Goal: Task Accomplishment & Management: Complete application form

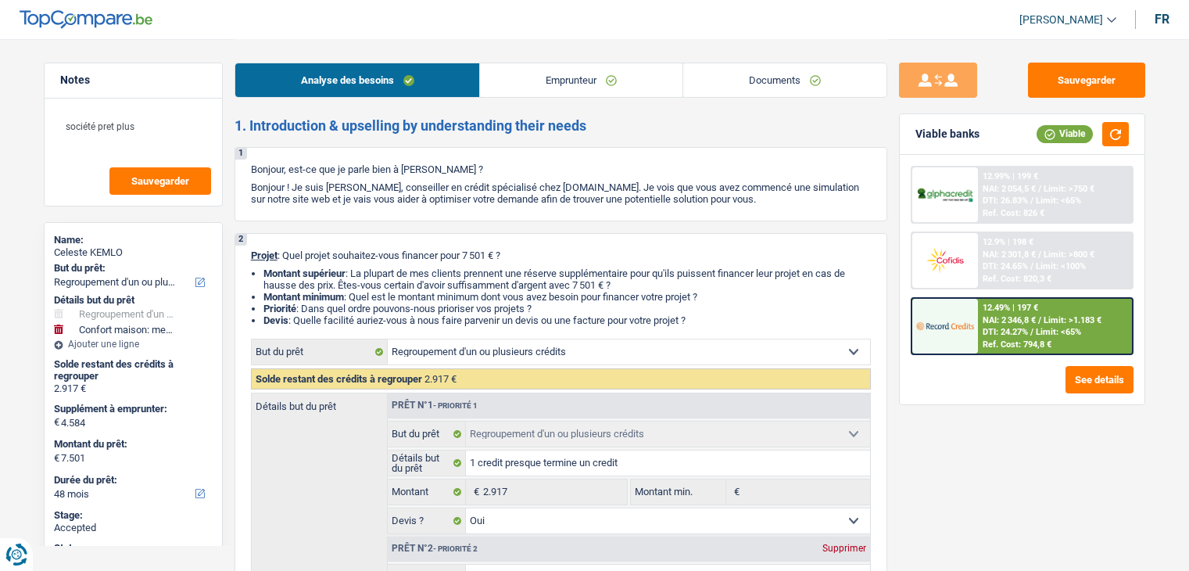
select select "refinancing"
select select "household"
select select "48"
select select "refinancing"
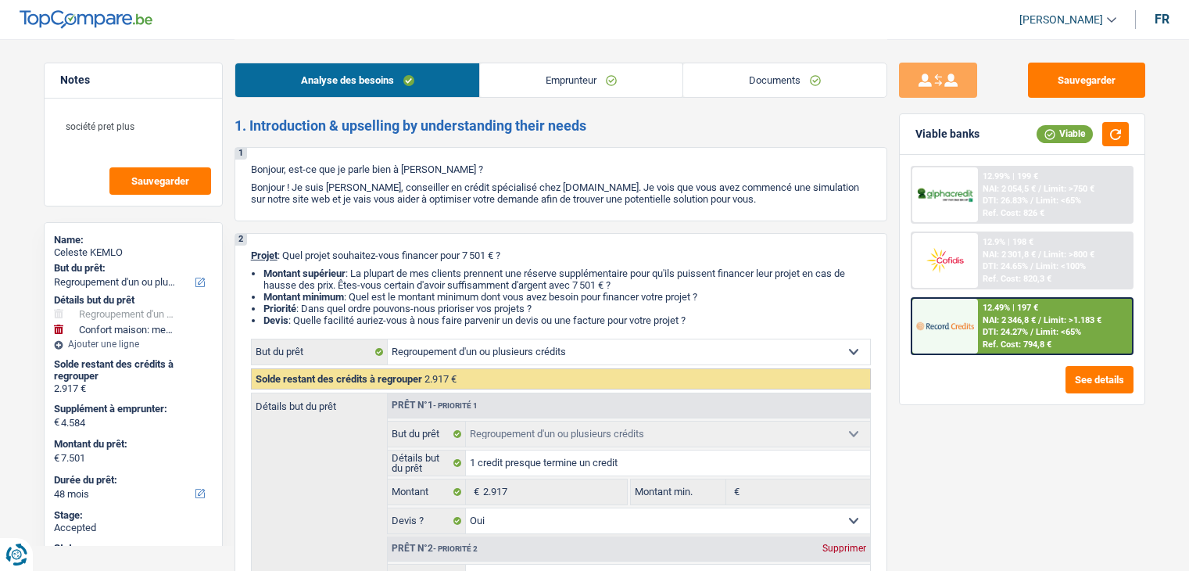
select select "refinancing"
select select "yes"
select select "household"
select select "false"
select select "48"
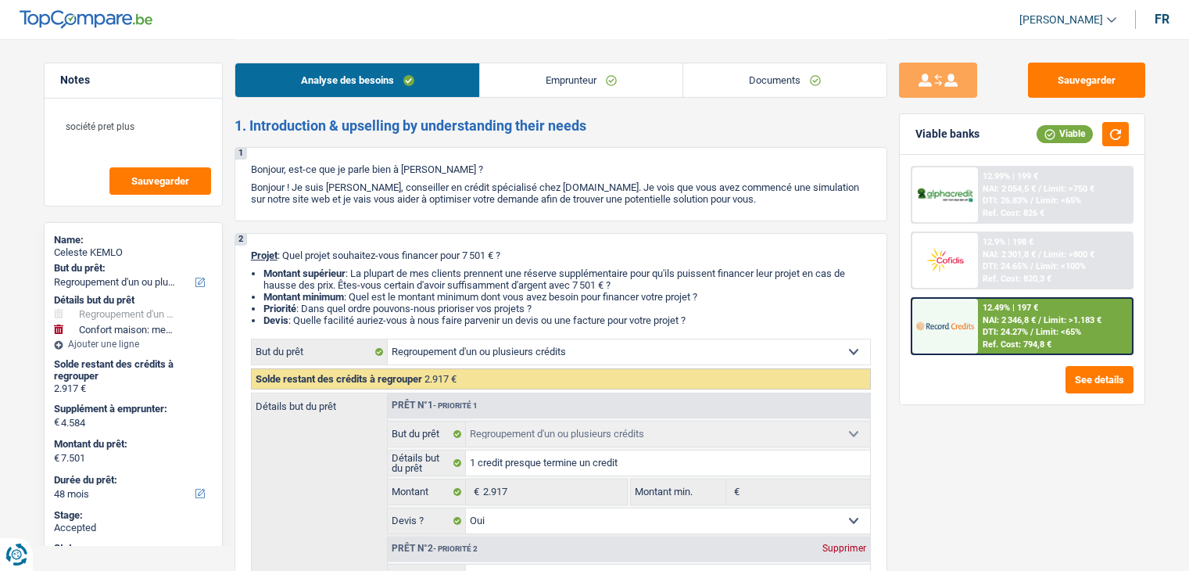
select select "privateEmployee"
select select "familyAllowances"
select select "netSalary"
select select "mealVouchers"
select select "ownerWithMortgage"
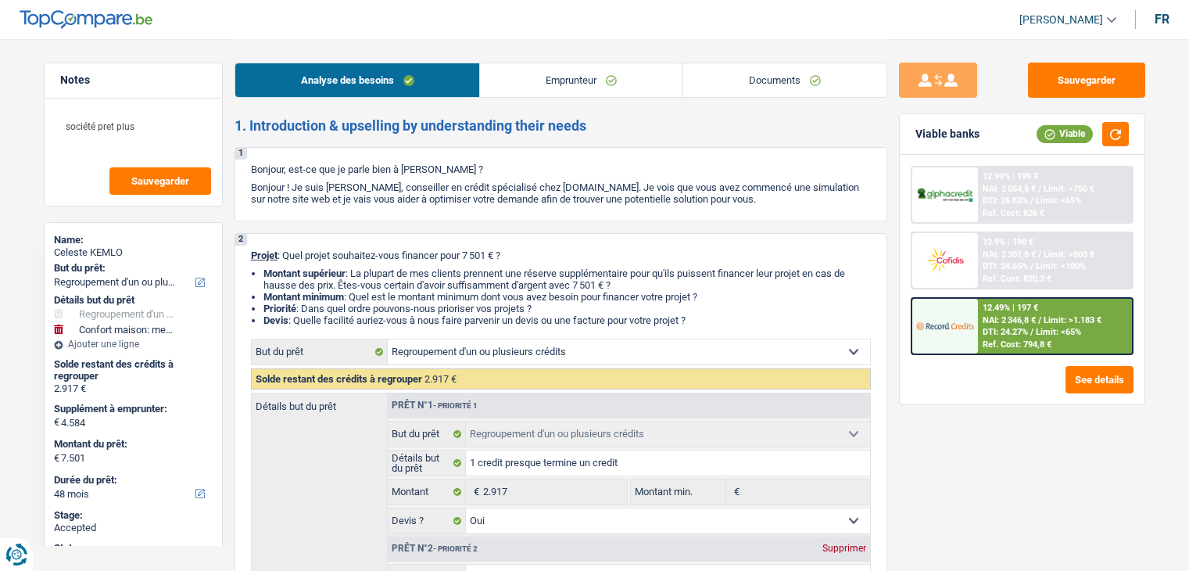
select select "mortgage"
select select "180"
select select "personalLoan"
select select "smallWorks"
select select "42"
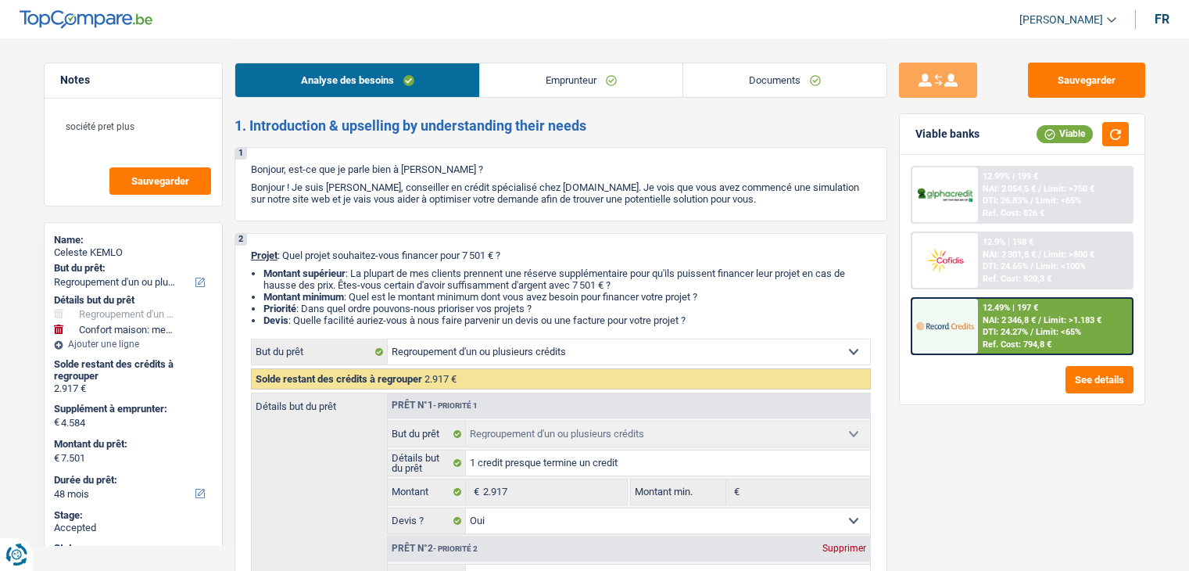
select select "personalLoan"
select select "hobbies"
select select "24"
select select "personalLoan"
select select "homeFurnishingOrRelocation"
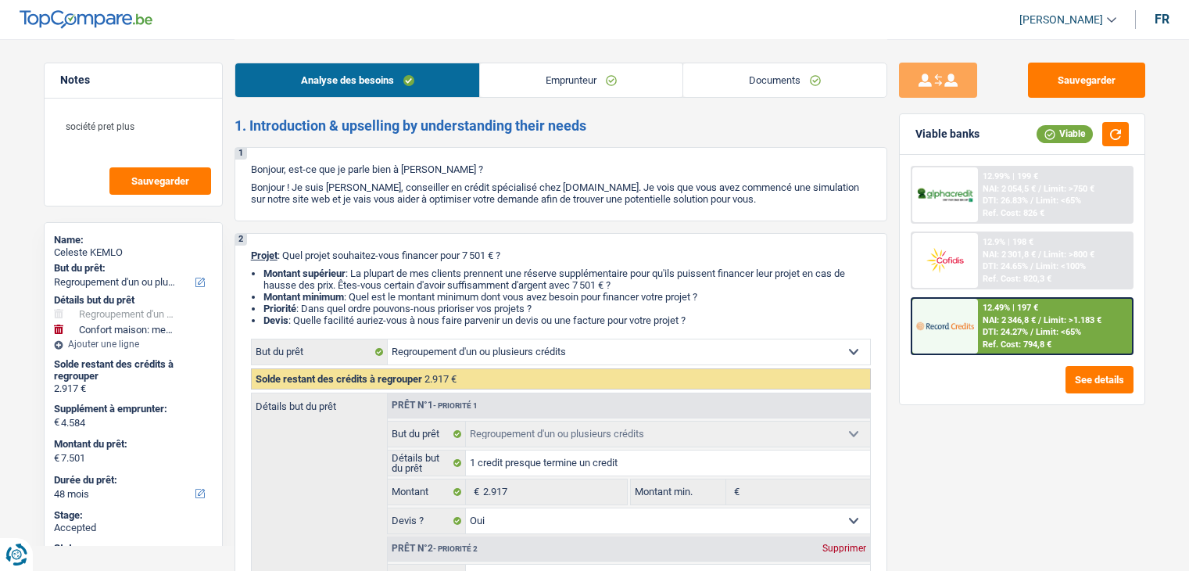
select select "36"
select select "refinancing"
select select "yes"
select select "household"
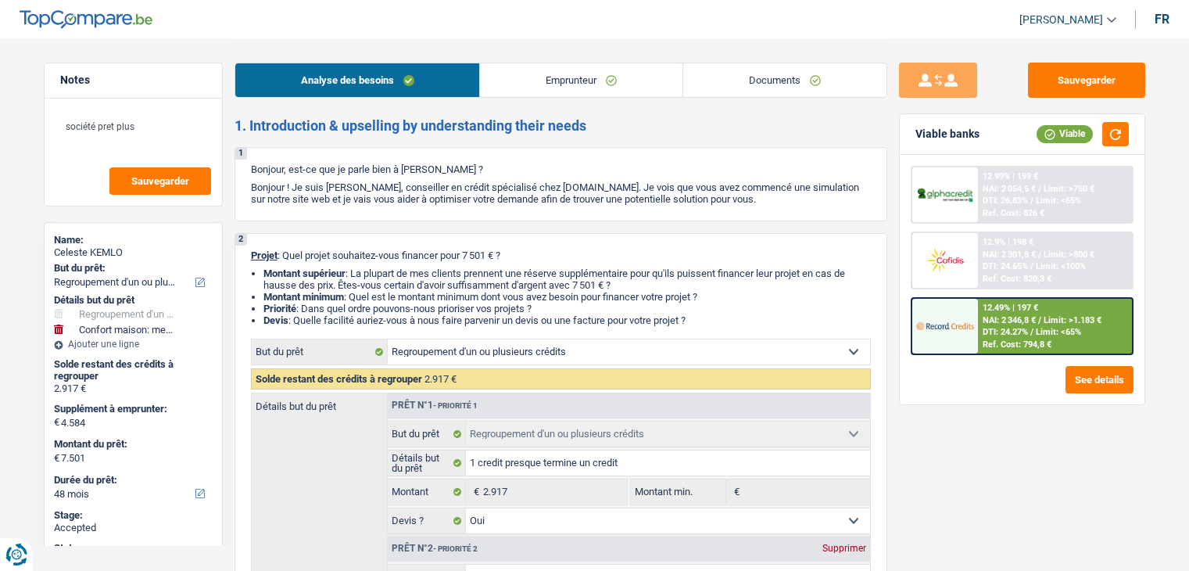
select select "false"
select select "48"
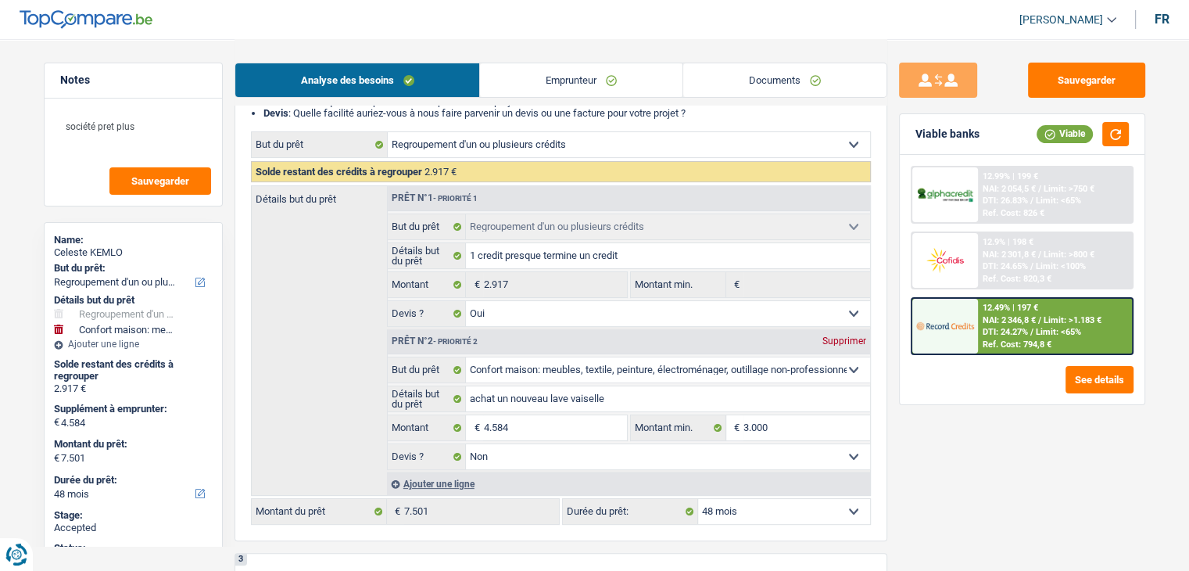
scroll to position [78, 0]
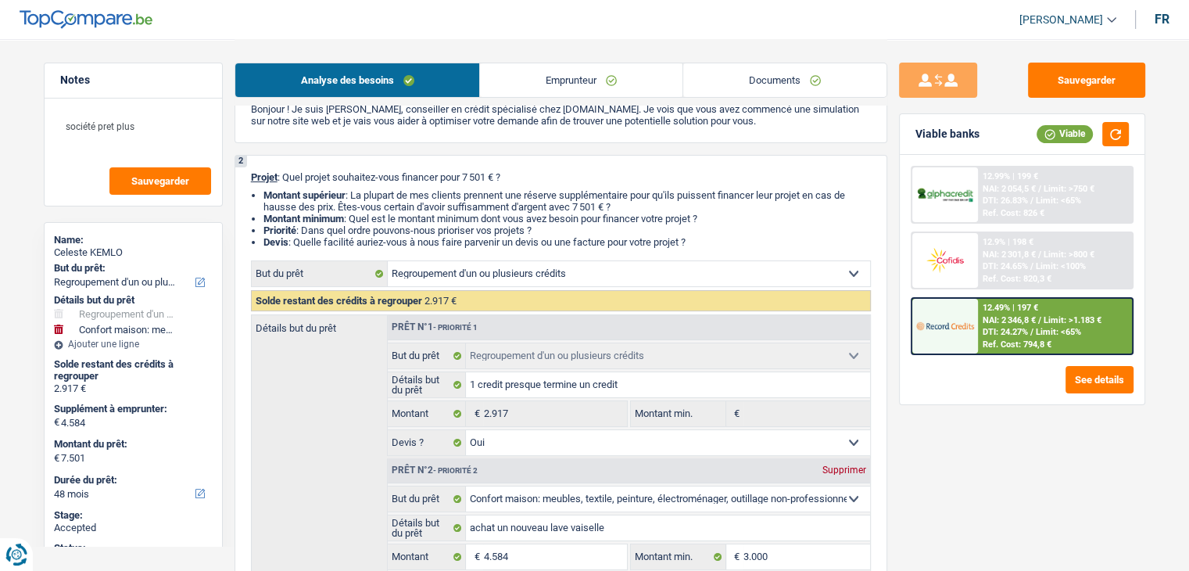
click at [599, 82] on link "Emprunteur" at bounding box center [581, 80] width 203 height 34
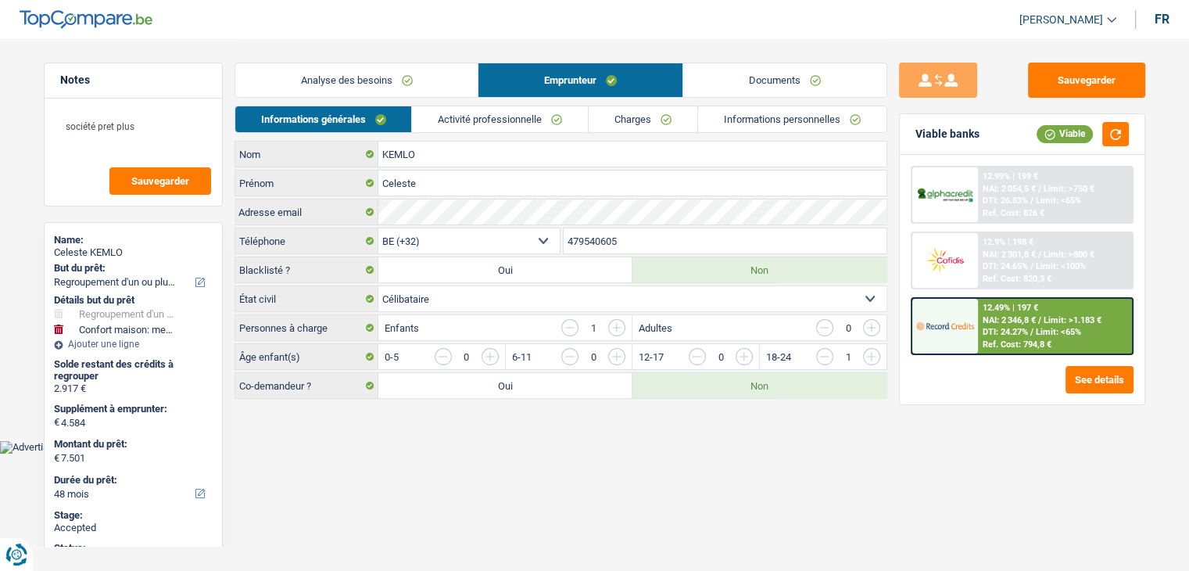
scroll to position [0, 0]
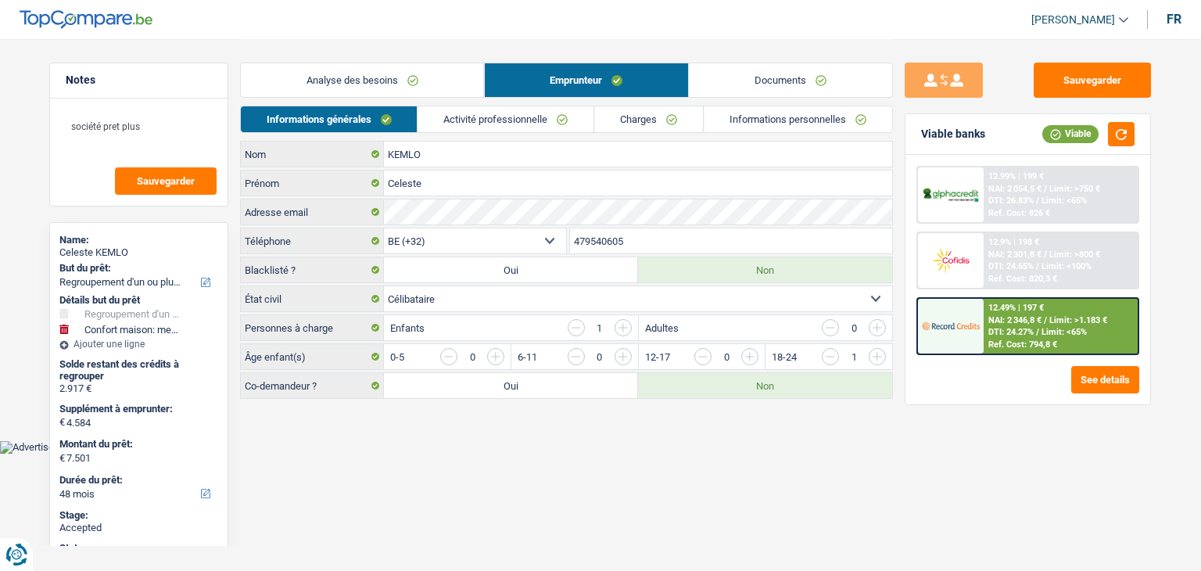
click at [388, 81] on link "Analyse des besoins" at bounding box center [362, 80] width 243 height 34
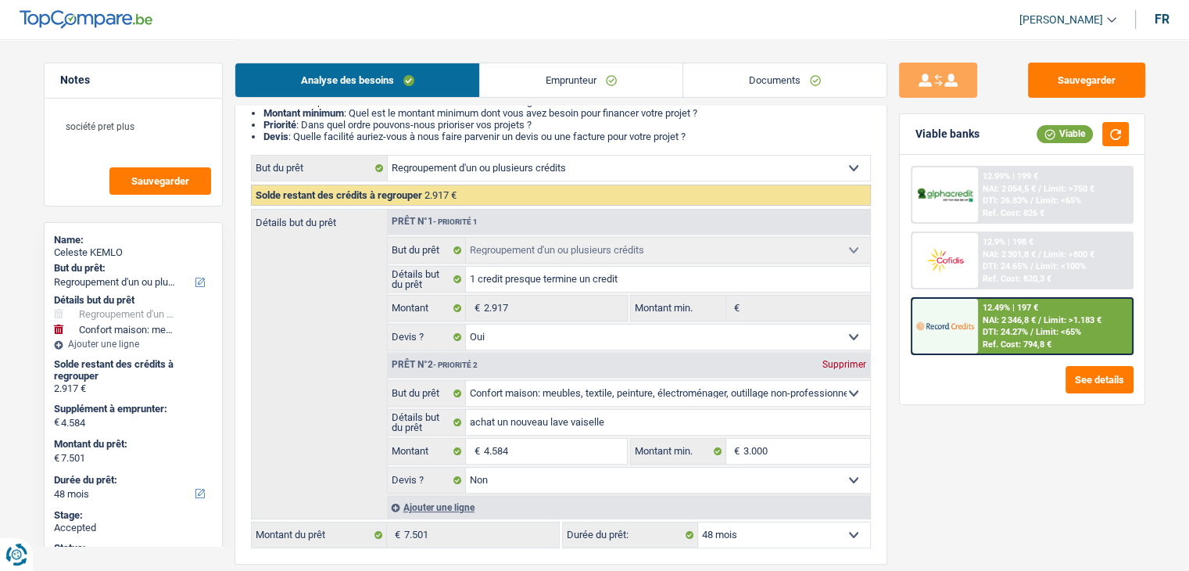
scroll to position [78, 0]
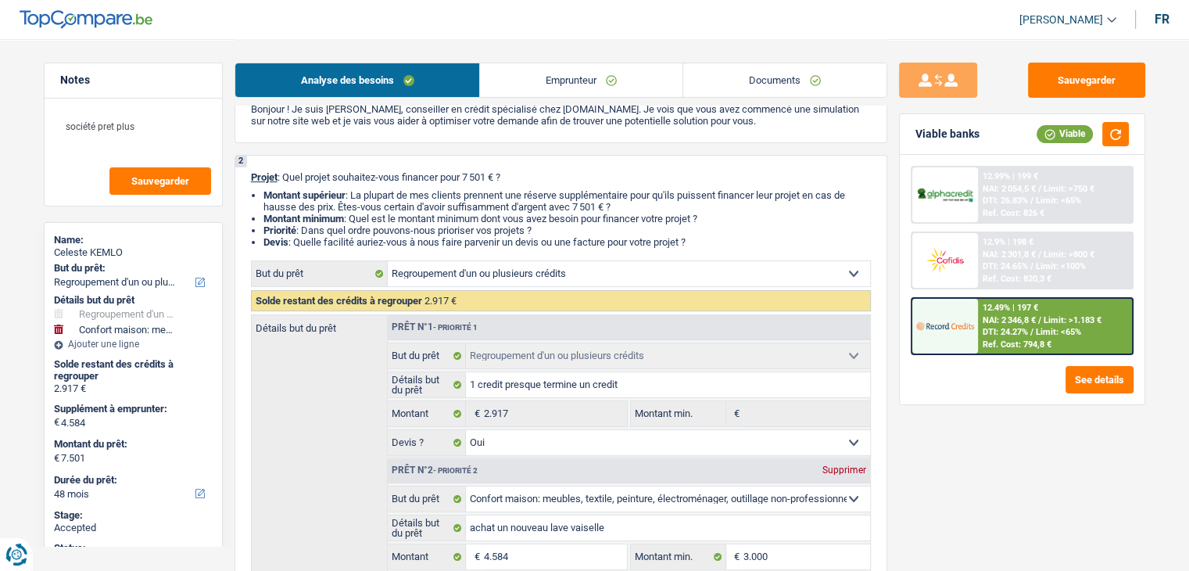
click at [538, 85] on link "Emprunteur" at bounding box center [581, 80] width 203 height 34
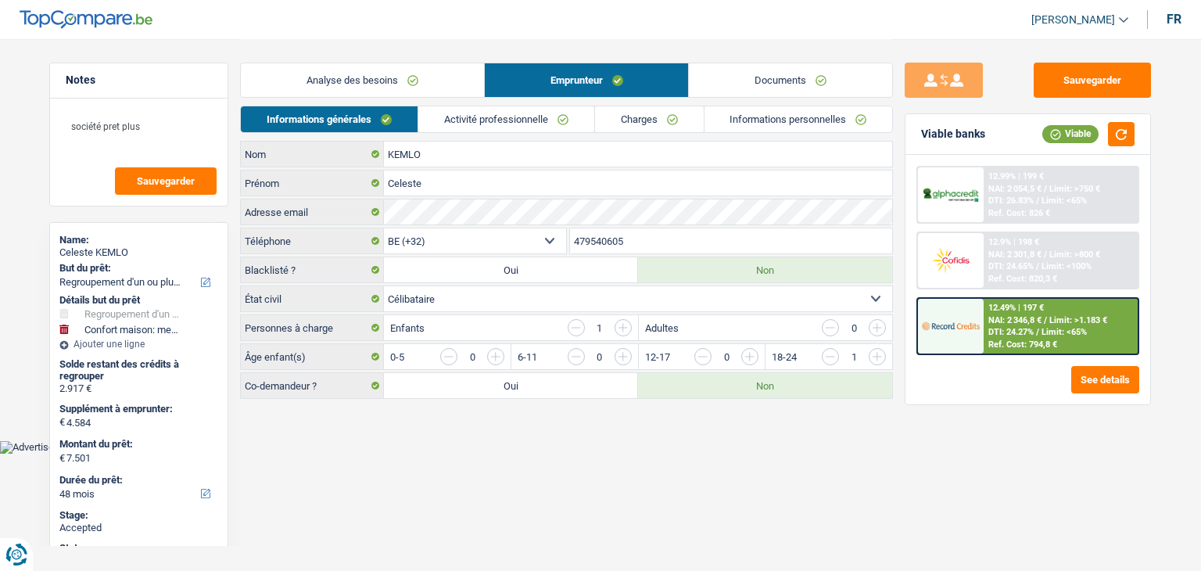
click at [454, 73] on link "Analyse des besoins" at bounding box center [362, 80] width 243 height 34
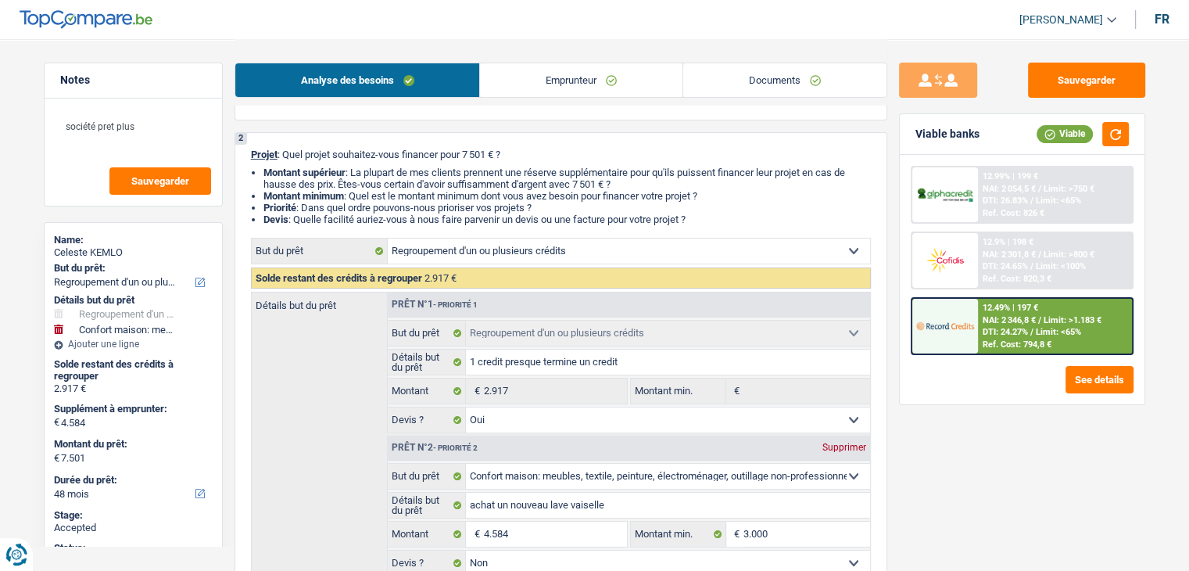
scroll to position [235, 0]
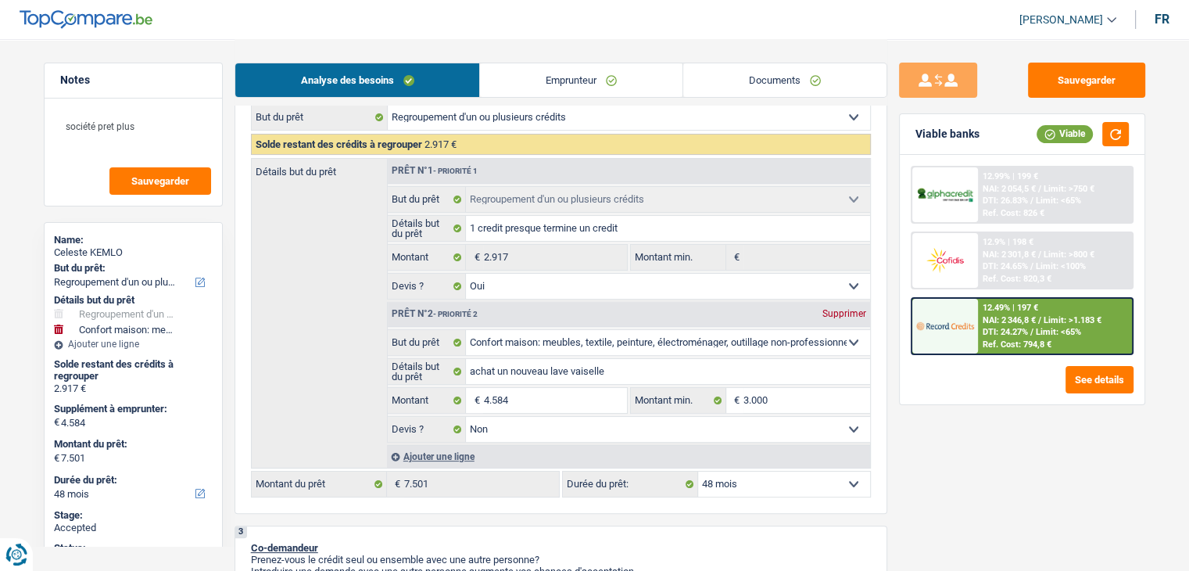
click at [1014, 198] on span "DTI: 26.83%" at bounding box center [1005, 200] width 45 height 10
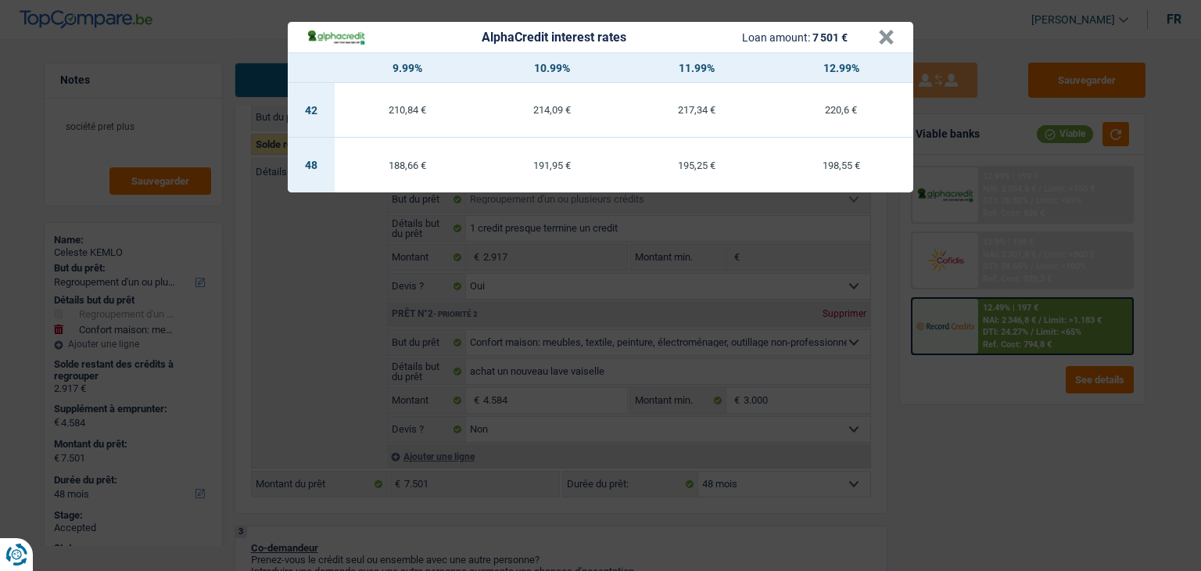
click at [1010, 191] on div "AlphaCredit interest rates Loan amount: 7 501 € × 9.99% 10.99% 11.99% 12.99% 42…" at bounding box center [600, 285] width 1201 height 571
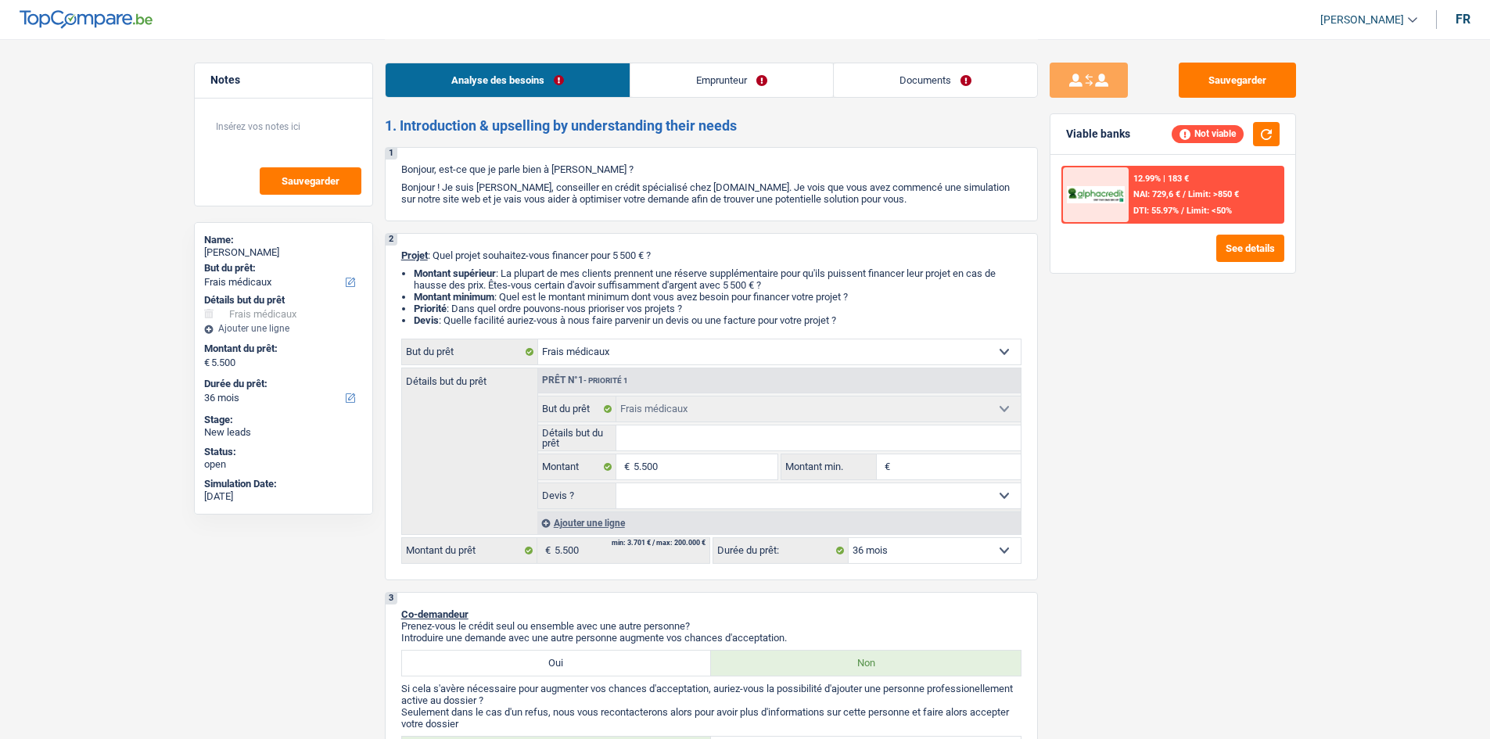
select select "medical"
select select "36"
select select "medical"
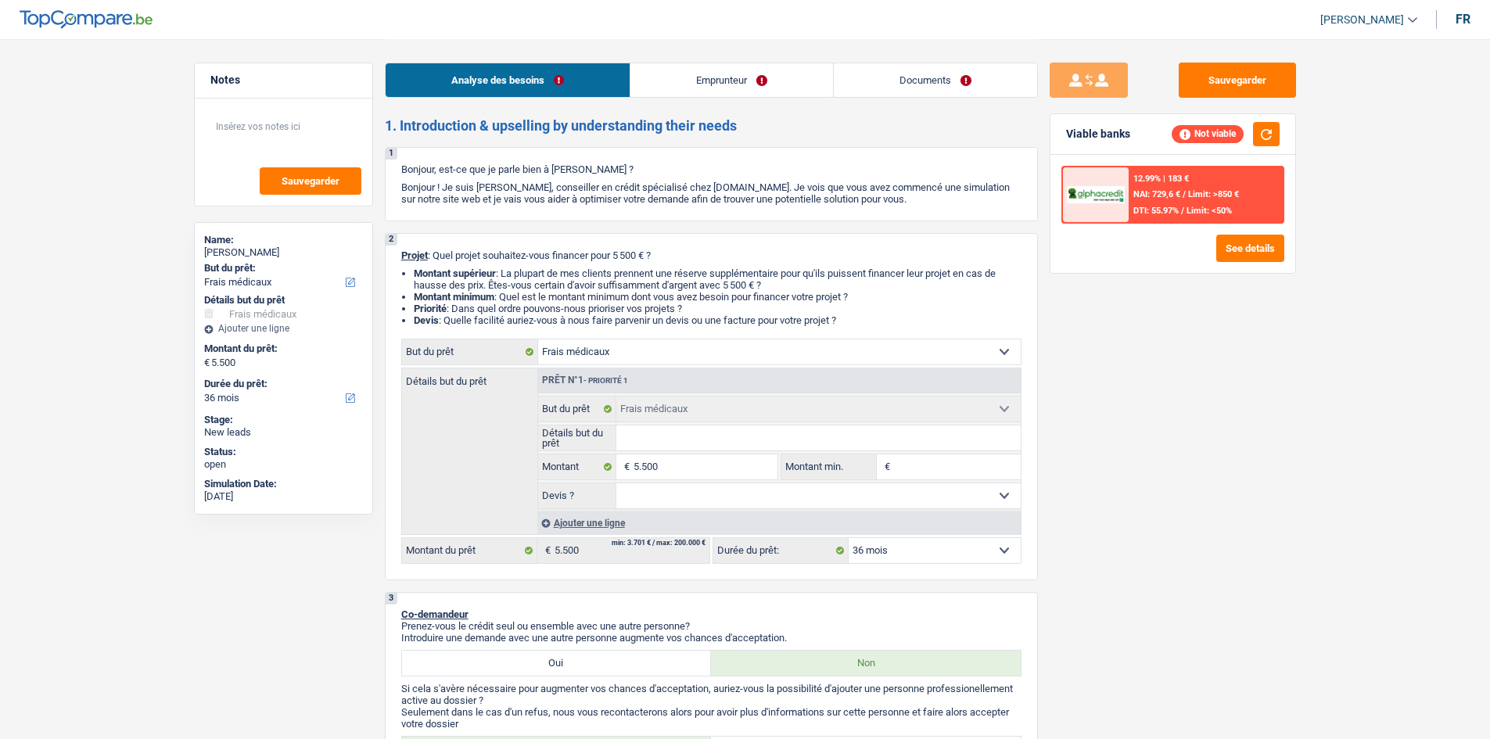
select select "36"
select select "retired"
select select "pension"
select select "rents"
select select "personalLoan"
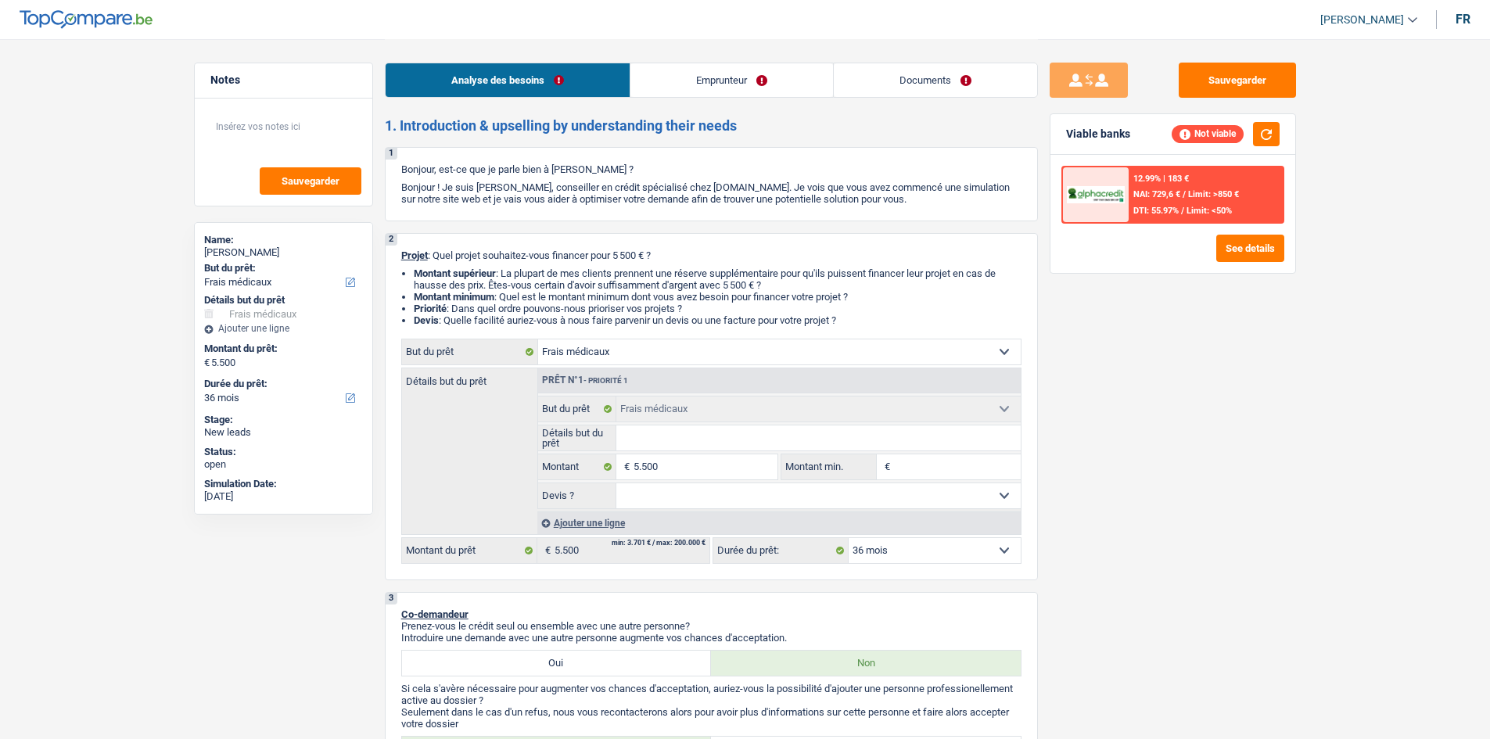
select select "hobbies"
select select "48"
select select "medical"
select select "36"
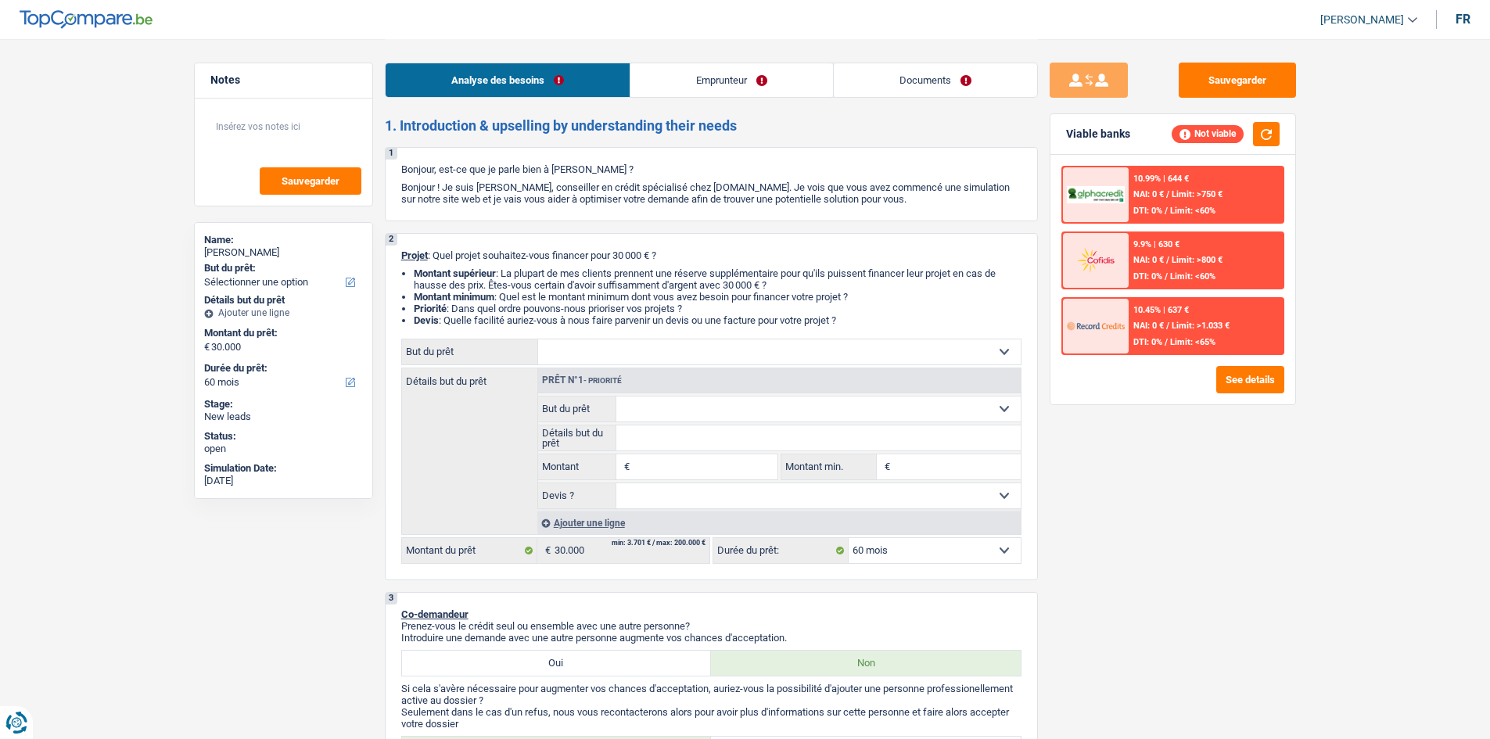
select select "60"
select select "privateEmployee"
select select "familyAllowances"
select select "netSalary"
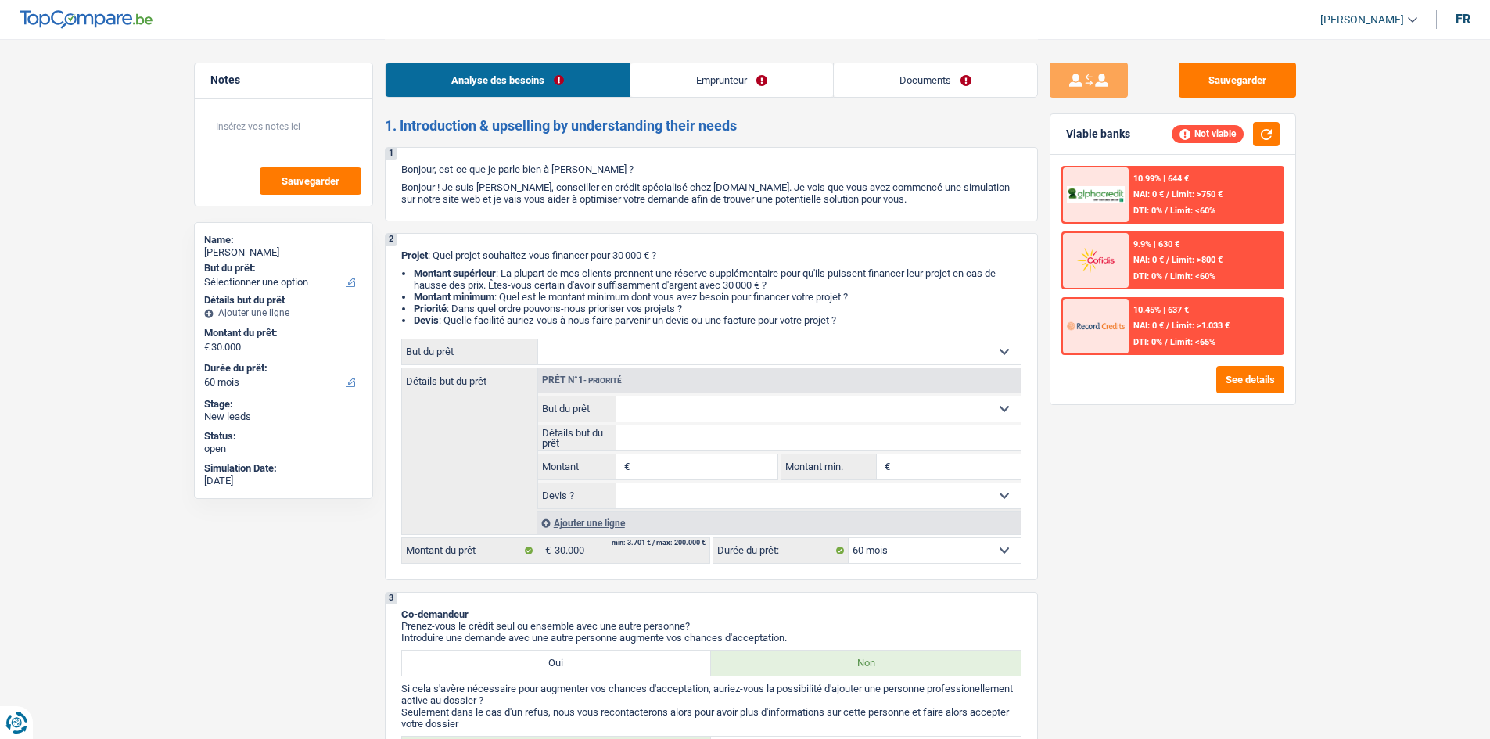
select select "mealVouchers"
select select "ownerWithMortgage"
select select "mortgage"
select select "60"
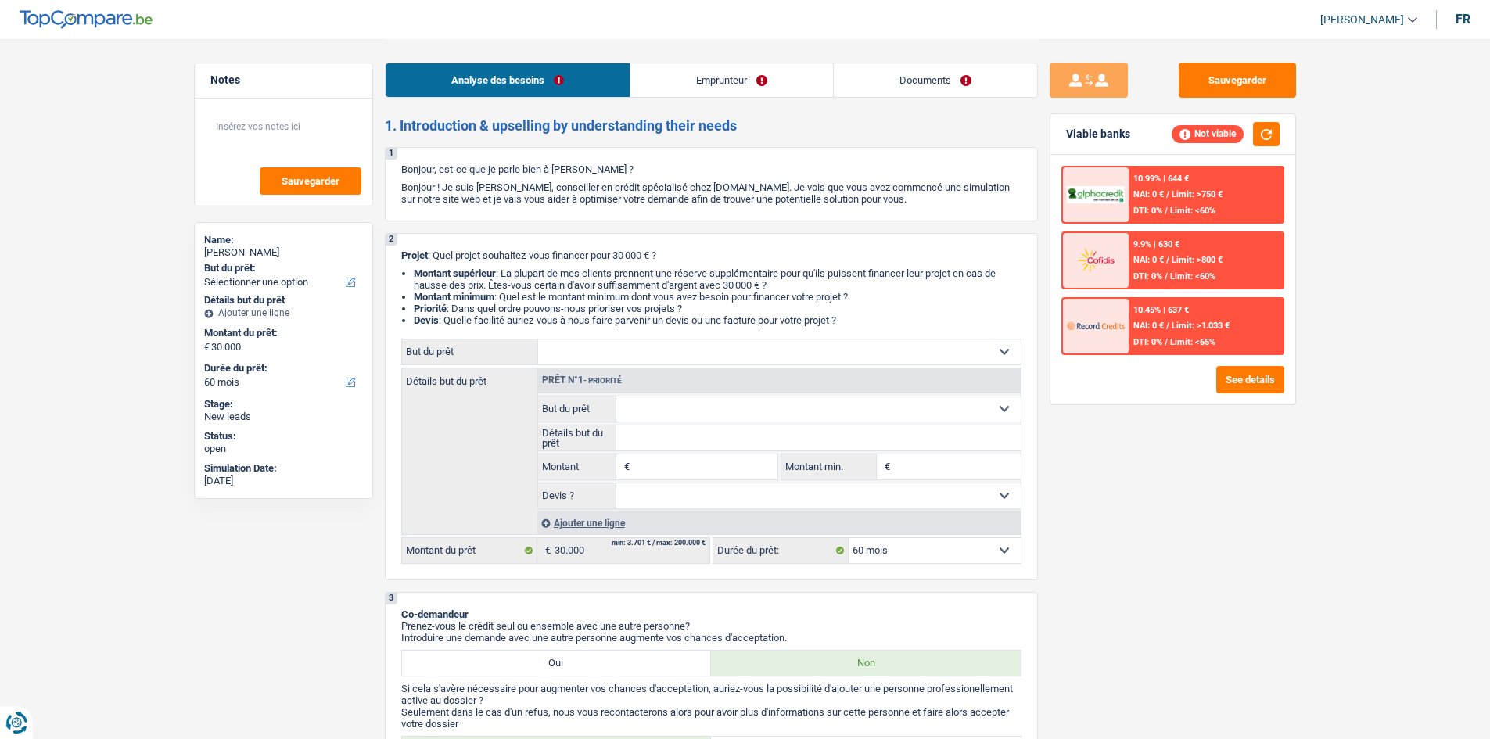
select select "60"
select select "privateEmployee"
select select "familyAllowances"
select select "netSalary"
select select "mealVouchers"
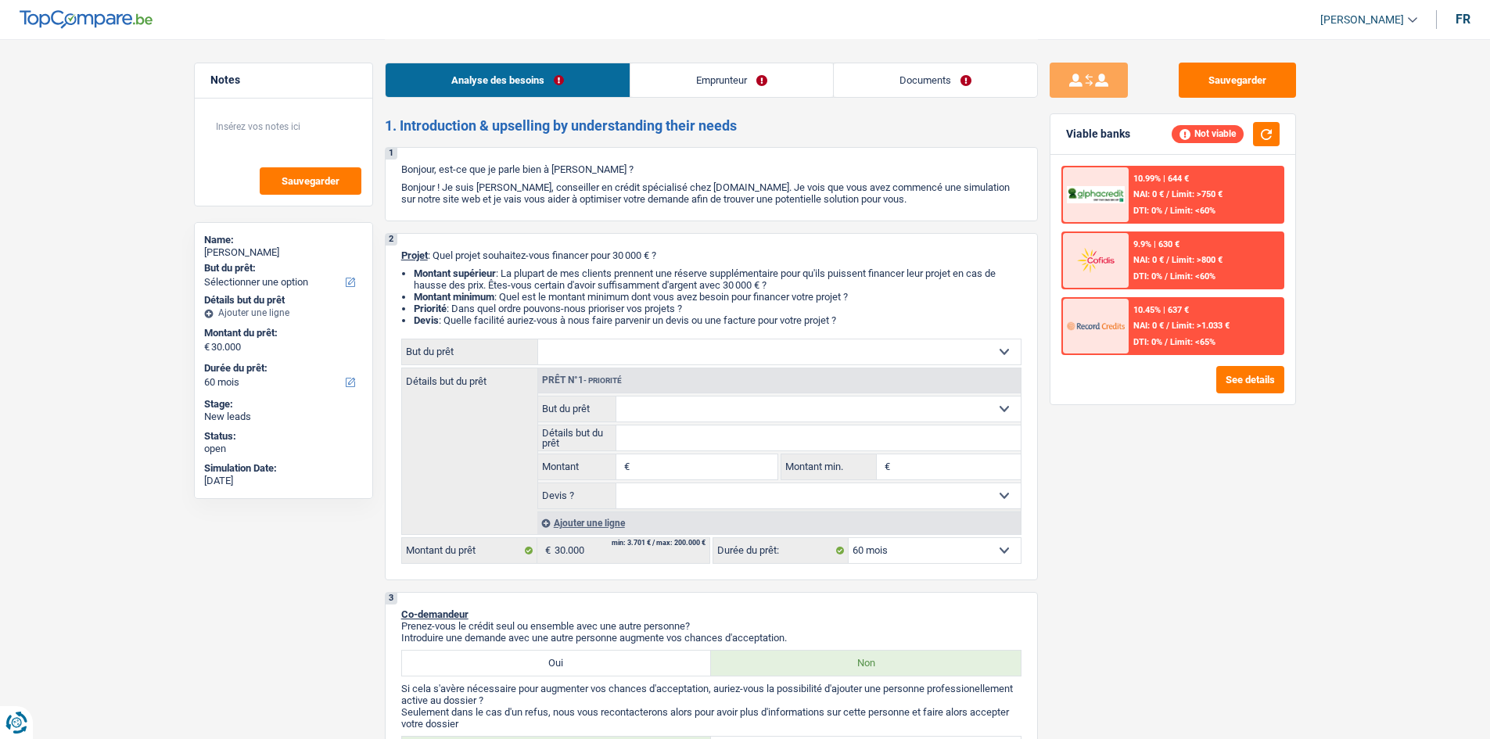
select select "ownerWithMortgage"
select select "mortgage"
select select "60"
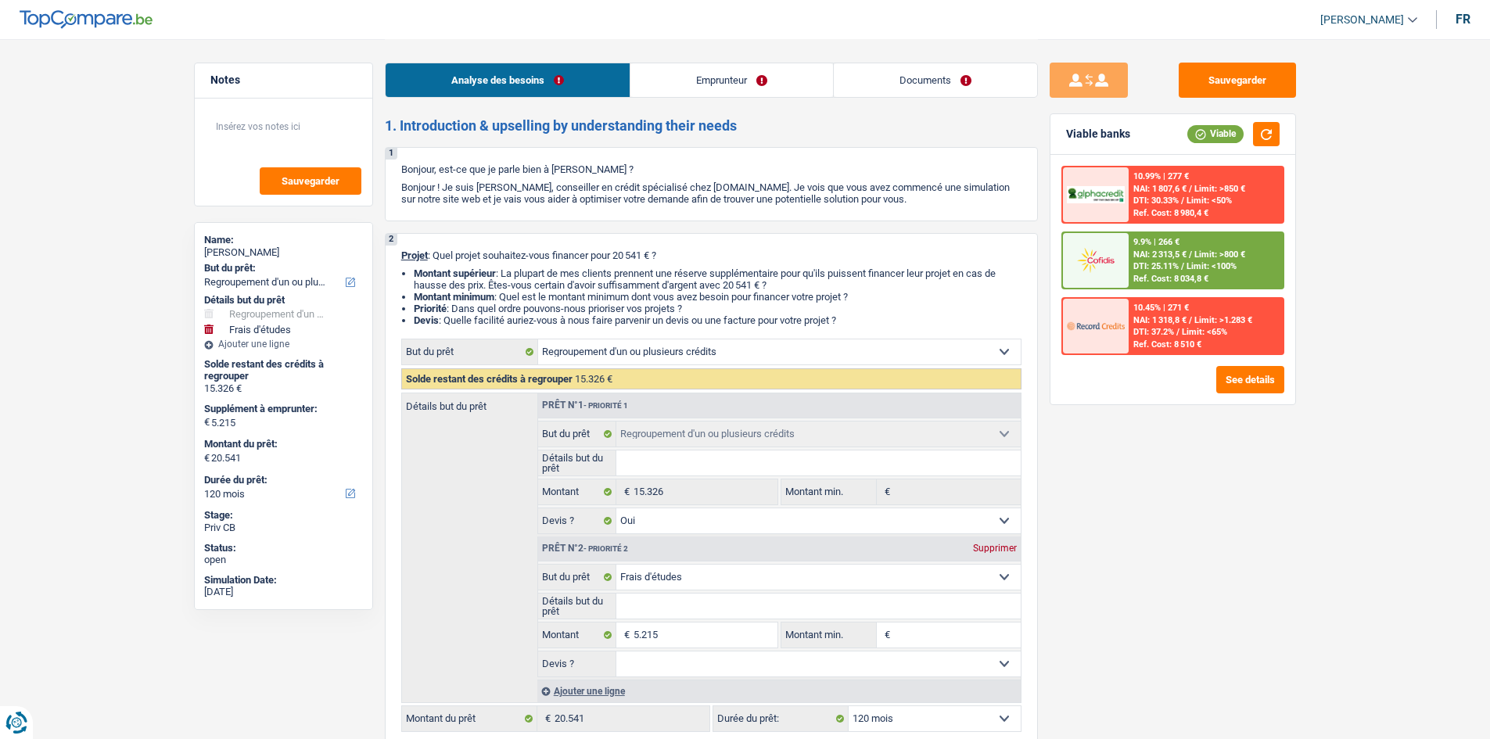
select select "refinancing"
select select "study"
select select "120"
select select "refinancing"
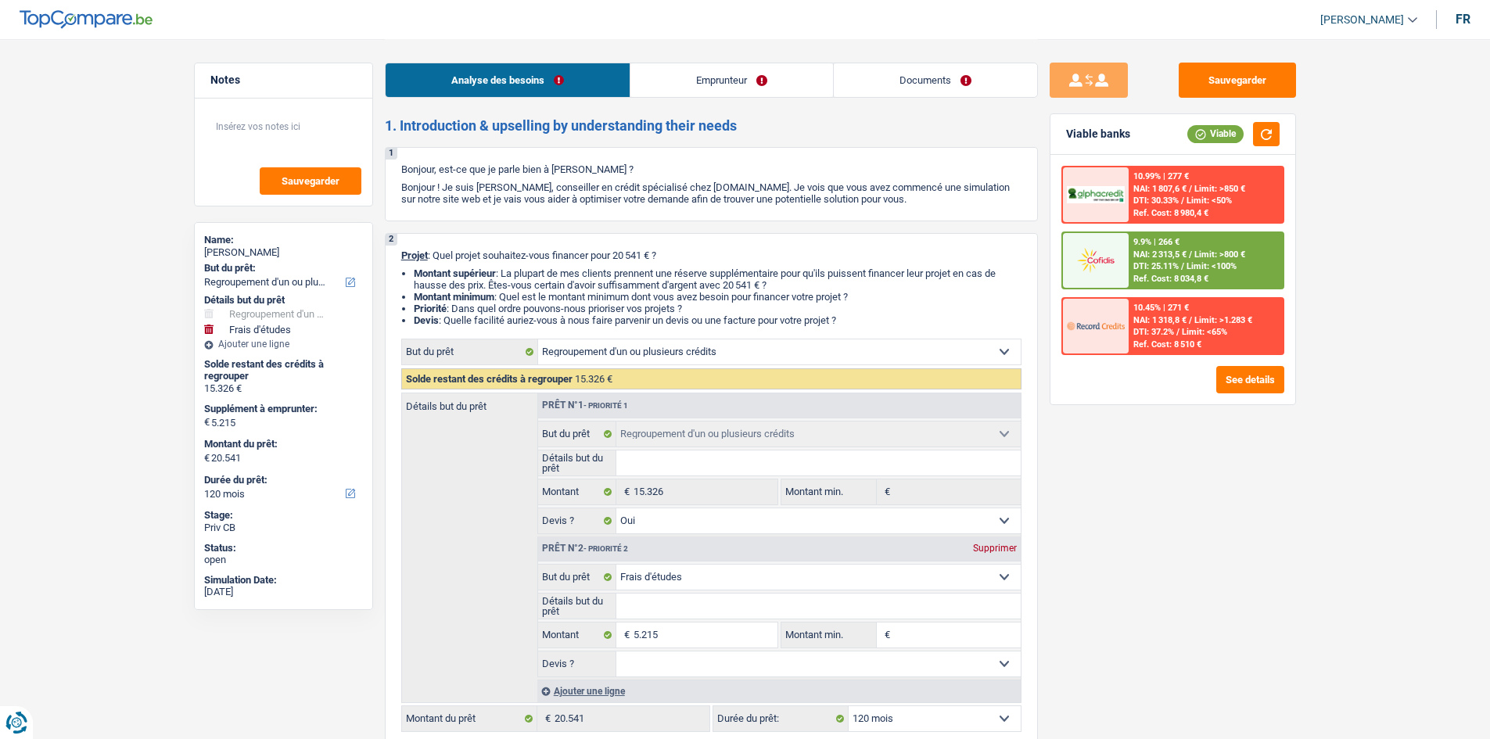
select select "refinancing"
select select "yes"
select select "study"
select select "120"
select select "invalid"
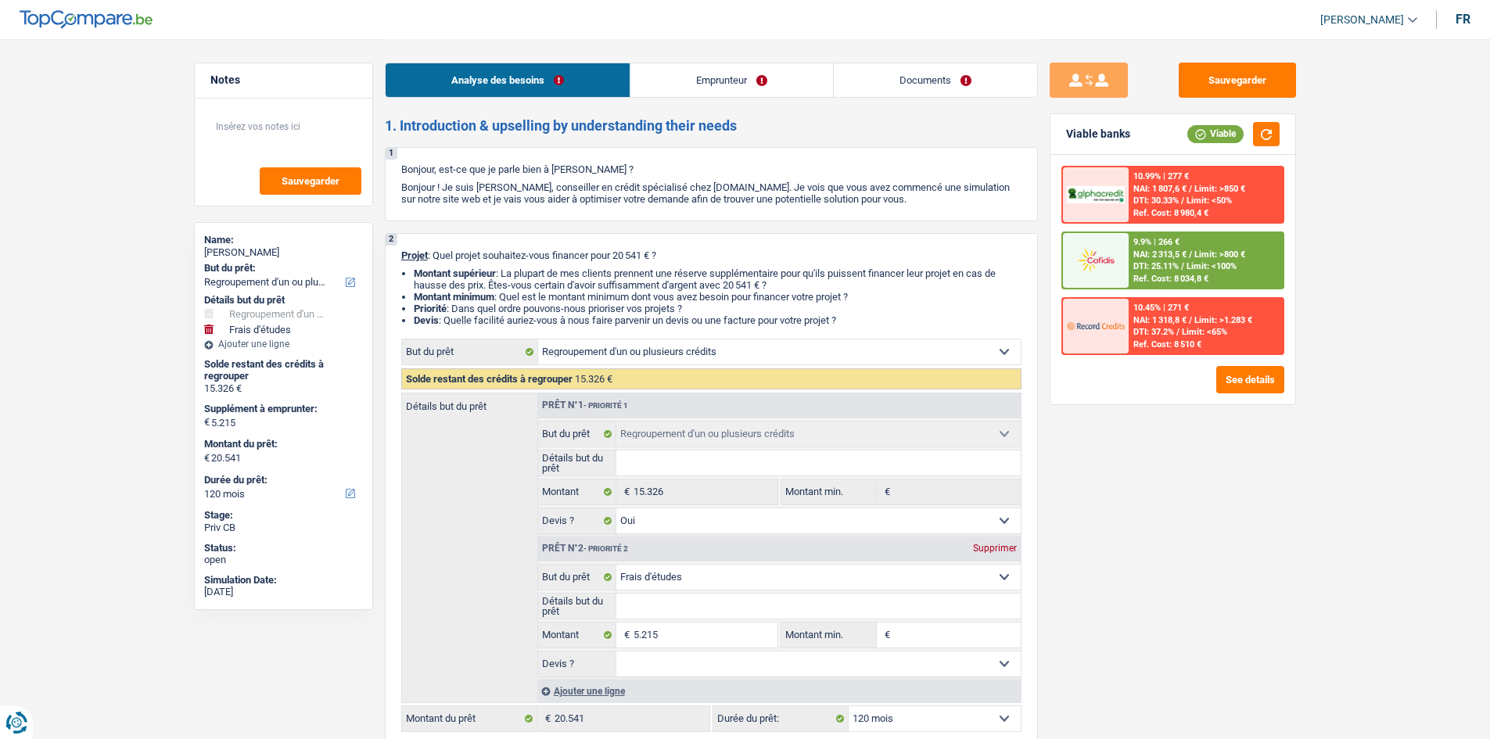
select select "familyAllowances"
select select "disabilityPension"
select select "rents"
select select "carLoan"
select select "60"
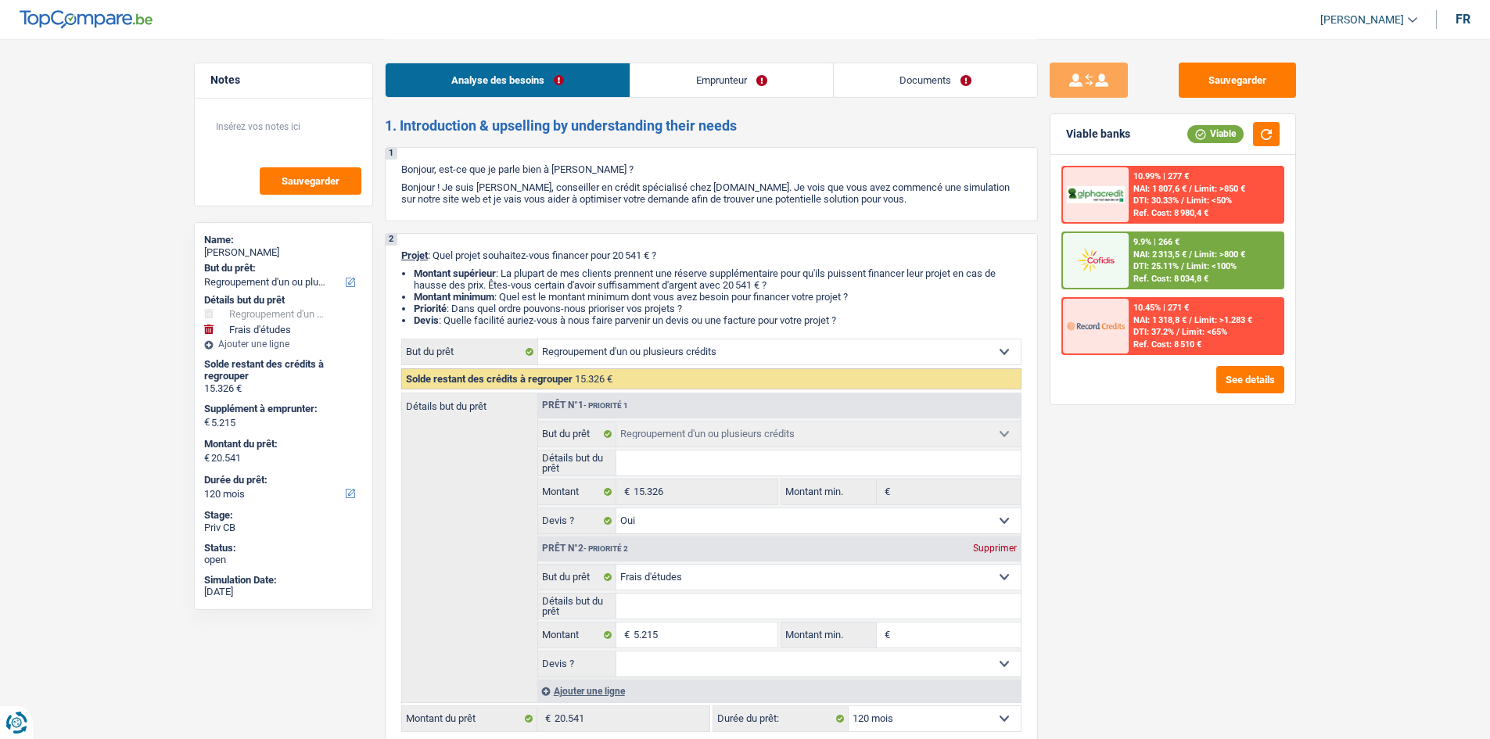
select select "personalLoan"
select select "homeFurnishingOrRelocation"
select select "84"
select select "cardOrCredit"
select select "refinancing"
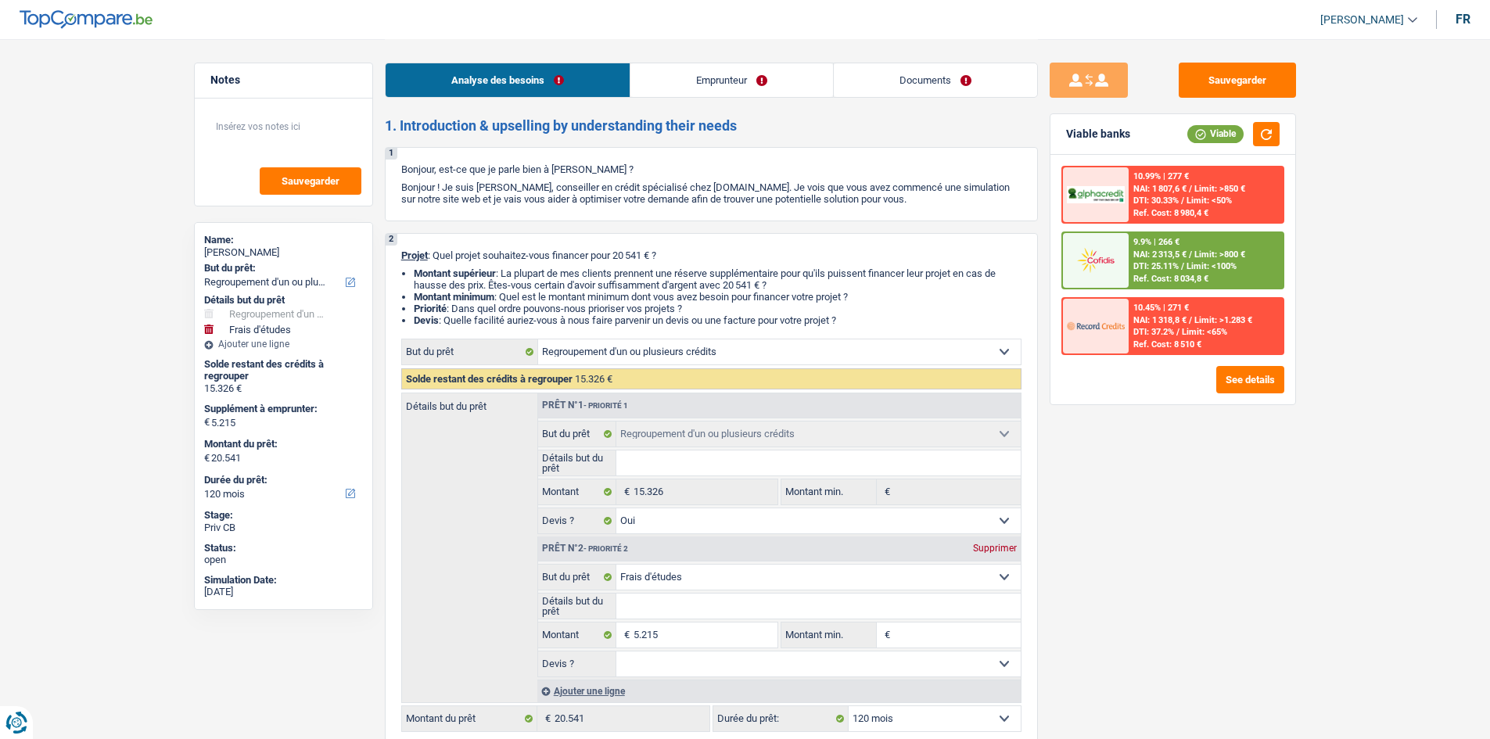
select select "refinancing"
select select "yes"
select select "study"
select select "120"
click at [905, 78] on link "Documents" at bounding box center [935, 80] width 203 height 34
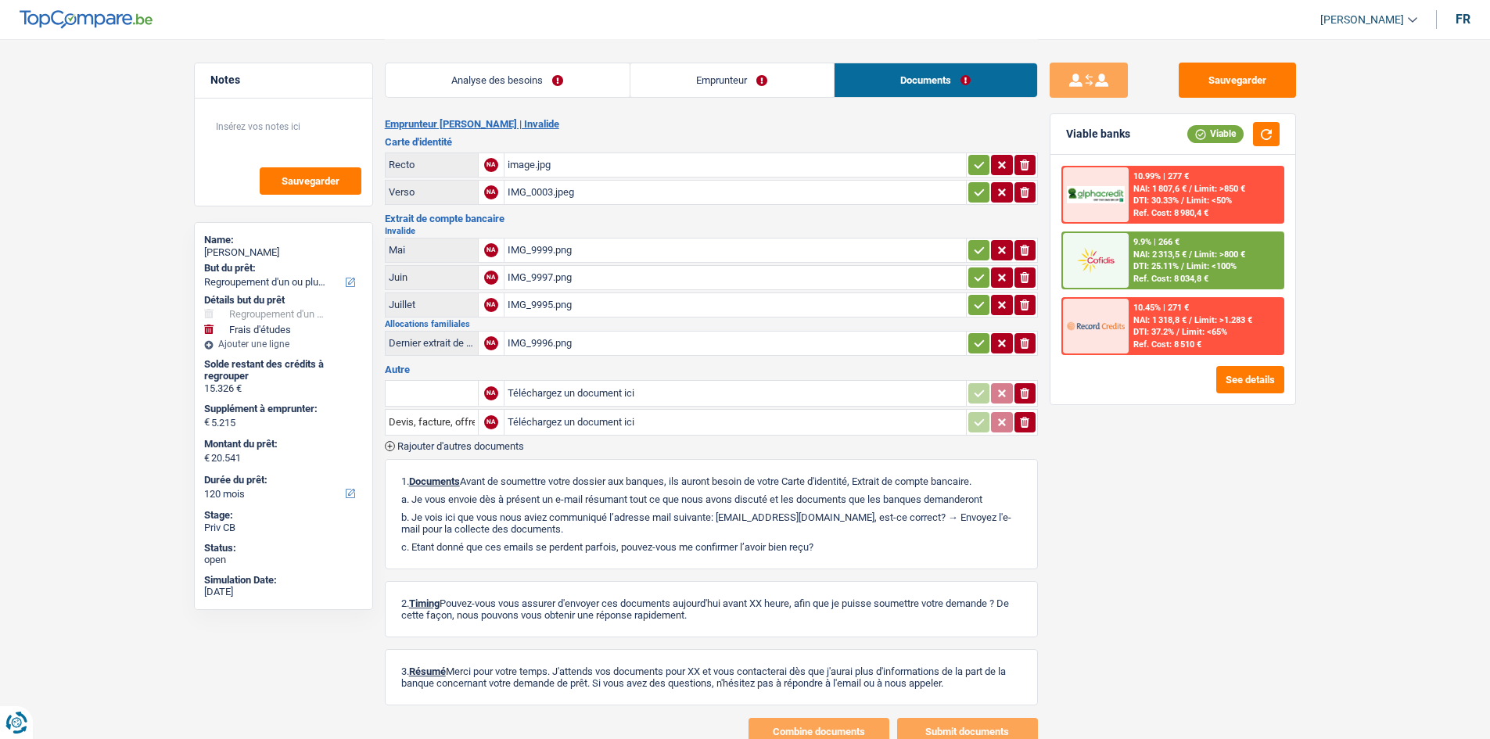
click at [585, 82] on link "Analyse des besoins" at bounding box center [507, 80] width 244 height 34
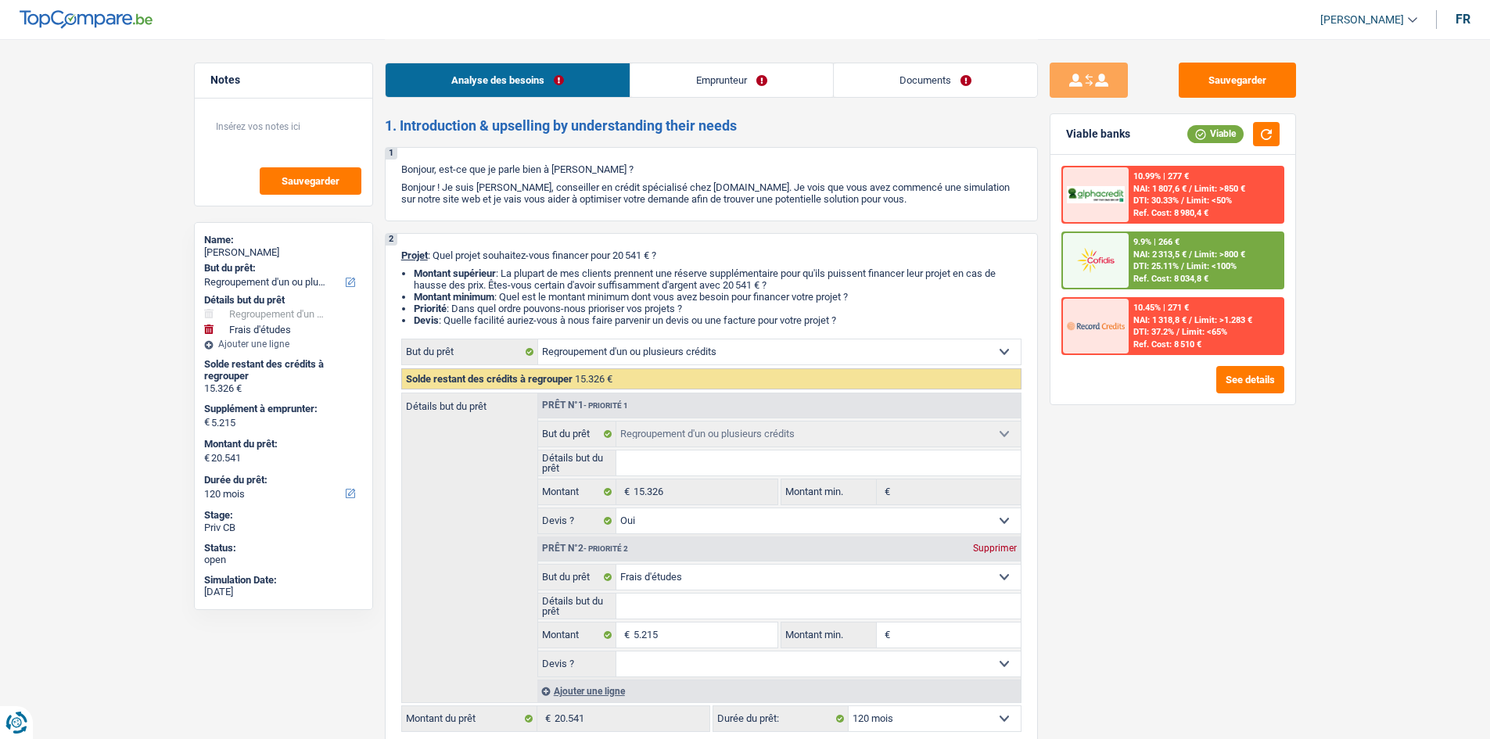
click at [1253, 496] on div "Sauvegarder Viable banks Viable 10.99% | 277 € NAI: 1 807,6 € / Limit: >850 € D…" at bounding box center [1173, 388] width 270 height 651
click at [1239, 494] on div "Sauvegarder Viable banks Viable 10.99% | 277 € NAI: 1 807,6 € / Limit: >850 € D…" at bounding box center [1173, 388] width 270 height 651
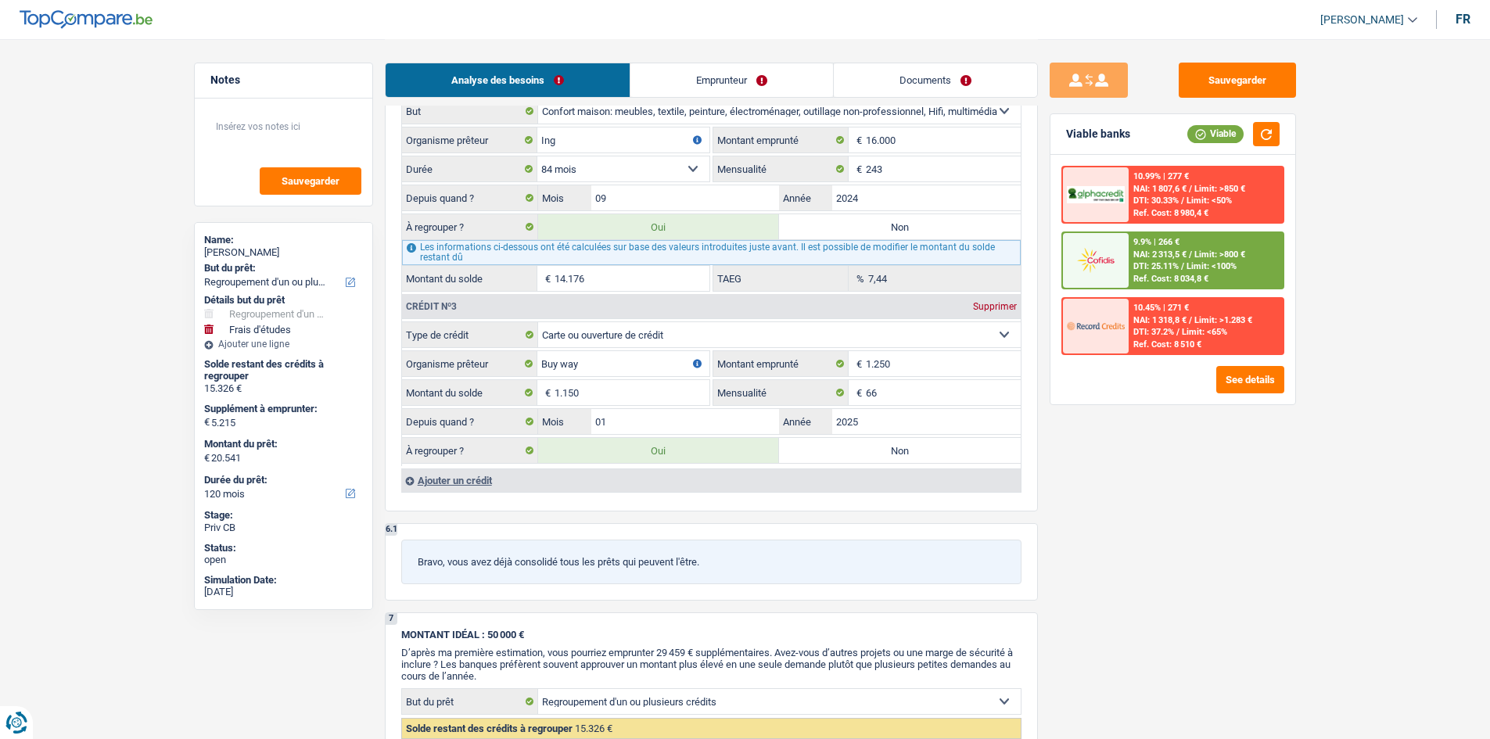
scroll to position [1798, 0]
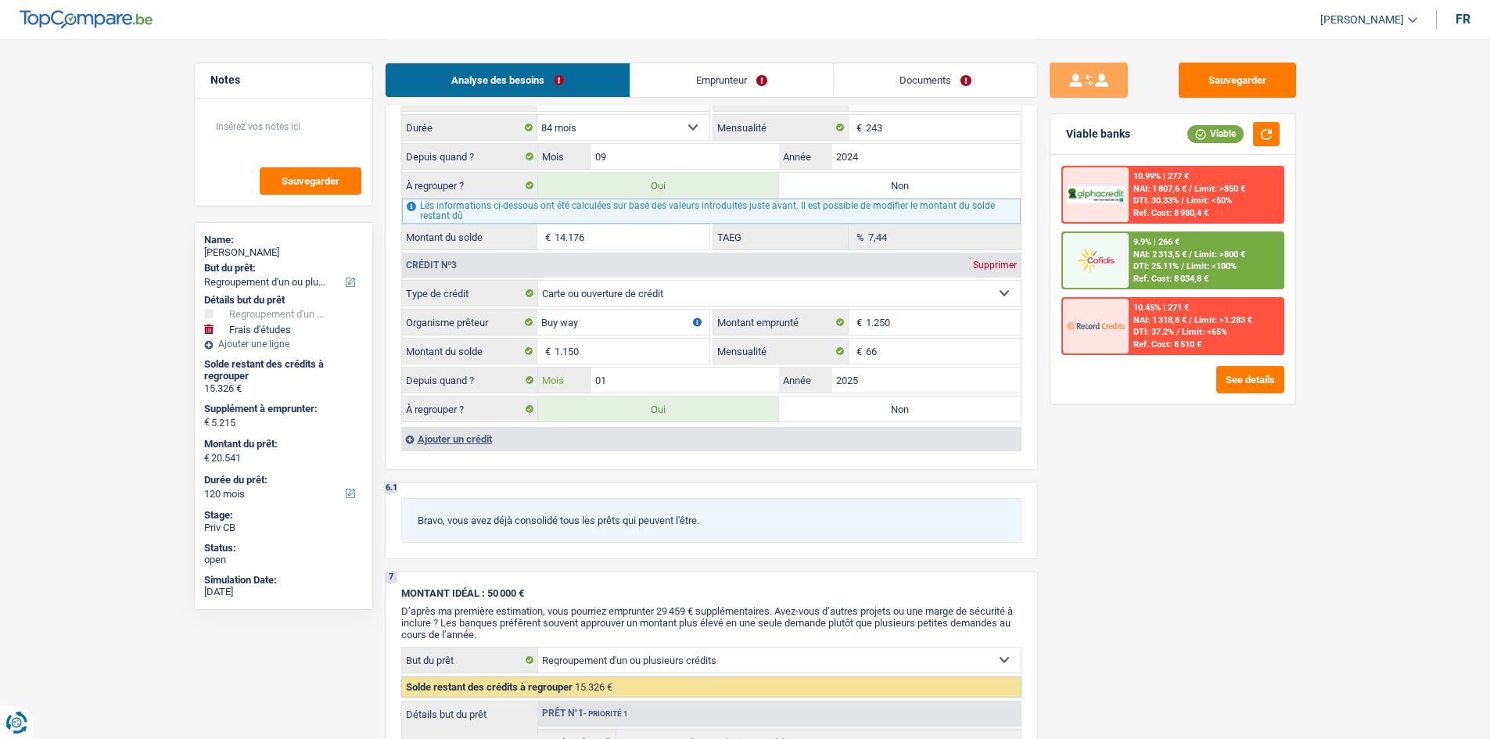
click at [651, 385] on input "01" at bounding box center [685, 379] width 188 height 25
click at [658, 346] on input "1.150" at bounding box center [631, 351] width 155 height 25
type input "1"
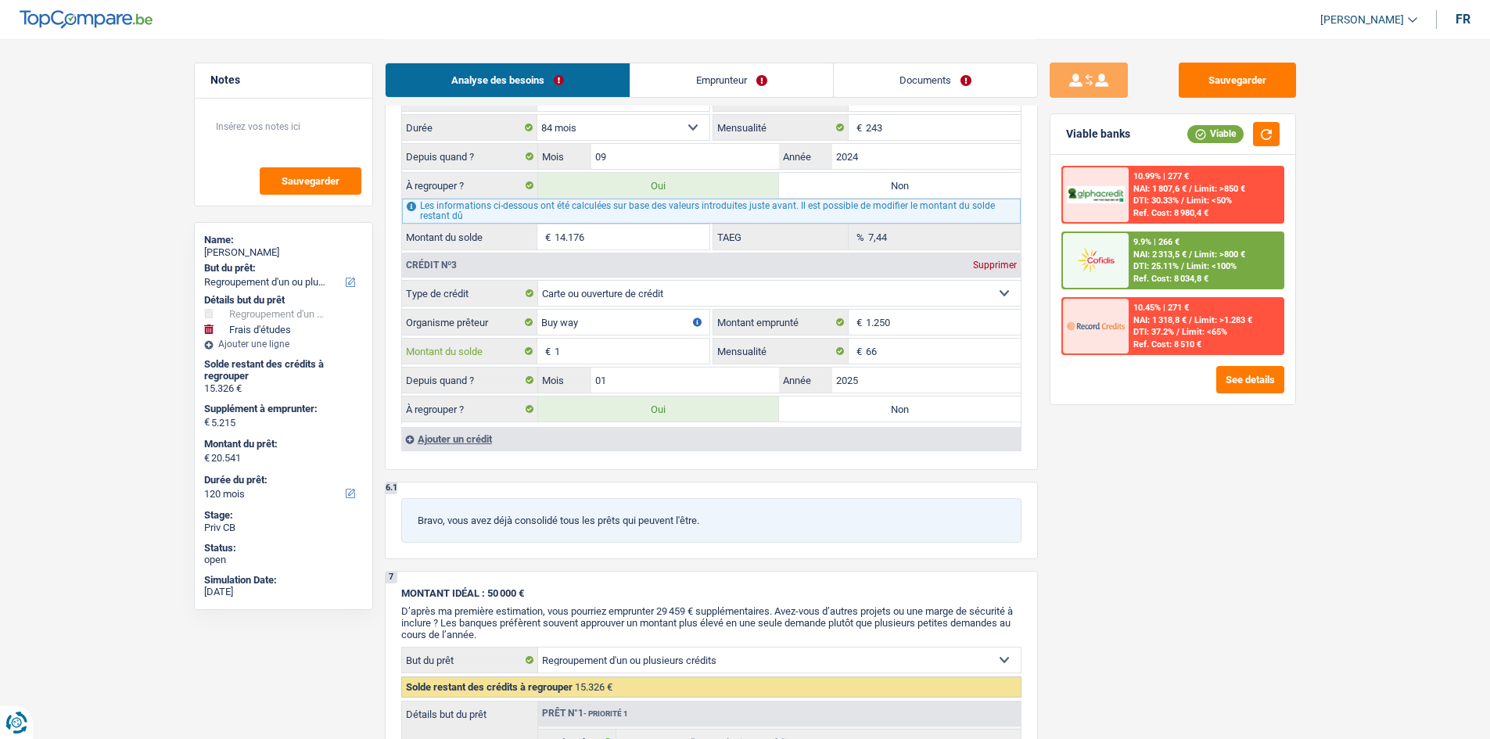
type input "19.392"
select select "84"
type input "14.177"
type input "19.392"
select select "84"
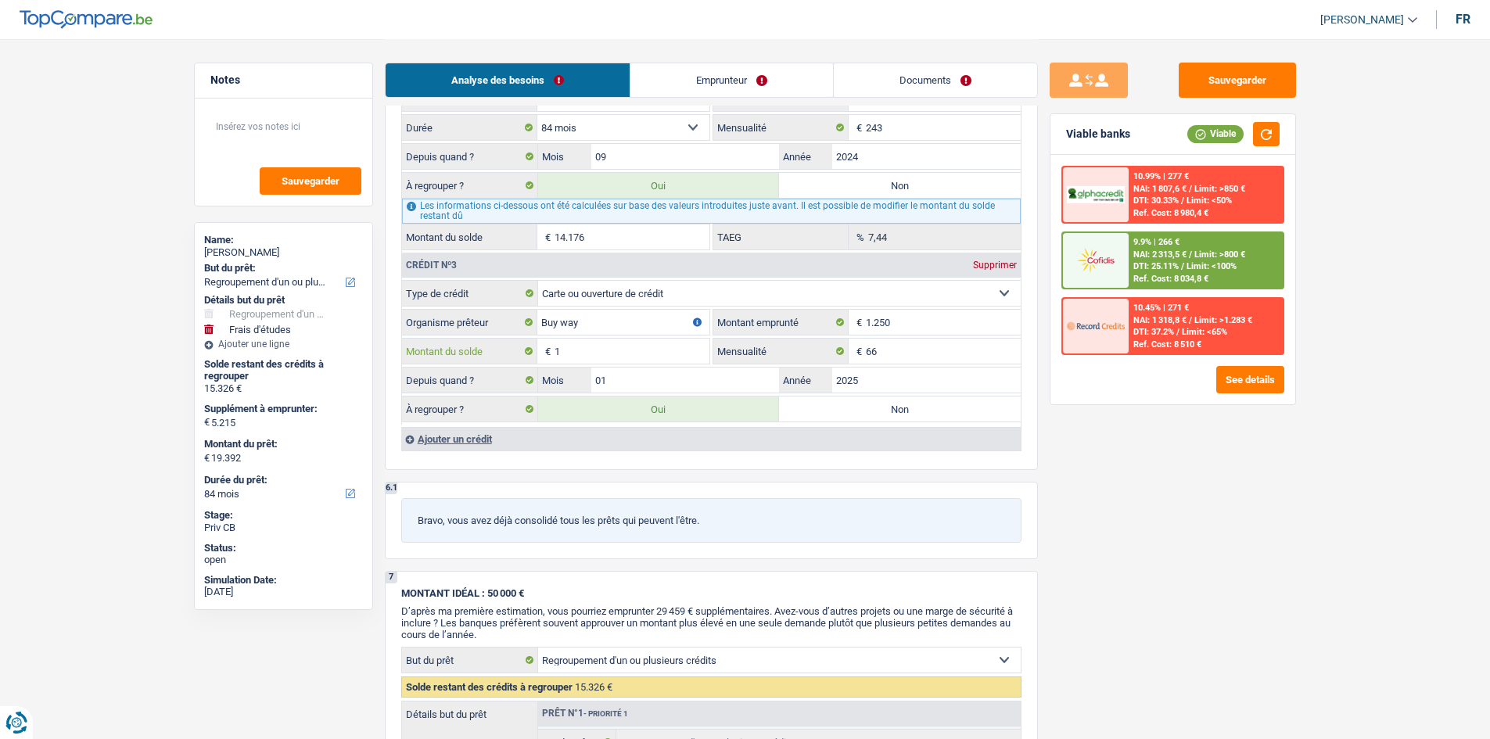
type input "14.177"
type input "19.392"
select select "84"
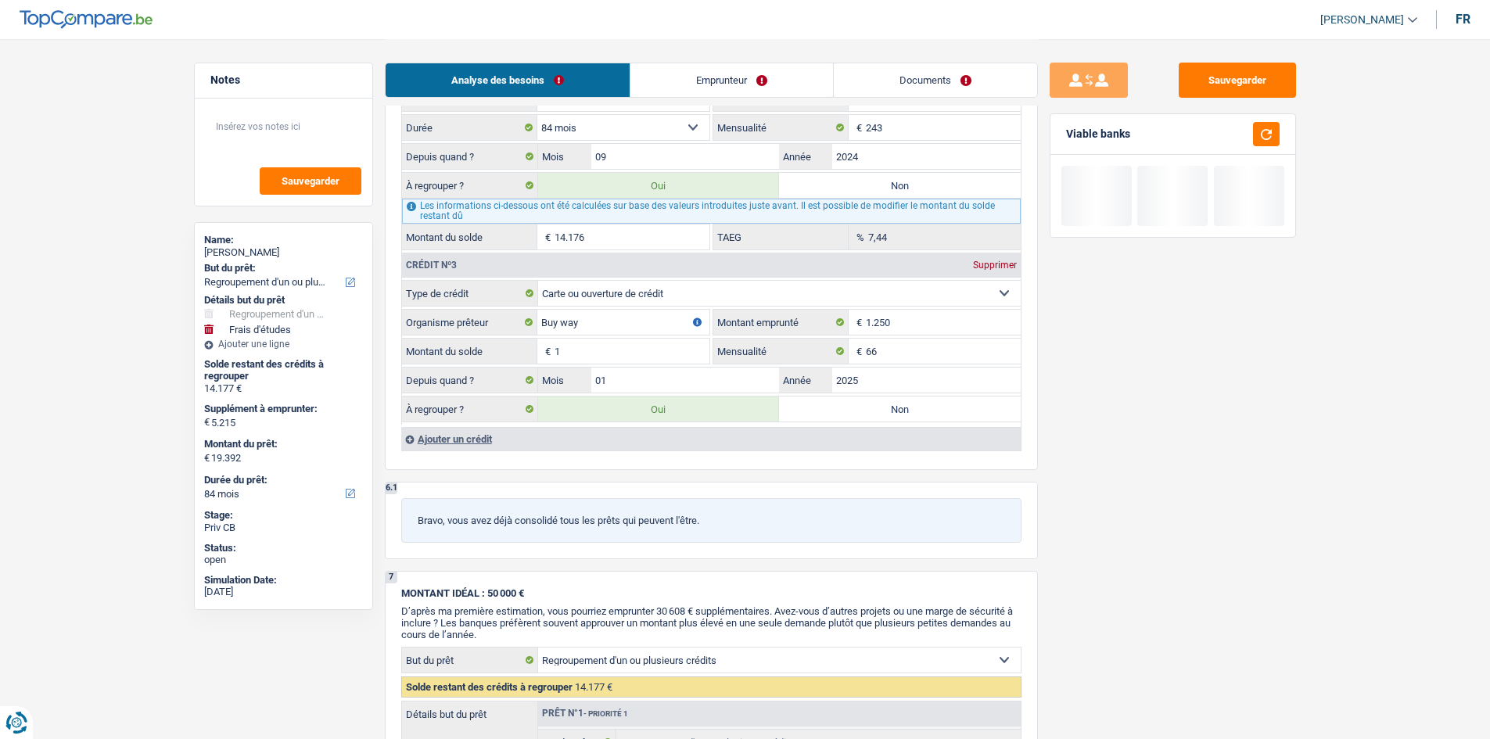
type input "12"
type input "19.403"
type input "14.188"
type input "19.403"
type input "14.188"
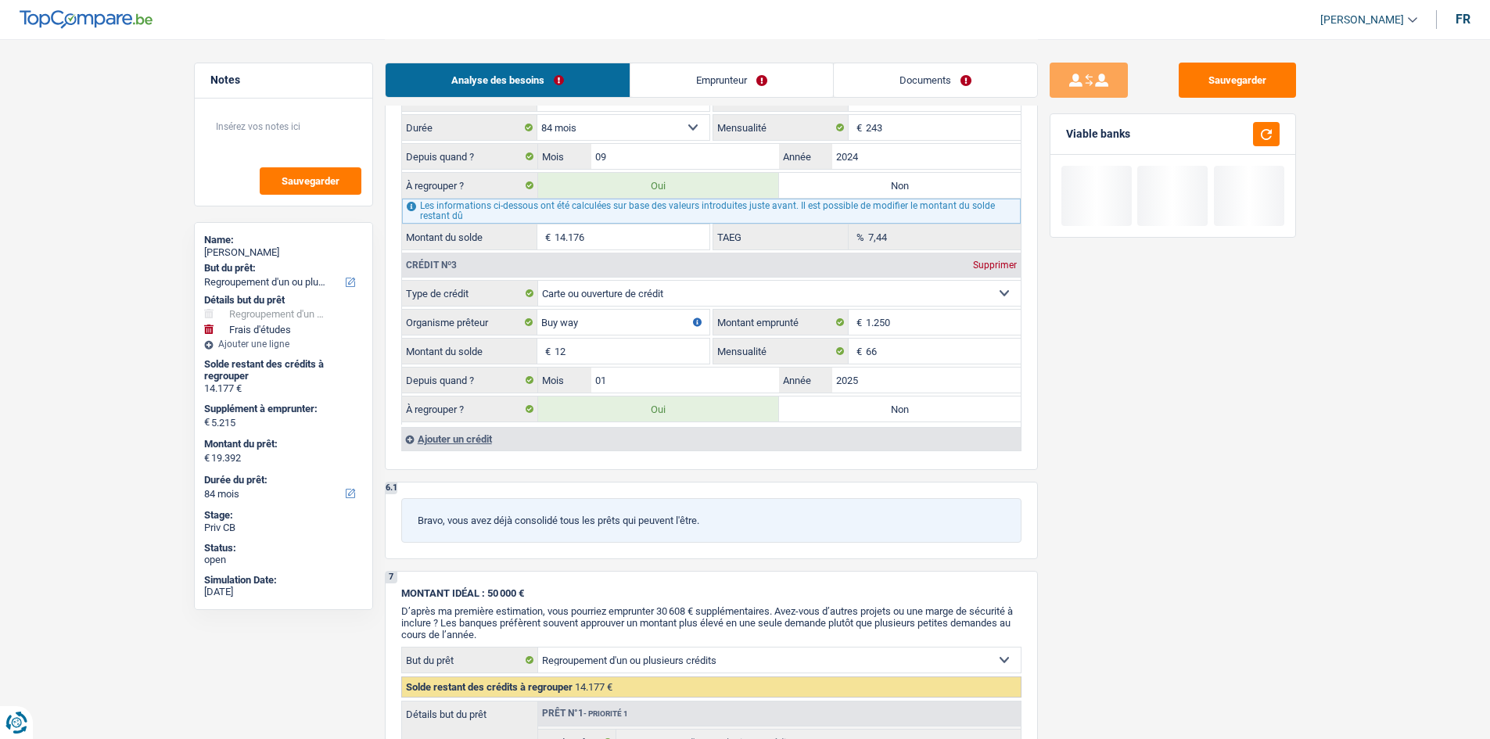
type input "19.403"
type input "125"
type input "19.516"
type input "14.301"
type input "19.516"
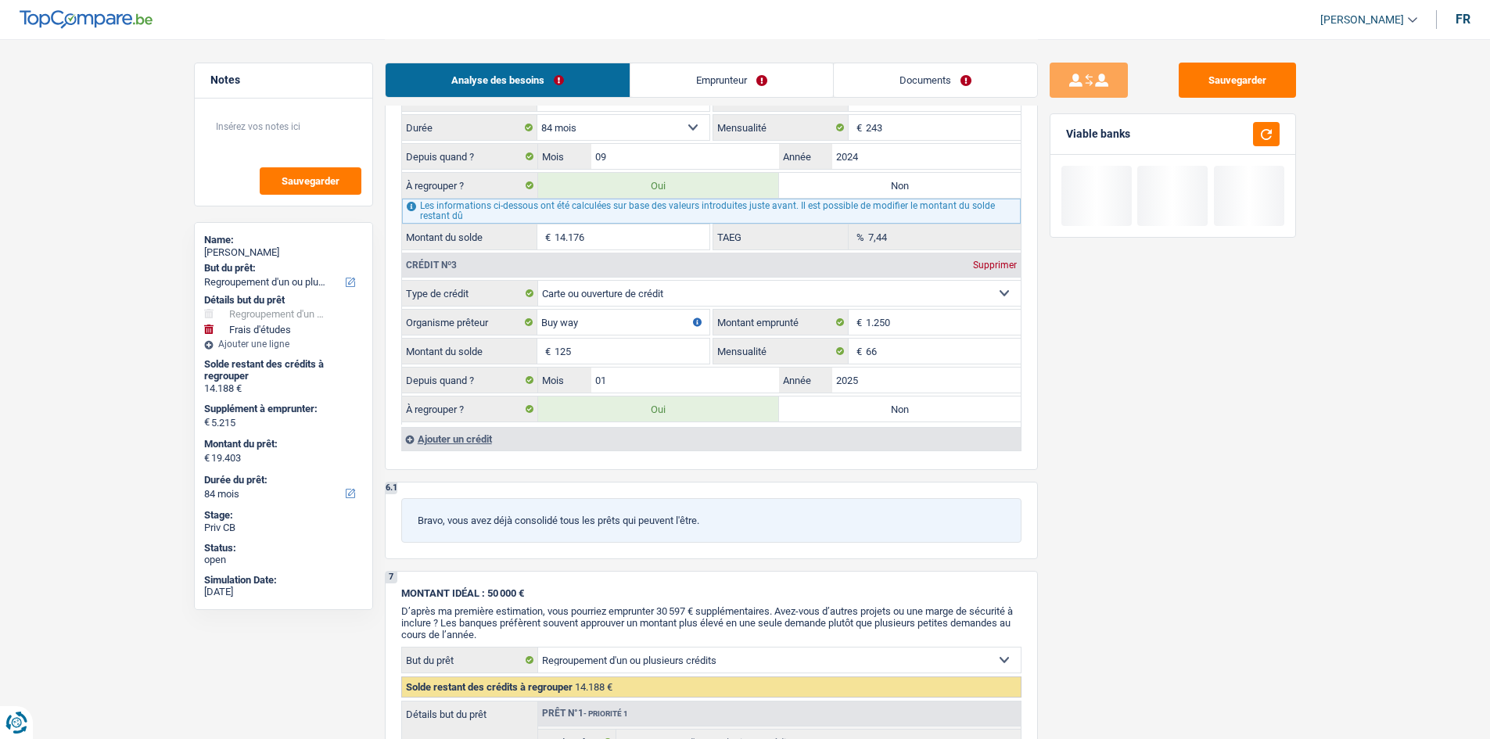
type input "14.301"
type input "19.516"
type input "1.250"
type input "20.641"
type input "15.426"
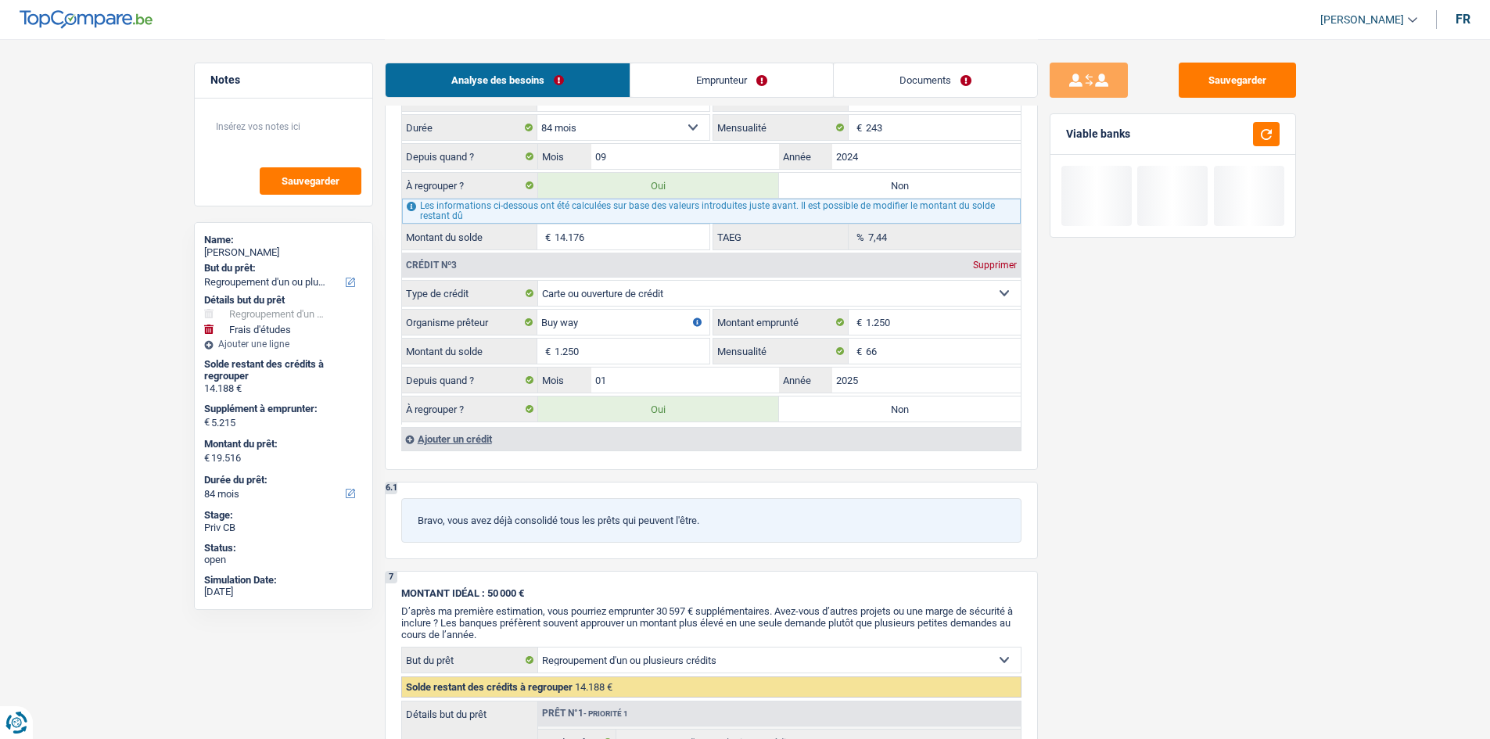
type input "20.641"
type input "15.426"
type input "20.641"
select select "120"
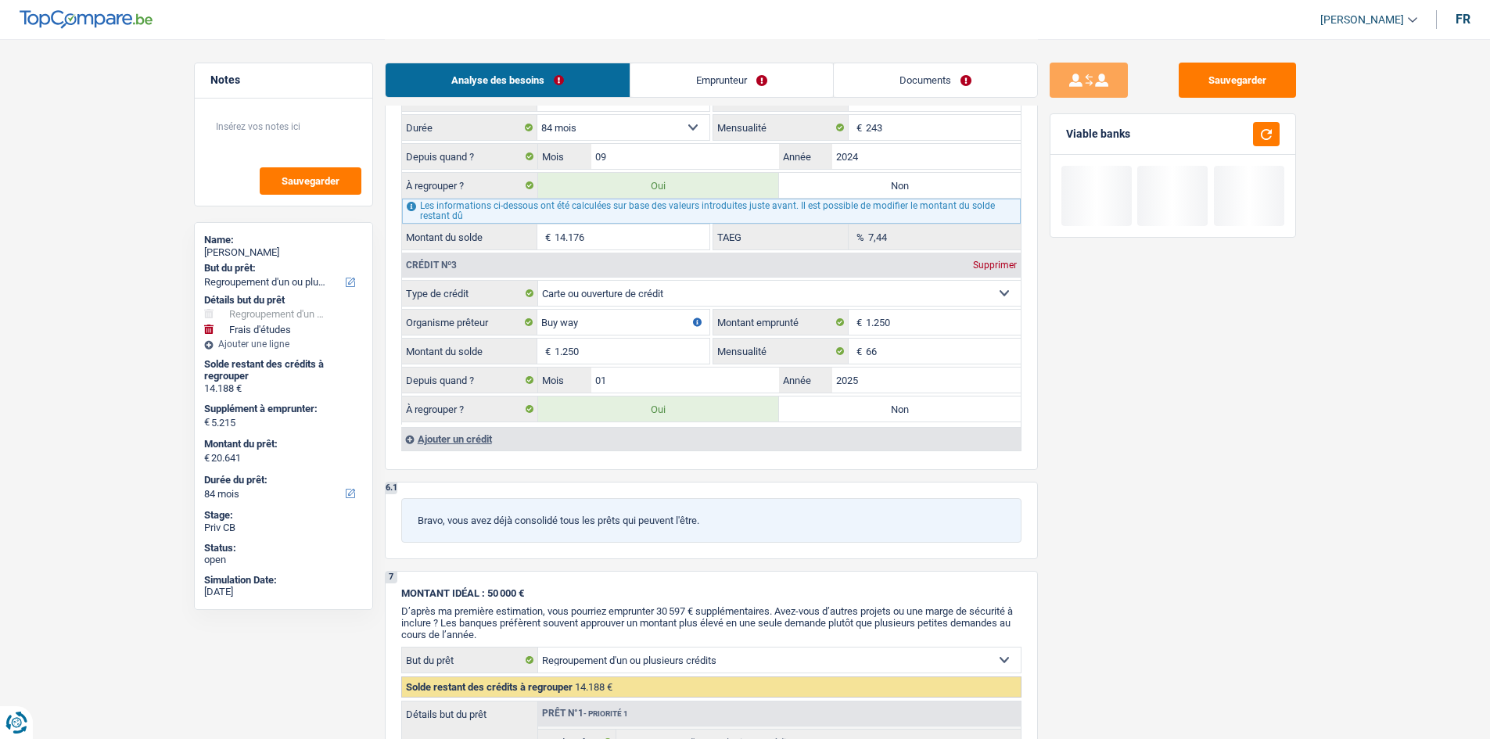
select select "120"
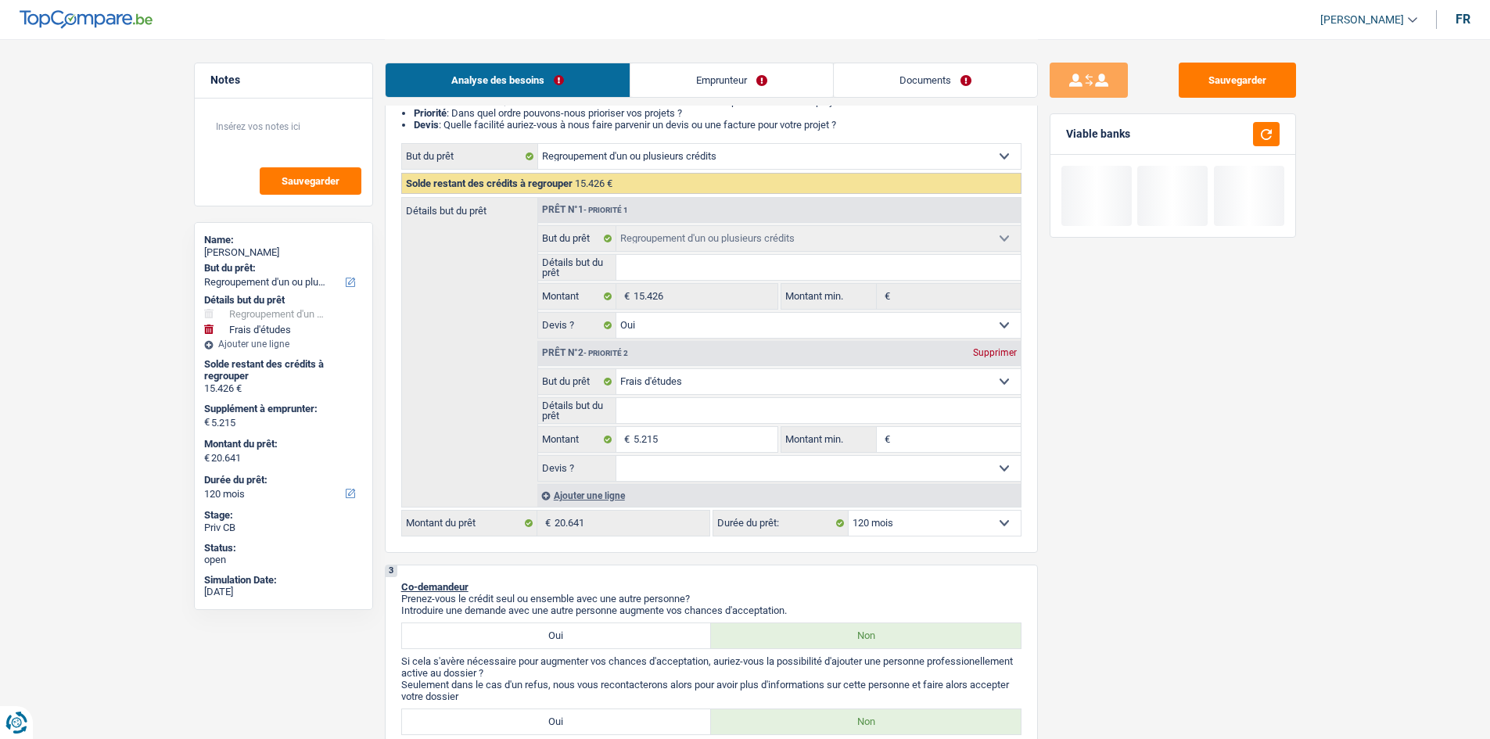
scroll to position [109, 0]
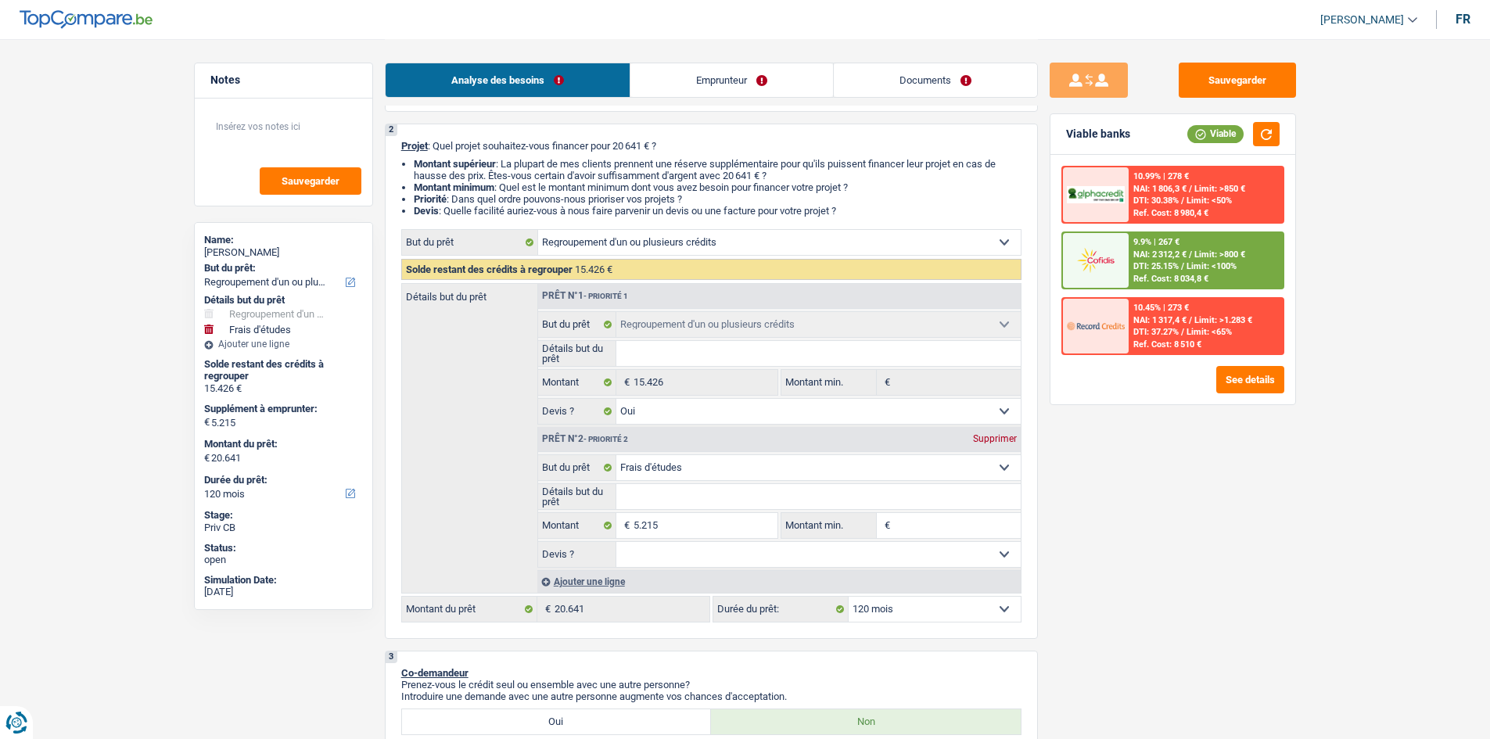
type input "1.250"
click at [1187, 593] on div "Sauvegarder Viable banks Viable 10.99% | 278 € NAI: 1 806,3 € / Limit: >850 € D…" at bounding box center [1173, 388] width 270 height 651
click at [733, 357] on input "Détails but du prêt" at bounding box center [818, 353] width 404 height 25
type input "R"
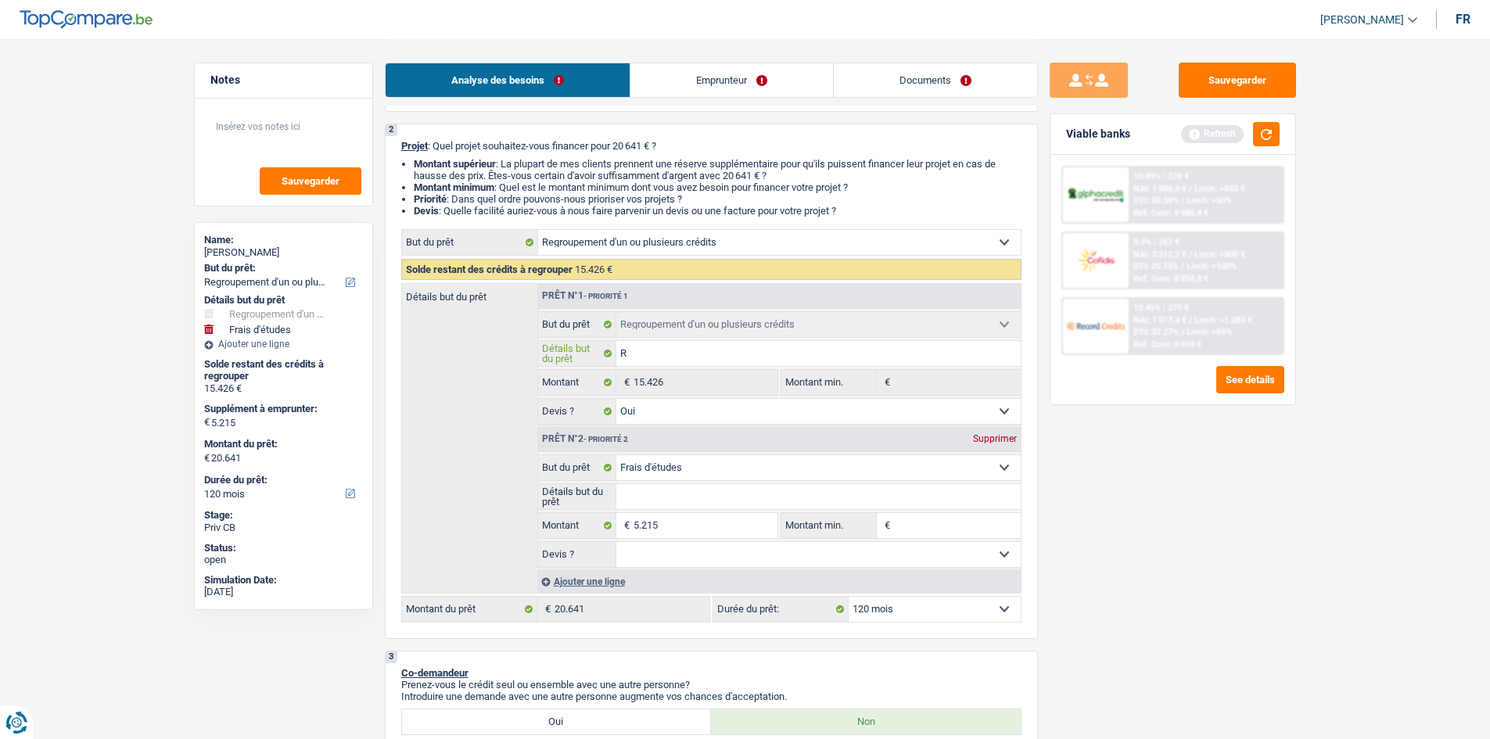
type input "Re"
type input "Reg"
type input "Regr"
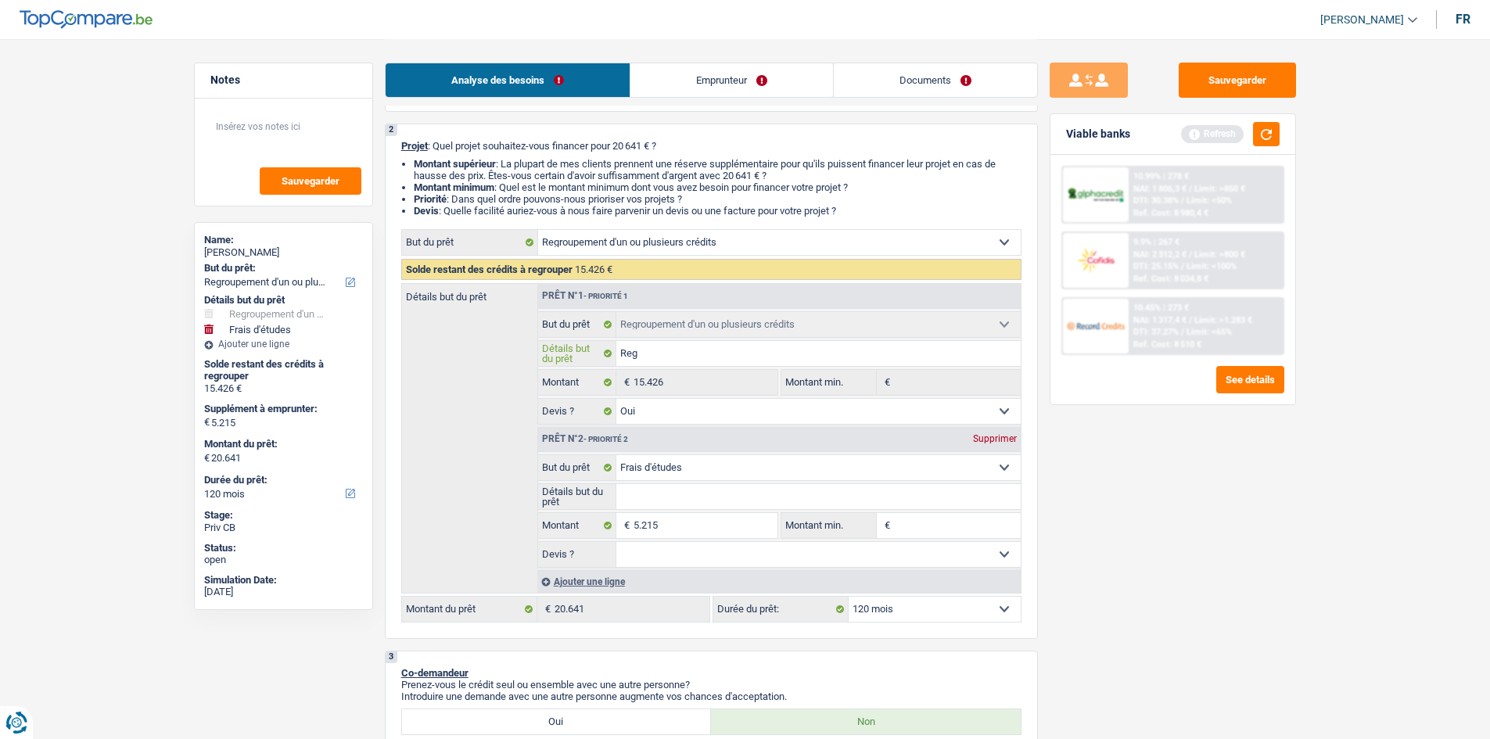
type input "Regr"
type input "Regro"
type input "Regrou"
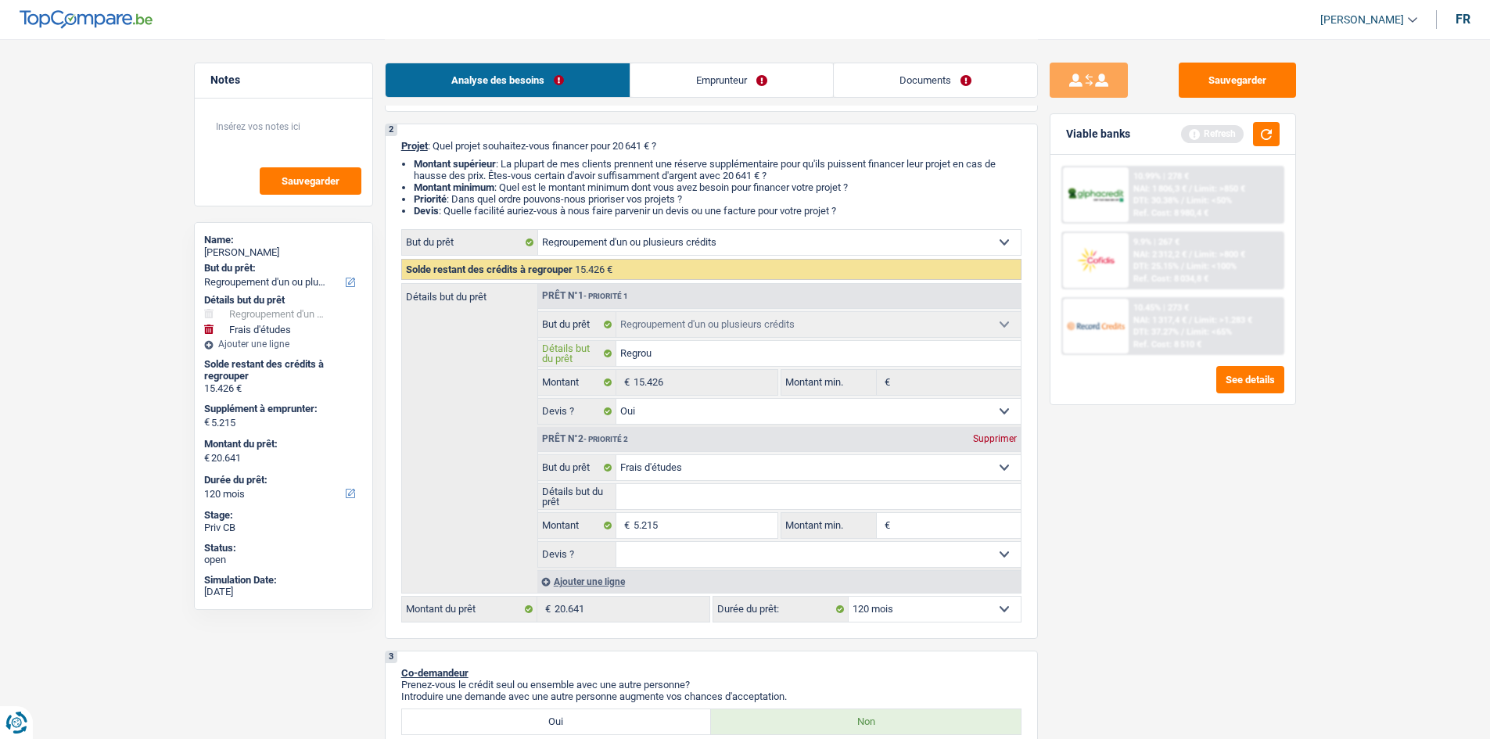
type input "Regroup"
type input "Regroupe"
type input "Regroupem"
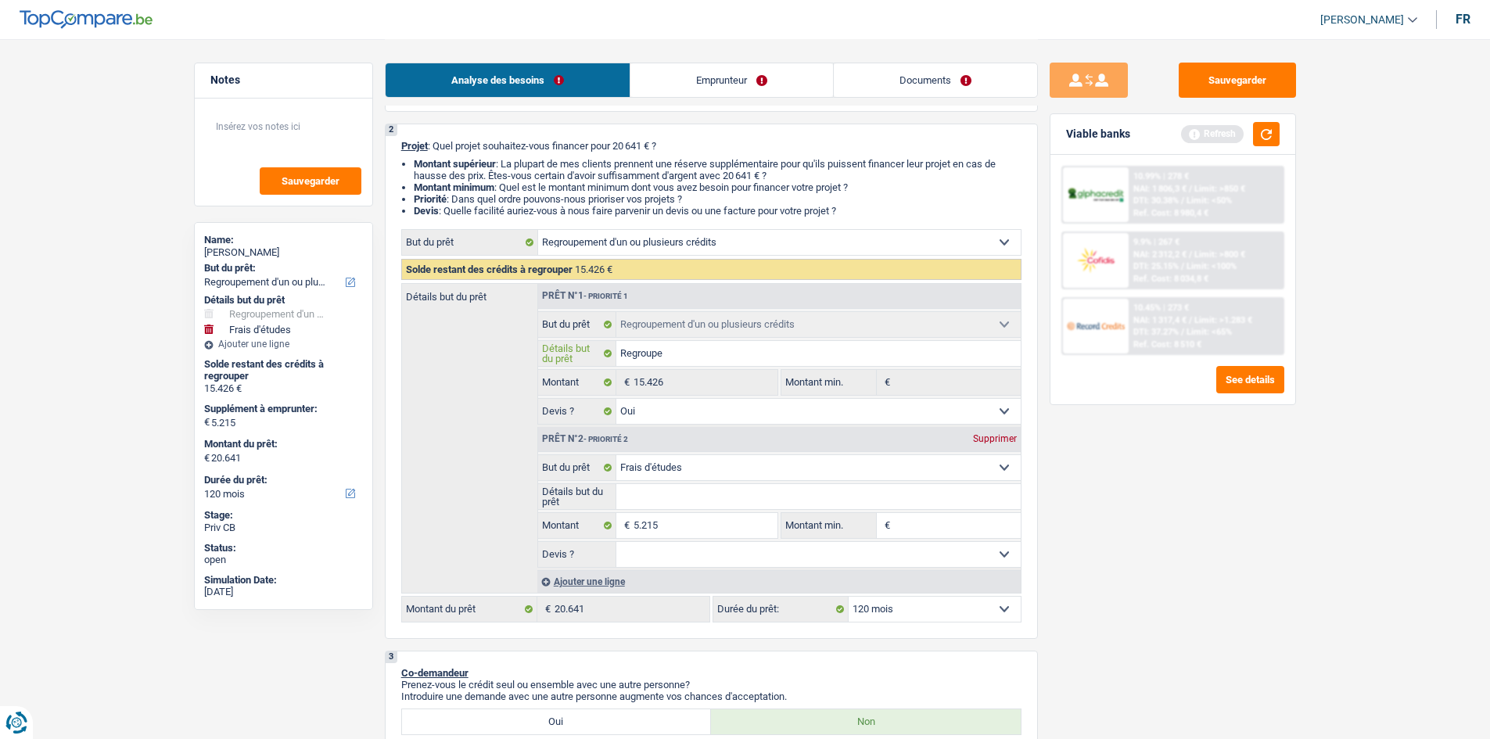
type input "Regroupem"
type input "Regroupeme"
type input "Regroupemen"
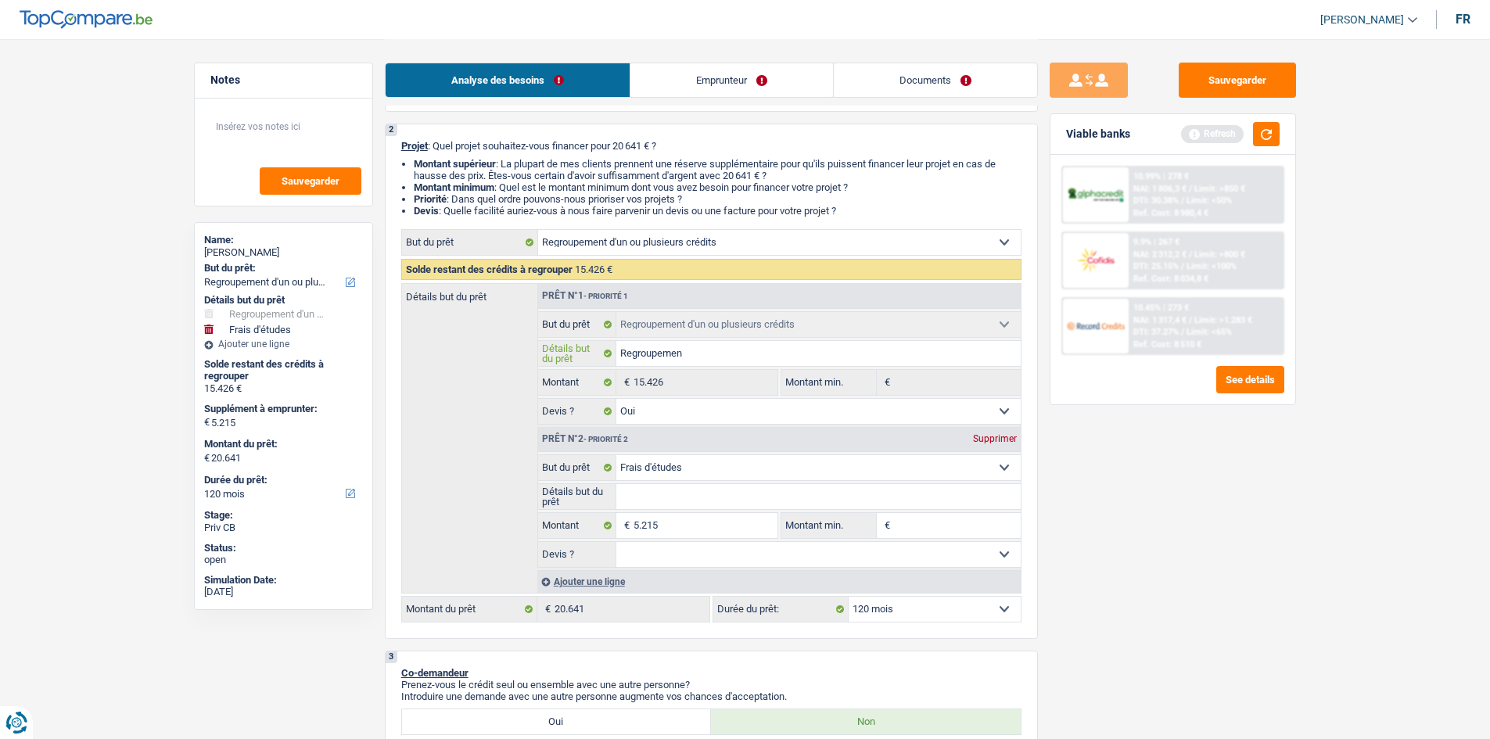
type input "Regroupement"
click at [715, 522] on input "5.215" at bounding box center [704, 525] width 143 height 25
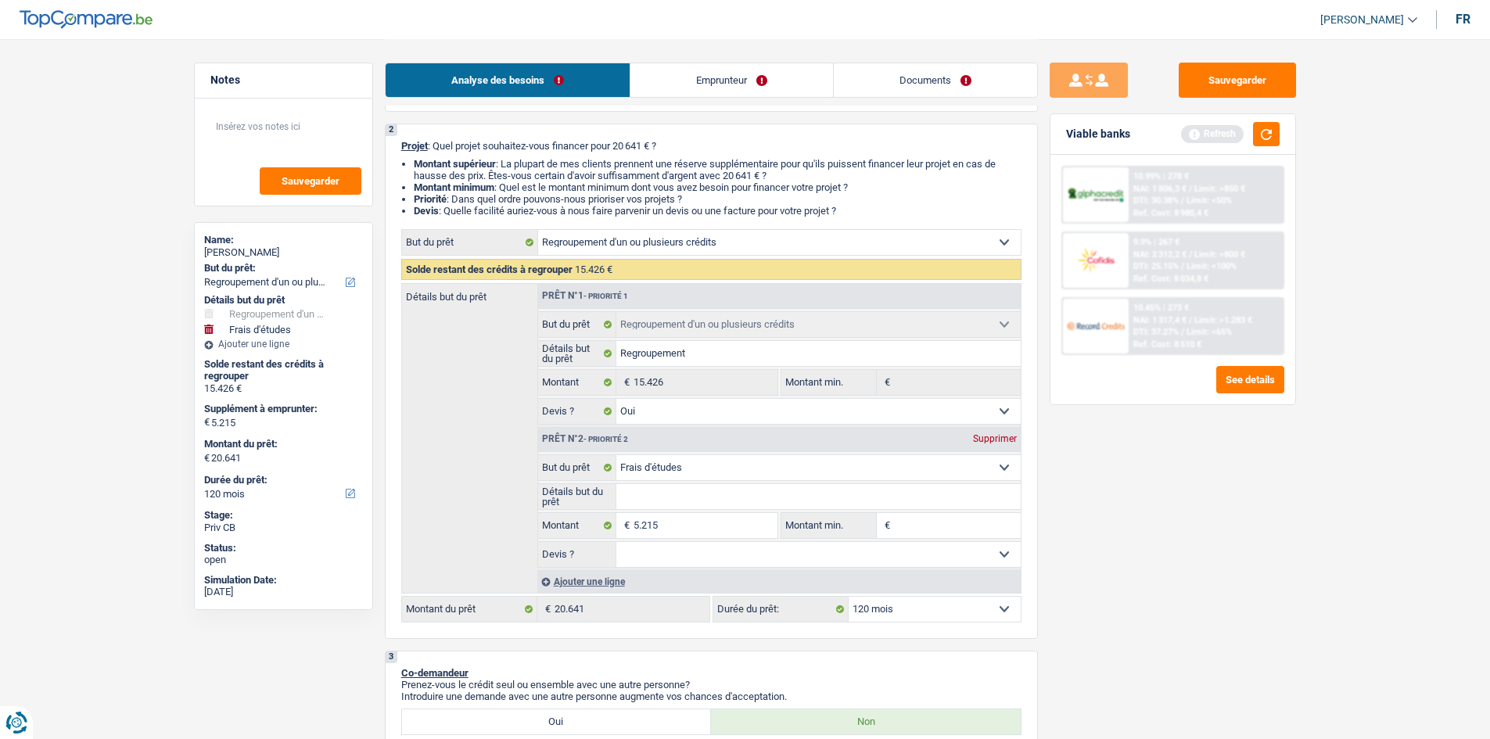
click at [981, 530] on input "Montant min." at bounding box center [957, 525] width 127 height 25
type input "2"
type input "20"
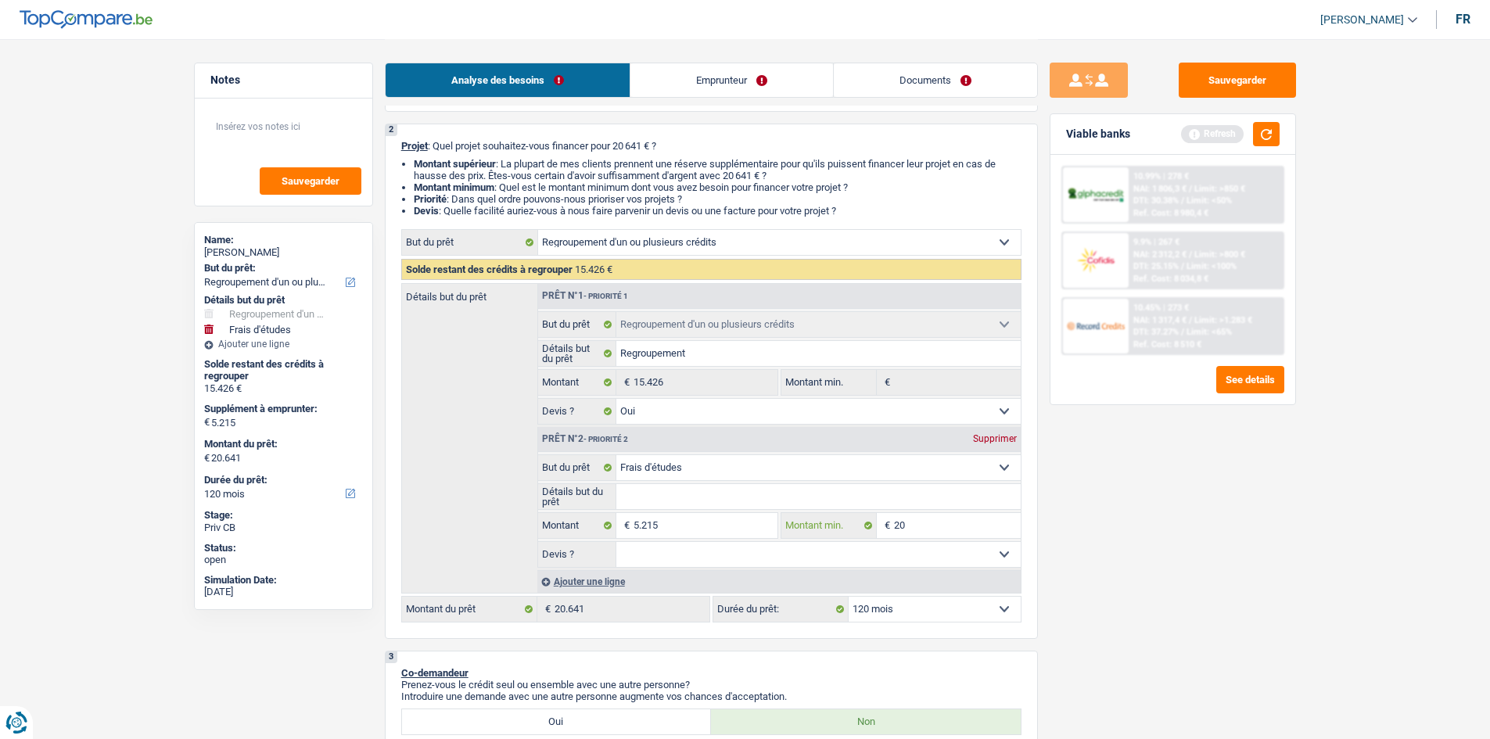
type input "200"
type input "2.000"
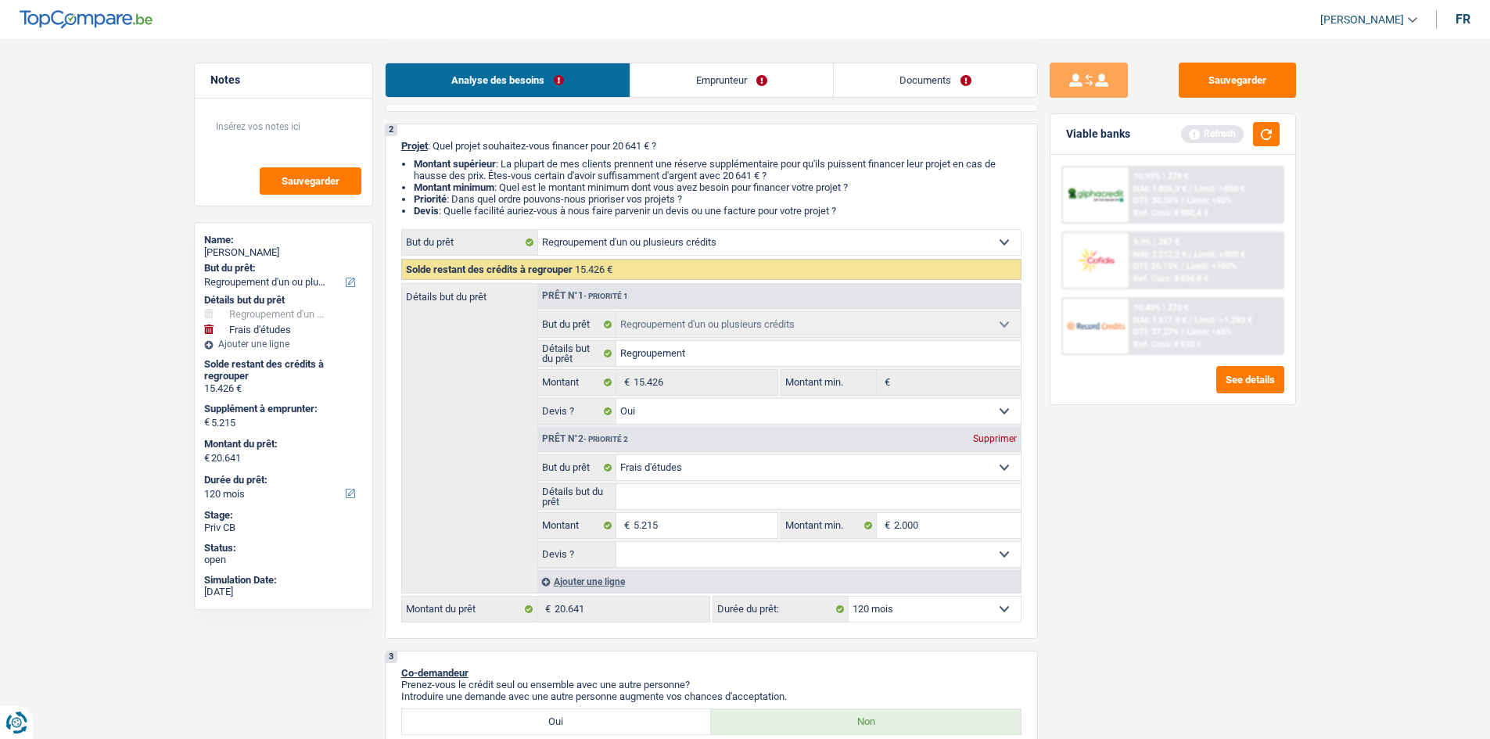
click at [1171, 507] on div "Sauvegarder Viable banks Refresh 10.99% | 278 € NAI: 1 806,3 € / Limit: >850 € …" at bounding box center [1173, 388] width 270 height 651
click at [654, 557] on select "Oui Non Non répondu Sélectionner une option" at bounding box center [818, 554] width 404 height 25
select select "false"
click at [616, 542] on select "Oui Non Non répondu Sélectionner une option" at bounding box center [818, 554] width 404 height 25
select select "false"
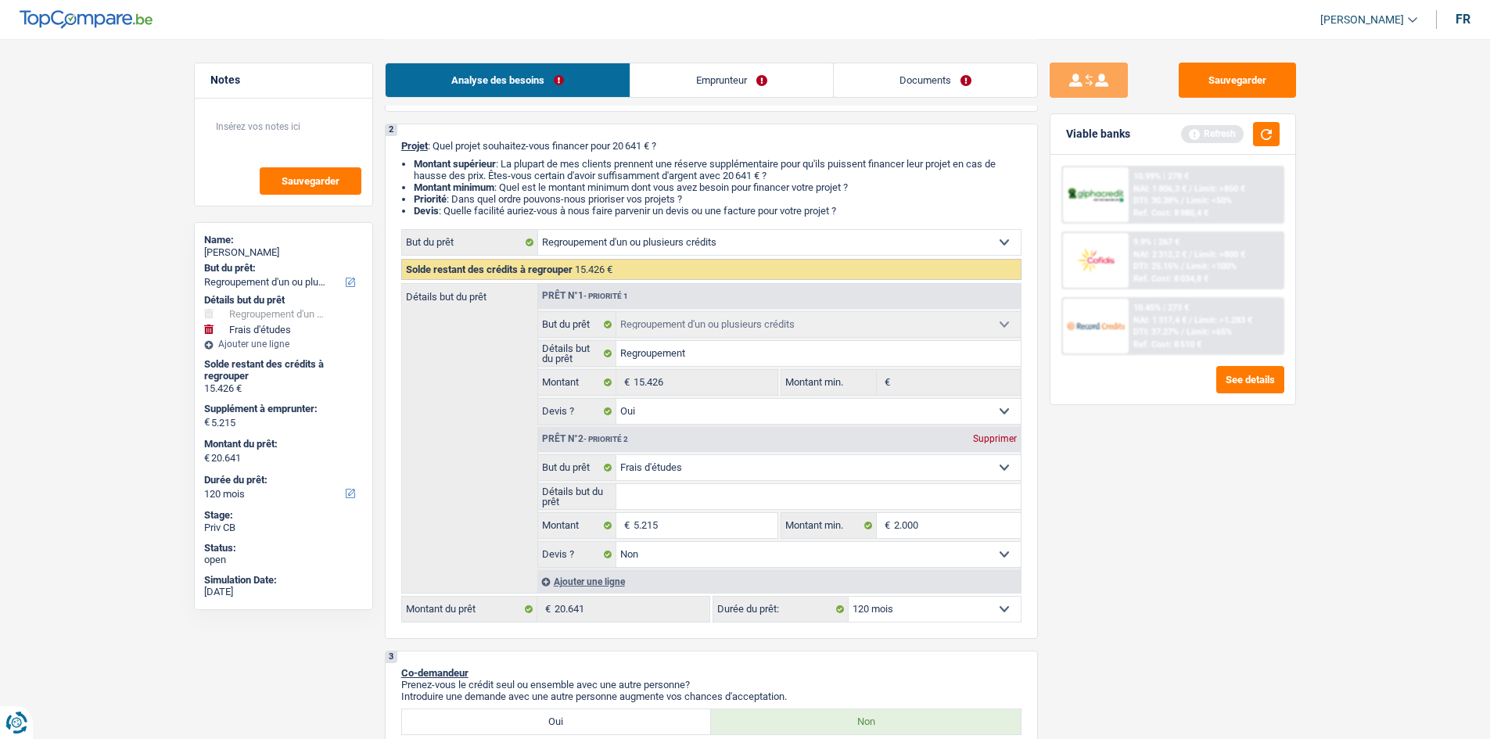
click at [1220, 494] on div "Sauvegarder Viable banks Refresh 10.99% | 278 € NAI: 1 806,3 € / Limit: >850 € …" at bounding box center [1173, 388] width 270 height 651
click at [795, 497] on input "Détails but du prêt" at bounding box center [818, 496] width 404 height 25
click at [1274, 137] on button "button" at bounding box center [1266, 134] width 27 height 24
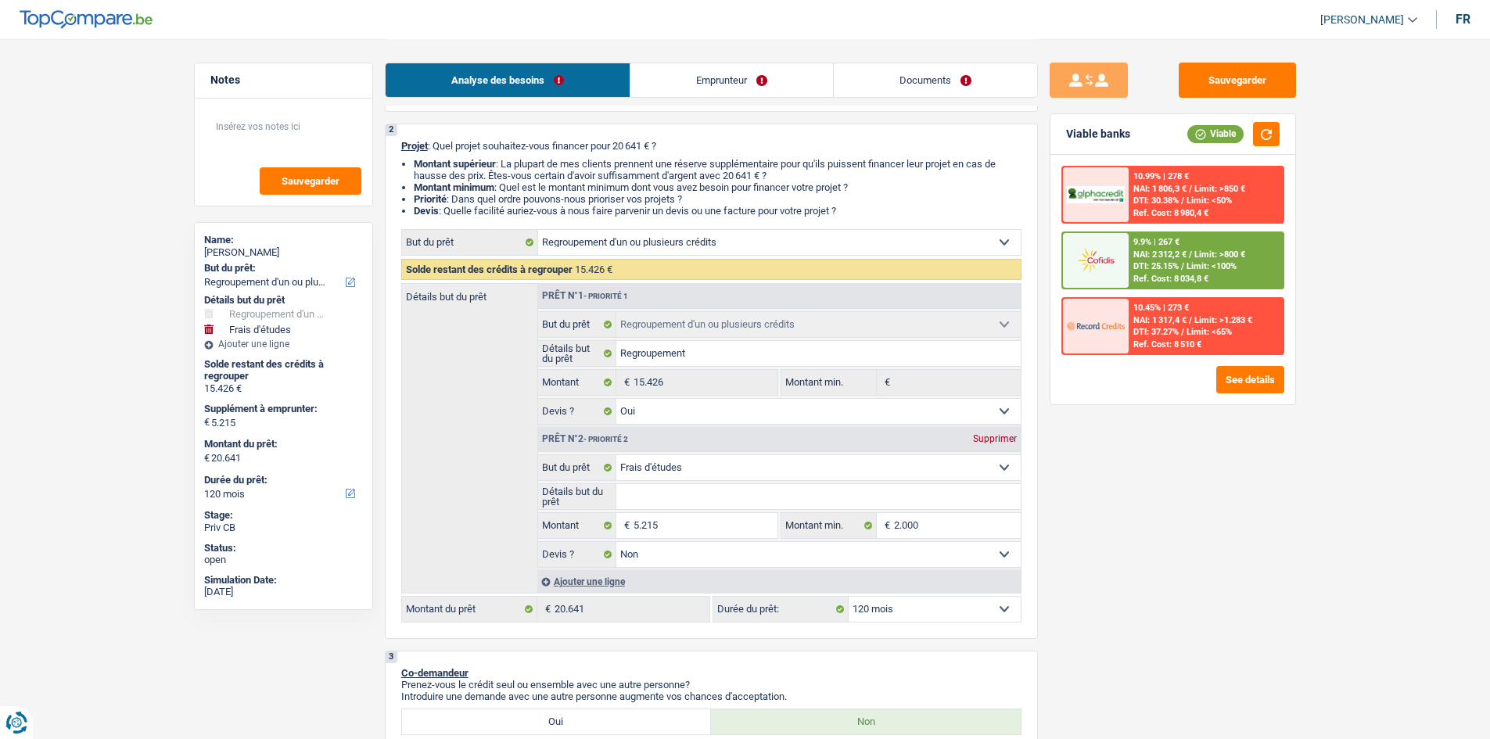
click at [778, 490] on input "Détails but du prêt" at bounding box center [818, 496] width 404 height 25
type input "F"
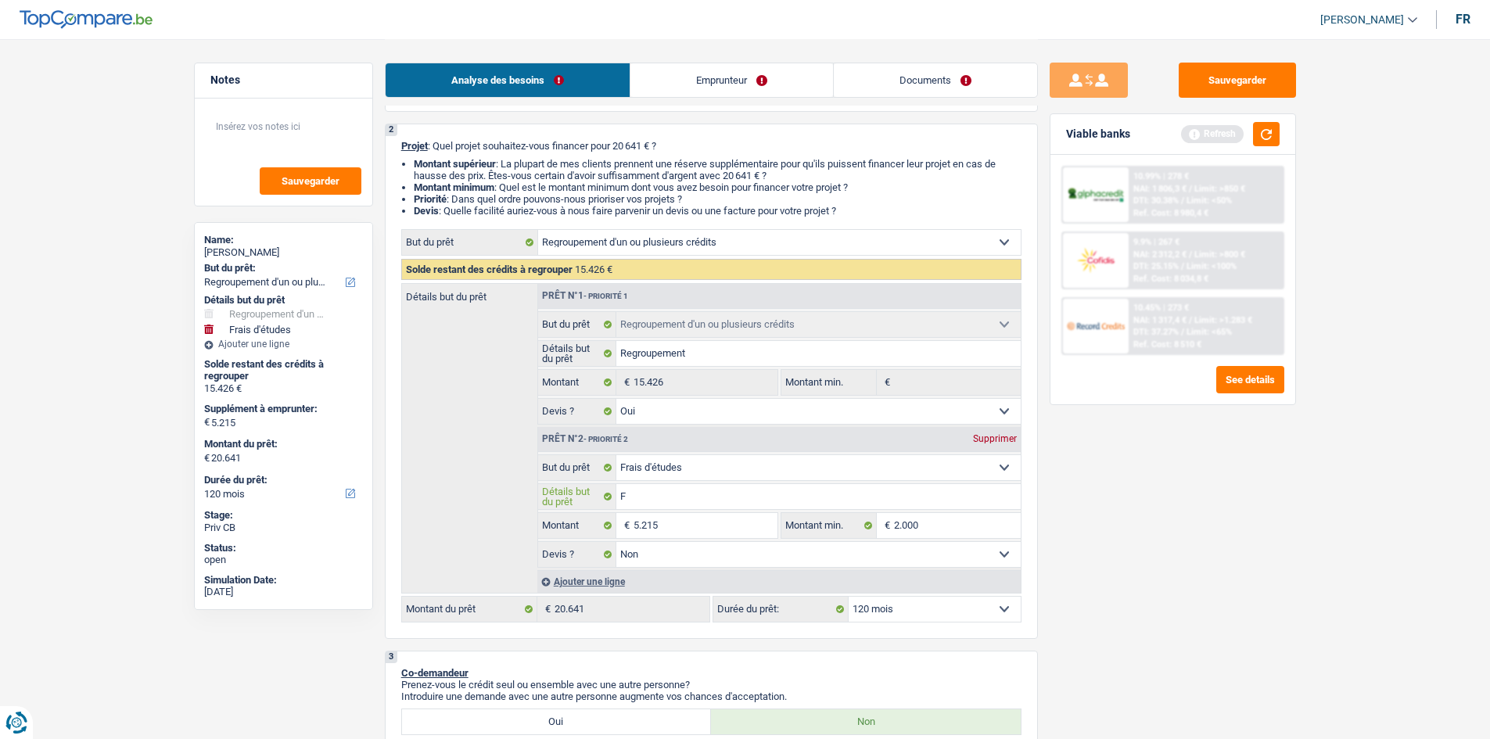
type input "Fr"
type input "Fra"
type input "Frai"
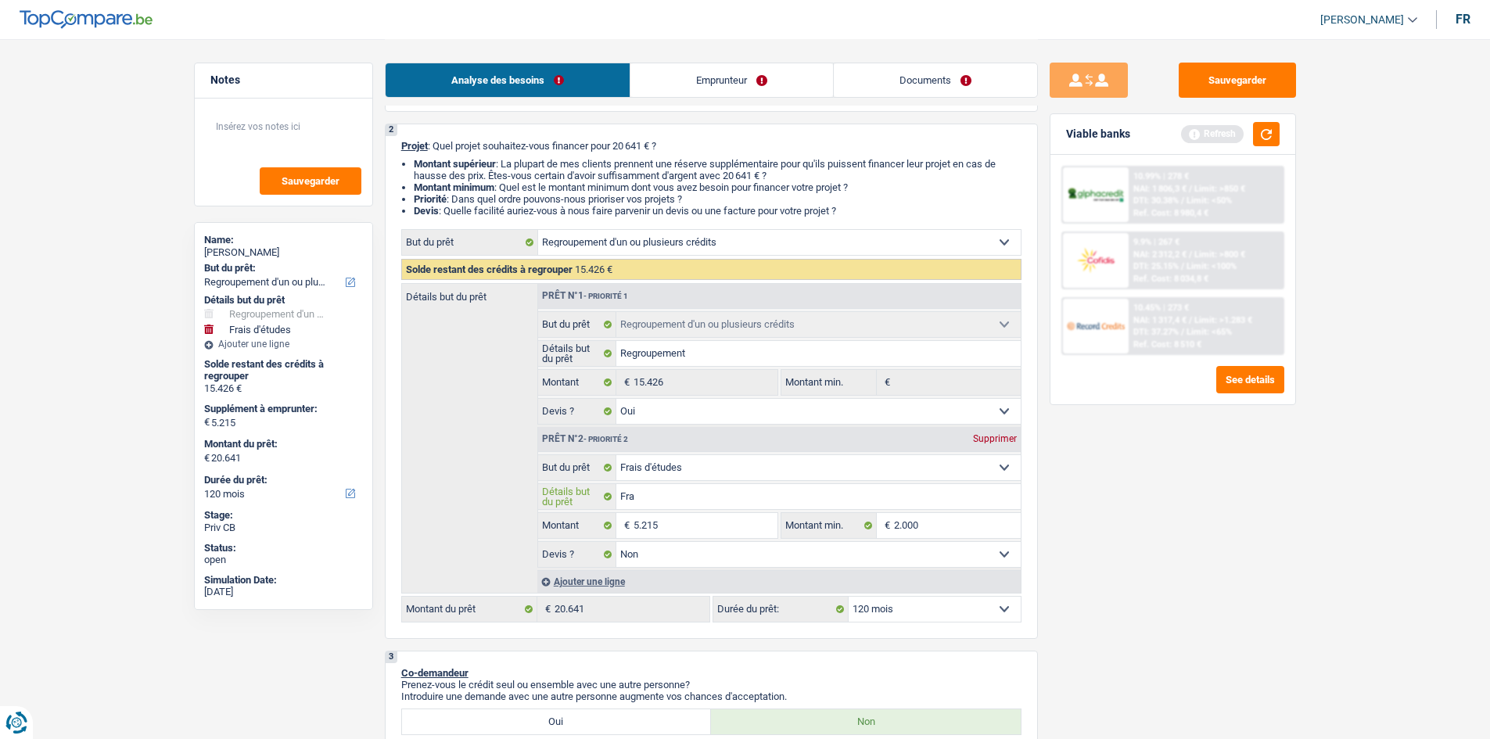
type input "Frai"
type input "Frais"
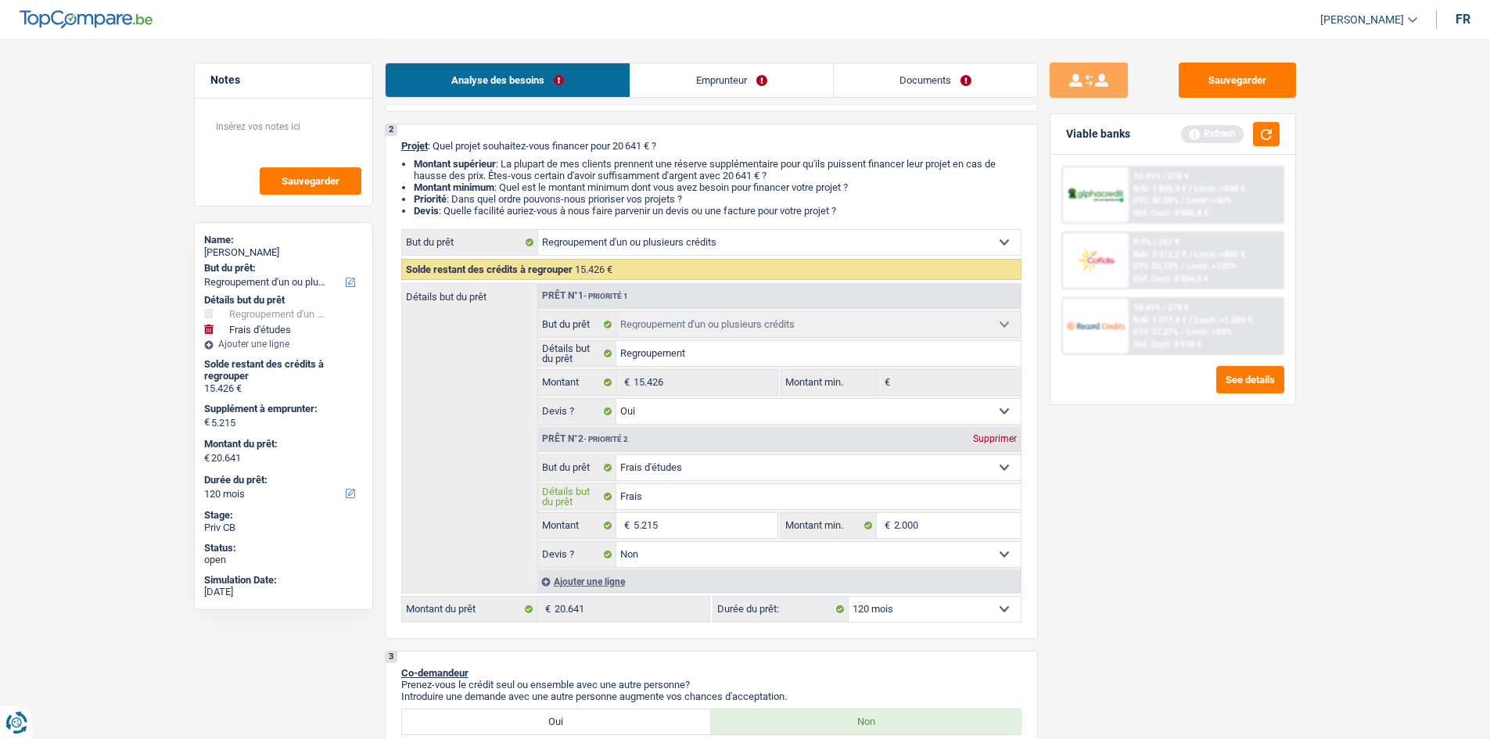
type input "Frais p"
type input "Frais po"
type input "Frais pou"
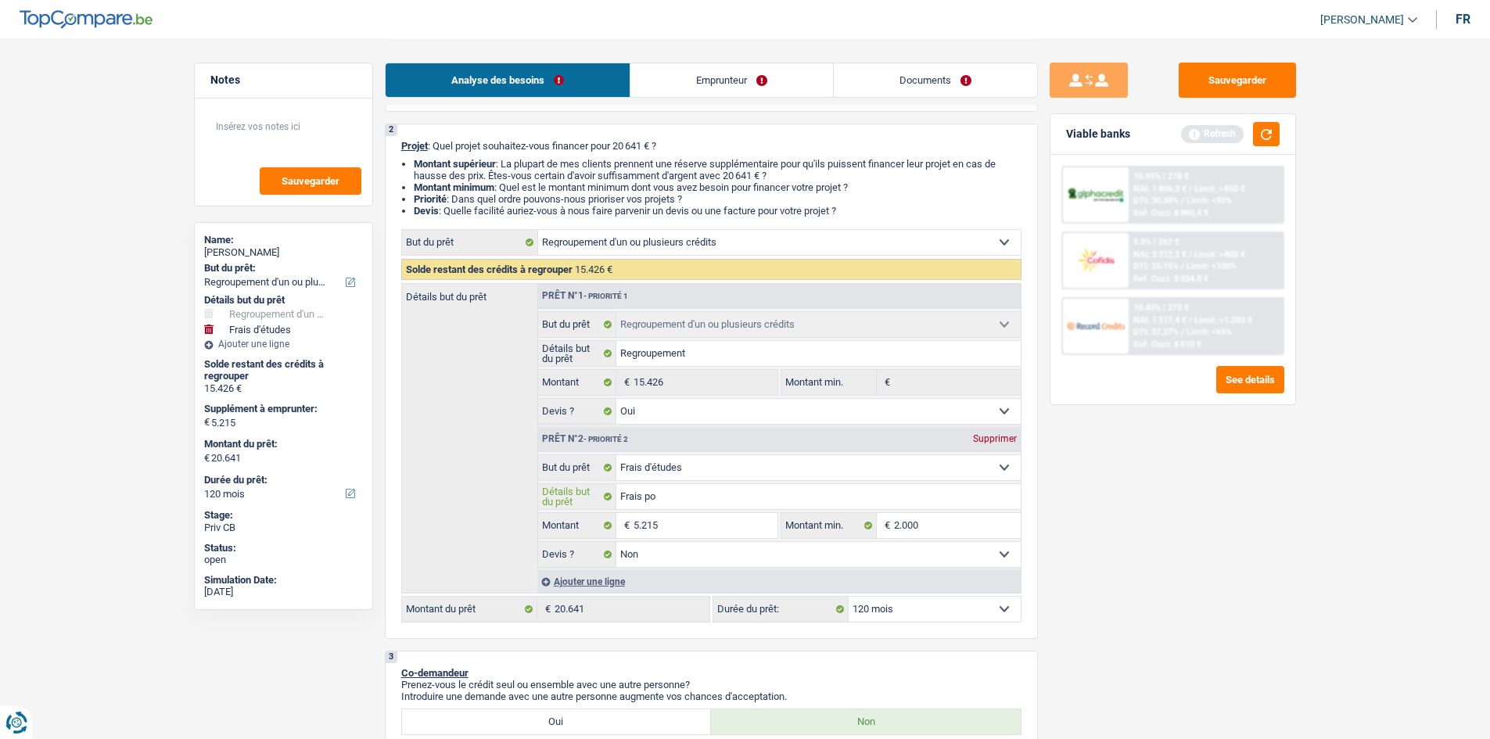
type input "Frais pou"
type input "Frais pour"
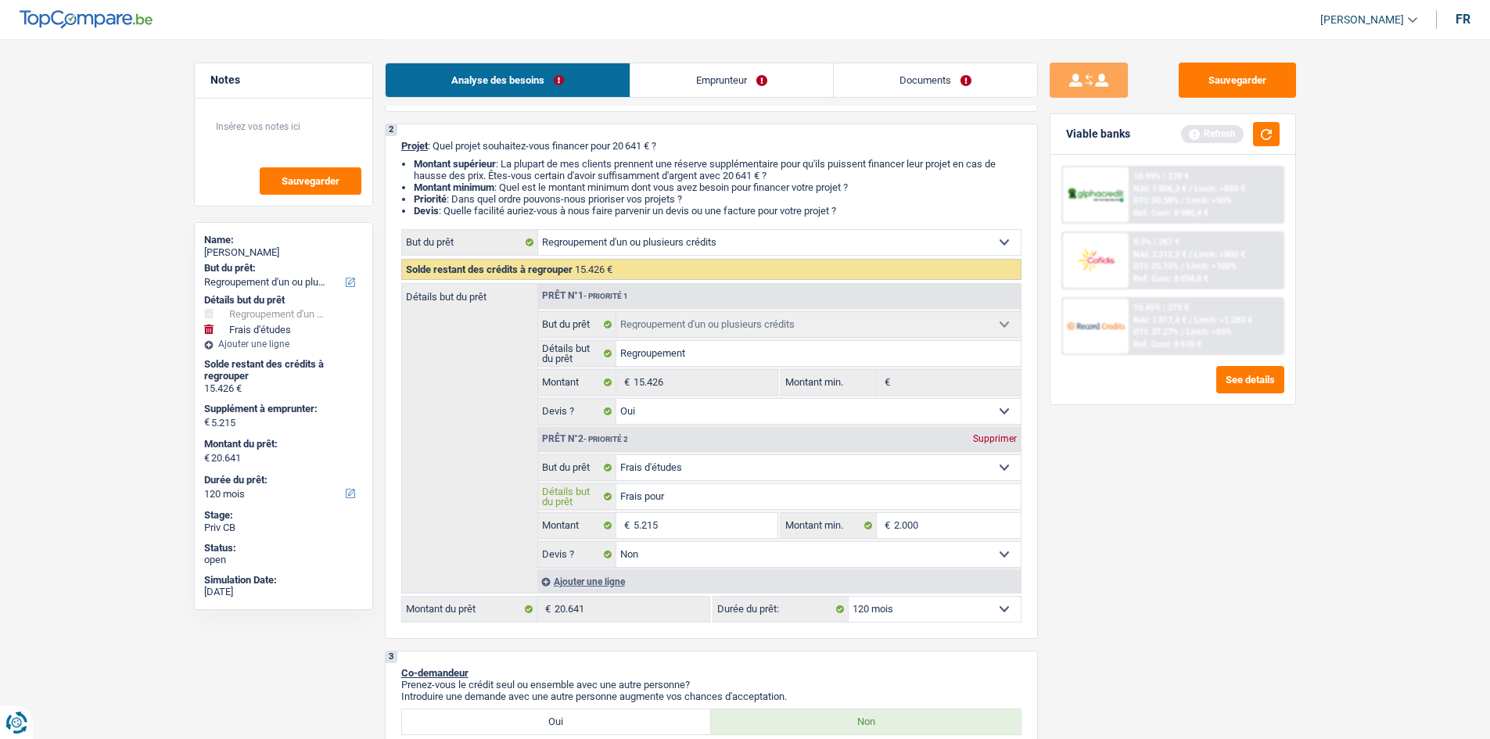
type input "Frais pour é"
type input "Frais pour ér"
type input "Frais pour éru"
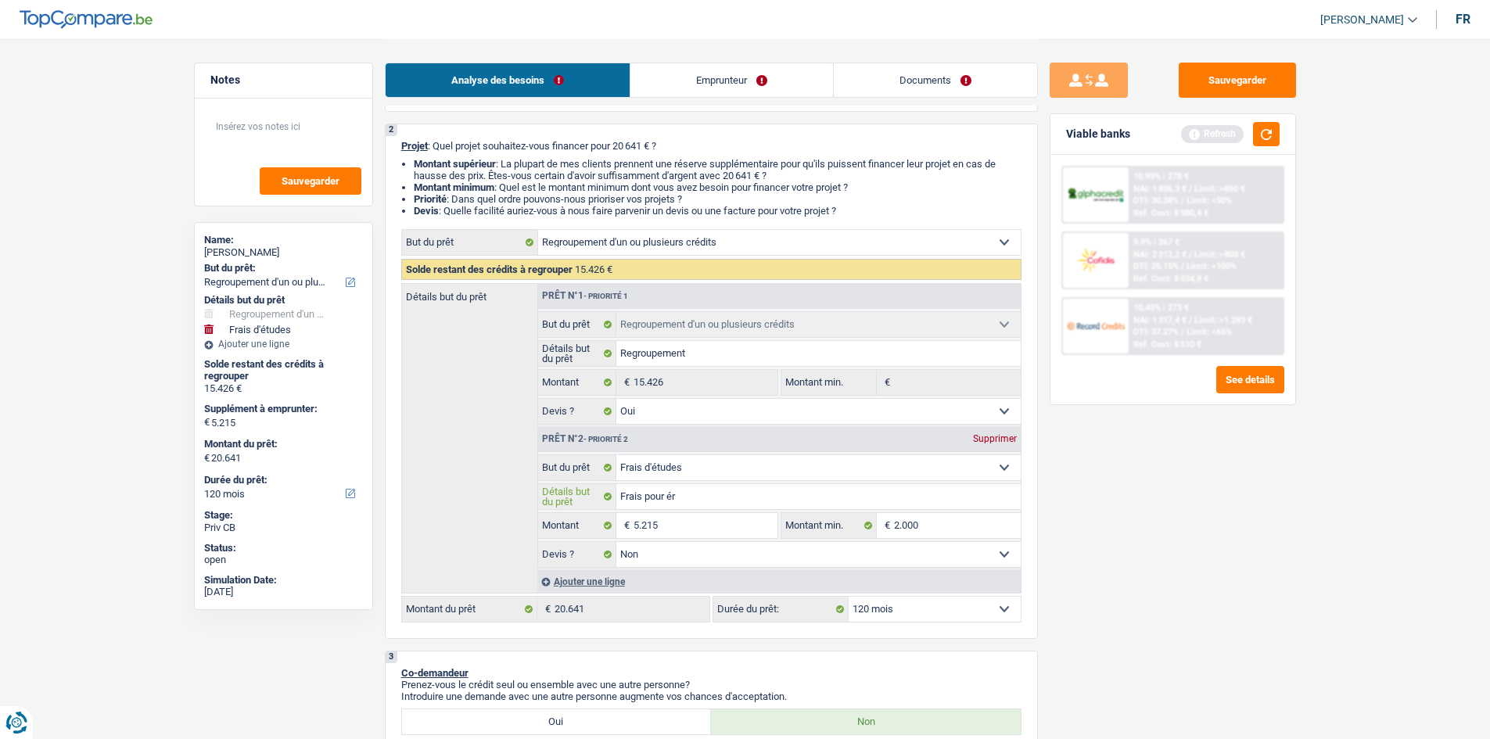
type input "Frais pour éru"
type input "Frais pour érud"
type input "Frais pour érude"
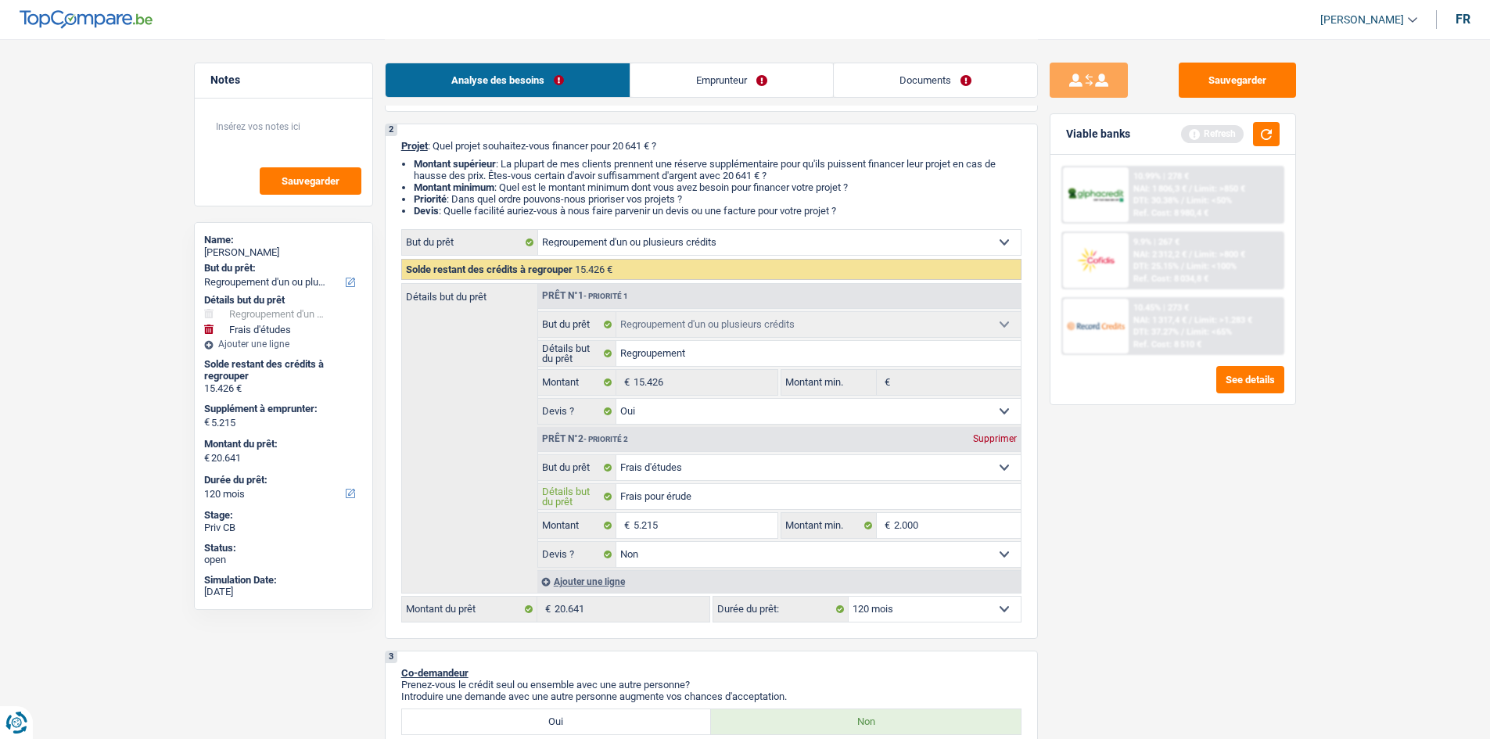
type input "Frais pour érudes"
type input "Frais pour érudes d"
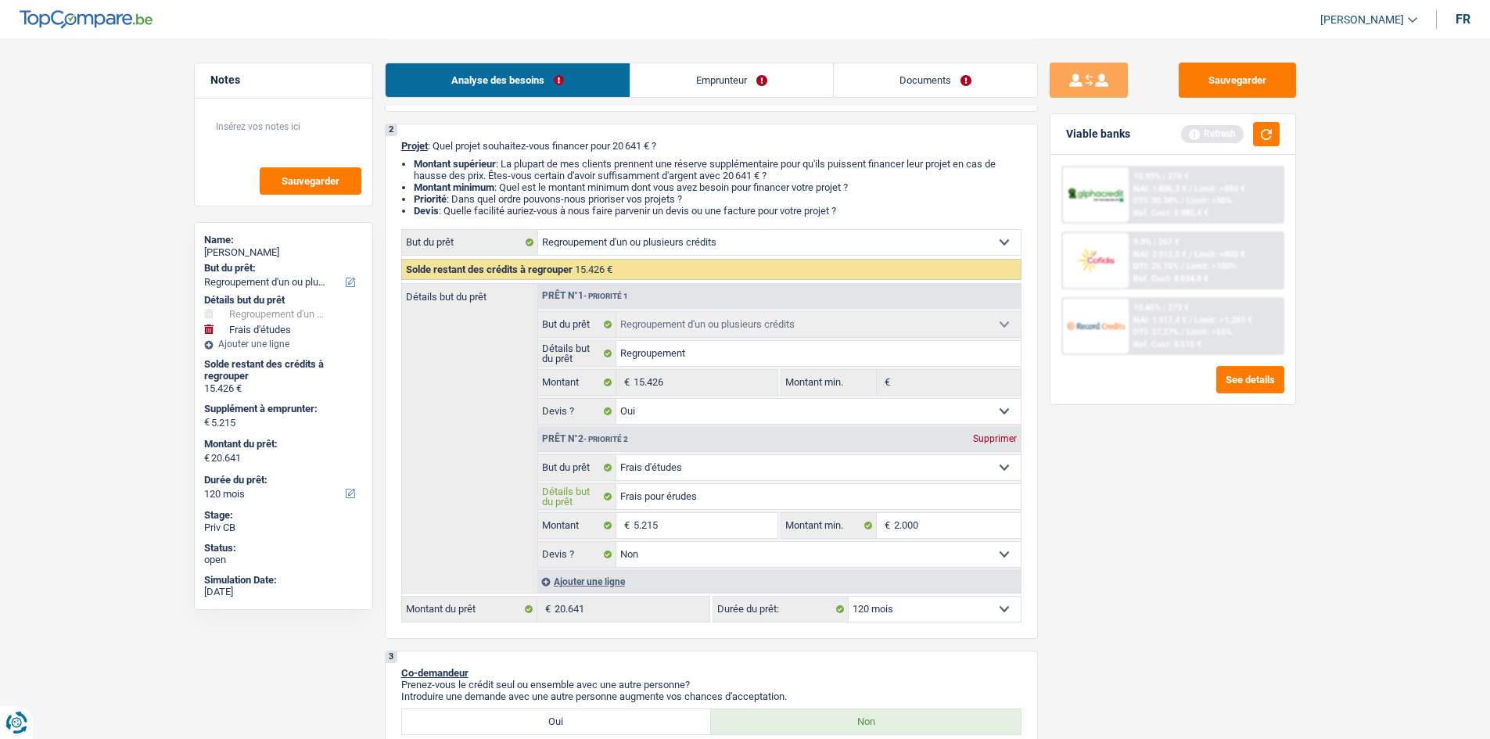
type input "Frais pour érudes d"
type input "Frais pour érudes de"
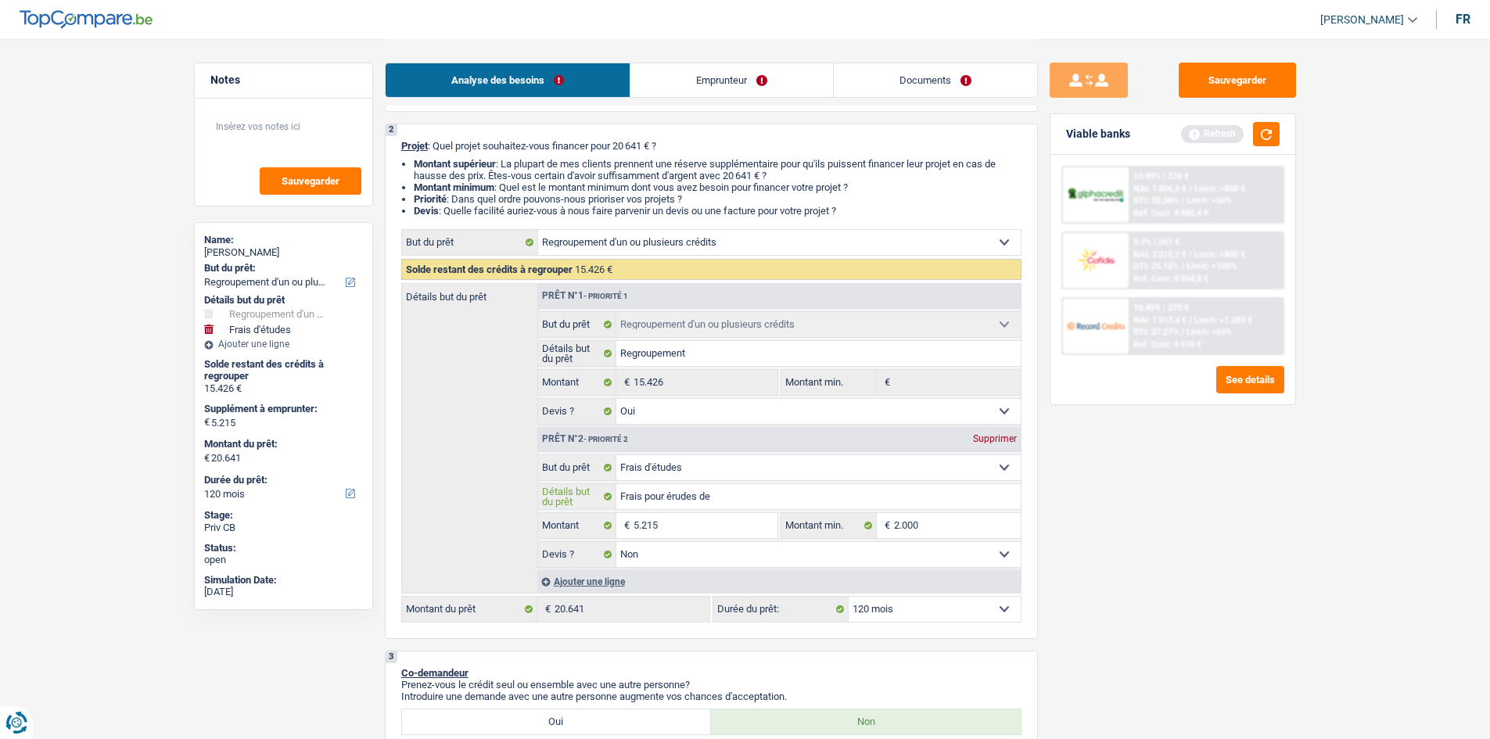
type input "Frais pour érudes de c"
type input "Frais pour érudes de ce"
type input "Frais pour érudes de ces"
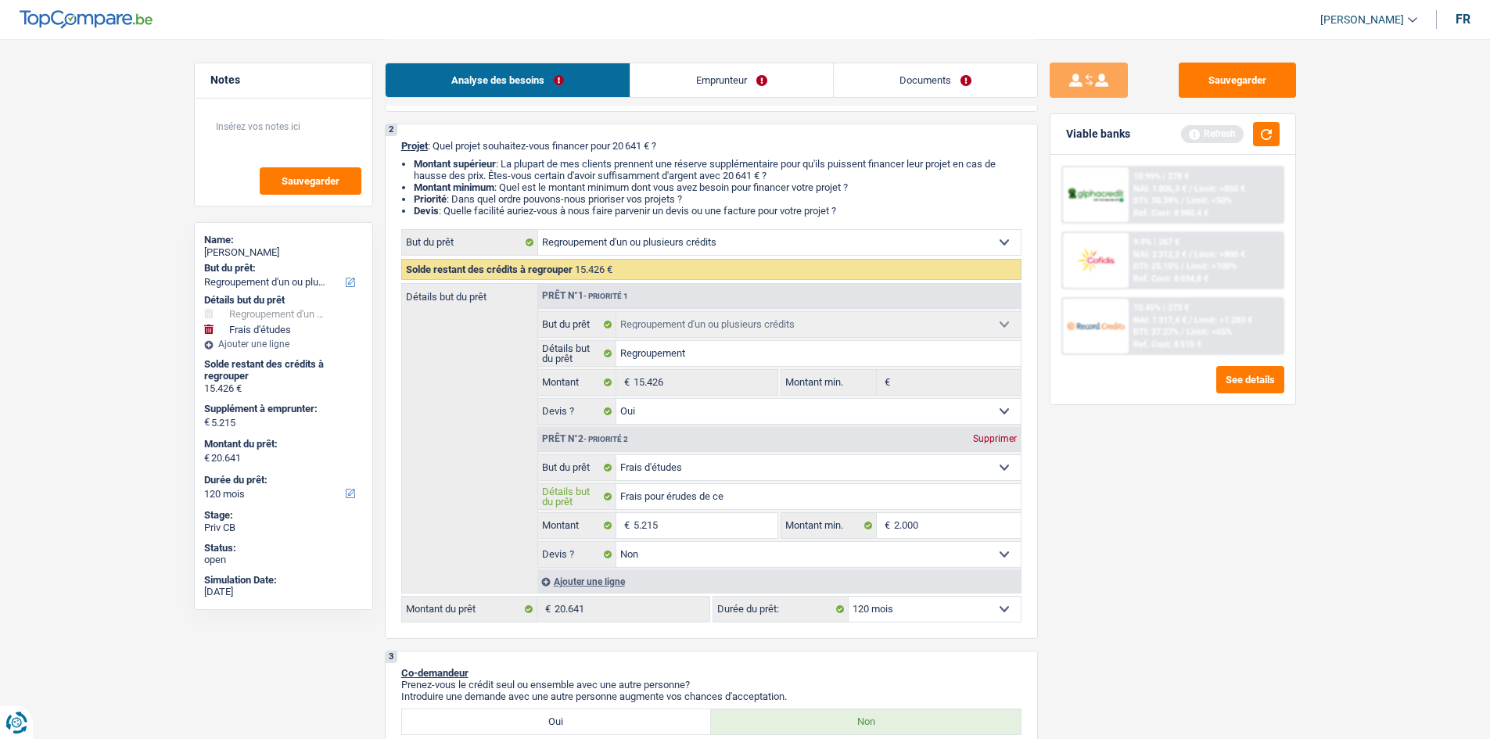
type input "Frais pour érudes de ces"
type input "Frais pour érudes de ces e"
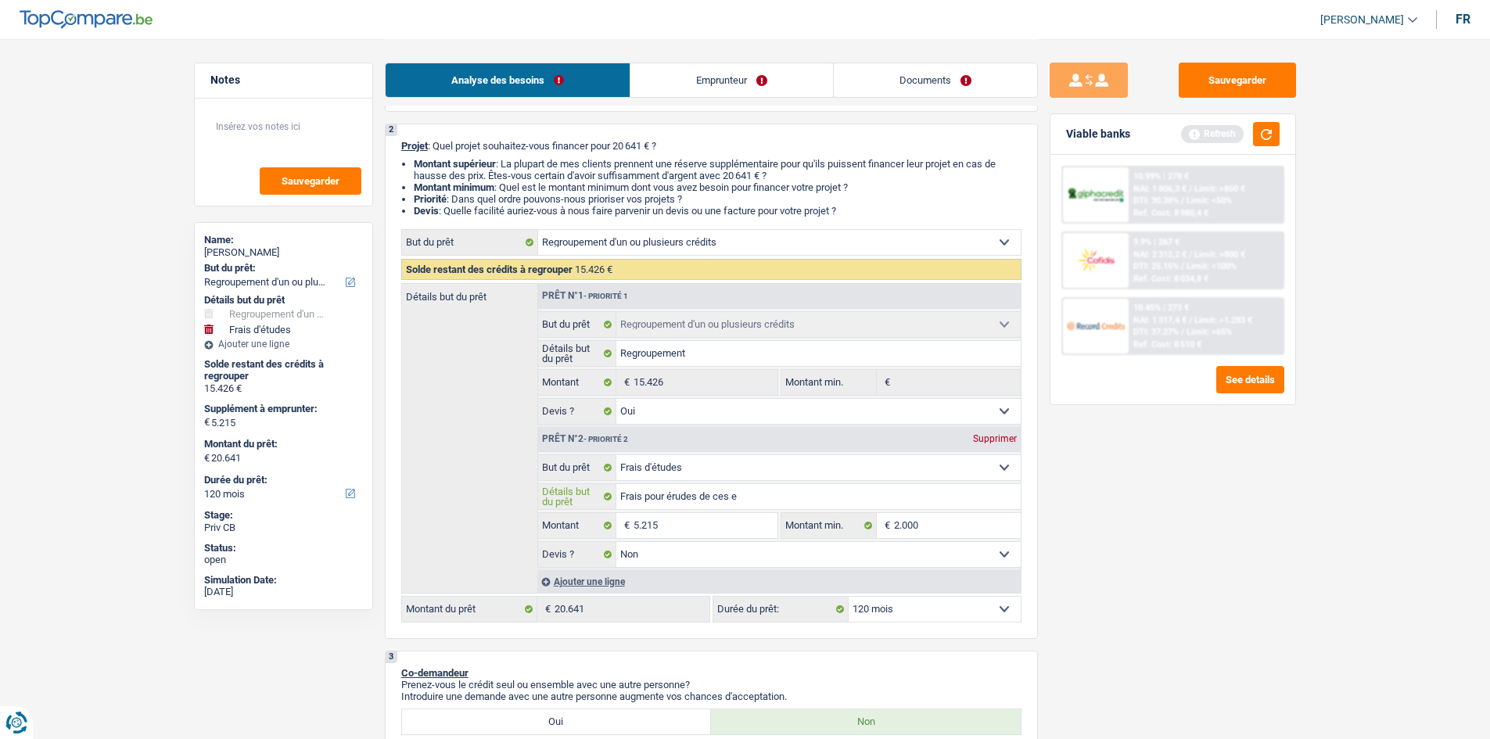
type input "Frais pour érudes de ces en"
type input "Frais pour érudes de ces enf"
type input "Frais pour érudes de ces enfa"
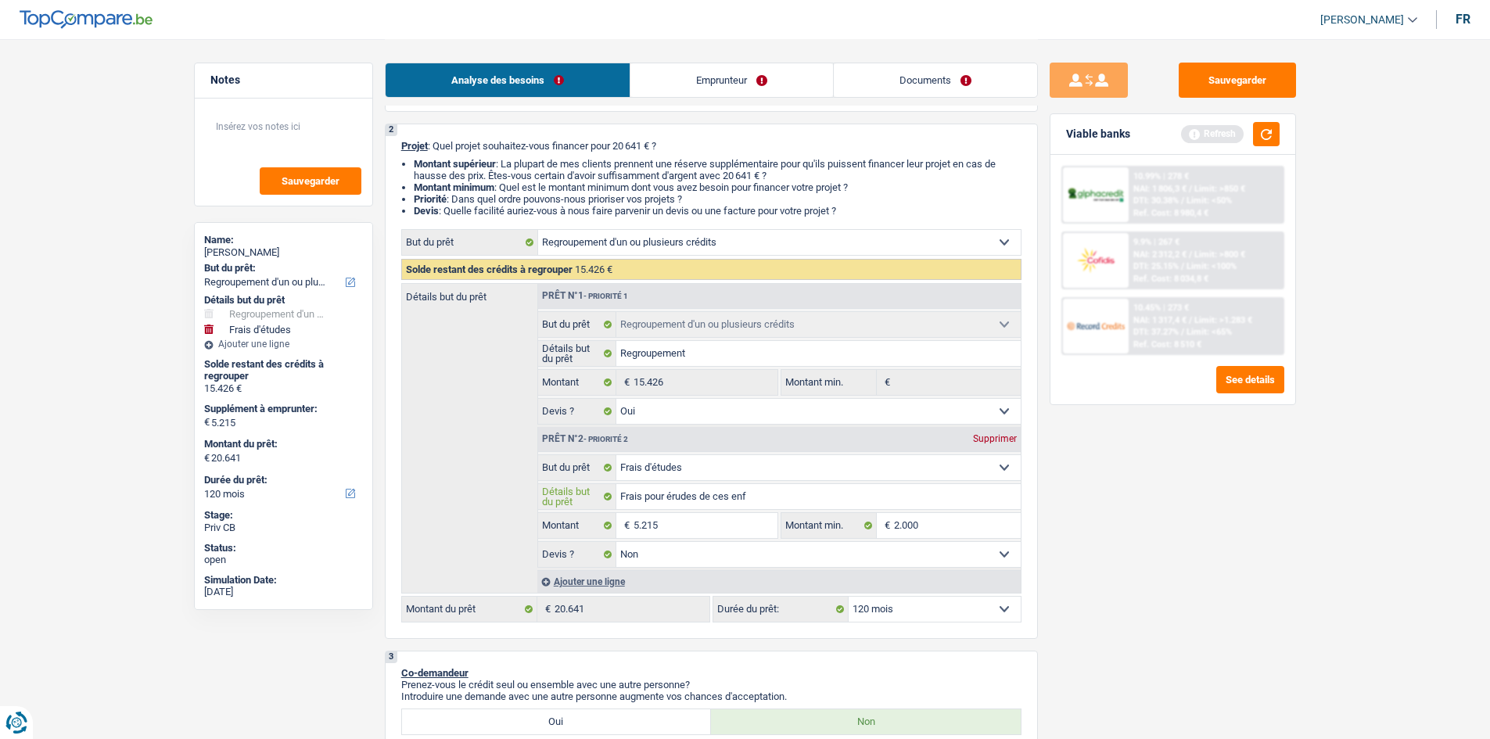
type input "Frais pour érudes de ces enfa"
type input "Frais pour érudes de ces enfan"
type input "Frais pour érudes de ces enfant"
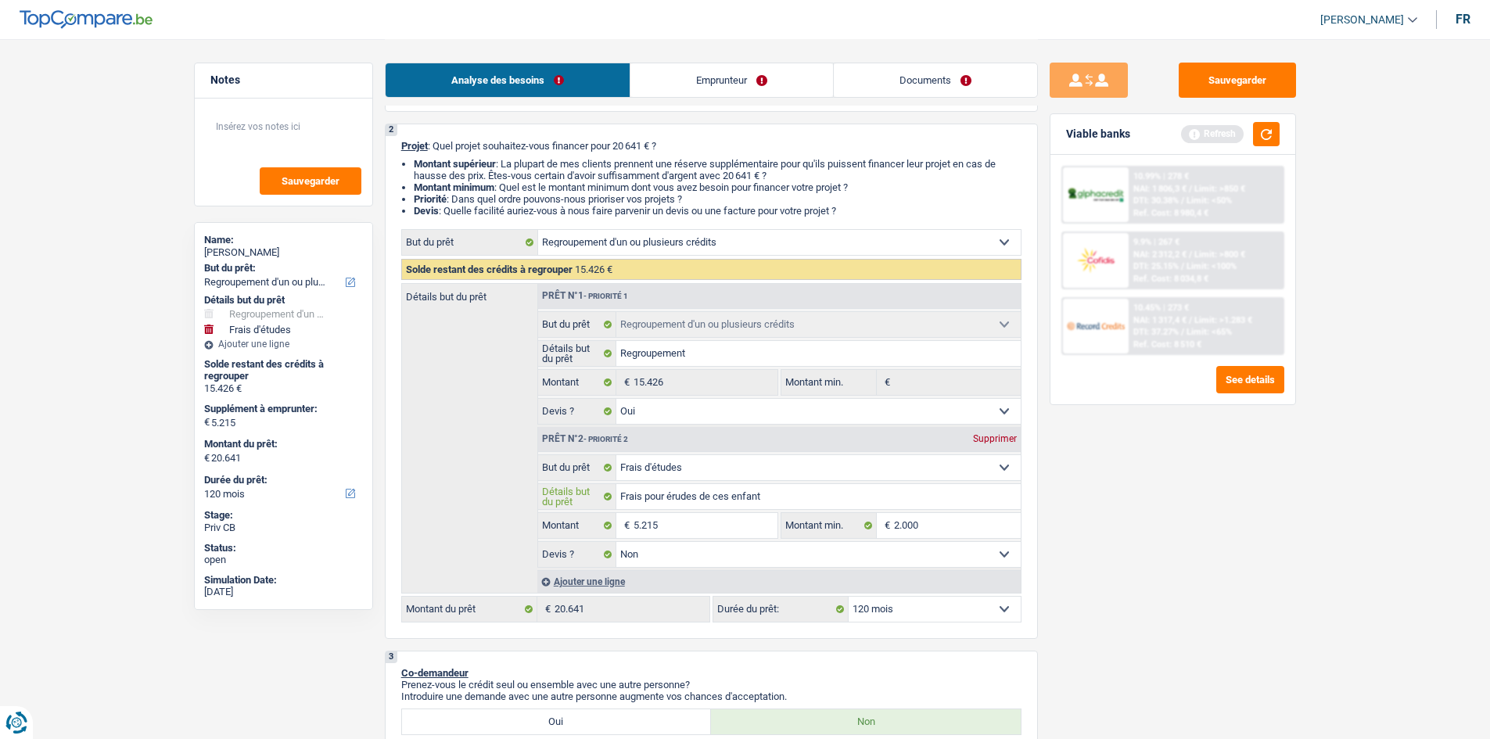
type input "Frais pour érudes de ces enfants"
click at [670, 497] on input "Frais pour érudes de ces enfants" at bounding box center [818, 496] width 404 height 25
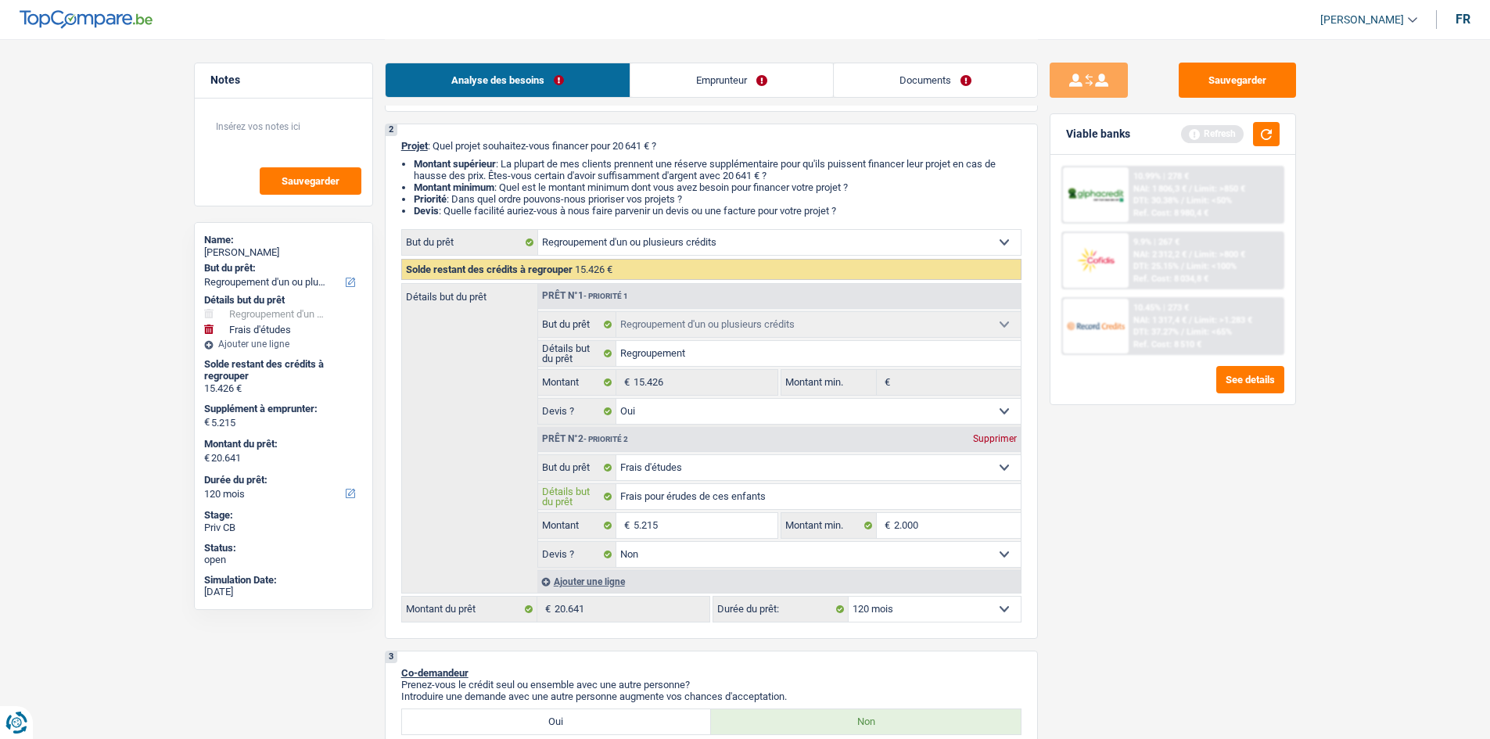
type input "Frais pour éudes de ces enfants"
type input "Frais pour études de ces enfants"
click at [856, 501] on input "Frais pour études de ces enfants" at bounding box center [818, 496] width 404 height 25
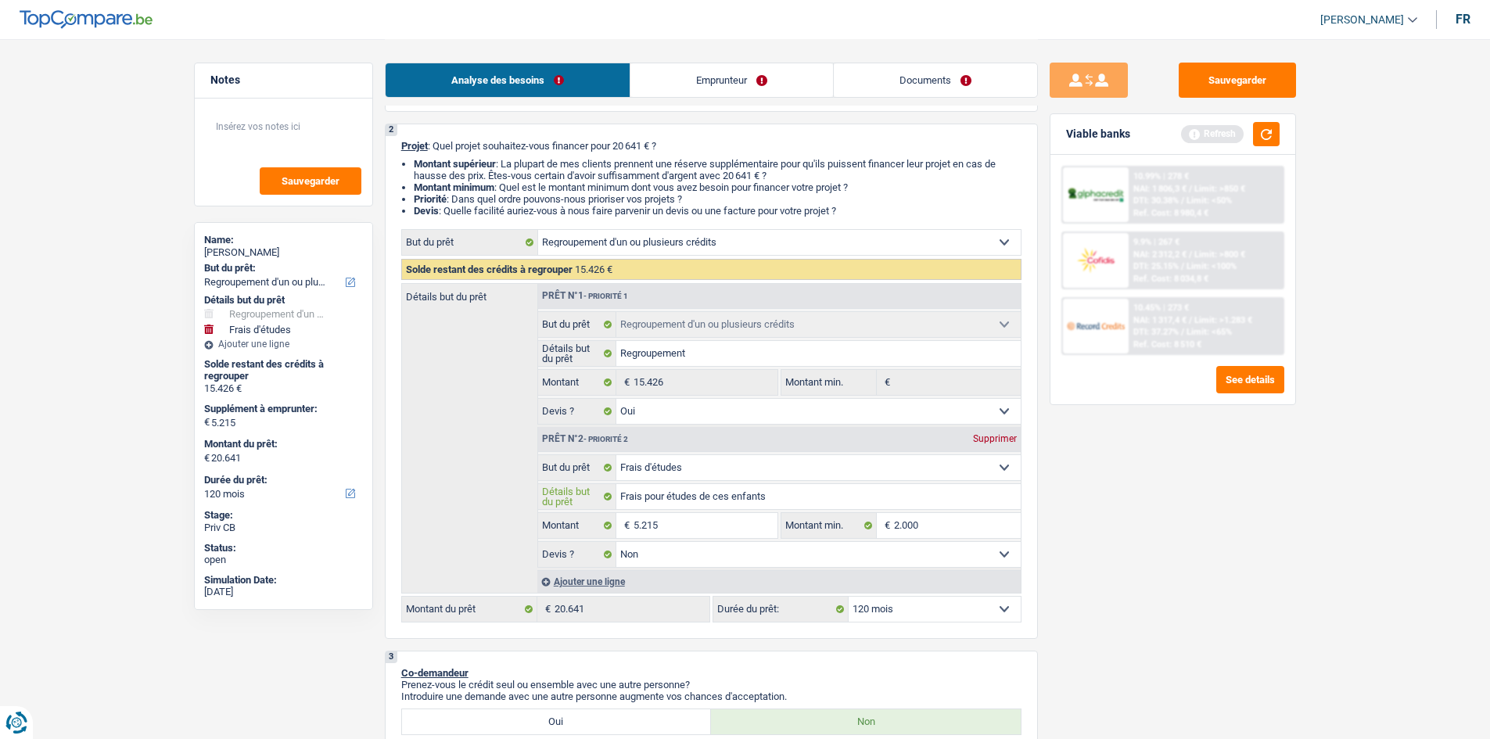
type input "Frais pour études de ces enfants :"
type input "Frais pour études de ces enfants : C"
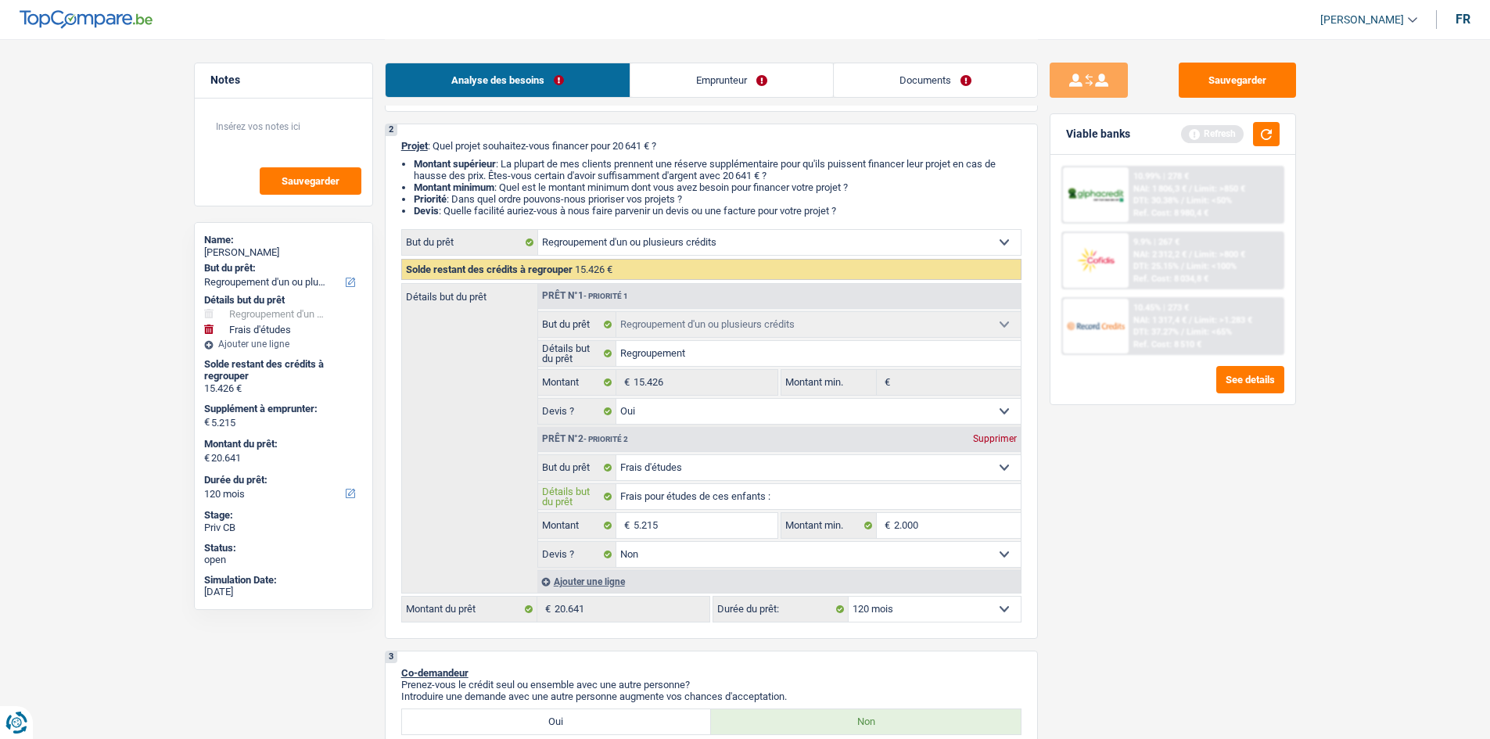
type input "Frais pour études de ces enfants : C"
type input "Frais pour études de ces enfants : Cu"
type input "Frais pour études de ces enfants : Cur"
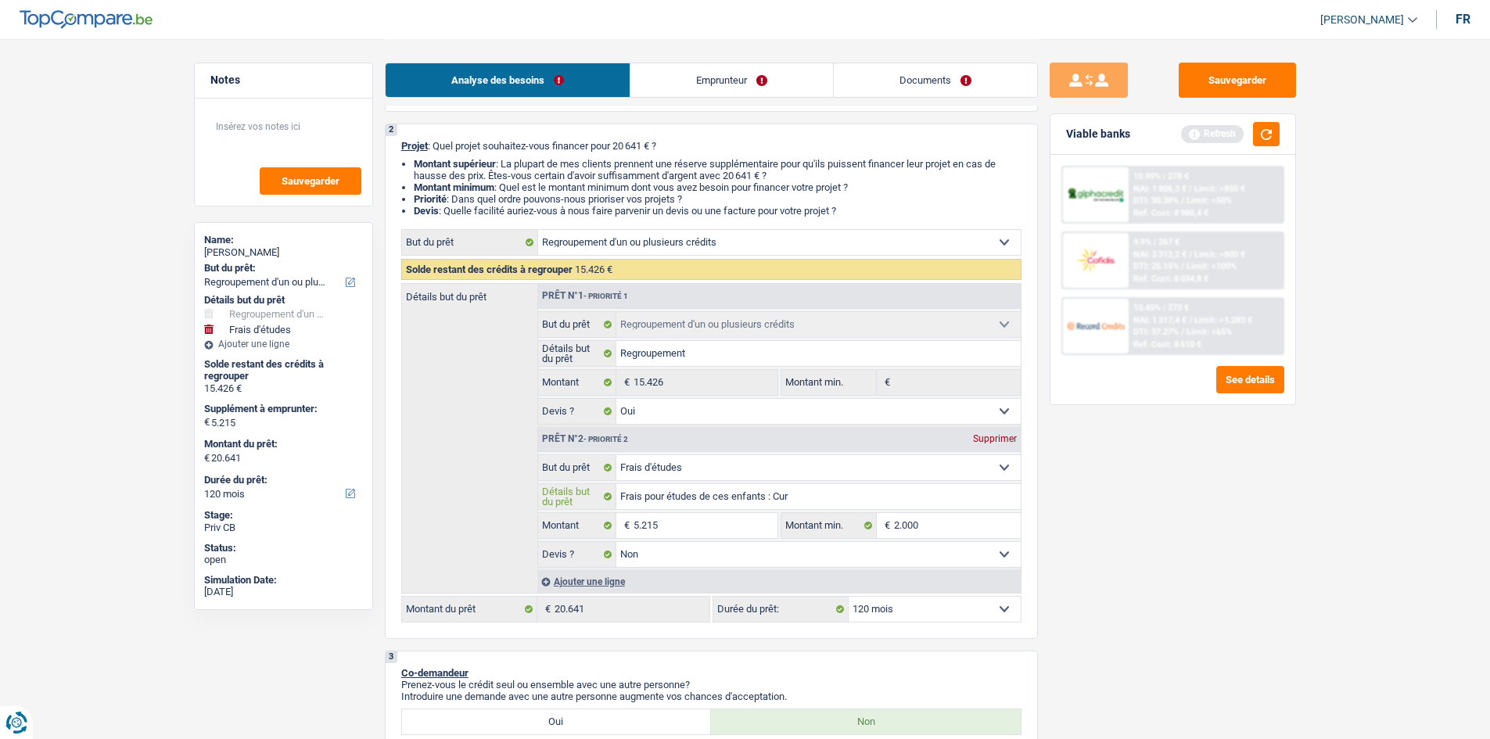
type input "Frais pour études de ces enfants : Curs"
type input "Frais pour études de ces enfants : Cursu"
type input "Frais pour études de ces enfants : Cursus"
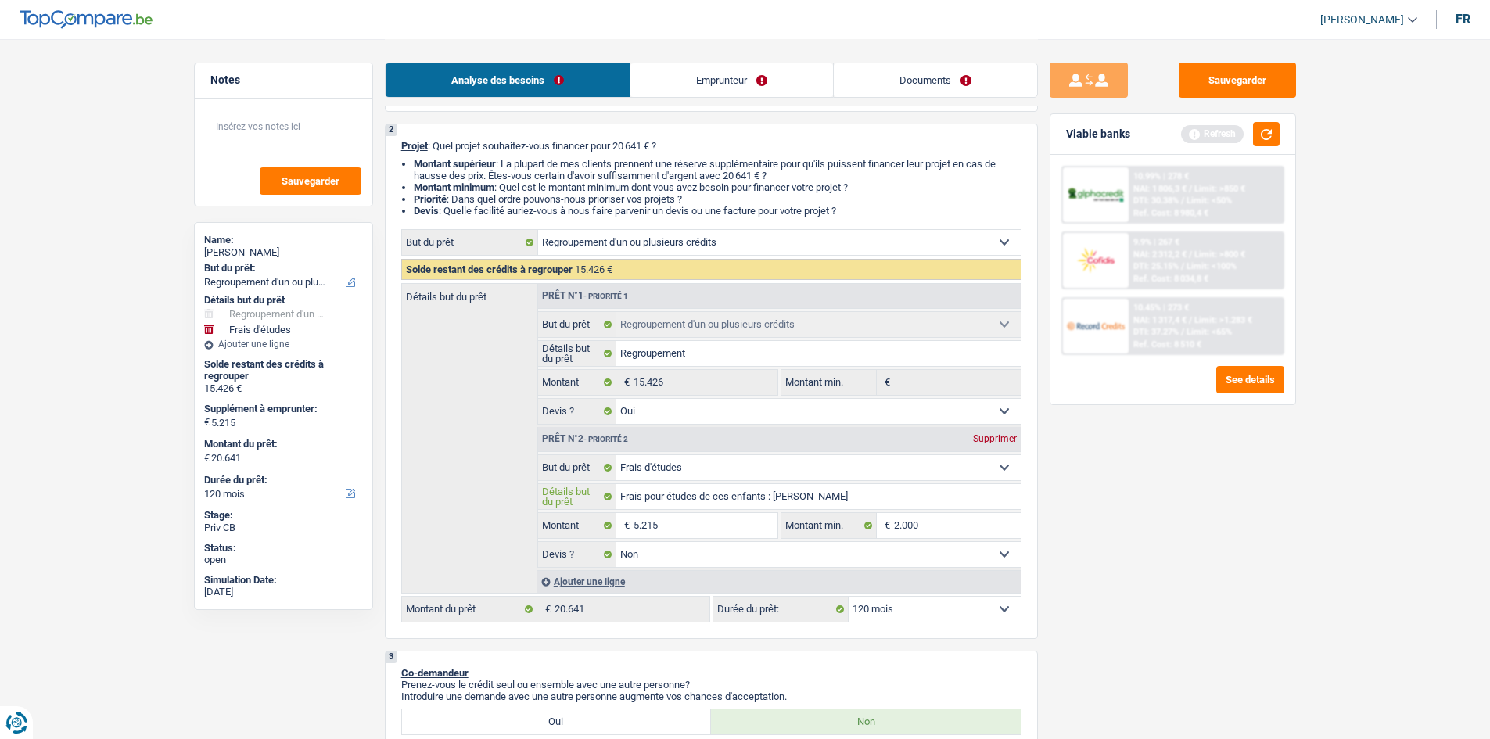
type input "Frais pour études de ces enfants : Cursus"
type input "Frais pour études de ces enfants : Cursus s"
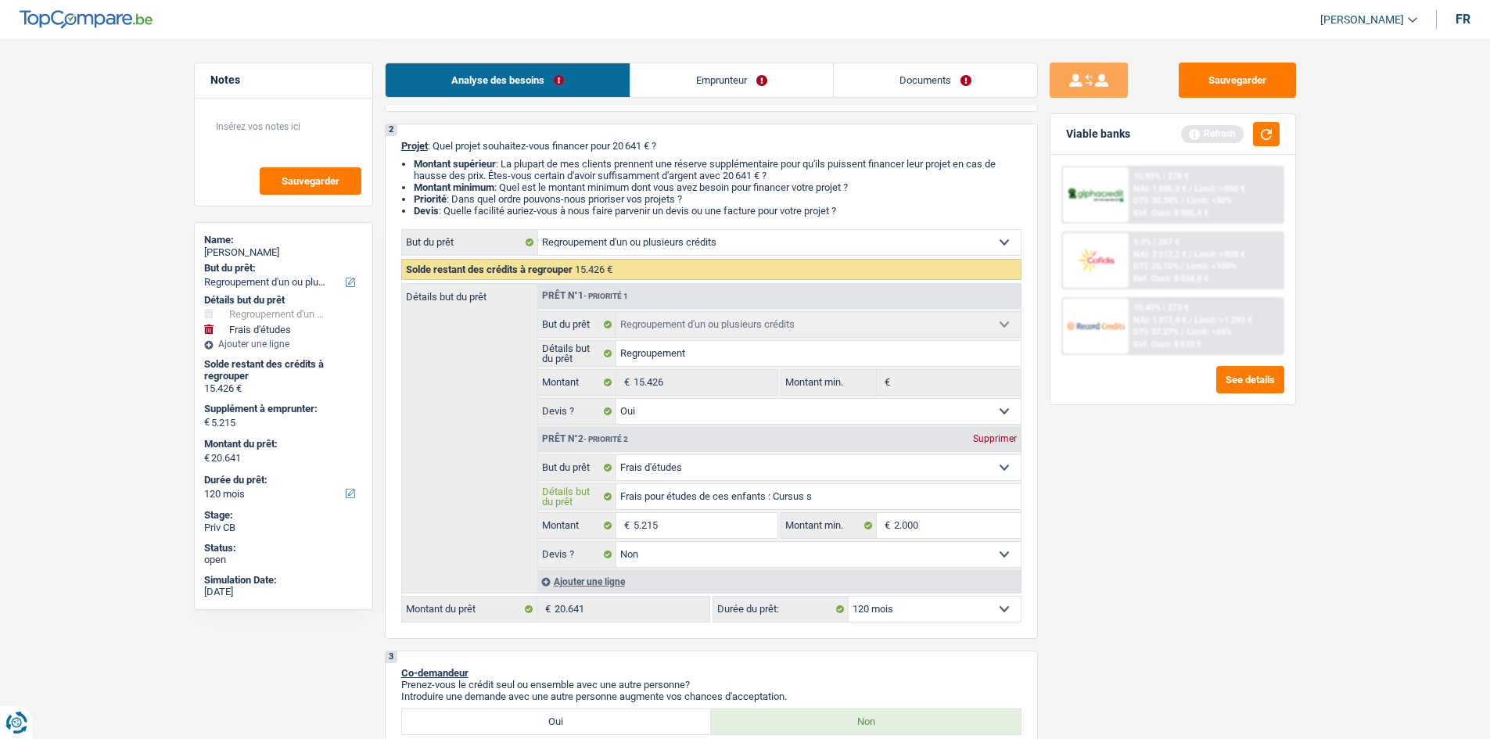
type input "Frais pour études de ces enfants : Cursus sp"
type input "Frais pour études de ces enfants : Cursus spo"
type input "Frais pour études de ces enfants : Cursus spor"
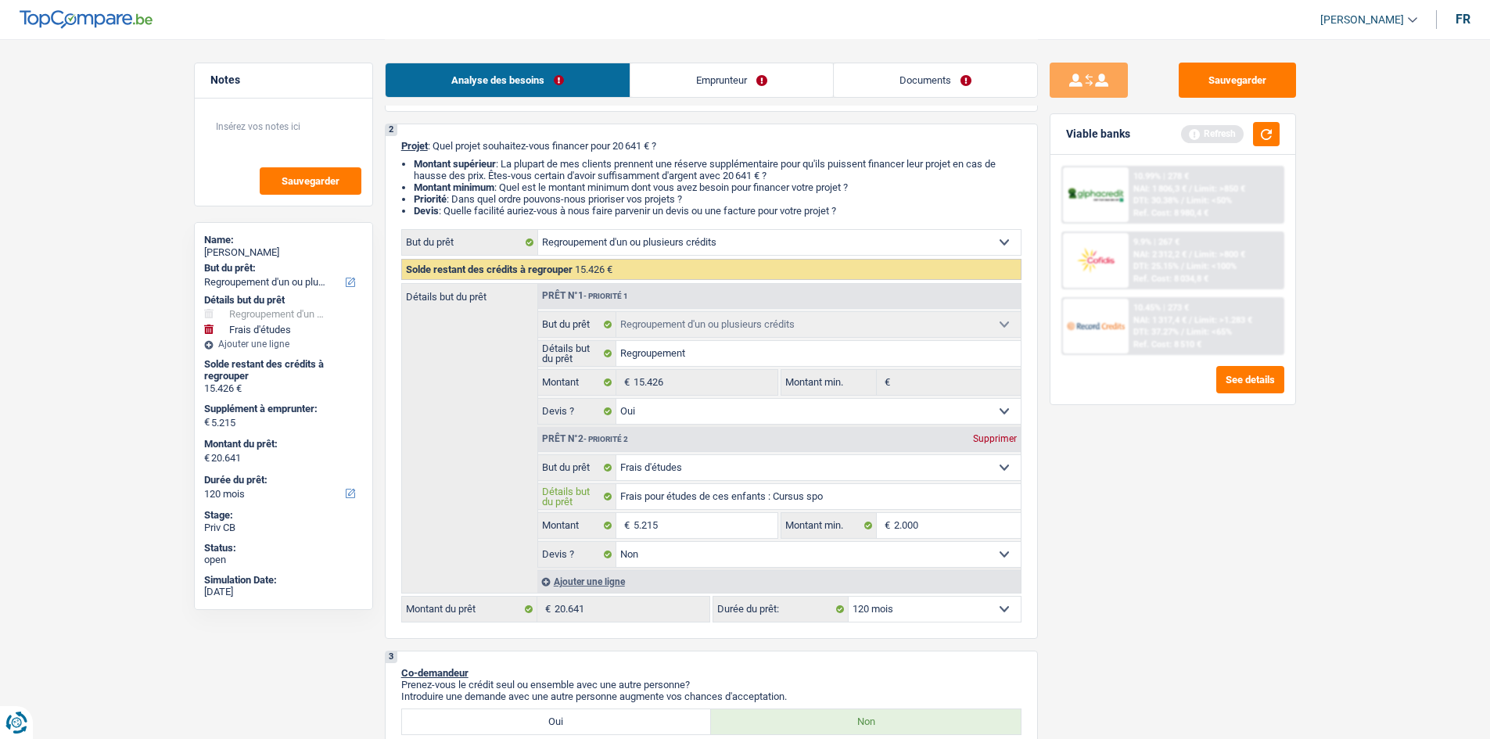
type input "Frais pour études de ces enfants : Cursus spor"
type input "Frais pour études de ces enfants : Cursus spo"
type input "Frais pour études de ces enfants : Cursus sp"
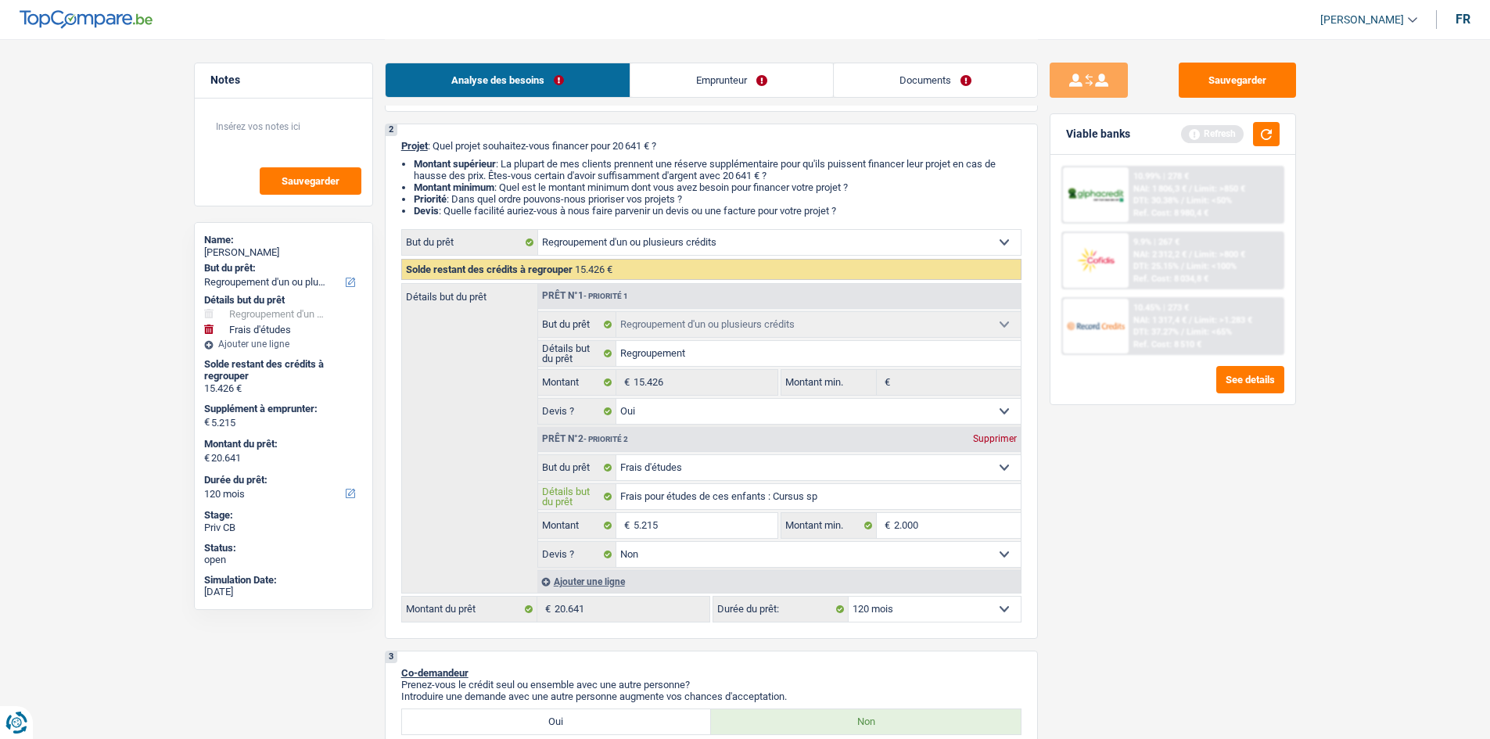
type input "Frais pour études de ces enfants : Cursus s"
type input "Frais pour études de ces enfants : Cursus"
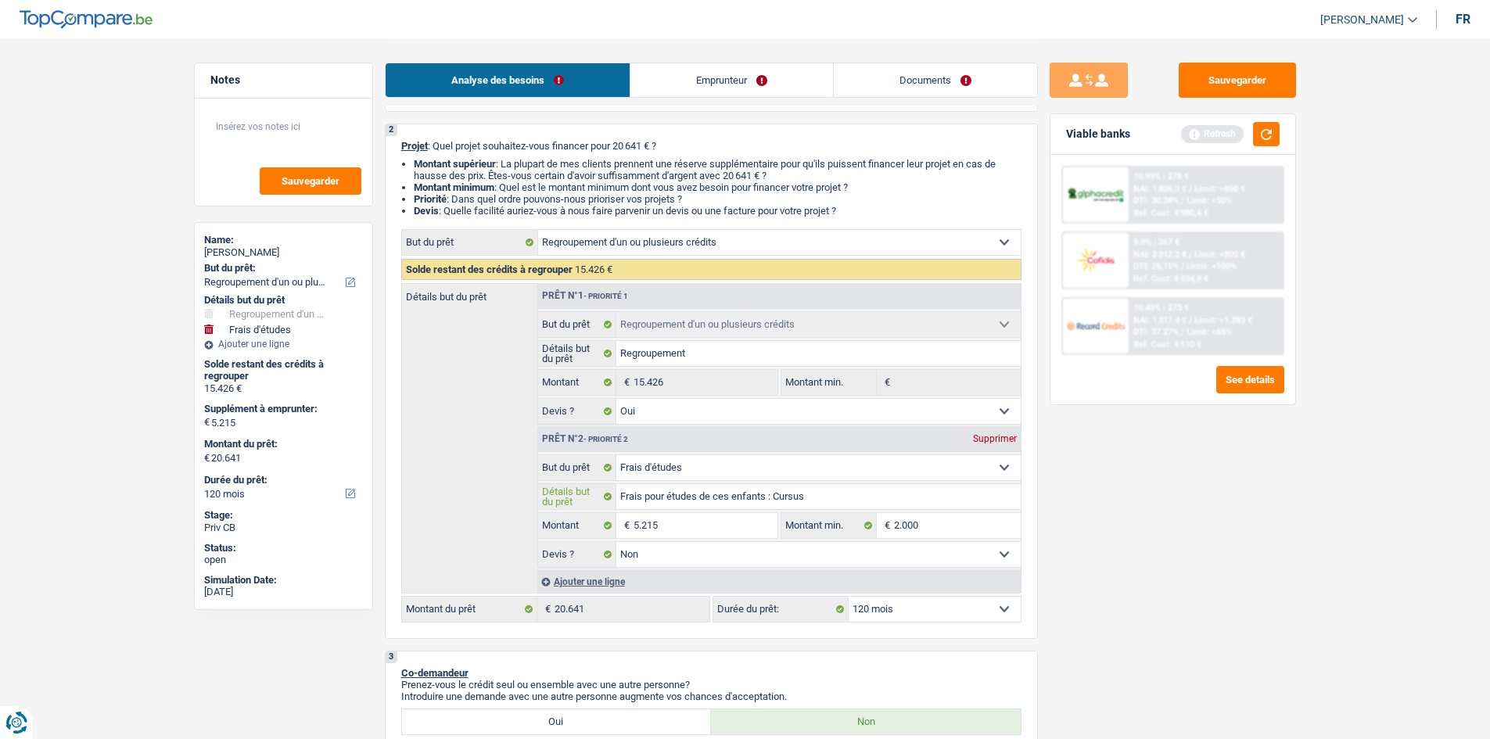
type input "Frais pour études de ces enfants : Cursus"
type input "Frais pour études de ces enfants : Cursu"
type input "Frais pour études de ces enfants : Curs"
click at [1260, 493] on div "Sauvegarder Viable banks Refresh 10.99% | 278 € NAI: 1 806,3 € / Limit: >850 € …" at bounding box center [1173, 388] width 270 height 651
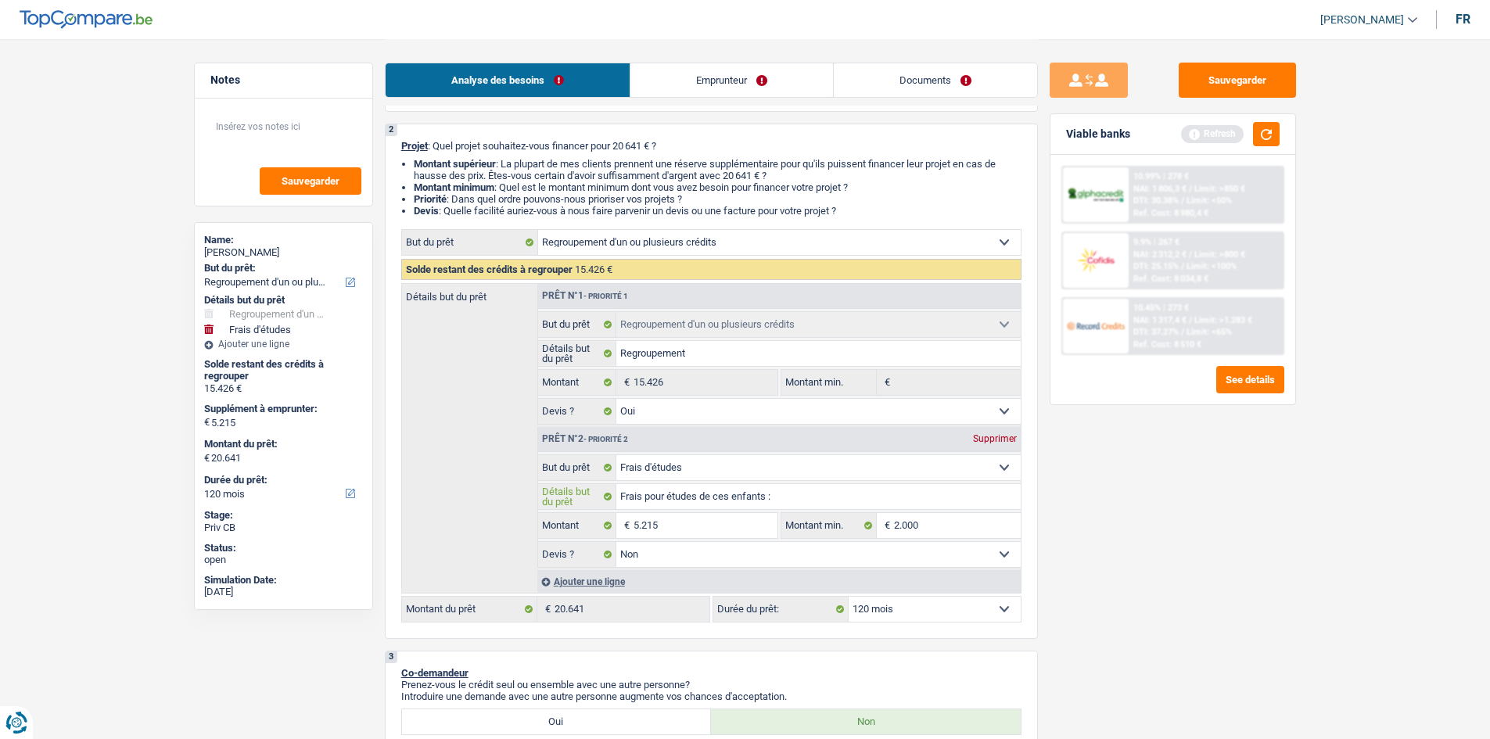
click at [784, 499] on input "Frais pour études de ces enfants :" at bounding box center [818, 496] width 404 height 25
click at [1191, 519] on div "Sauvegarder Viable banks Refresh 10.99% | 278 € NAI: 1 806,3 € / Limit: >850 € …" at bounding box center [1173, 388] width 270 height 651
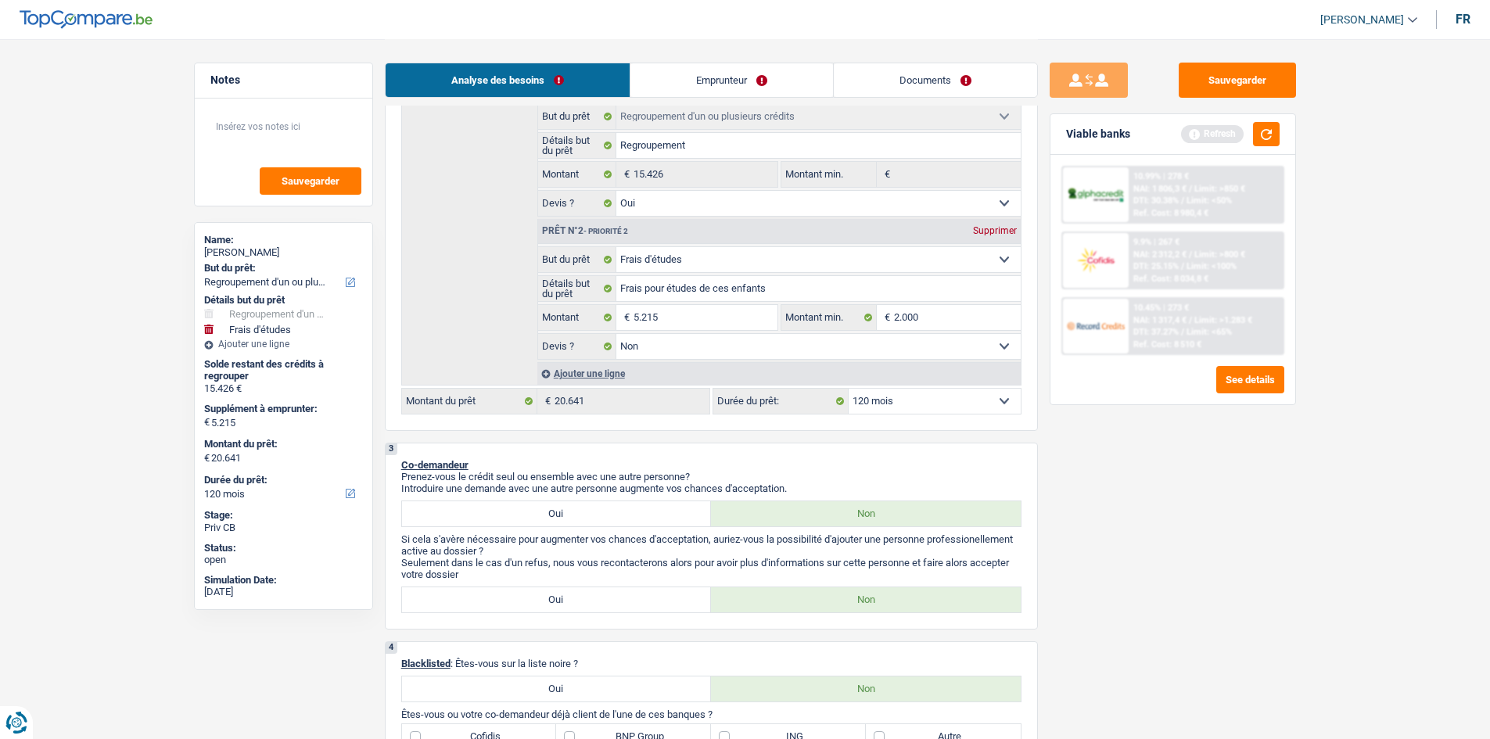
scroll to position [579, 0]
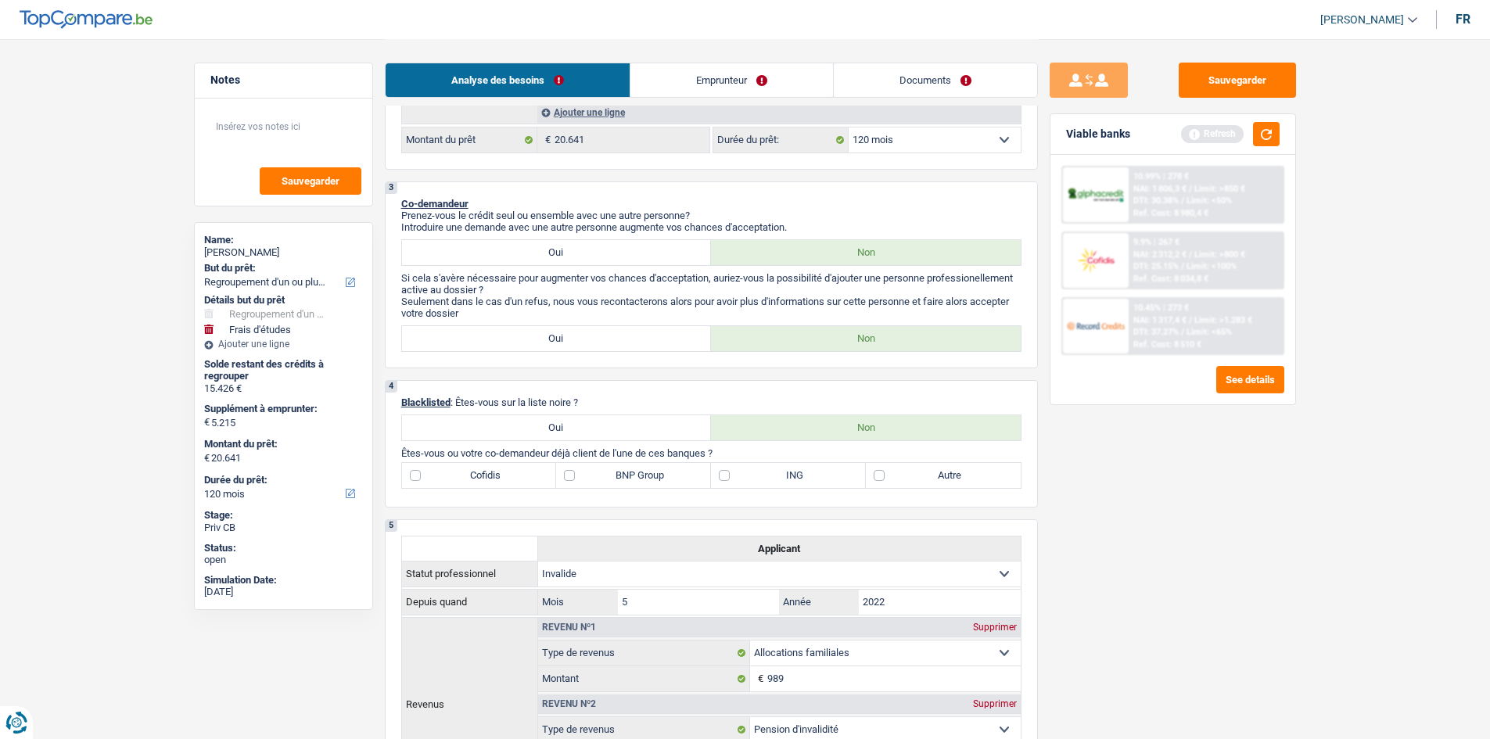
click at [812, 474] on label "ING" at bounding box center [788, 475] width 155 height 25
click at [812, 474] on input "ING" at bounding box center [788, 475] width 155 height 25
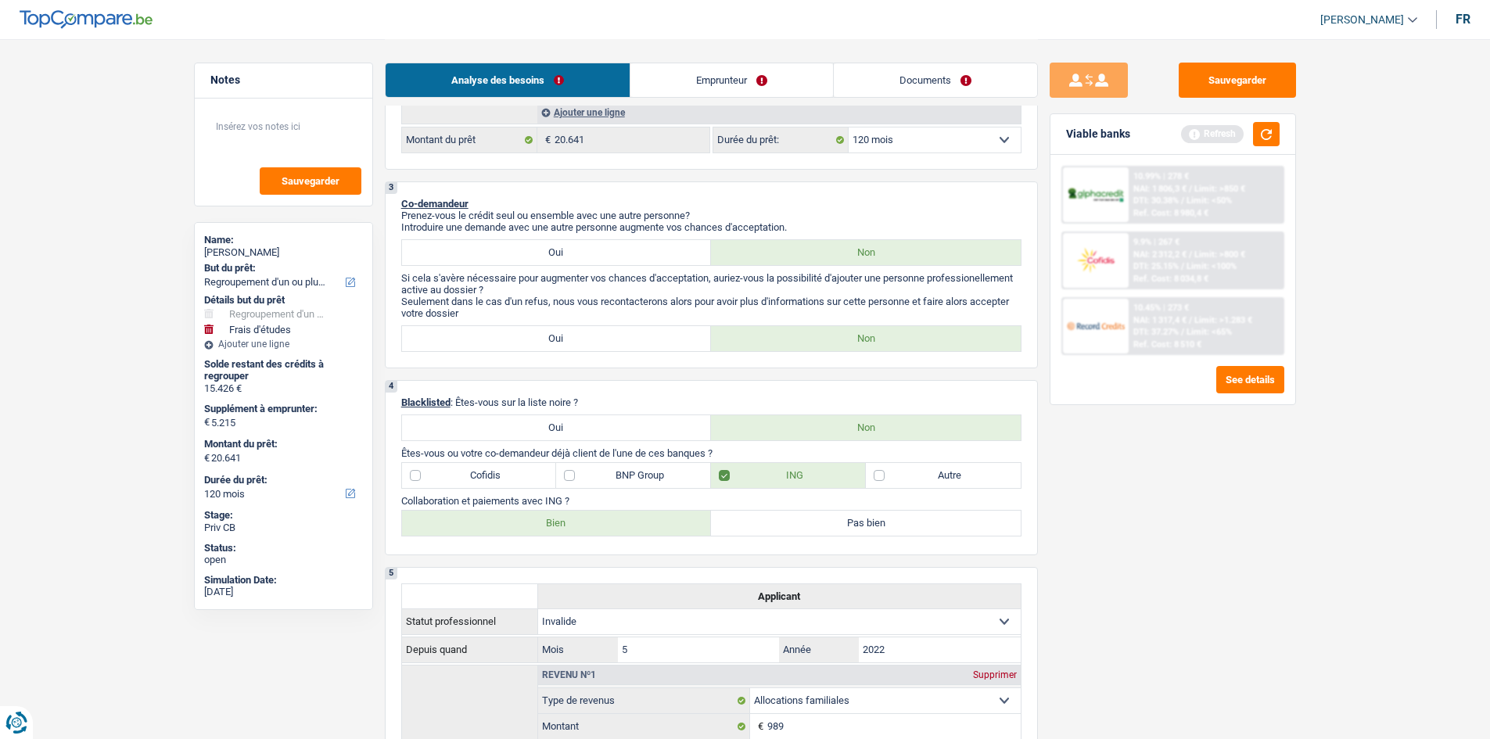
click at [1180, 515] on div "Sauvegarder Viable banks Refresh 10.99% | 278 € NAI: 1 806,3 € / Limit: >850 € …" at bounding box center [1173, 388] width 270 height 651
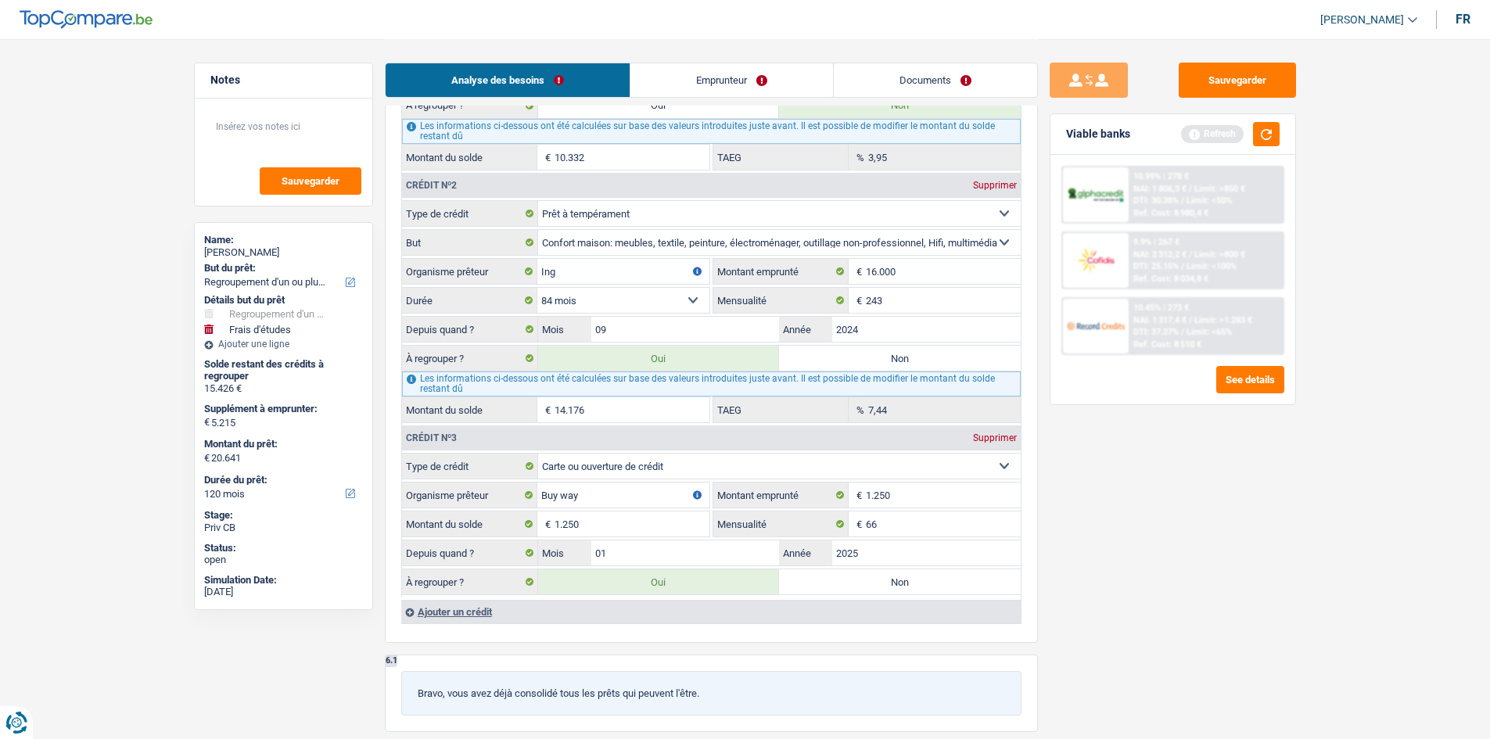
scroll to position [1204, 0]
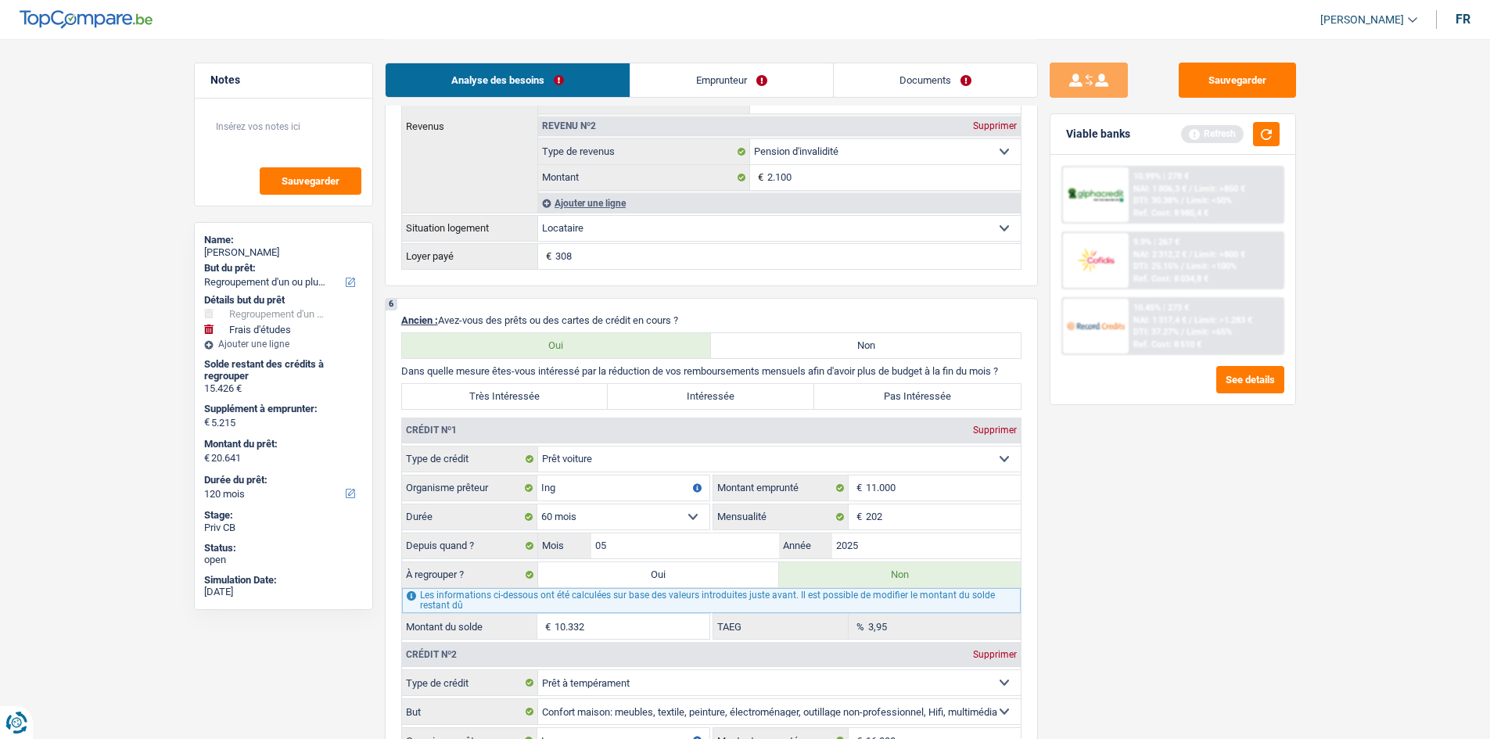
click at [513, 400] on label "Très Intéressée" at bounding box center [505, 396] width 206 height 25
click at [513, 400] on input "Très Intéressée" at bounding box center [505, 396] width 206 height 25
click at [1216, 539] on div "Sauvegarder Viable banks Refresh 10.99% | 278 € NAI: 1 806,3 € / Limit: >850 € …" at bounding box center [1173, 388] width 270 height 651
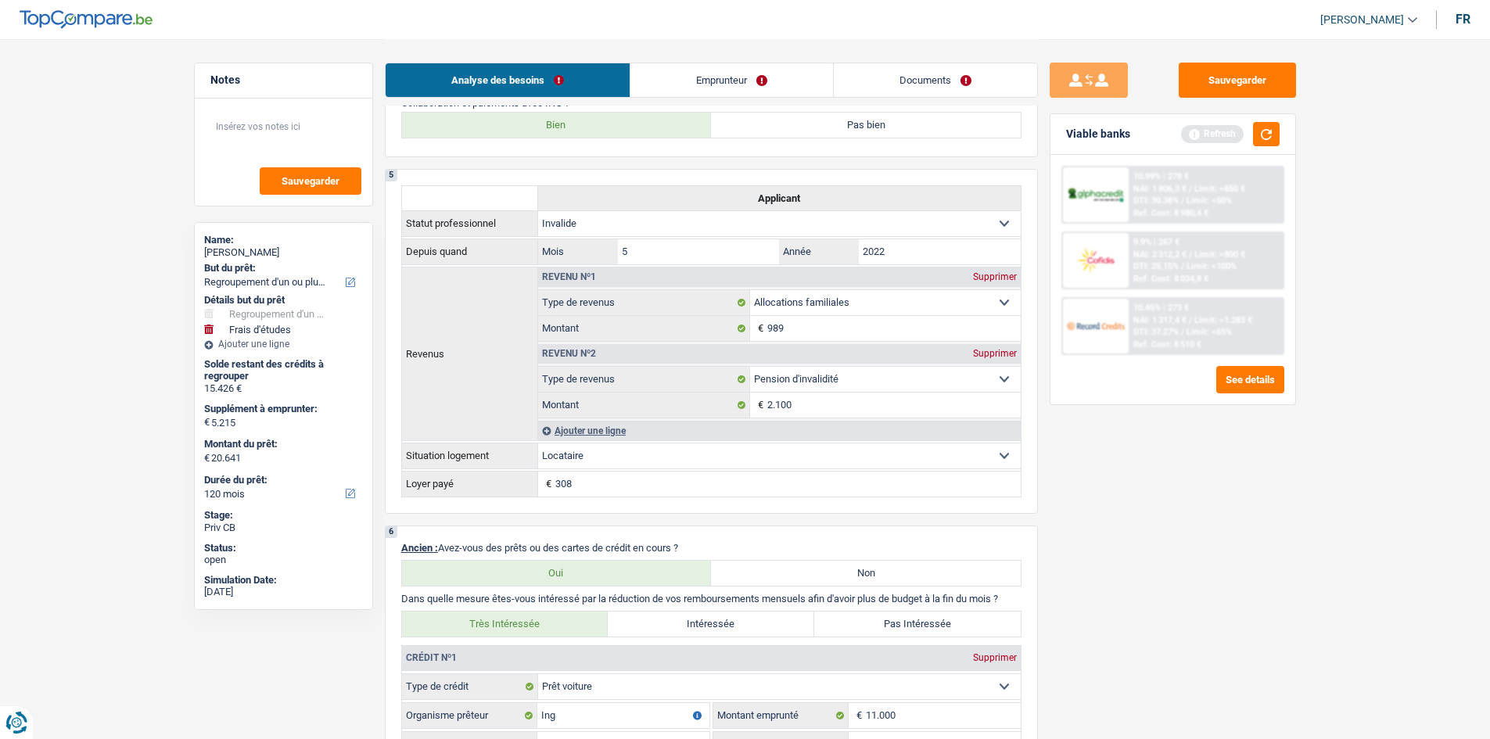
scroll to position [813, 0]
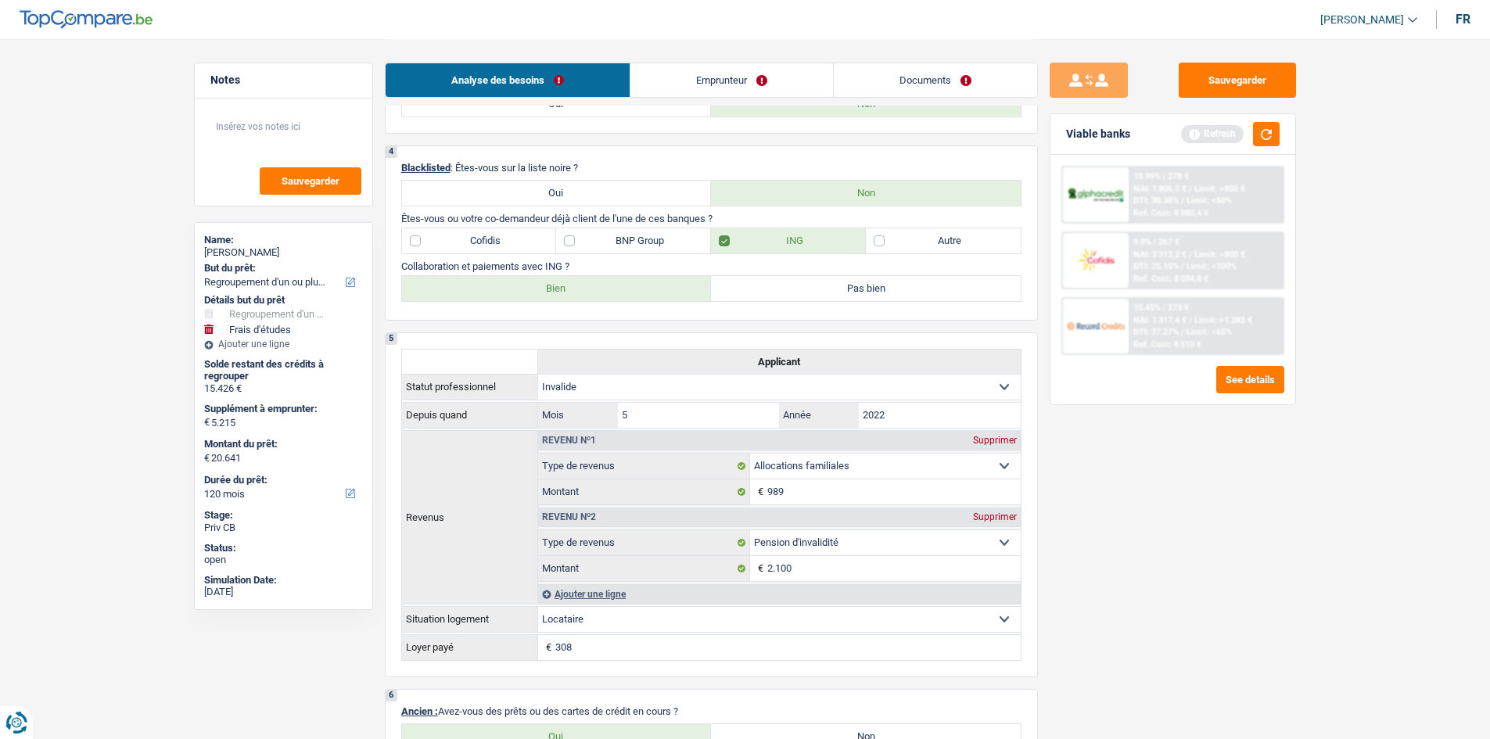
click at [611, 291] on label "Bien" at bounding box center [557, 288] width 310 height 25
click at [611, 291] on input "Bien" at bounding box center [557, 288] width 310 height 25
click at [891, 242] on label "Autre" at bounding box center [943, 240] width 155 height 25
click at [891, 242] on input "Autre" at bounding box center [943, 240] width 155 height 25
click at [1162, 482] on div "Sauvegarder Viable banks Refresh 10.99% | 278 € NAI: 1 806,3 € / Limit: >850 € …" at bounding box center [1173, 388] width 270 height 651
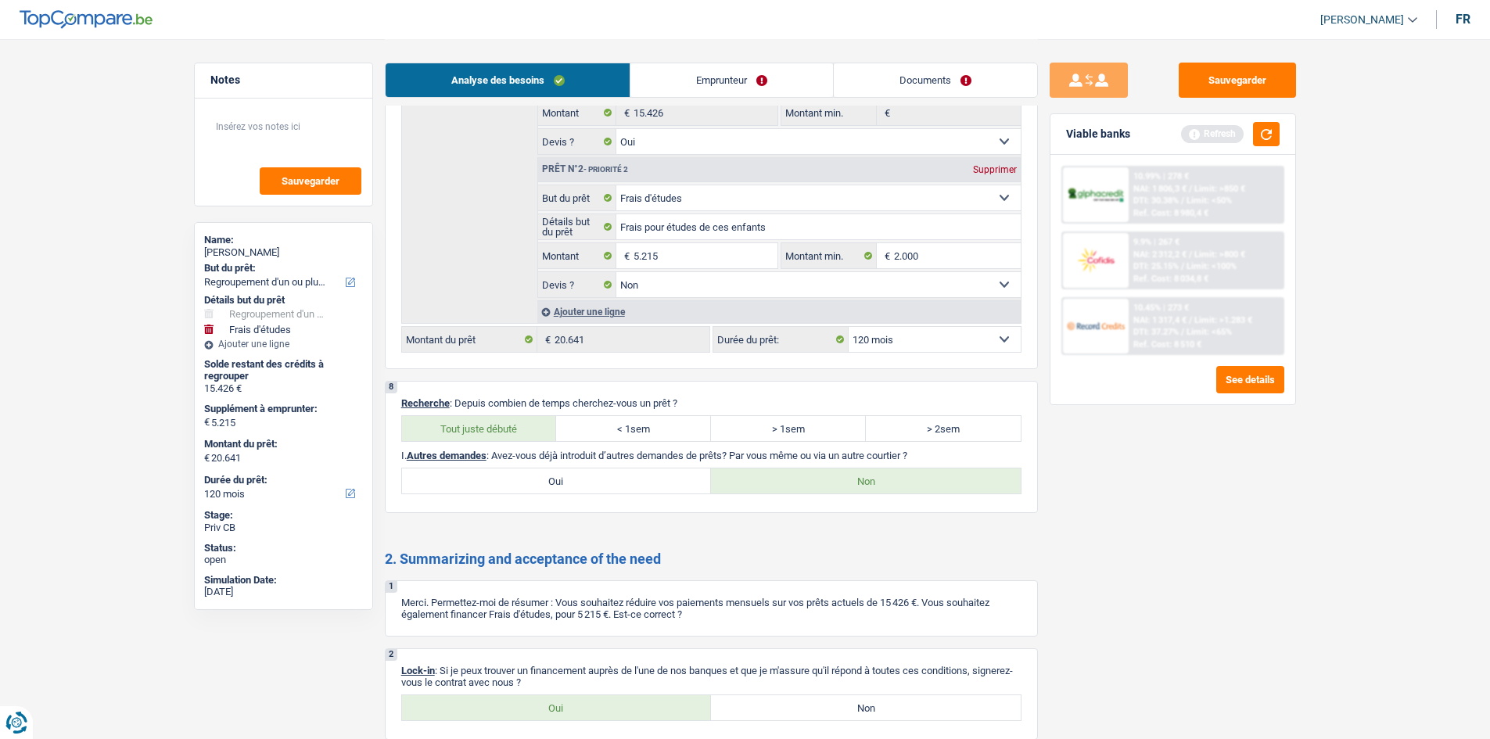
scroll to position [0, 0]
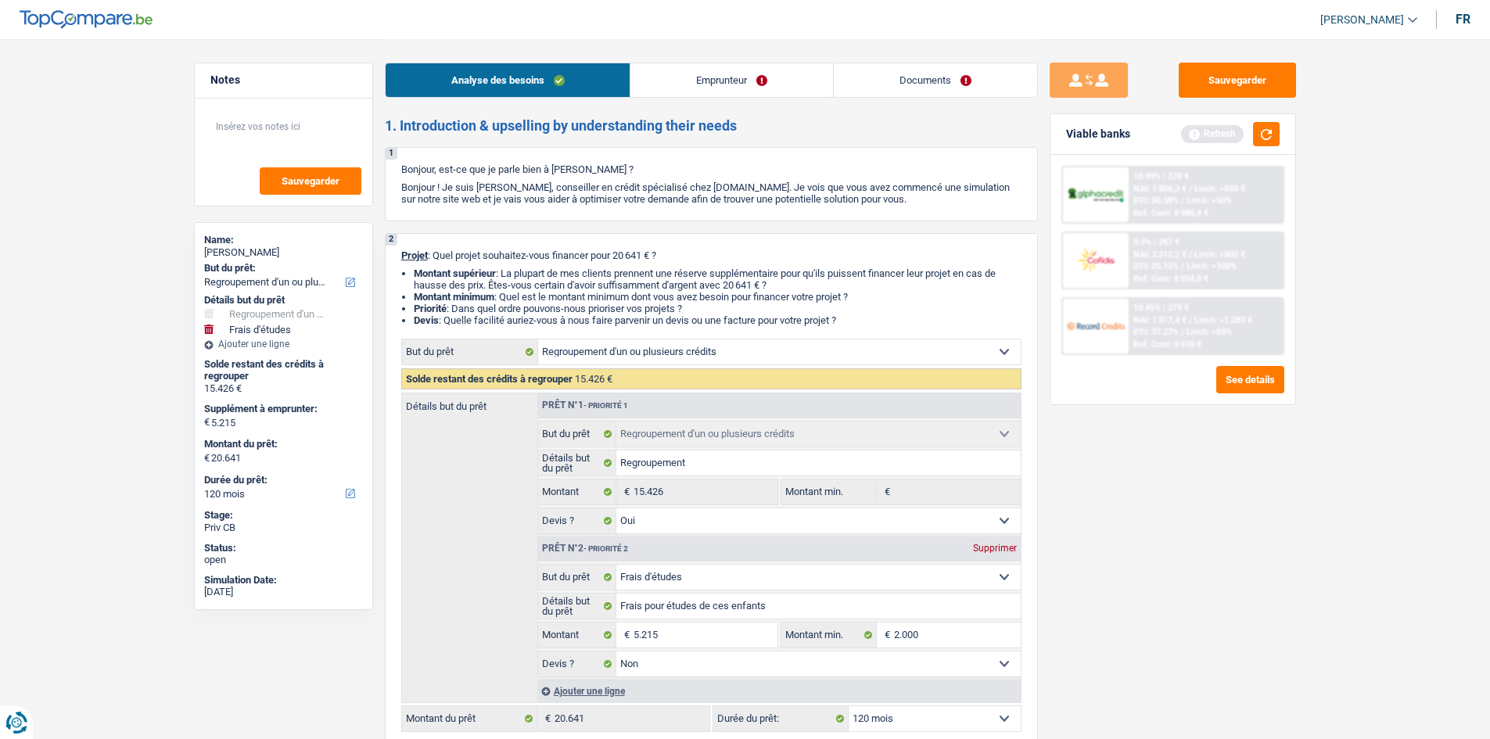
click at [697, 75] on link "Emprunteur" at bounding box center [731, 80] width 203 height 34
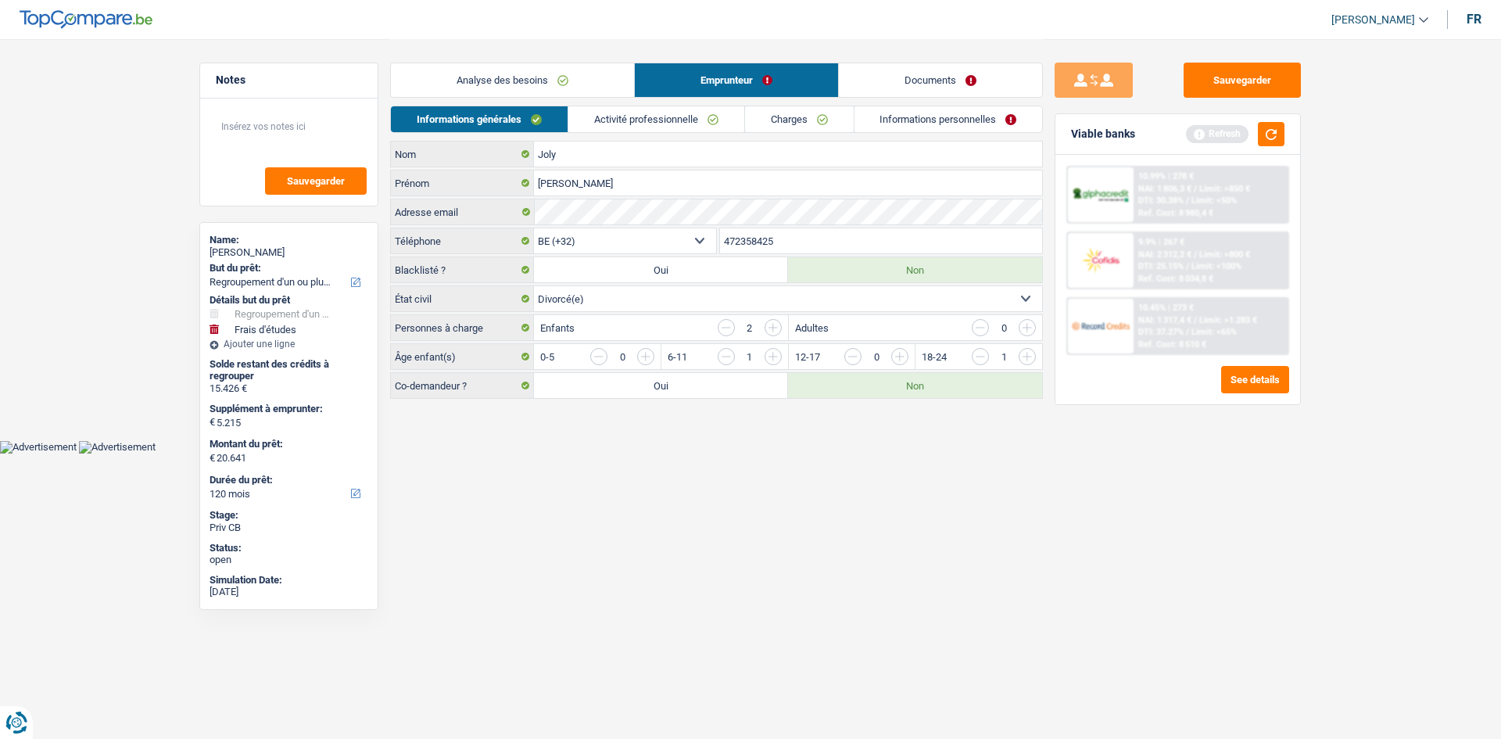
click at [516, 117] on link "Informations générales" at bounding box center [479, 119] width 177 height 26
click at [1128, 491] on div "Sauvegarder Viable banks Refresh 10.99% | 278 € NAI: 1 806,3 € / Limit: >850 € …" at bounding box center [1178, 388] width 270 height 651
click at [622, 123] on link "Activité professionnelle" at bounding box center [656, 119] width 176 height 26
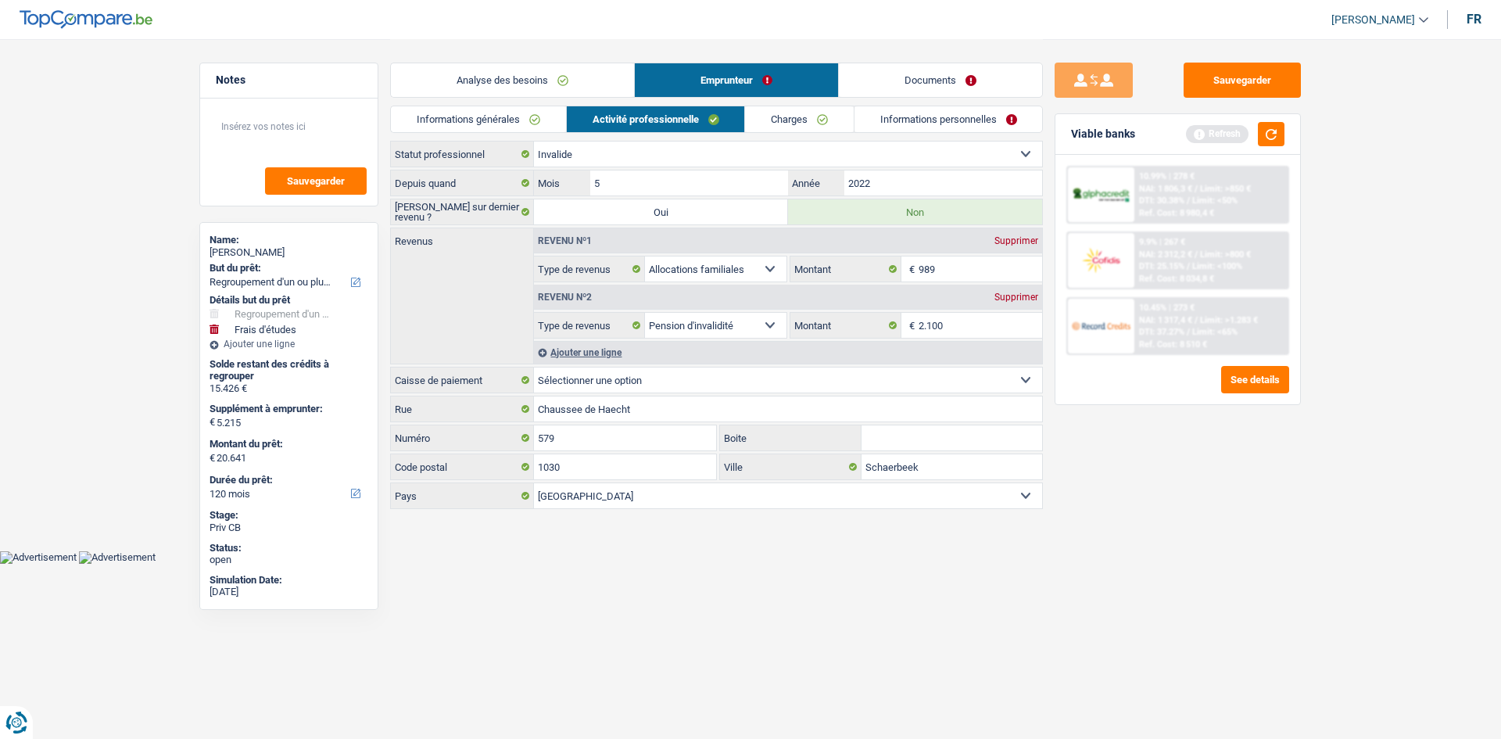
click at [814, 121] on link "Charges" at bounding box center [799, 119] width 109 height 26
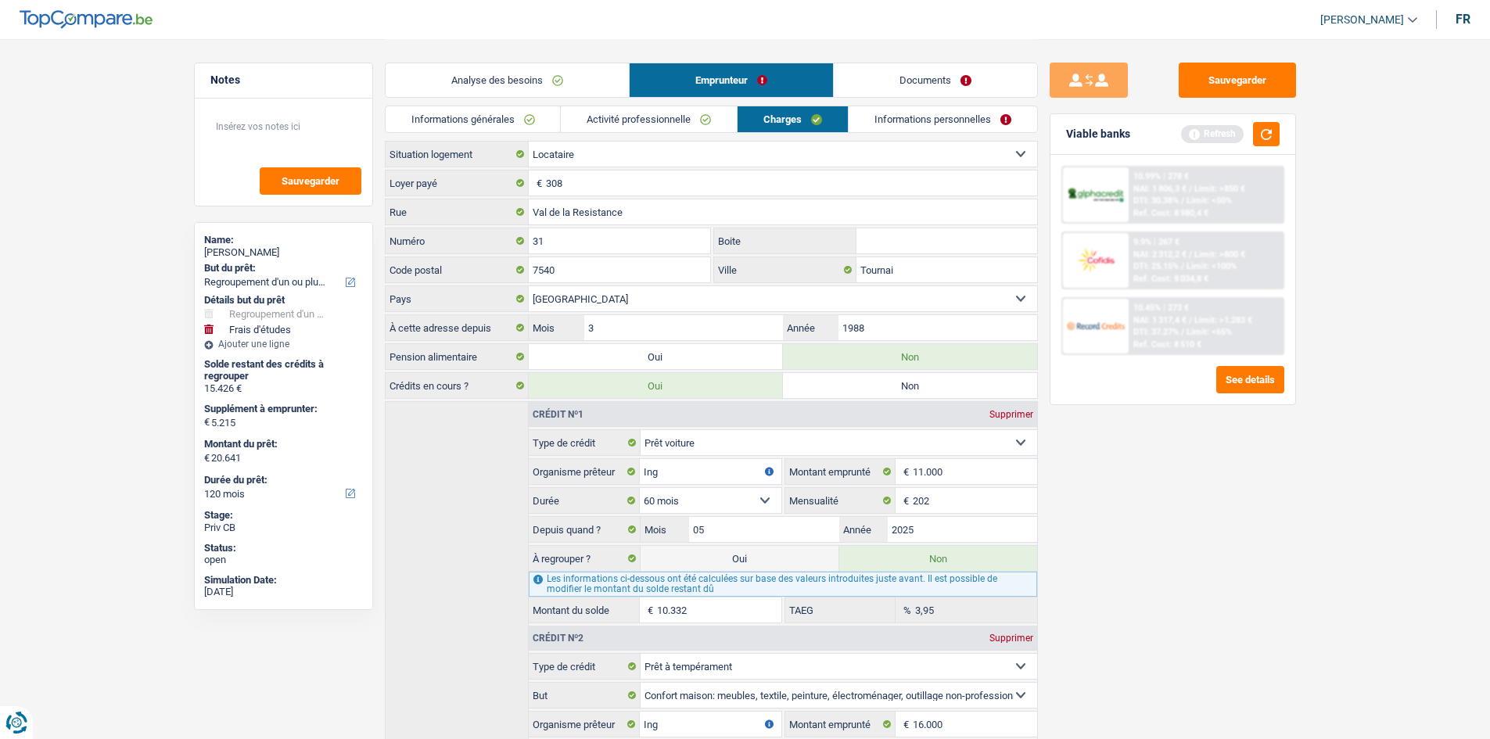
click at [939, 121] on link "Informations personnelles" at bounding box center [942, 119] width 188 height 26
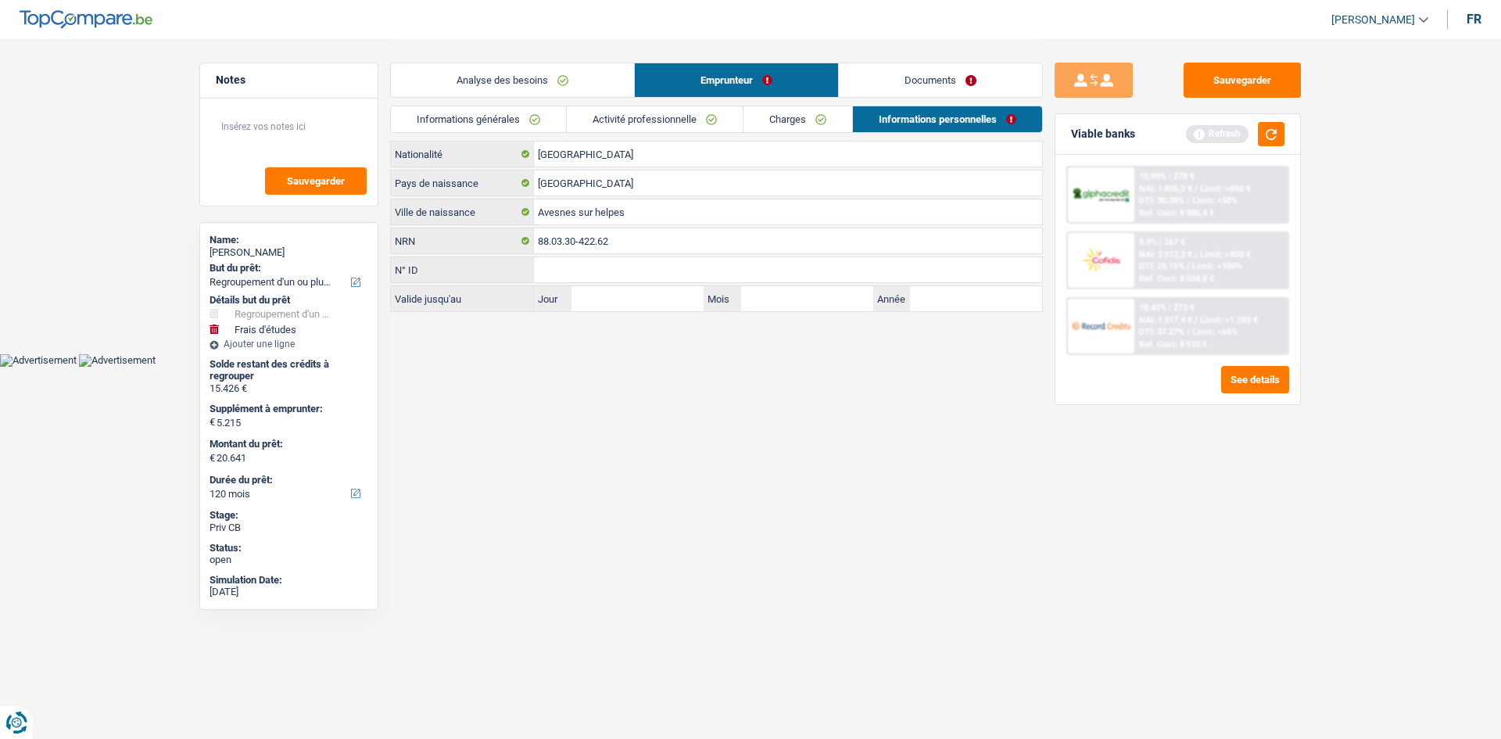
click at [1244, 585] on div "Sauvegarder Viable banks Refresh 10.99% | 278 € NAI: 1 806,3 € / Limit: >850 € …" at bounding box center [1178, 388] width 270 height 651
click at [956, 84] on link "Documents" at bounding box center [940, 80] width 203 height 34
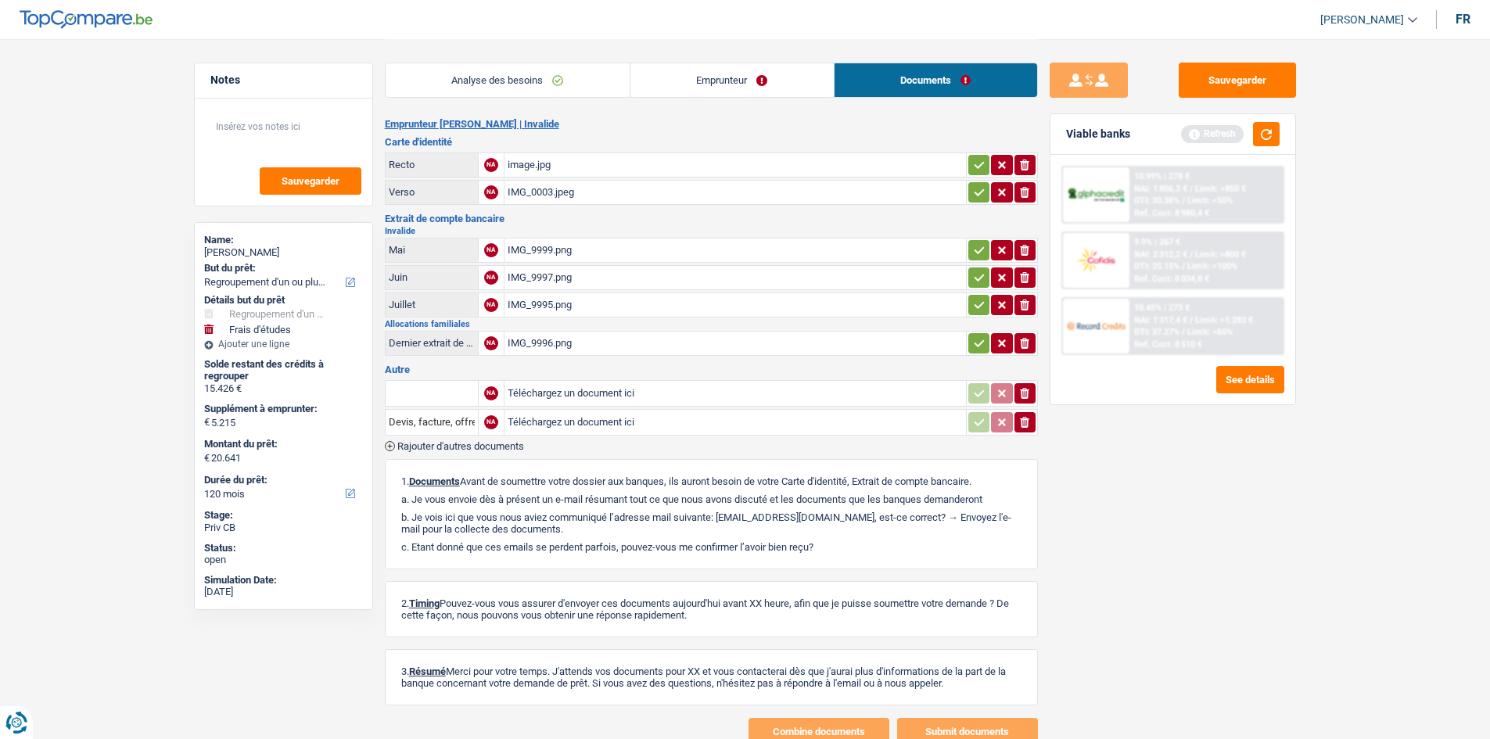
click at [532, 161] on div "image.jpg" at bounding box center [734, 164] width 455 height 23
click at [669, 71] on link "Emprunteur" at bounding box center [731, 80] width 203 height 34
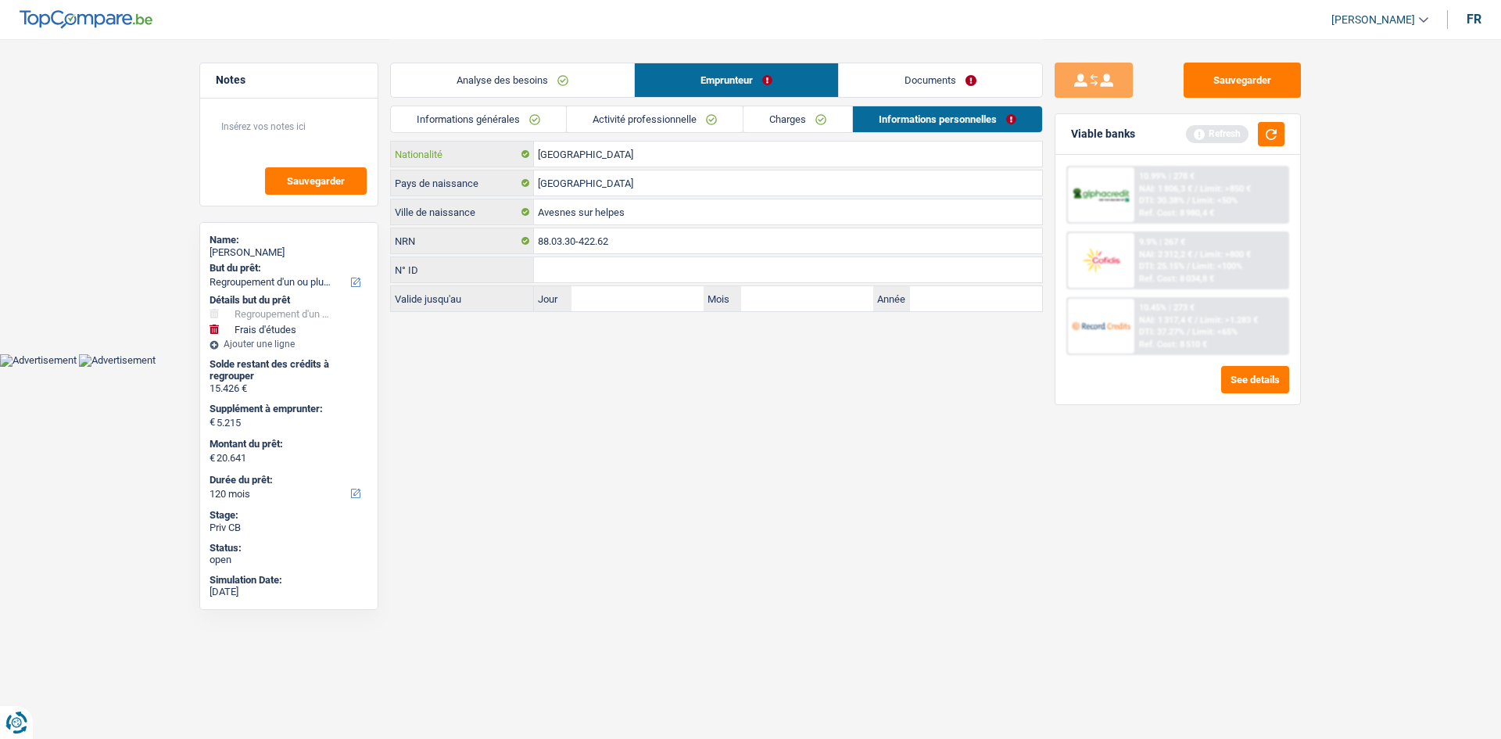
click at [704, 151] on input "[GEOGRAPHIC_DATA]" at bounding box center [788, 154] width 508 height 25
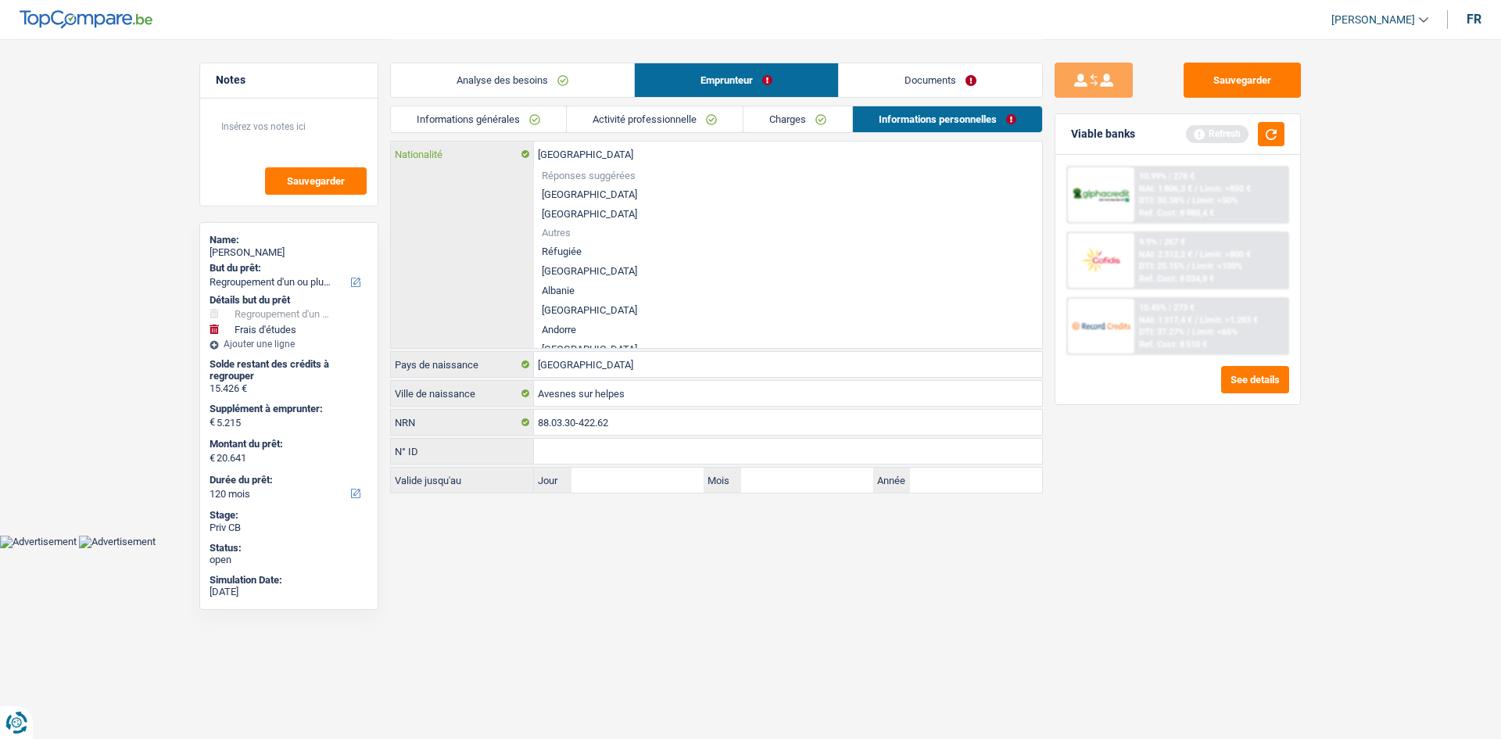
click at [669, 158] on input "[GEOGRAPHIC_DATA]" at bounding box center [788, 154] width 508 height 25
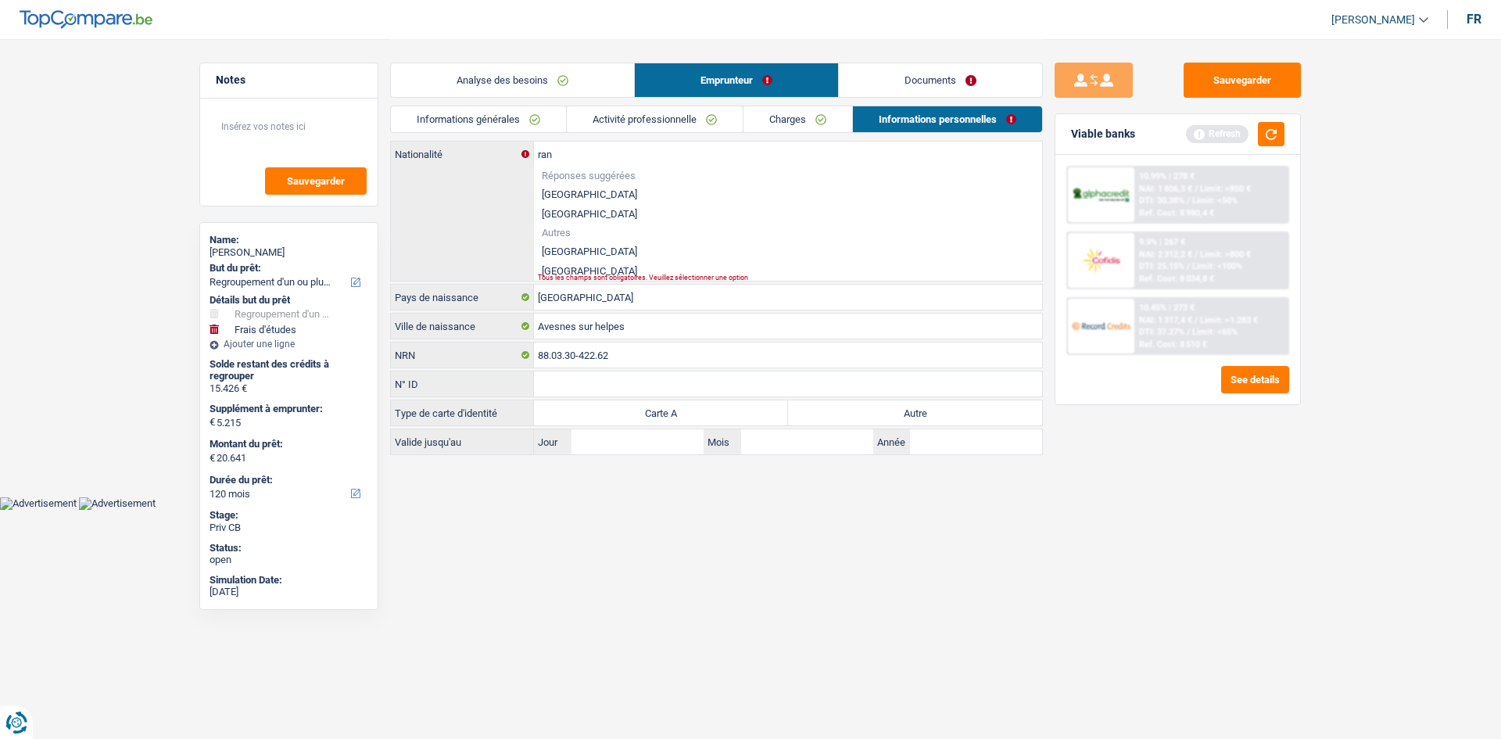
click at [566, 245] on li "France" at bounding box center [788, 252] width 508 height 20
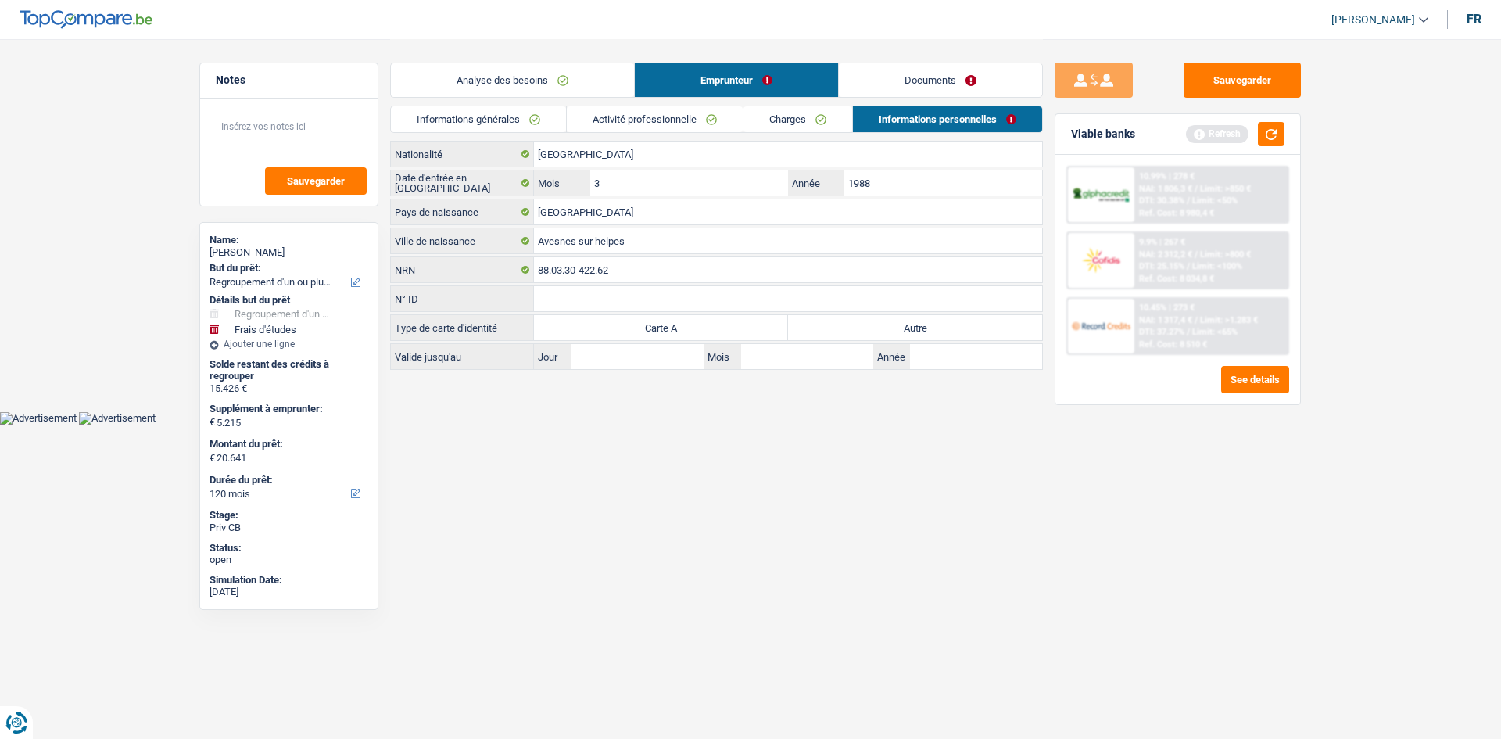
click at [773, 425] on html "Vous avez le contrôle de vos données Nous utilisons des cookies, tout comme nos…" at bounding box center [750, 212] width 1501 height 425
click at [751, 183] on input "3" at bounding box center [689, 182] width 198 height 25
drag, startPoint x: 1284, startPoint y: 589, endPoint x: 1315, endPoint y: 449, distance: 143.4
click at [1284, 588] on div "Sauvegarder Viable banks Refresh 10.99% | 278 € NAI: 1 806,3 € / Limit: >850 € …" at bounding box center [1178, 388] width 270 height 651
click at [1264, 123] on button "button" at bounding box center [1271, 134] width 27 height 24
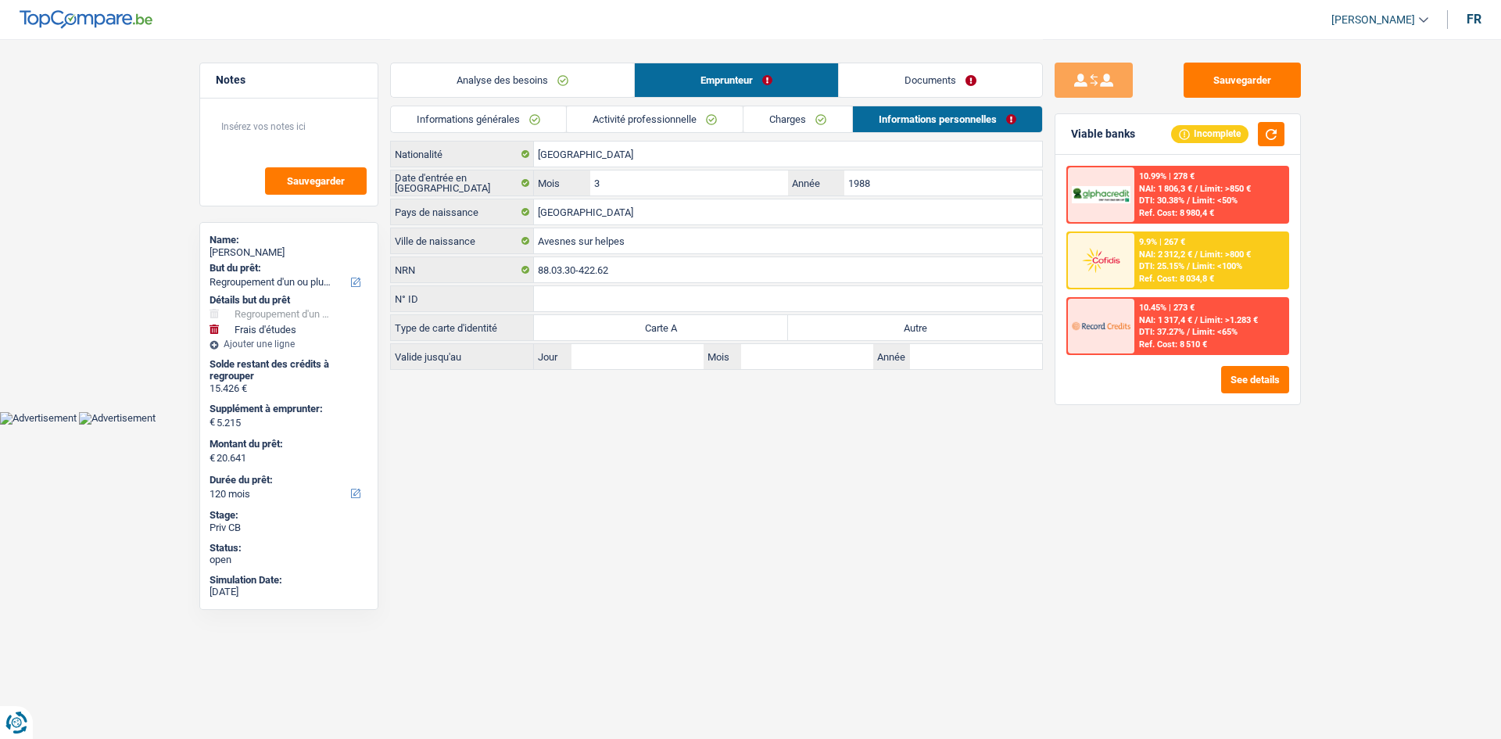
click at [855, 337] on label "Autre" at bounding box center [915, 327] width 254 height 25
click at [855, 337] on input "Autre" at bounding box center [915, 327] width 254 height 25
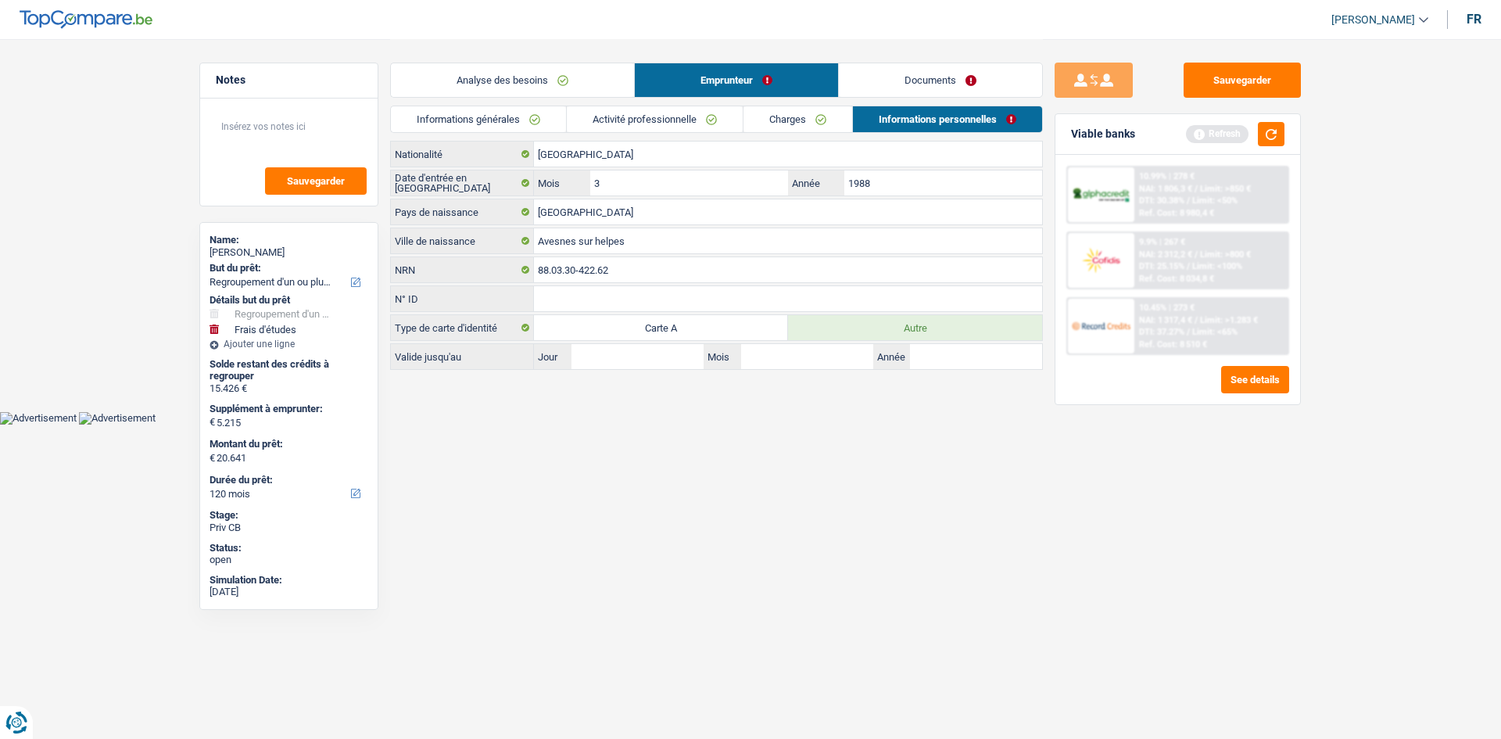
click at [1411, 233] on main "Notes Sauvegarder Name: Émilie Joly But du prêt: Confort maison: meubles, texti…" at bounding box center [750, 205] width 1501 height 411
click at [920, 425] on html "Vous avez le contrôle de vos données Nous utilisons des cookies, tout comme nos…" at bounding box center [750, 212] width 1501 height 425
click at [904, 177] on input "1988" at bounding box center [943, 182] width 198 height 25
click at [979, 425] on html "Vous avez le contrôle de vos données Nous utilisons des cookies, tout comme nos…" at bounding box center [750, 212] width 1501 height 425
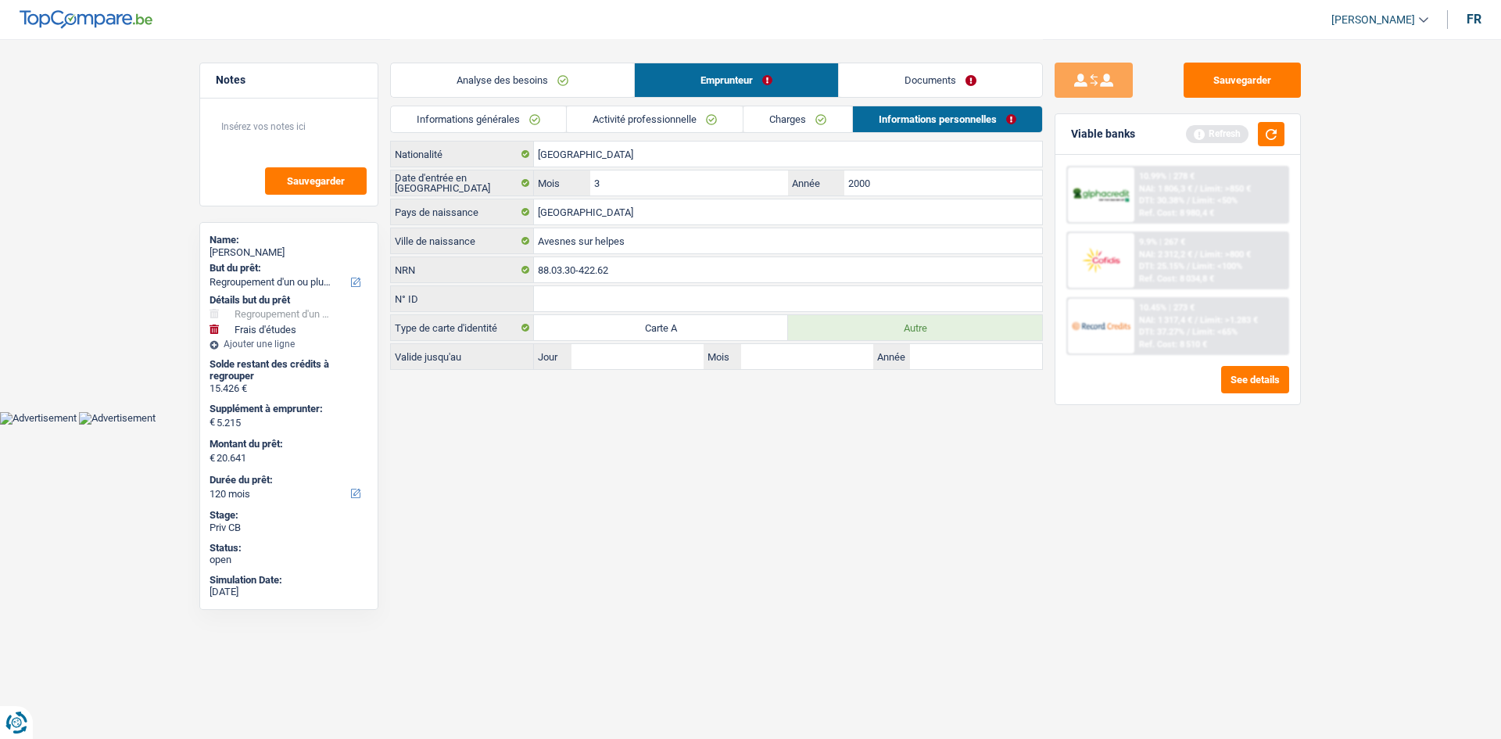
click at [887, 74] on link "Documents" at bounding box center [940, 80] width 203 height 34
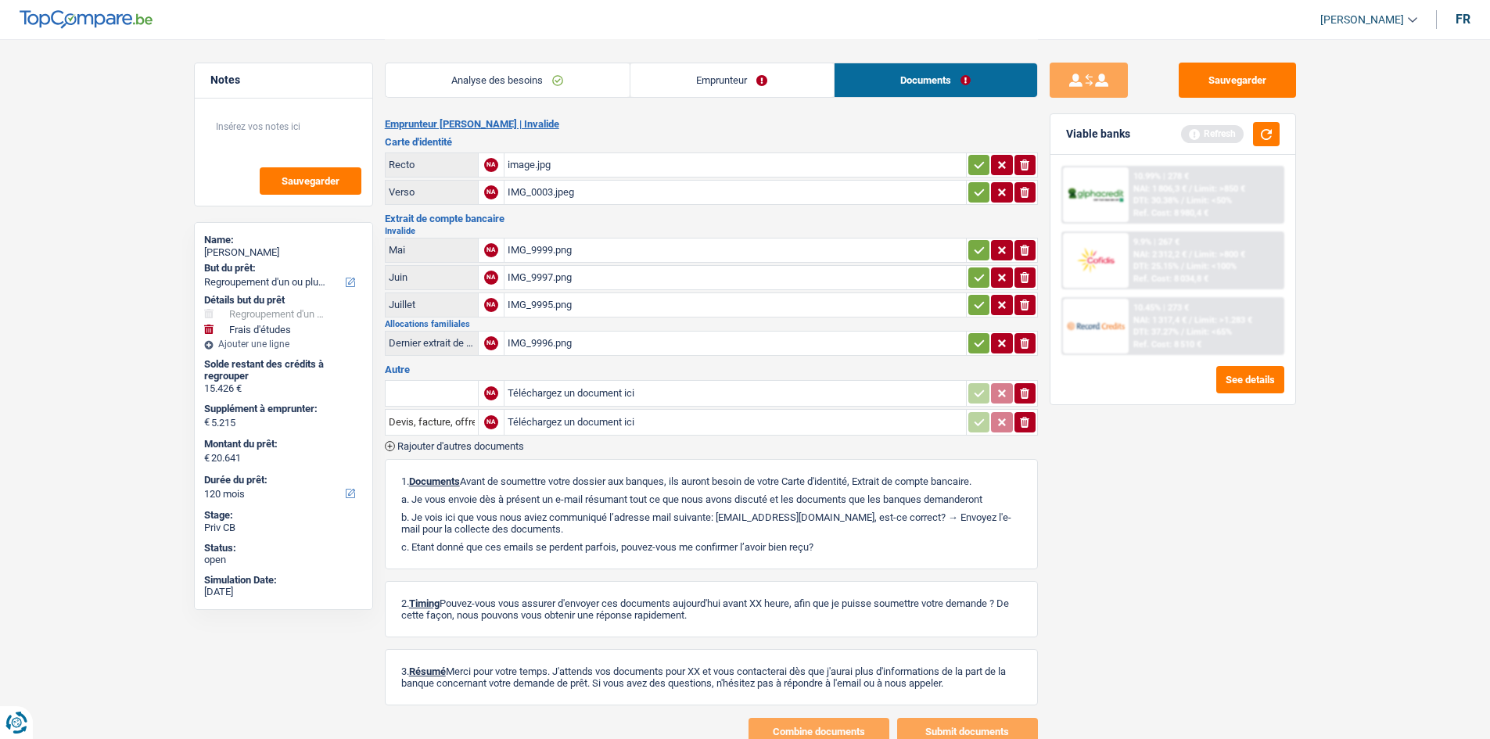
click at [557, 191] on div "IMG_0003.jpeg" at bounding box center [734, 192] width 455 height 23
click at [608, 249] on div "IMG_9999.png" at bounding box center [734, 249] width 455 height 23
click at [599, 285] on div "IMG_9997.png" at bounding box center [734, 277] width 455 height 23
click at [621, 307] on div "IMG_9995.png" at bounding box center [734, 304] width 455 height 23
click at [661, 340] on div "IMG_9996.png" at bounding box center [734, 343] width 455 height 23
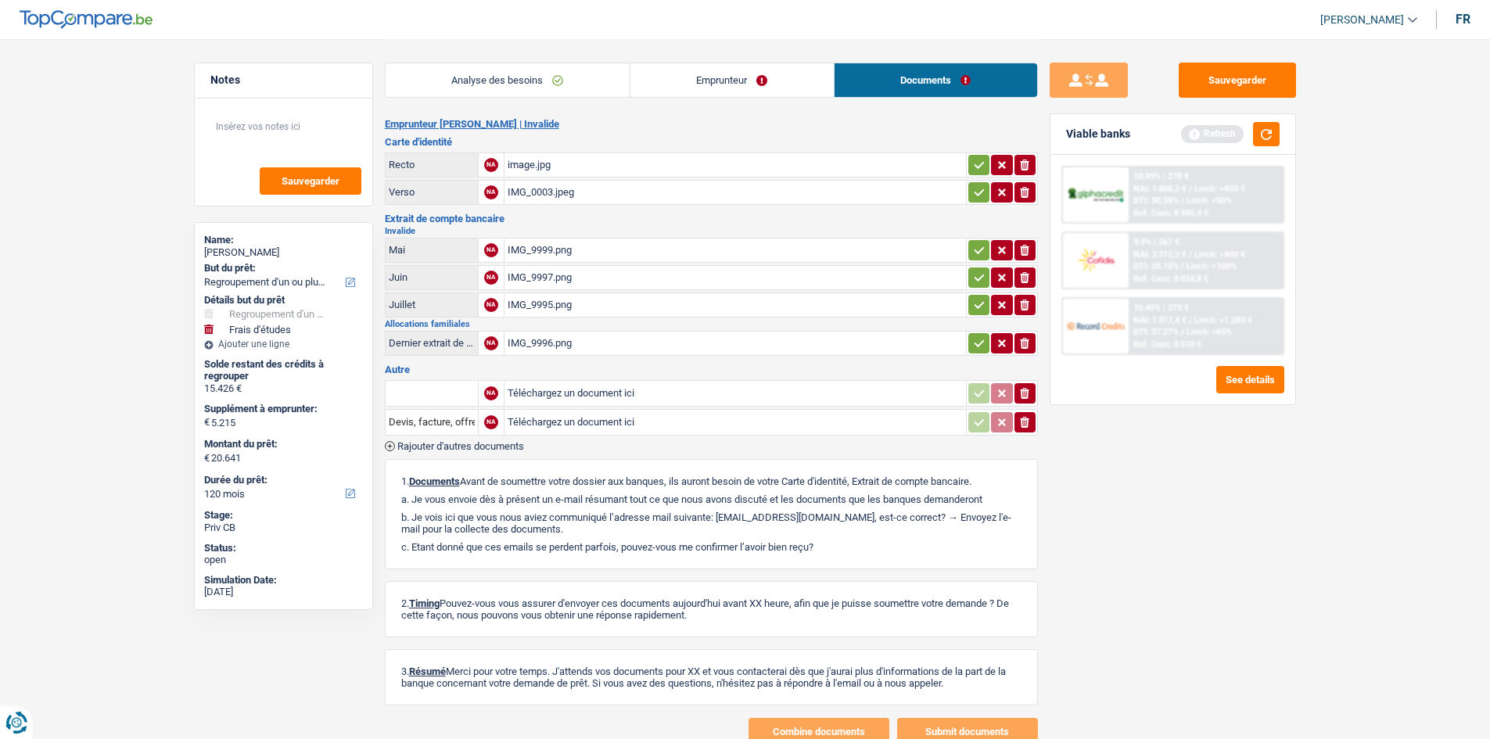
click at [675, 81] on link "Emprunteur" at bounding box center [731, 80] width 203 height 34
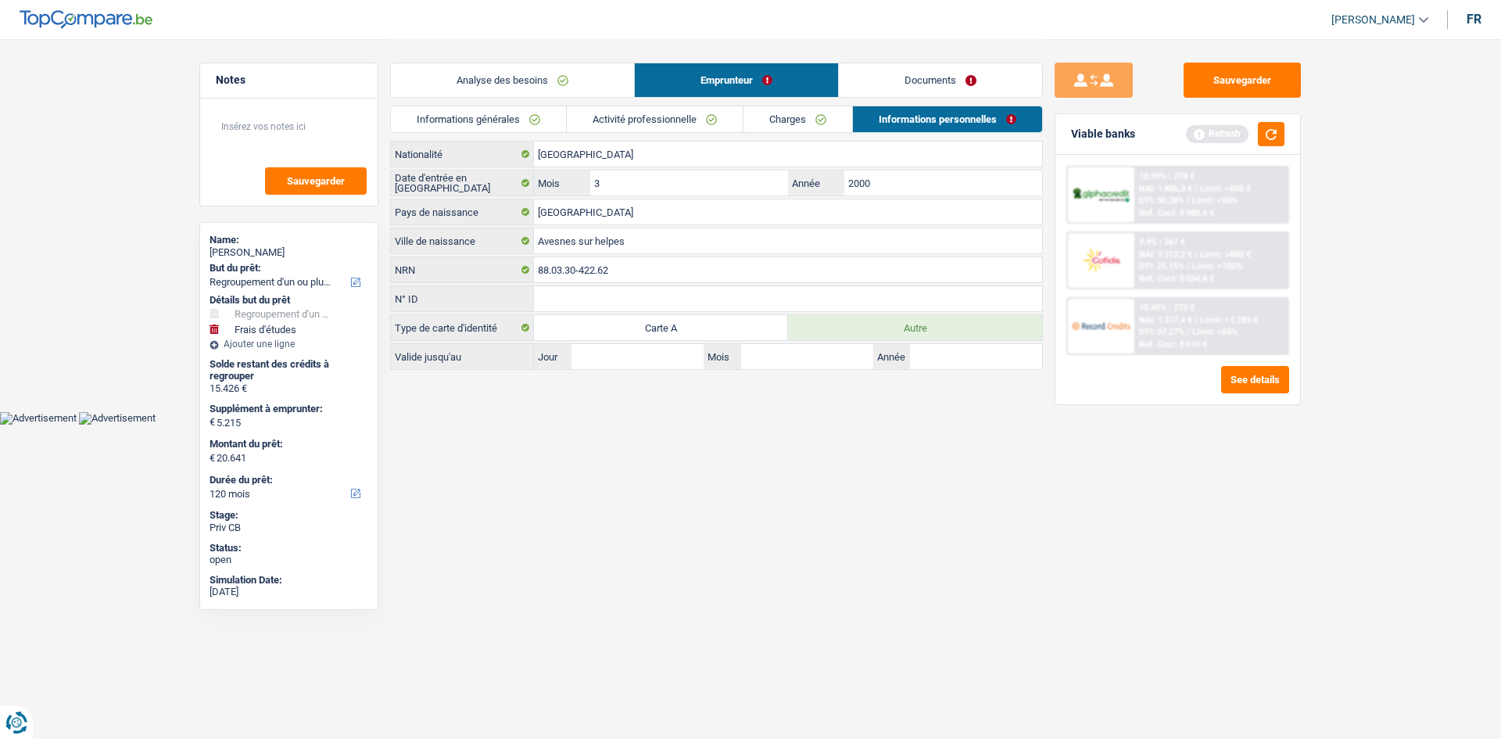
click at [637, 113] on link "Activité professionnelle" at bounding box center [655, 119] width 176 height 26
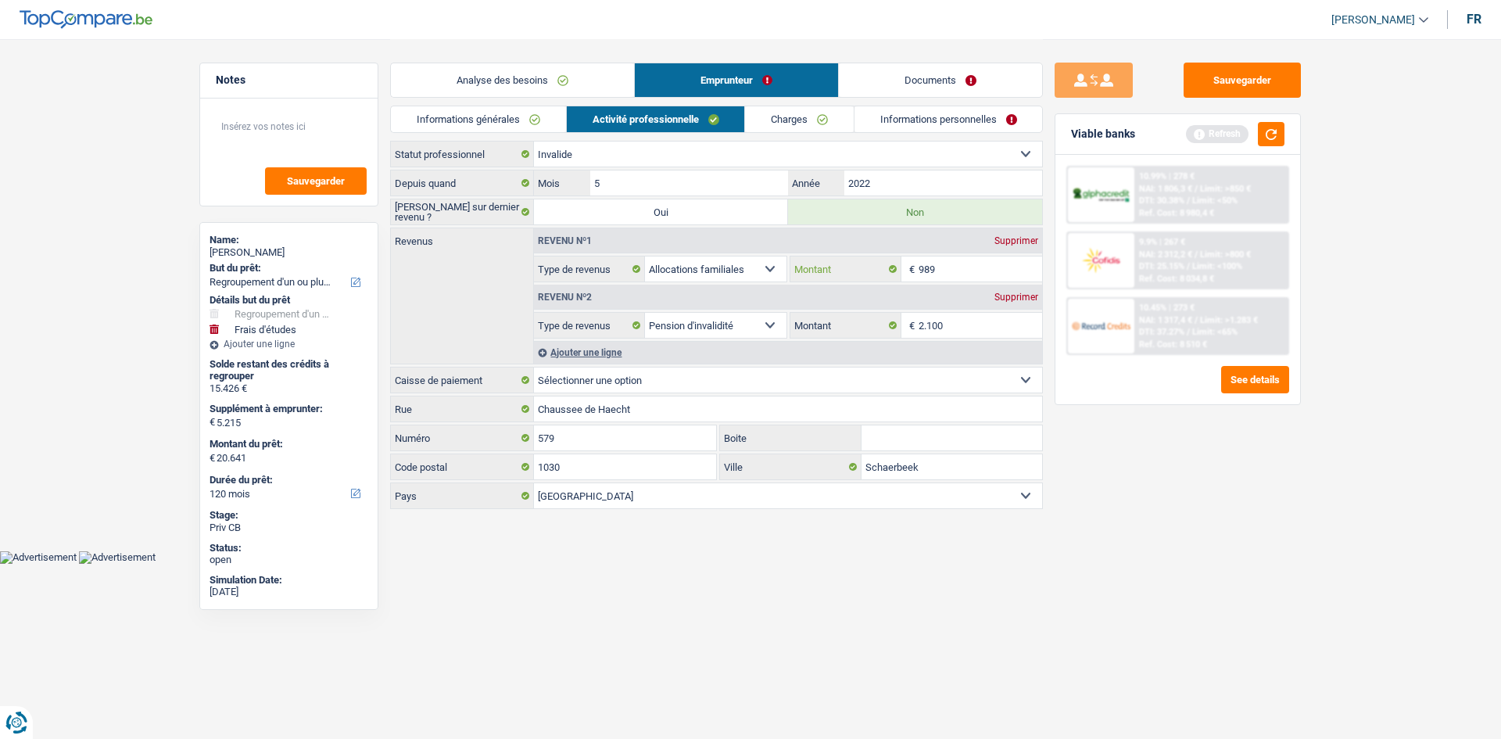
click at [927, 266] on input "989" at bounding box center [981, 268] width 124 height 25
drag, startPoint x: 1241, startPoint y: 550, endPoint x: 1214, endPoint y: 434, distance: 118.7
click at [1230, 537] on div "Sauvegarder Viable banks Refresh 10.99% | 278 € NAI: 1 806,3 € / Limit: >850 € …" at bounding box center [1178, 388] width 270 height 651
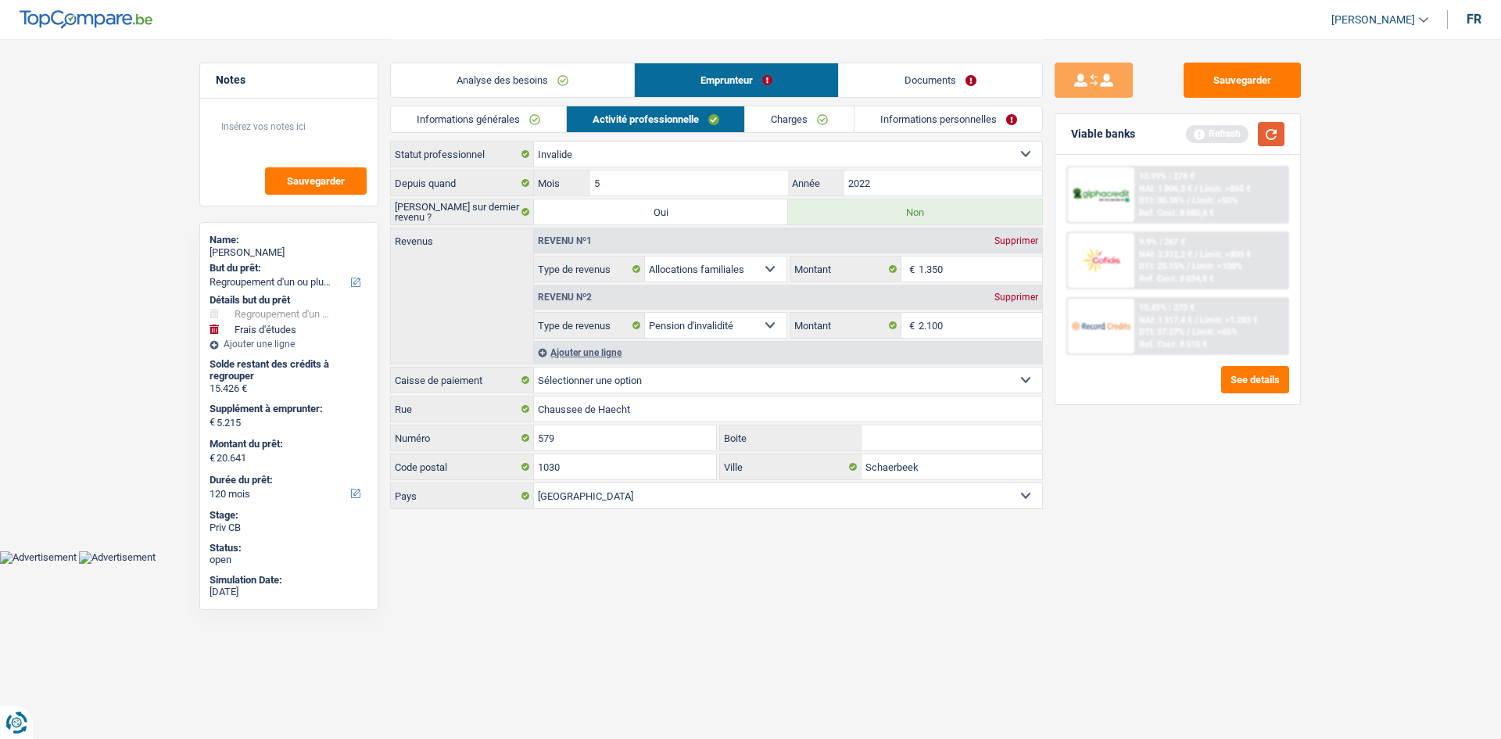
drag, startPoint x: 1280, startPoint y: 133, endPoint x: 940, endPoint y: 116, distance: 340.6
click at [1280, 131] on button "button" at bounding box center [1271, 134] width 27 height 24
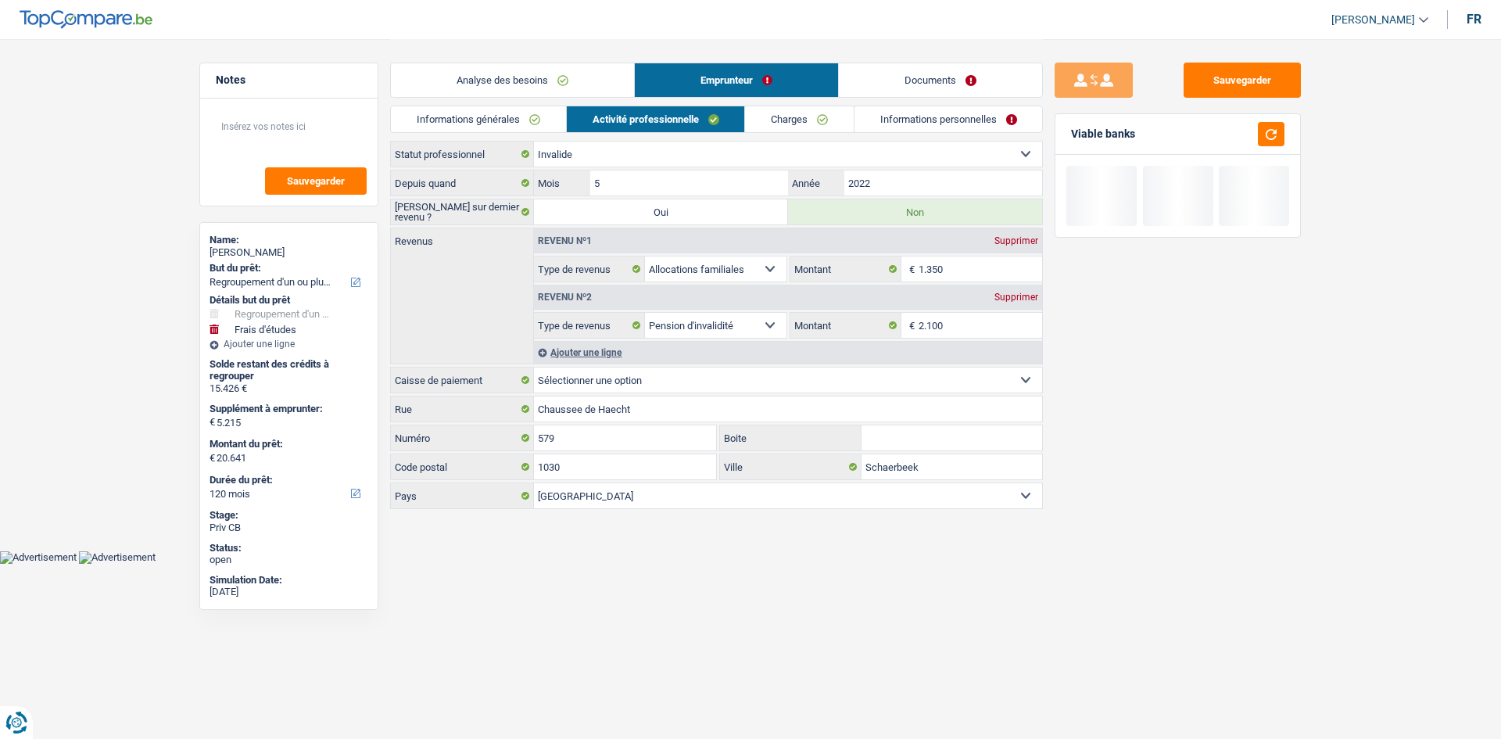
click at [590, 86] on link "Analyse des besoins" at bounding box center [512, 80] width 243 height 34
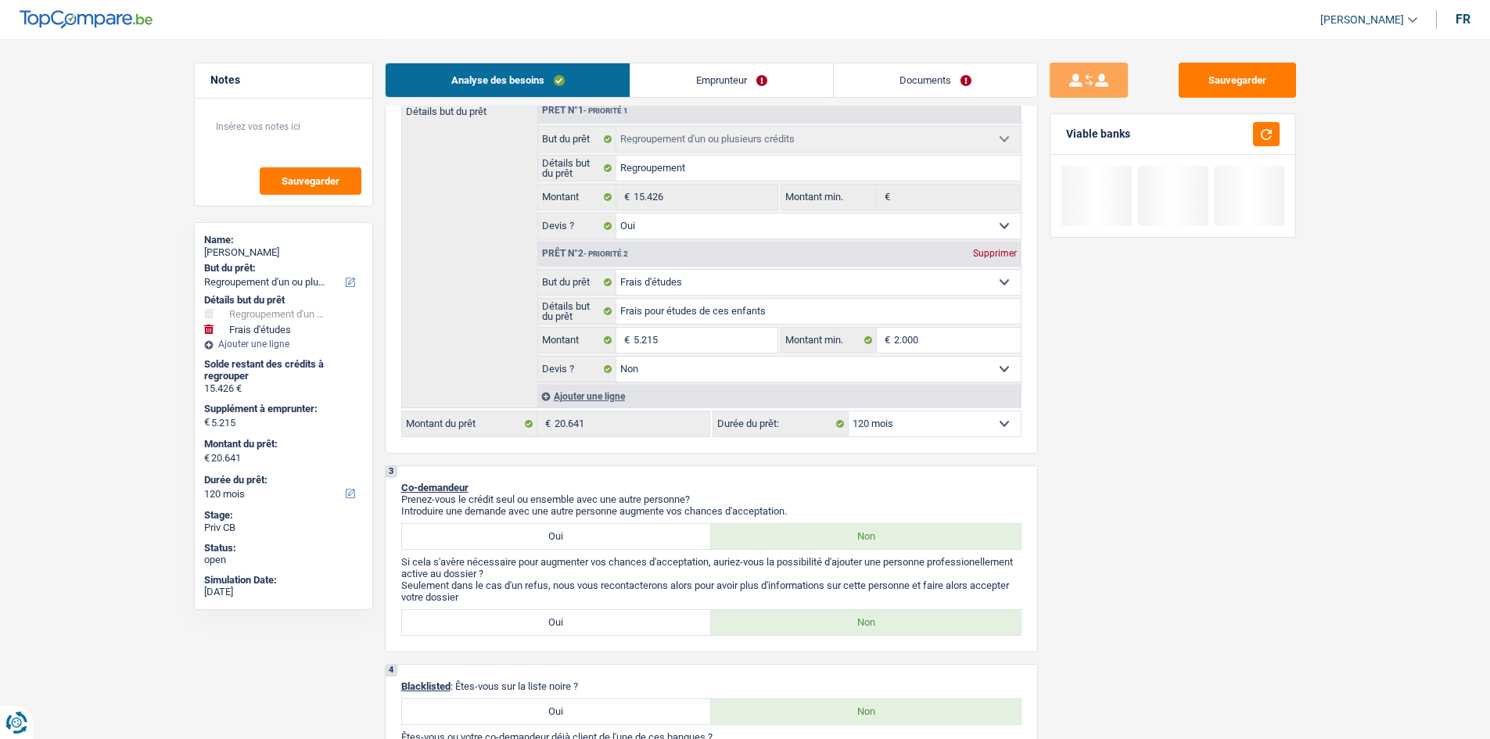
scroll to position [547, 0]
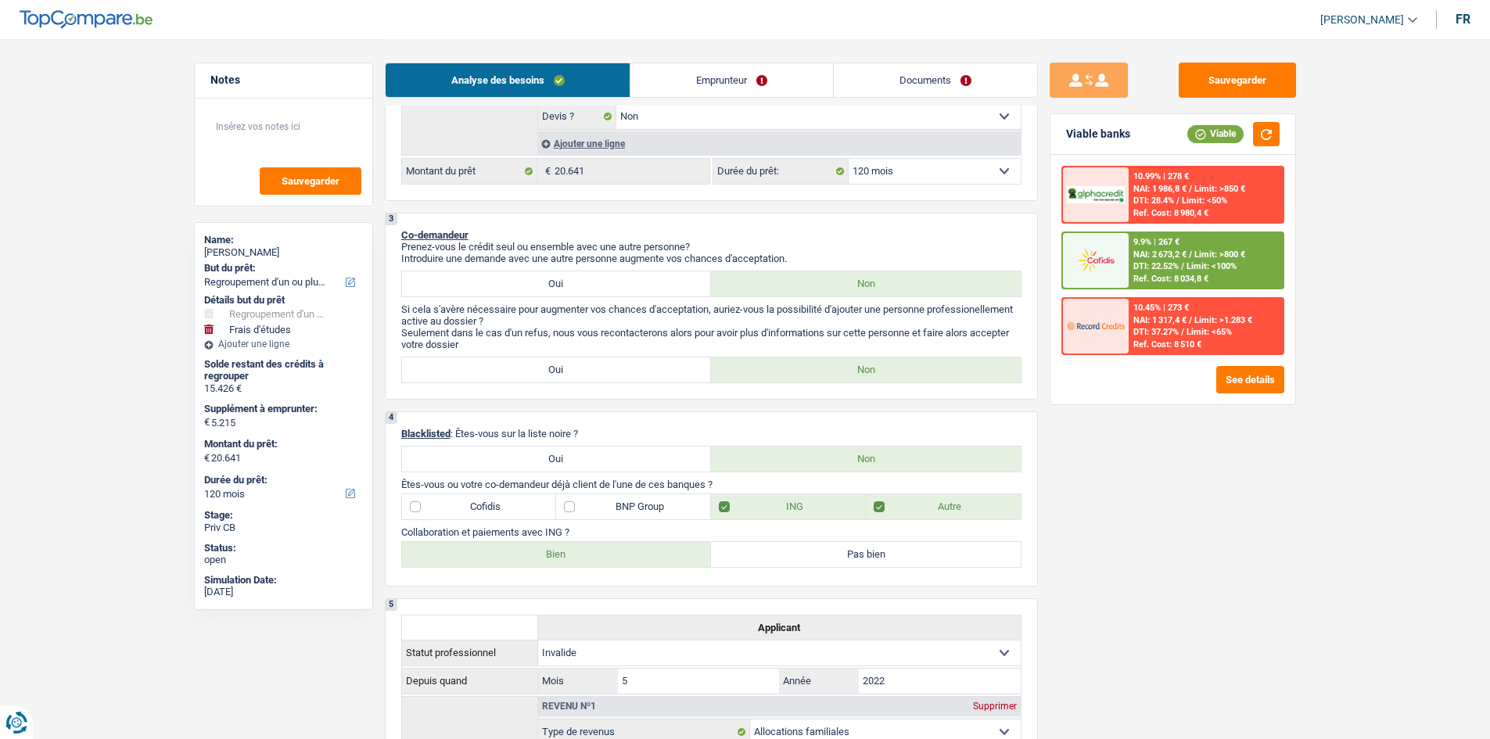
click at [935, 167] on select "12 mois 18 mois 24 mois 30 mois 36 mois 42 mois 48 mois 60 mois 72 mois 84 mois…" at bounding box center [934, 171] width 172 height 25
click at [848, 159] on select "12 mois 18 mois 24 mois 30 mois 36 mois 42 mois 48 mois 60 mois 72 mois 84 mois…" at bounding box center [934, 171] width 172 height 25
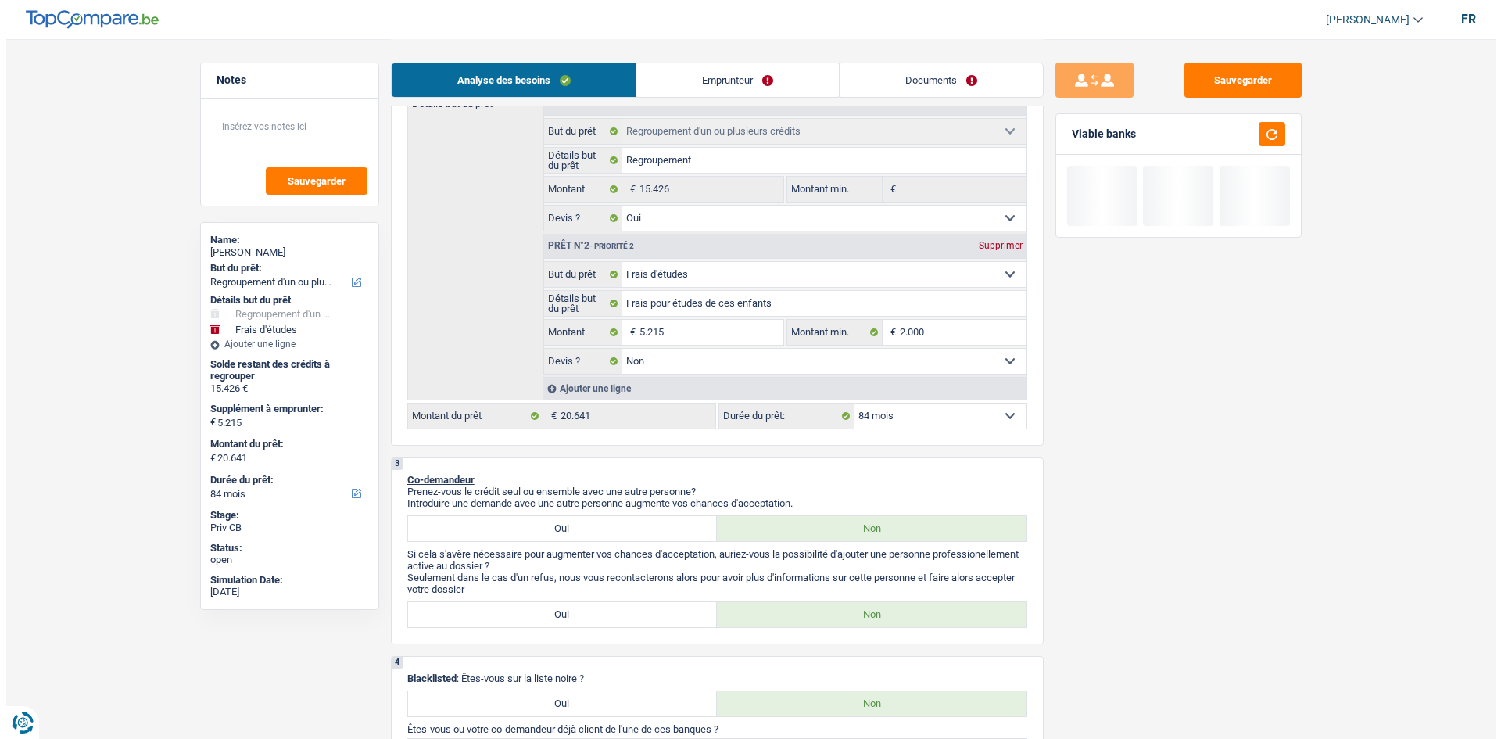
scroll to position [78, 0]
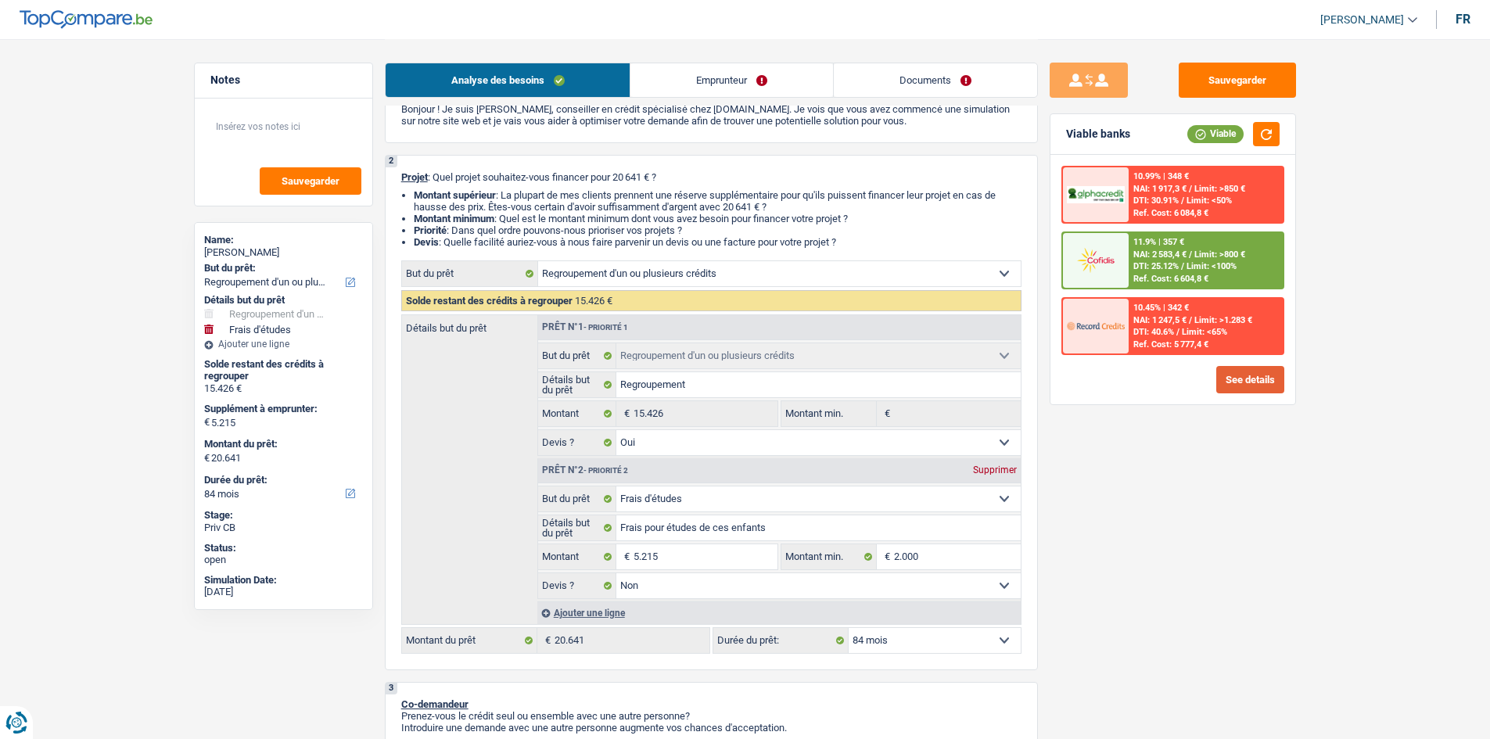
click at [1222, 381] on button "See details" at bounding box center [1250, 379] width 68 height 27
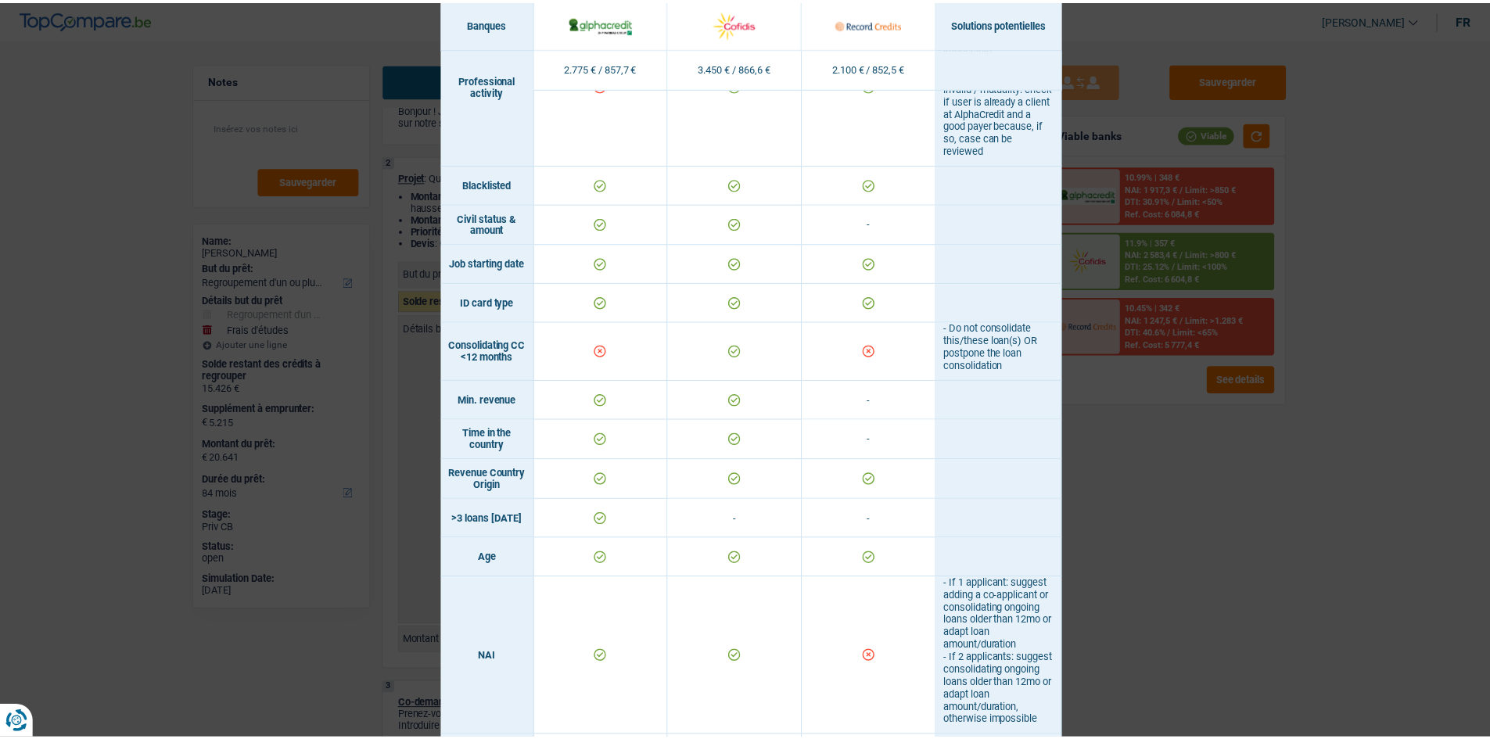
scroll to position [109, 0]
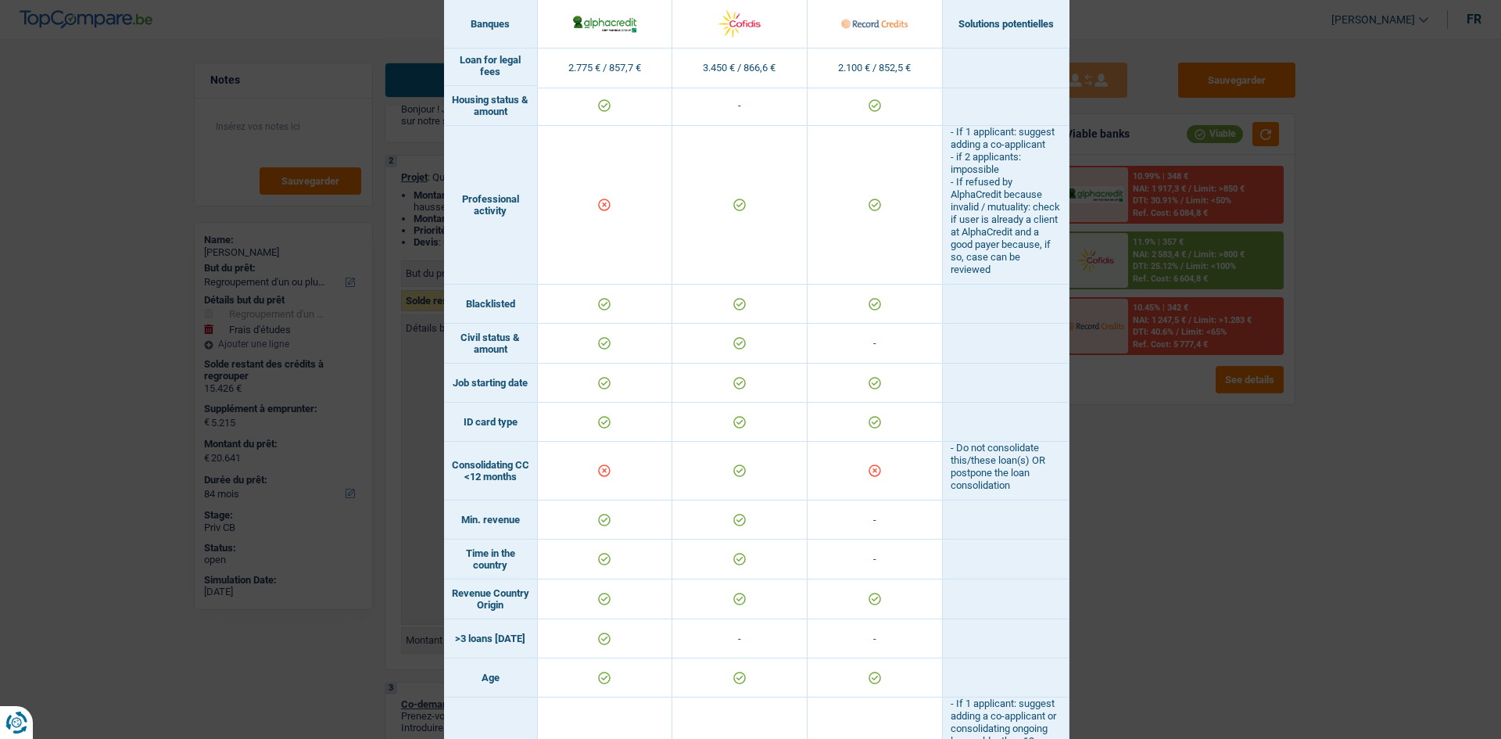
drag, startPoint x: 1199, startPoint y: 554, endPoint x: 936, endPoint y: 471, distance: 276.2
click at [1196, 548] on div "Banks conditions × Banques Solutions potentielles Revenus / Charges 2.775 € / 8…" at bounding box center [750, 369] width 1501 height 739
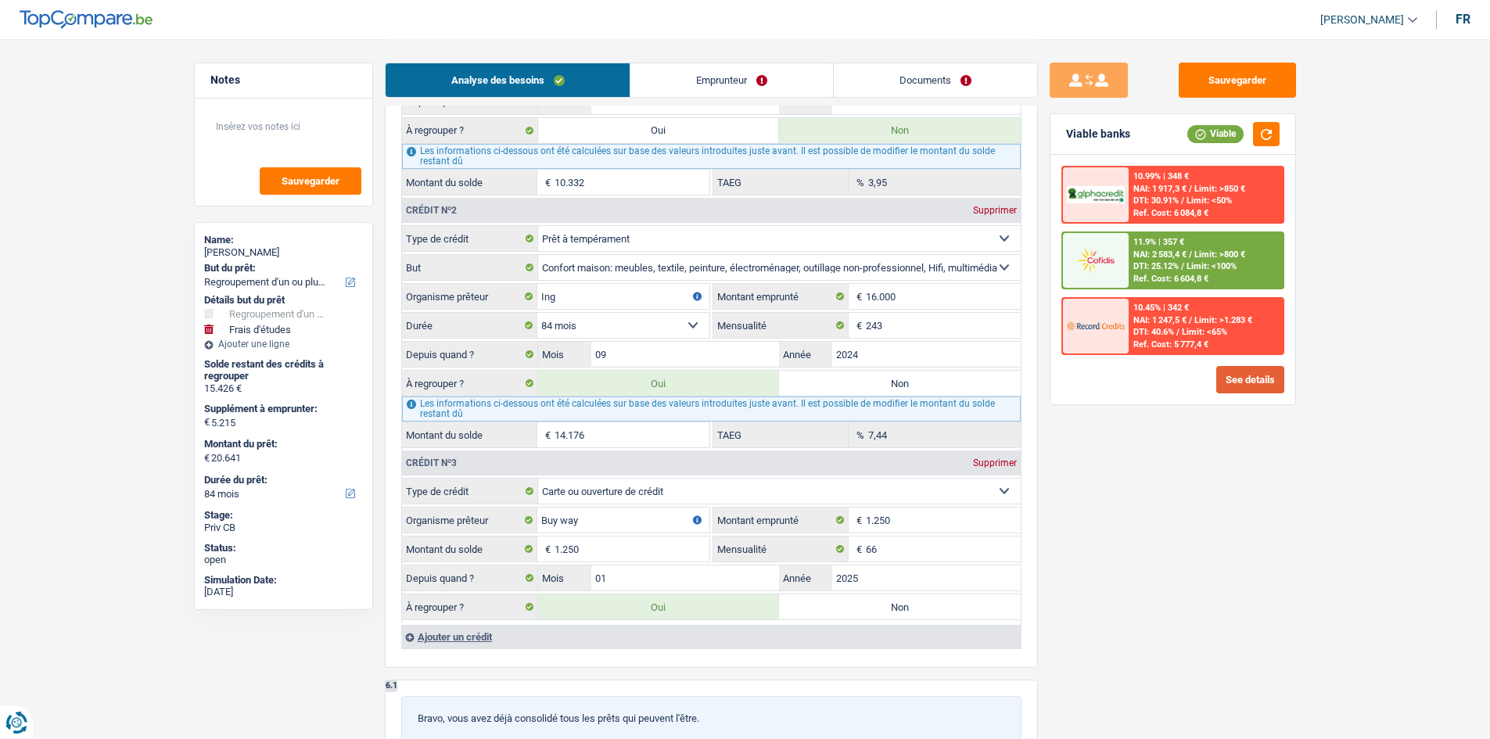
scroll to position [1407, 0]
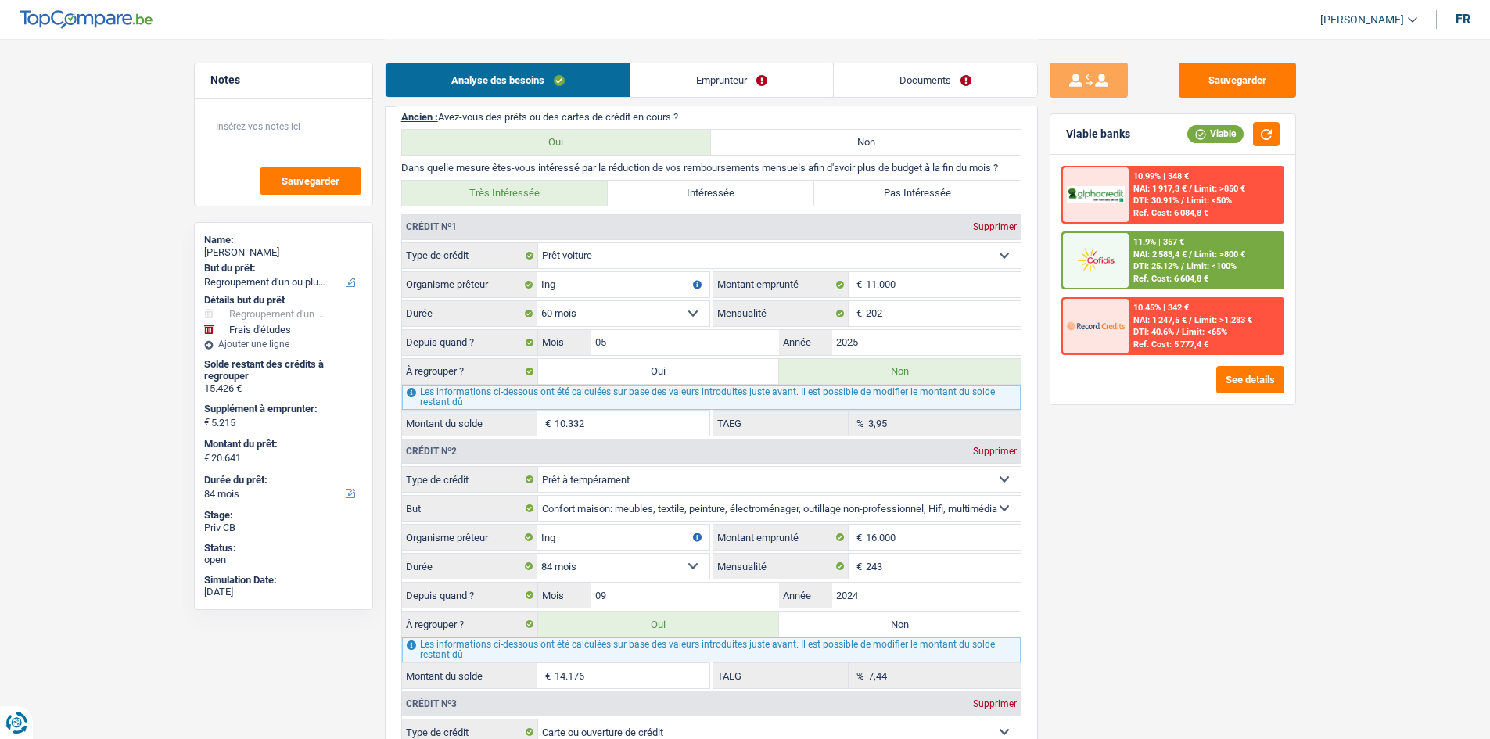
click at [1210, 464] on div "Sauvegarder Viable banks Viable 10.99% | 348 € NAI: 1 917,3 € / Limit: >850 € D…" at bounding box center [1173, 388] width 270 height 651
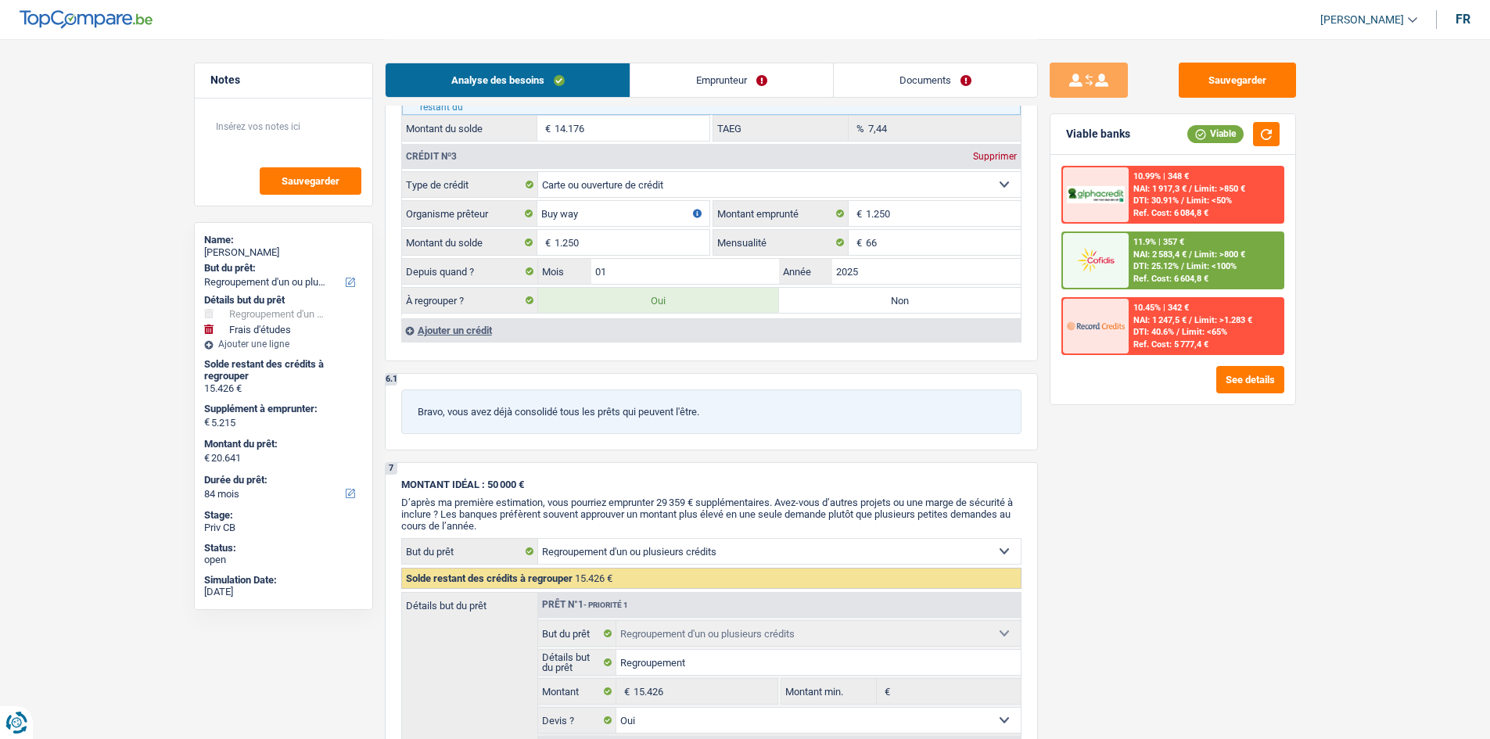
scroll to position [1877, 0]
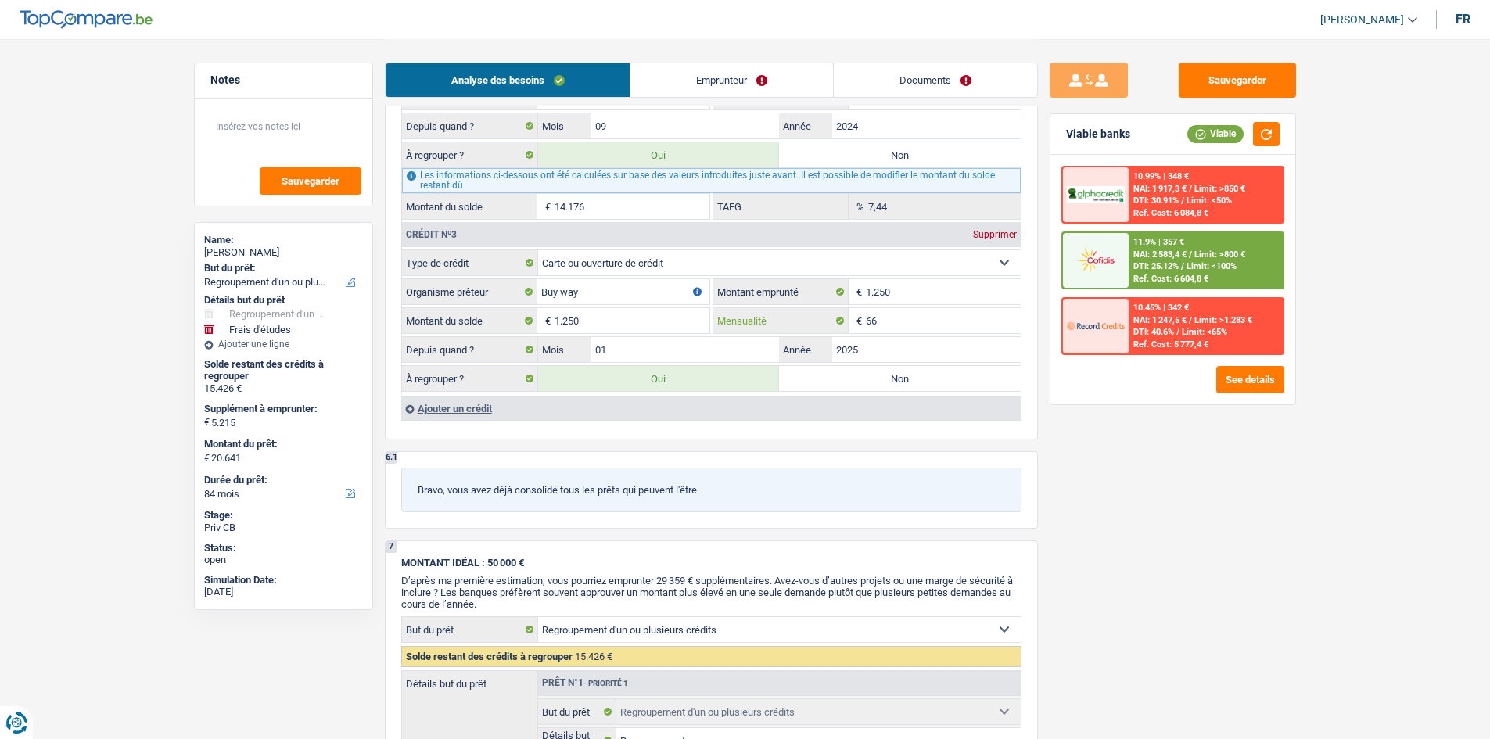
click at [948, 326] on input "66" at bounding box center [943, 320] width 155 height 25
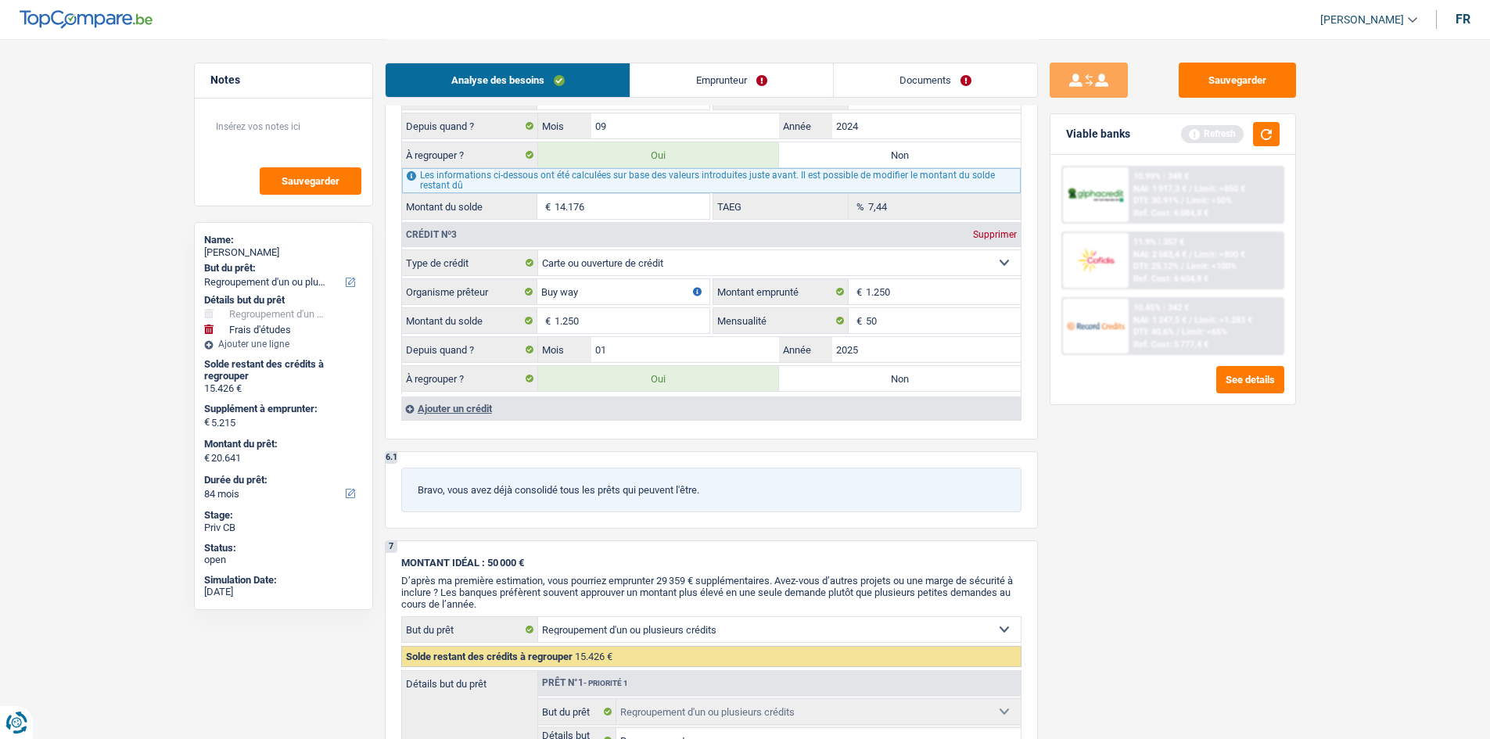
click at [1244, 574] on div "Sauvegarder Viable banks Refresh 10.99% | 348 € NAI: 1 917,3 € / Limit: >850 € …" at bounding box center [1173, 388] width 270 height 651
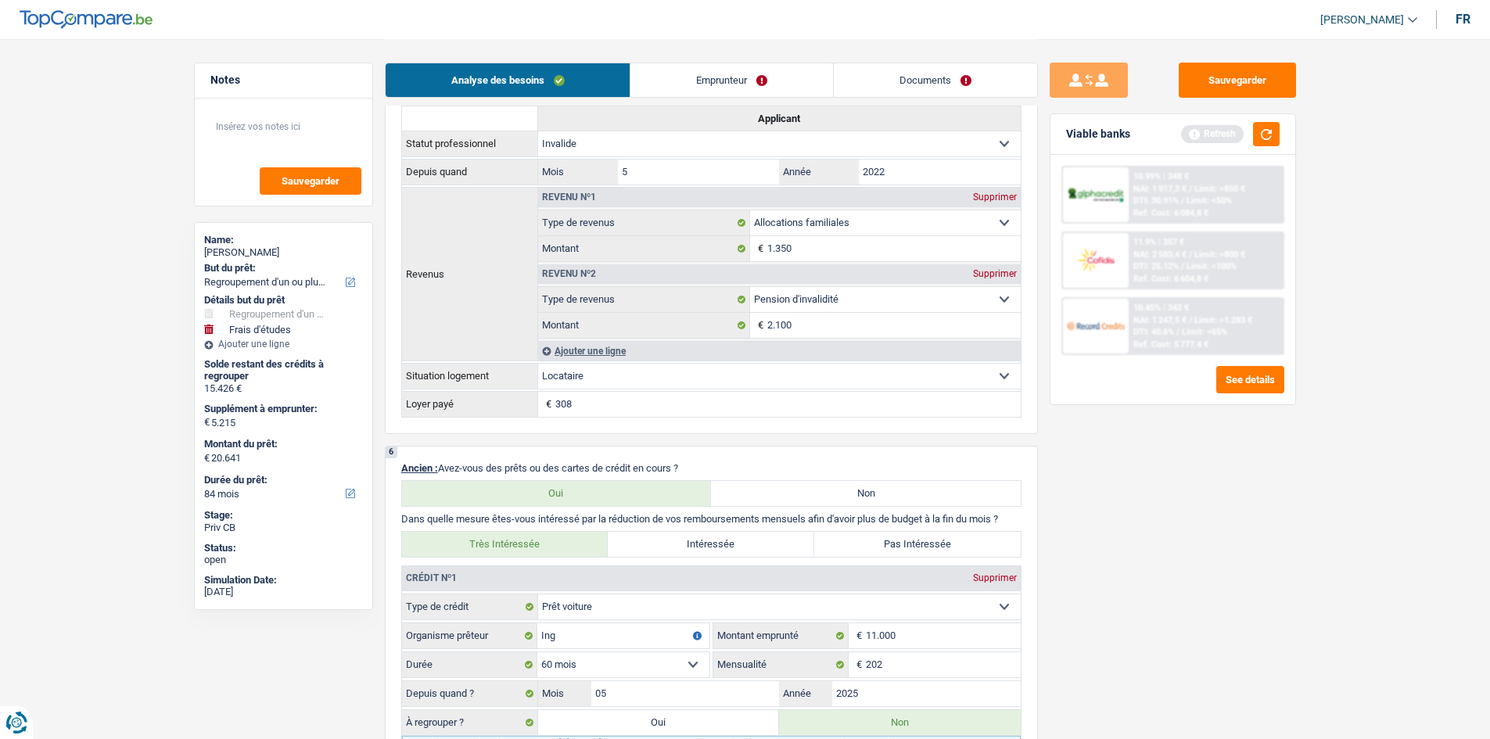
scroll to position [0, 0]
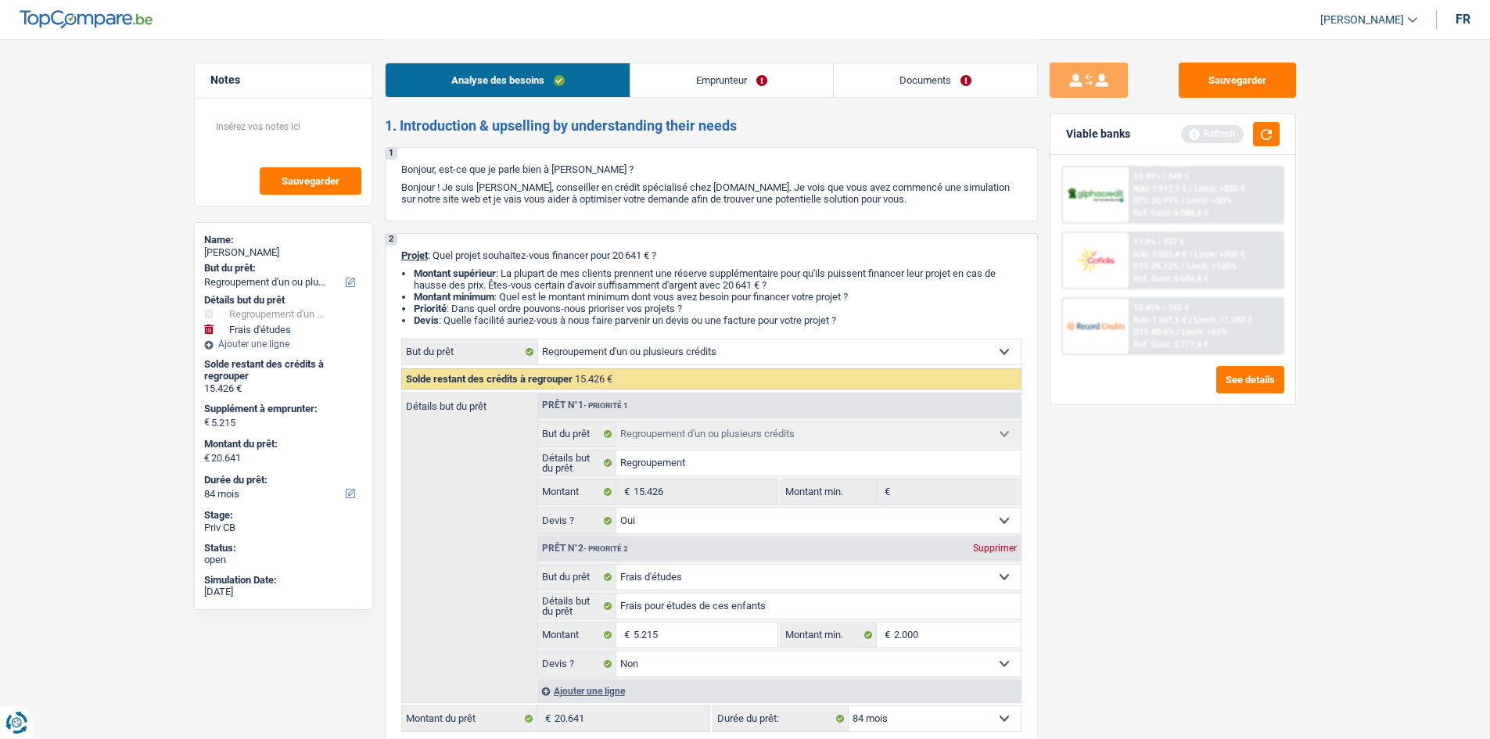
click at [677, 638] on input "5.215" at bounding box center [704, 634] width 143 height 25
click at [1269, 133] on button "button" at bounding box center [1266, 134] width 27 height 24
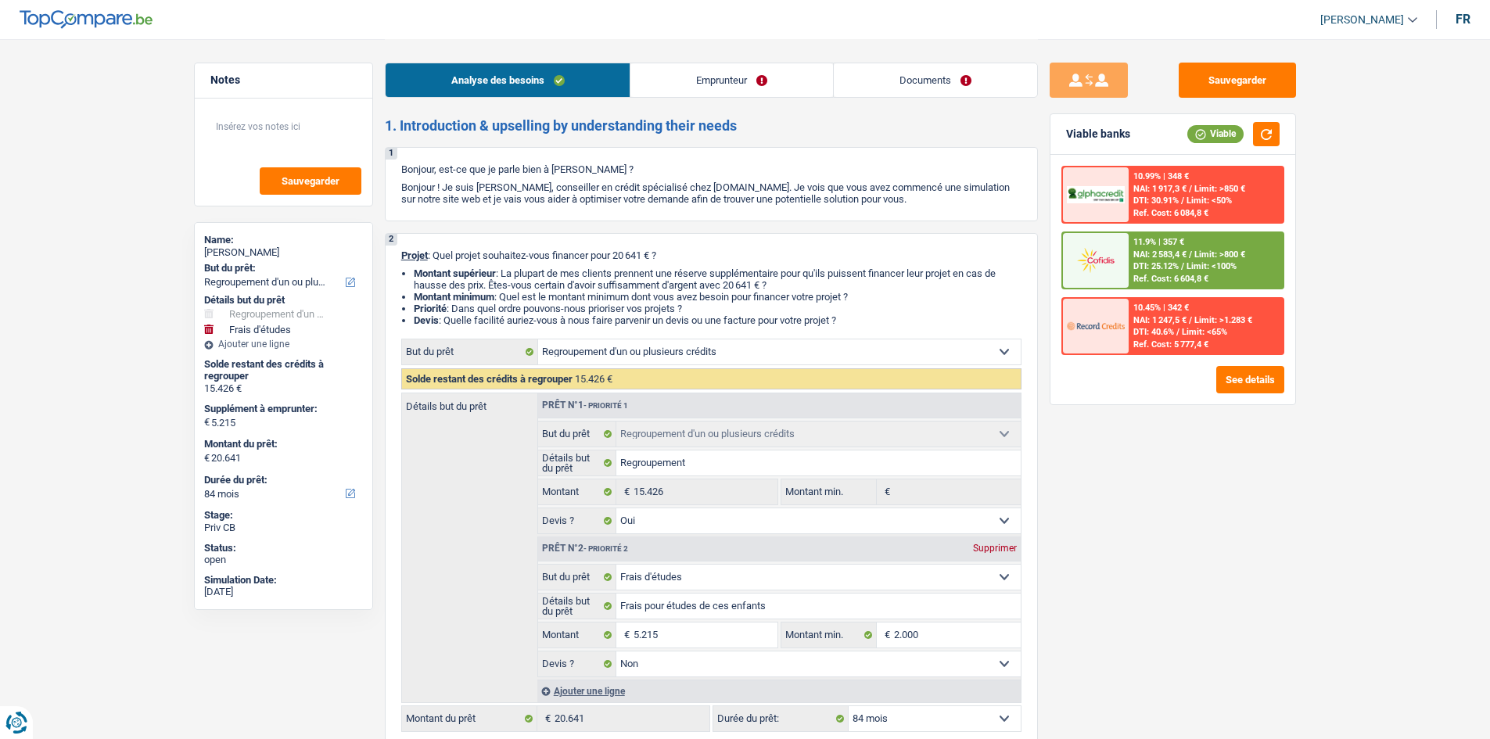
click at [1178, 239] on div "11.9% | 357 €" at bounding box center [1158, 242] width 51 height 10
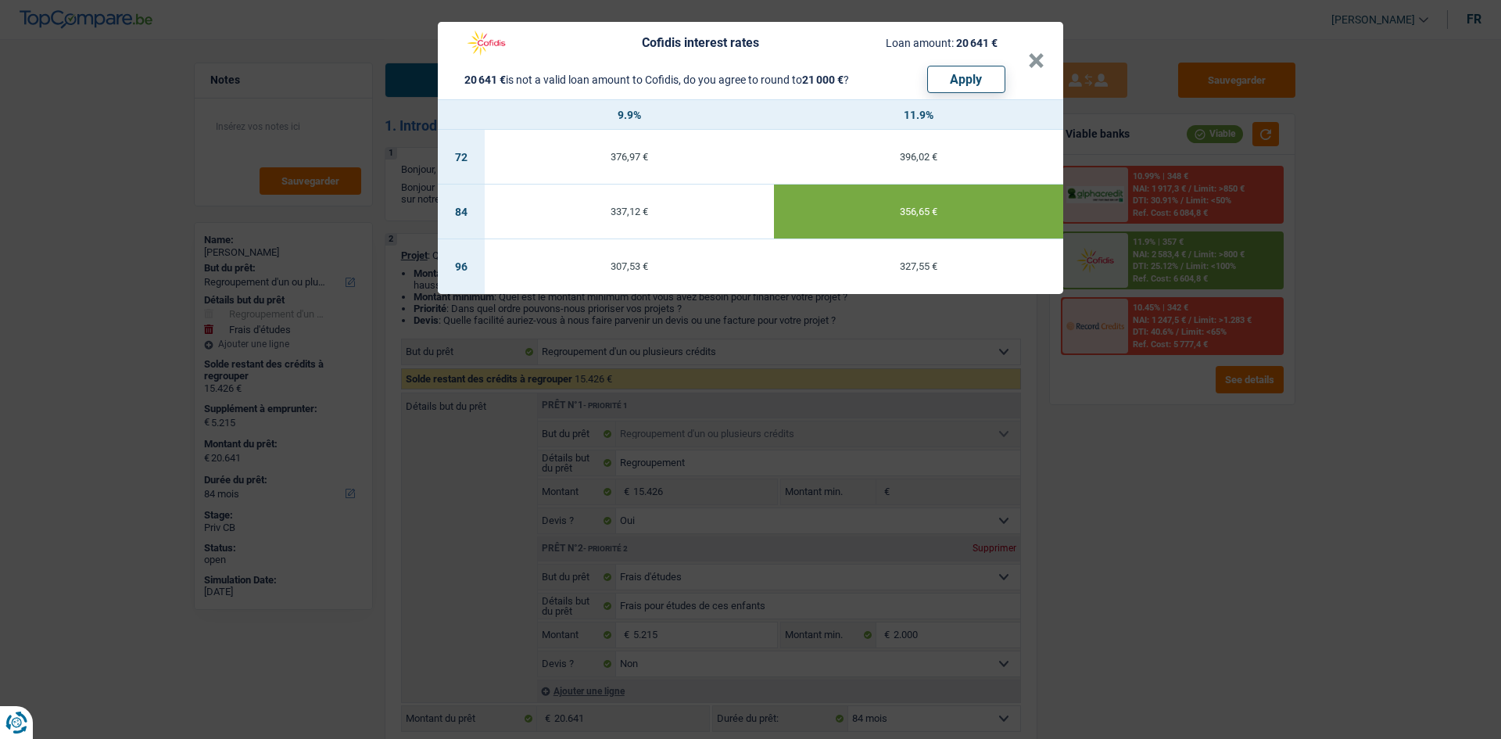
click at [1188, 528] on div "Cofidis interest rates Loan amount: 20 641 € 20 641 € is not a valid loan amoun…" at bounding box center [750, 369] width 1501 height 739
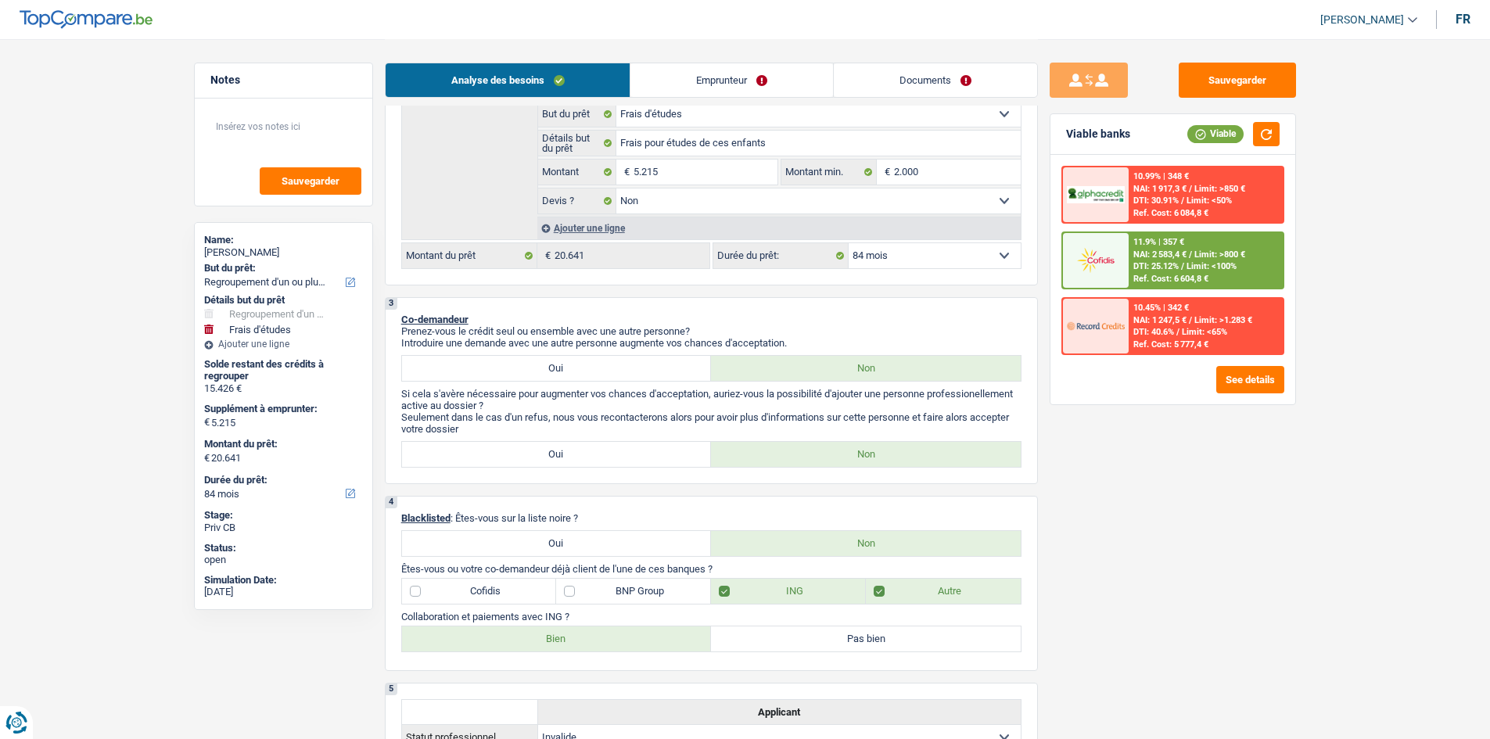
scroll to position [469, 0]
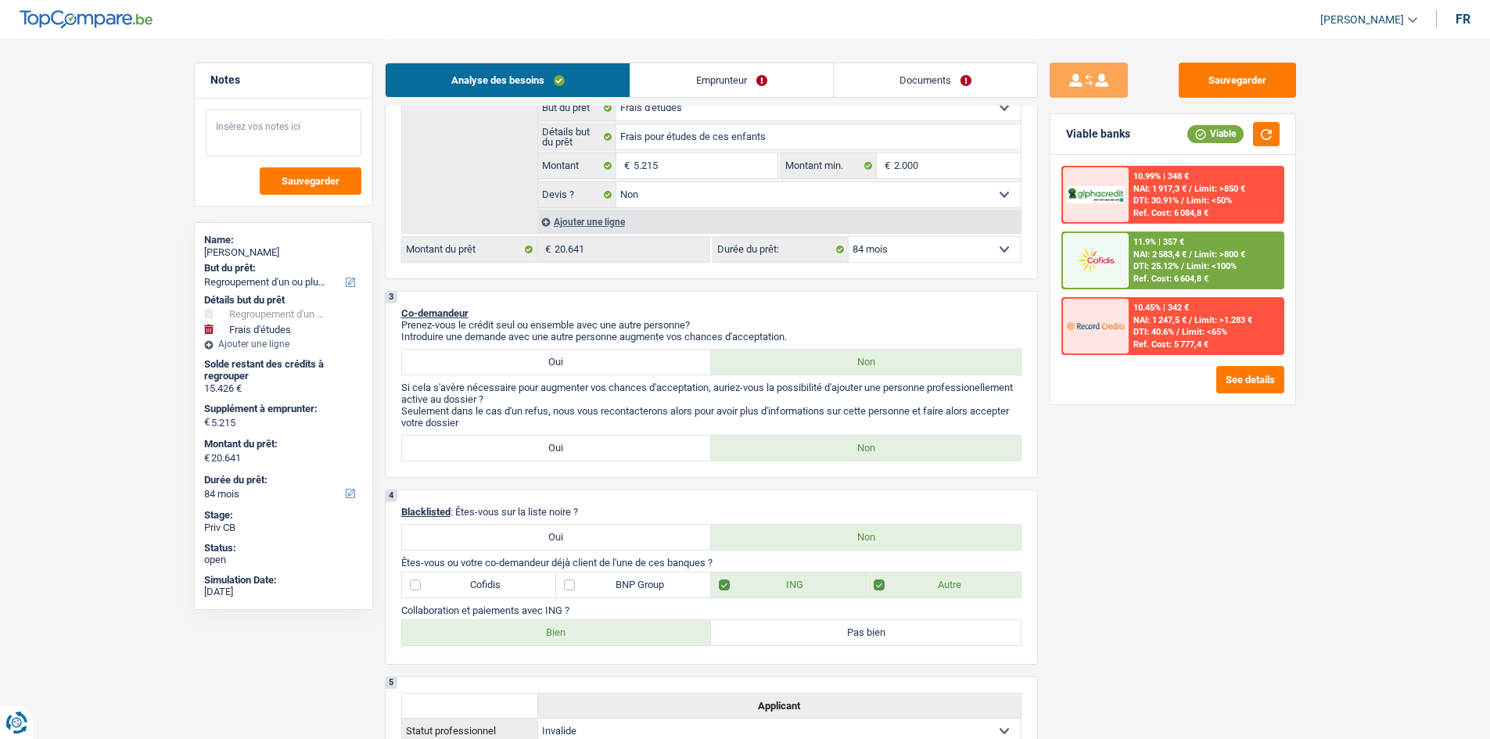
click at [314, 146] on textarea at bounding box center [284, 132] width 156 height 47
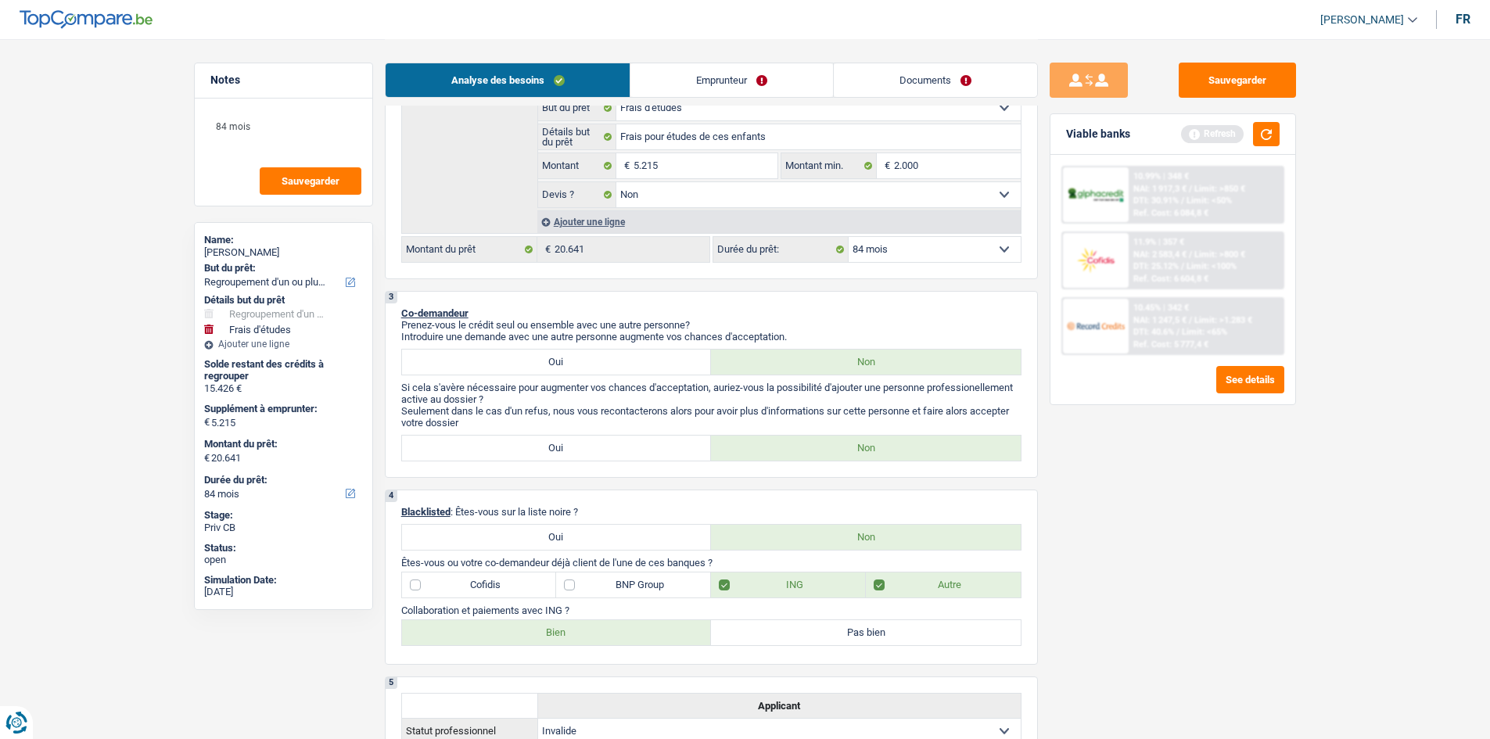
click at [1225, 590] on div "Sauvegarder Viable banks Refresh 10.99% | 348 € NAI: 1 917,3 € / Limit: >850 € …" at bounding box center [1173, 388] width 270 height 651
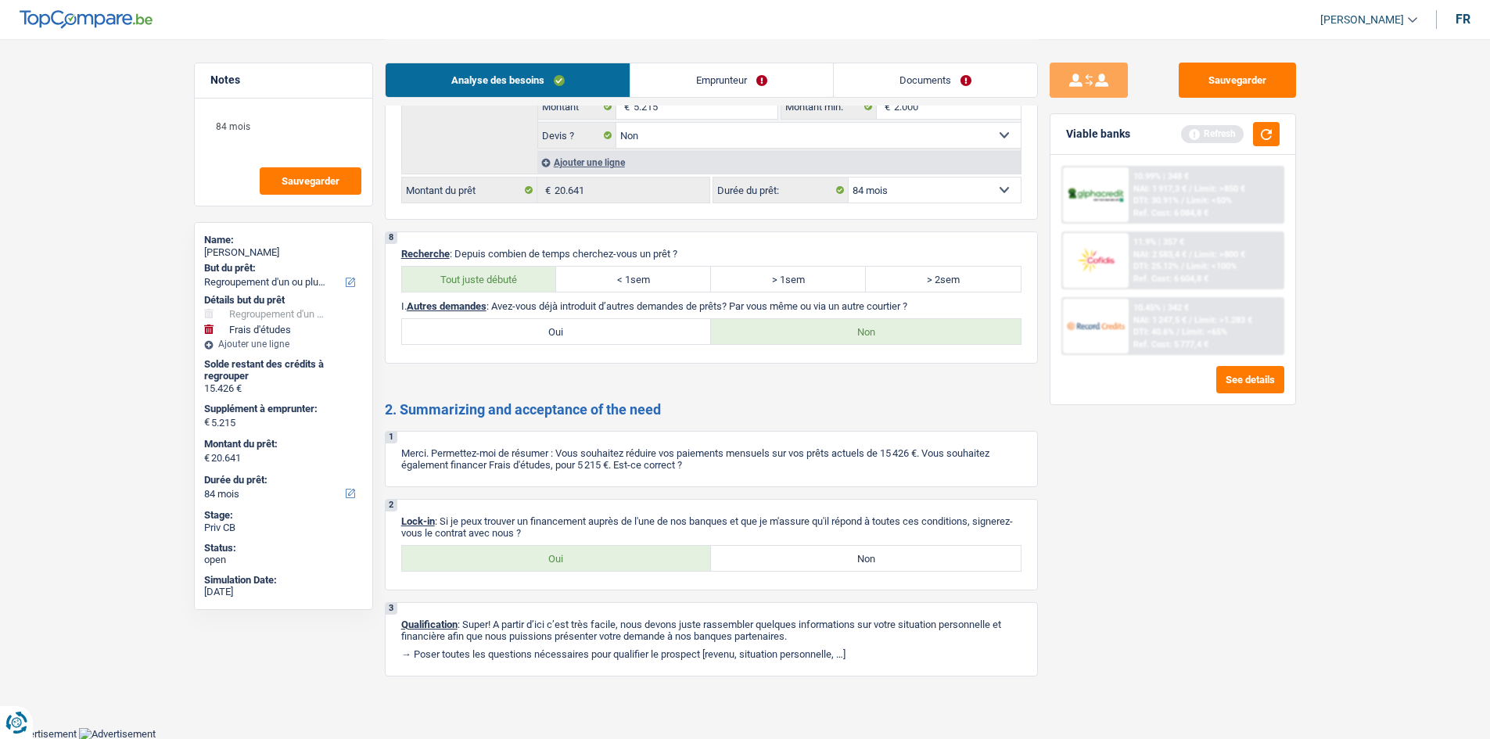
scroll to position [0, 0]
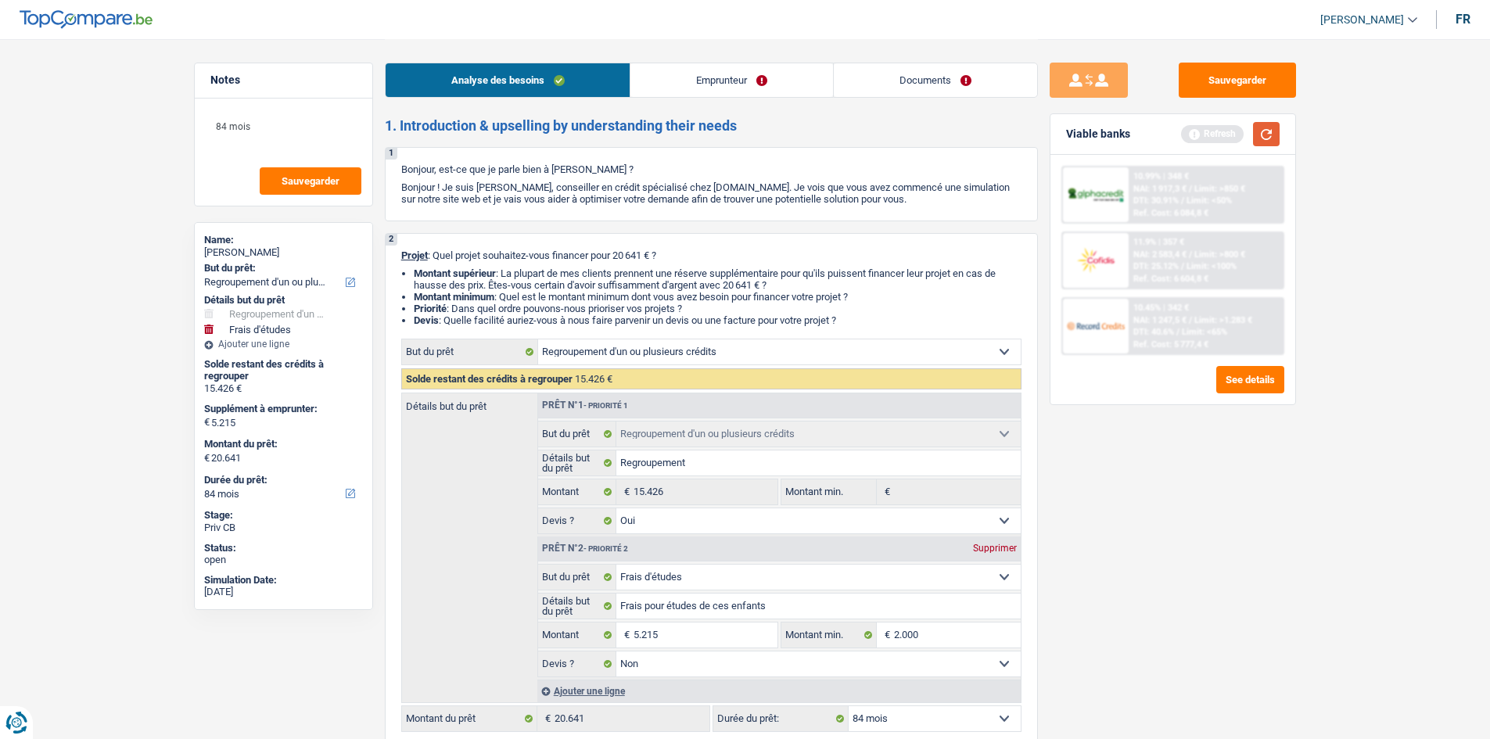
click at [1258, 127] on button "button" at bounding box center [1266, 134] width 27 height 24
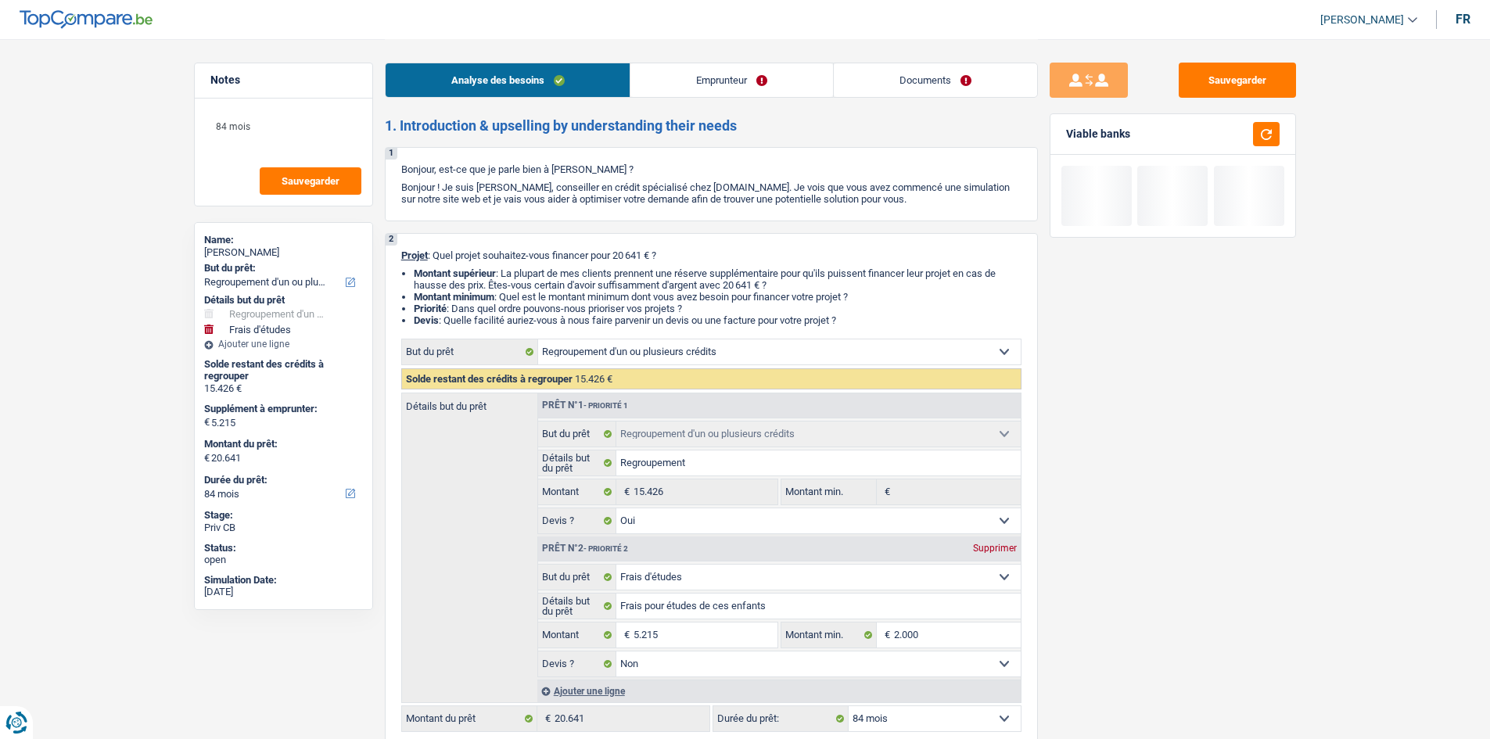
click at [673, 81] on link "Emprunteur" at bounding box center [731, 80] width 203 height 34
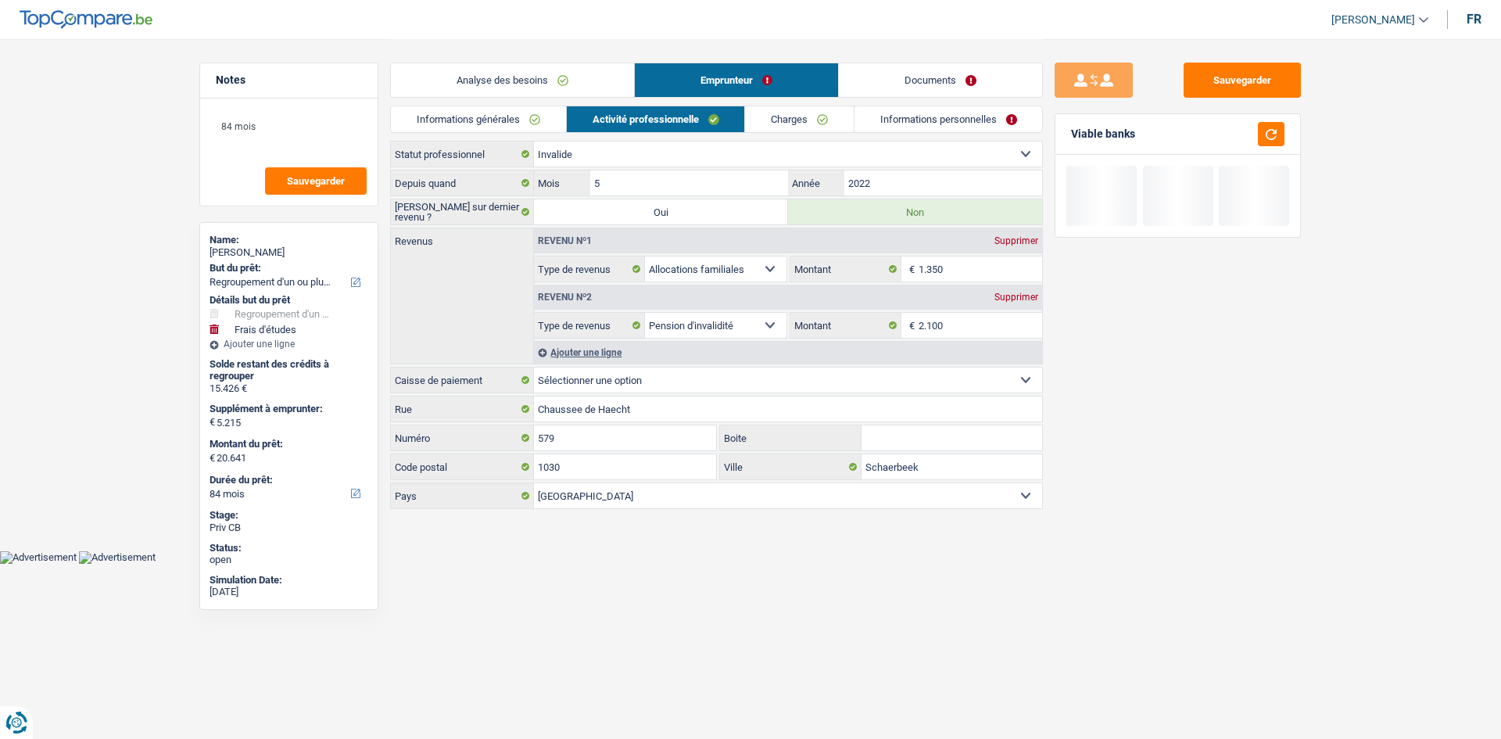
click at [545, 117] on link "Informations générales" at bounding box center [478, 119] width 175 height 26
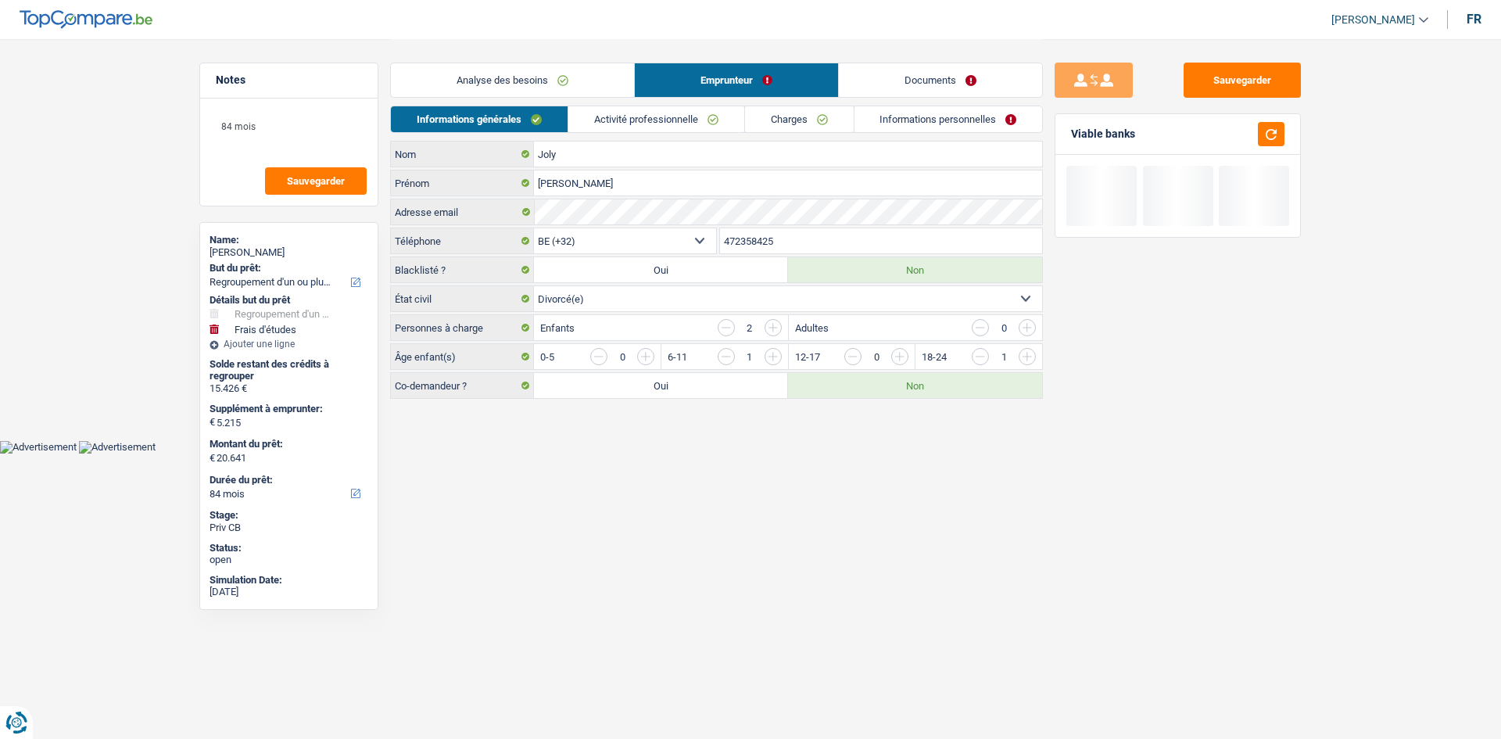
click at [632, 116] on link "Activité professionnelle" at bounding box center [656, 119] width 176 height 26
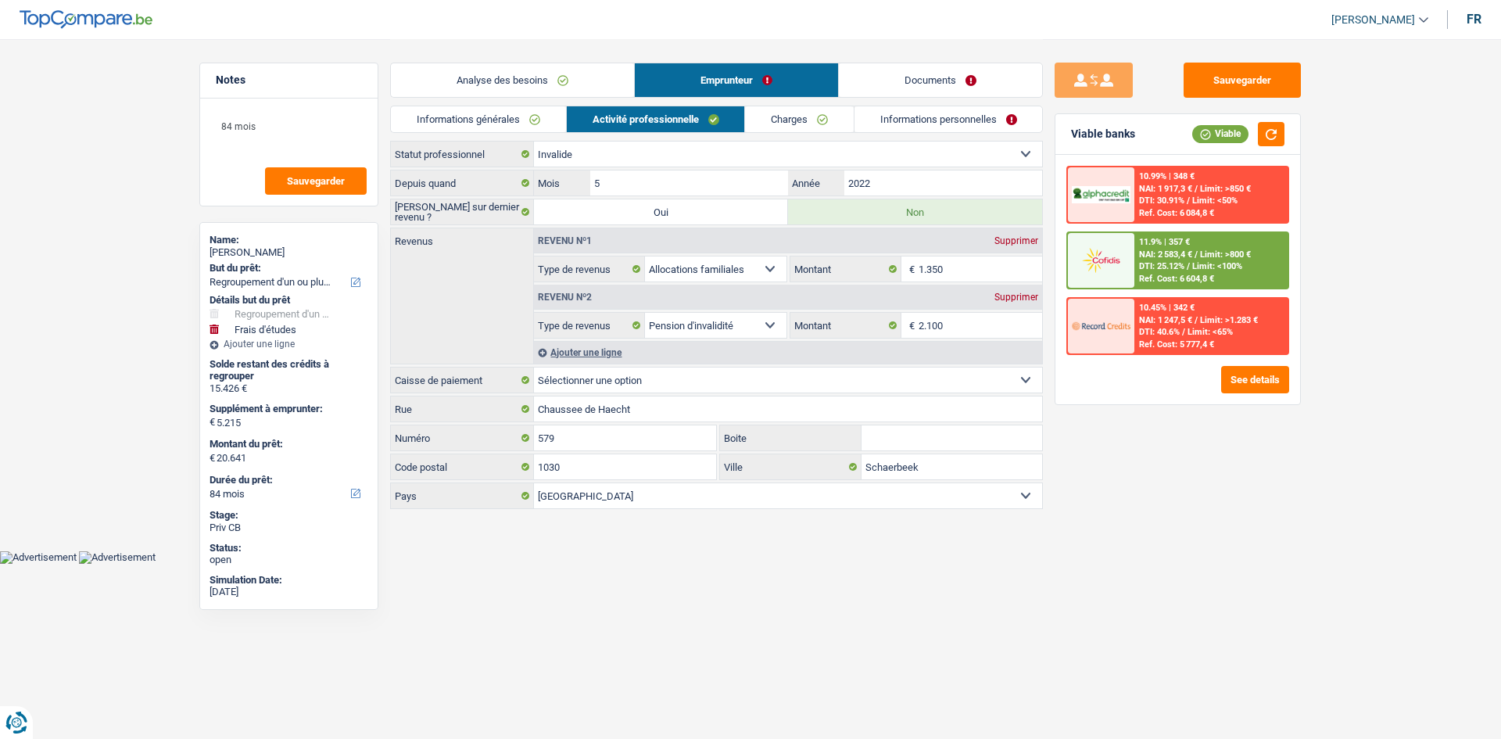
click at [835, 120] on link "Charges" at bounding box center [799, 119] width 109 height 26
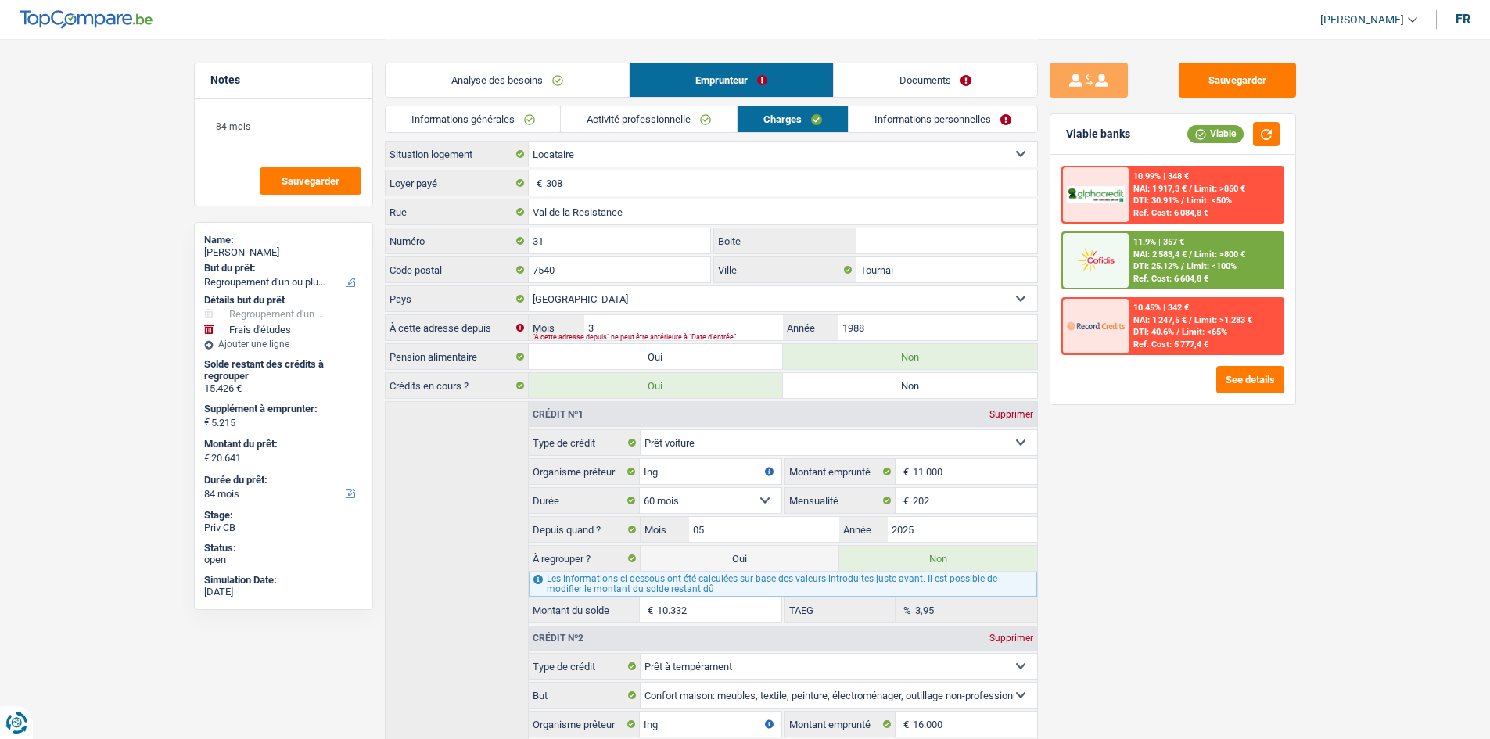
click at [1227, 258] on div "11.9% | 357 € NAI: 2 583,4 € / Limit: >800 € DTI: 25.12% / Limit: <100% Ref. Co…" at bounding box center [1205, 260] width 154 height 55
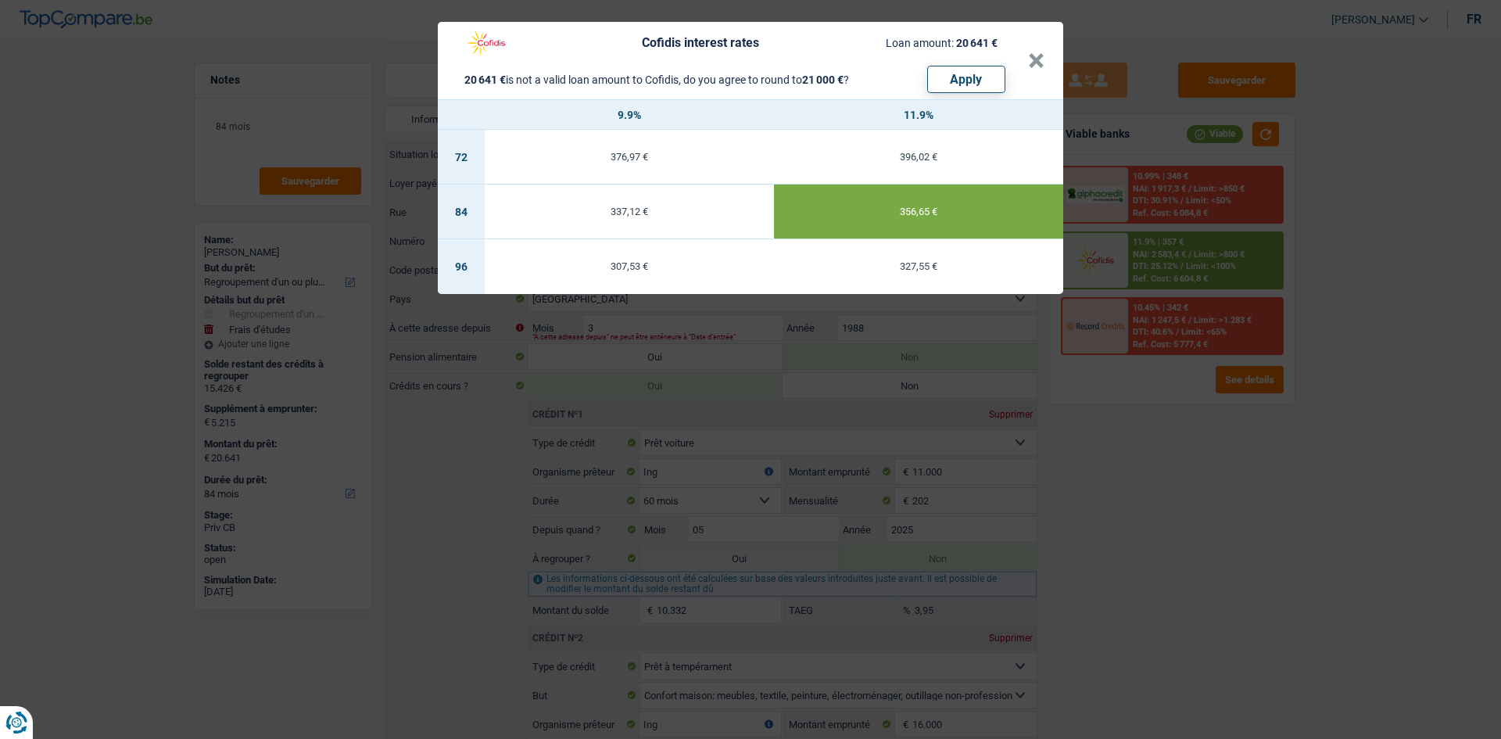
click at [658, 214] on div "337,12 €" at bounding box center [629, 211] width 289 height 10
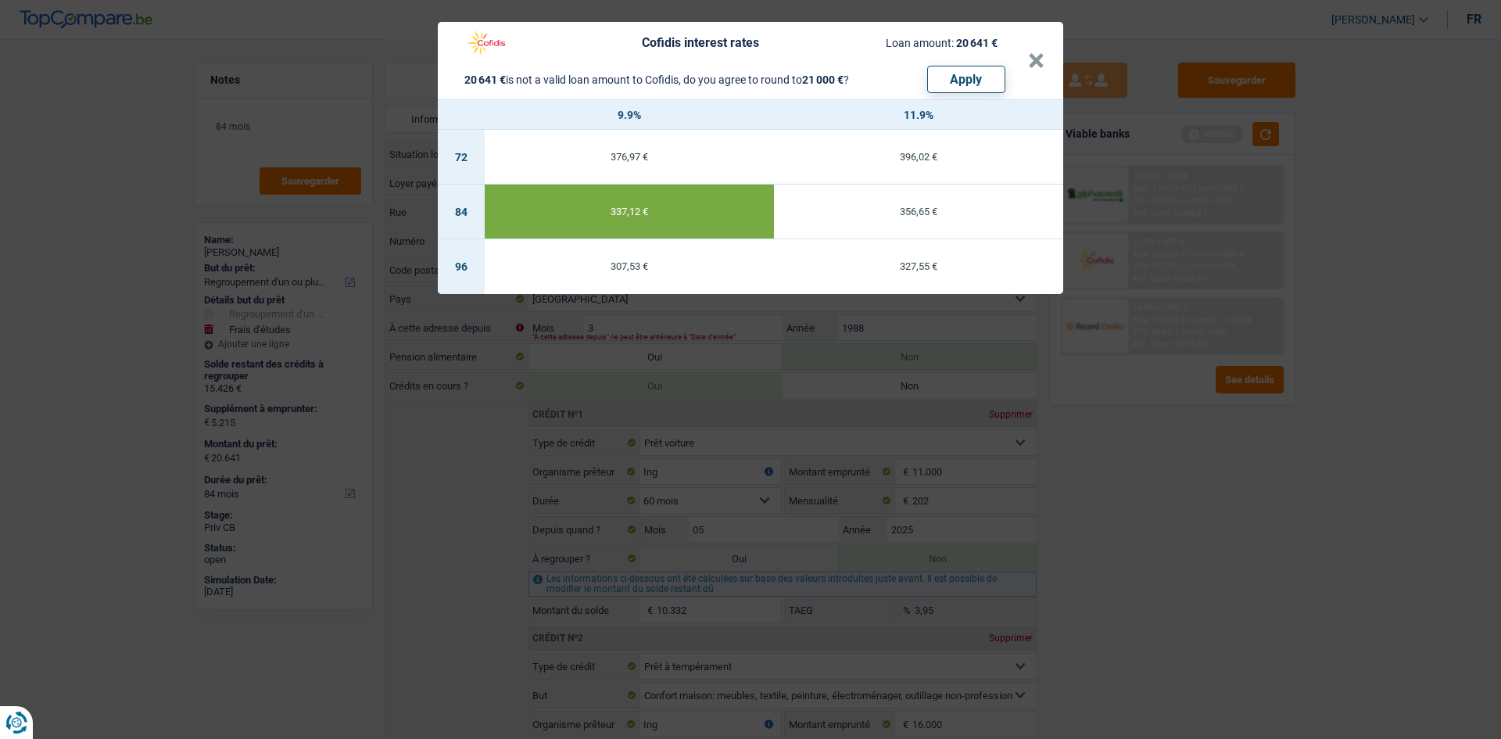
click at [1342, 533] on div "Cofidis interest rates Loan amount: 20 641 € 20 641 € is not a valid loan amoun…" at bounding box center [750, 369] width 1501 height 739
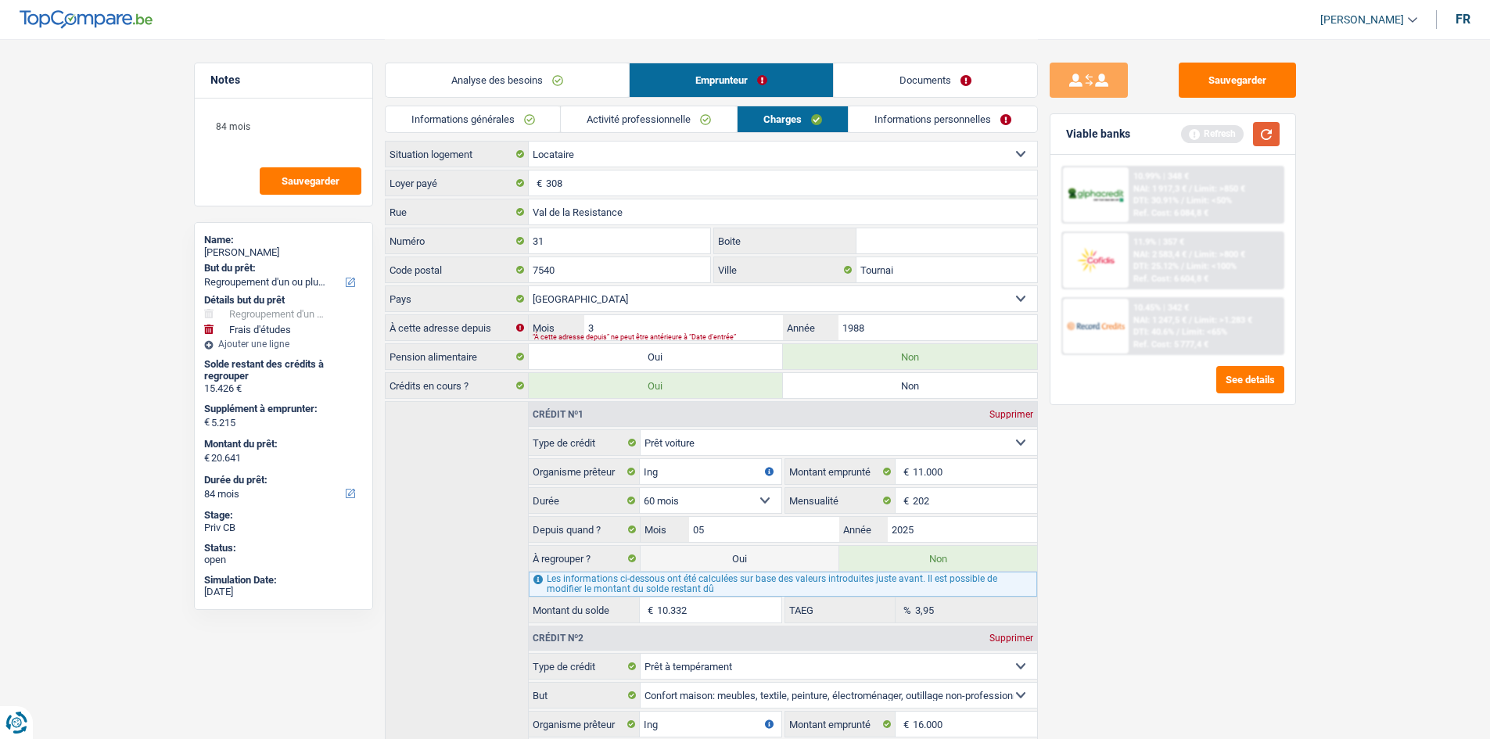
click at [1264, 128] on button "button" at bounding box center [1266, 134] width 27 height 24
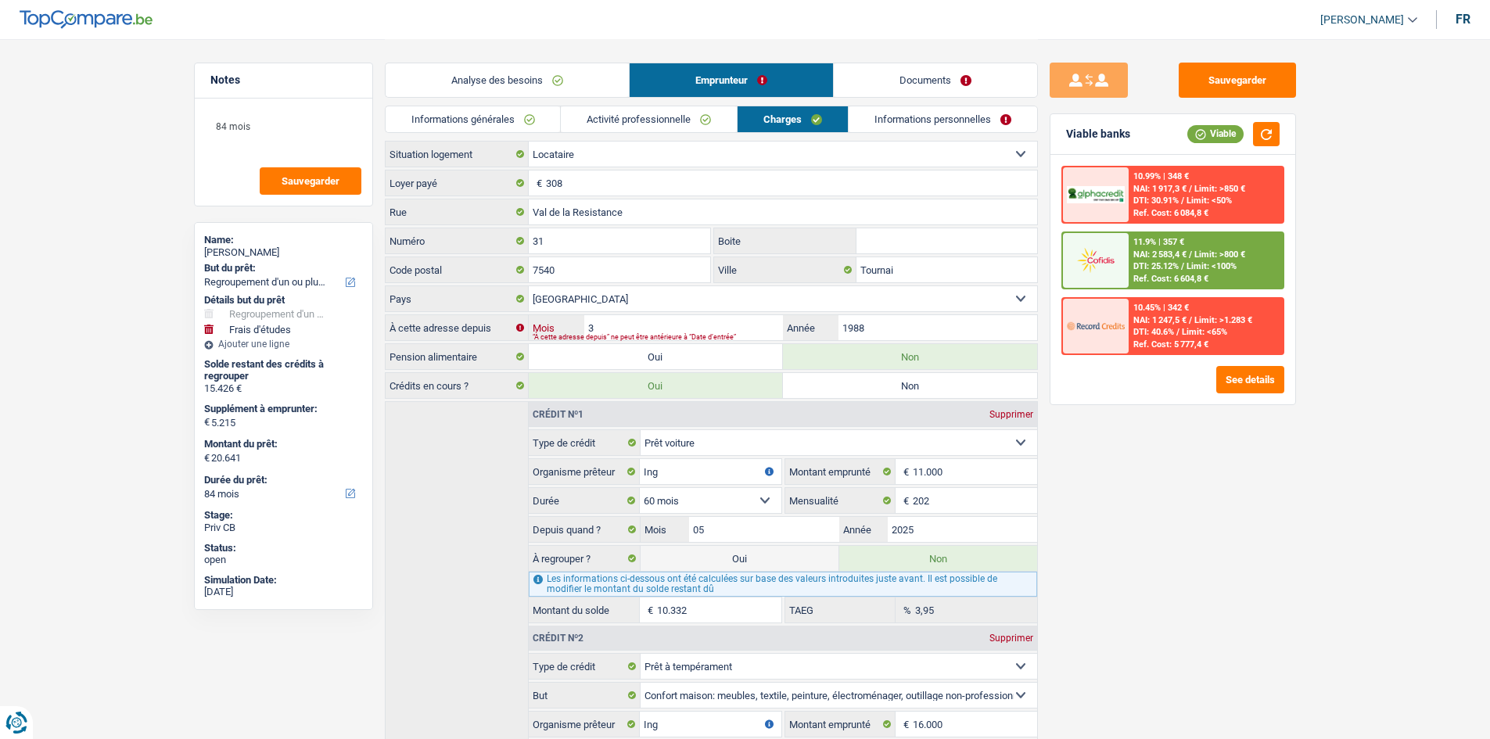
click at [714, 324] on input "3" at bounding box center [683, 327] width 198 height 25
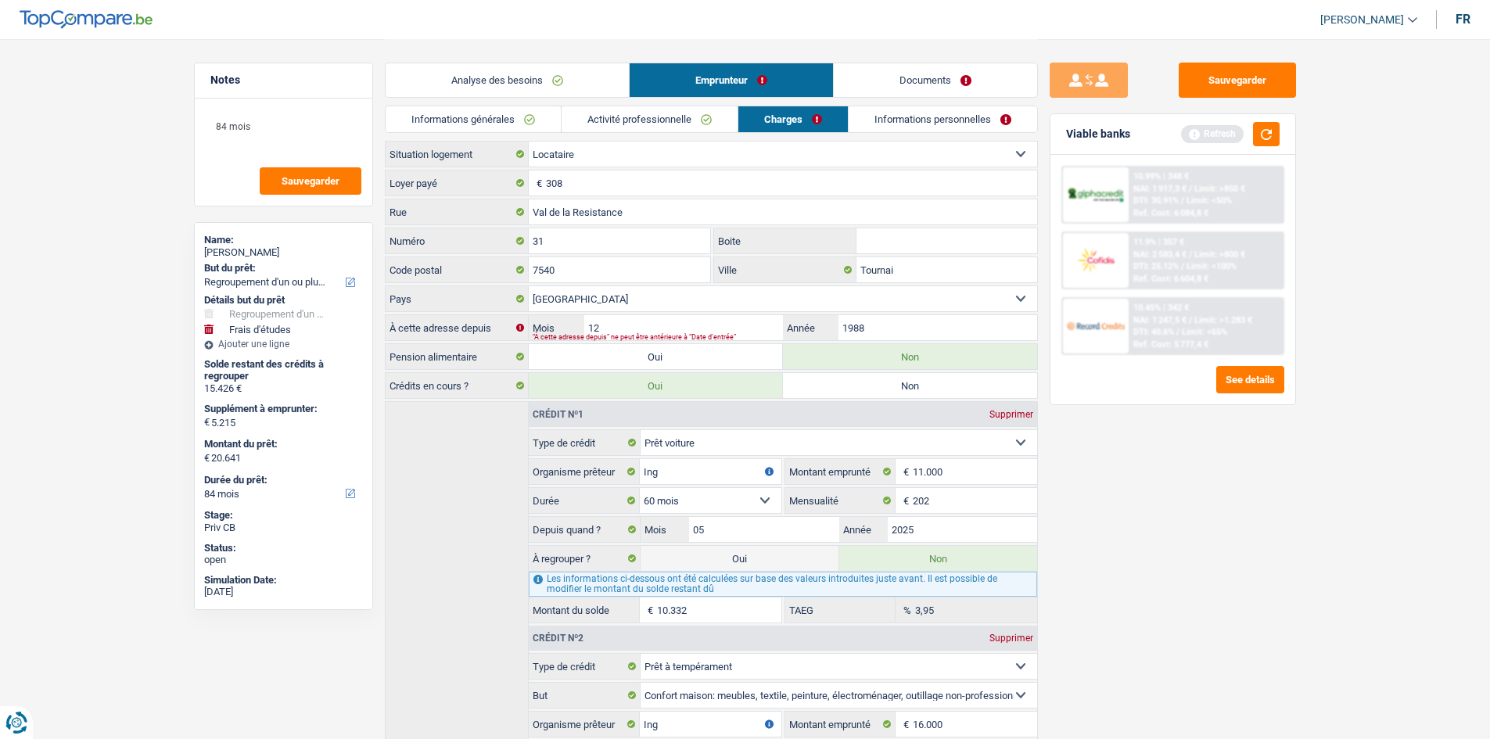
drag, startPoint x: 1382, startPoint y: 562, endPoint x: 1325, endPoint y: 213, distance: 353.2
click at [1380, 558] on main "Notes 84 mois Sauvegarder Name: Émilie Joly But du prêt: Confort maison: meuble…" at bounding box center [745, 559] width 1490 height 1119
click at [1260, 135] on button "button" at bounding box center [1266, 134] width 27 height 24
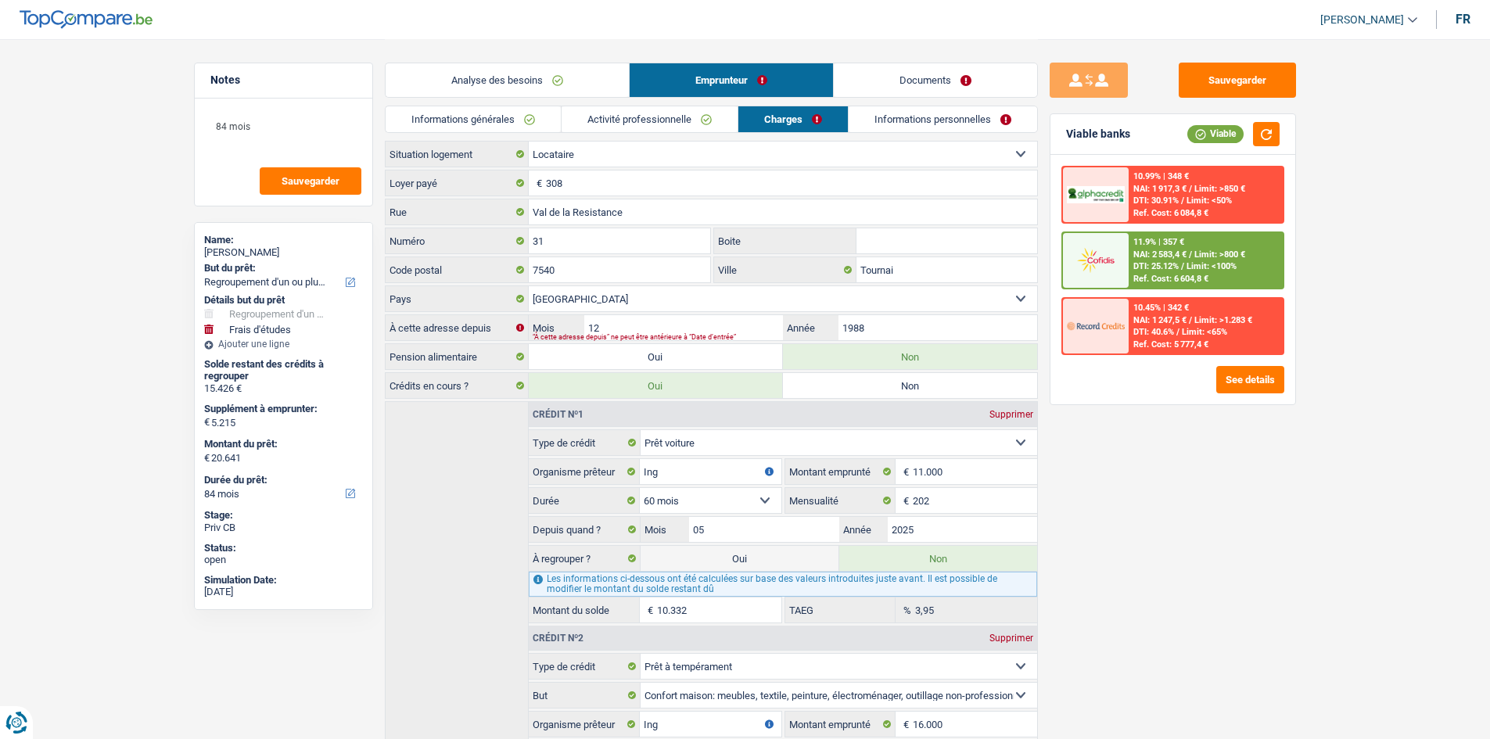
click at [1384, 188] on main "Notes 84 mois Sauvegarder Name: Émilie Joly But du prêt: Confort maison: meuble…" at bounding box center [745, 559] width 1490 height 1119
click at [915, 113] on link "Informations personnelles" at bounding box center [942, 119] width 188 height 26
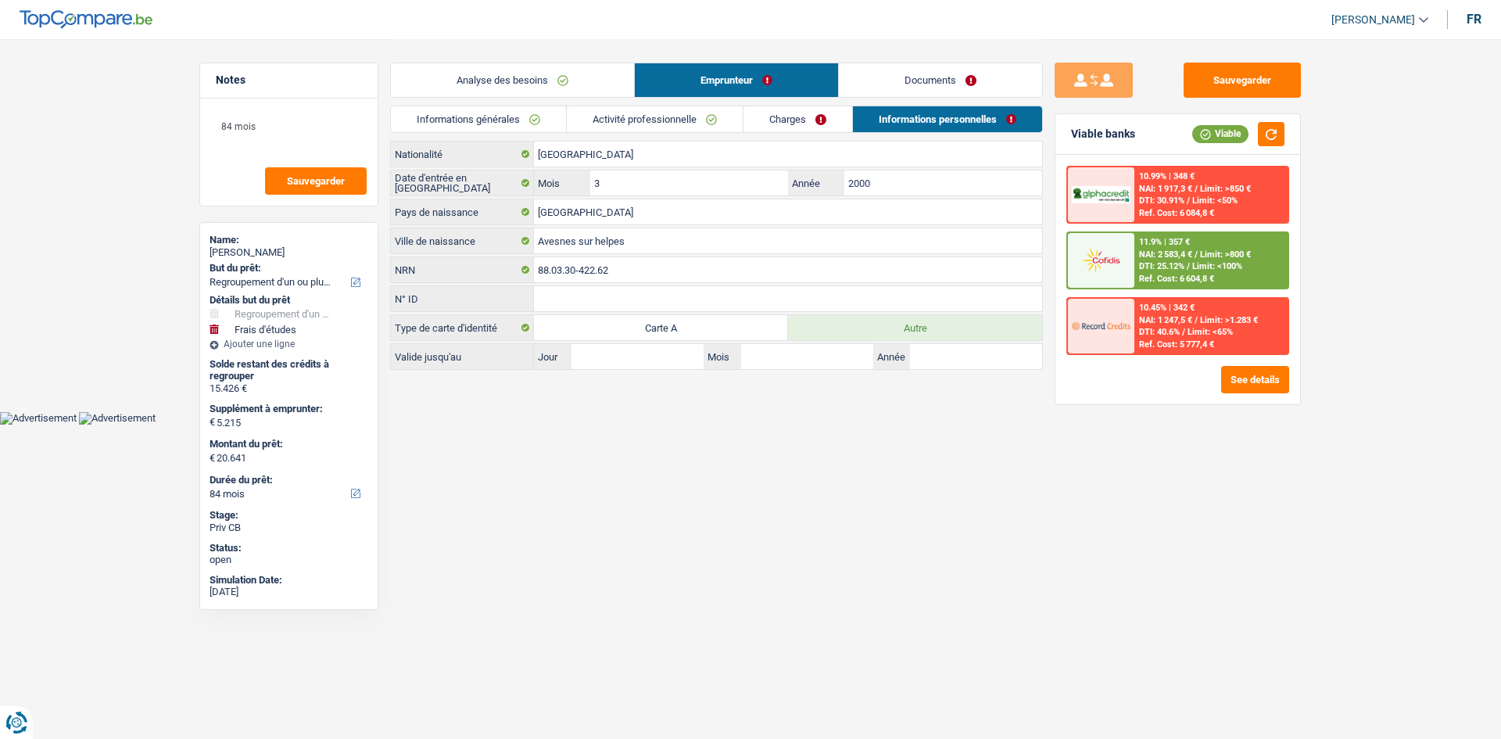
click at [681, 113] on link "Activité professionnelle" at bounding box center [655, 119] width 176 height 26
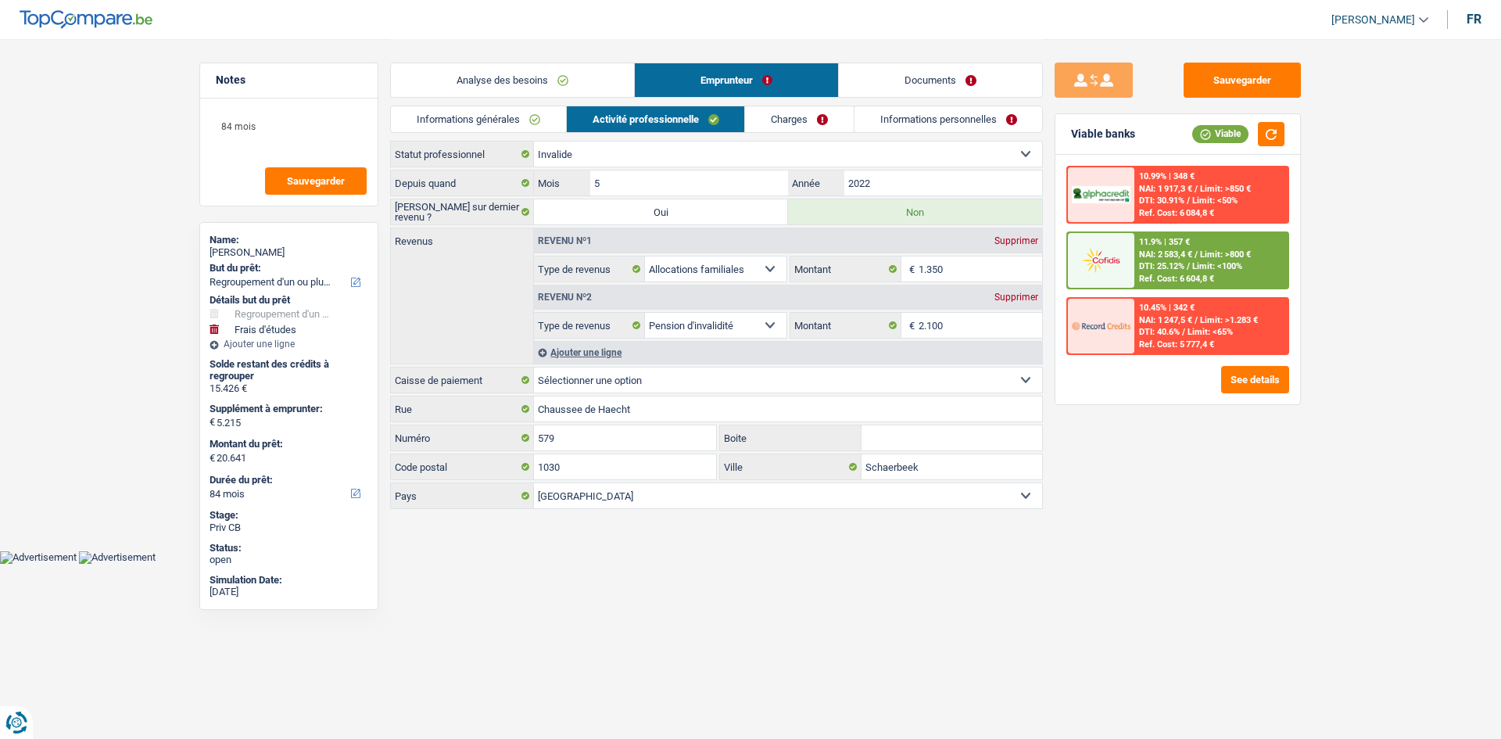
click at [518, 109] on link "Informations générales" at bounding box center [478, 119] width 175 height 26
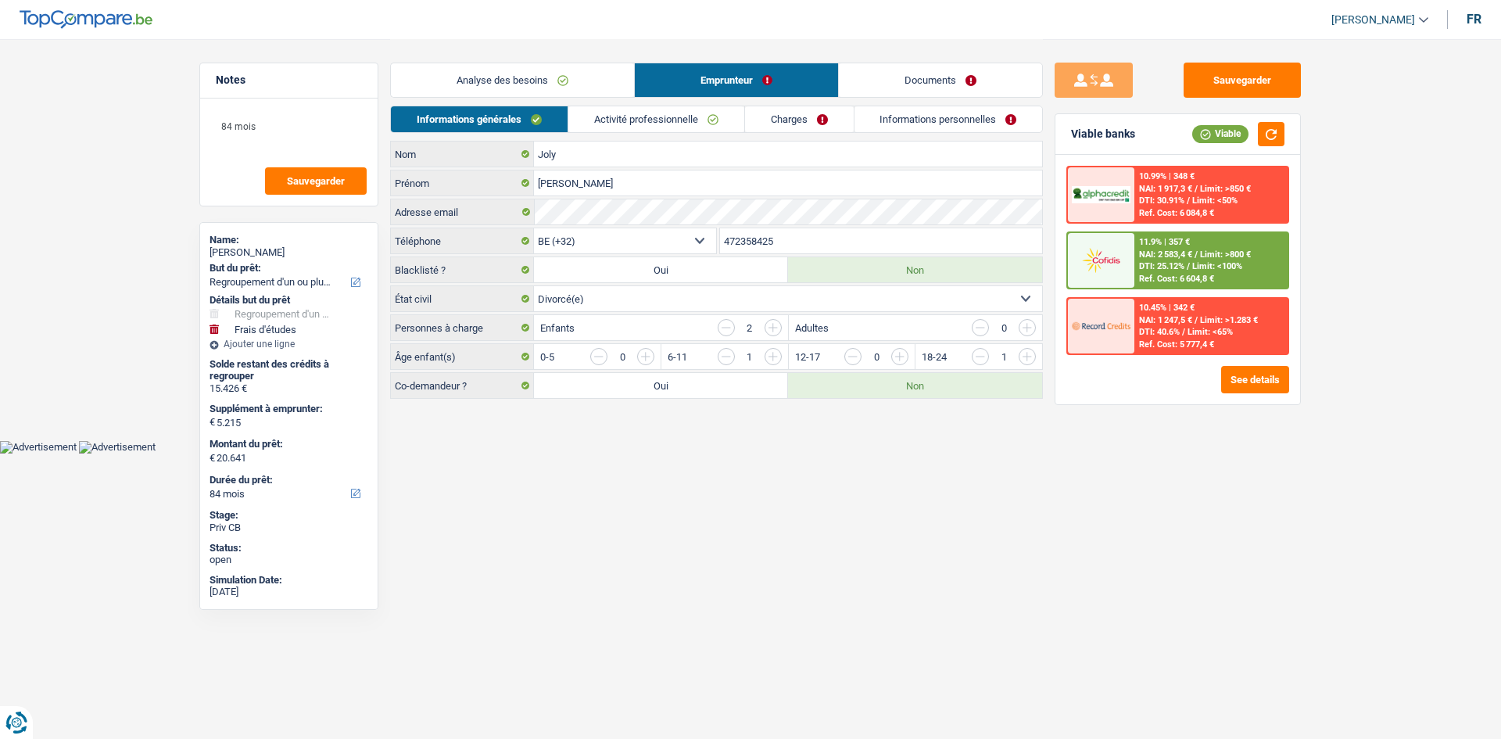
click at [562, 79] on link "Analyse des besoins" at bounding box center [512, 80] width 243 height 34
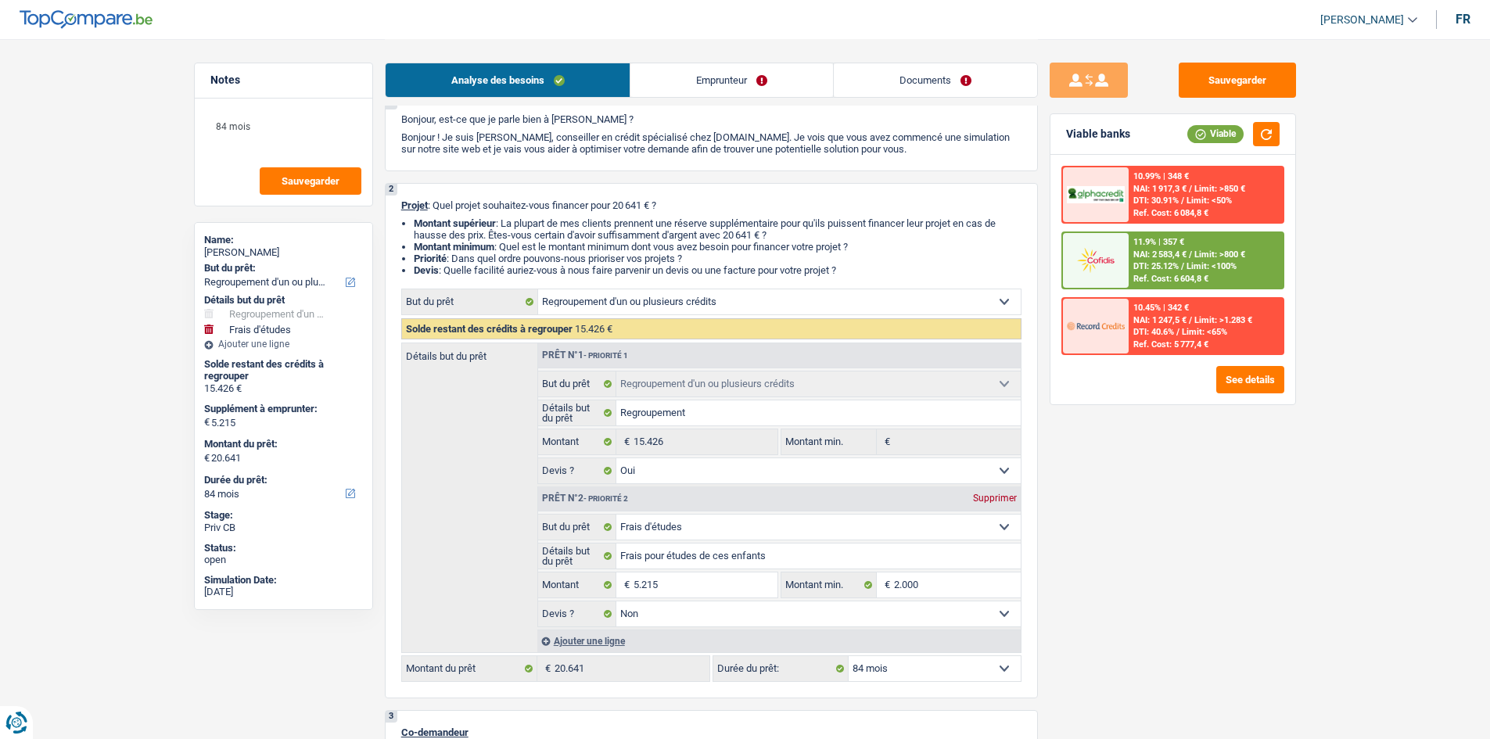
scroll to position [78, 0]
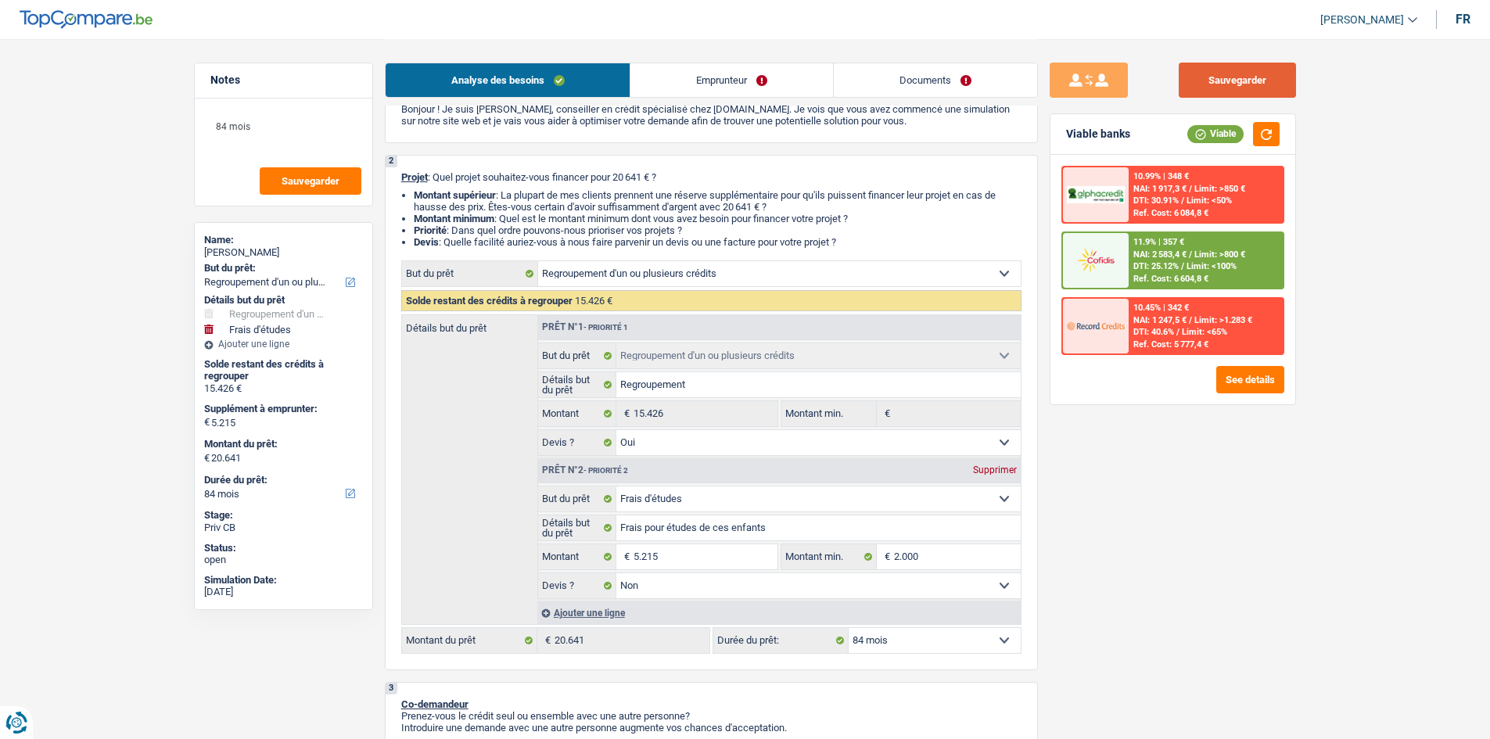
click at [1249, 88] on button "Sauvegarder" at bounding box center [1236, 80] width 117 height 35
click at [1210, 538] on div "Sauvegarder Viable banks Viable 10.99% | 348 € NAI: 1 917,3 € / Limit: >850 € D…" at bounding box center [1173, 388] width 270 height 651
click at [215, 129] on textarea "84 mois" at bounding box center [284, 132] width 156 height 47
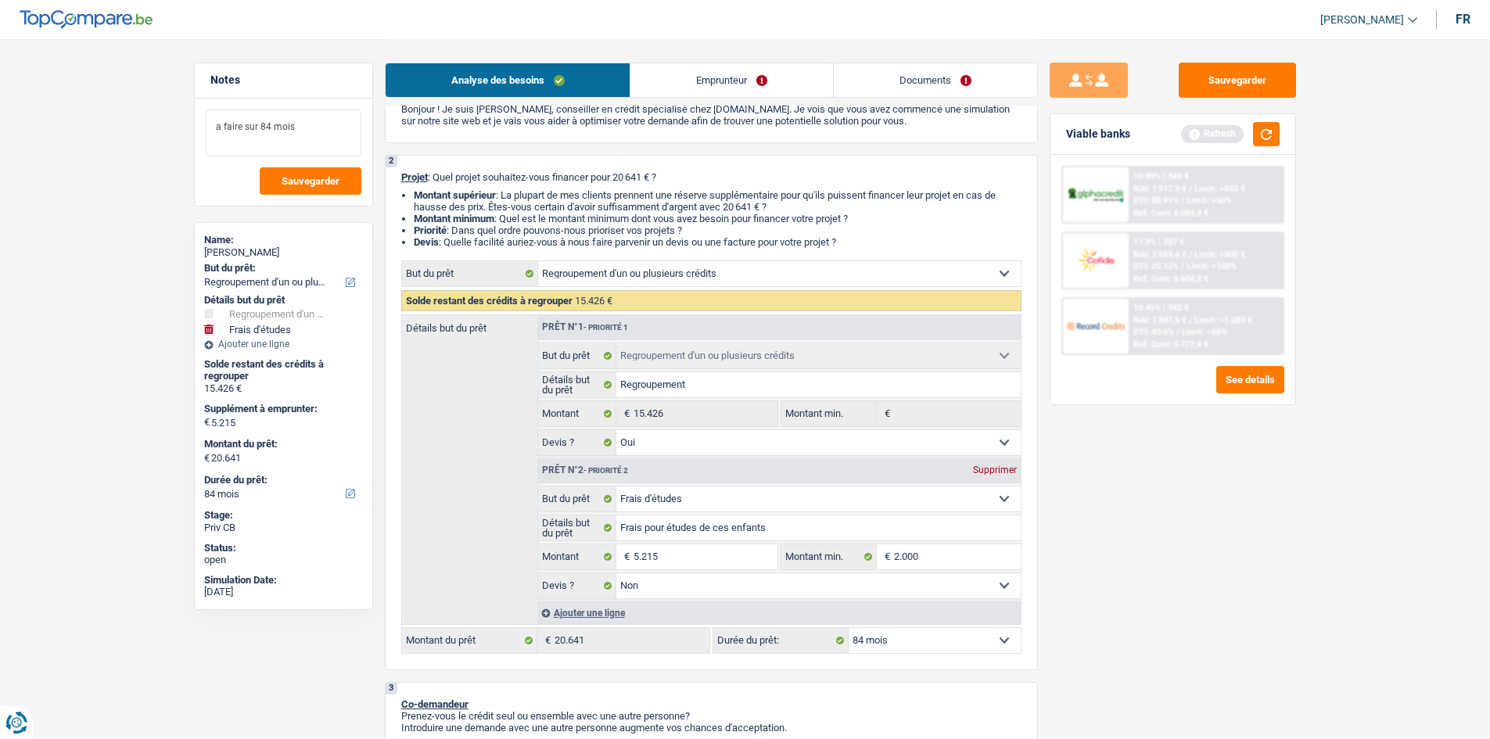
click at [270, 133] on textarea "a faire sur 84 mois" at bounding box center [284, 132] width 156 height 47
click at [217, 120] on textarea "a faire sur 84 mois" at bounding box center [284, 132] width 156 height 47
click at [307, 171] on button "Sauvegarder" at bounding box center [311, 180] width 102 height 27
click at [1261, 134] on button "button" at bounding box center [1266, 134] width 27 height 24
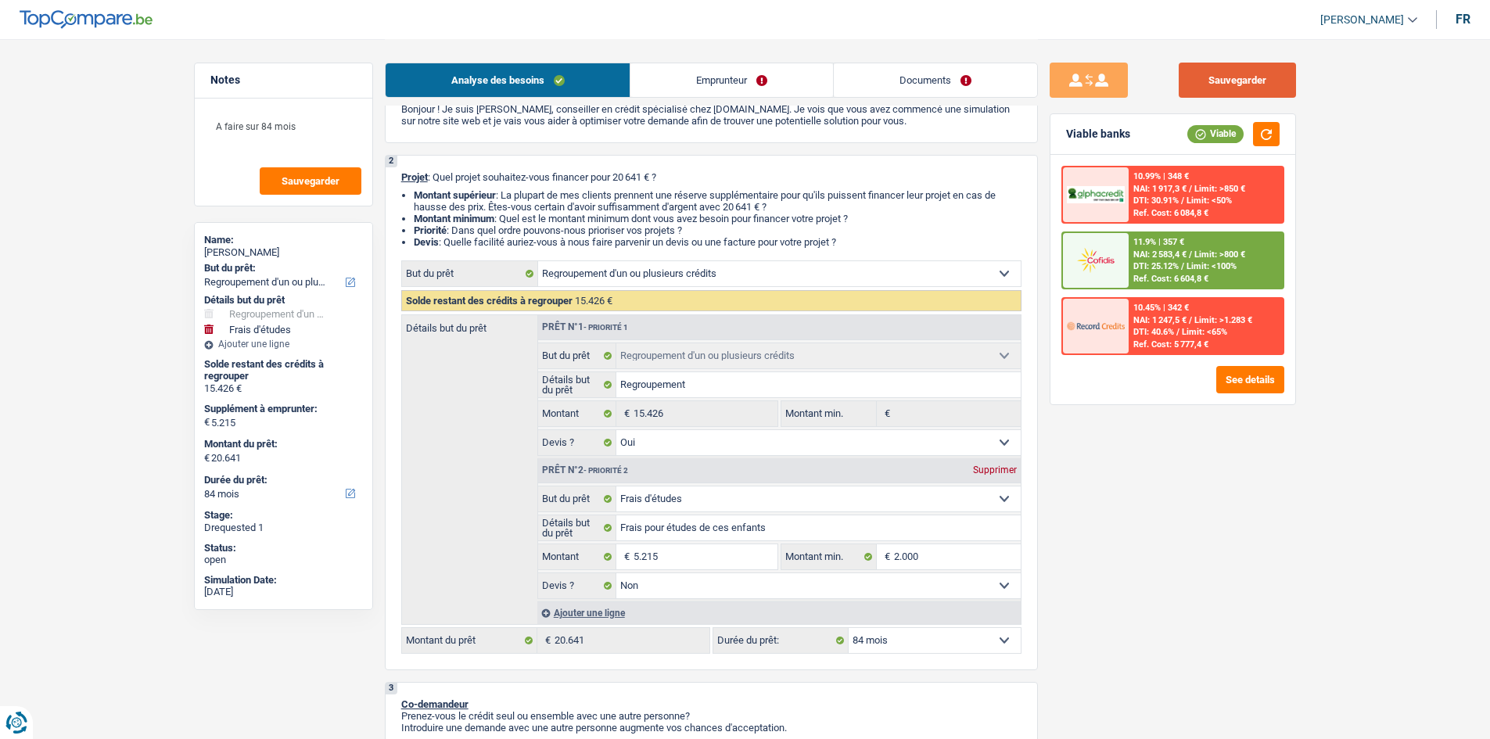
click at [1247, 74] on button "Sauvegarder" at bounding box center [1236, 80] width 117 height 35
click at [1215, 81] on button "Sauvegarder" at bounding box center [1236, 80] width 117 height 35
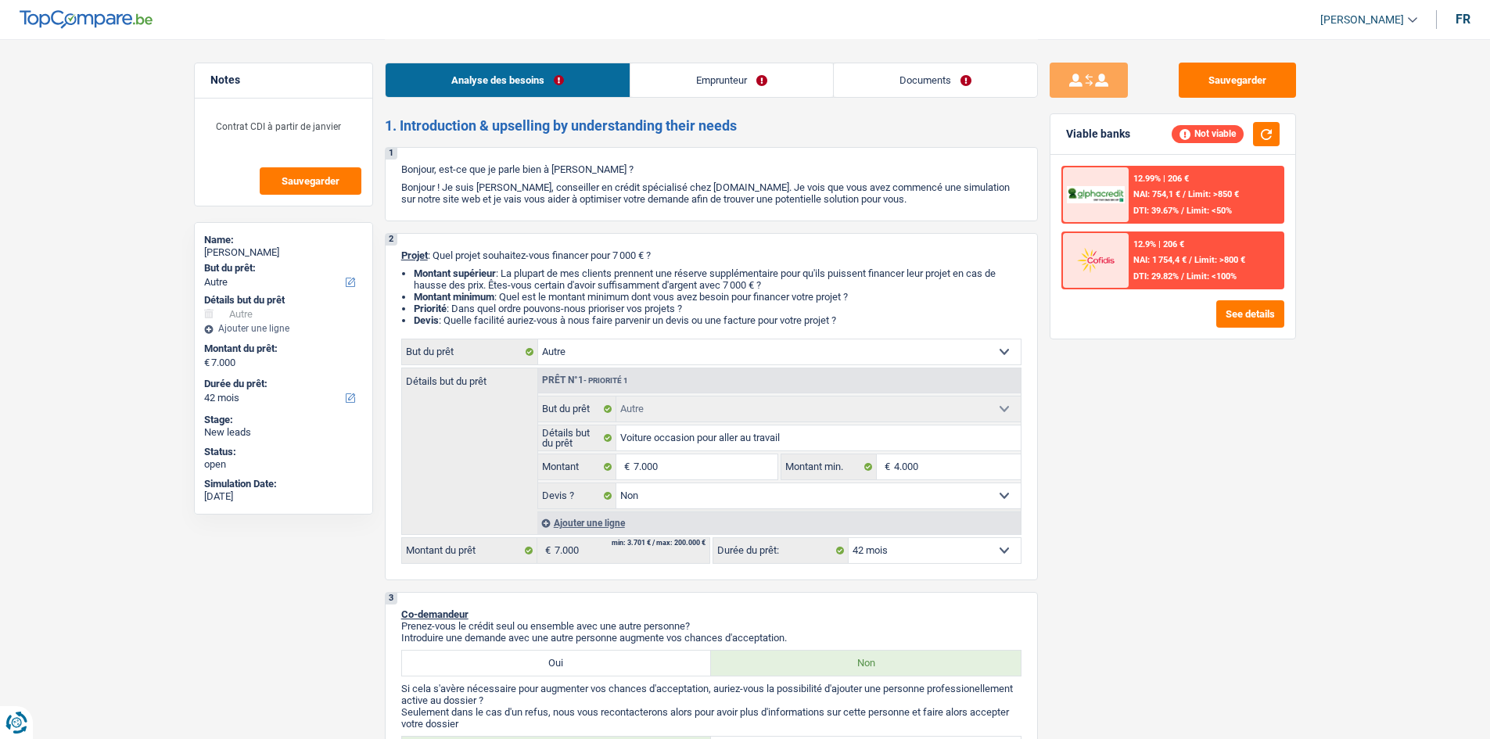
select select "other"
select select "42"
select select "other"
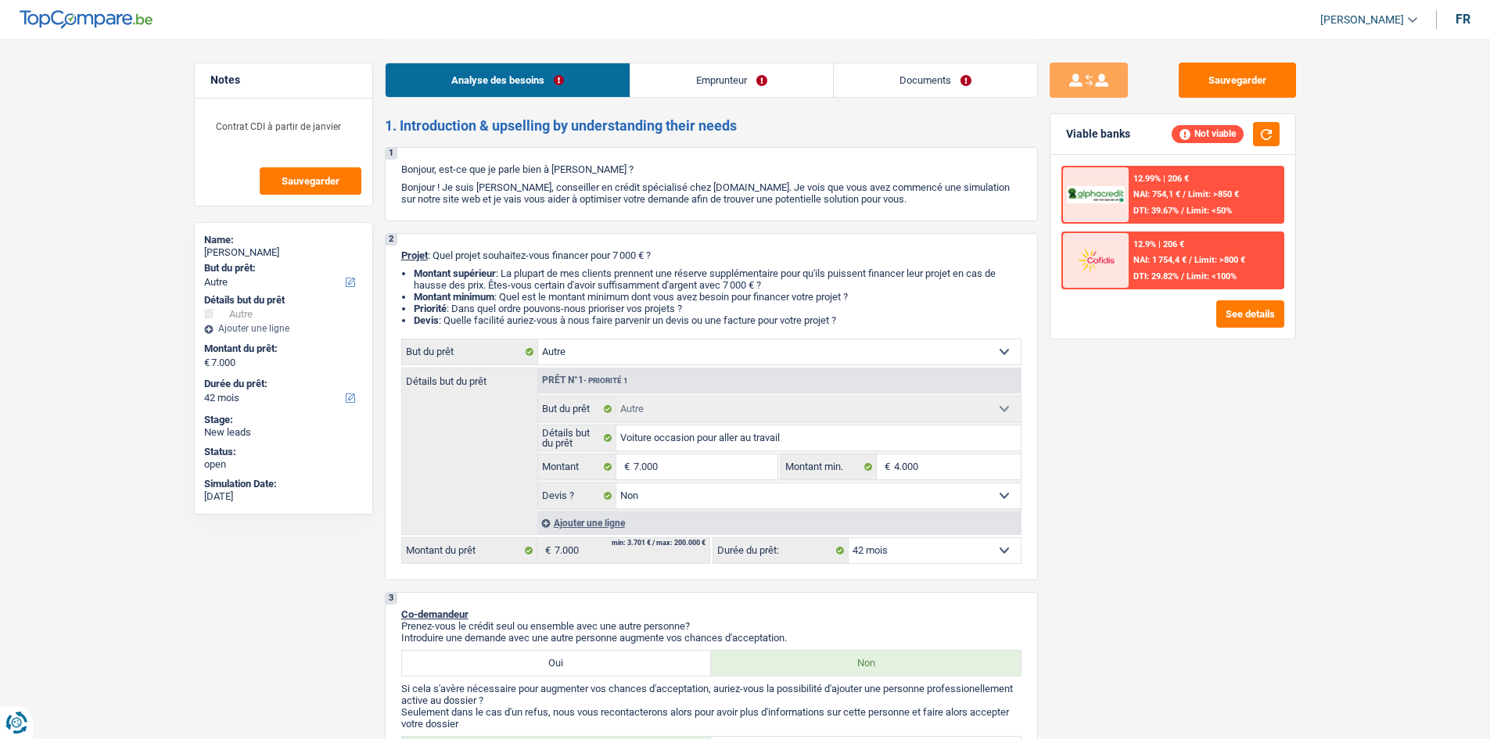
select select "false"
select select "42"
select select "worker"
select select "netSalary"
select select "familyAllowances"
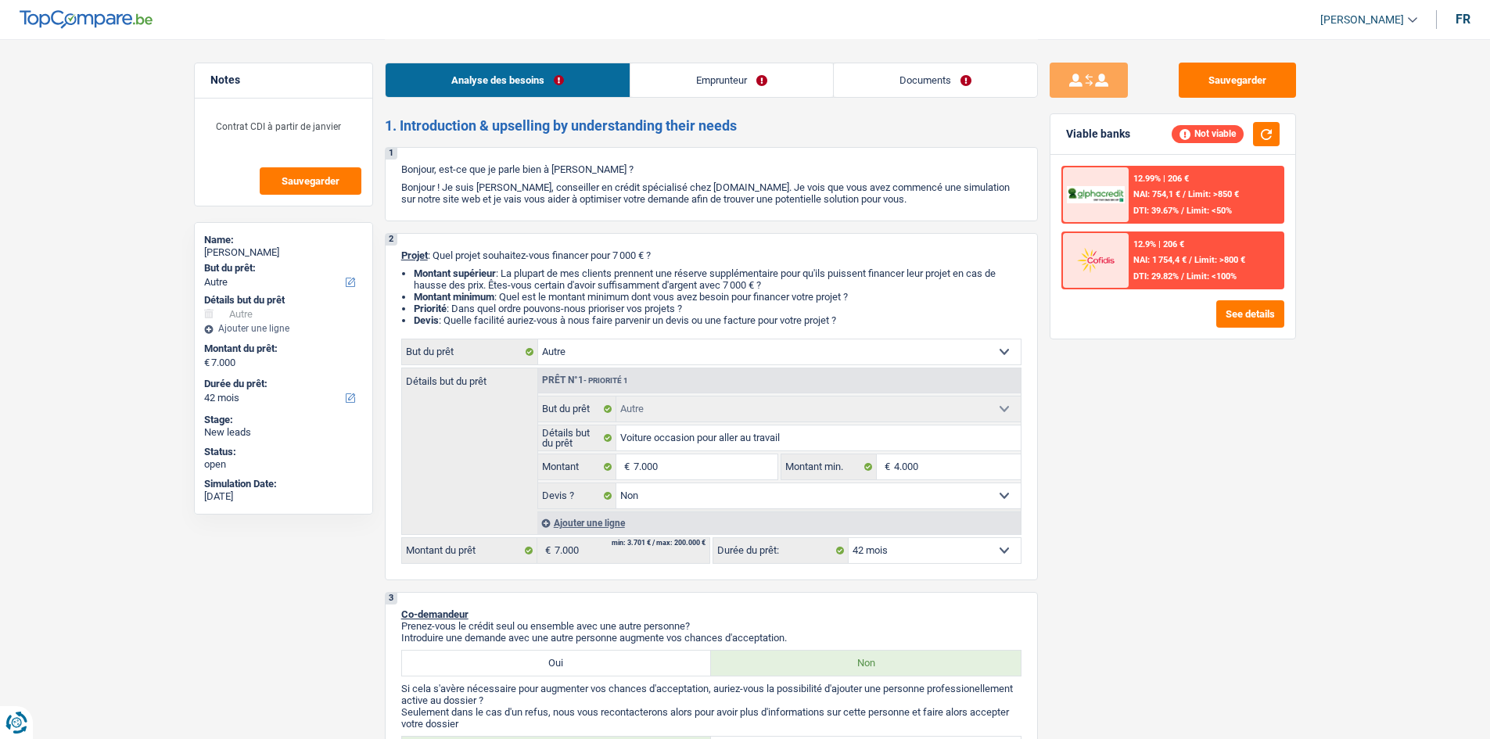
select select "liveWithParents"
select select "cardOrCredit"
select select "other"
select select "false"
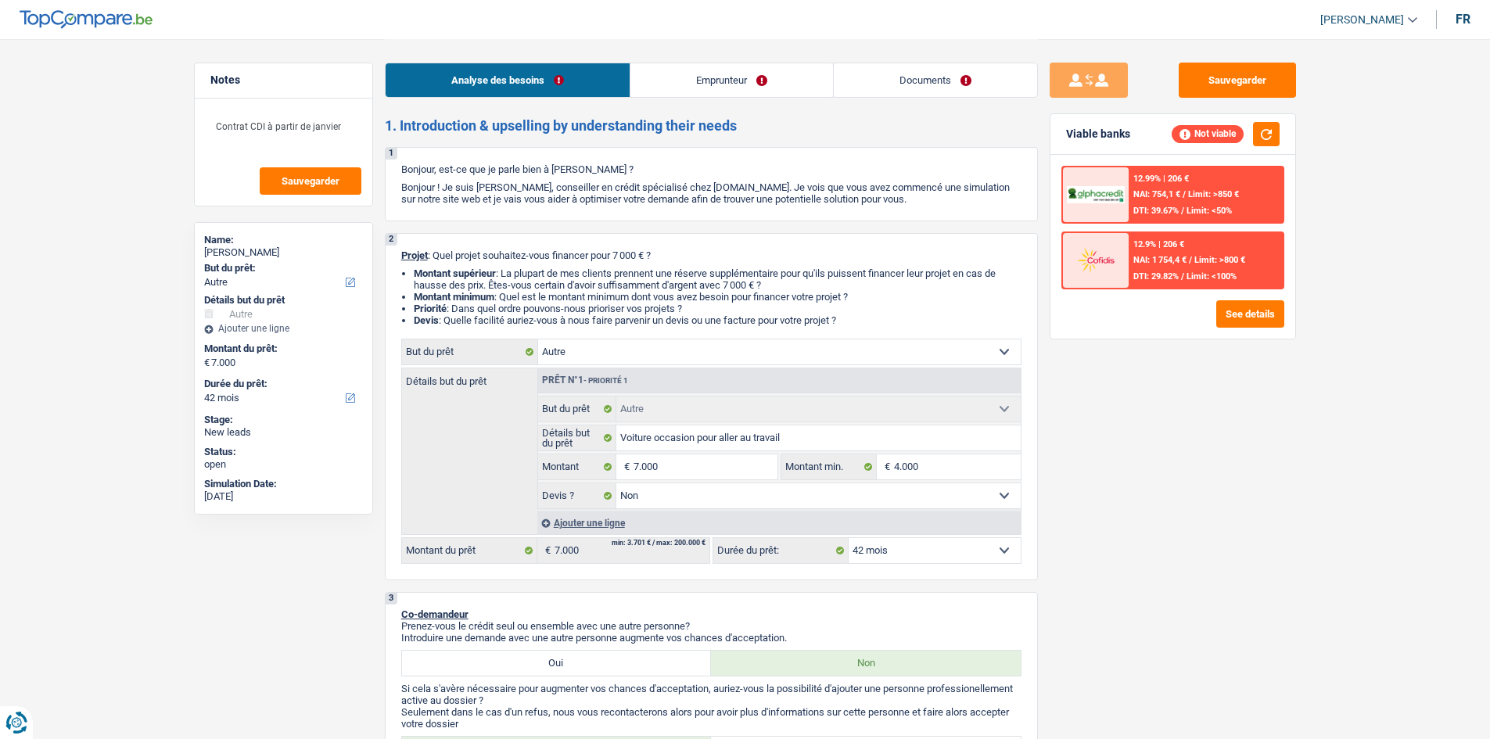
select select "42"
select select "worker"
select select "netSalary"
select select "familyAllowances"
click at [762, 82] on link "Emprunteur" at bounding box center [731, 80] width 203 height 34
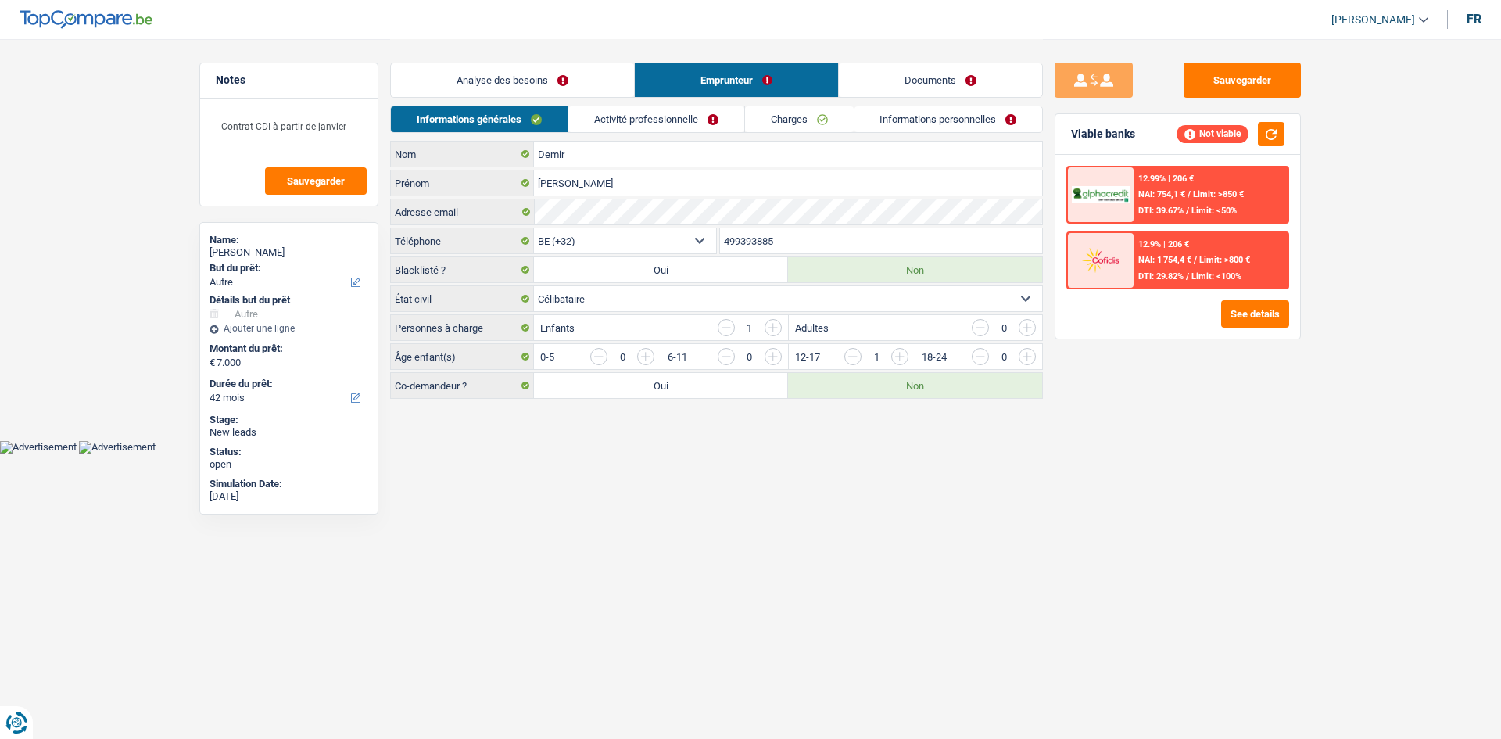
click at [502, 93] on link "Analyse des besoins" at bounding box center [512, 80] width 243 height 34
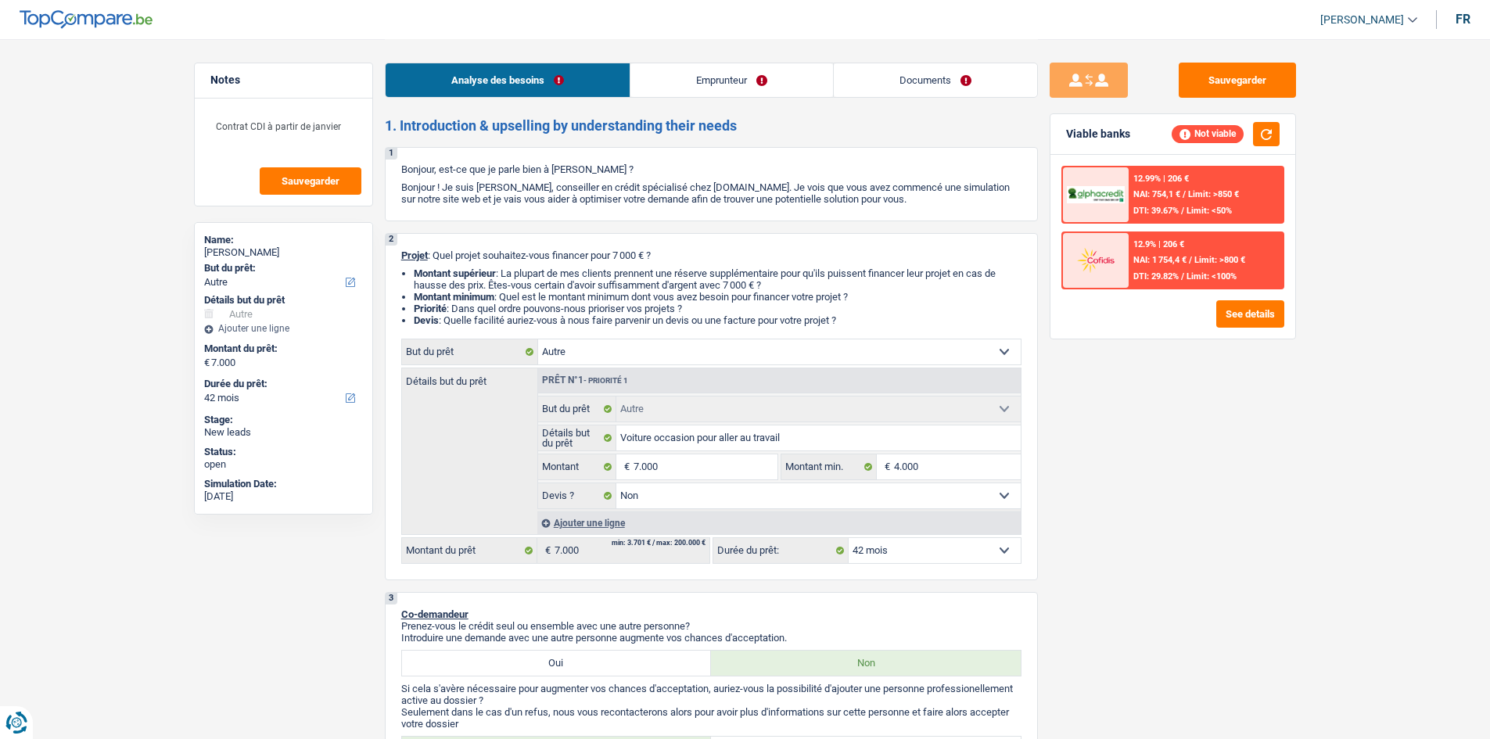
drag, startPoint x: 679, startPoint y: 84, endPoint x: 635, endPoint y: 105, distance: 48.3
click at [679, 84] on link "Emprunteur" at bounding box center [731, 80] width 203 height 34
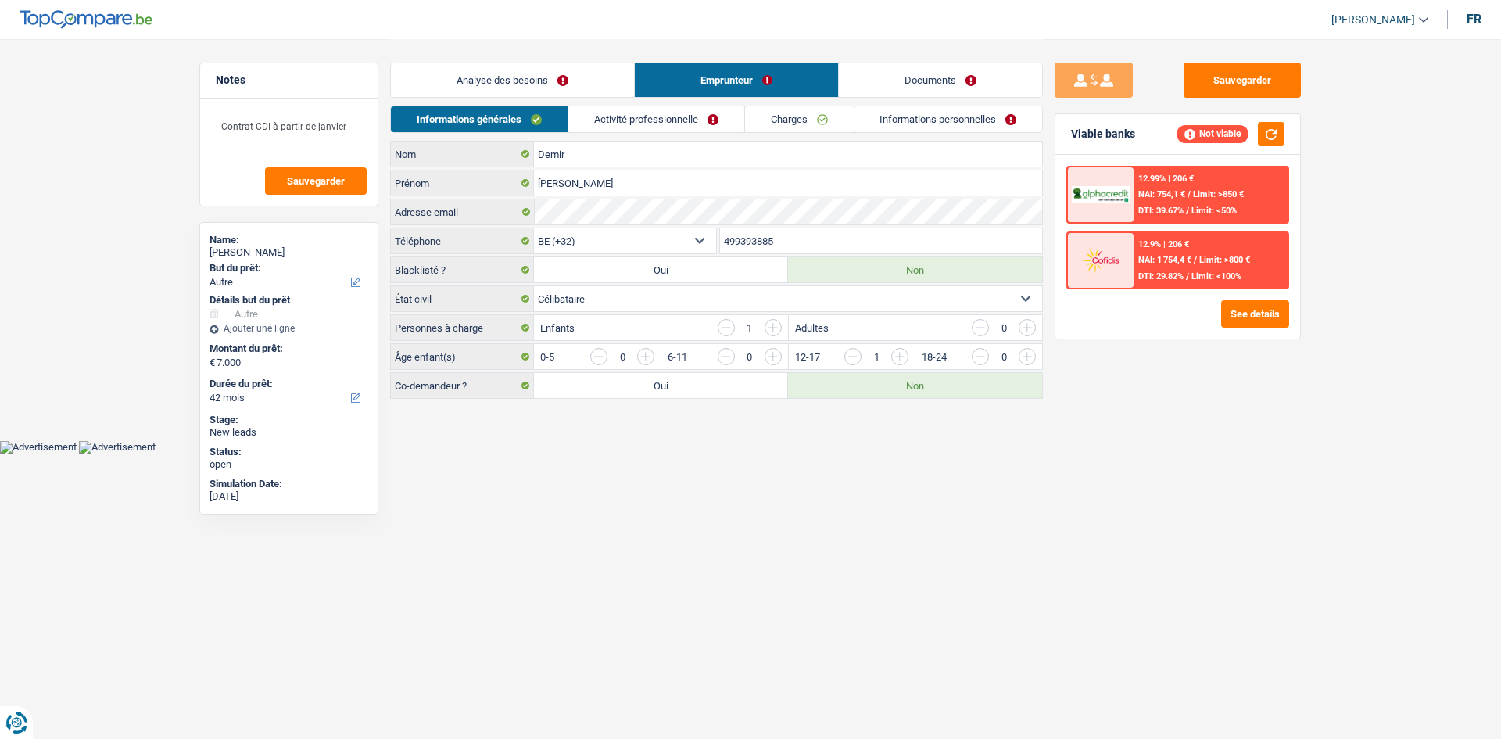
click at [633, 107] on link "Activité professionnelle" at bounding box center [656, 119] width 176 height 26
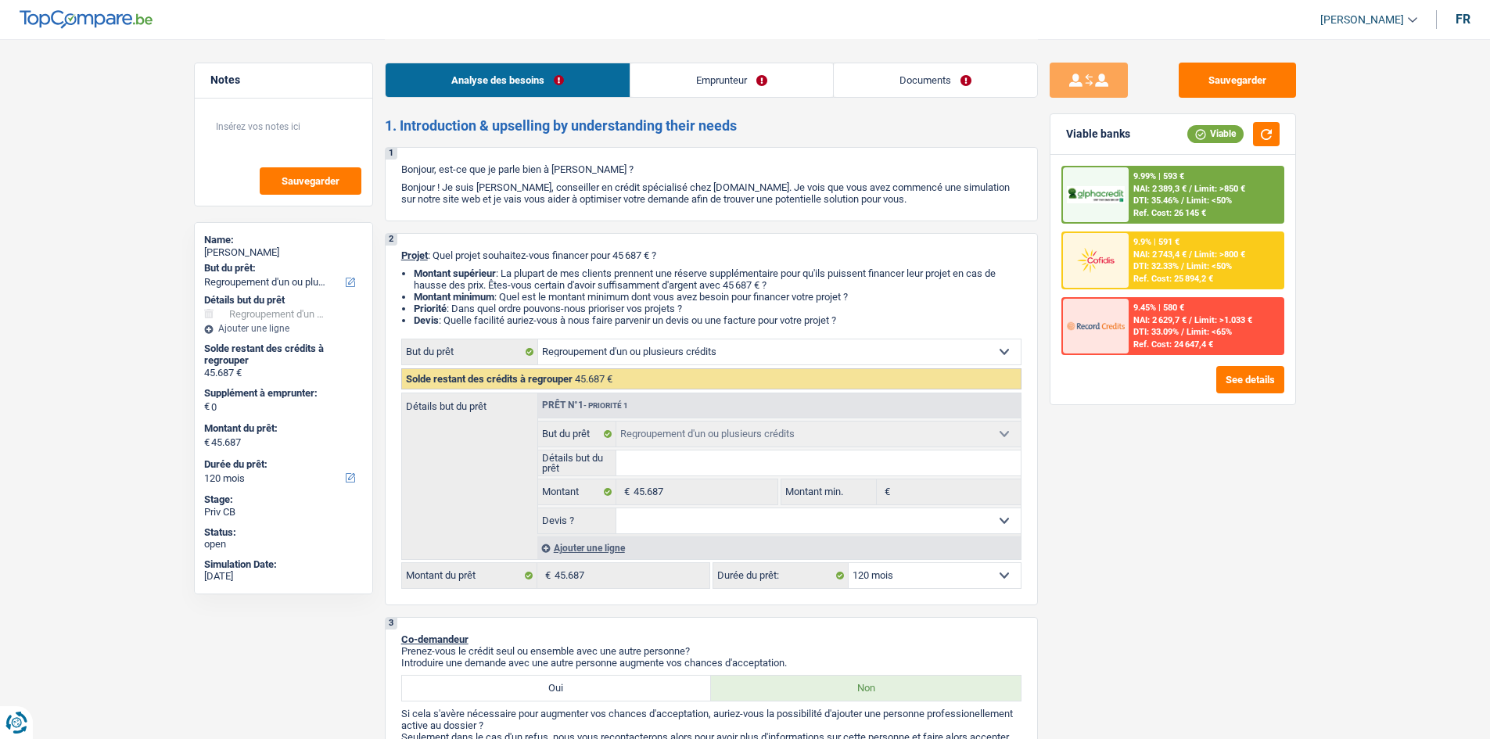
select select "refinancing"
select select "120"
select select "refinancing"
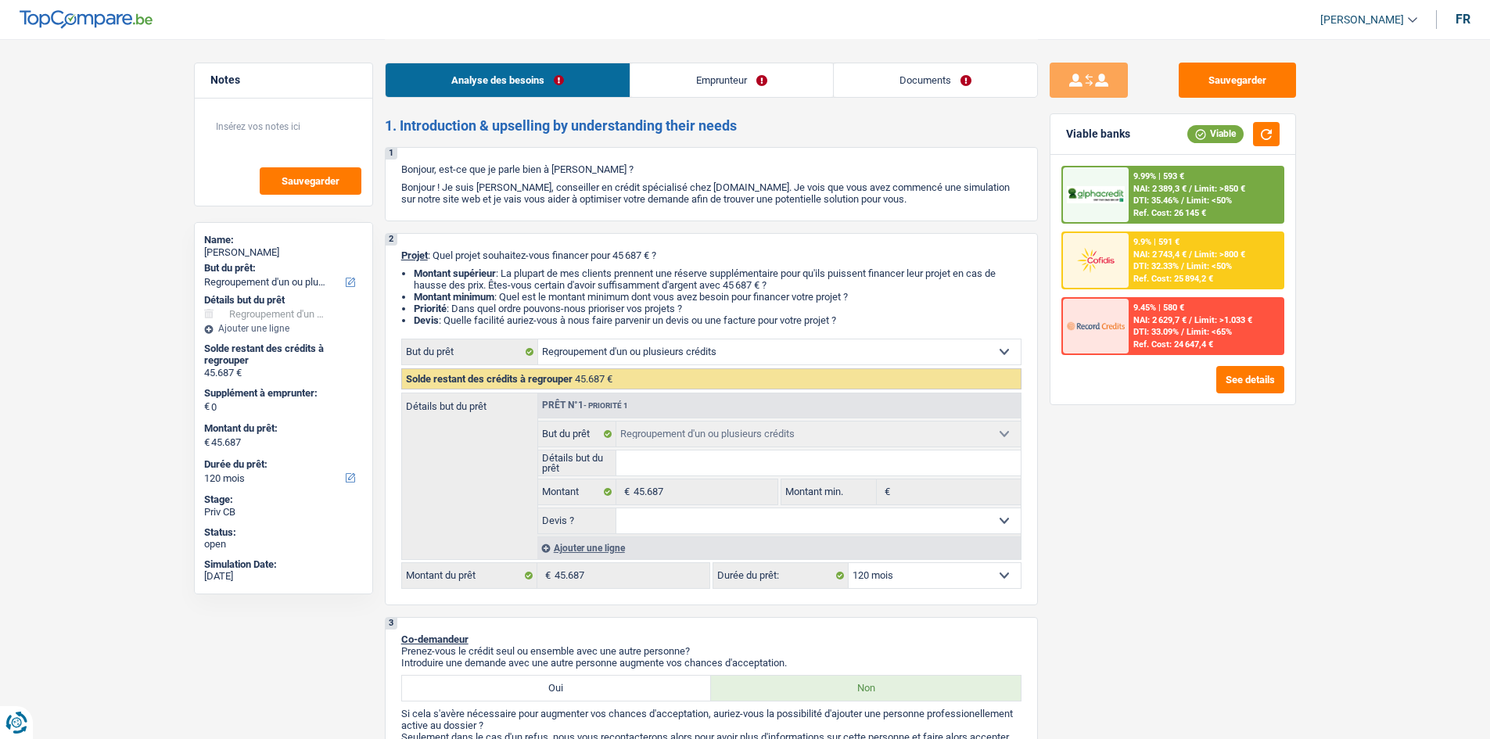
select select "120"
select select "publicEmployee"
select select "familyAllowances"
select select "netSalary"
select select "mealVouchers"
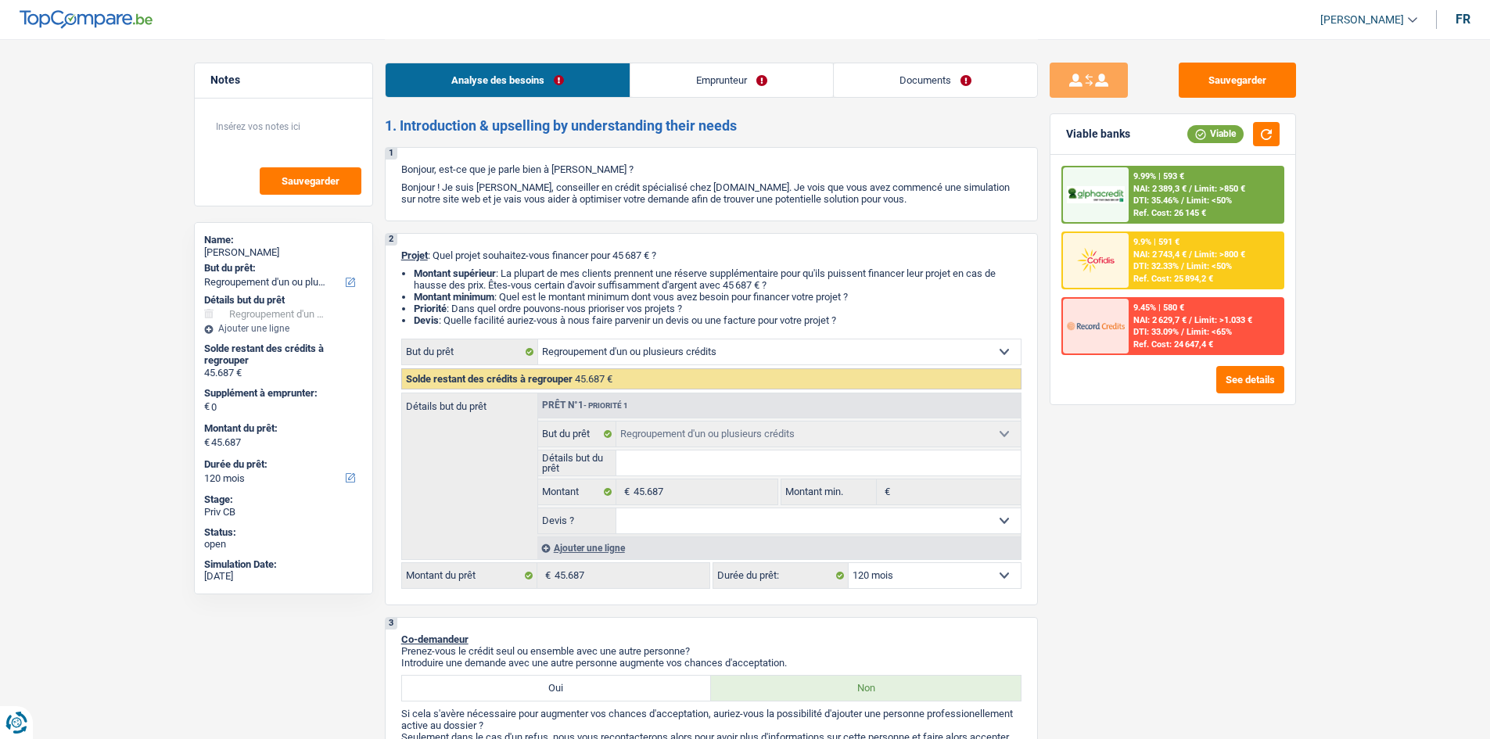
select select "rents"
select select "creditConsolidation"
select select "96"
select select "refinancing"
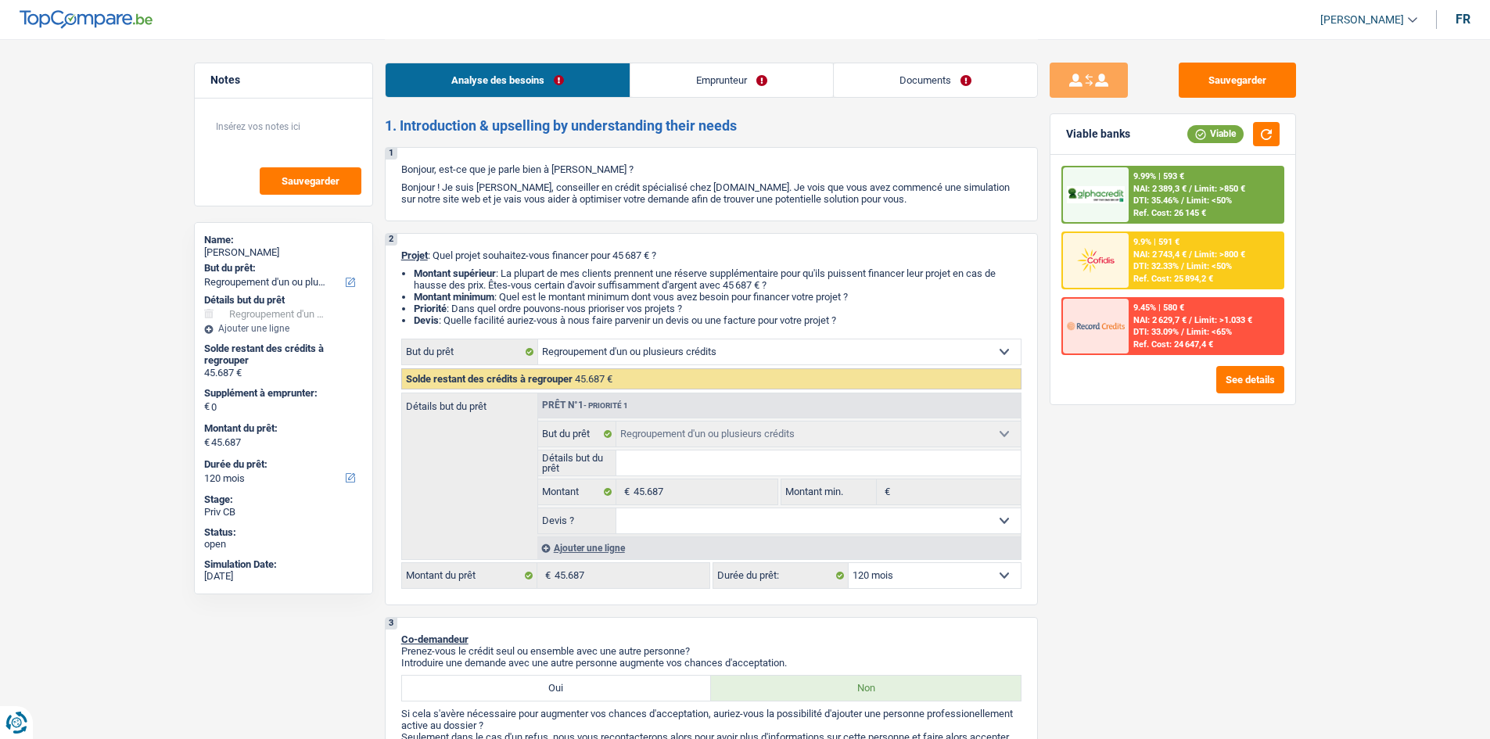
select select "120"
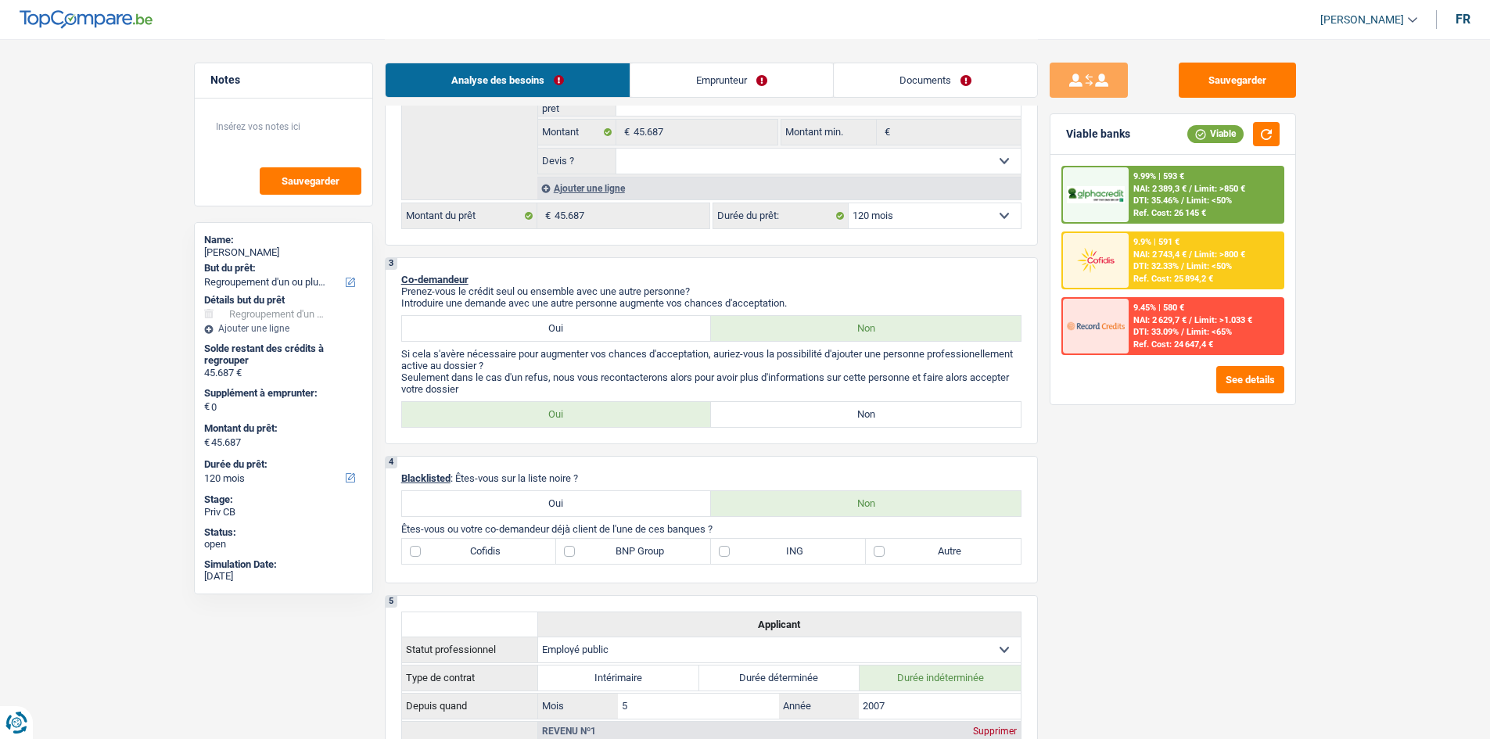
scroll to position [391, 0]
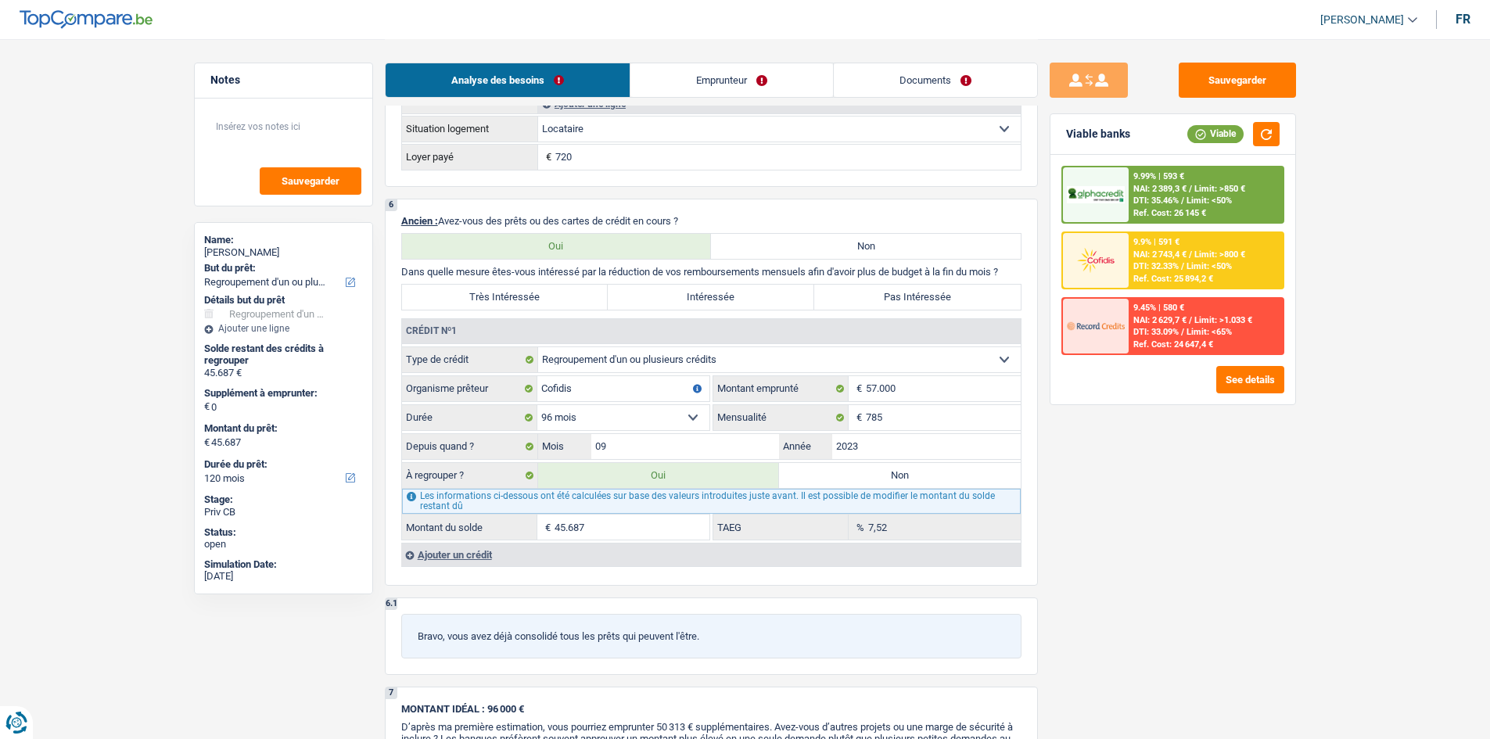
scroll to position [1173, 0]
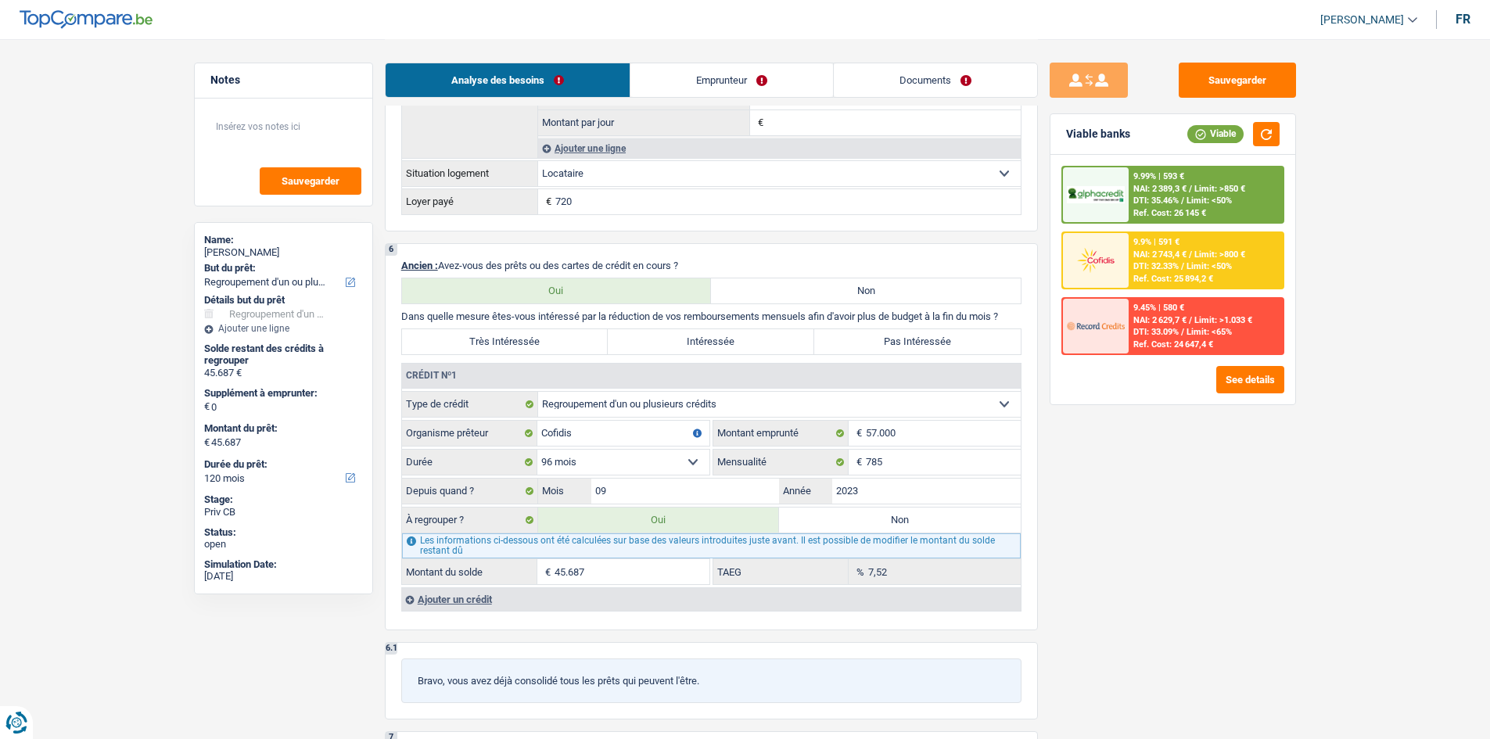
click at [1327, 463] on main "Notes Sauvegarder Name: [PERSON_NAME] But du prêt: Confort maison: meubles, tex…" at bounding box center [745, 204] width 1490 height 2754
click at [896, 465] on input "785" at bounding box center [943, 462] width 155 height 25
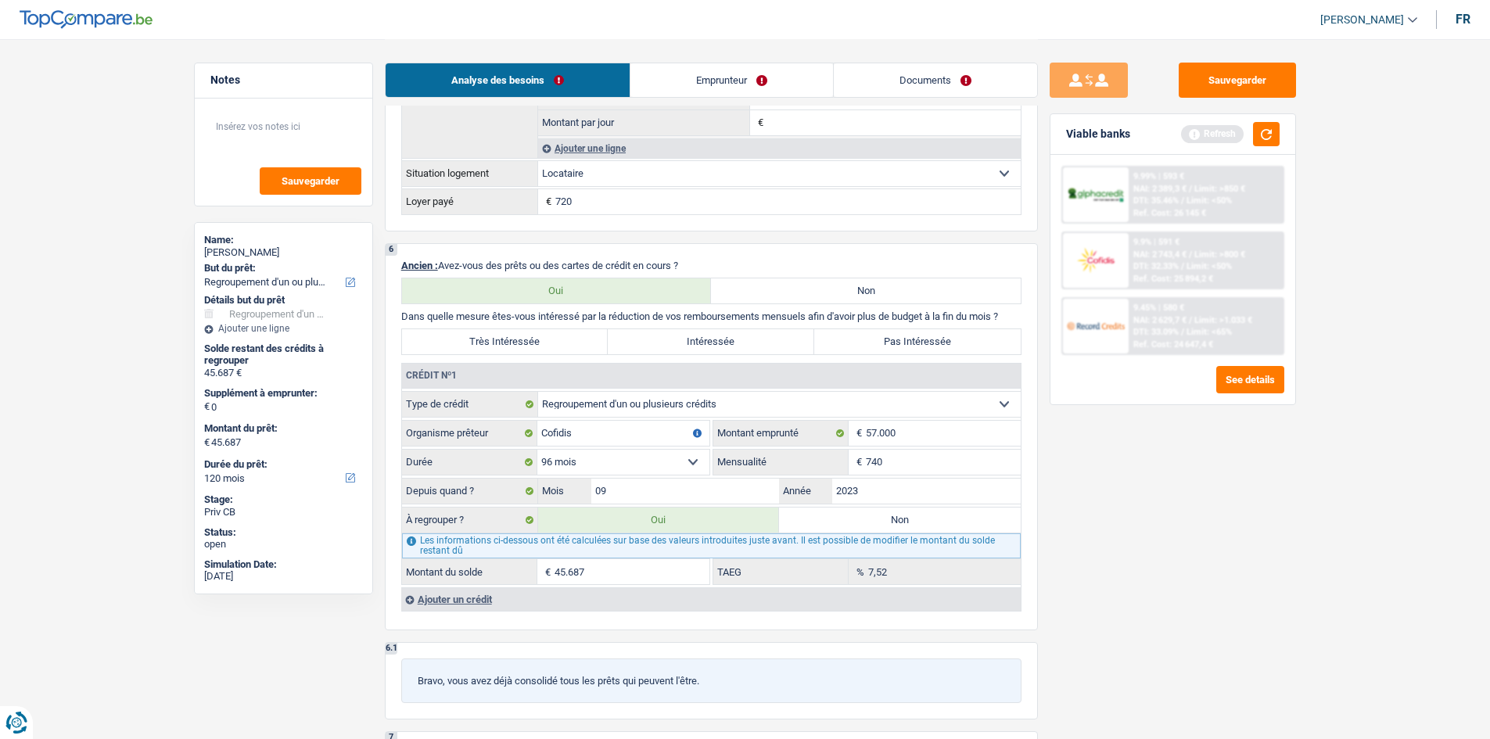
type input "740"
click at [1289, 493] on div "Sauvegarder Viable banks Refresh 9.99% | 593 € NAI: 2 389,3 € / Limit: >850 € D…" at bounding box center [1173, 388] width 270 height 651
type input "45.071"
select select "144"
type input "45.071"
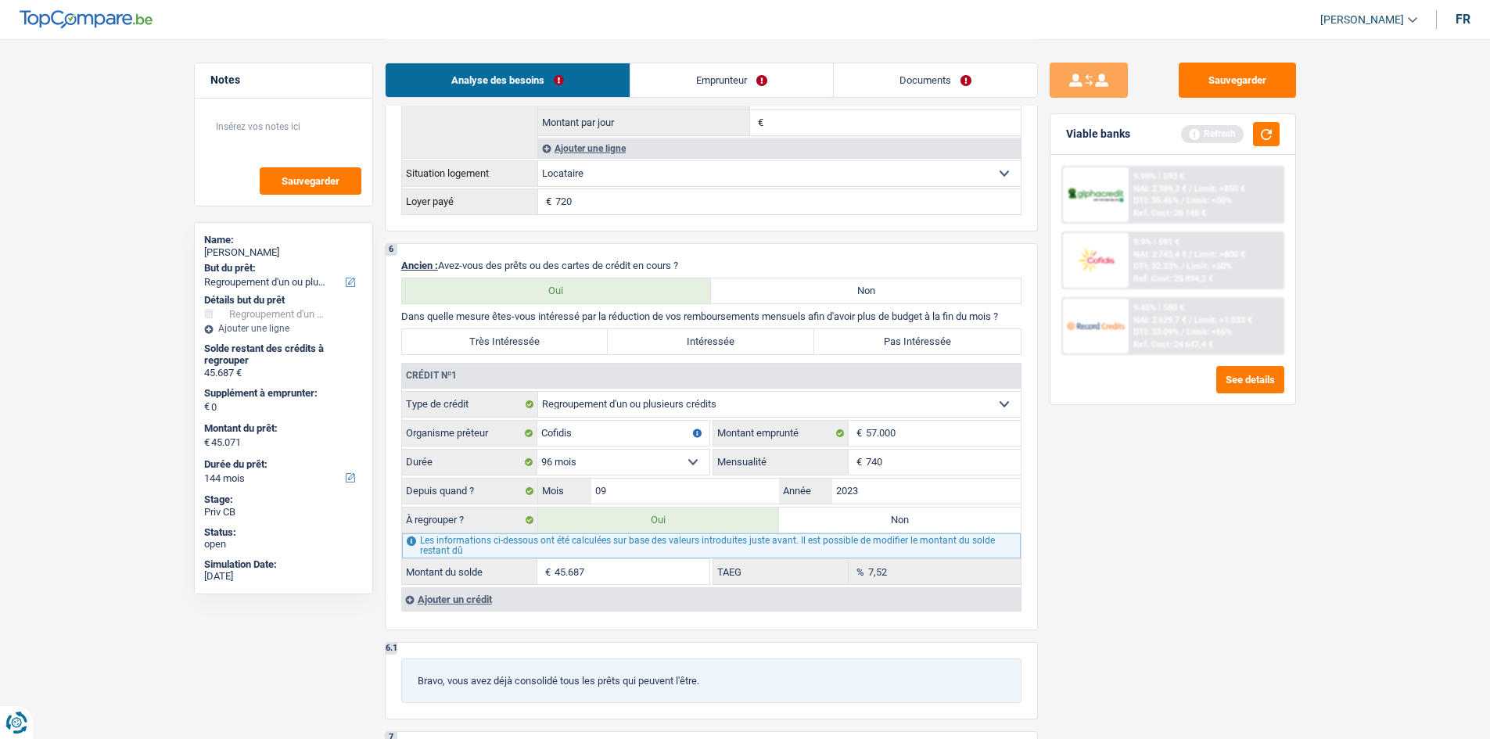
type input "45.071"
select select "144"
type input "45.071"
type input "5,82"
type input "45.071"
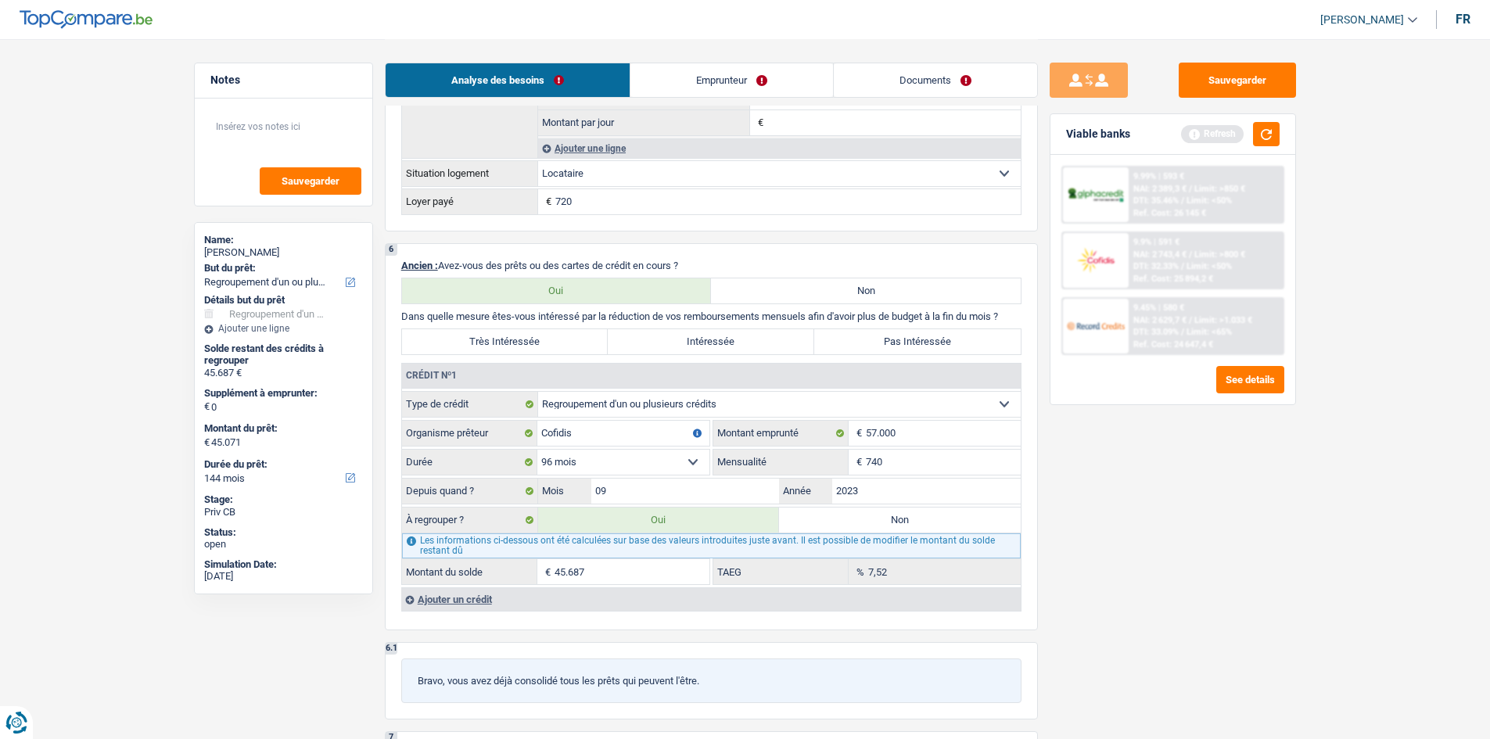
type input "45.071"
select select "144"
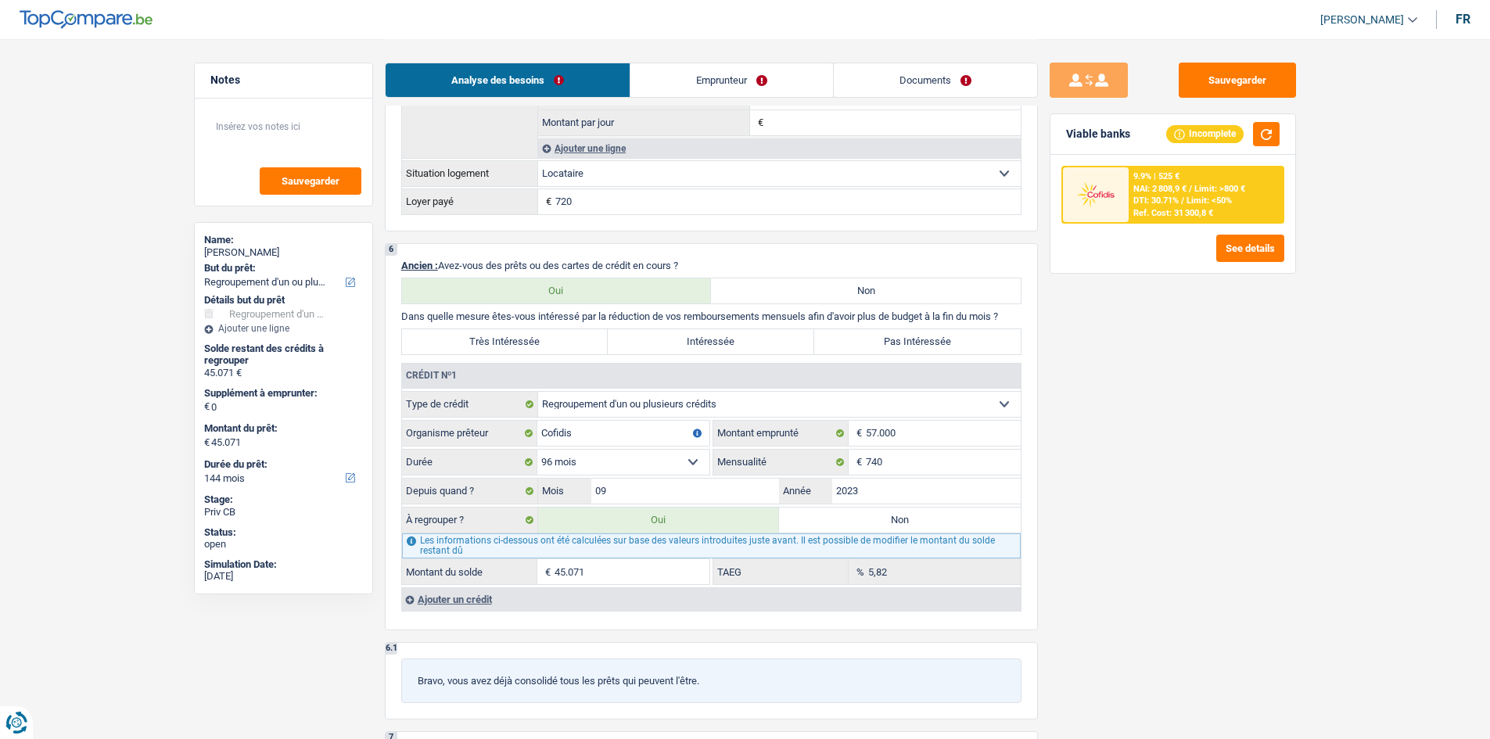
click at [609, 580] on input "45.071" at bounding box center [631, 571] width 155 height 25
type input "4"
select select "24"
type input "4"
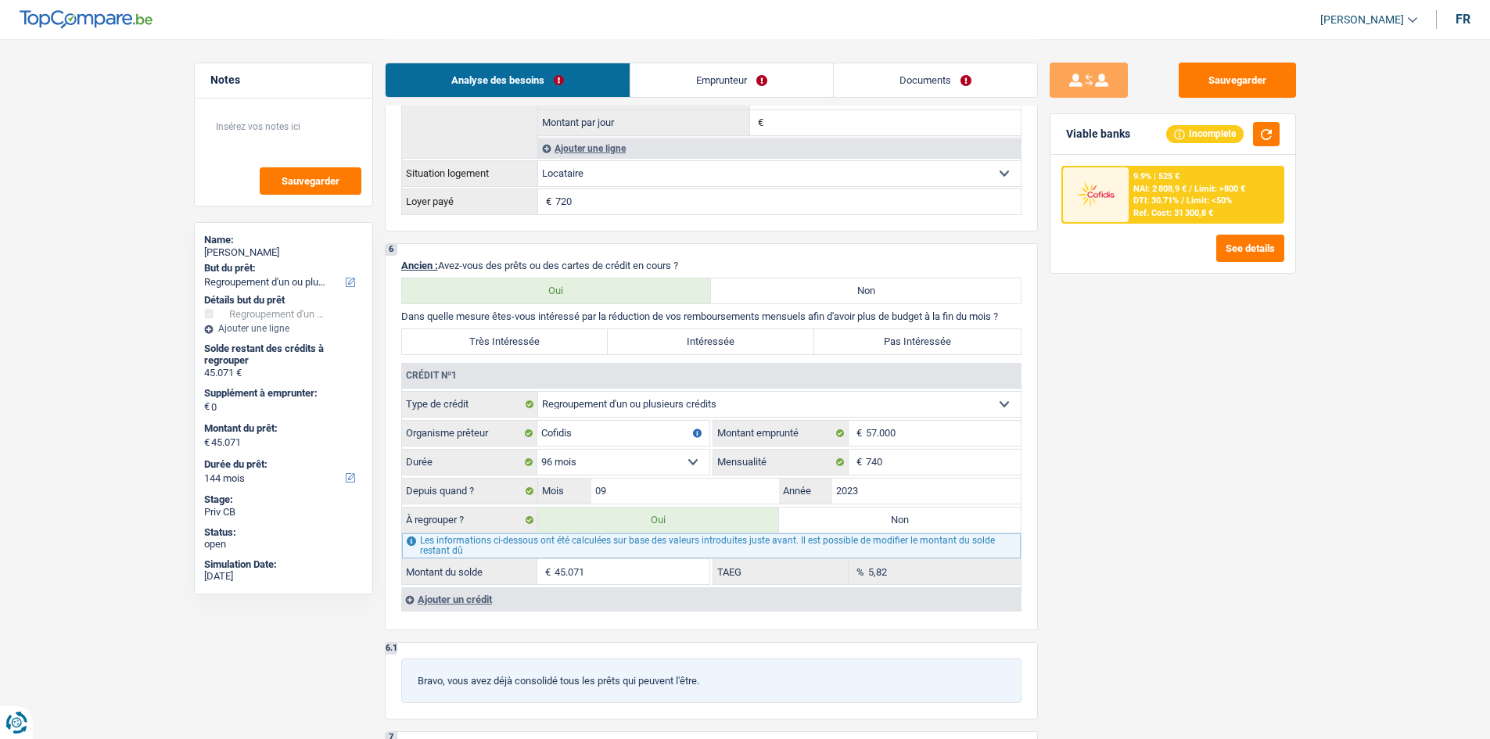
type input "4"
select select "24"
type input "4"
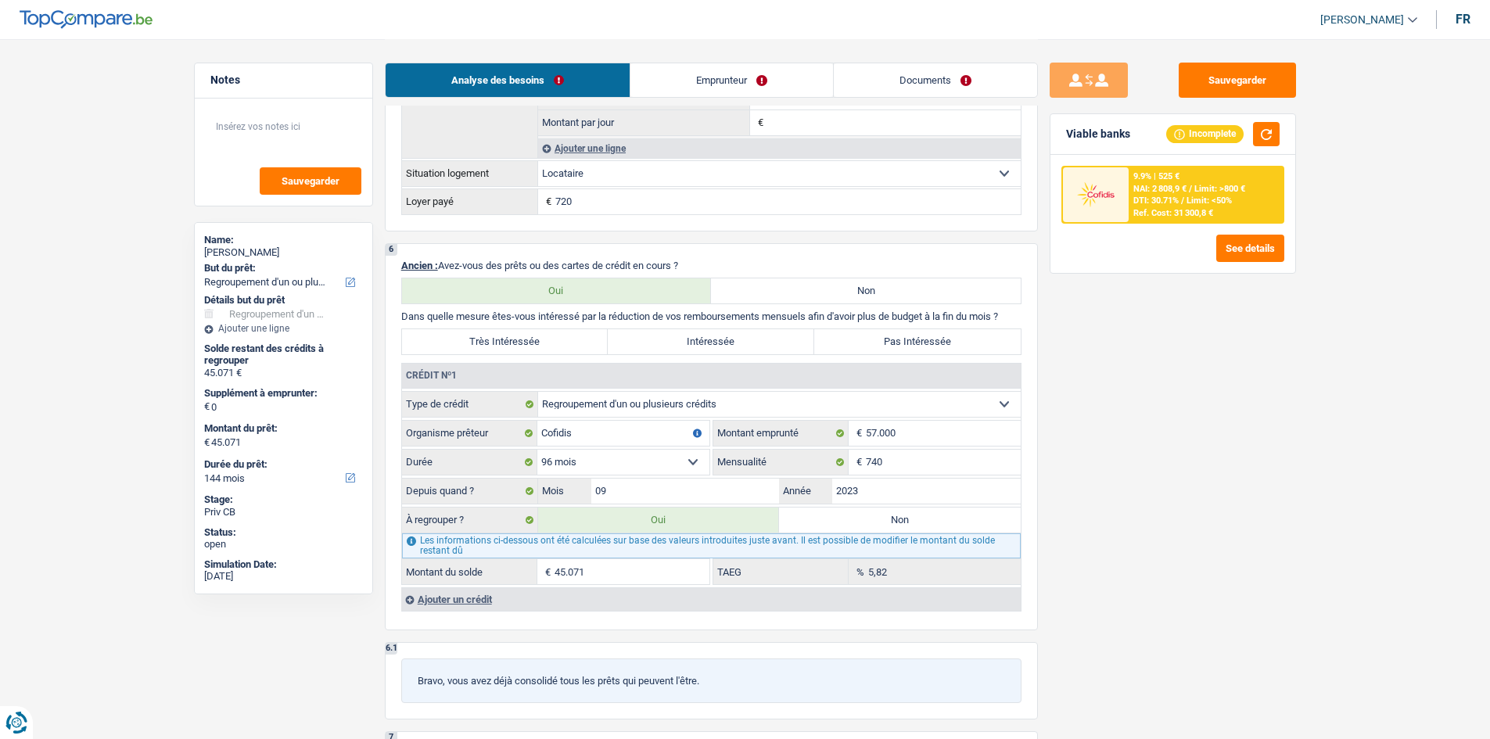
select select "24"
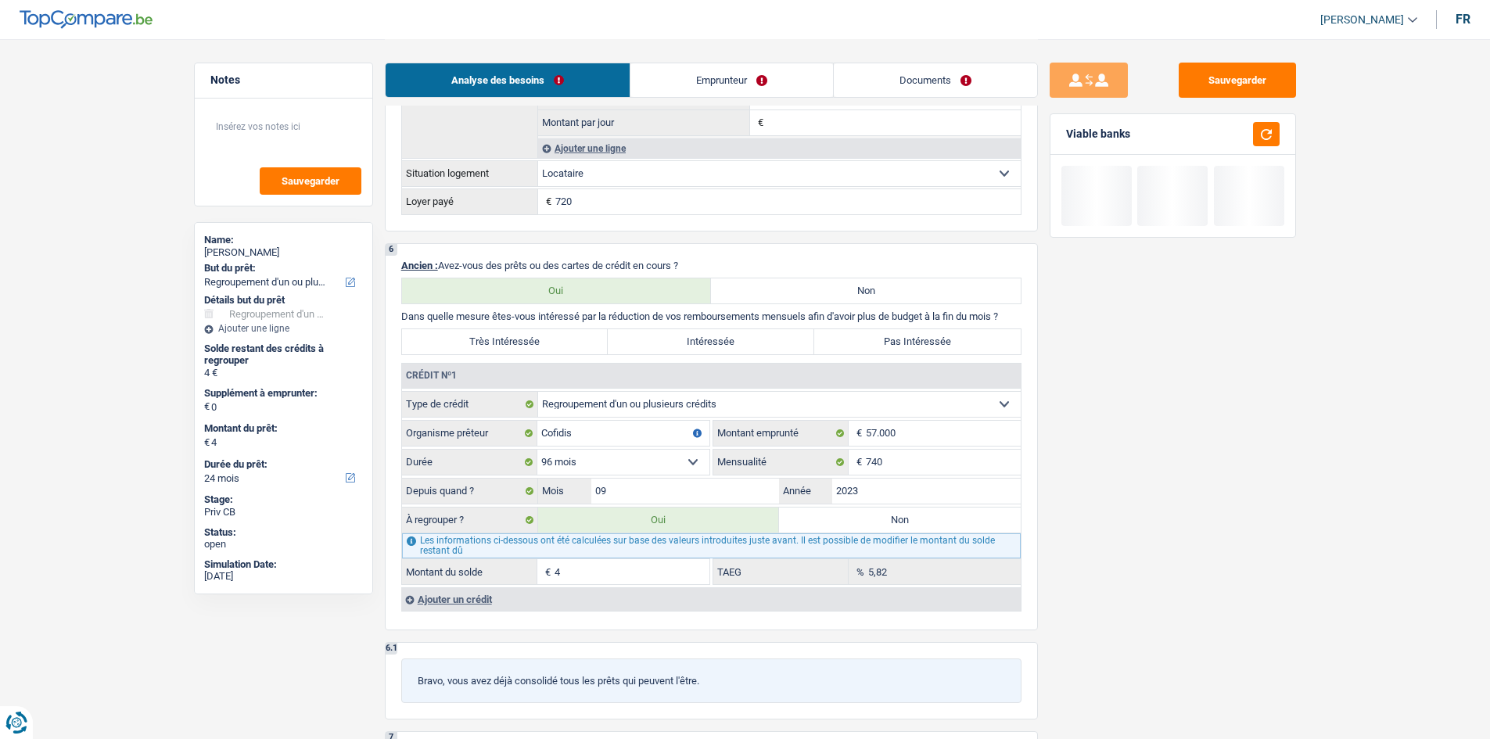
type input "49"
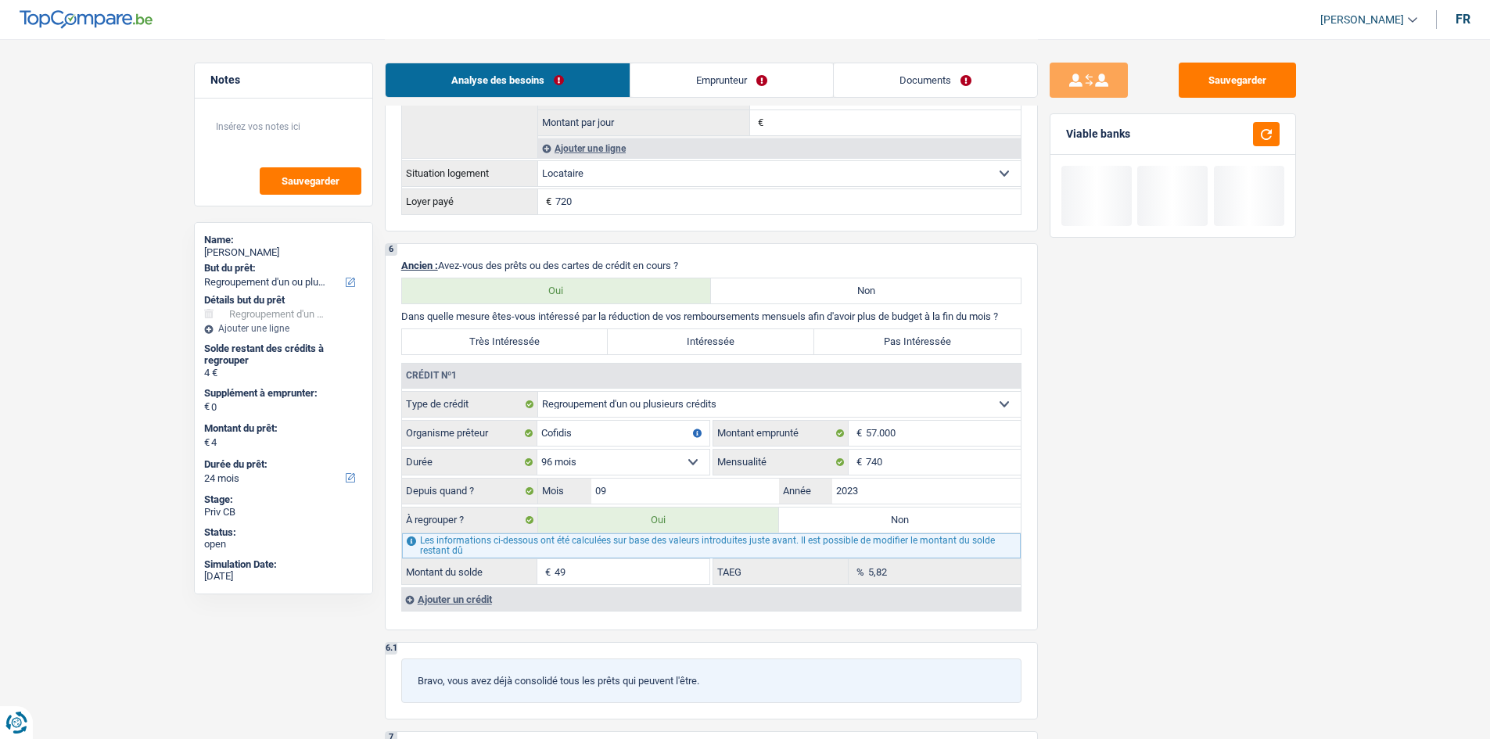
type input "49"
type input "490"
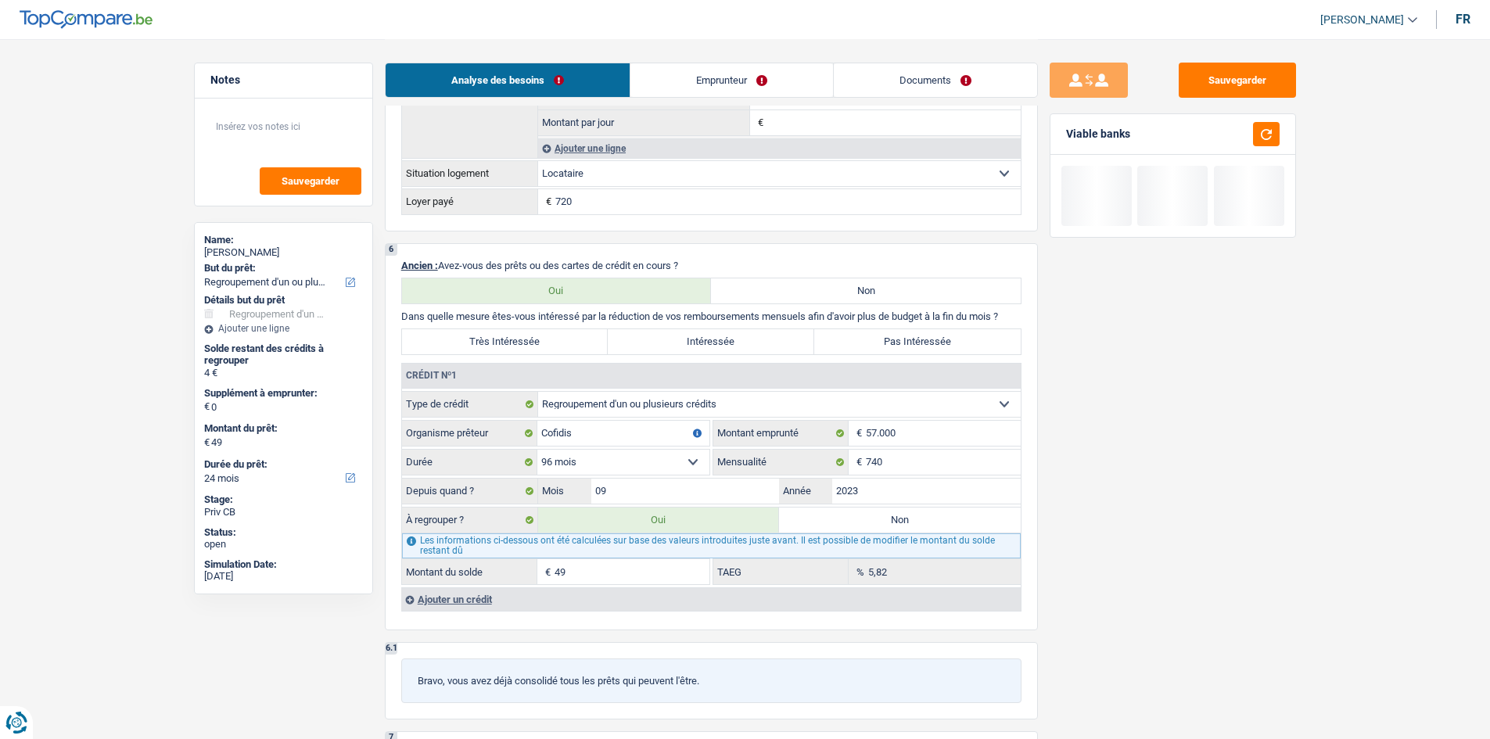
type input "490"
type input "4.900"
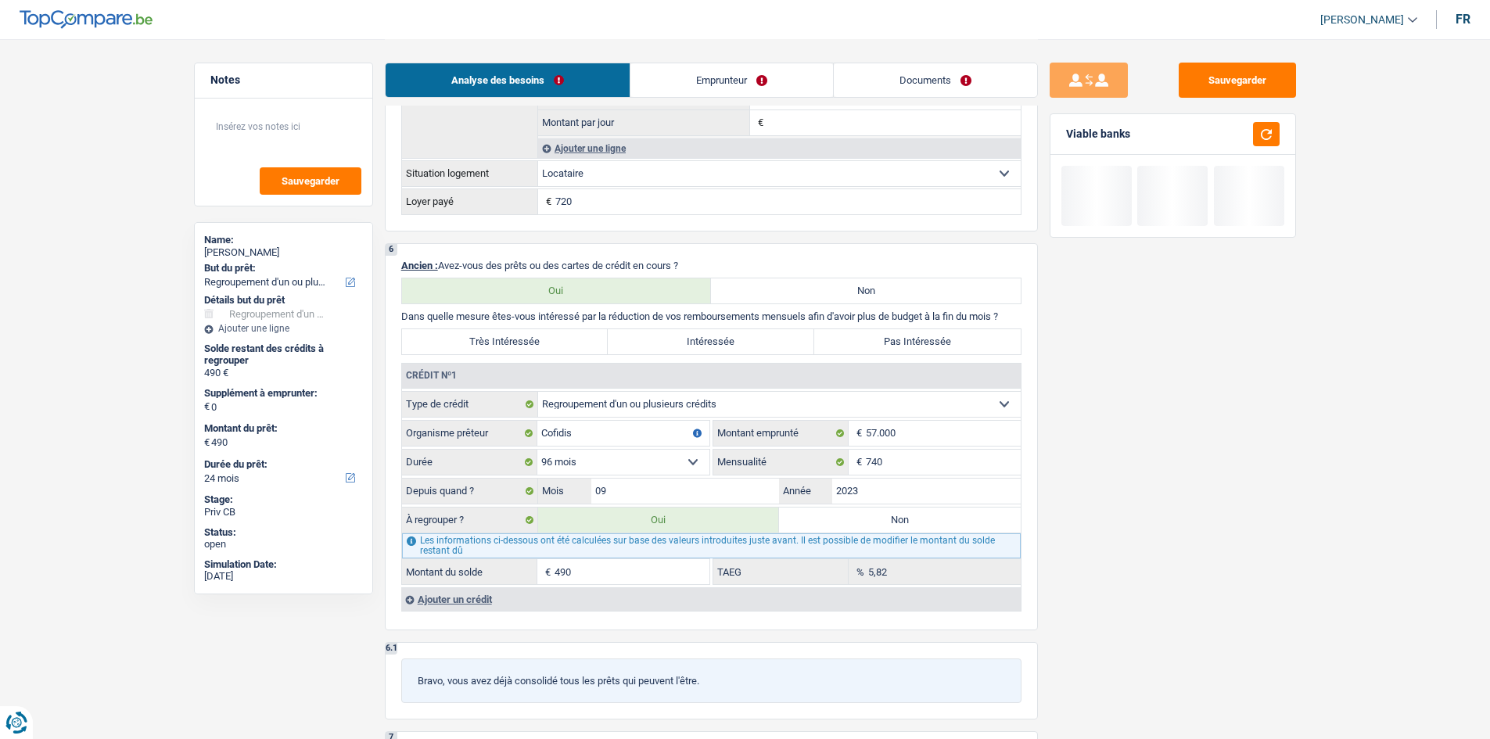
type input "4.900"
select select "36"
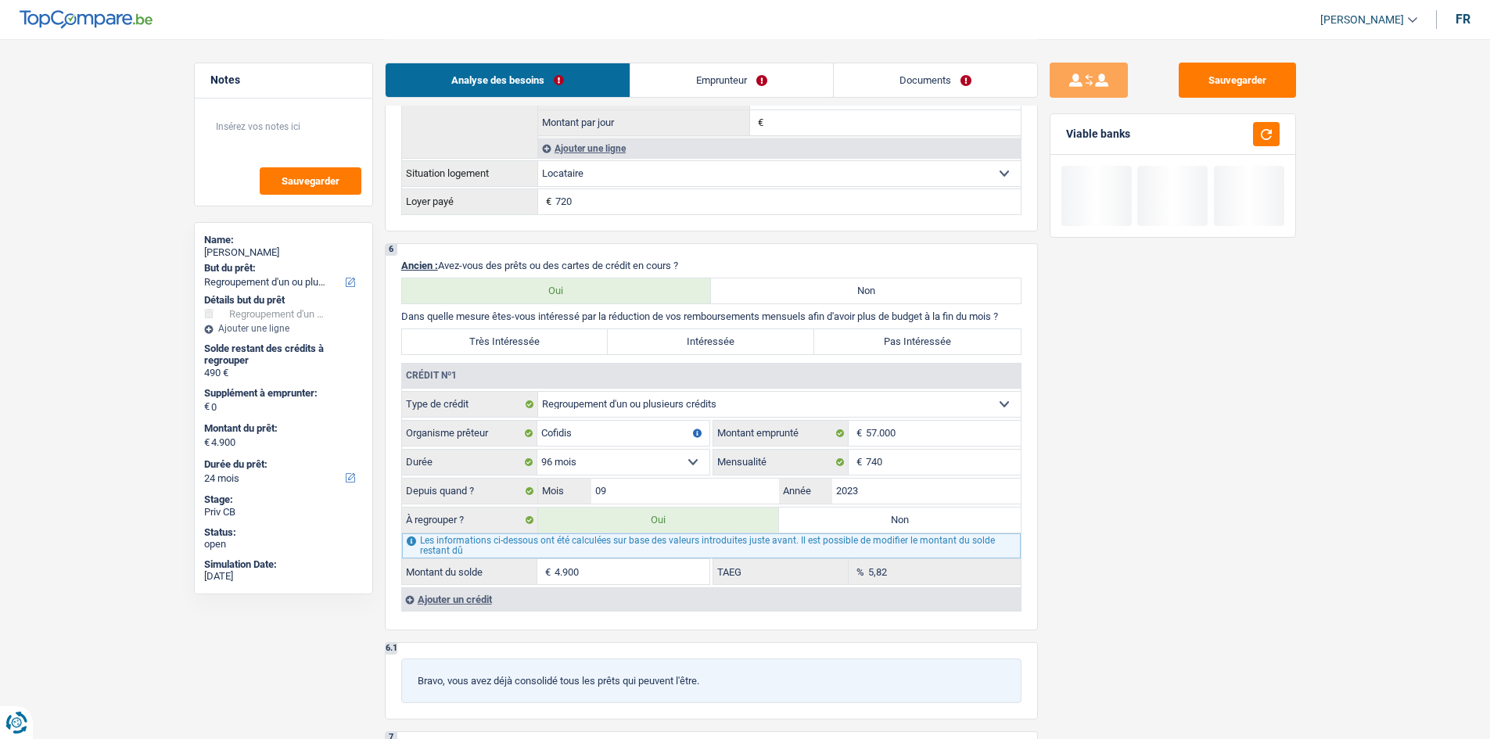
select select "36"
type input "49.000"
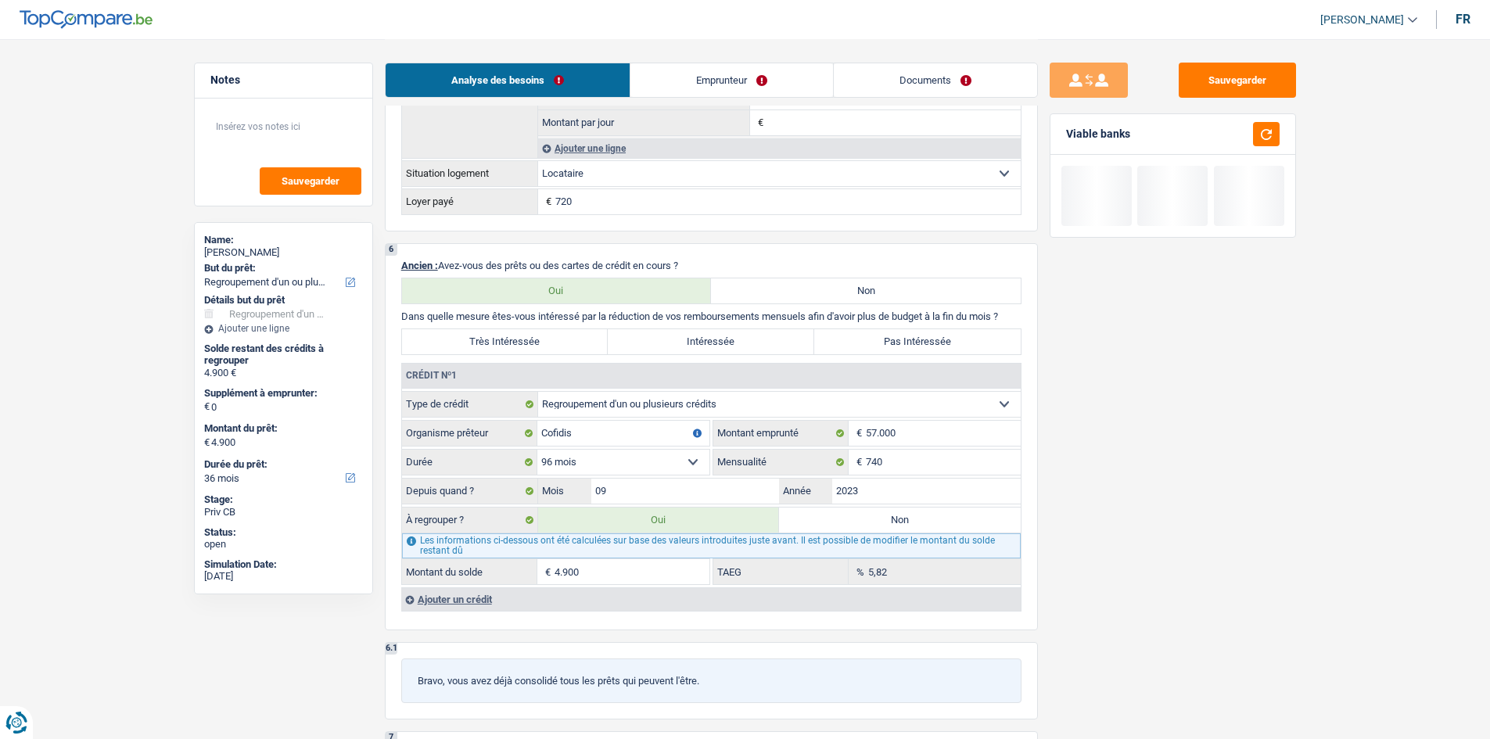
type input "49.000"
select select "144"
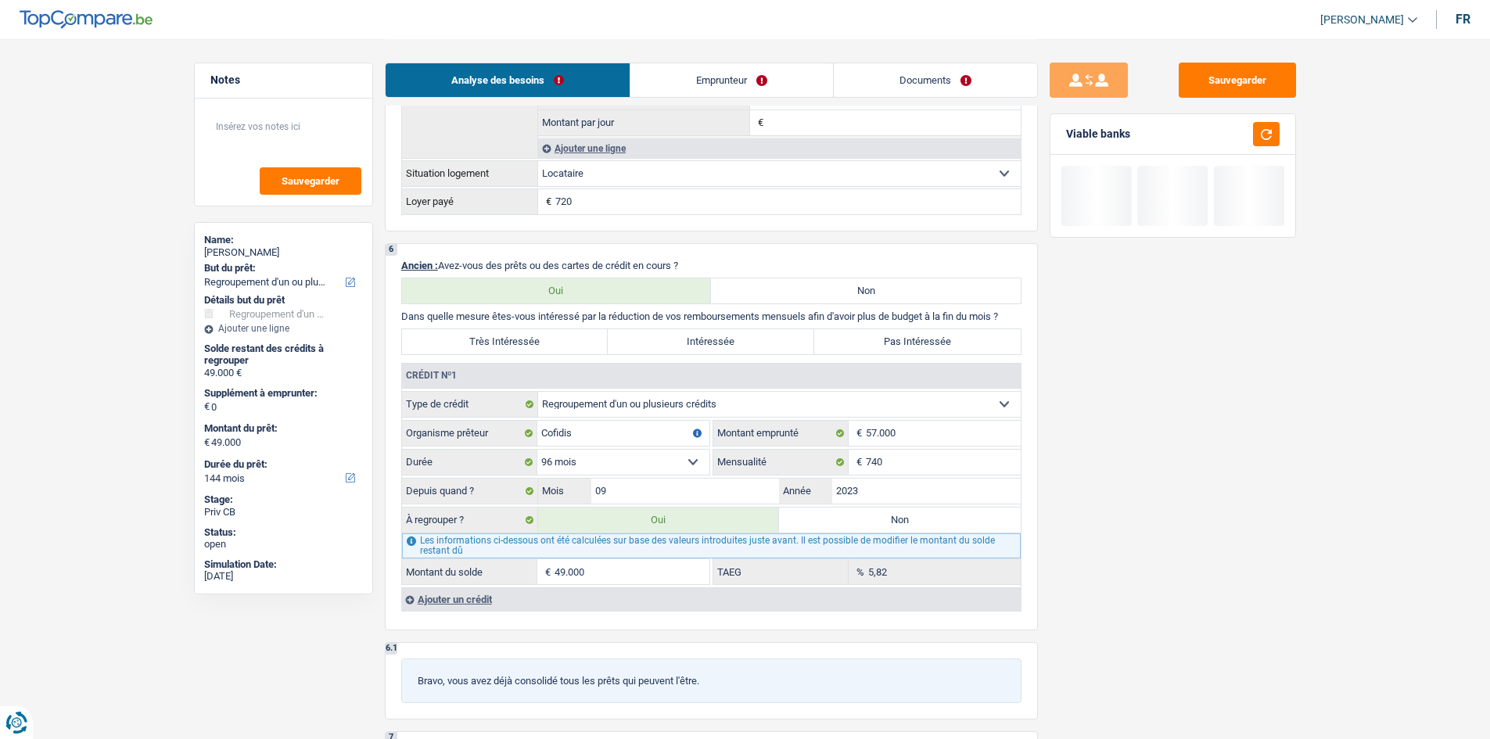
type input "49.000"
click at [1307, 450] on div "Sauvegarder Viable banks" at bounding box center [1173, 388] width 270 height 651
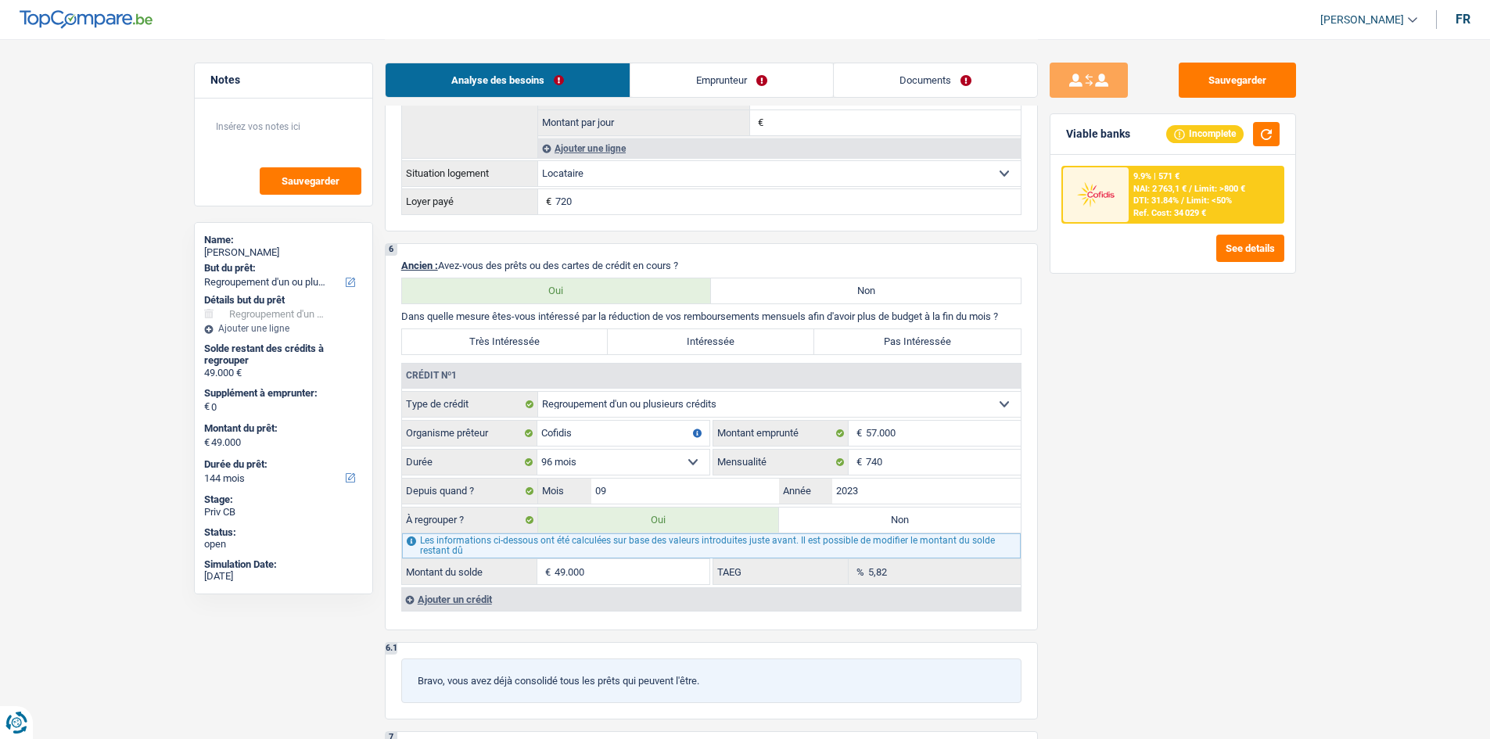
click at [532, 346] on label "Très Intéressée" at bounding box center [505, 341] width 206 height 25
click at [532, 346] on input "Très Intéressée" at bounding box center [505, 341] width 206 height 25
radio input "true"
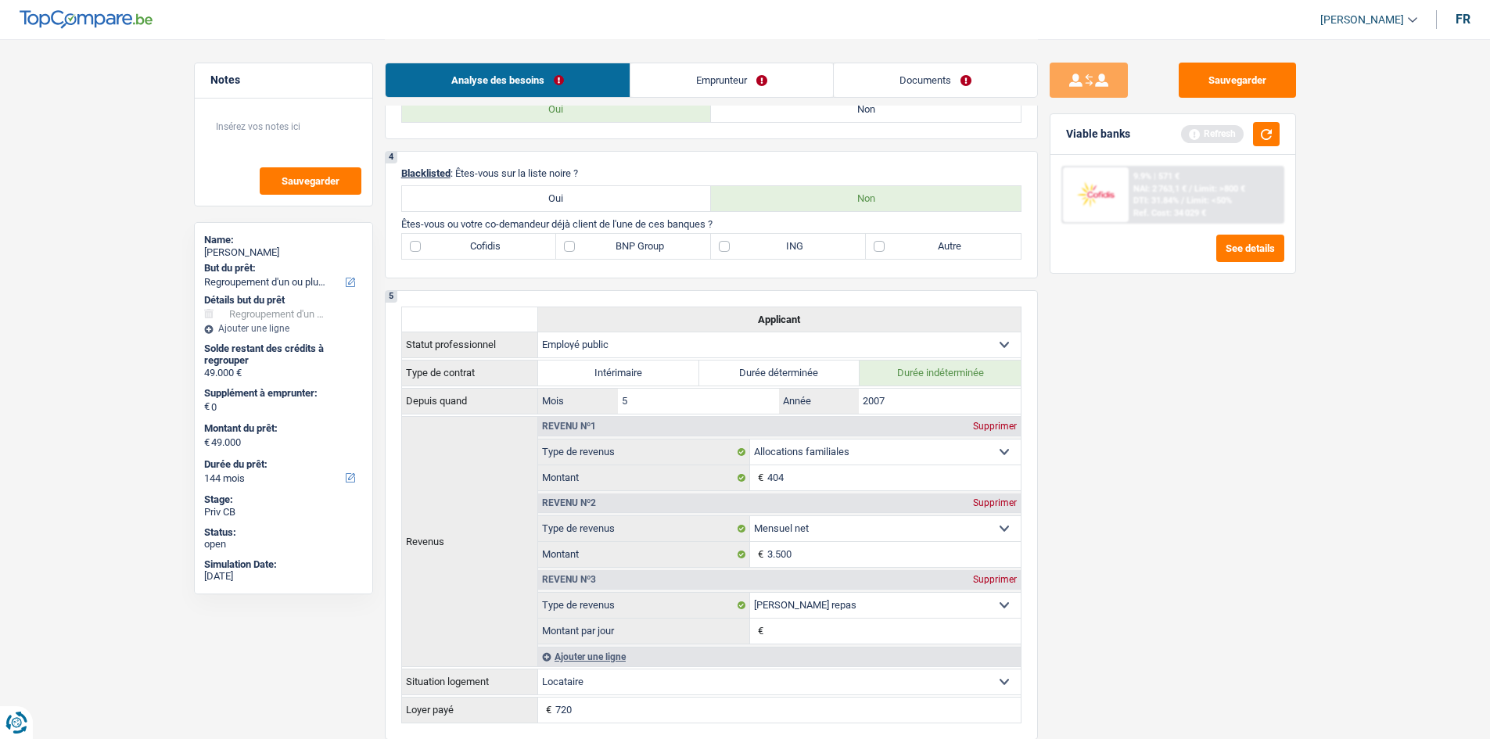
scroll to position [0, 0]
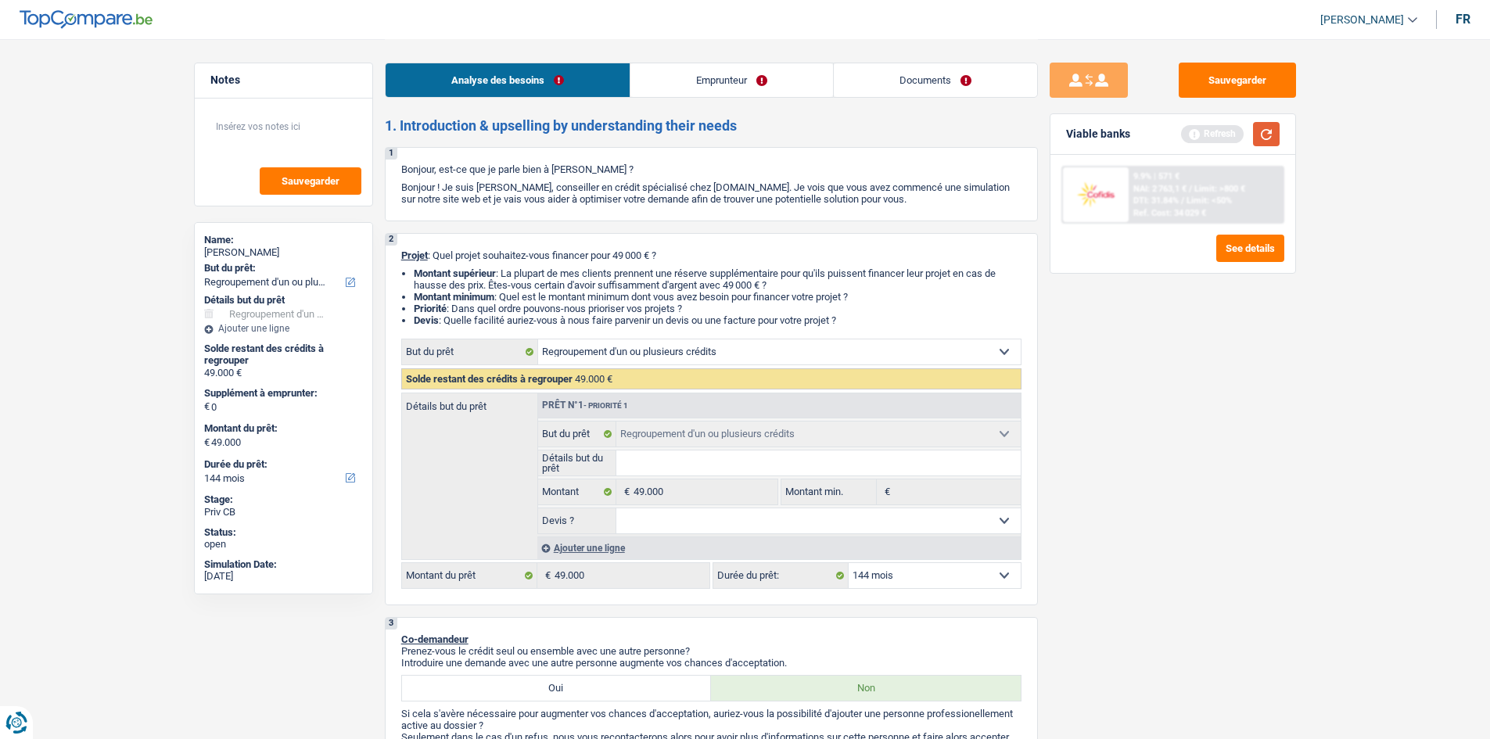
click at [1271, 135] on button "button" at bounding box center [1266, 134] width 27 height 24
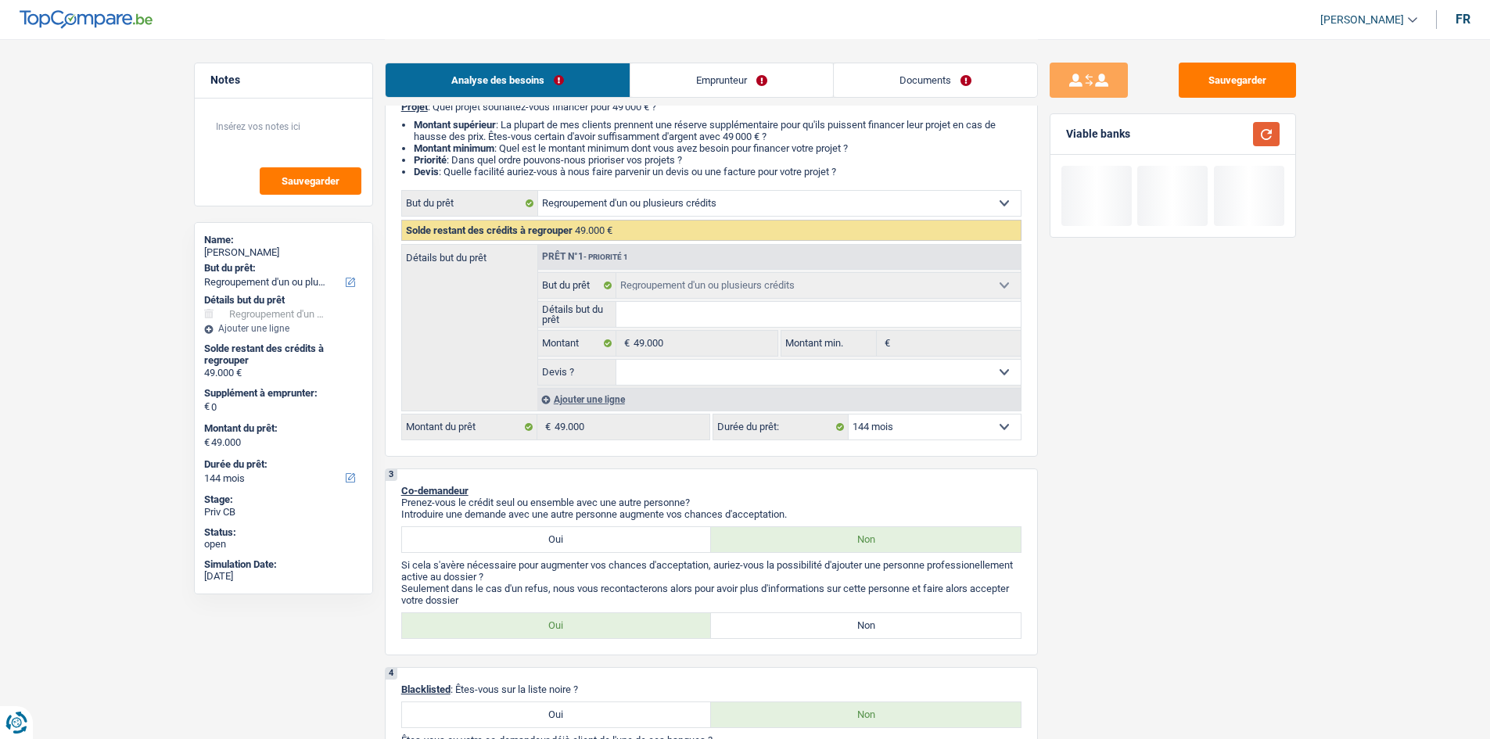
scroll to position [235, 0]
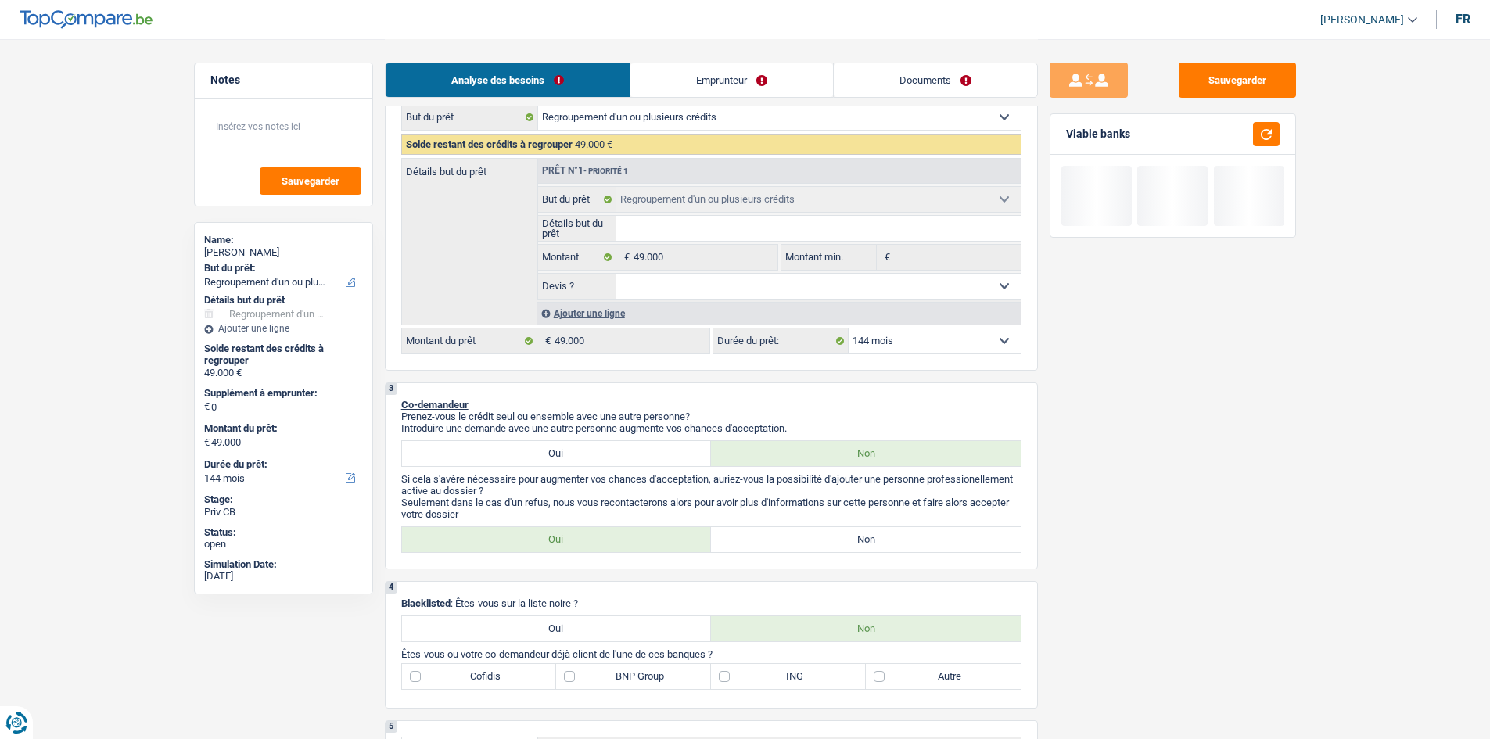
click at [616, 310] on div "Ajouter une ligne" at bounding box center [778, 313] width 483 height 23
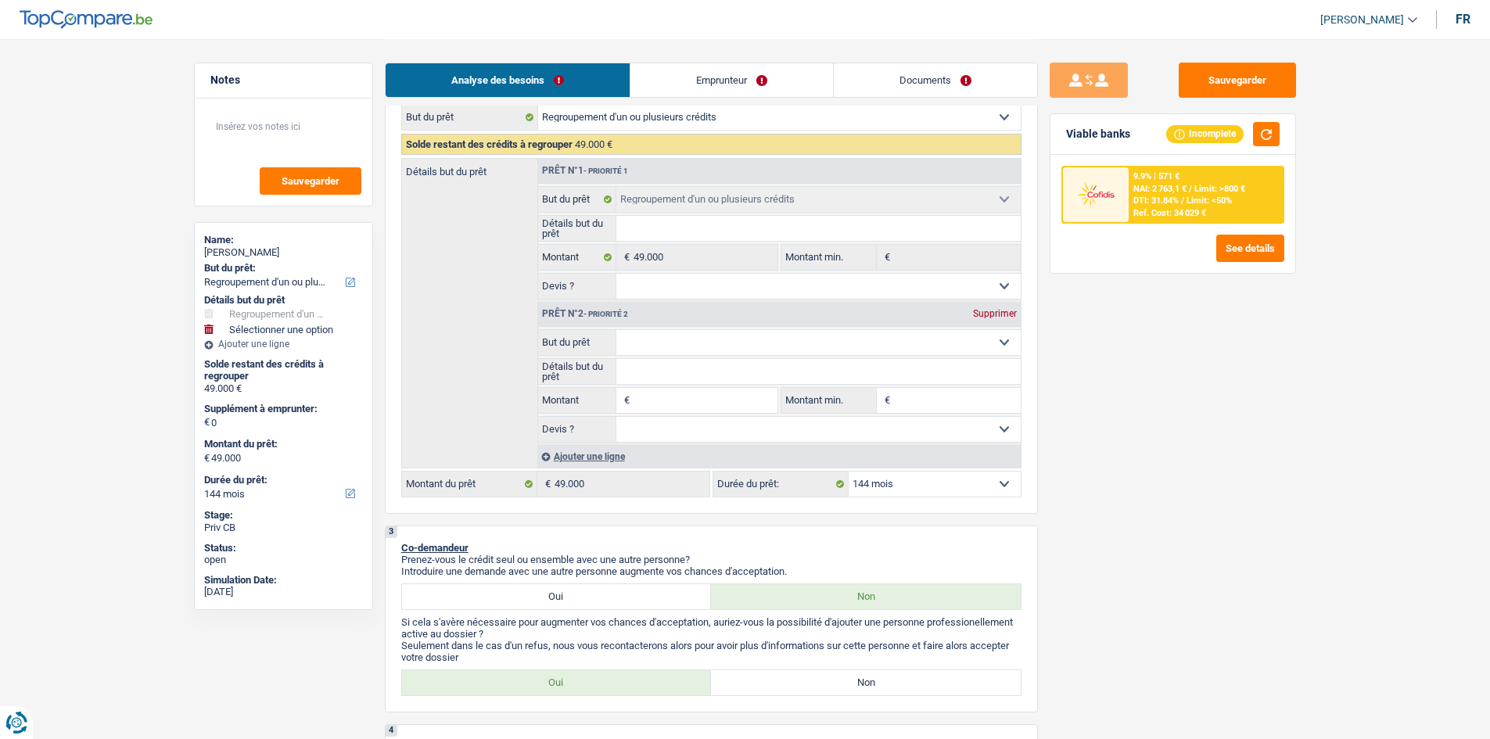
click at [701, 342] on select "Confort maison: meubles, textile, peinture, électroménager, outillage non-profe…" at bounding box center [818, 342] width 404 height 25
select select "household"
click at [616, 330] on select "Confort maison: meubles, textile, peinture, électroménager, outillage non-profe…" at bounding box center [818, 342] width 404 height 25
select select "household"
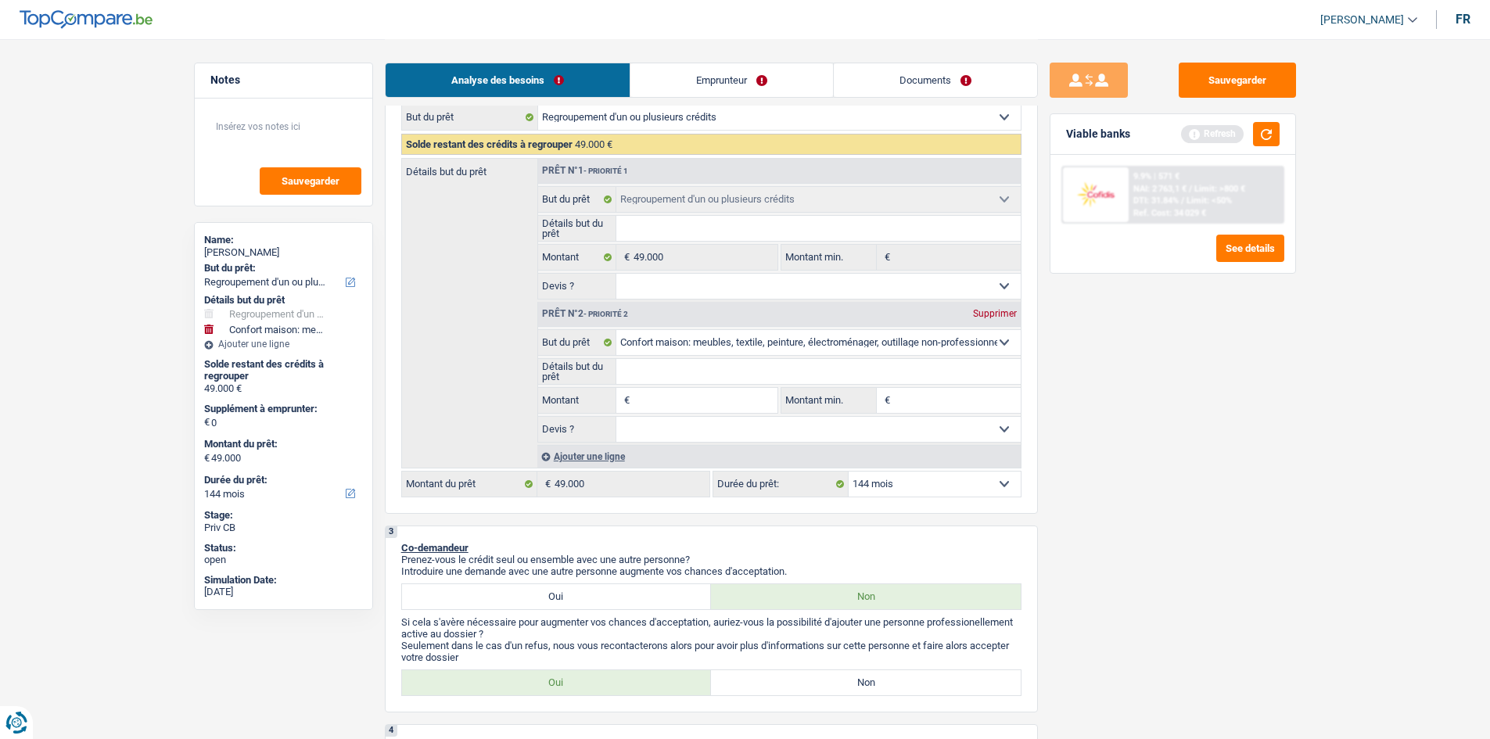
click at [1267, 436] on div "Sauvegarder Viable banks Refresh 9.9% | 571 € NAI: 2 763,1 € / Limit: >800 € DT…" at bounding box center [1173, 388] width 270 height 651
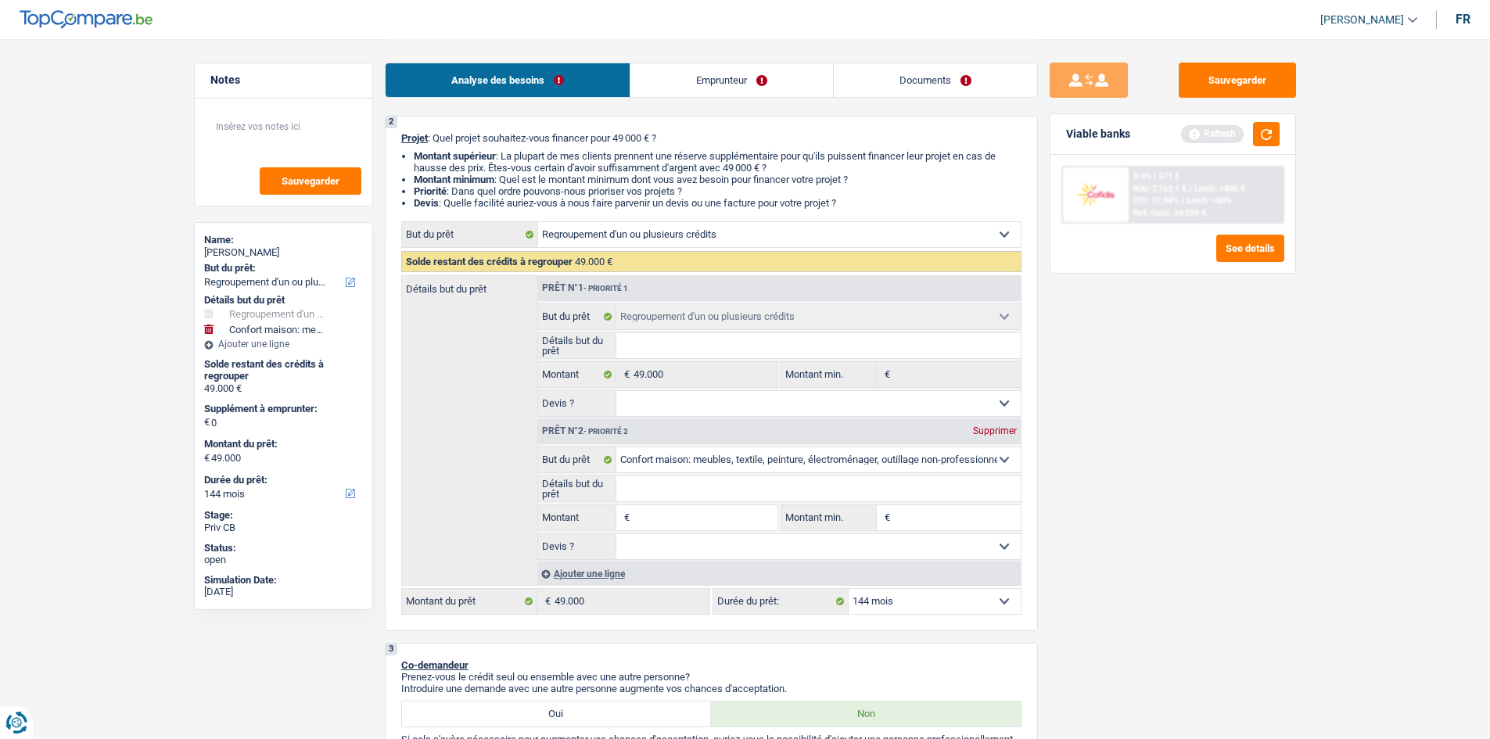
scroll to position [0, 0]
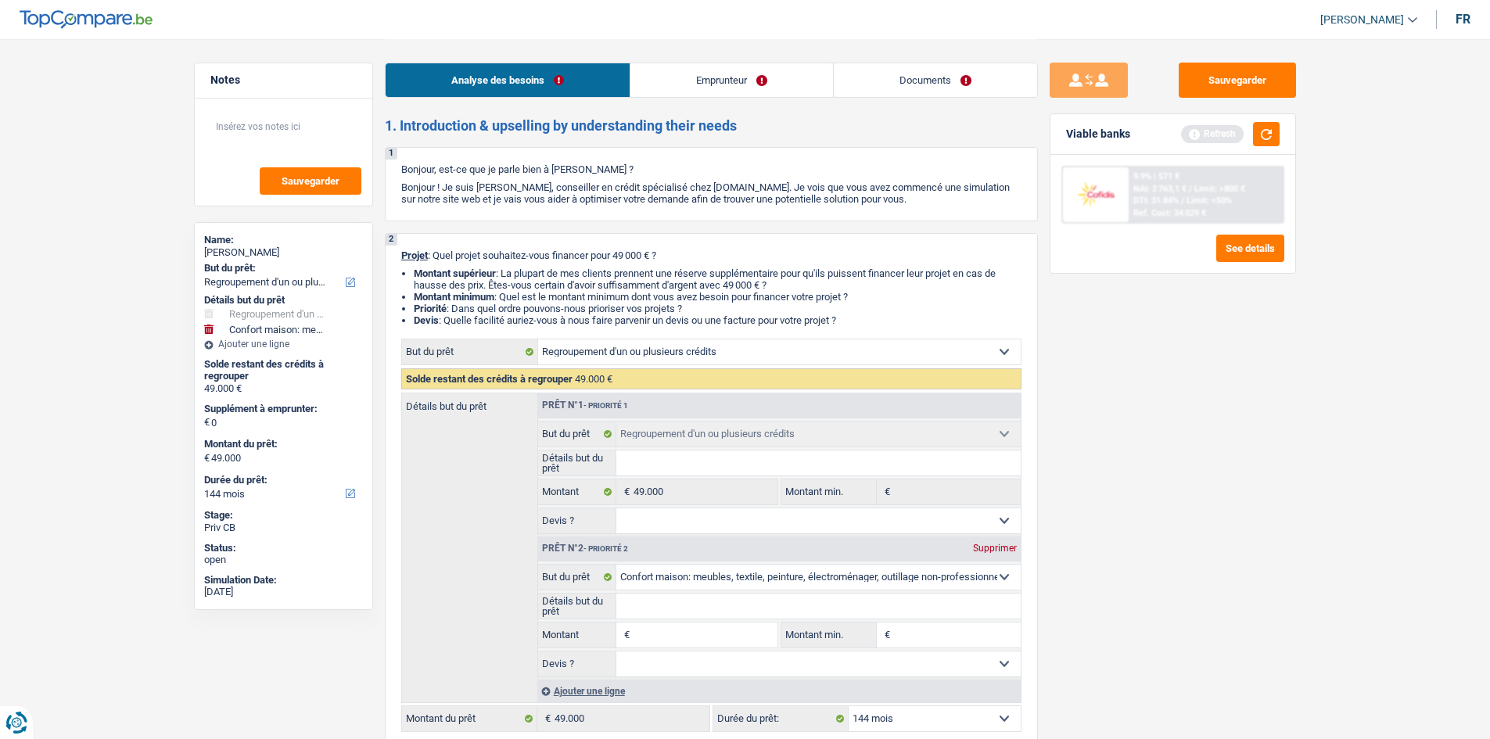
click at [921, 88] on link "Documents" at bounding box center [935, 80] width 203 height 34
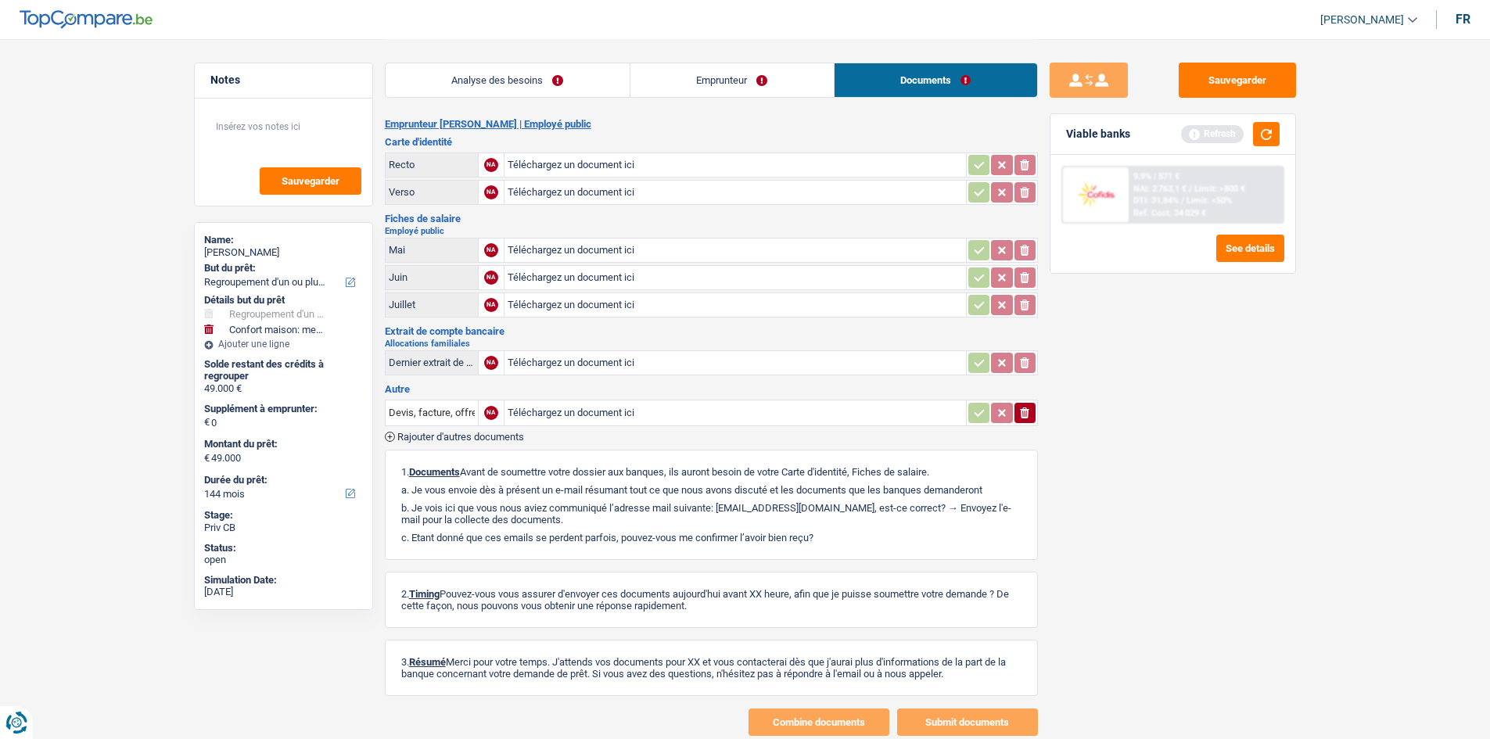
click at [557, 88] on link "Analyse des besoins" at bounding box center [507, 80] width 244 height 34
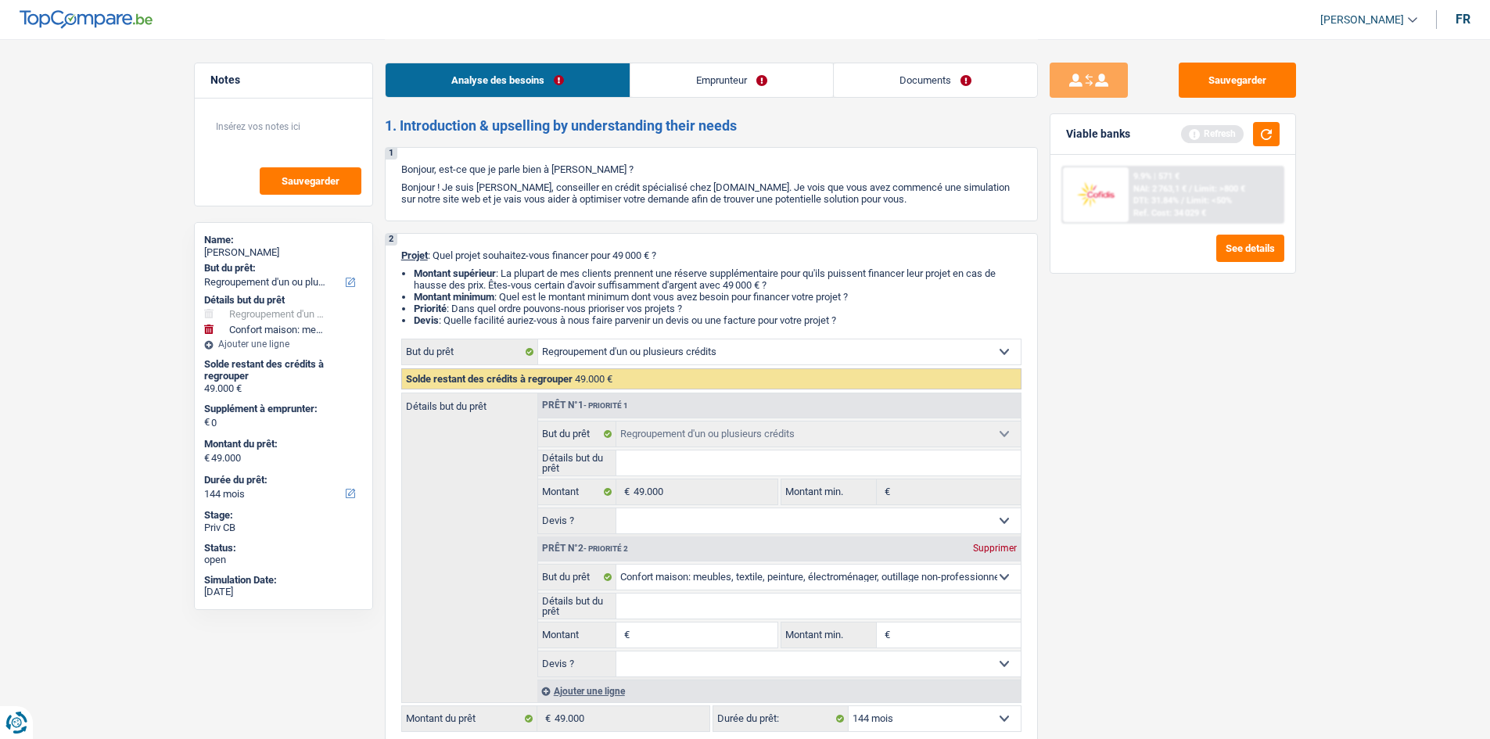
click at [1253, 452] on div "Sauvegarder Viable banks Refresh 9.9% | 571 € NAI: 2 763,1 € / Limit: >800 € DT…" at bounding box center [1173, 388] width 270 height 651
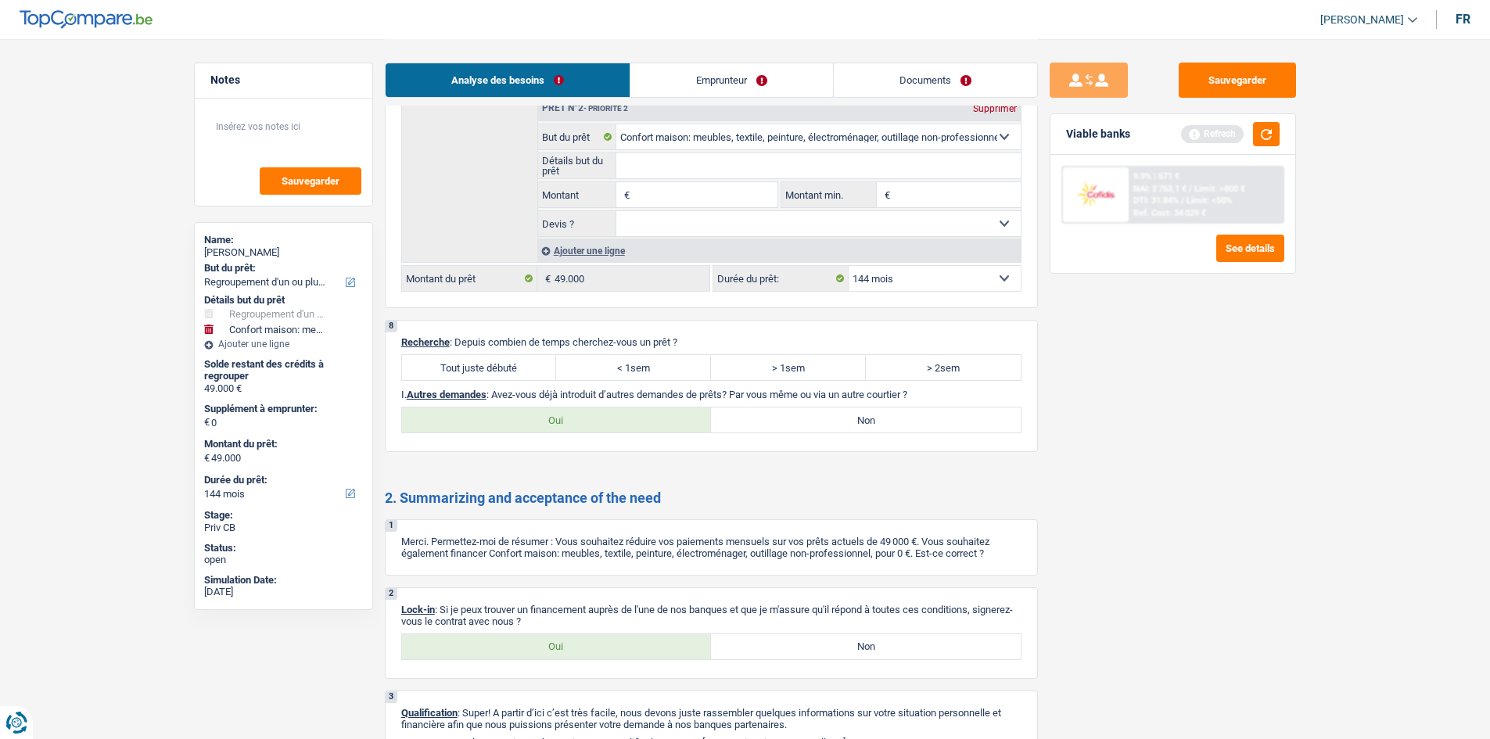
scroll to position [2268, 0]
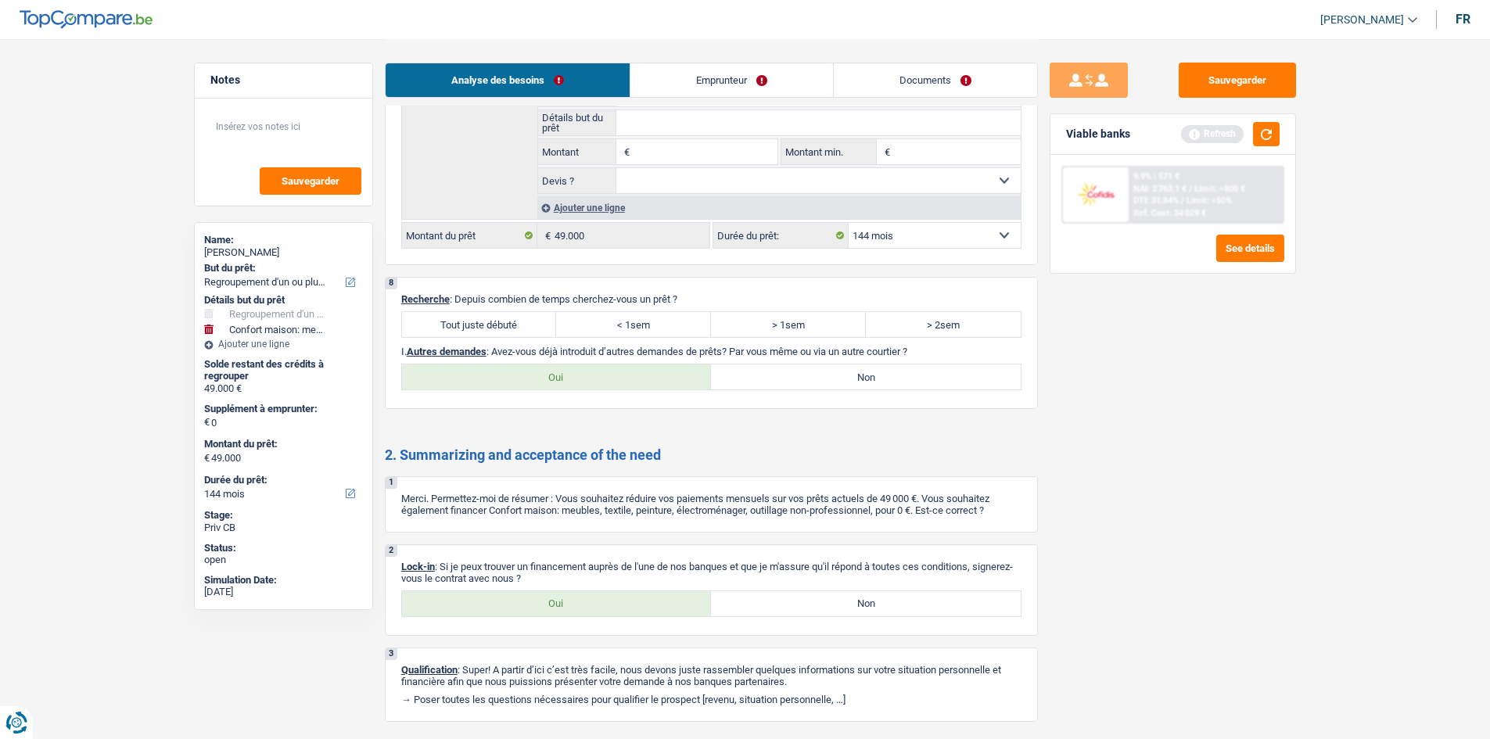
click at [482, 322] on label "Tout juste débuté" at bounding box center [479, 324] width 155 height 25
click at [482, 322] on input "Tout juste débuté" at bounding box center [479, 324] width 155 height 25
radio input "true"
click at [898, 385] on label "Non" at bounding box center [866, 376] width 310 height 25
click at [898, 385] on input "Non" at bounding box center [866, 376] width 310 height 25
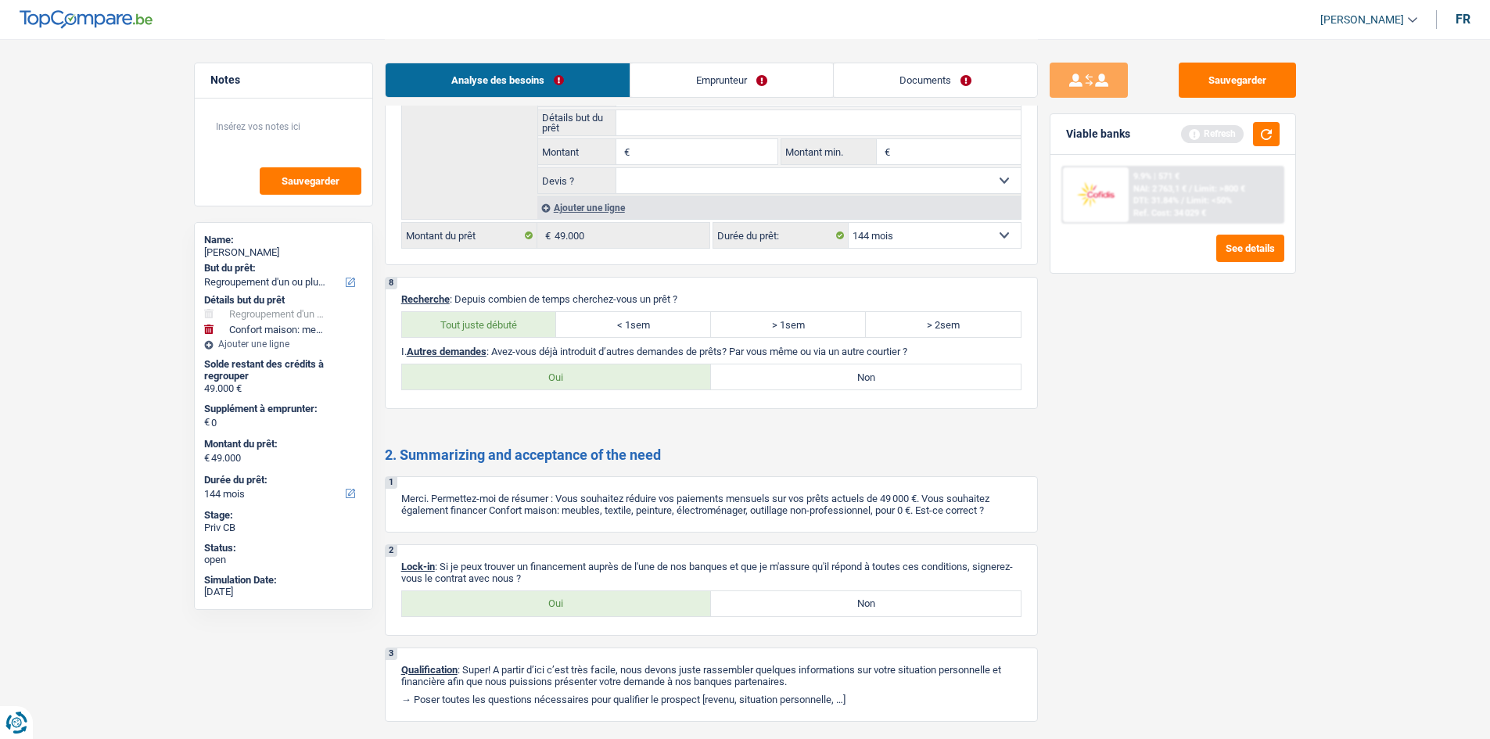
radio input "true"
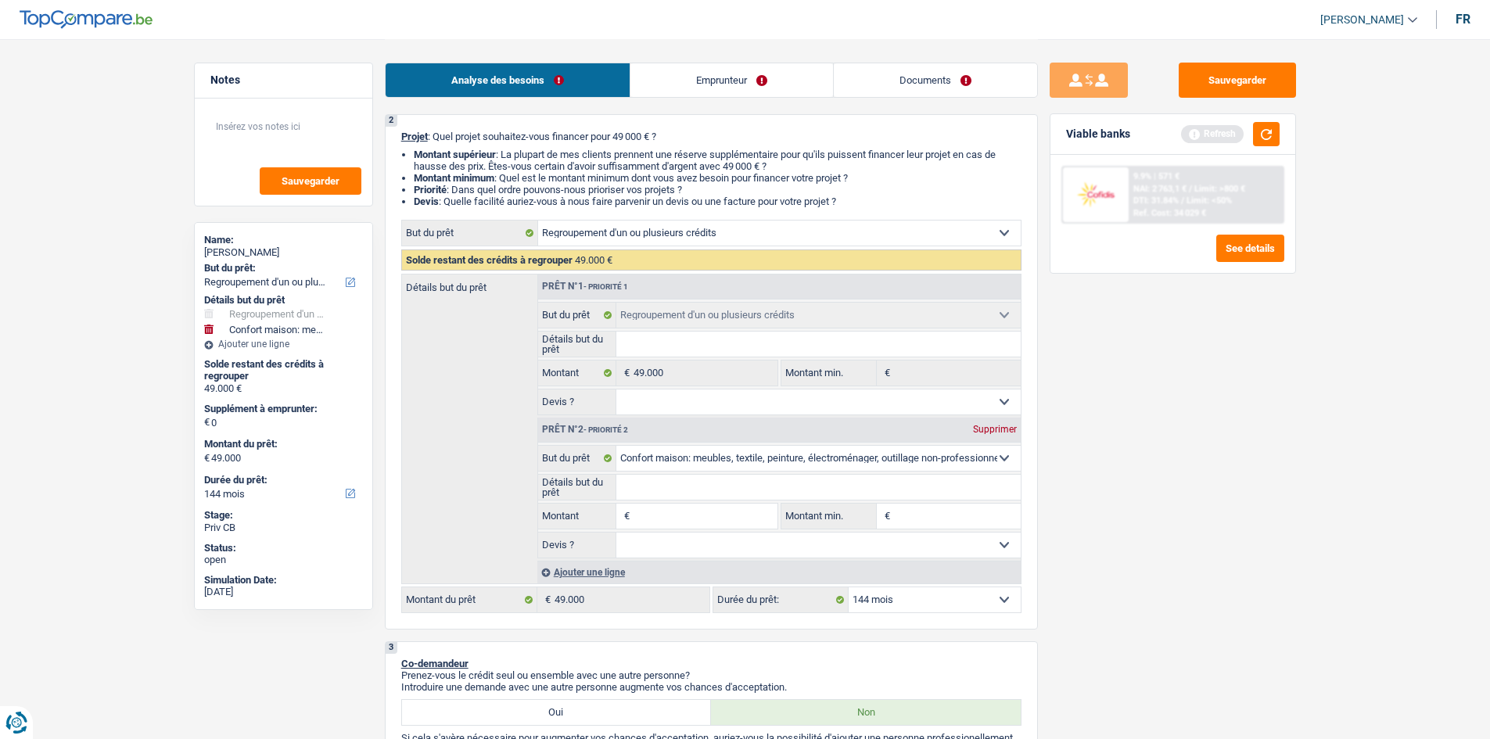
scroll to position [0, 0]
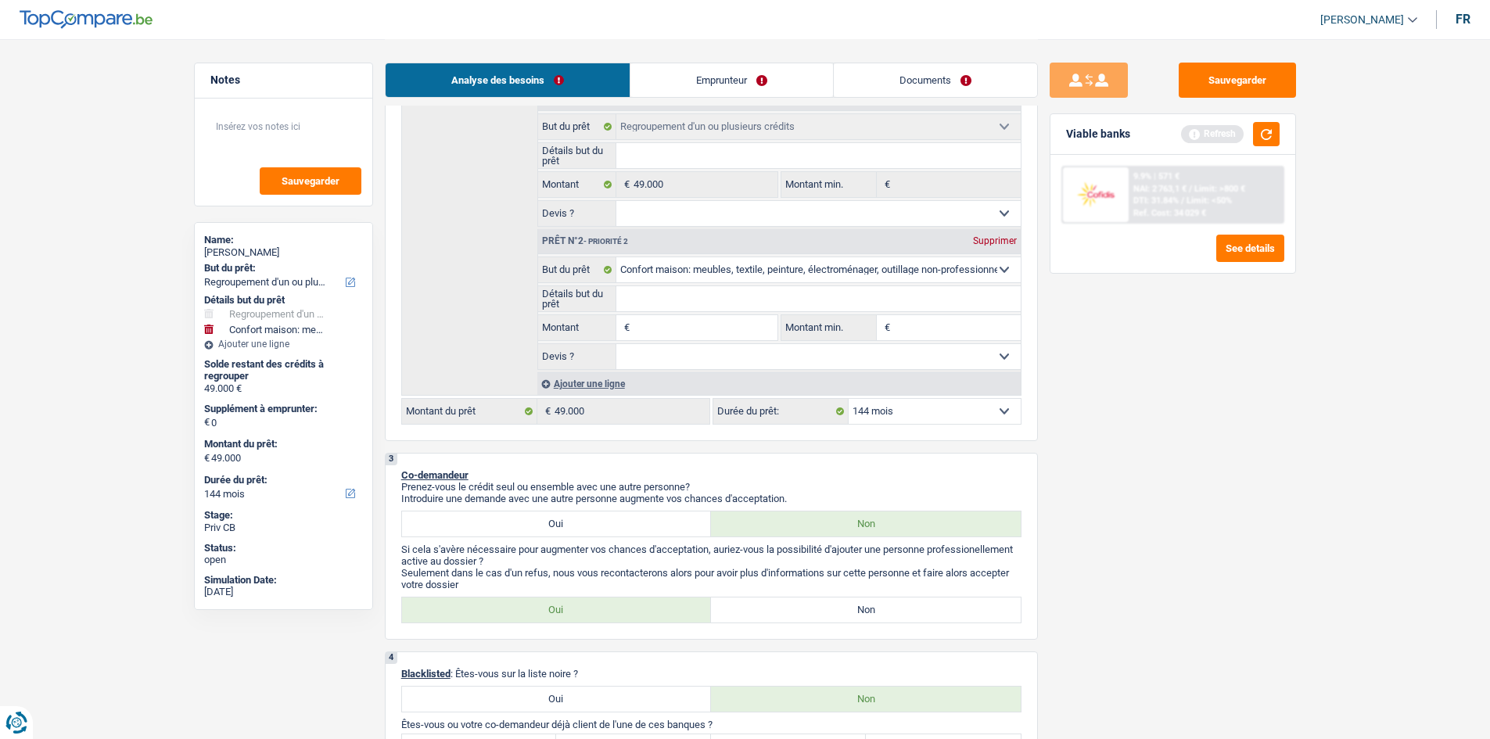
scroll to position [313, 0]
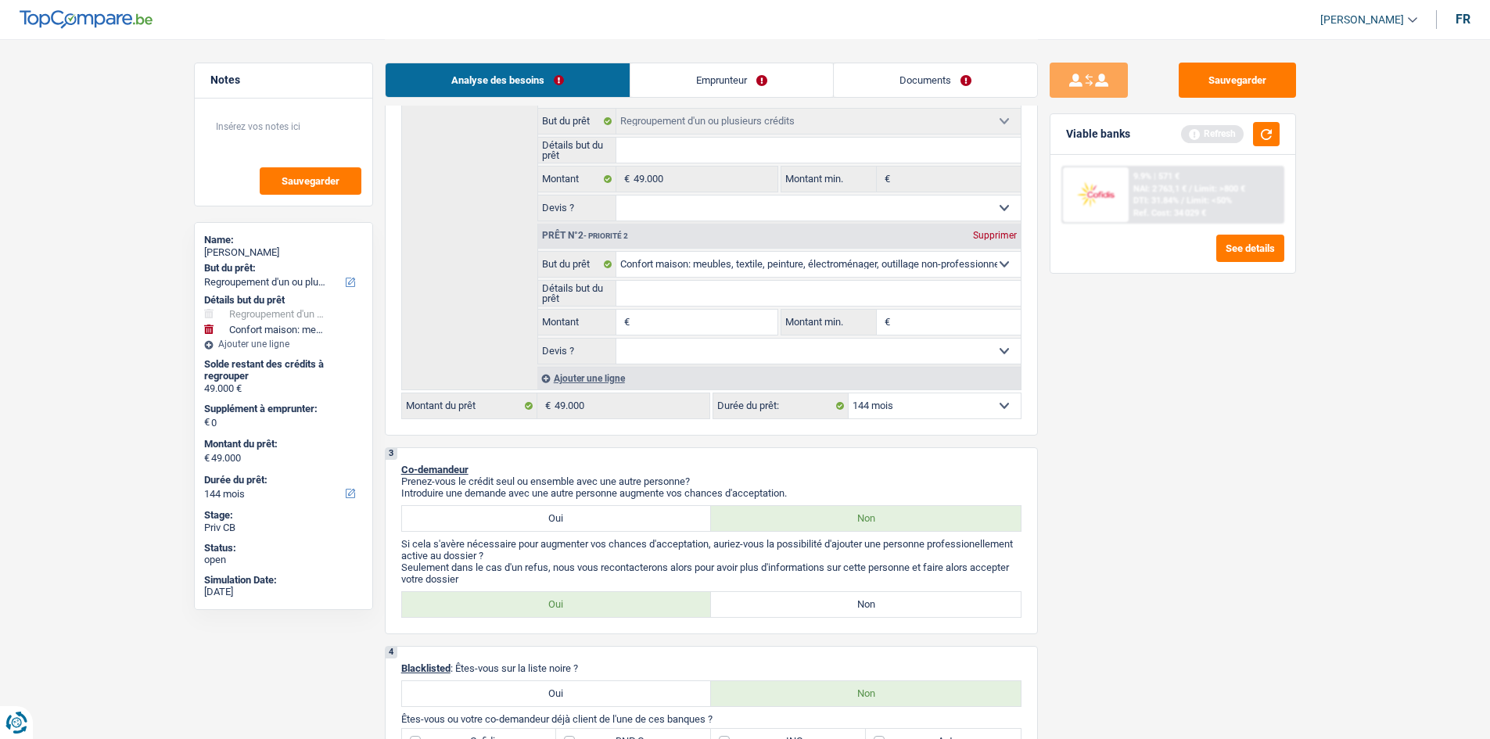
click at [695, 317] on input "Montant" at bounding box center [704, 322] width 143 height 25
type input "2"
type input "25"
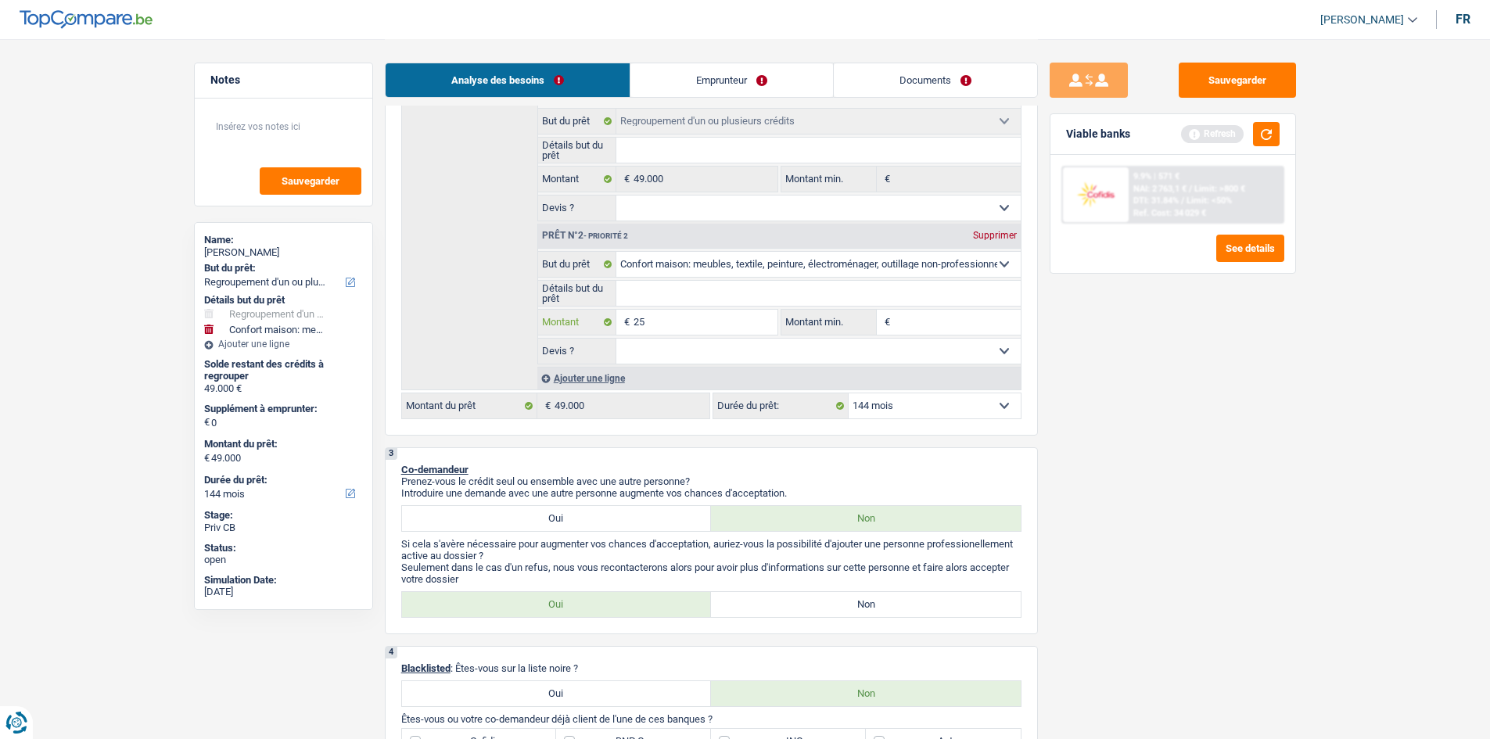
type input "250"
type input "2.500"
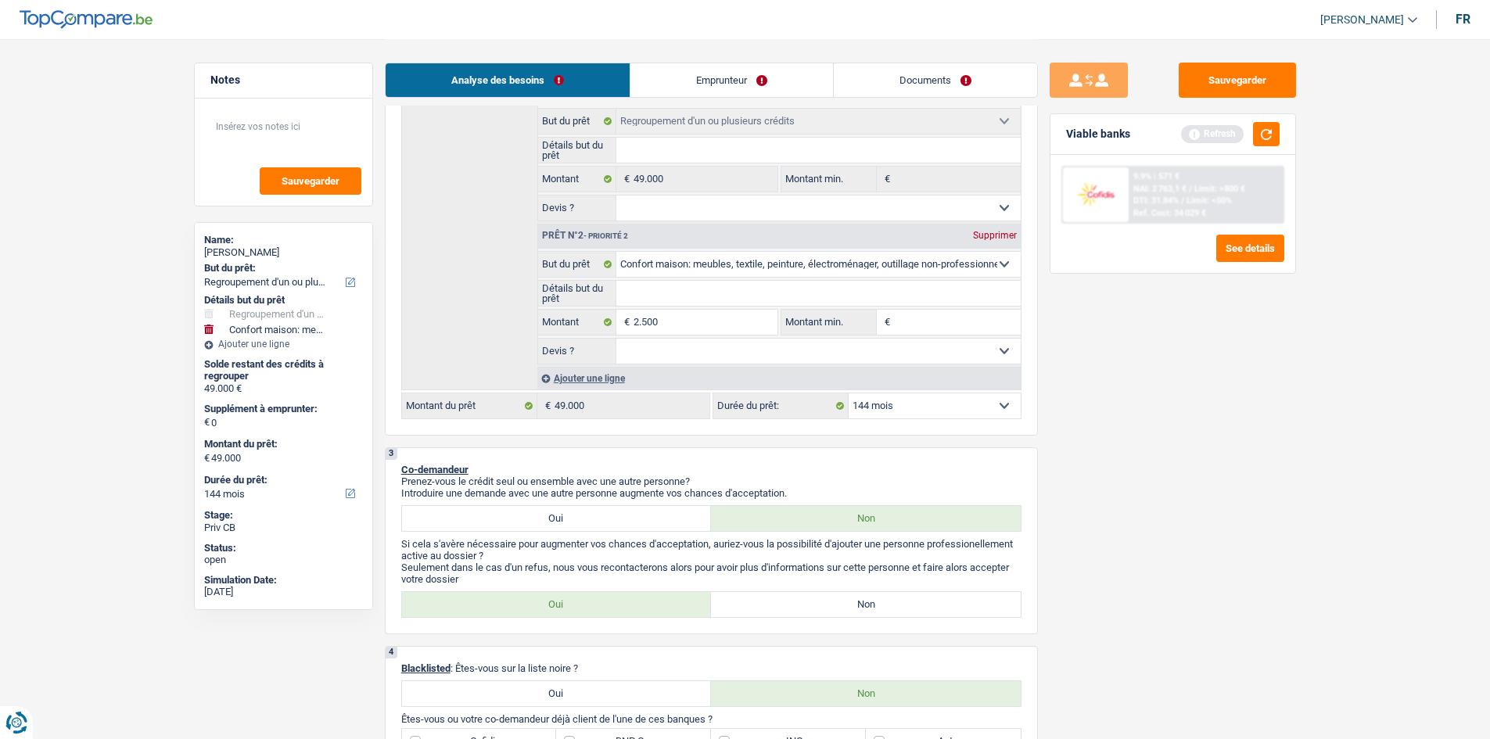
type input "2.500"
type input "51.500"
drag, startPoint x: 1285, startPoint y: 414, endPoint x: 1006, endPoint y: 427, distance: 279.5
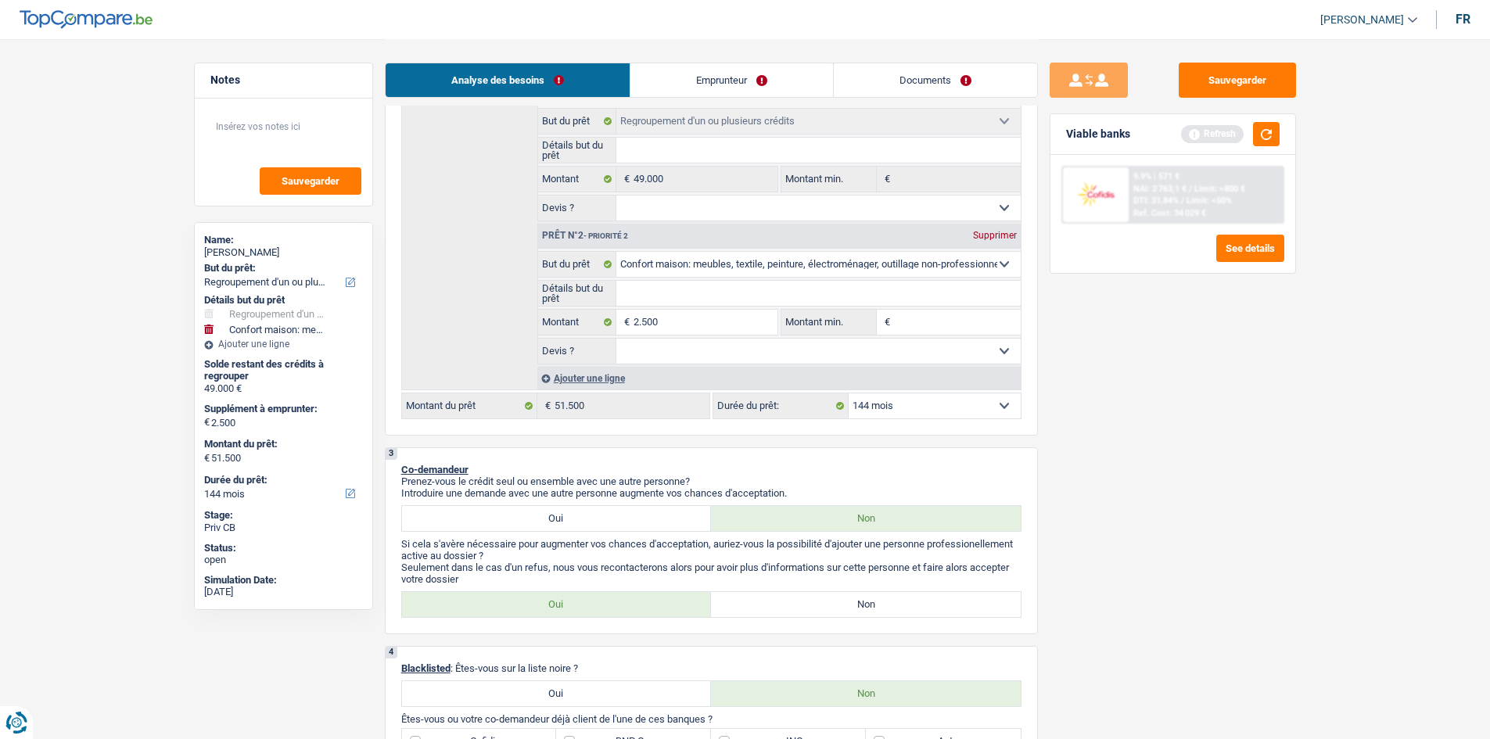
click at [1284, 414] on div "Sauvegarder Viable banks Refresh 9.9% | 571 € NAI: 2 763,1 € / Limit: >800 € DT…" at bounding box center [1173, 388] width 270 height 651
drag, startPoint x: 978, startPoint y: 400, endPoint x: 978, endPoint y: 414, distance: 13.3
click at [978, 400] on select "12 mois 18 mois 24 mois 30 mois 36 mois 42 mois 48 mois 60 mois 72 mois 84 mois…" at bounding box center [934, 405] width 172 height 25
select select "120"
click at [848, 393] on select "12 mois 18 mois 24 mois 30 mois 36 mois 42 mois 48 mois 60 mois 72 mois 84 mois…" at bounding box center [934, 405] width 172 height 25
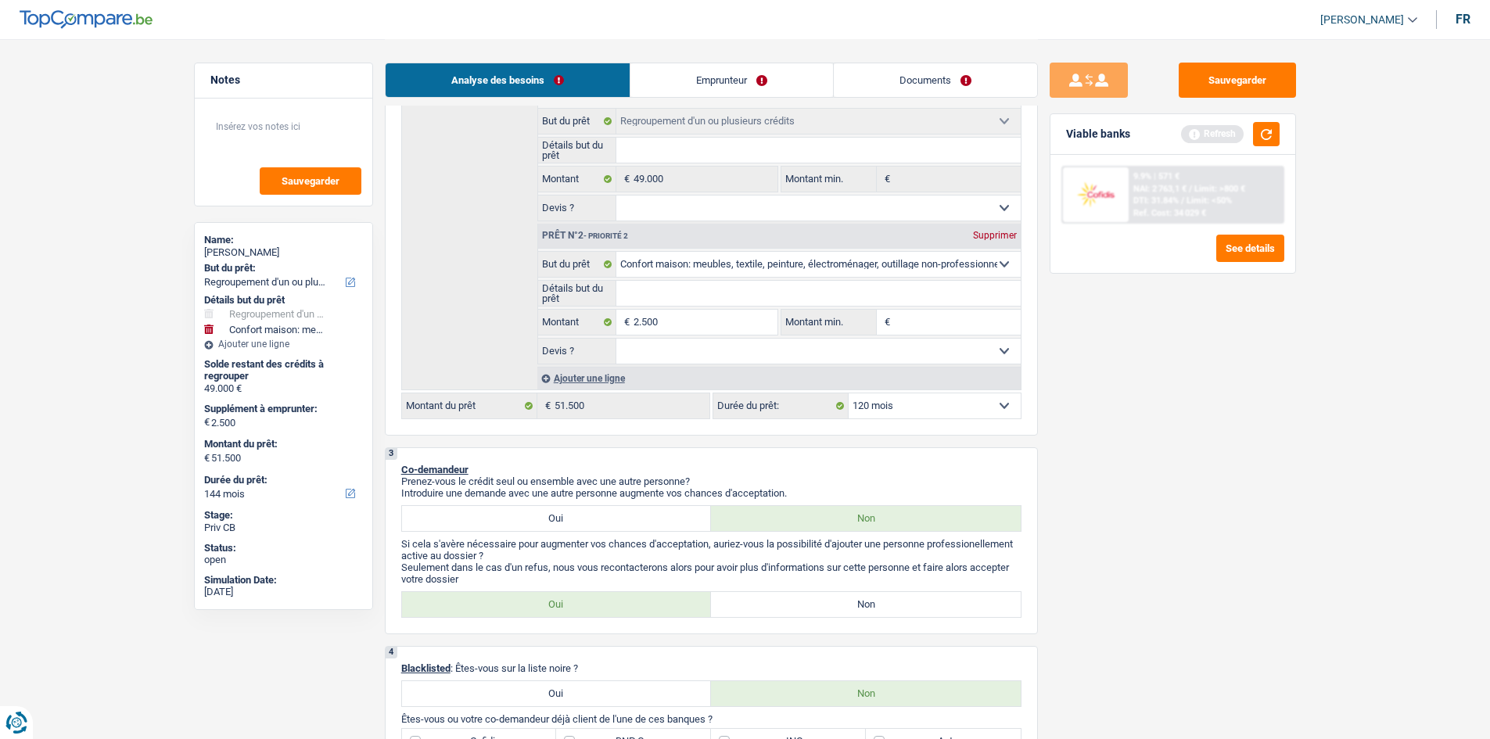
select select "120"
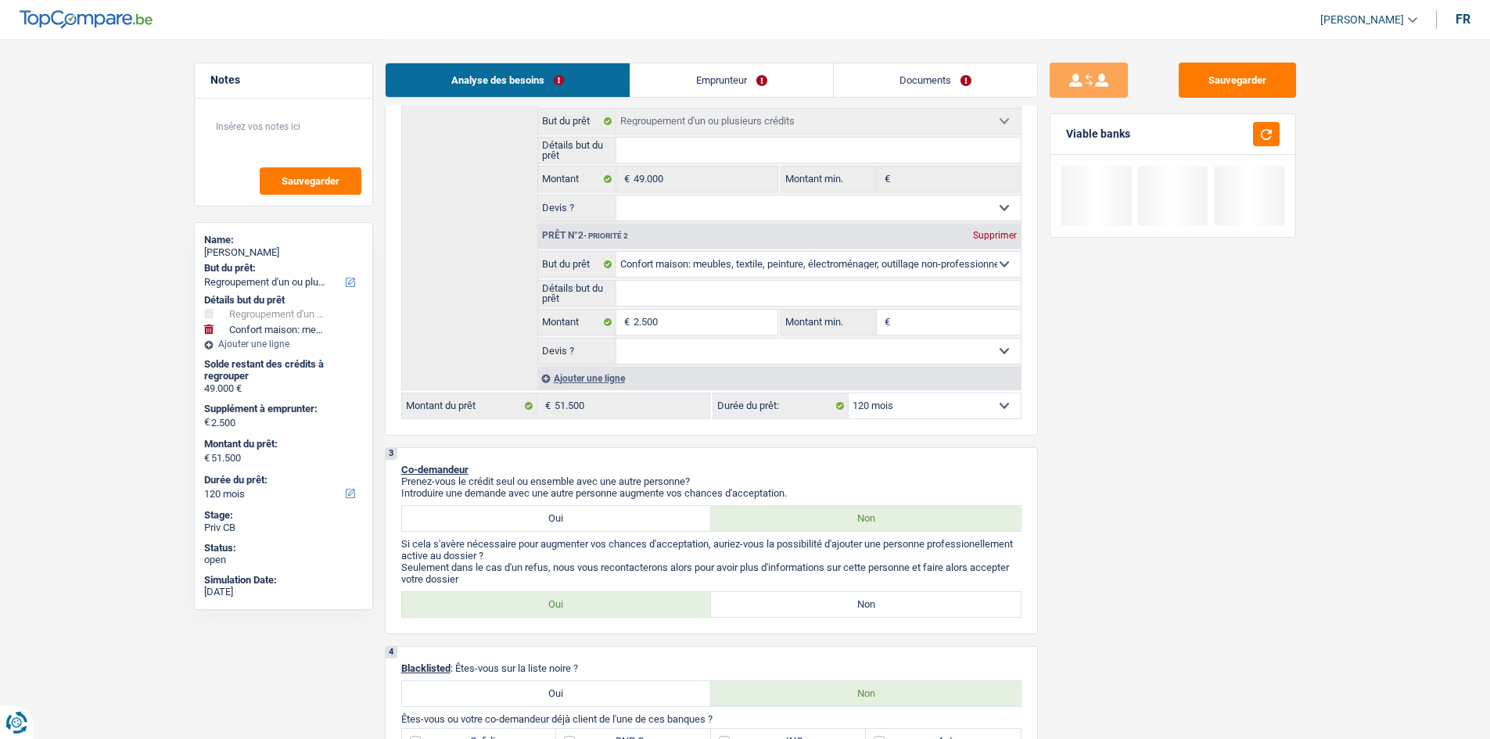
click at [1145, 503] on div "Sauvegarder Viable banks" at bounding box center [1173, 388] width 270 height 651
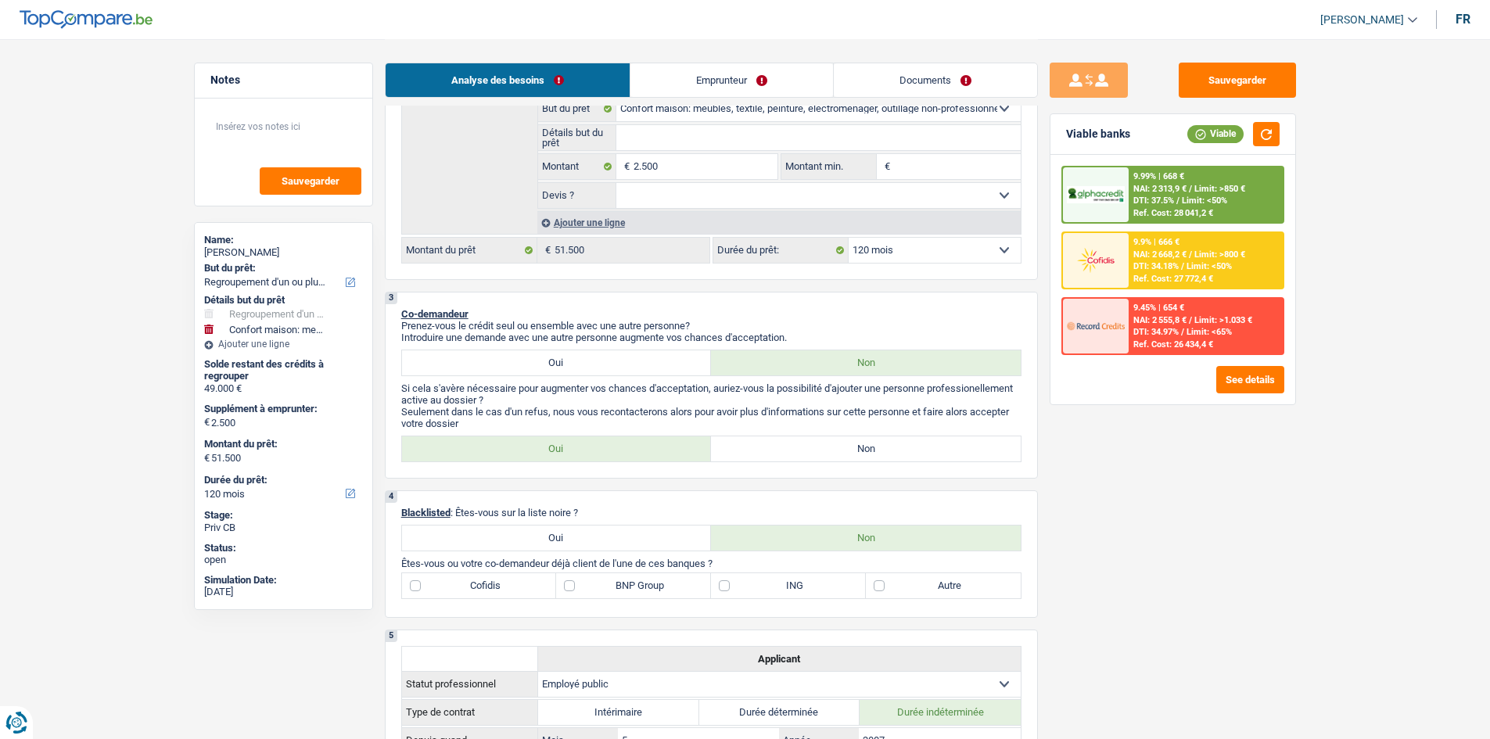
scroll to position [469, 0]
click at [836, 449] on label "Non" at bounding box center [866, 448] width 310 height 25
click at [836, 449] on input "Non" at bounding box center [866, 448] width 310 height 25
radio input "true"
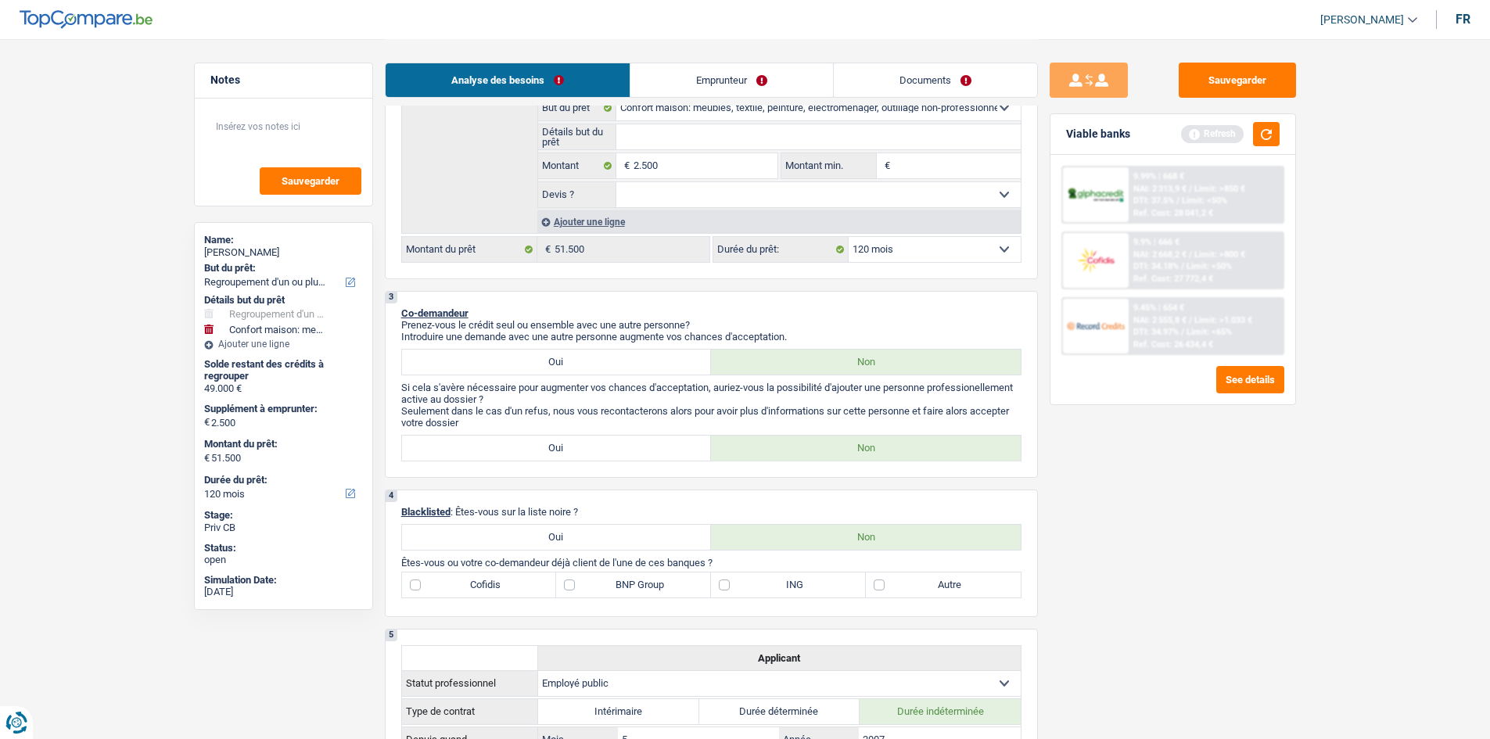
click at [1263, 479] on div "Sauvegarder Viable banks Refresh 9.99% | 668 € NAI: 2 313,9 € / Limit: >850 € D…" at bounding box center [1173, 388] width 270 height 651
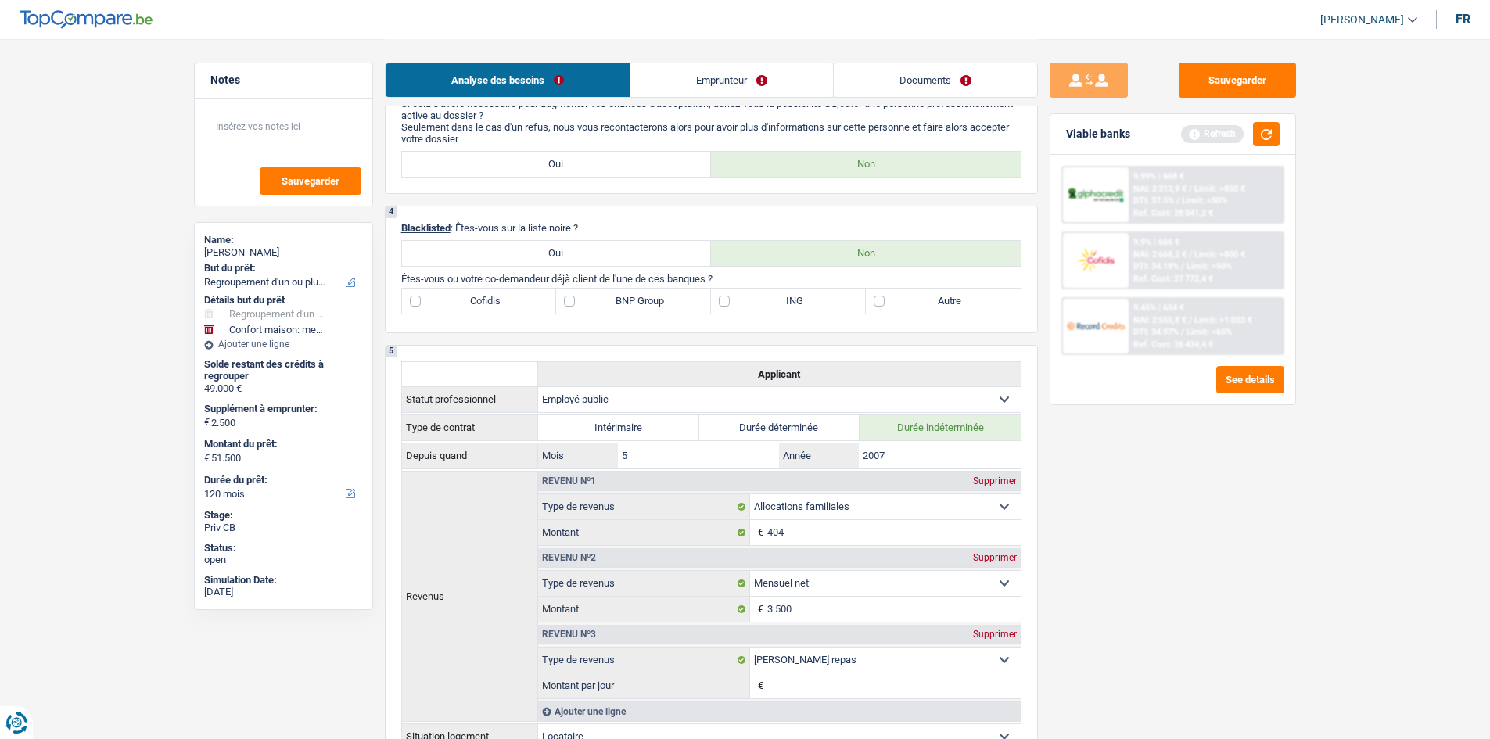
scroll to position [782, 0]
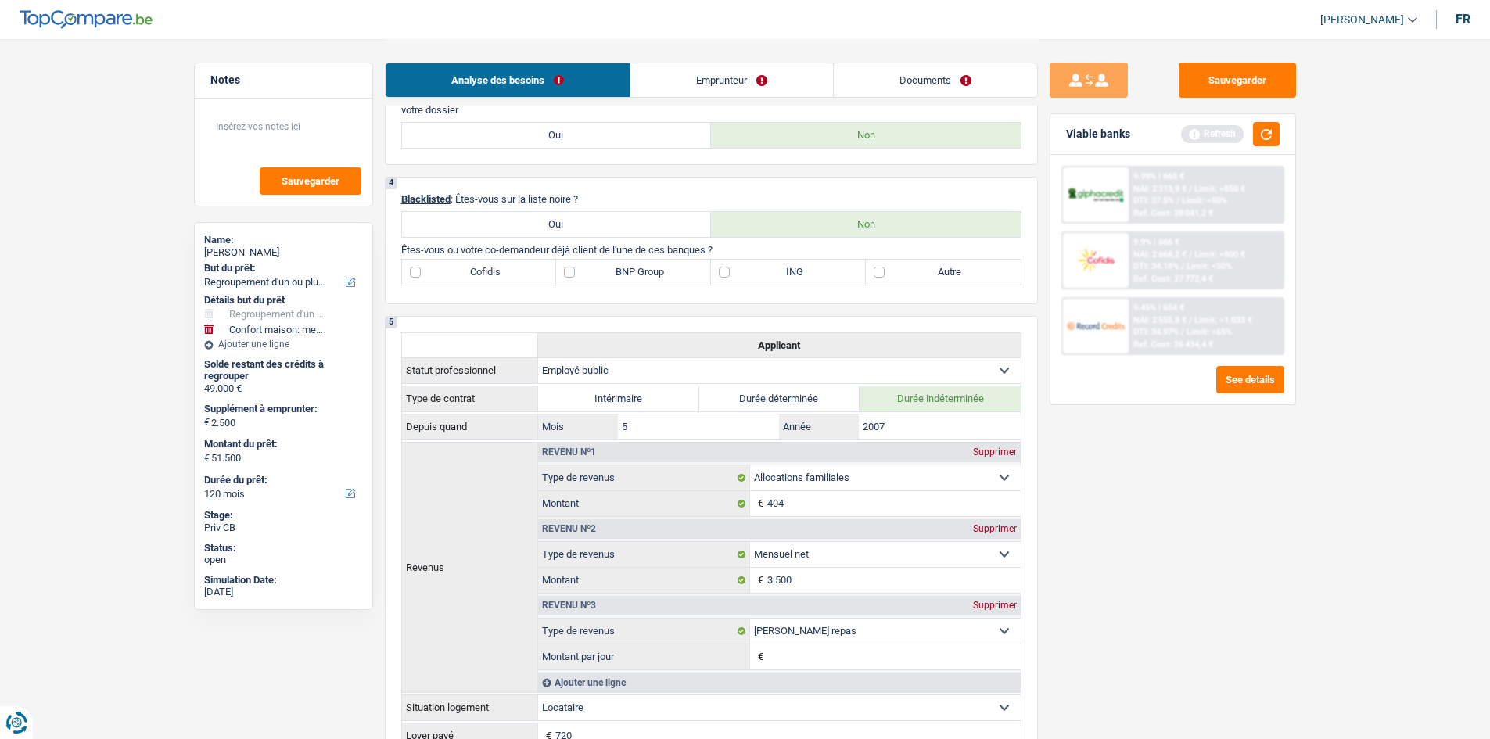
click at [513, 274] on label "Cofidis" at bounding box center [479, 272] width 155 height 25
click at [513, 274] on input "Cofidis" at bounding box center [479, 272] width 155 height 25
checkbox input "true"
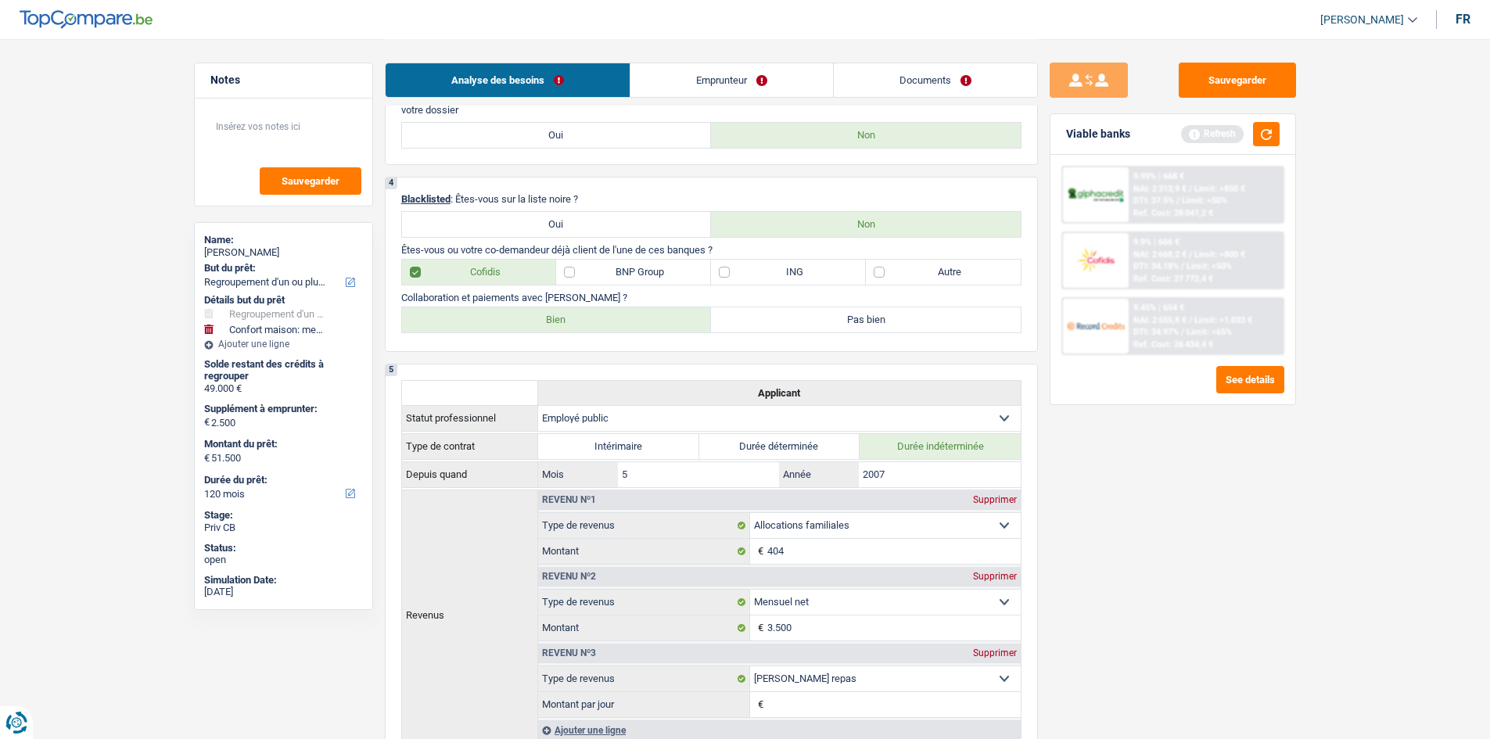
click at [609, 309] on label "Bien" at bounding box center [557, 319] width 310 height 25
click at [609, 309] on input "Bien" at bounding box center [557, 319] width 310 height 25
radio input "true"
click at [1166, 543] on div "Sauvegarder Viable banks Refresh 9.99% | 668 € NAI: 2 313,9 € / Limit: >850 € D…" at bounding box center [1173, 388] width 270 height 651
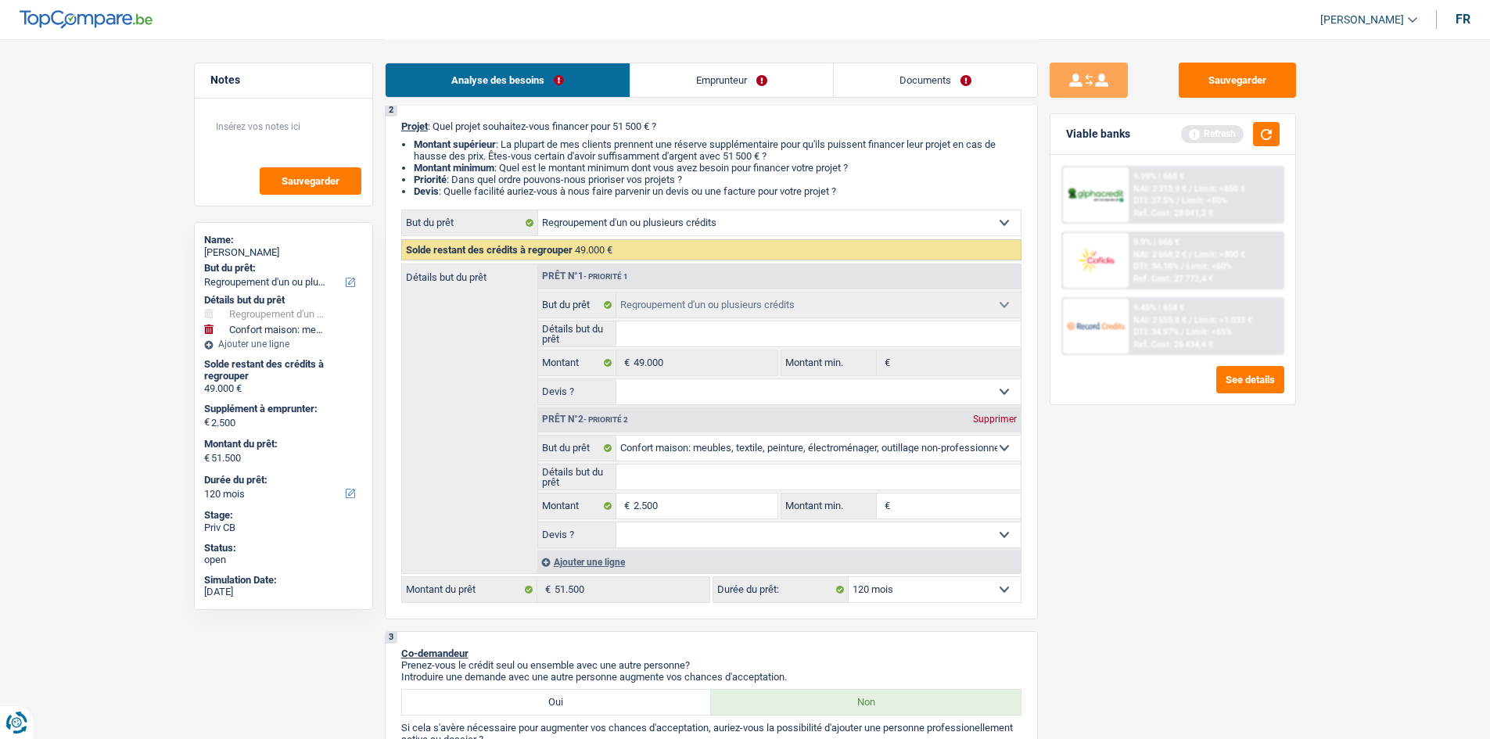
scroll to position [0, 0]
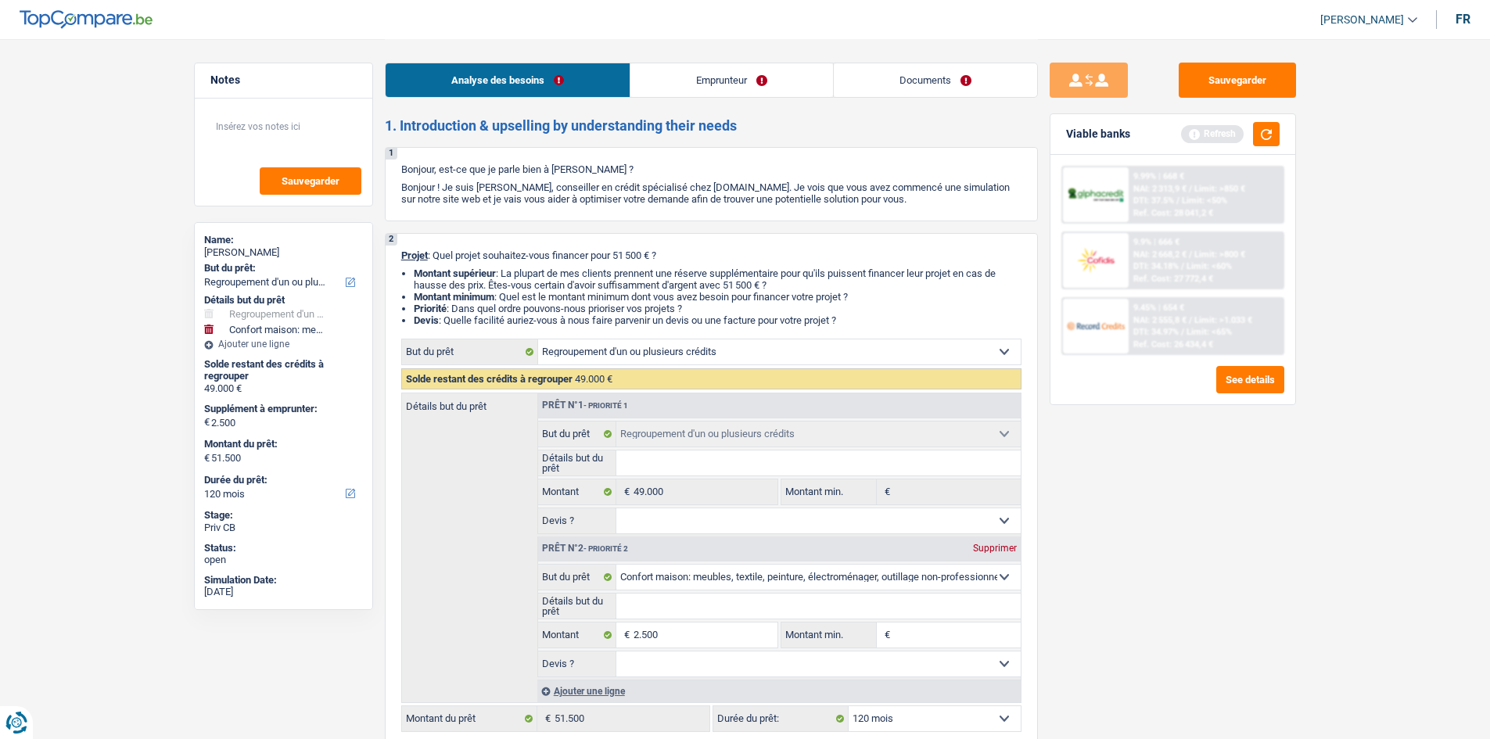
drag, startPoint x: 670, startPoint y: 72, endPoint x: 609, endPoint y: 109, distance: 71.6
click at [670, 71] on link "Emprunteur" at bounding box center [731, 80] width 203 height 34
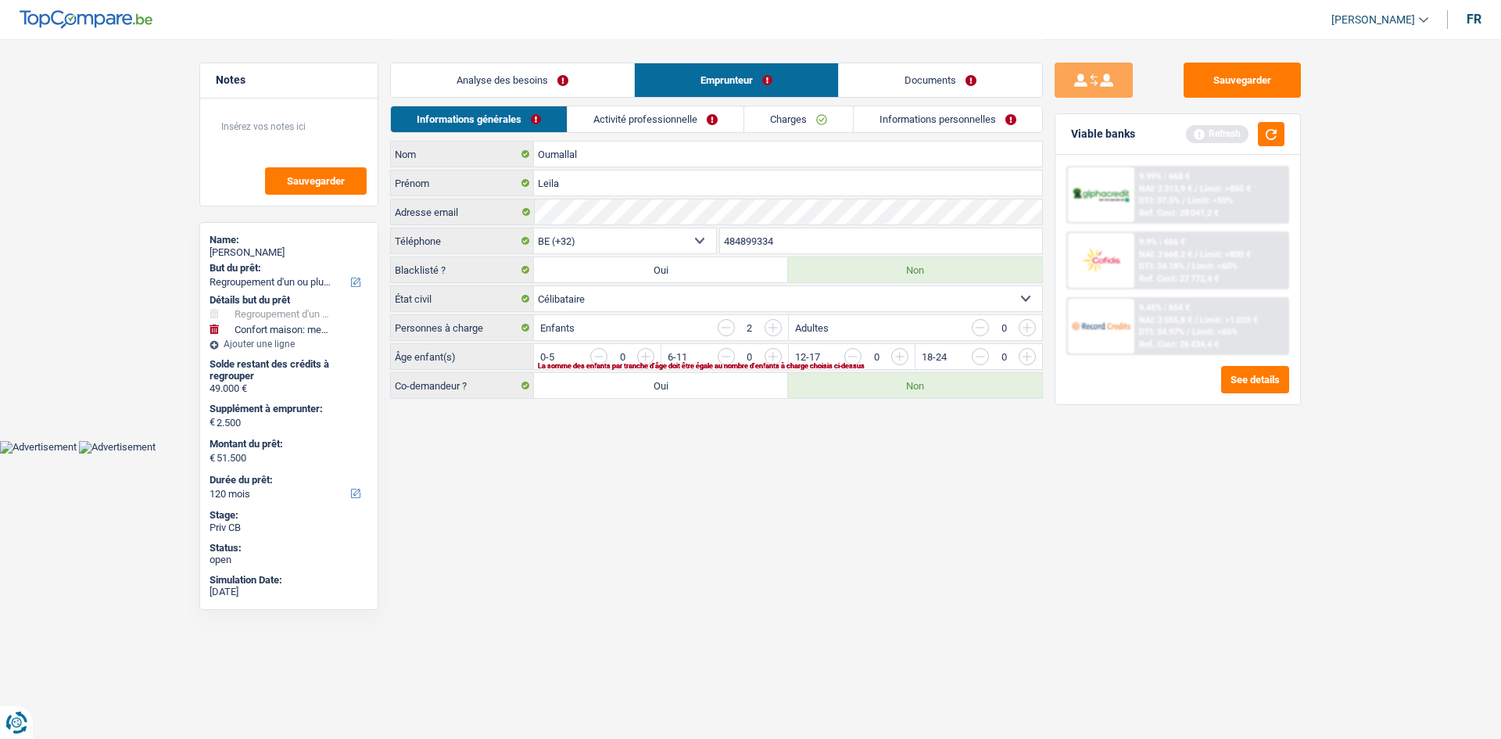
click at [626, 454] on html "Vous avez le contrôle de vos données Nous utilisons des cookies, tout comme nos…" at bounding box center [750, 227] width 1501 height 454
click at [623, 296] on select "Célibataire Marié(e) Cohabitant(e) légal(e) Divorcé(e) Veuf(ve) Séparé (de fait…" at bounding box center [788, 298] width 508 height 25
click at [713, 454] on html "Vous avez le contrôle de vos données Nous utilisons des cookies, tout comme nos…" at bounding box center [750, 227] width 1501 height 454
click at [920, 119] on link "Informations personnelles" at bounding box center [948, 119] width 188 height 26
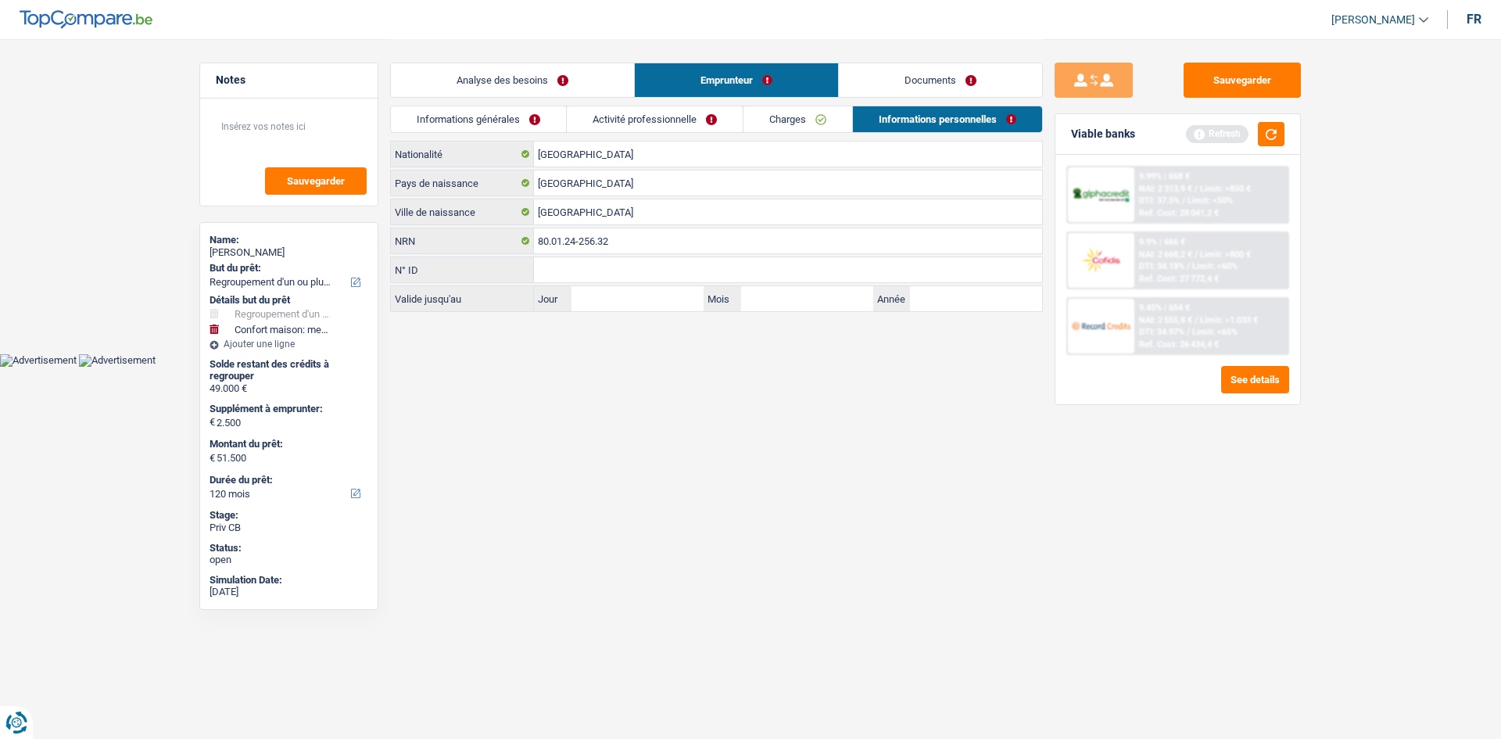
click at [544, 117] on link "Informations générales" at bounding box center [478, 119] width 175 height 26
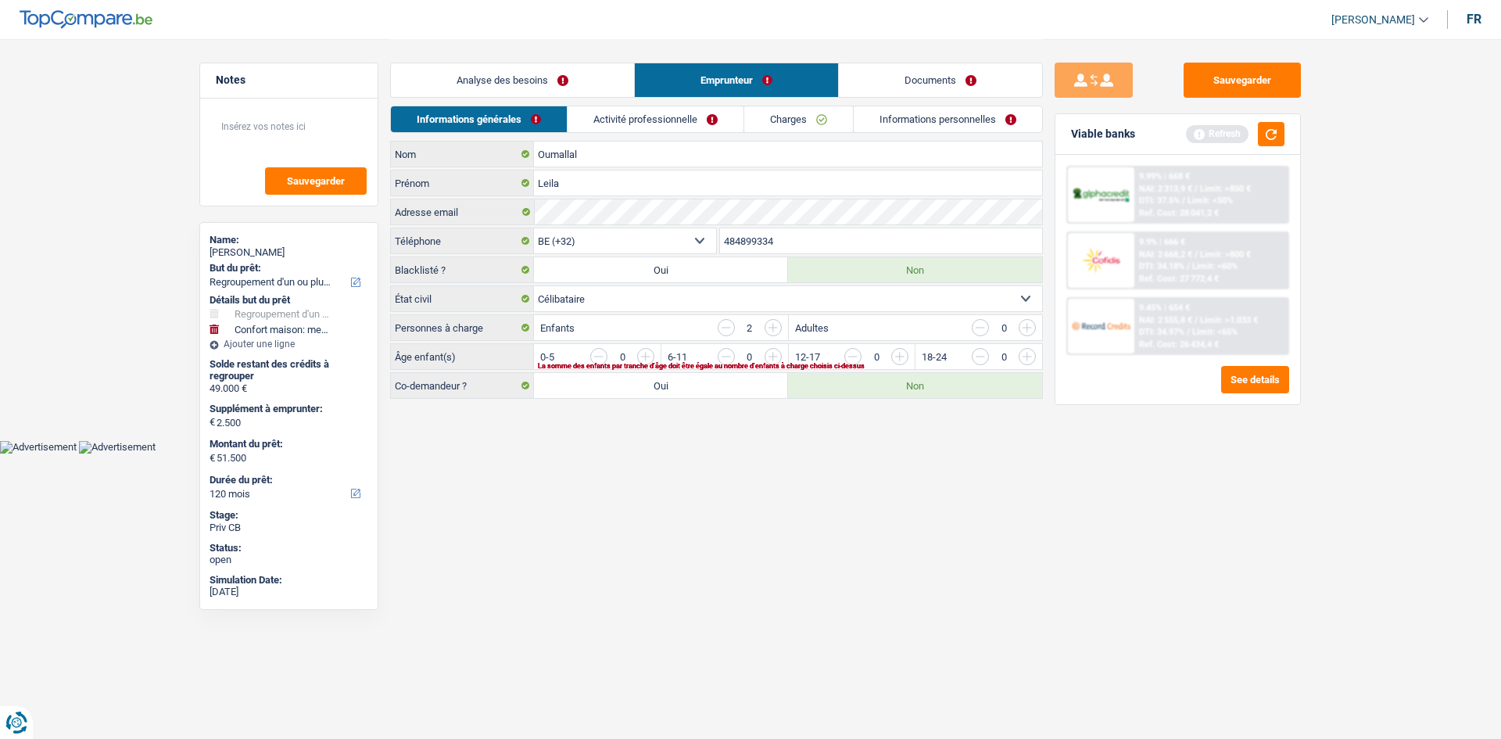
click at [750, 454] on html "Vous avez le contrôle de vos données Nous utilisons des cookies, tout comme nos…" at bounding box center [750, 227] width 1501 height 454
click at [753, 446] on body "Vous avez le contrôle de vos données Nous utilisons des cookies, tout comme nos…" at bounding box center [750, 227] width 1501 height 454
click at [755, 449] on body "Vous avez le contrôle de vos données Nous utilisons des cookies, tout comme nos…" at bounding box center [750, 227] width 1501 height 454
click at [755, 454] on html "Vous avez le contrôle de vos données Nous utilisons des cookies, tout comme nos…" at bounding box center [750, 227] width 1501 height 454
click at [903, 357] on input "button" at bounding box center [1216, 360] width 651 height 25
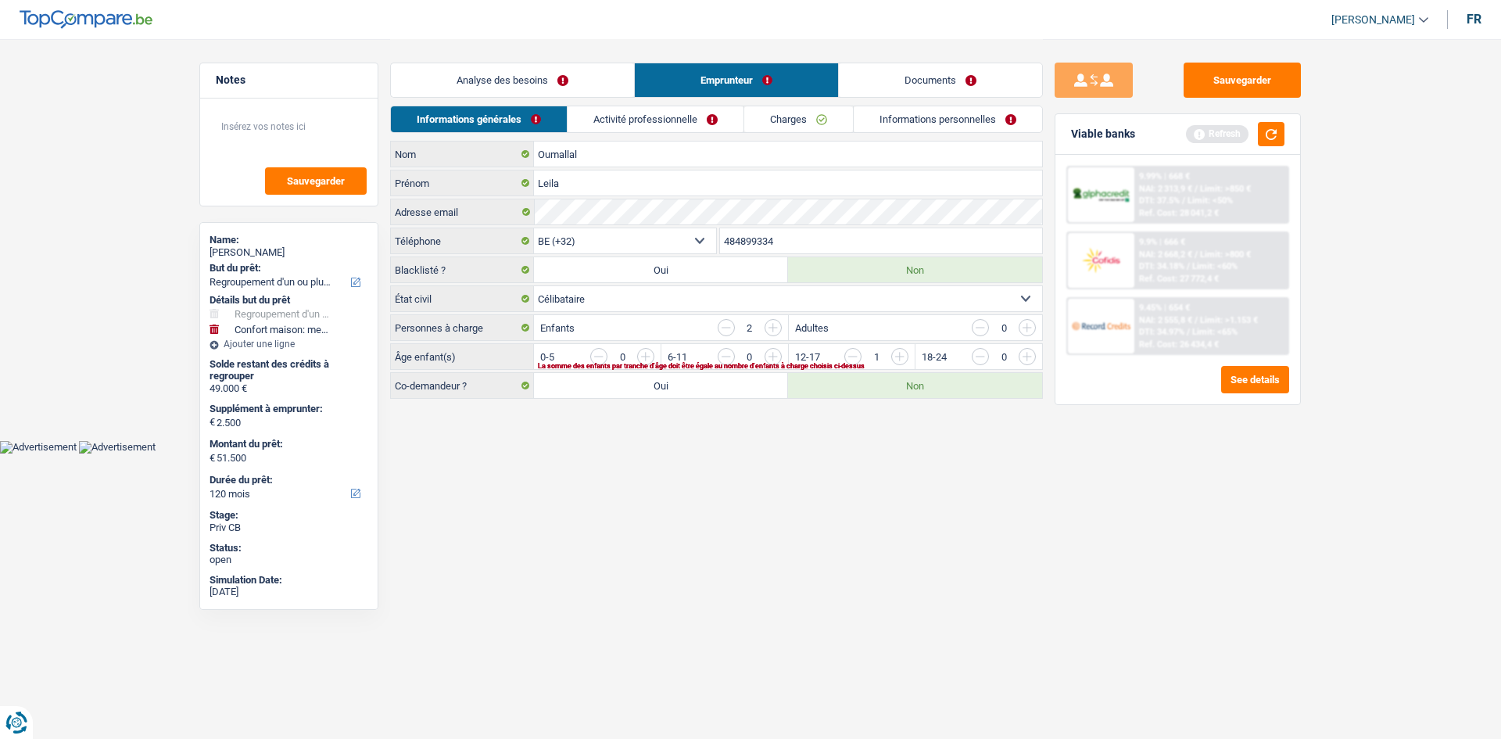
click at [903, 357] on input "button" at bounding box center [1216, 360] width 651 height 25
click at [788, 449] on body "Vous avez le contrôle de vos données Nous utilisons des cookies, tout comme nos…" at bounding box center [750, 227] width 1501 height 454
click at [678, 126] on link "Activité professionnelle" at bounding box center [656, 119] width 176 height 26
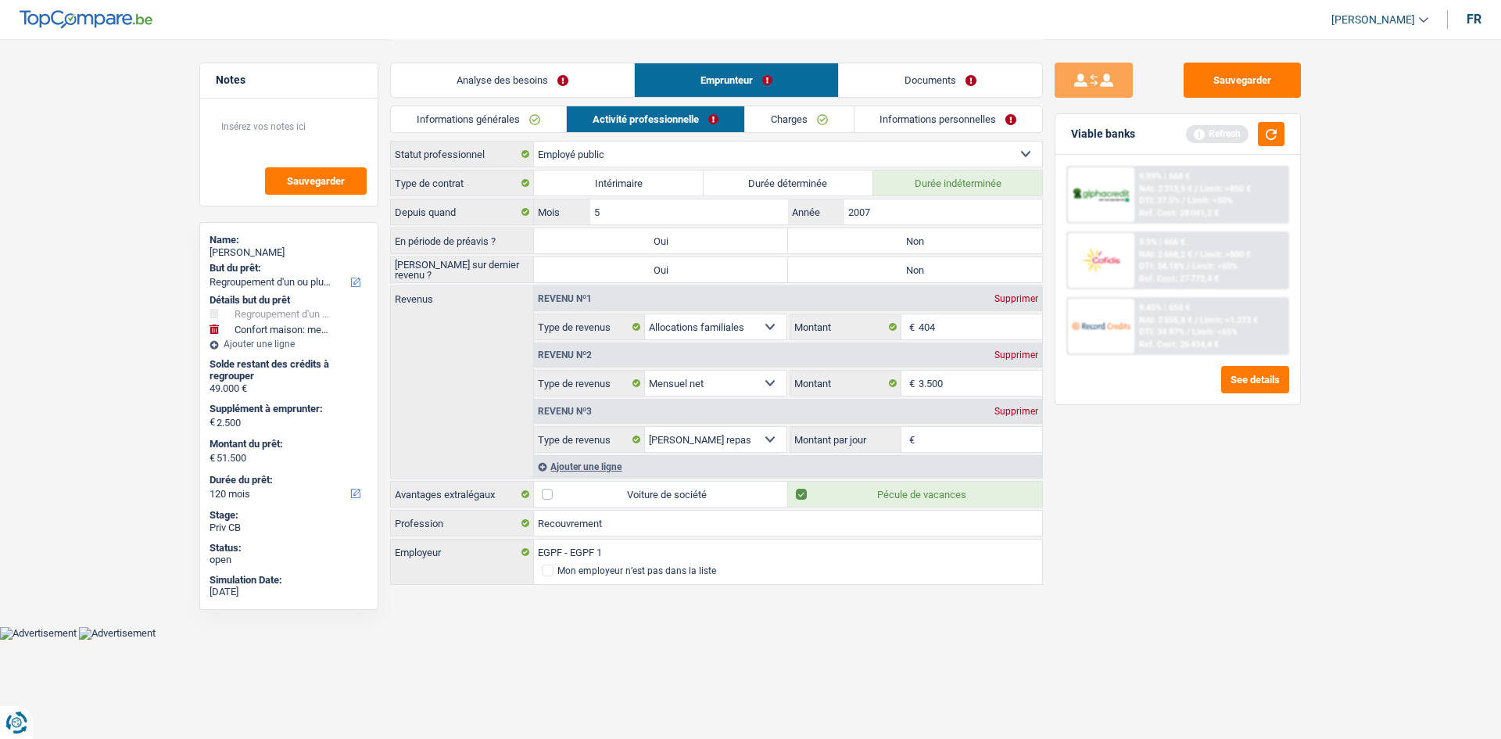
click at [1300, 514] on div "Sauvegarder Viable banks Refresh 9.99% | 668 € NAI: 2 313,9 € / Limit: >850 € D…" at bounding box center [1178, 388] width 270 height 651
click at [931, 249] on label "Non" at bounding box center [915, 240] width 254 height 25
click at [931, 249] on input "Non" at bounding box center [915, 240] width 254 height 25
radio input "true"
click at [937, 274] on label "Non" at bounding box center [915, 269] width 254 height 25
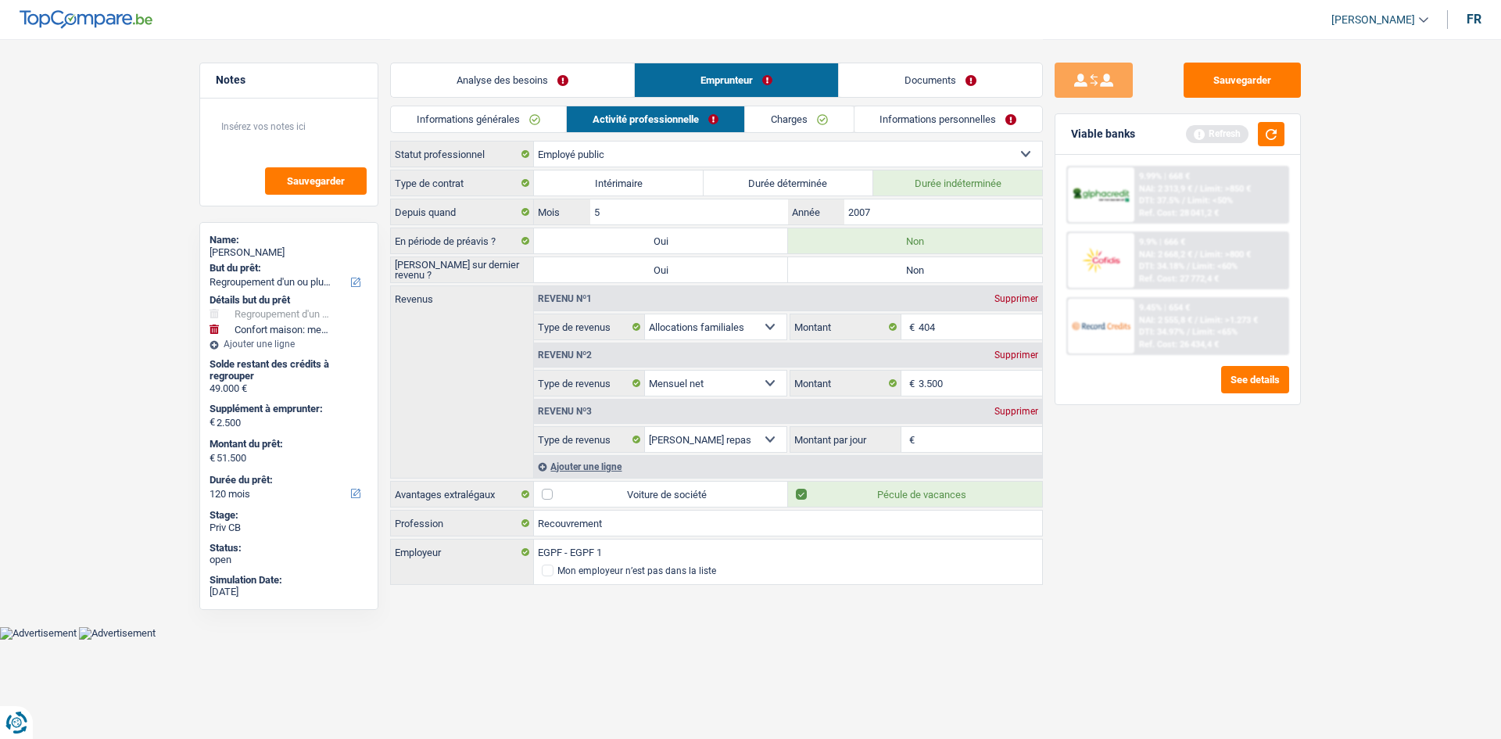
click at [937, 274] on input "Non" at bounding box center [915, 269] width 254 height 25
radio input "true"
click at [1247, 554] on div "Sauvegarder Viable banks Refresh 9.99% | 668 € NAI: 2 313,9 € / Limit: >850 € D…" at bounding box center [1178, 388] width 270 height 651
click at [941, 447] on input "Montant par jour" at bounding box center [981, 439] width 124 height 25
type input "8,0"
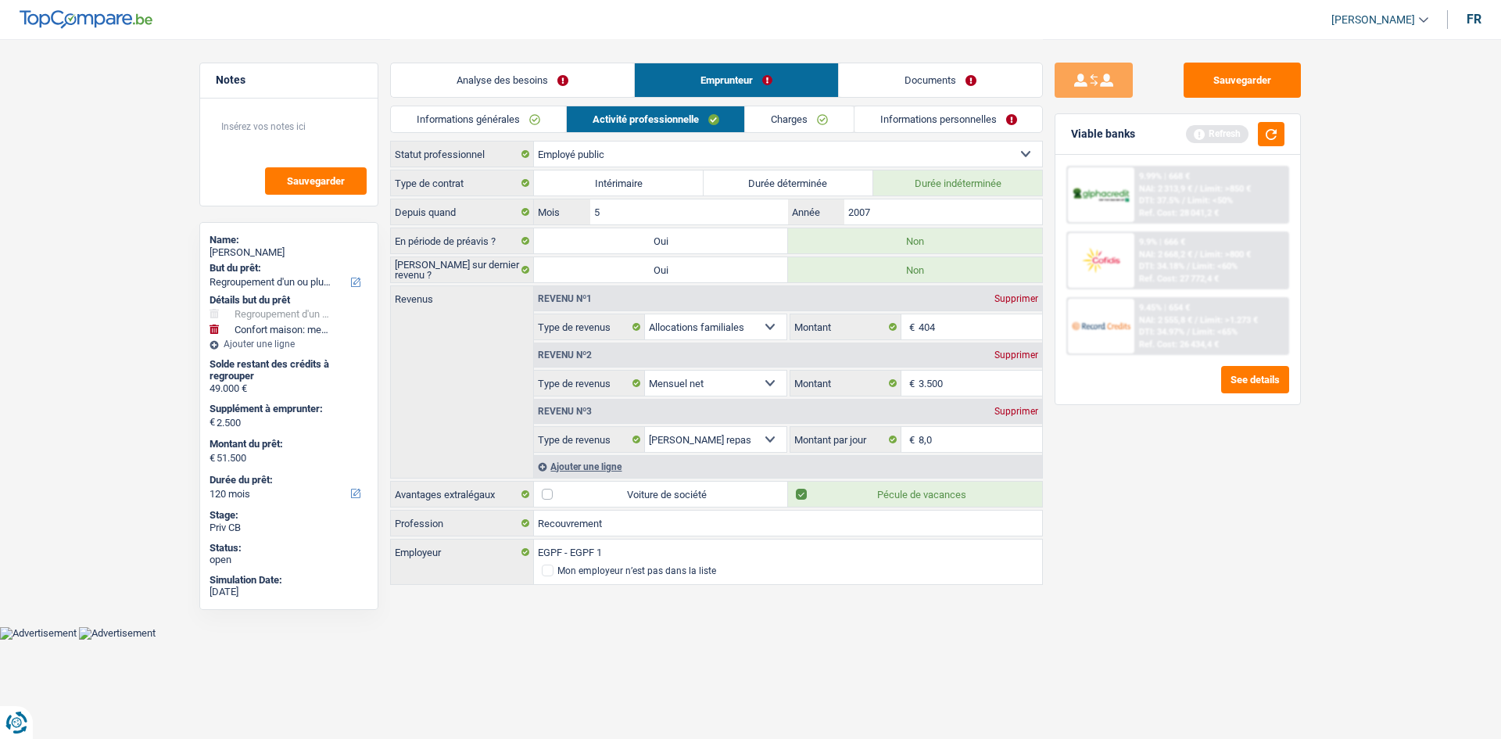
click at [1253, 511] on div "Sauvegarder Viable banks Refresh 9.99% | 668 € NAI: 2 313,9 € / Limit: >850 € D…" at bounding box center [1178, 388] width 270 height 651
click at [1386, 282] on main "Notes Sauvegarder Name: Leila Oumallal But du prêt: Confort maison: meubles, te…" at bounding box center [750, 313] width 1501 height 626
click at [815, 117] on link "Charges" at bounding box center [799, 119] width 109 height 26
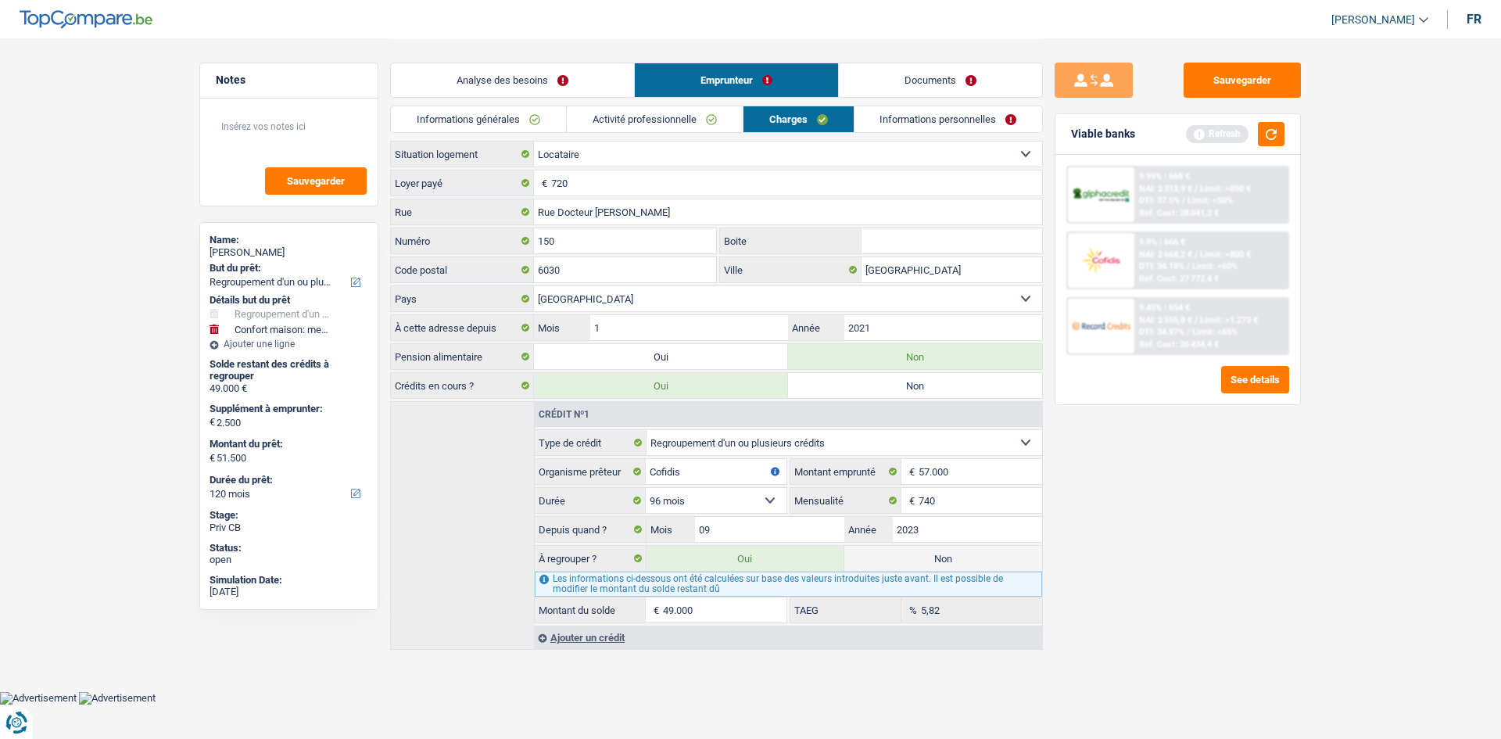
click at [1226, 536] on div "Sauvegarder Viable banks Refresh 9.99% | 668 € NAI: 2 313,9 € / Limit: >850 € D…" at bounding box center [1178, 388] width 270 height 651
click at [935, 126] on link "Informations personnelles" at bounding box center [949, 119] width 188 height 26
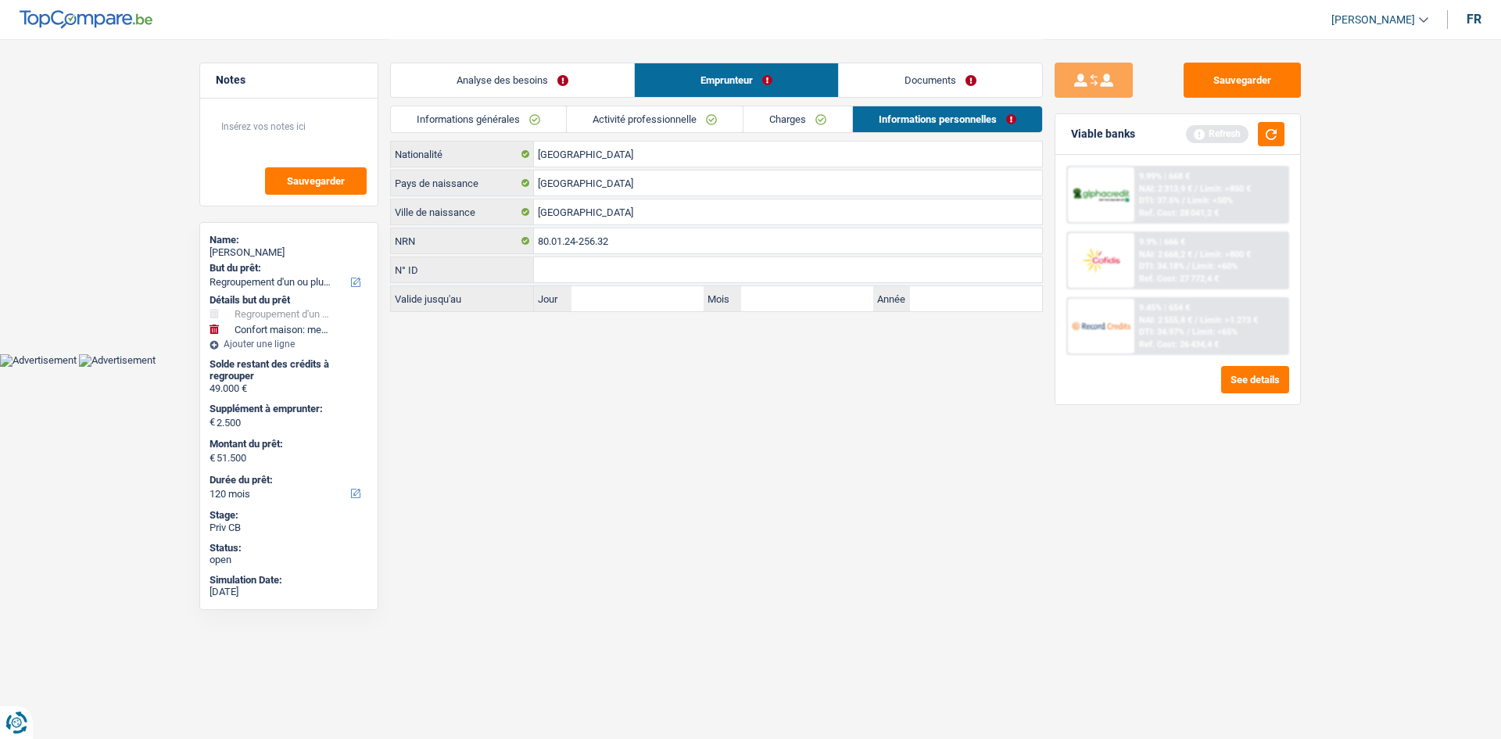
click at [672, 367] on html "Vous avez le contrôle de vos données Nous utilisons des cookies, tout comme nos…" at bounding box center [750, 183] width 1501 height 367
click at [741, 367] on html "Vous avez le contrôle de vos données Nous utilisons des cookies, tout comme nos…" at bounding box center [750, 183] width 1501 height 367
click at [973, 64] on link "Documents" at bounding box center [940, 80] width 203 height 34
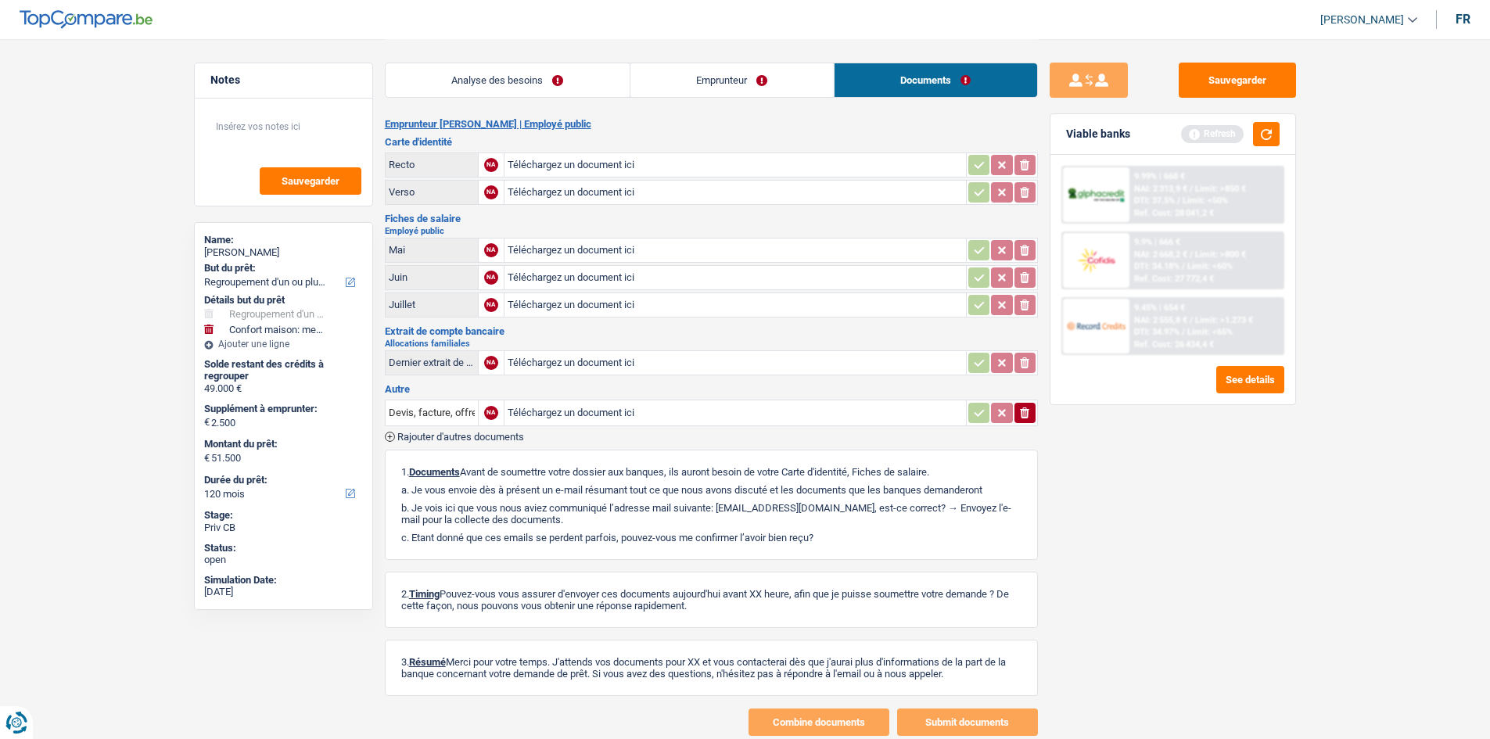
click at [540, 72] on link "Analyse des besoins" at bounding box center [507, 80] width 244 height 34
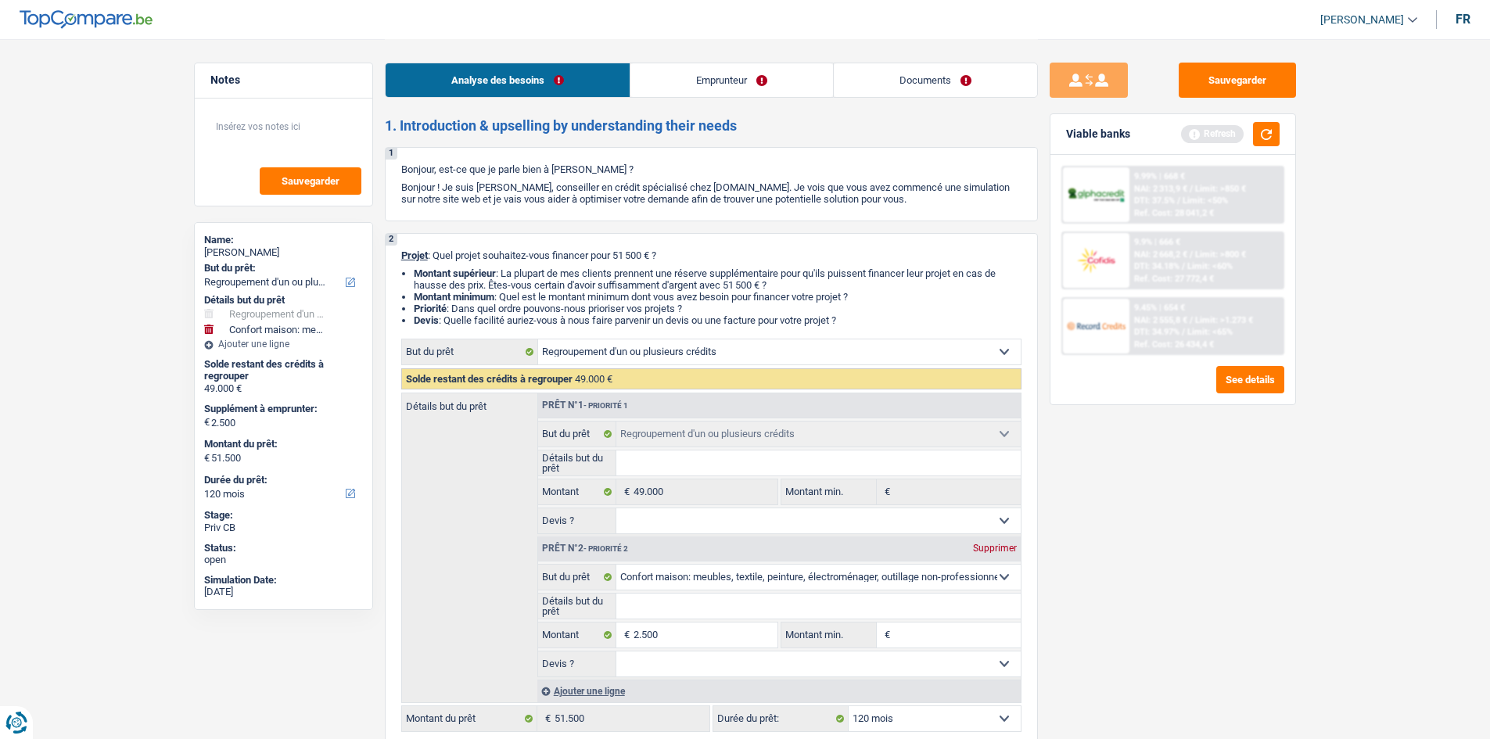
click at [1233, 600] on div "Sauvegarder Viable banks Refresh 9.99% | 668 € NAI: 2 313,9 € / Limit: >850 € D…" at bounding box center [1173, 388] width 270 height 651
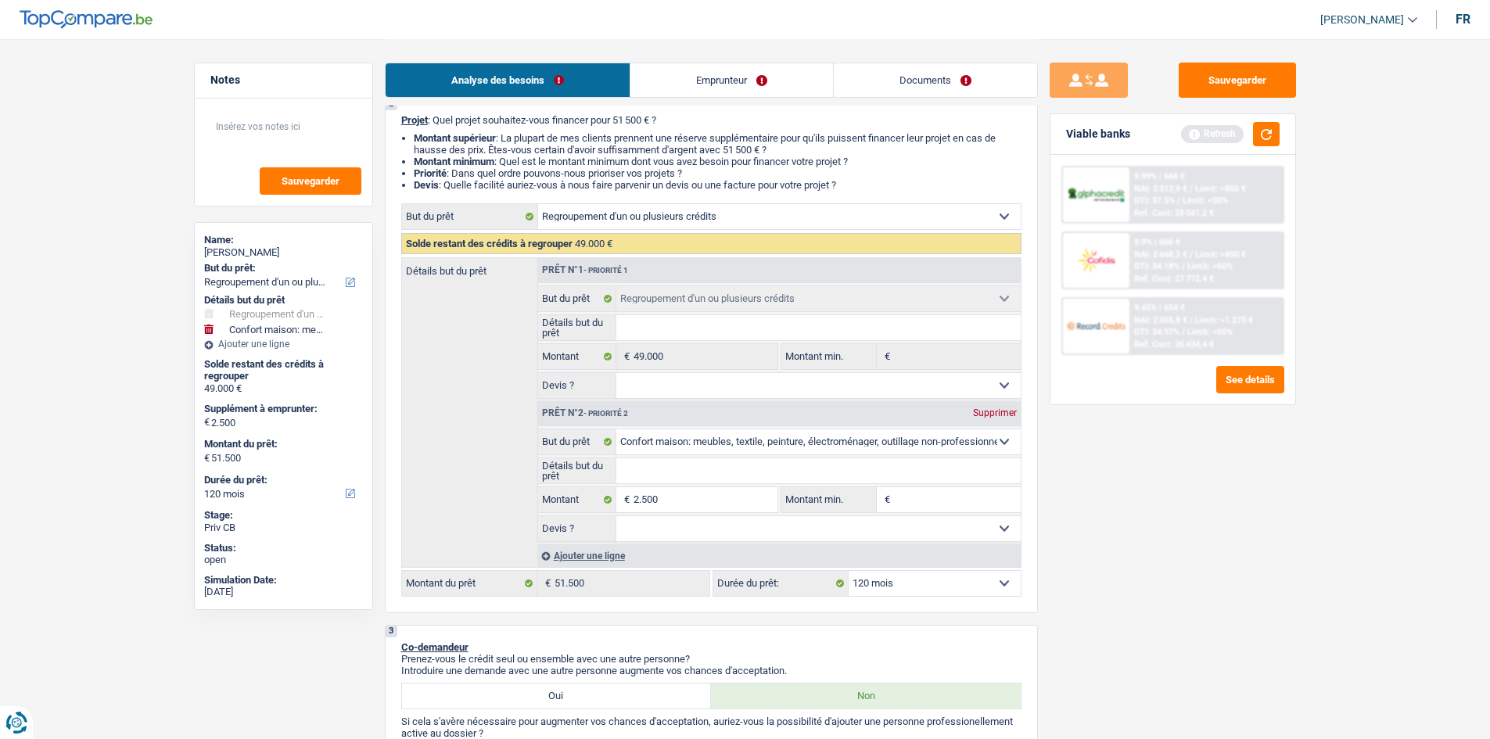
scroll to position [313, 0]
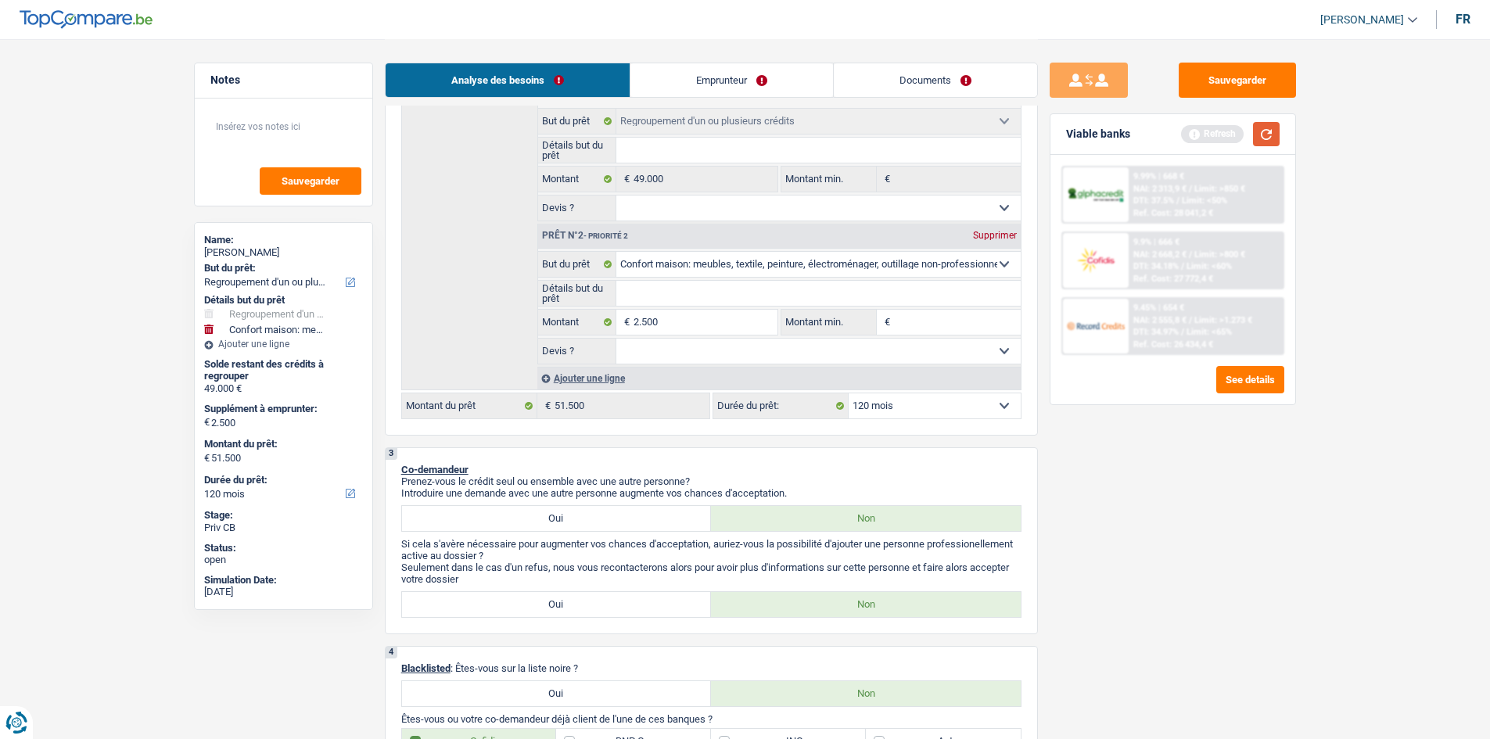
click at [1267, 144] on button "button" at bounding box center [1266, 134] width 27 height 24
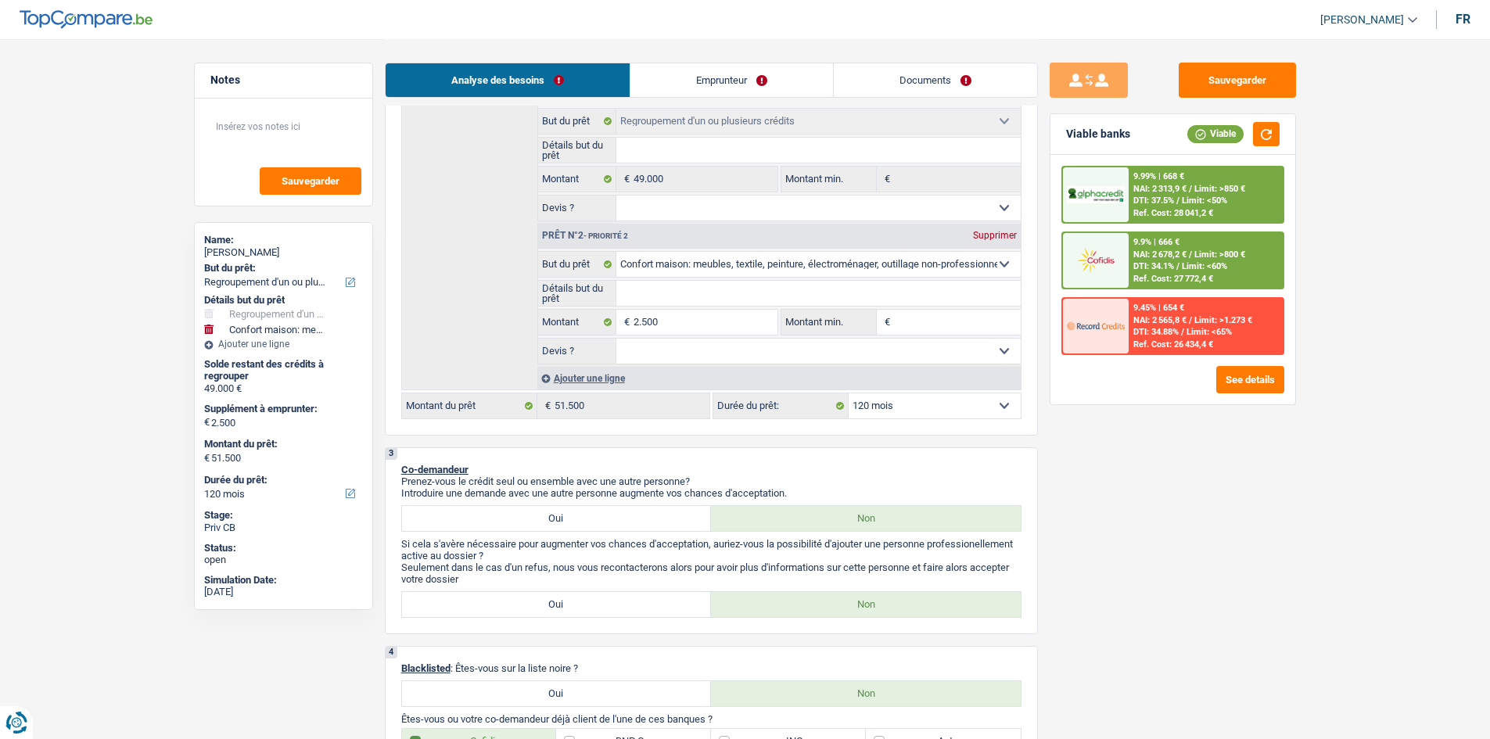
click at [894, 405] on select "12 mois 18 mois 24 mois 30 mois 36 mois 42 mois 48 mois 60 mois 72 mois 84 mois…" at bounding box center [934, 405] width 172 height 25
select select "84"
click at [848, 393] on select "12 mois 18 mois 24 mois 30 mois 36 mois 42 mois 48 mois 60 mois 72 mois 84 mois…" at bounding box center [934, 405] width 172 height 25
select select "84"
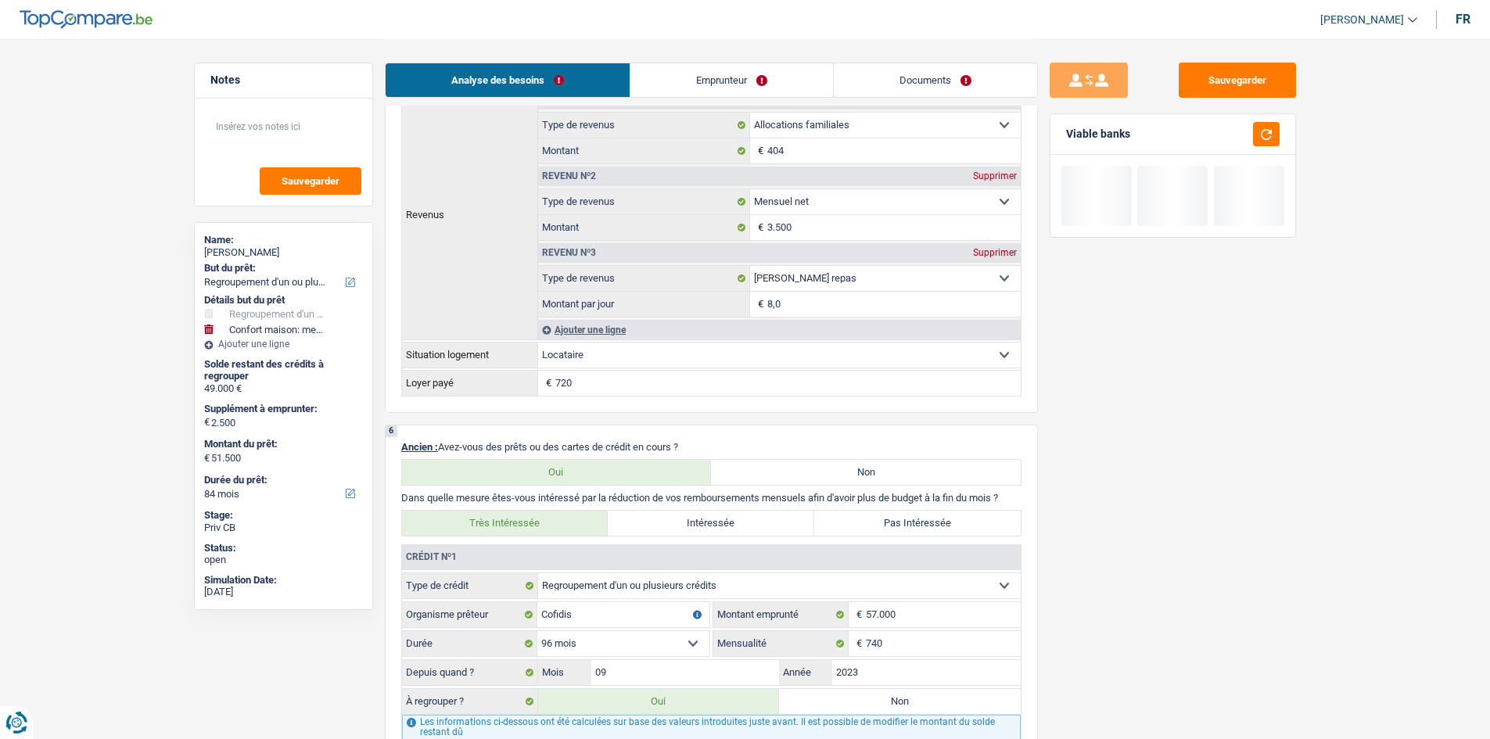
scroll to position [1407, 0]
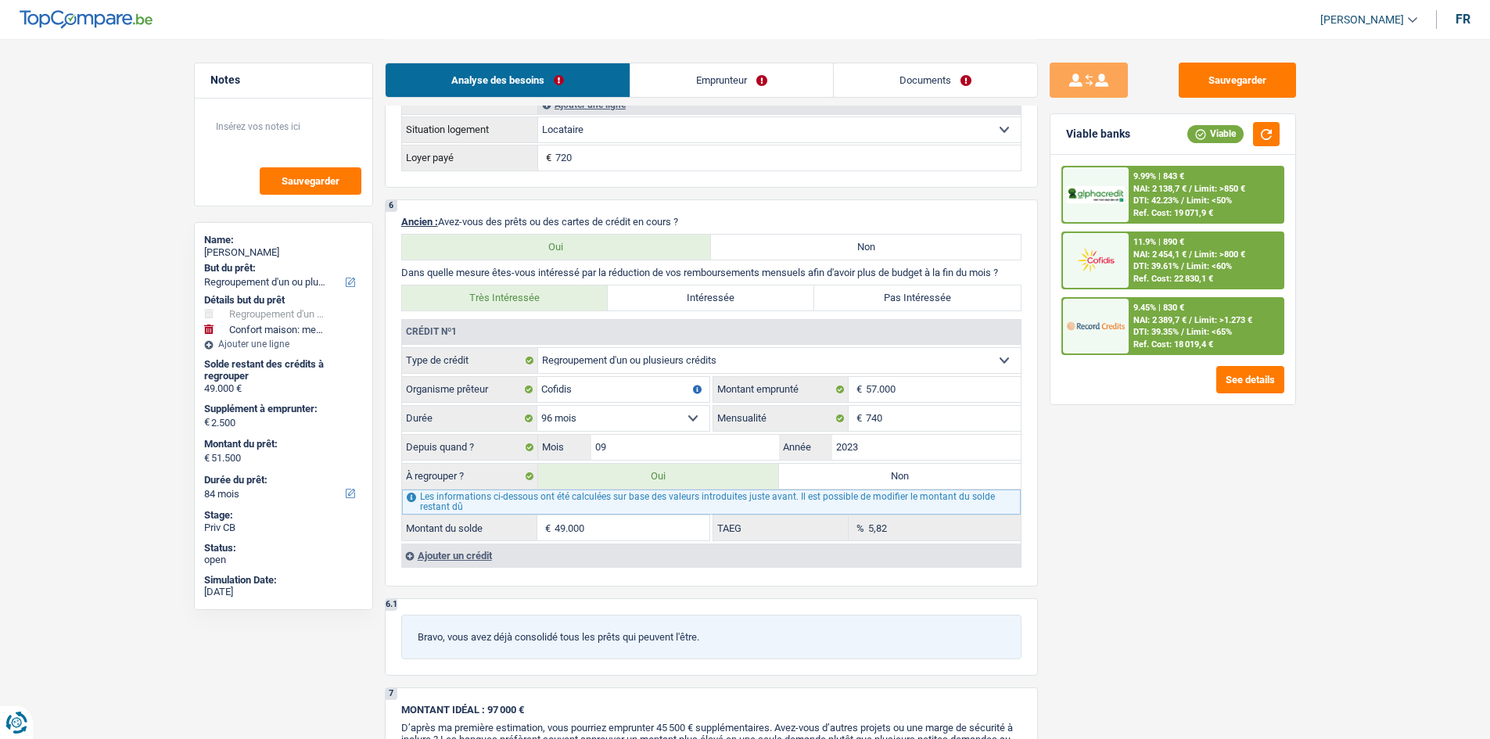
click at [1160, 339] on div "Ref. Cost: 18 019,4 €" at bounding box center [1173, 344] width 80 height 10
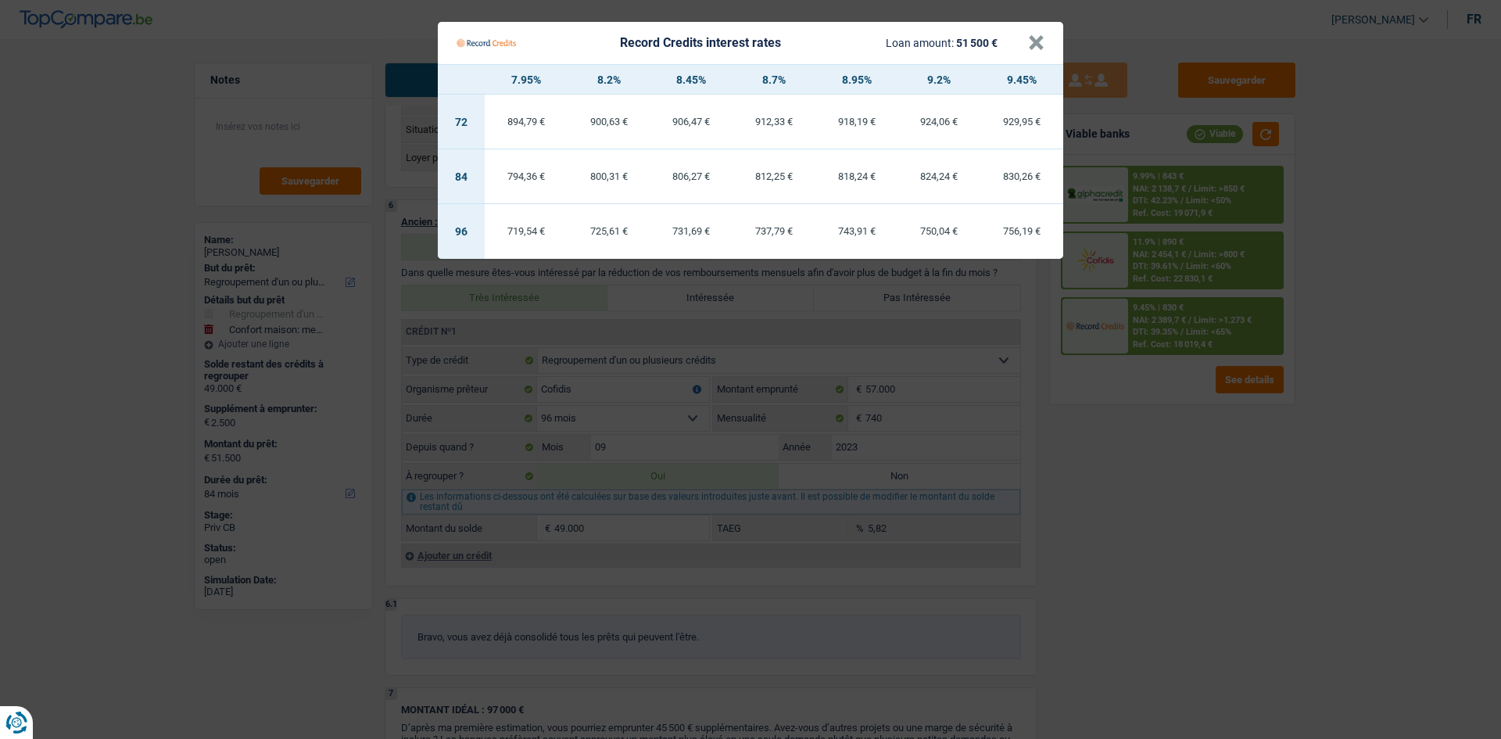
click at [1172, 477] on Credits "Record Credits interest rates Loan amount: 51 500 € × 7.95% 8.2% 8.45% 8.7% 8.9…" at bounding box center [750, 369] width 1501 height 739
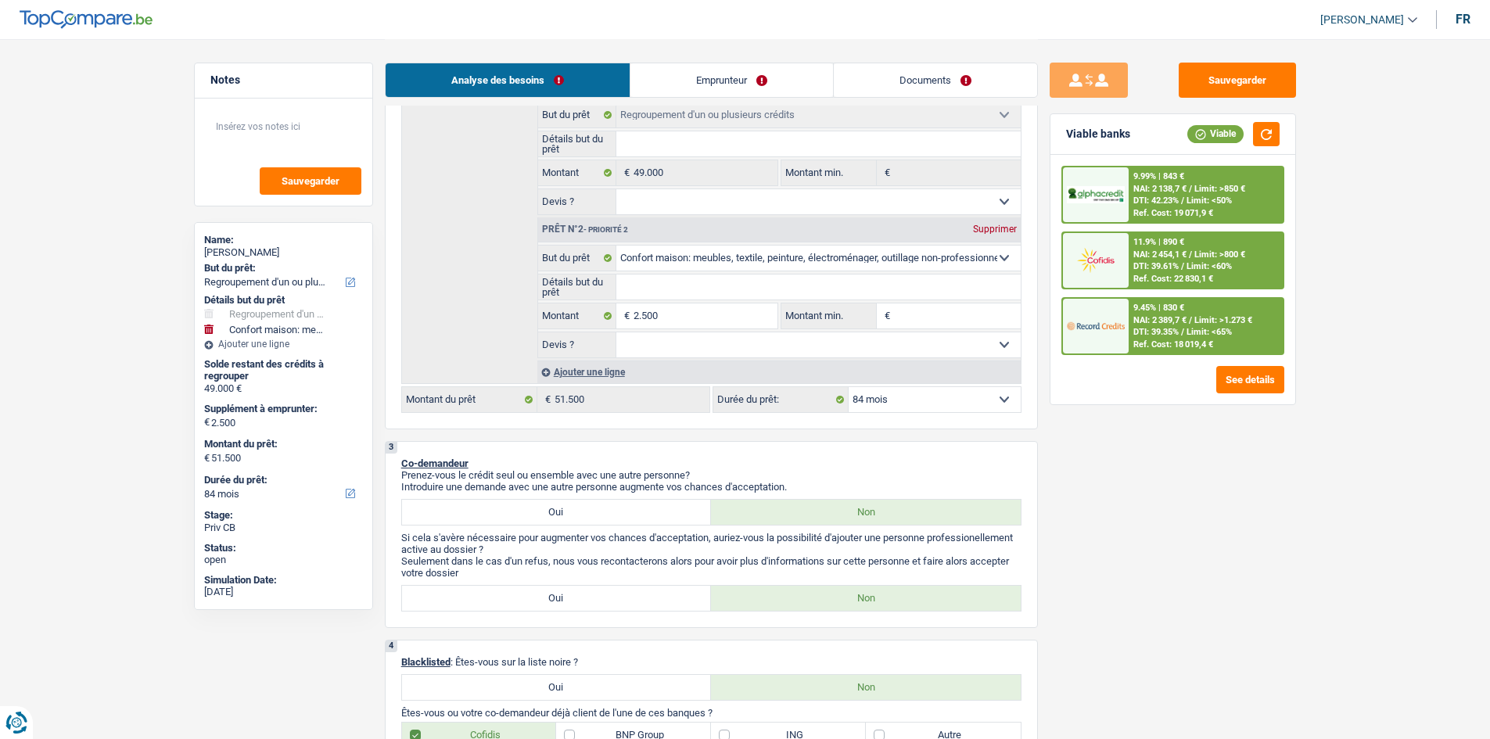
scroll to position [313, 0]
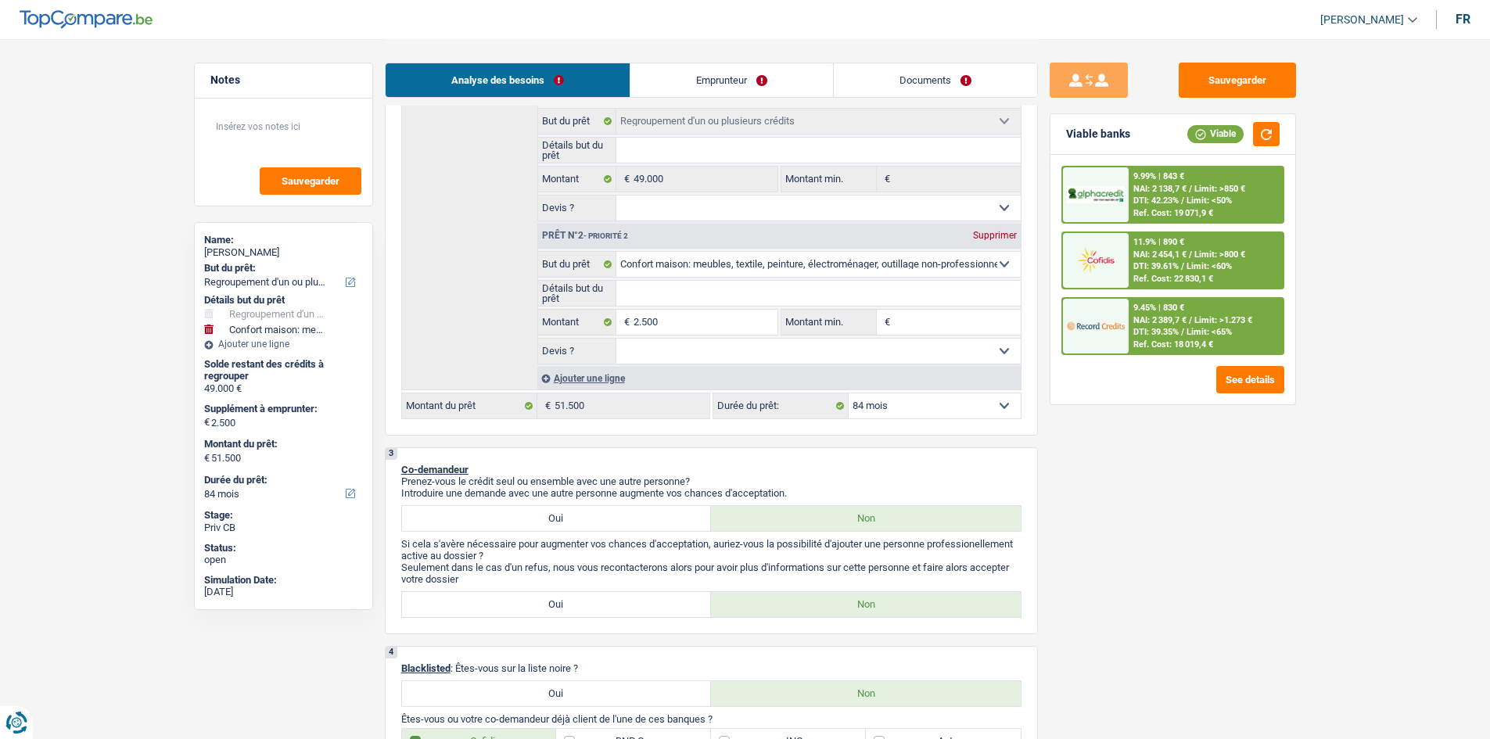
click at [974, 405] on select "12 mois 18 mois 24 mois 30 mois 36 mois 42 mois 48 mois 60 mois 72 mois 84 mois…" at bounding box center [934, 405] width 172 height 25
select select "120"
click at [848, 393] on select "12 mois 18 mois 24 mois 30 mois 36 mois 42 mois 48 mois 60 mois 72 mois 84 mois…" at bounding box center [934, 405] width 172 height 25
select select "120"
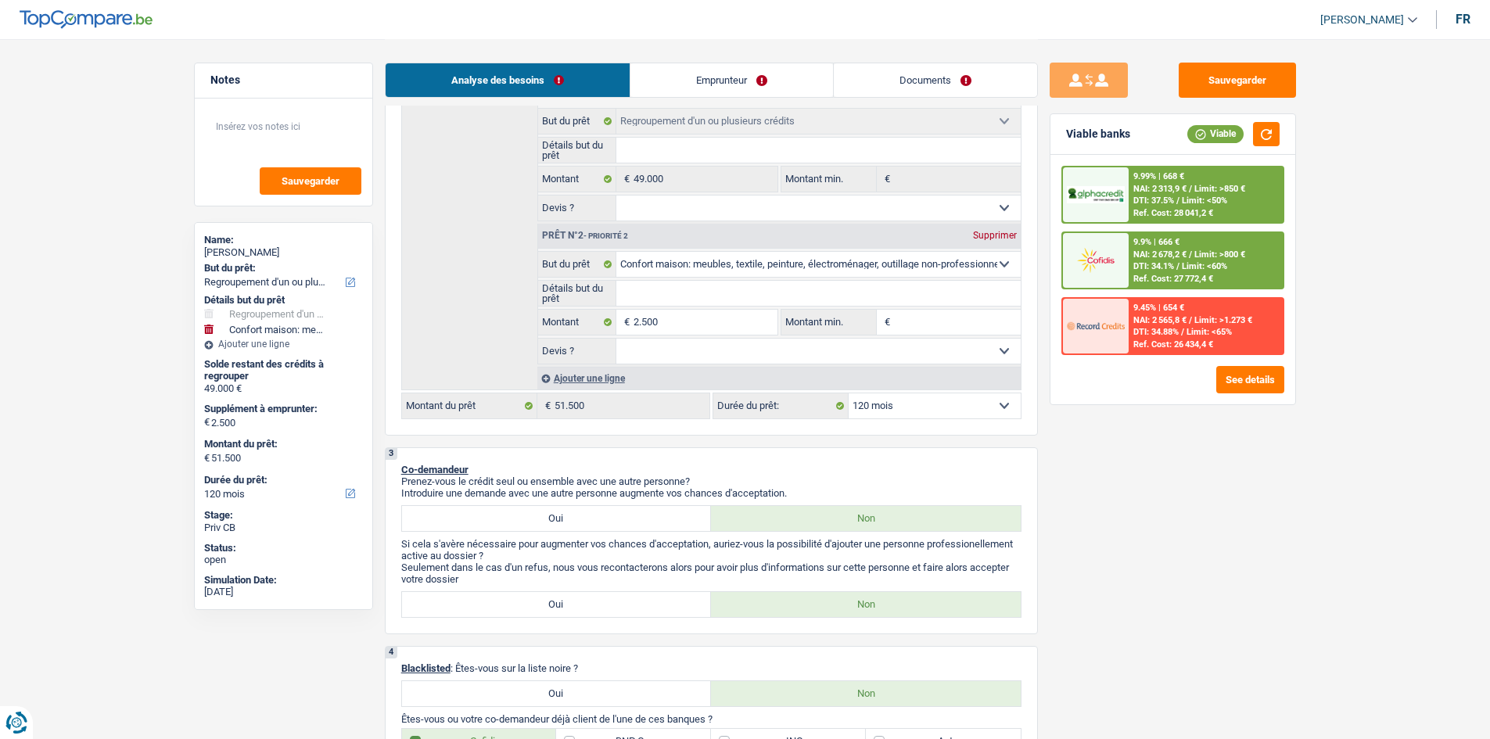
click at [1197, 259] on span "Limit: >800 €" at bounding box center [1219, 254] width 51 height 10
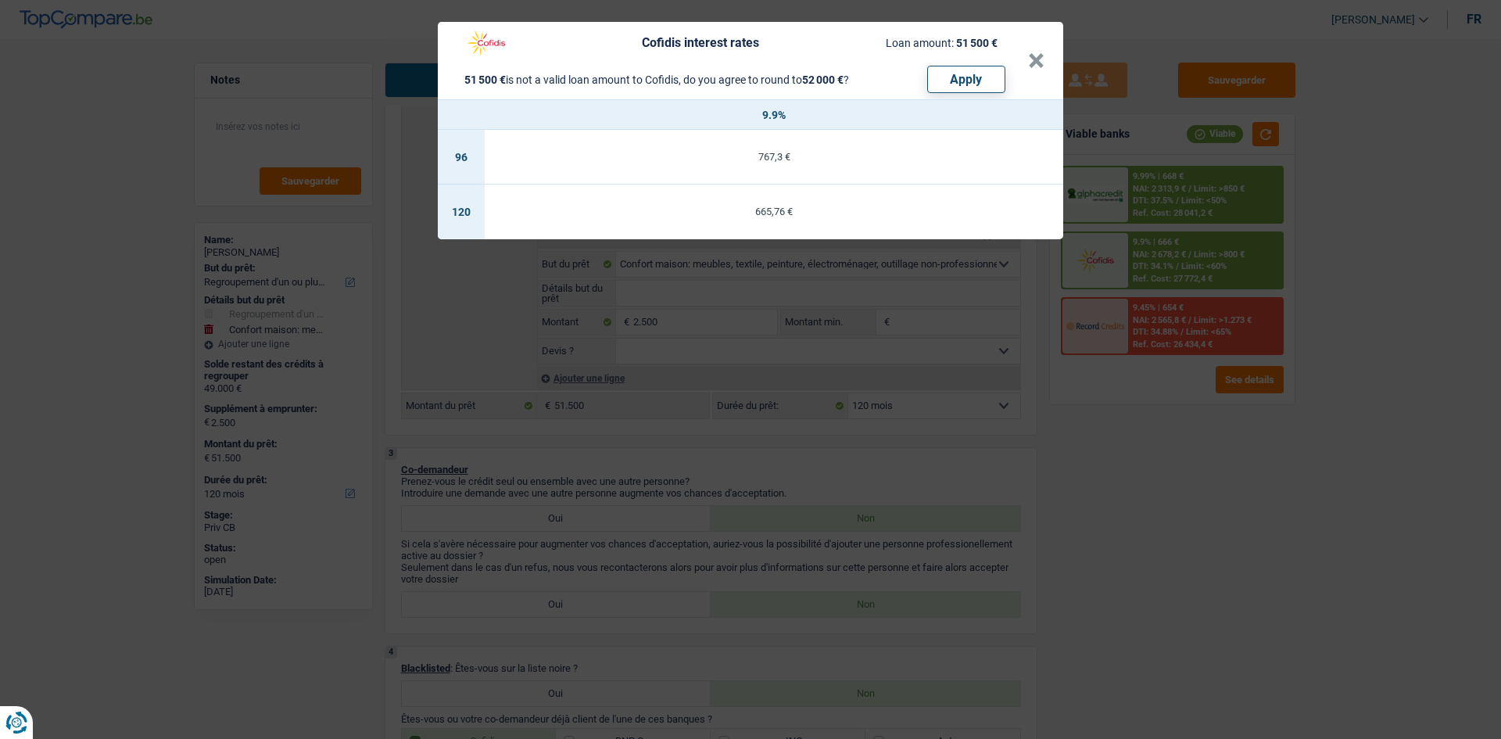
click at [1185, 453] on div "Cofidis interest rates Loan amount: 51 500 € 51 500 € is not a valid loan amoun…" at bounding box center [750, 369] width 1501 height 739
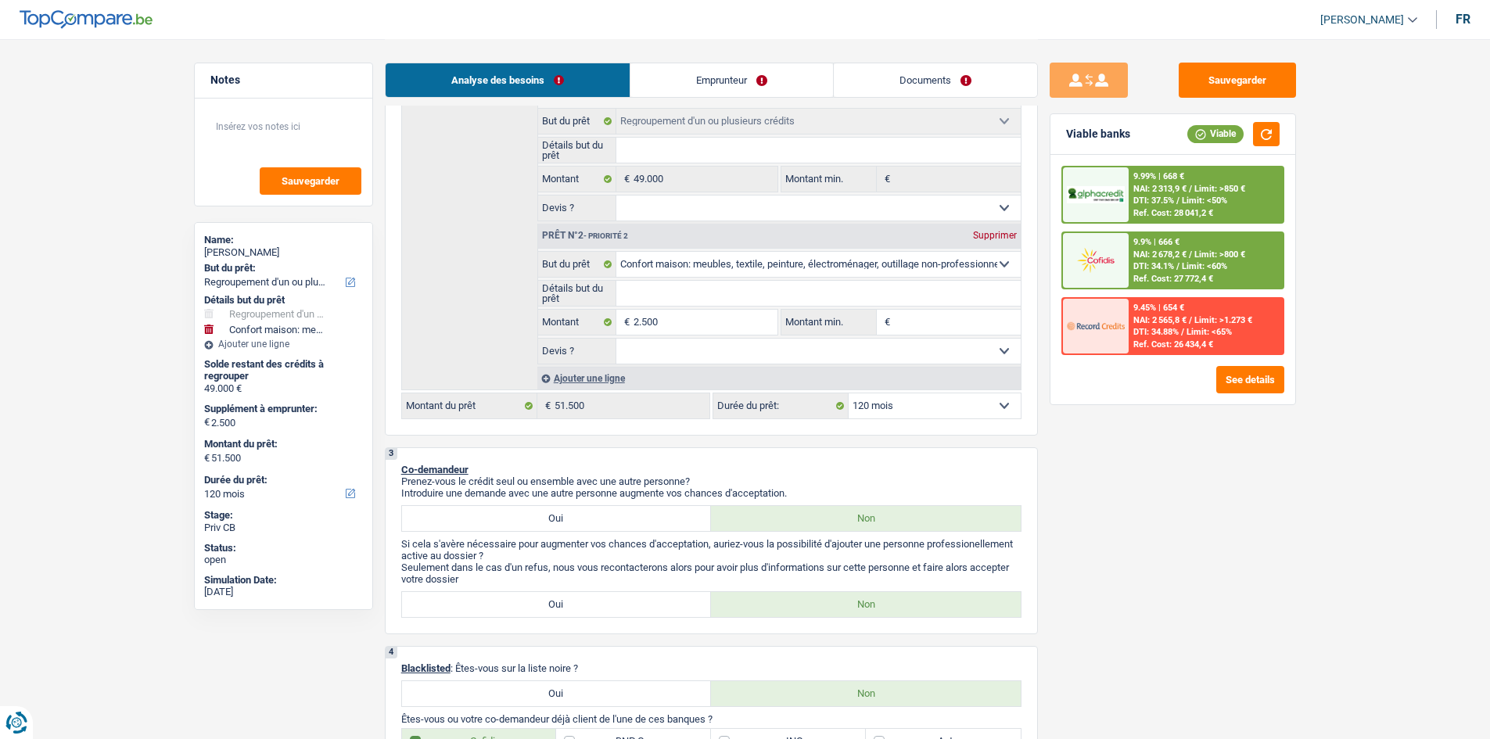
click at [1180, 184] on span "NAI: 2 313,9 €" at bounding box center [1159, 189] width 53 height 10
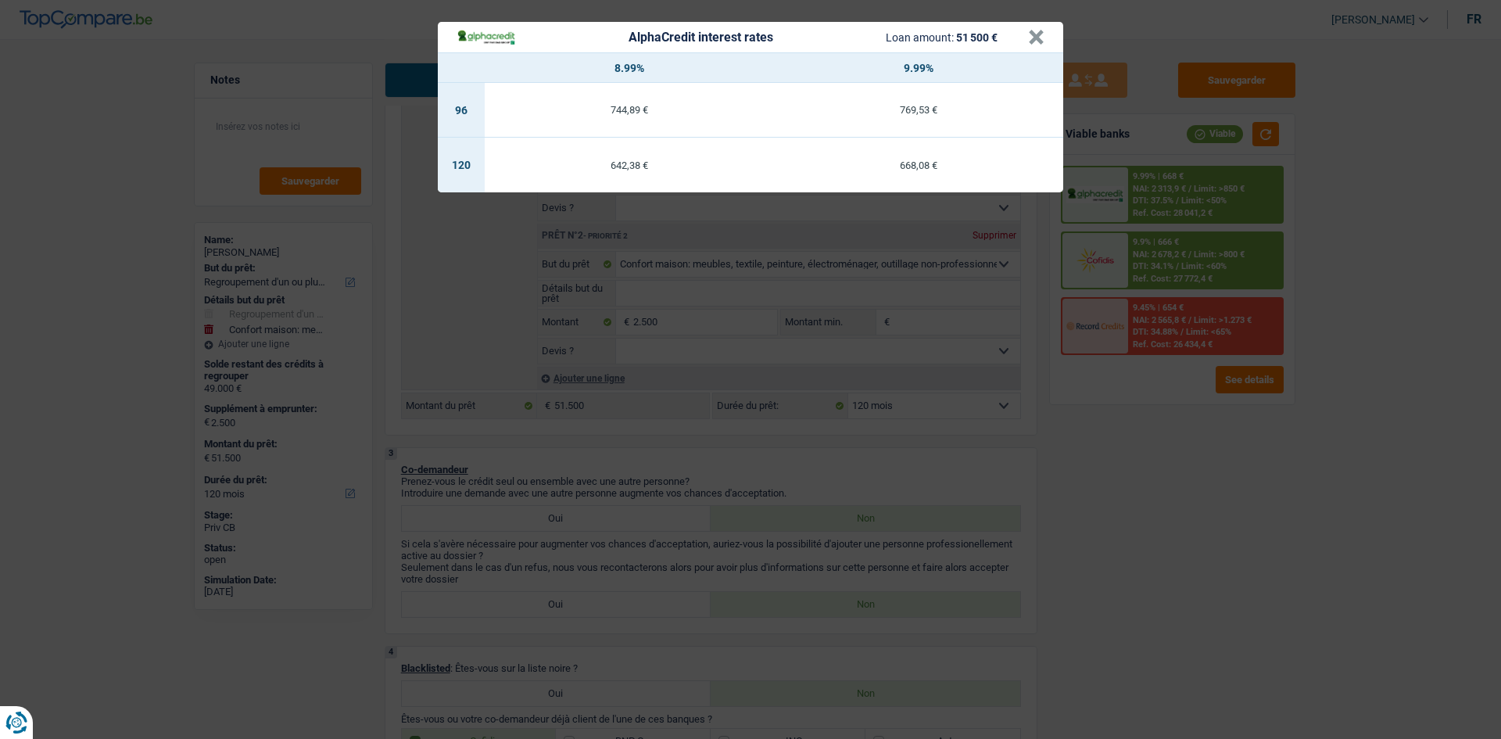
click at [1181, 490] on div "AlphaCredit interest rates Loan amount: 51 500 € × 8.99% 9.99% 96 744,89 € 769,…" at bounding box center [750, 369] width 1501 height 739
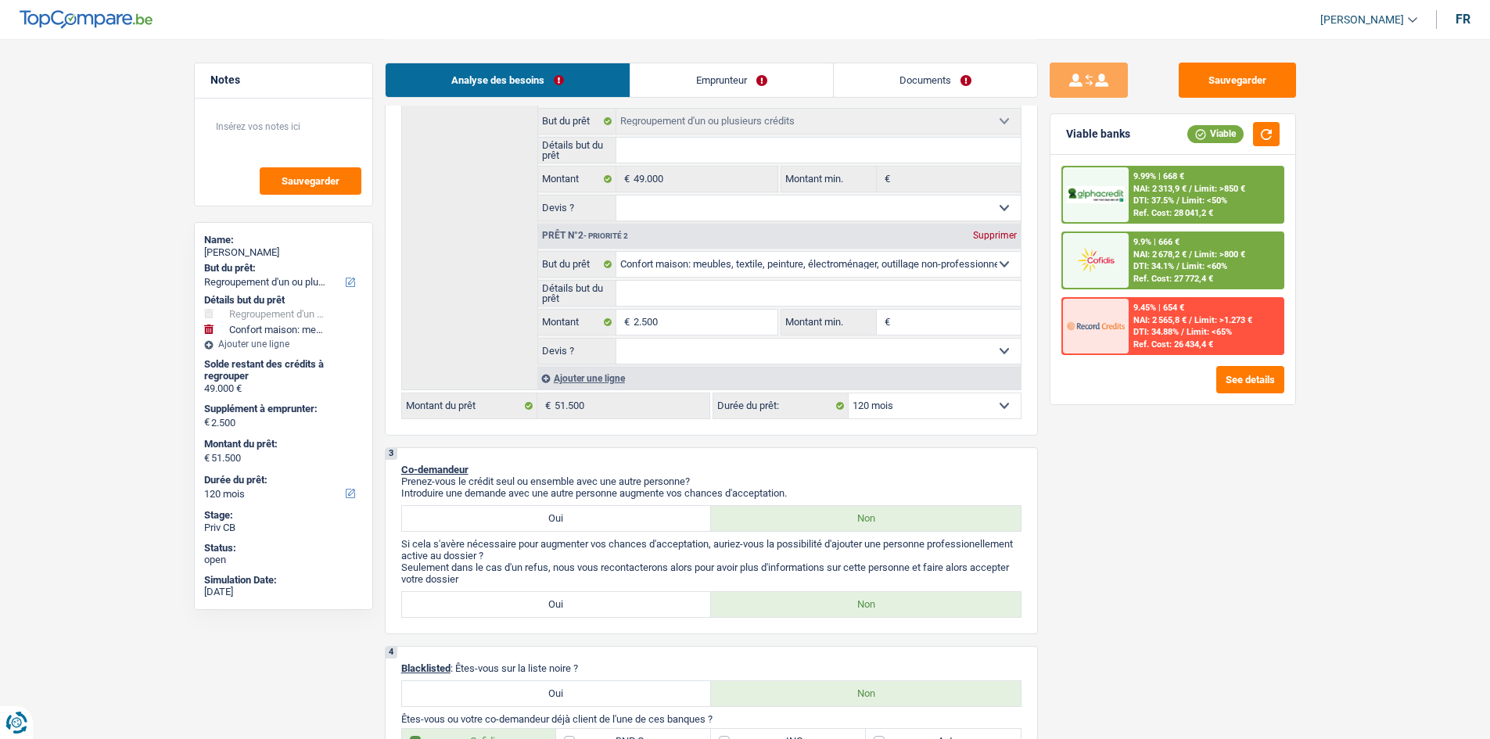
click at [967, 411] on select "12 mois 18 mois 24 mois 30 mois 36 mois 42 mois 48 mois 60 mois 72 mois 84 mois…" at bounding box center [934, 405] width 172 height 25
select select "144"
click at [848, 393] on select "12 mois 18 mois 24 mois 30 mois 36 mois 42 mois 48 mois 60 mois 72 mois 84 mois…" at bounding box center [934, 405] width 172 height 25
select select "144"
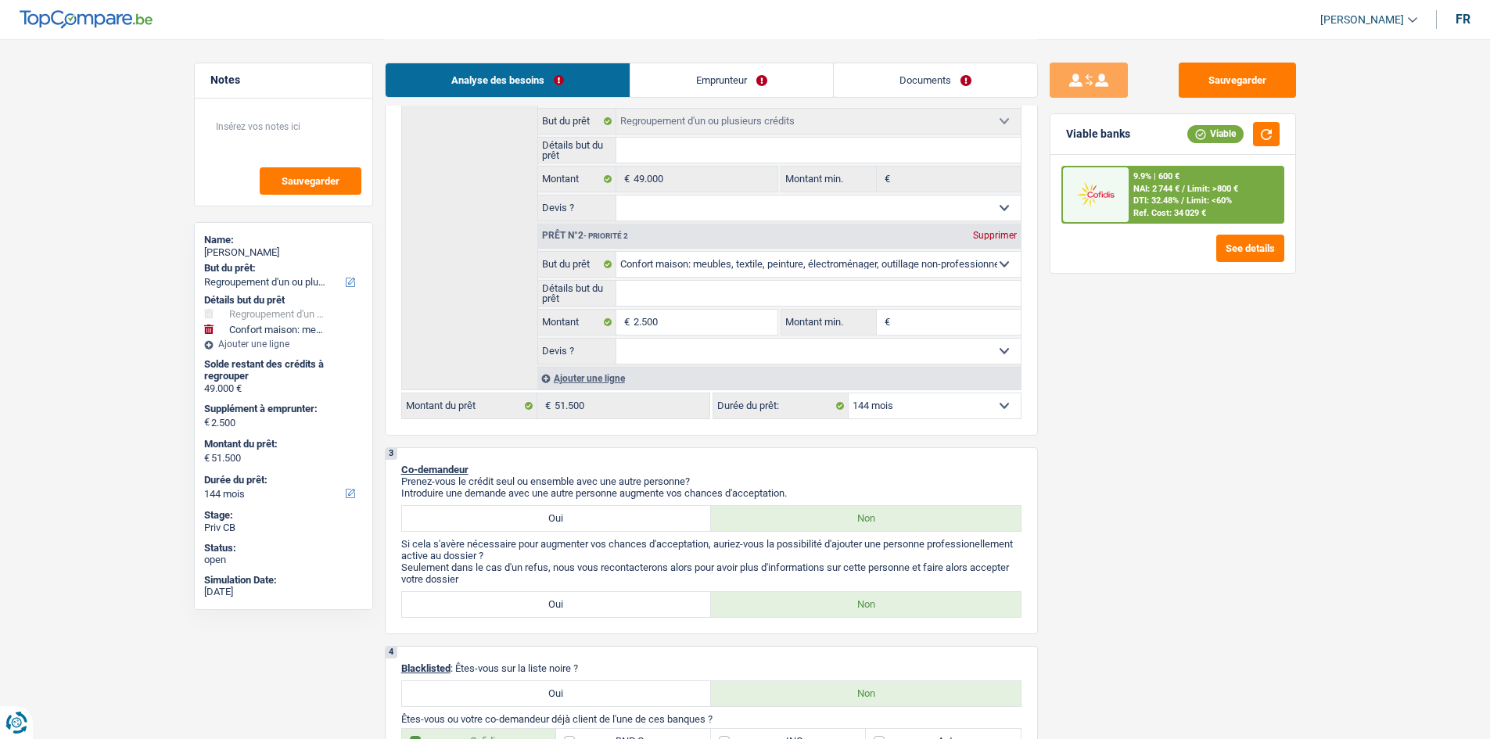
click at [1175, 197] on span "DTI: 32.48%" at bounding box center [1155, 200] width 45 height 10
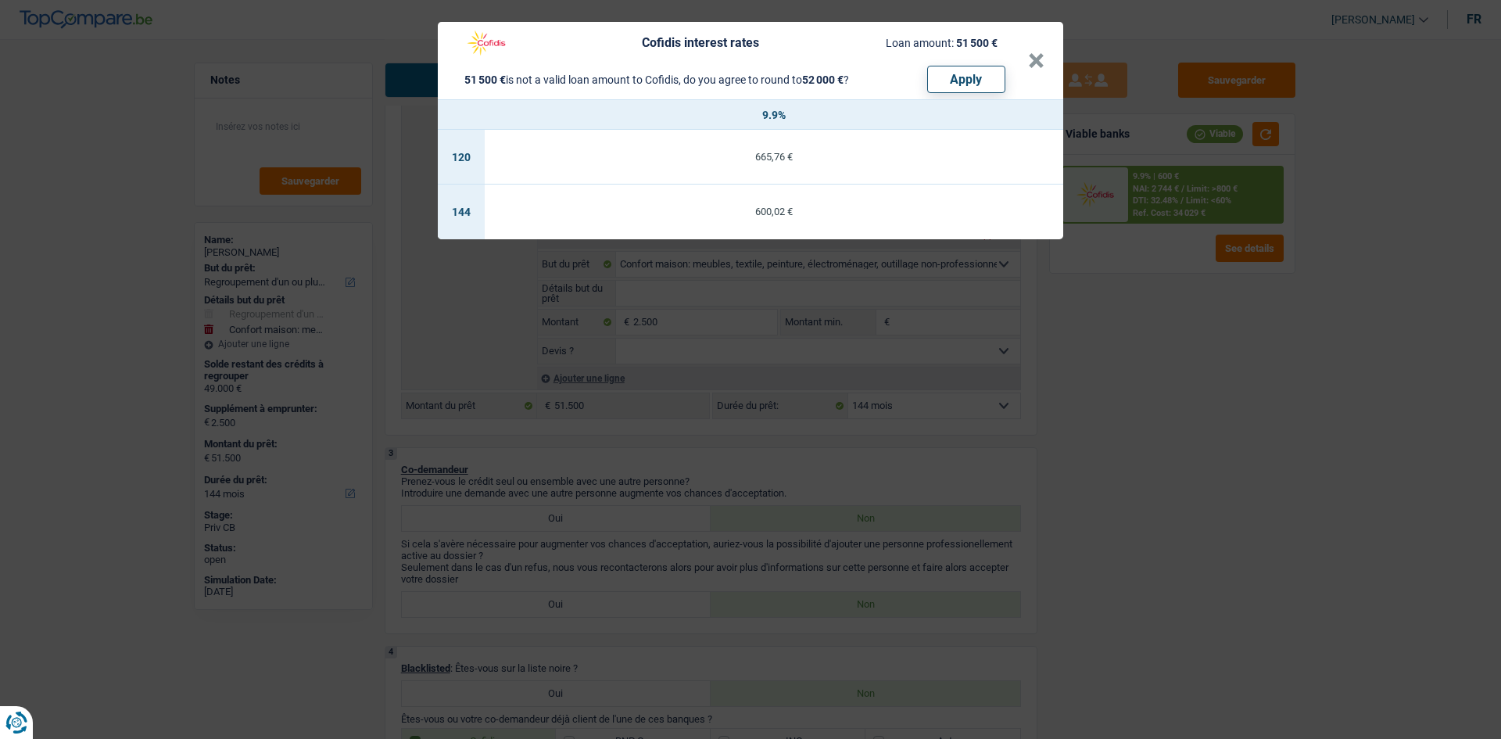
click at [1178, 449] on div "Cofidis interest rates Loan amount: 51 500 € 51 500 € is not a valid loan amoun…" at bounding box center [750, 369] width 1501 height 739
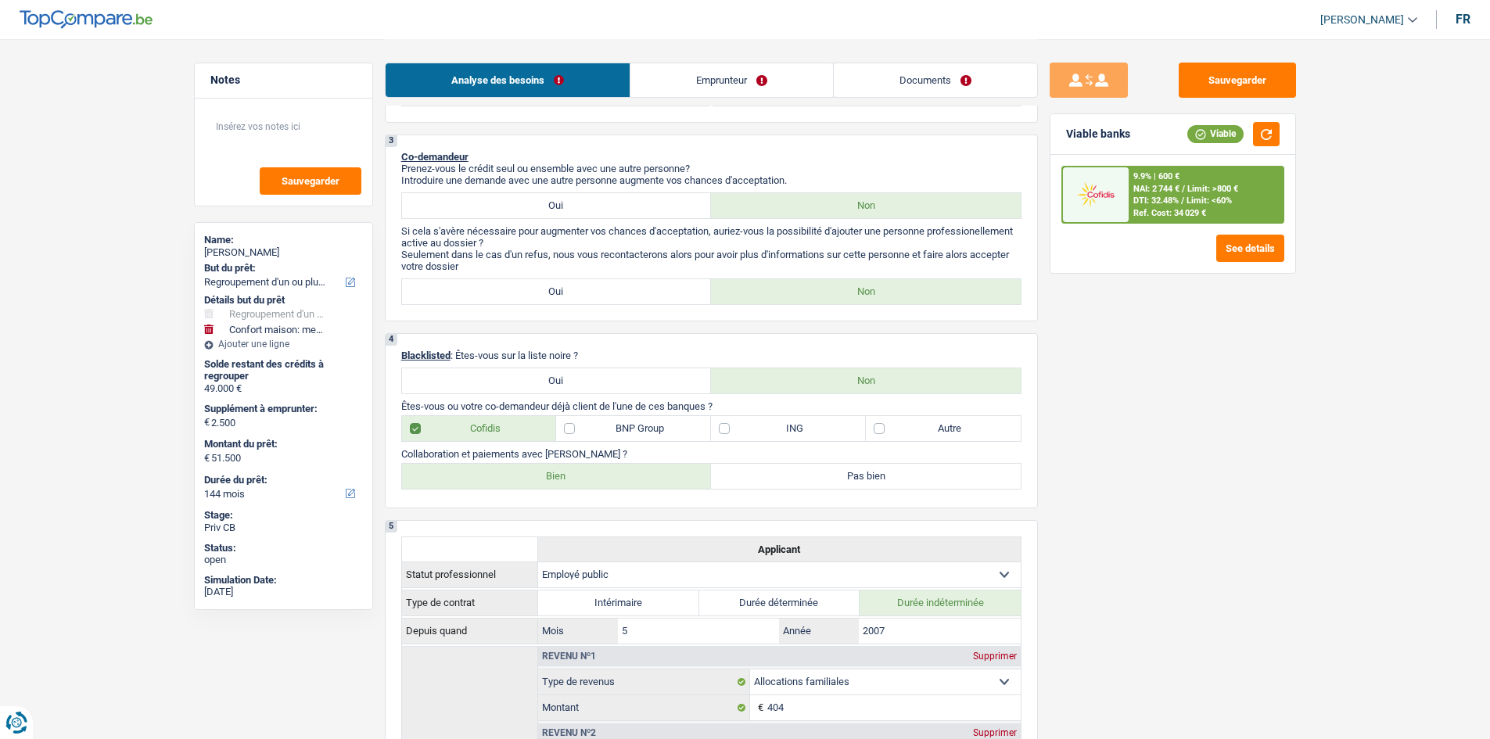
scroll to position [156, 0]
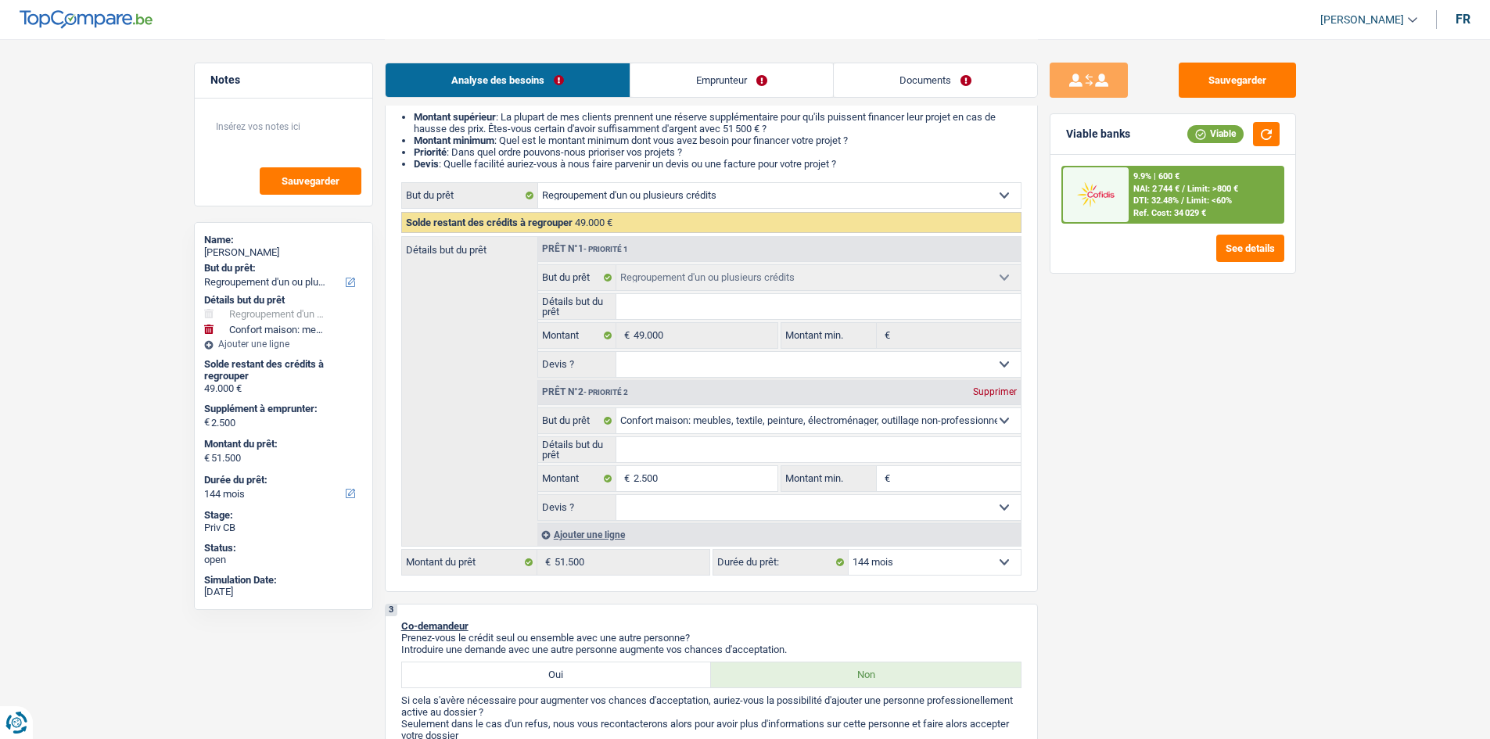
click at [817, 308] on input "Détails but du prêt" at bounding box center [818, 306] width 404 height 25
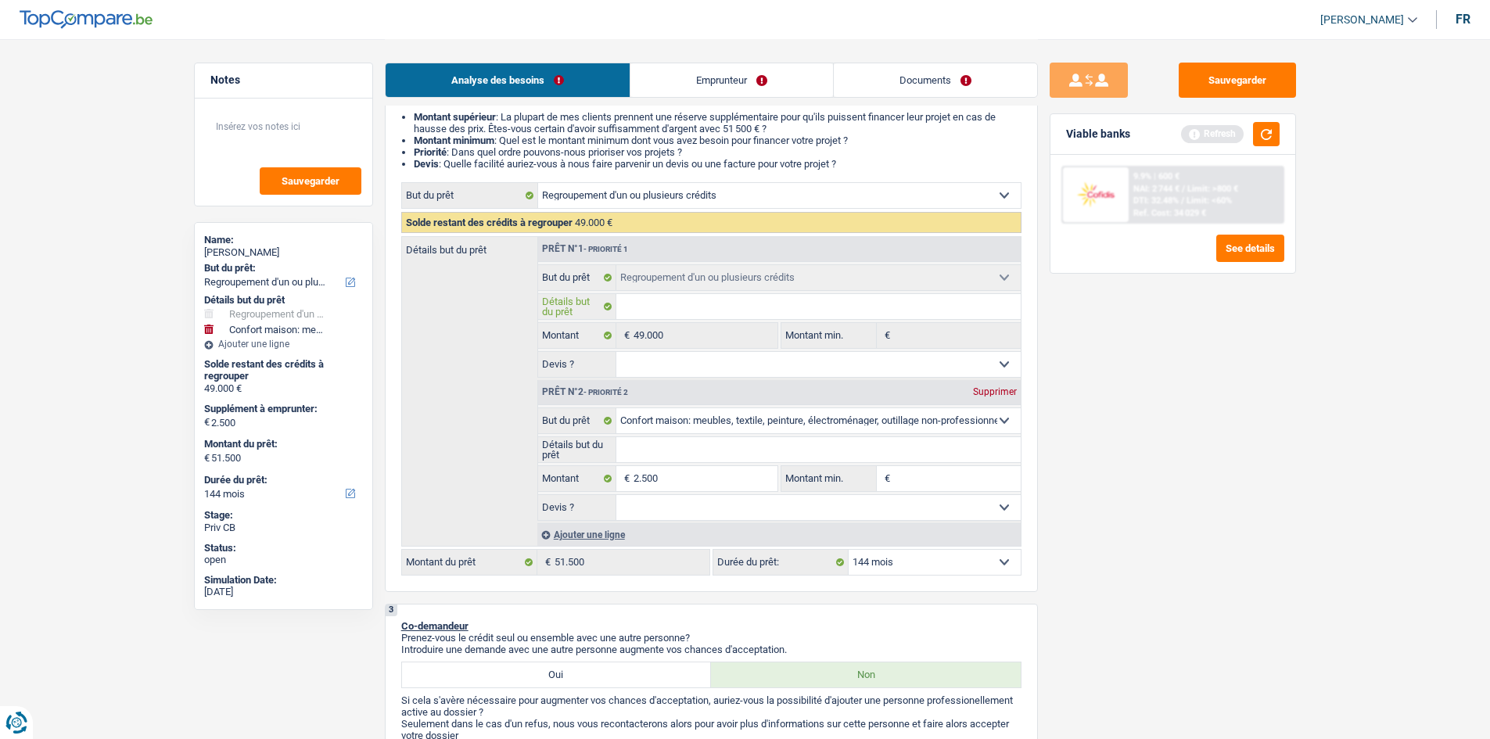
type input "R"
type input "Re"
type input "Reg"
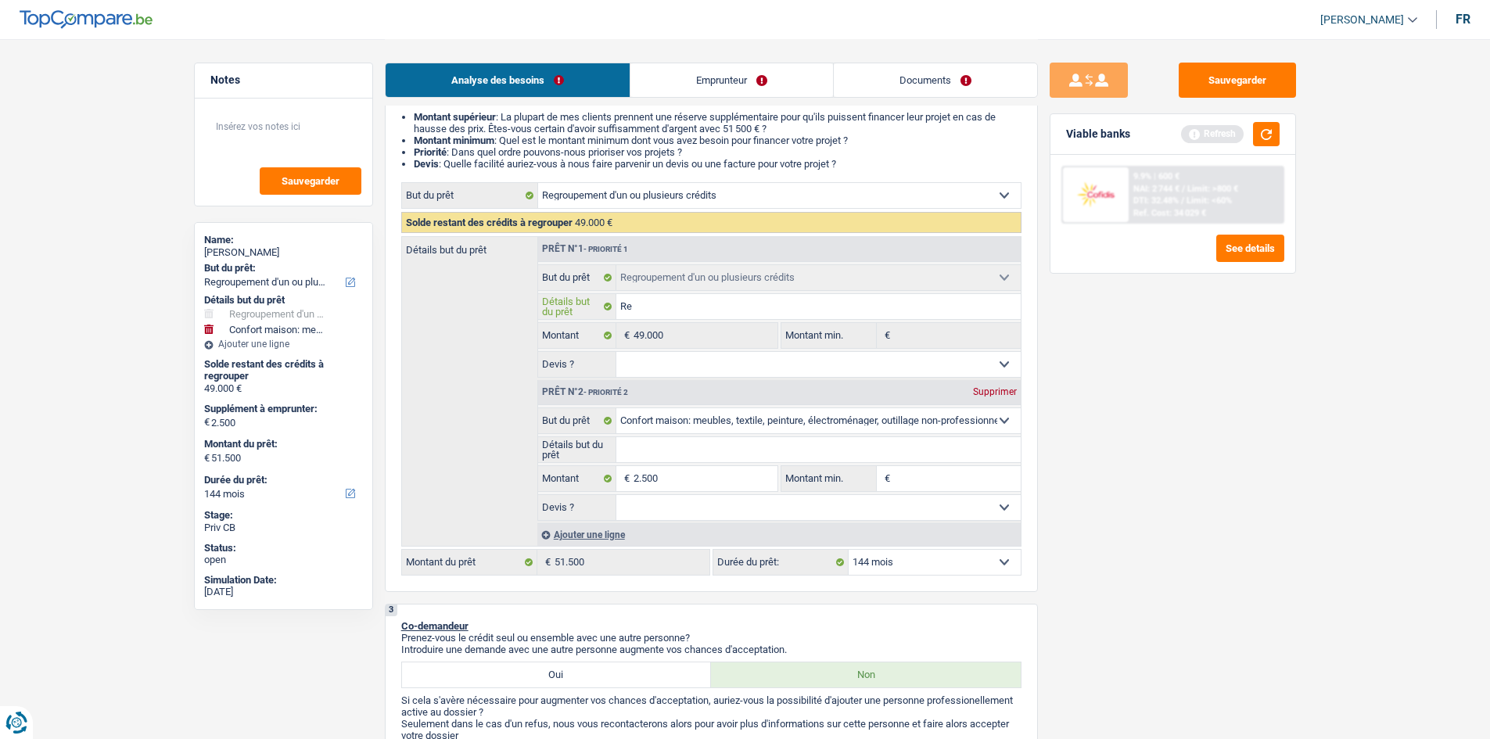
type input "Reg"
type input "Regr"
type input "Regro"
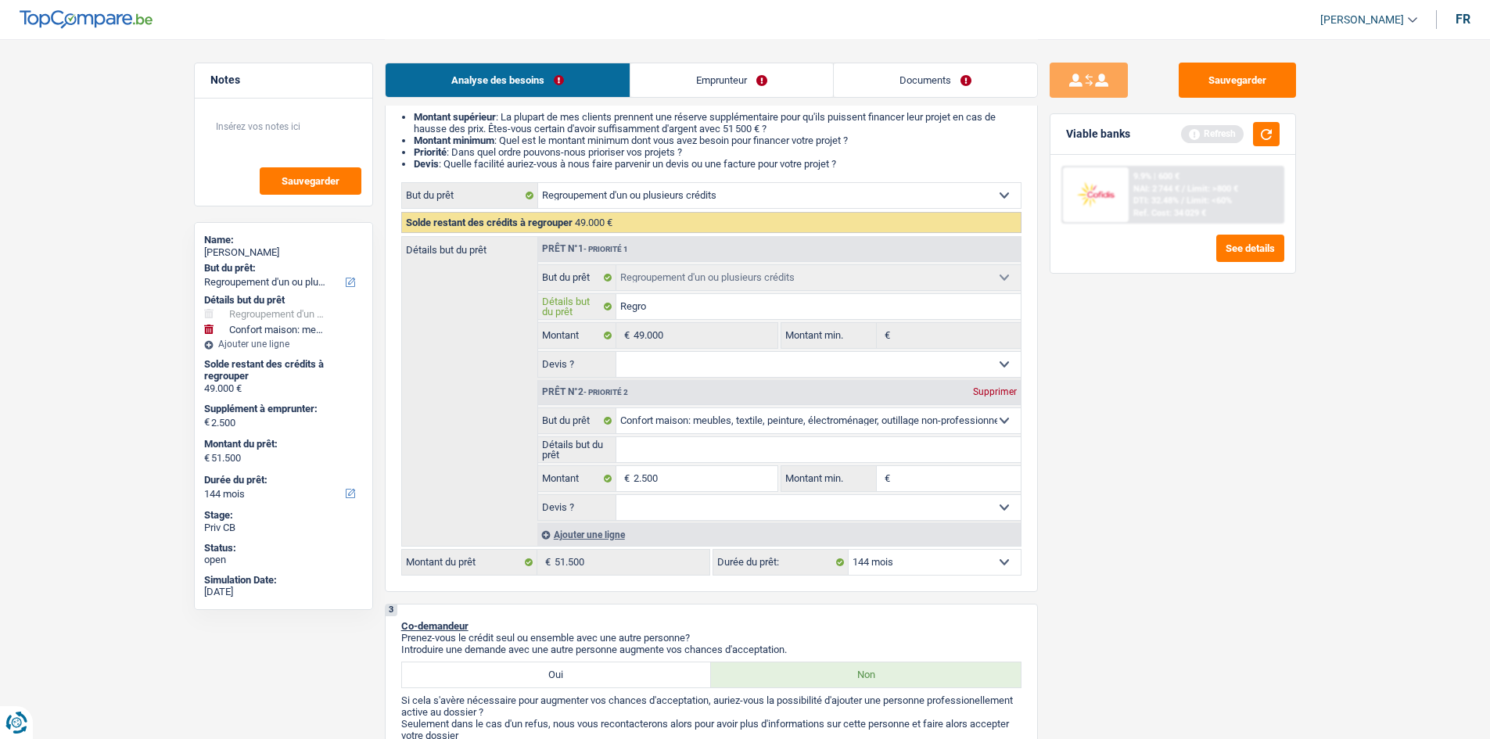
type input "Regrou"
type input "Regroue"
type input "Regrouep"
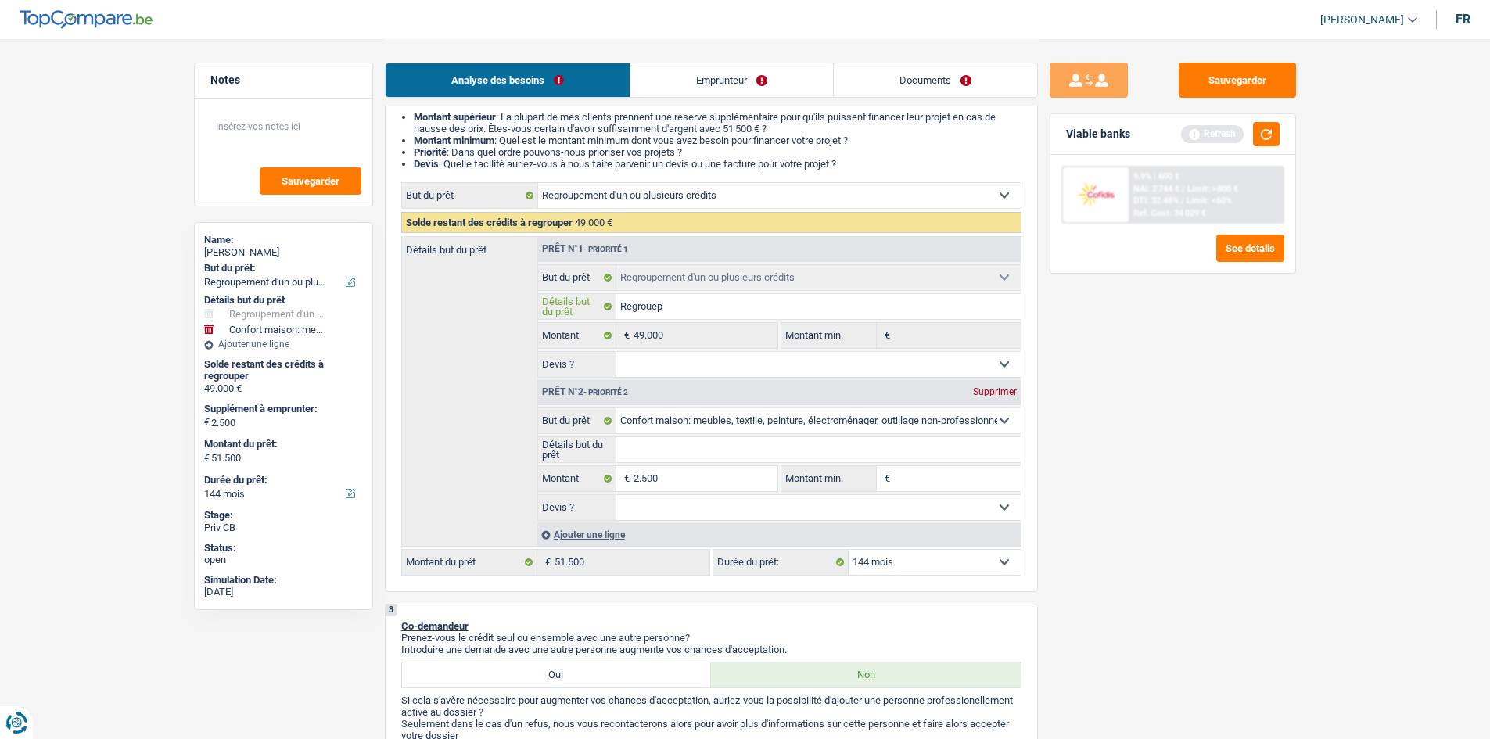
type input "Regrouep"
type input "Regrouepe"
type input "Regrouepem"
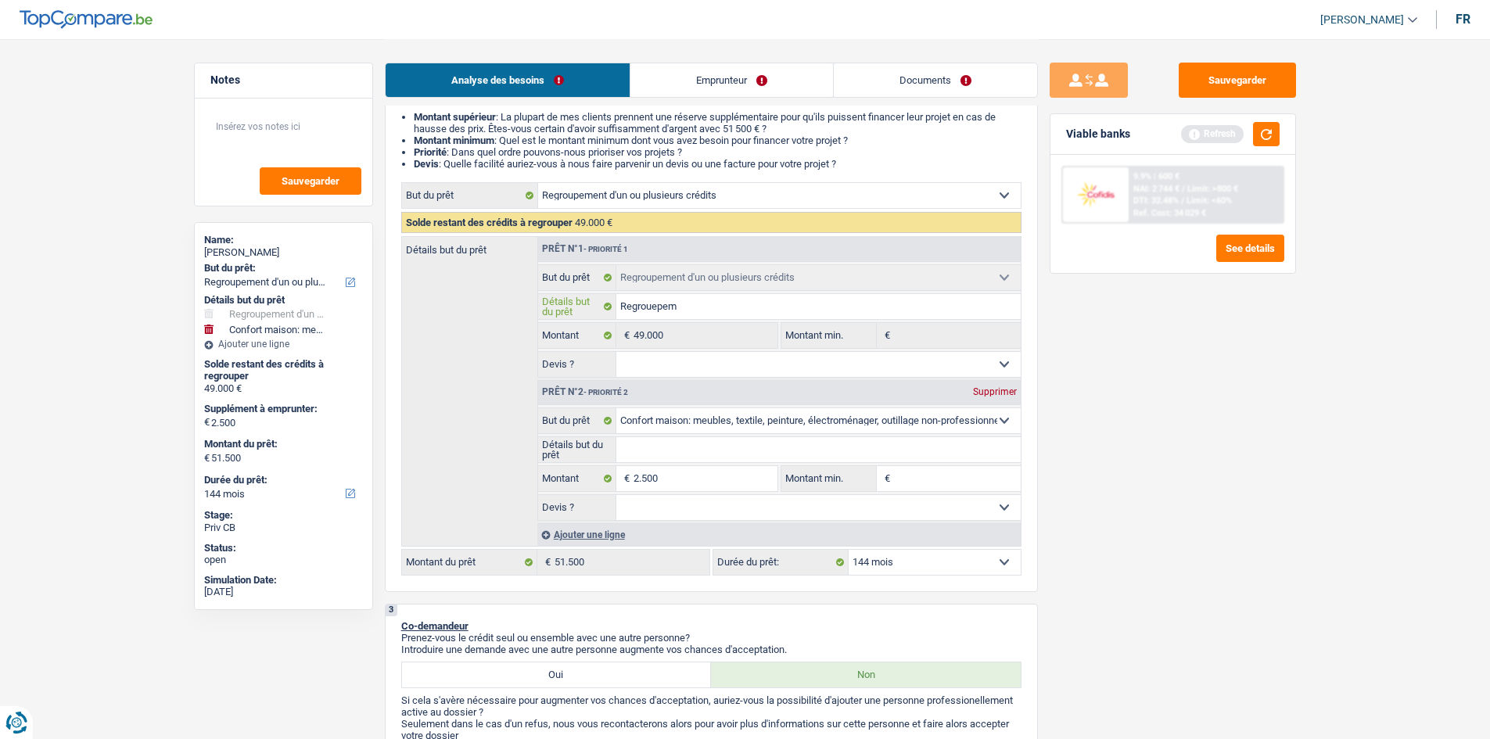
type input "Regrouepemt"
type input "Regrouepemtn"
click at [744, 306] on input "Regrouepemtn" at bounding box center [818, 306] width 404 height 25
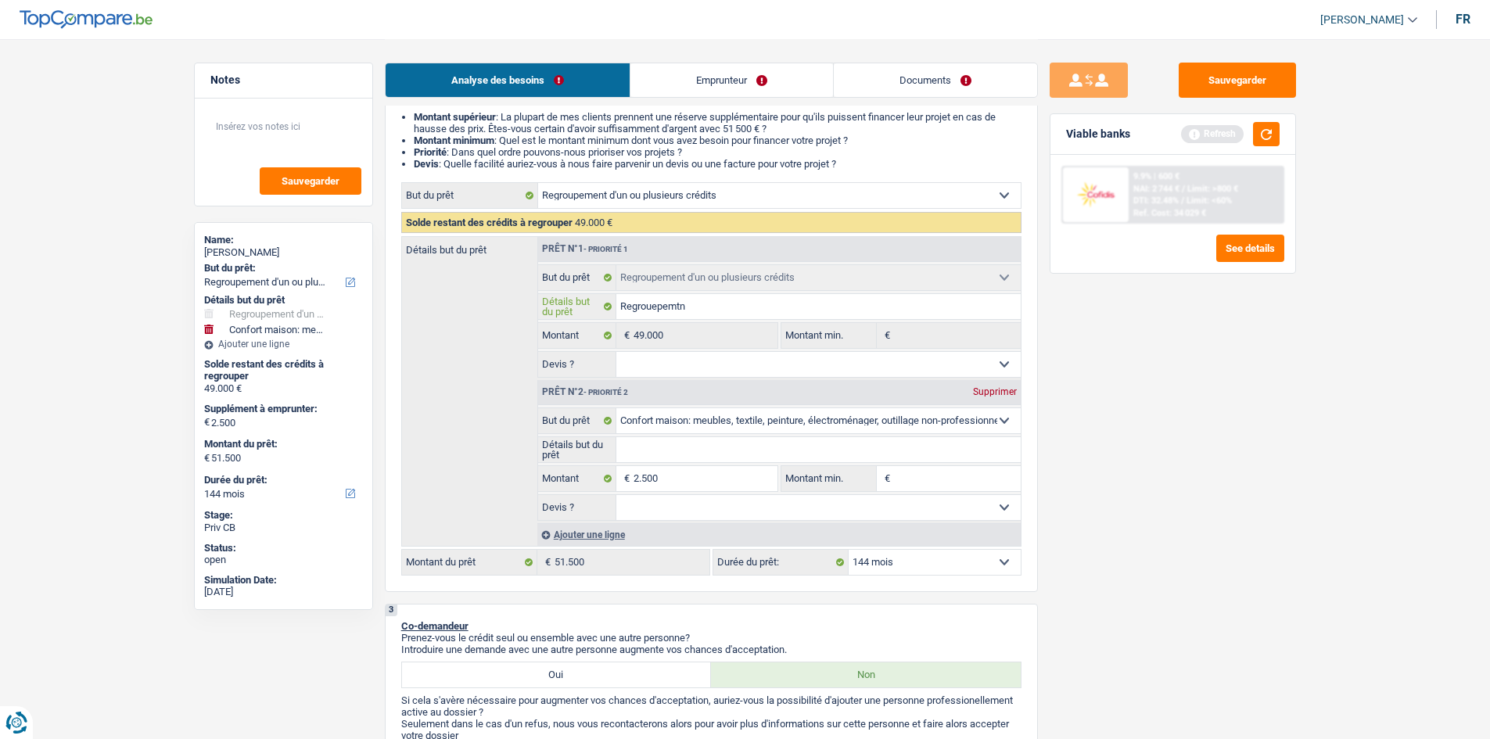
type input "Regrouepemt"
type input "Regrouepem"
type input "Regrouepe"
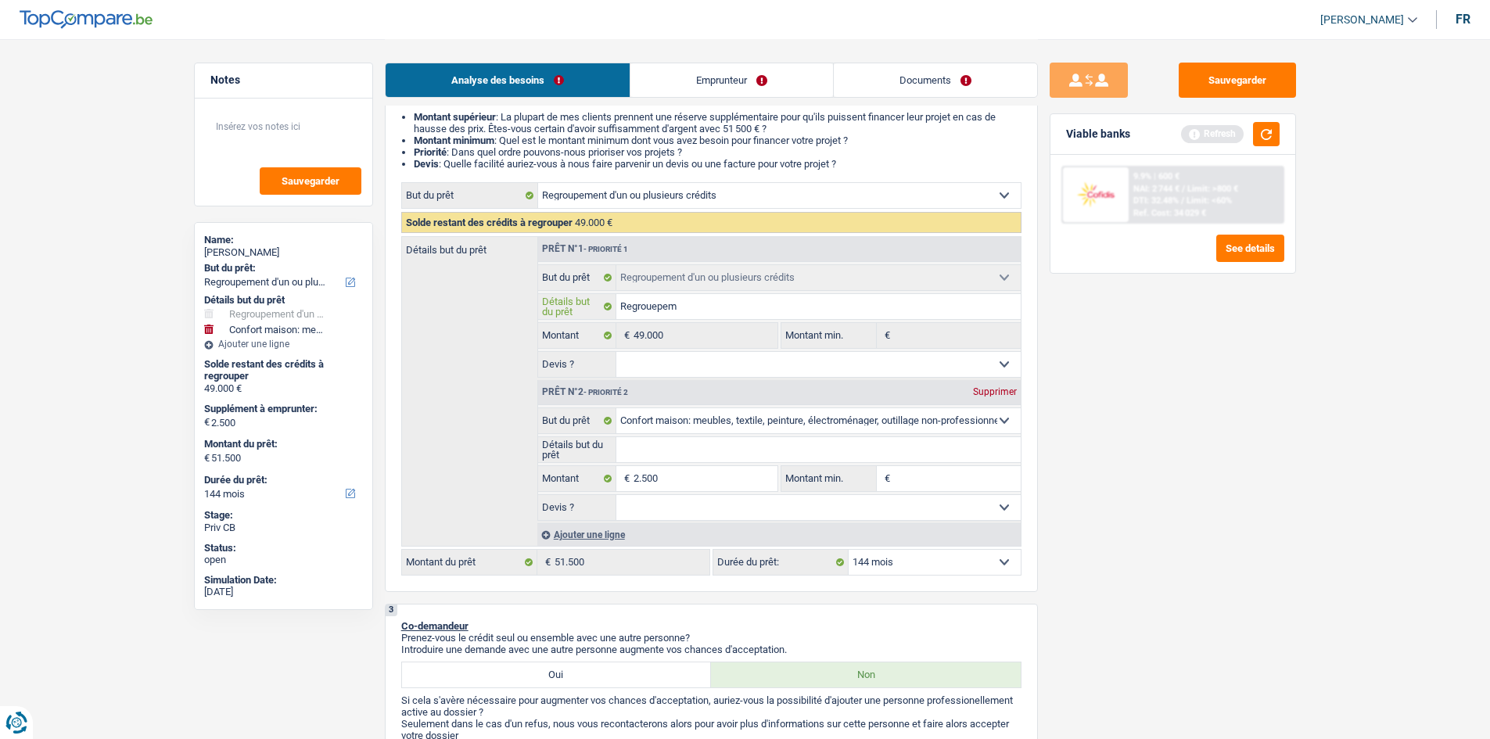
type input "Regrouepe"
type input "Regrouep"
type input "Regroue"
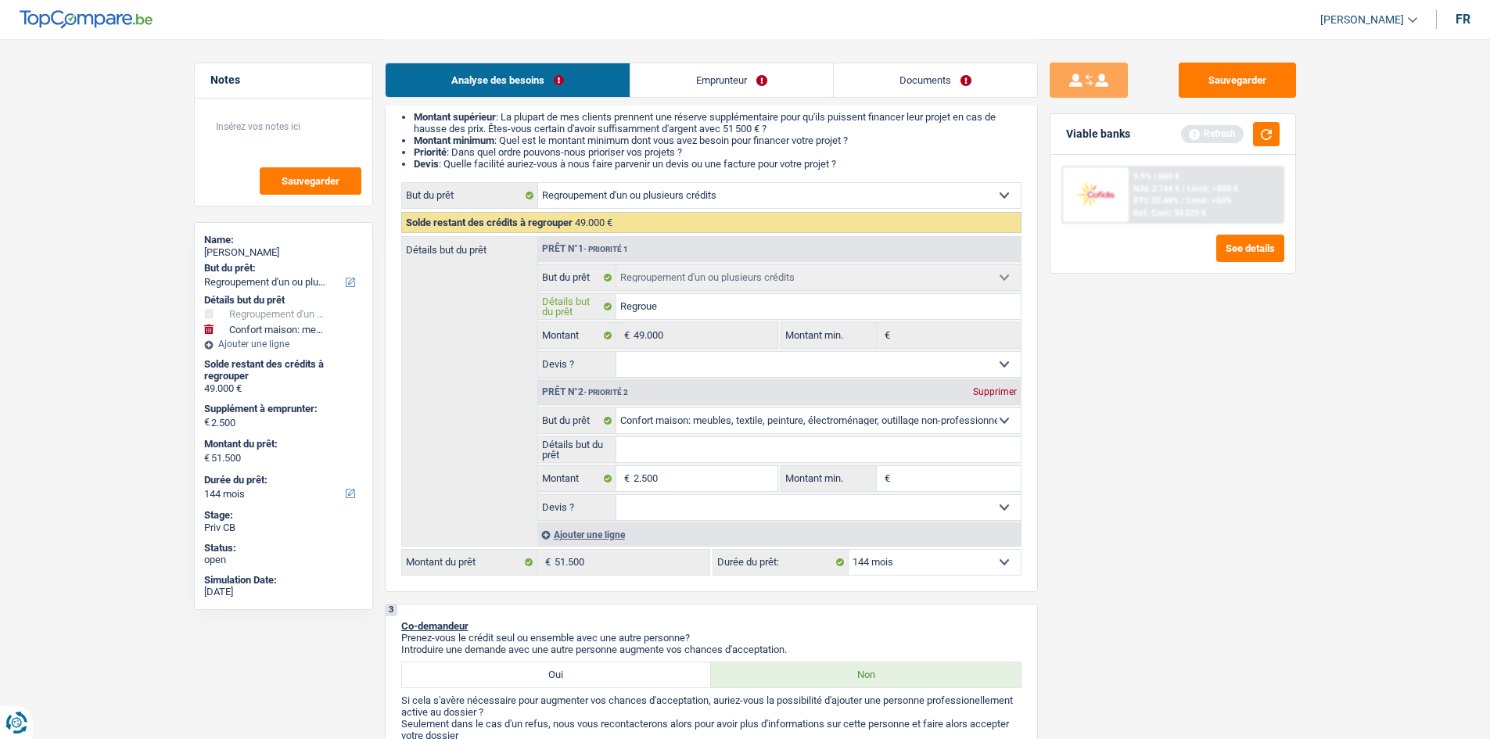
type input "Regrou"
type input "Regro"
type input "Regrou"
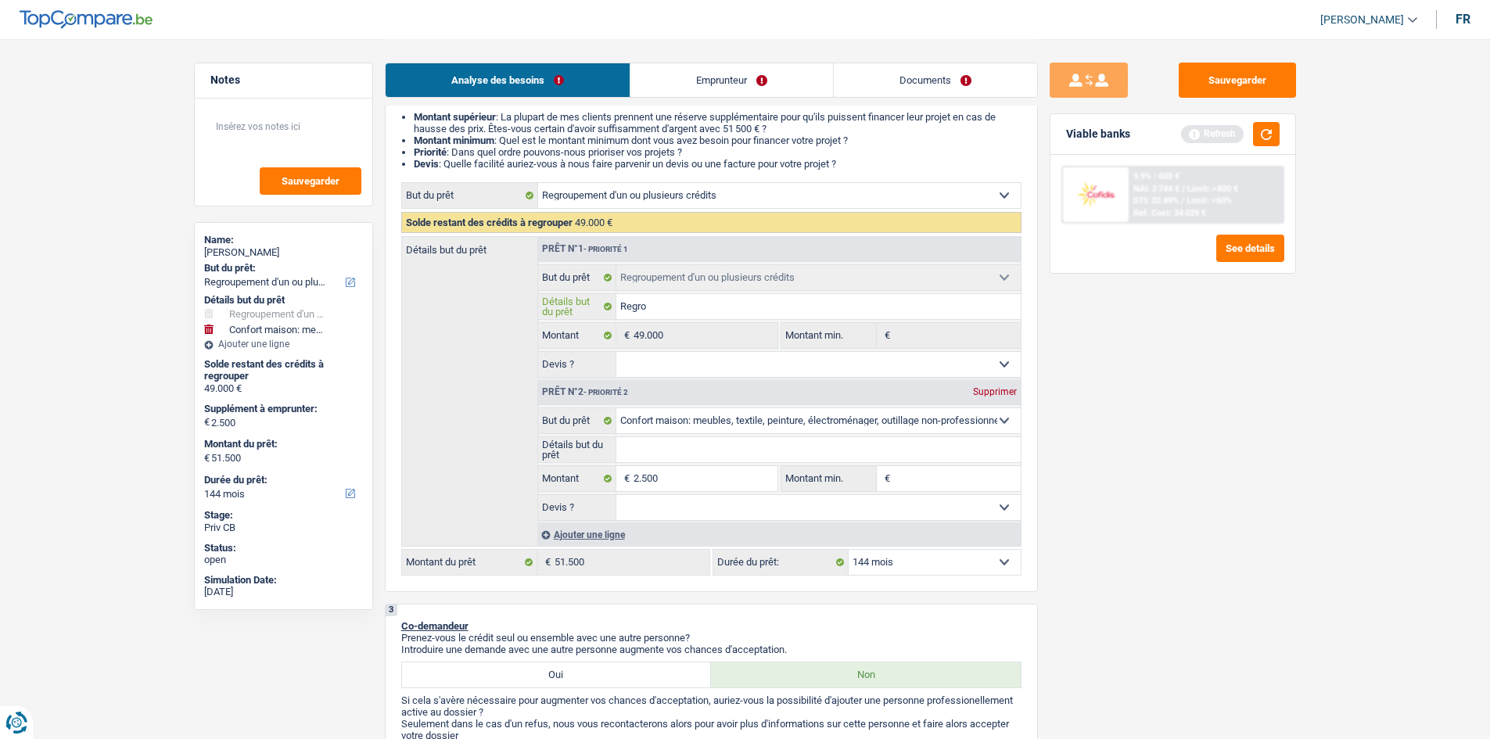
type input "Regrou"
type input "Regroup"
type input "Regroupe"
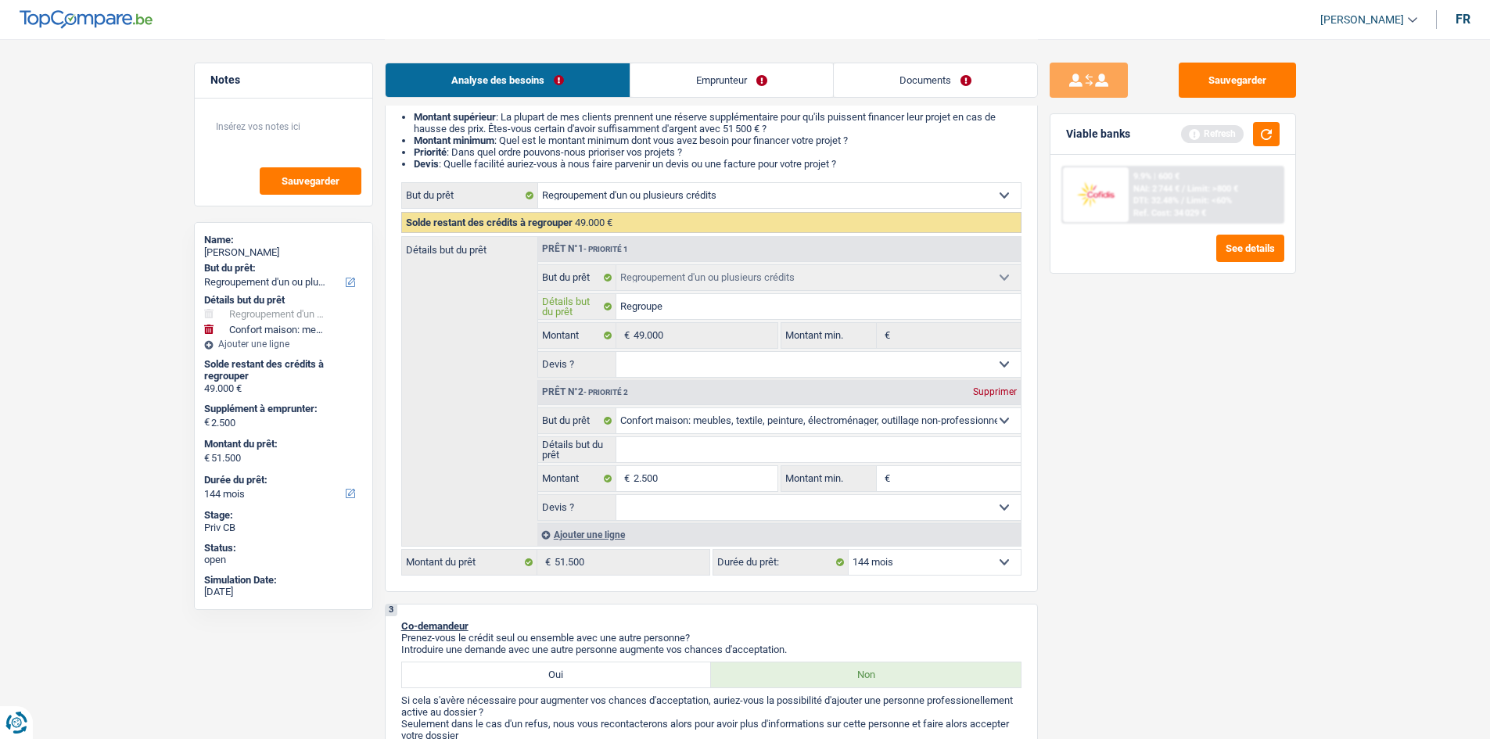
type input "Regroupem"
type input "Regroupeme"
type input "Regroupemen"
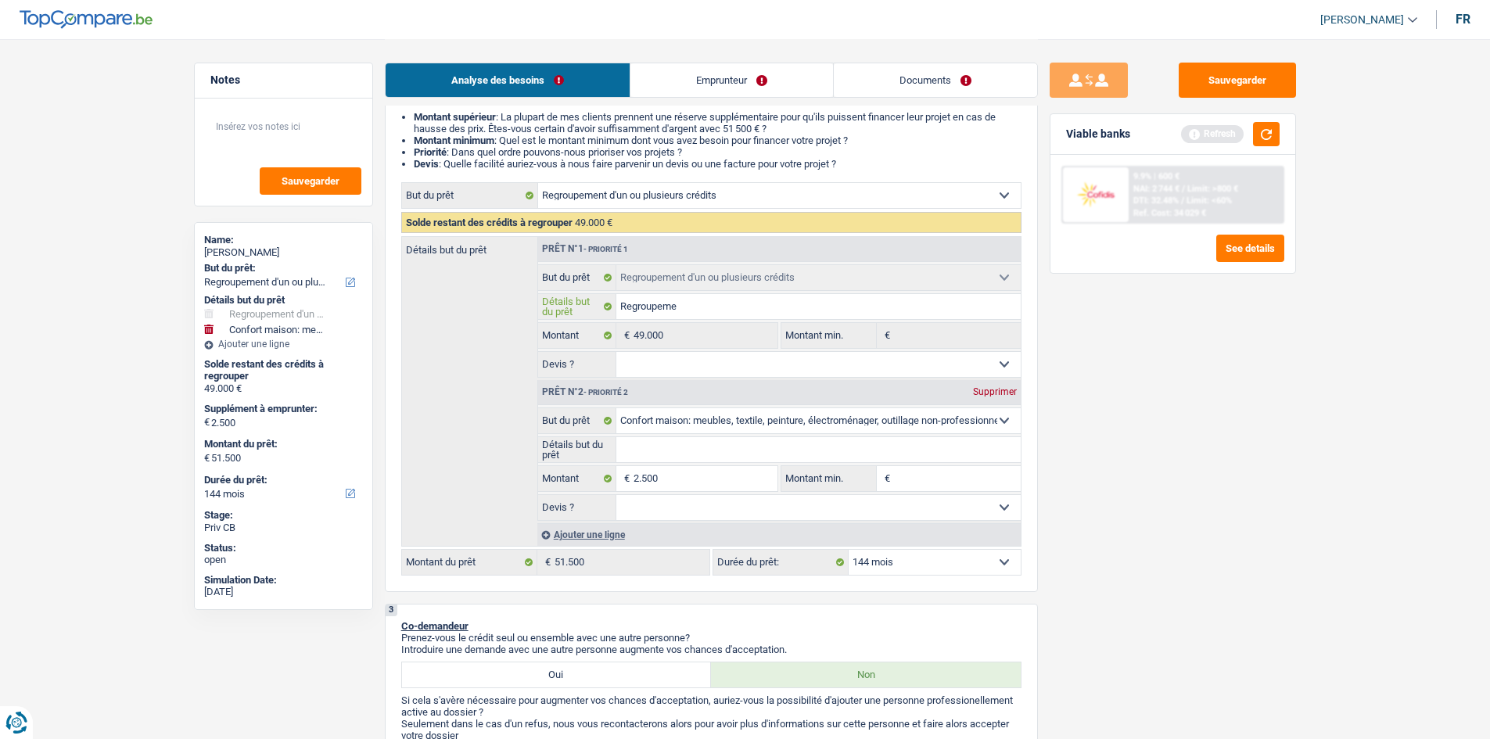
type input "Regroupemen"
type input "Regroupement"
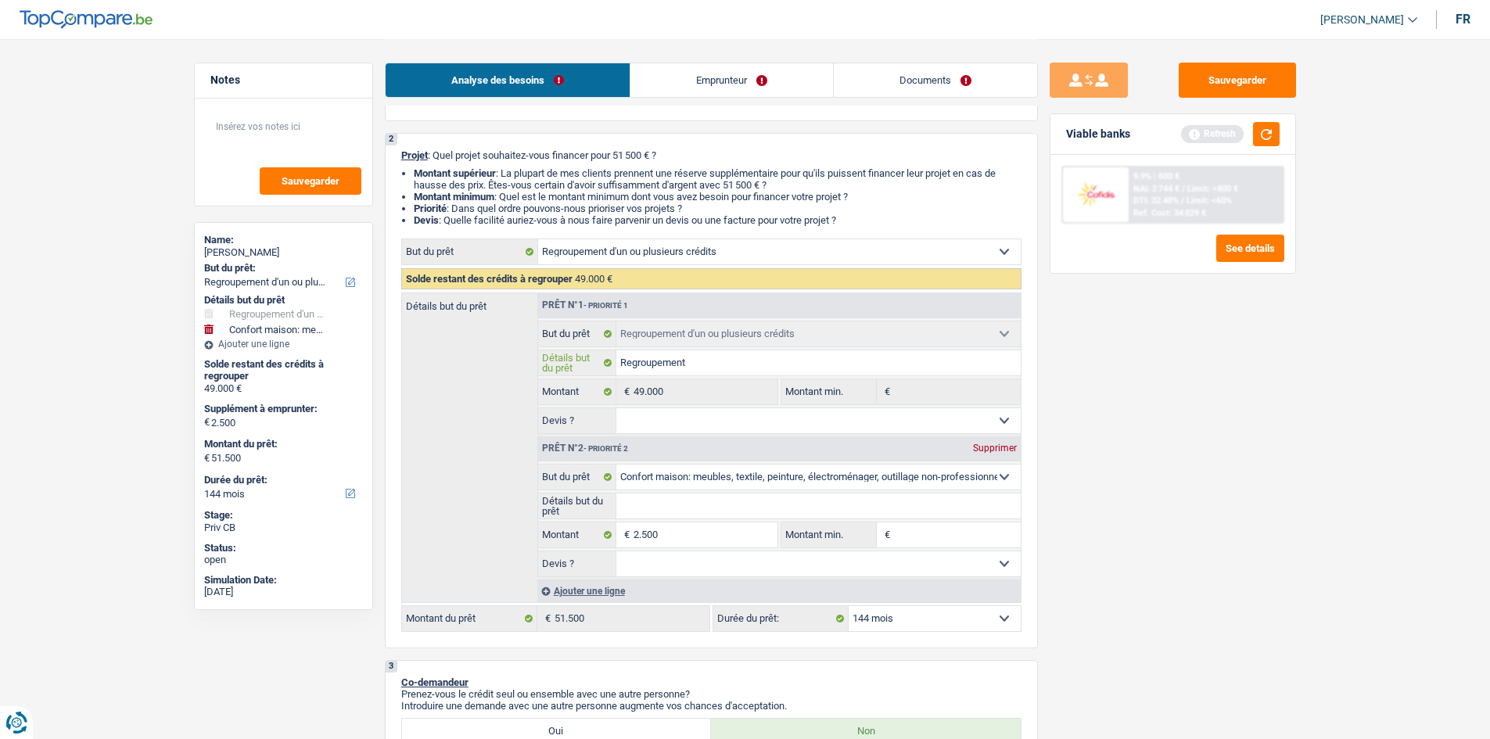
scroll to position [235, 0]
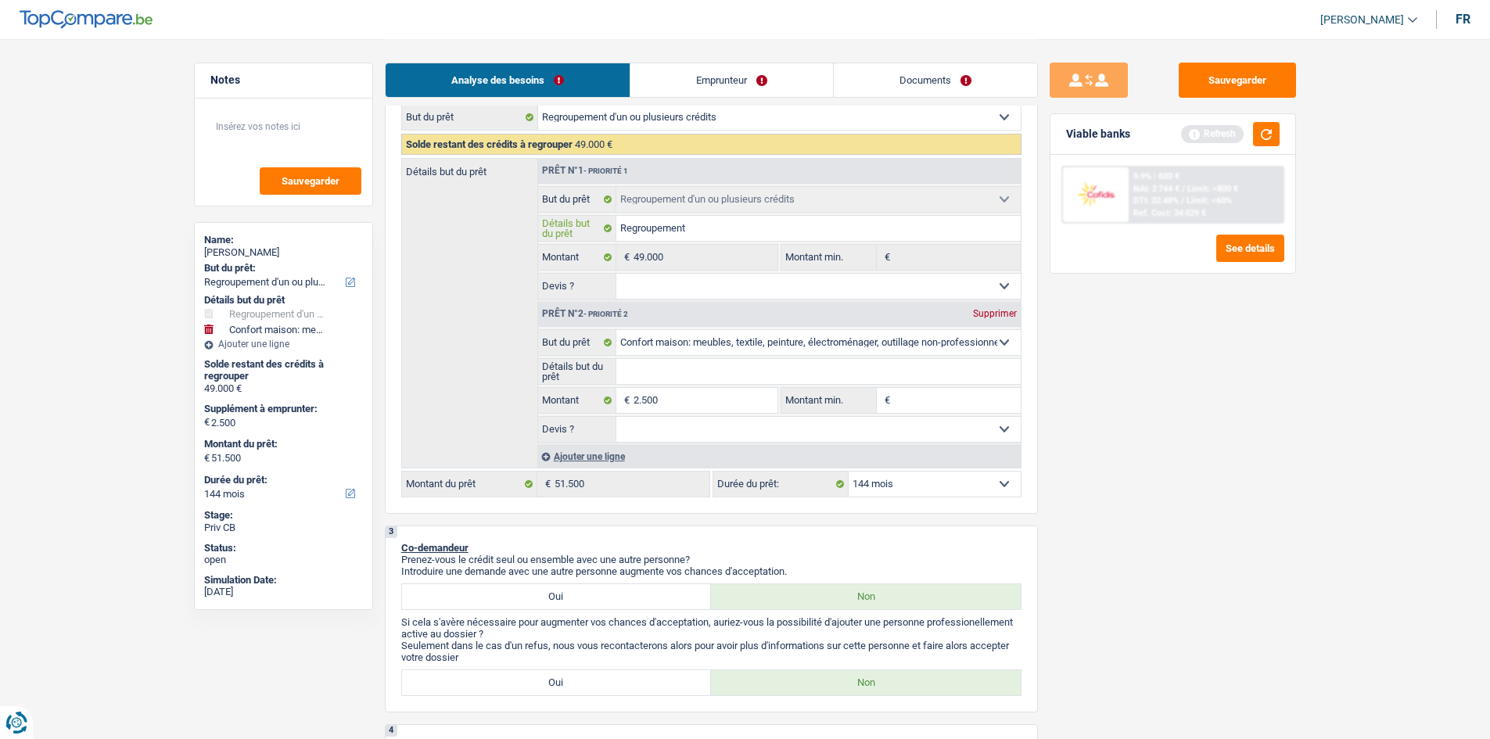
type input "Regroupement"
click at [787, 287] on select "Oui Non Non répondu Sélectionner une option" at bounding box center [818, 286] width 404 height 25
select select "yes"
click at [616, 274] on select "Oui Non Non répondu Sélectionner une option" at bounding box center [818, 286] width 404 height 25
select select "yes"
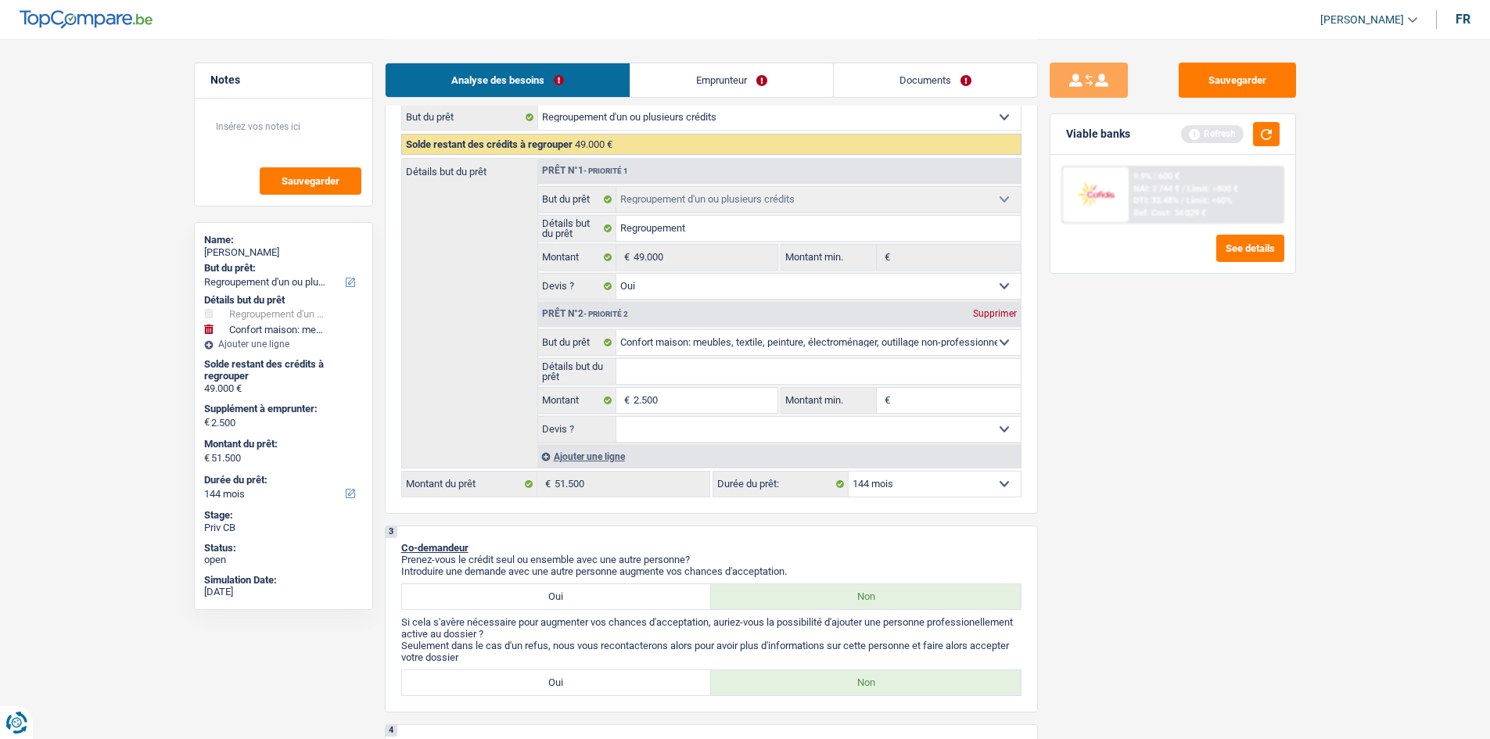
click at [1160, 391] on div "Sauvegarder Viable banks Refresh 9.9% | 600 € NAI: 2 744 € / Limit: >800 € DTI:…" at bounding box center [1173, 388] width 270 height 651
click at [750, 407] on input "2.500" at bounding box center [704, 400] width 143 height 25
click at [968, 396] on input "Montant min." at bounding box center [957, 400] width 127 height 25
paste input "2.500"
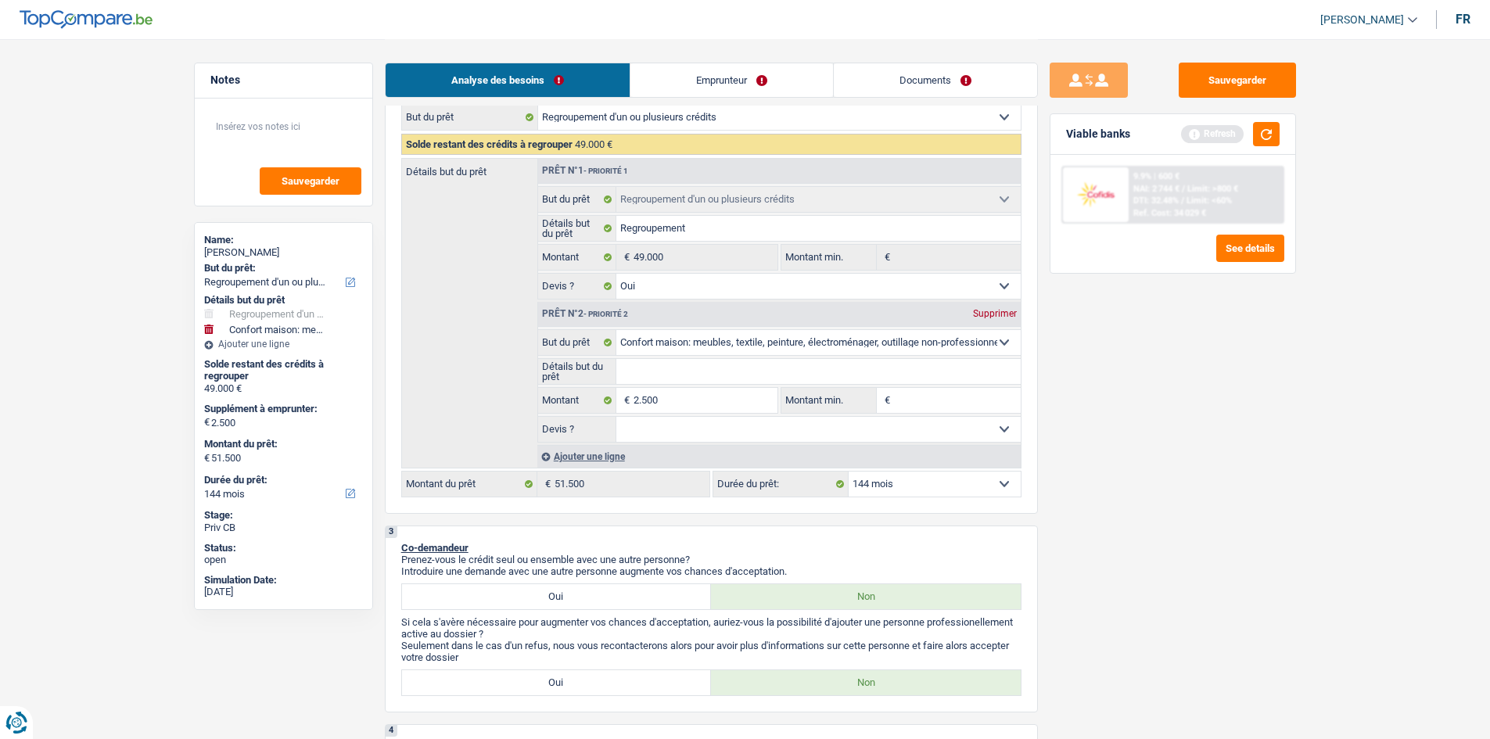
type input "2.500"
click at [1169, 421] on div "Sauvegarder Viable banks Refresh 9.9% | 600 € NAI: 2 744 € / Limit: >800 € DTI:…" at bounding box center [1173, 388] width 270 height 651
click at [907, 437] on select "Oui Non Non répondu Sélectionner une option" at bounding box center [818, 429] width 404 height 25
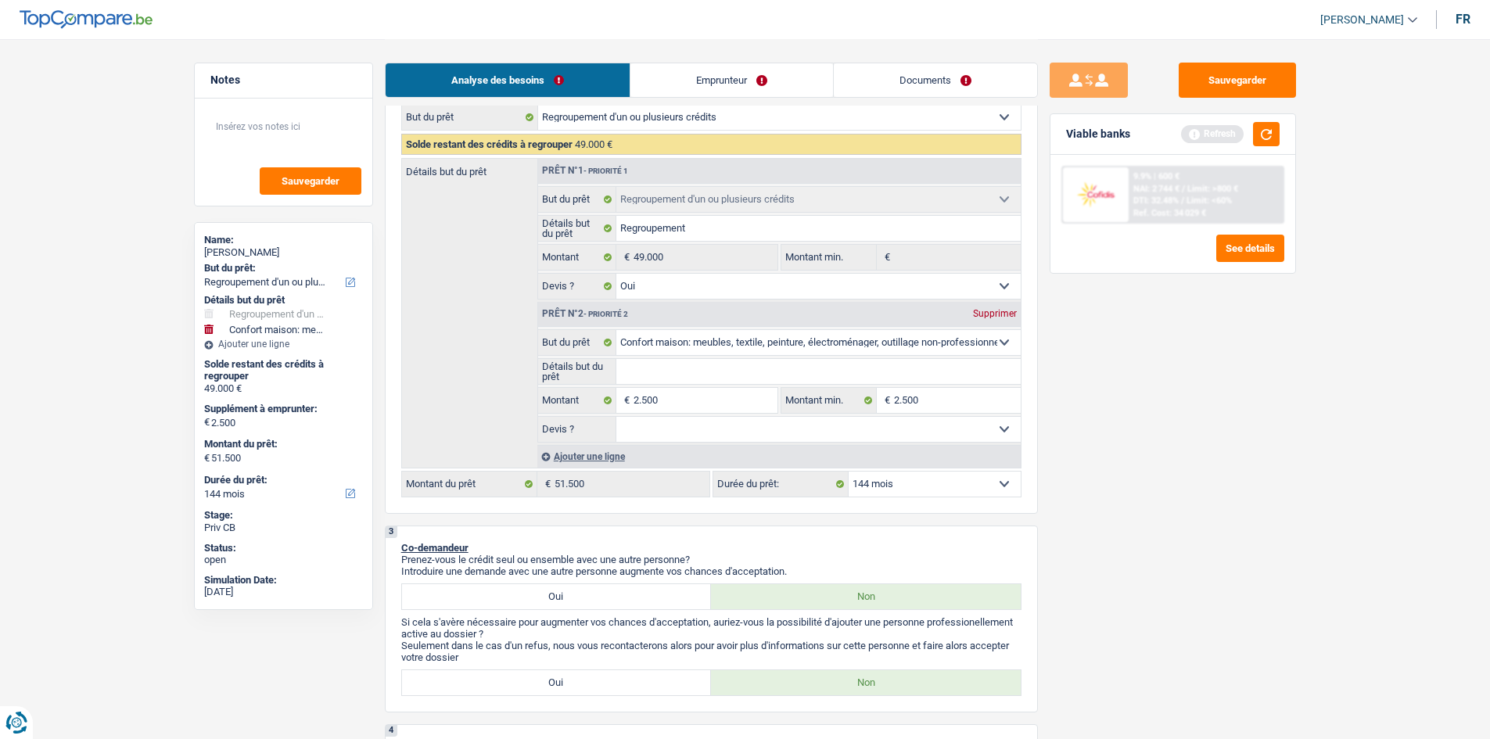
select select "false"
click at [616, 417] on select "Oui Non Non répondu Sélectionner une option" at bounding box center [818, 429] width 404 height 25
select select "false"
click at [762, 361] on input "Détails but du prêt" at bounding box center [818, 371] width 404 height 25
paste input "Lave vaisselle + Lave linge + TV + Frigo"
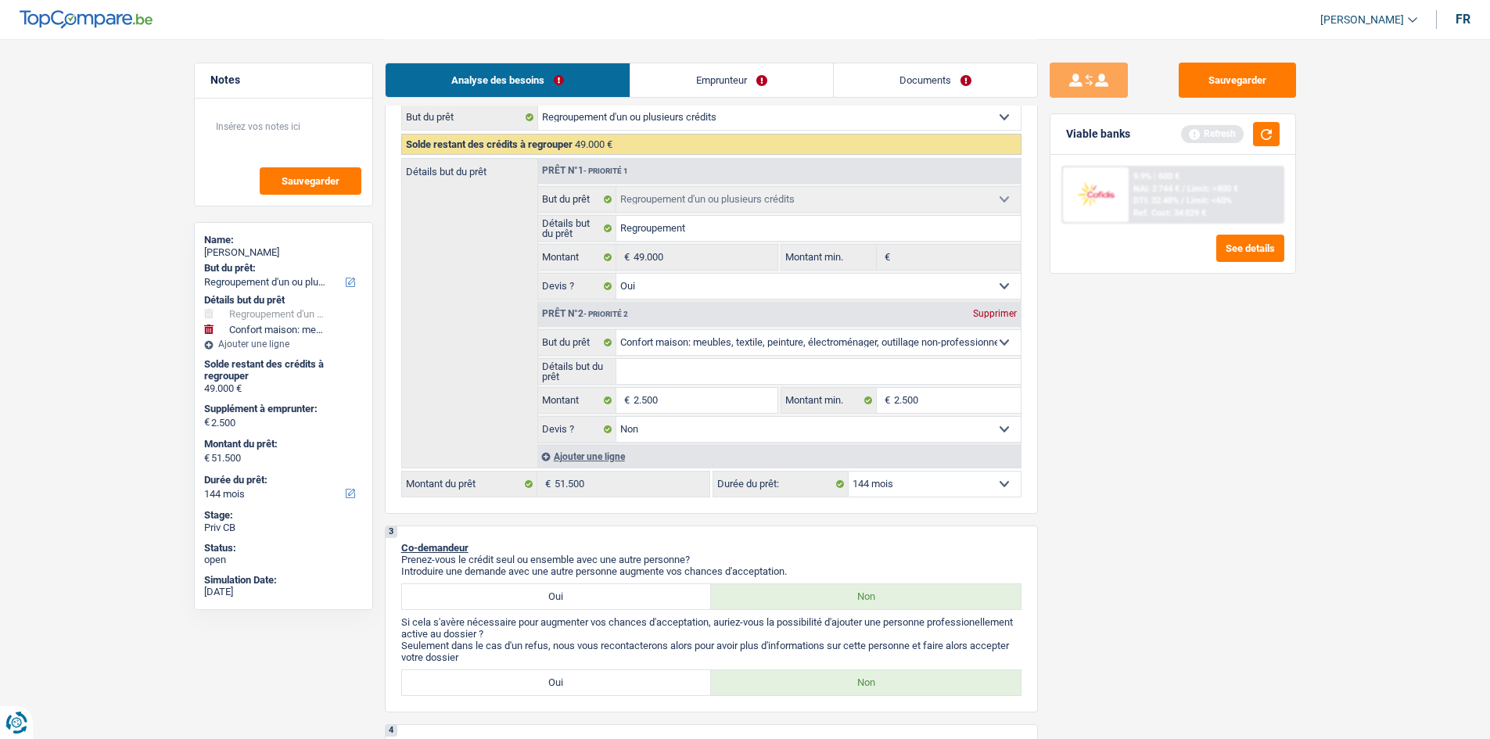
type input "Lave vaisselle + Lave linge + TV + Frigo"
click at [1199, 394] on div "Sauvegarder Viable banks Refresh 9.9% | 600 € NAI: 2 744 € / Limit: >800 € DTI:…" at bounding box center [1173, 388] width 270 height 651
click at [895, 372] on input "Lave vaisselle + Lave linge + TV + Frigo" at bounding box center [818, 371] width 404 height 25
type input "Lave vaisselle + Lave linge + TV + Frigo ="
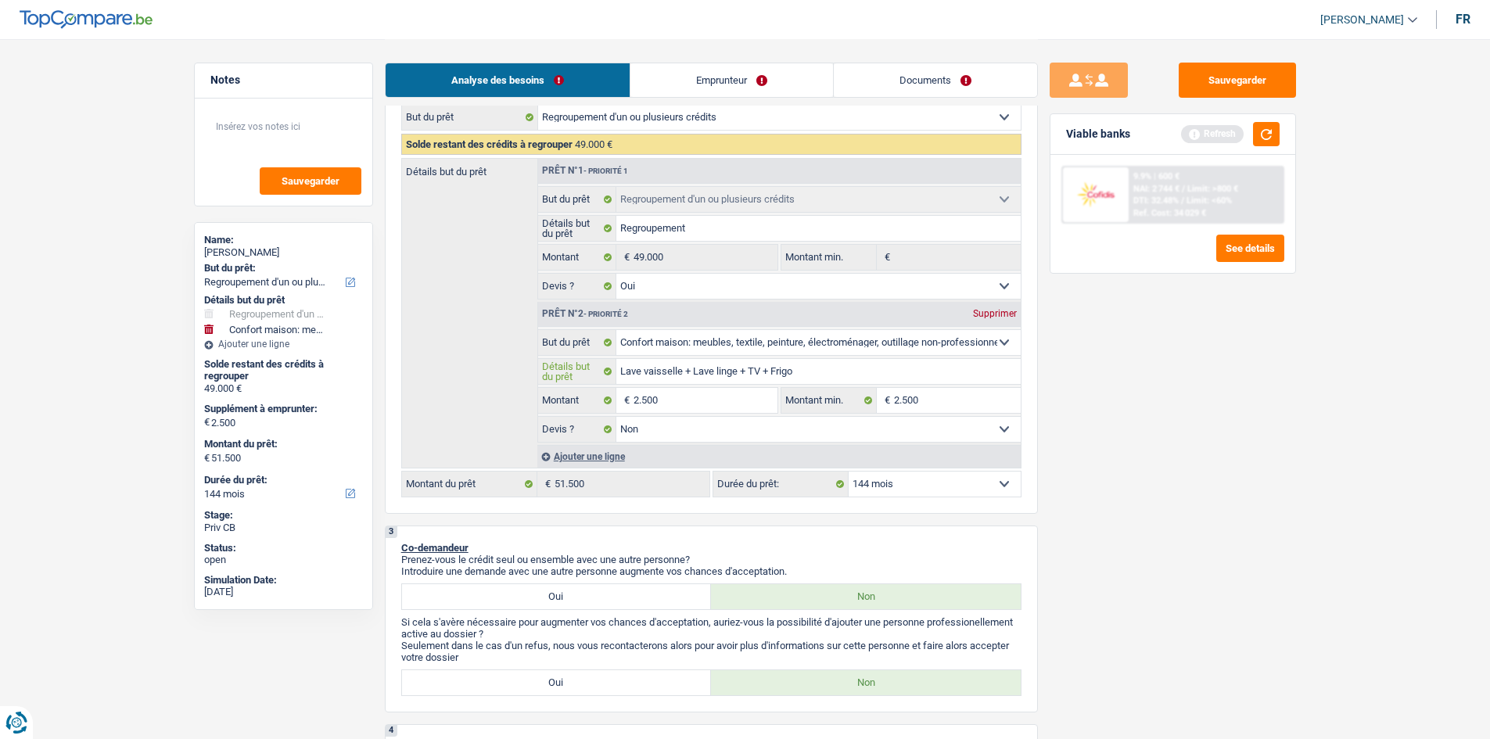
type input "Lave vaisselle + Lave linge + TV + Frigo ="
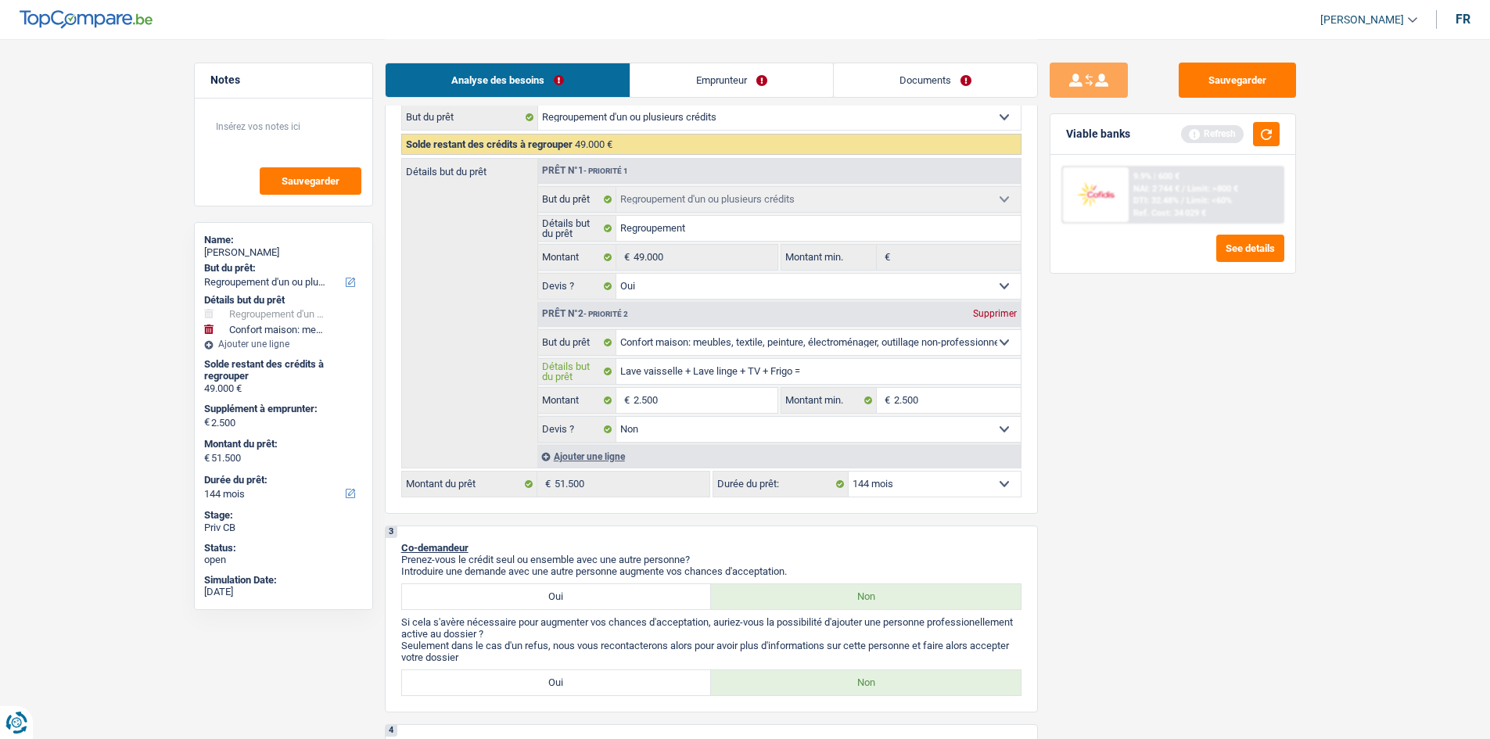
type input "Lave vaisselle + Lave linge + TV + Frigo"
type input "Lave vaisselle + Lave linge + TV + Frigo +"
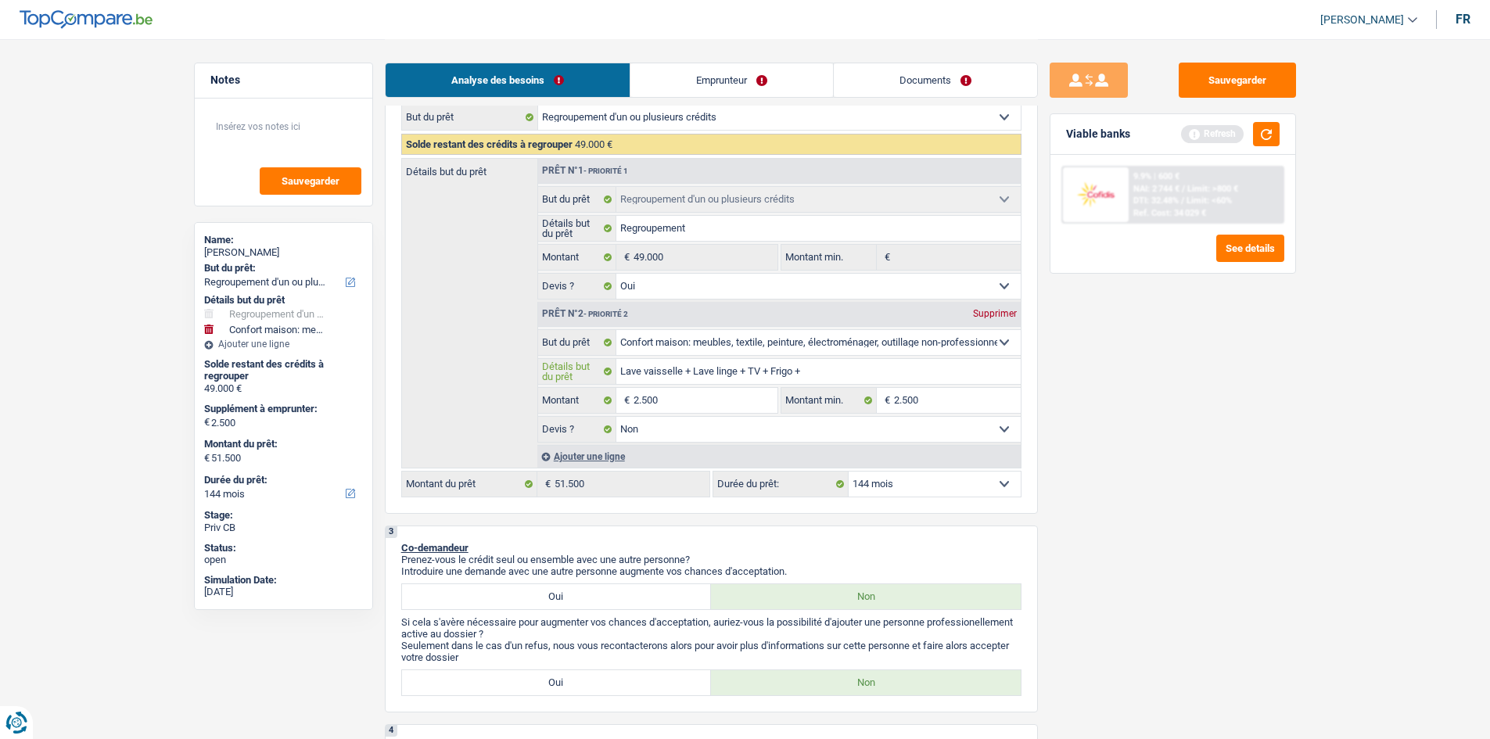
type input "Lave vaisselle + Lave linge + TV + Frigo +"
paste input "Ameublement"
type input "Lave vaisselle + Lave linge + TV + Frigo + Ameublement"
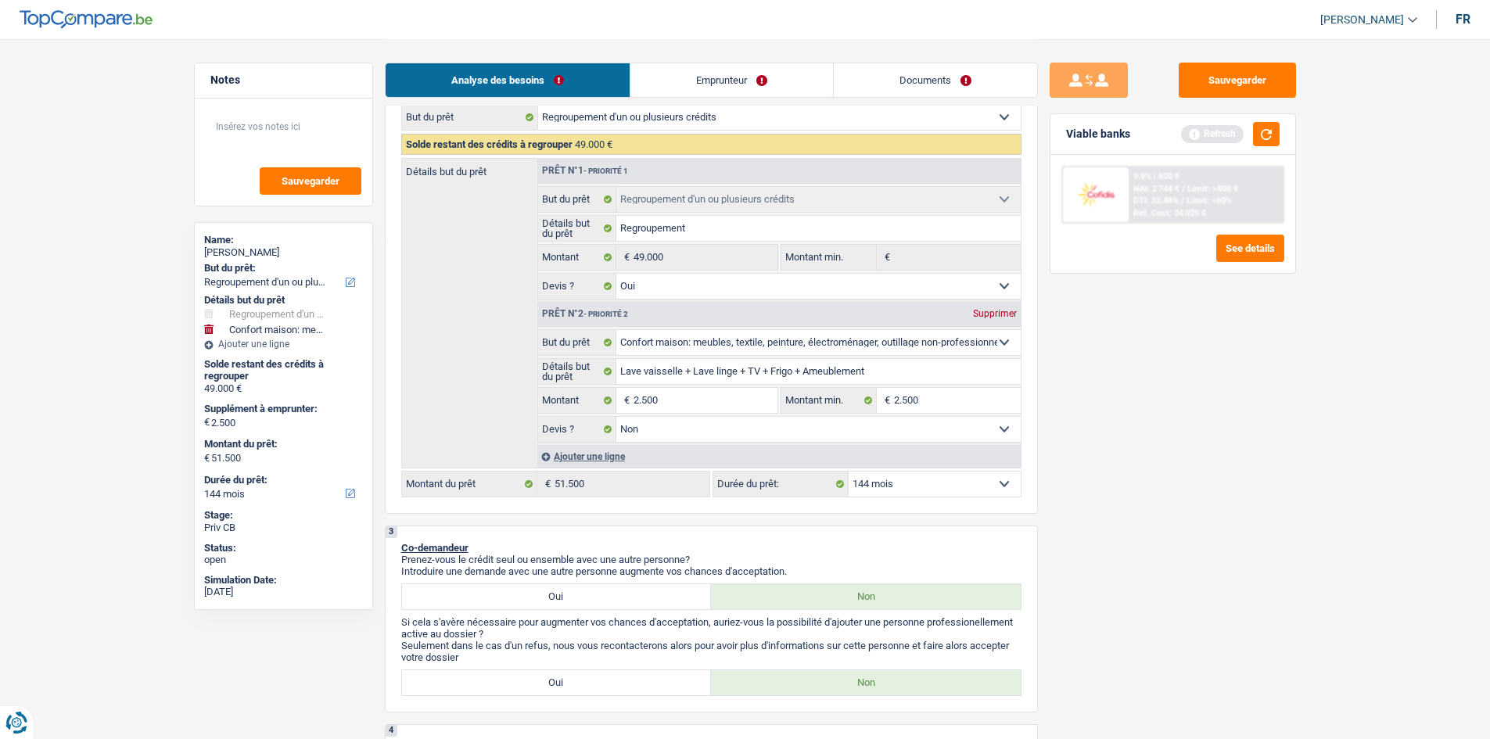
click at [1105, 411] on div "Sauvegarder Viable banks Refresh 9.9% | 600 € NAI: 2 744 € / Limit: >800 € DTI:…" at bounding box center [1173, 388] width 270 height 651
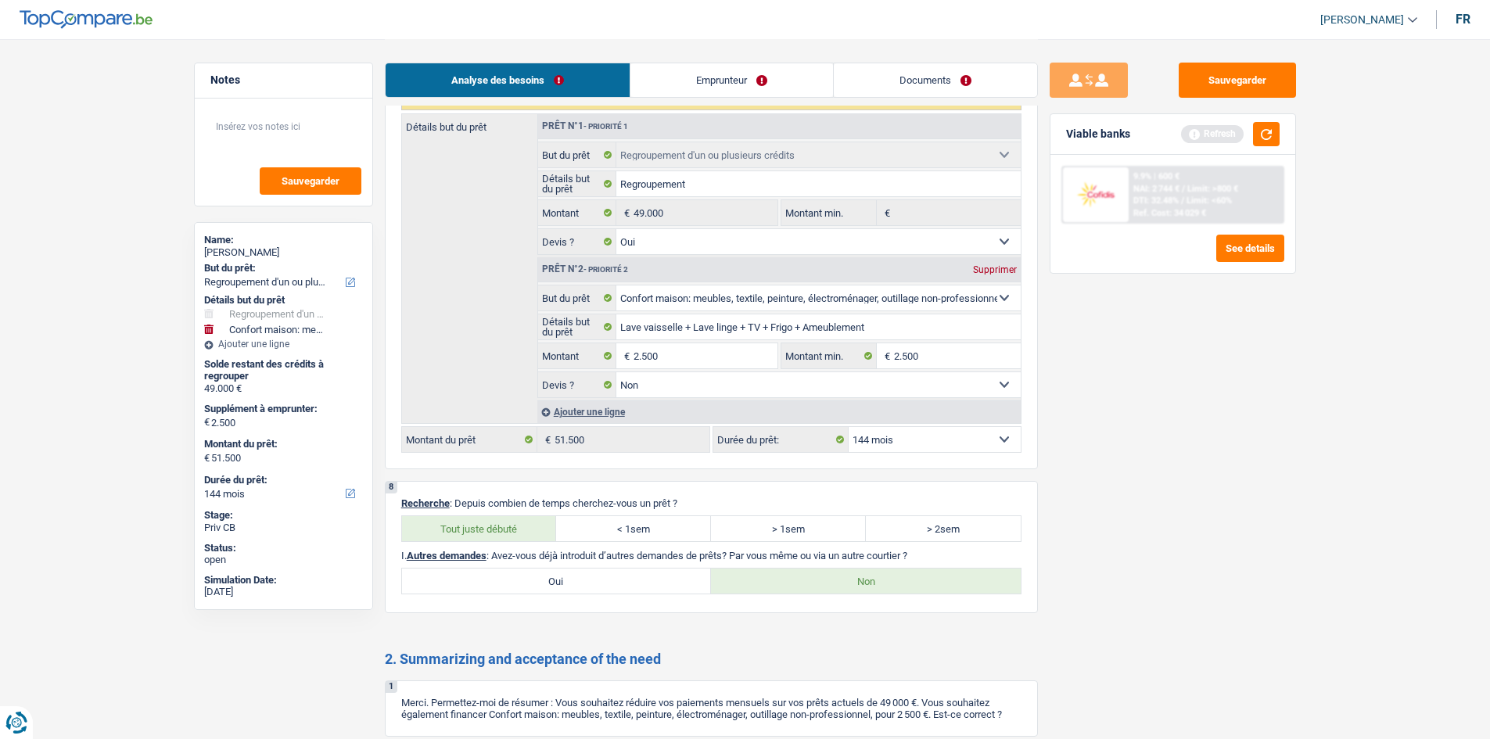
scroll to position [2361, 0]
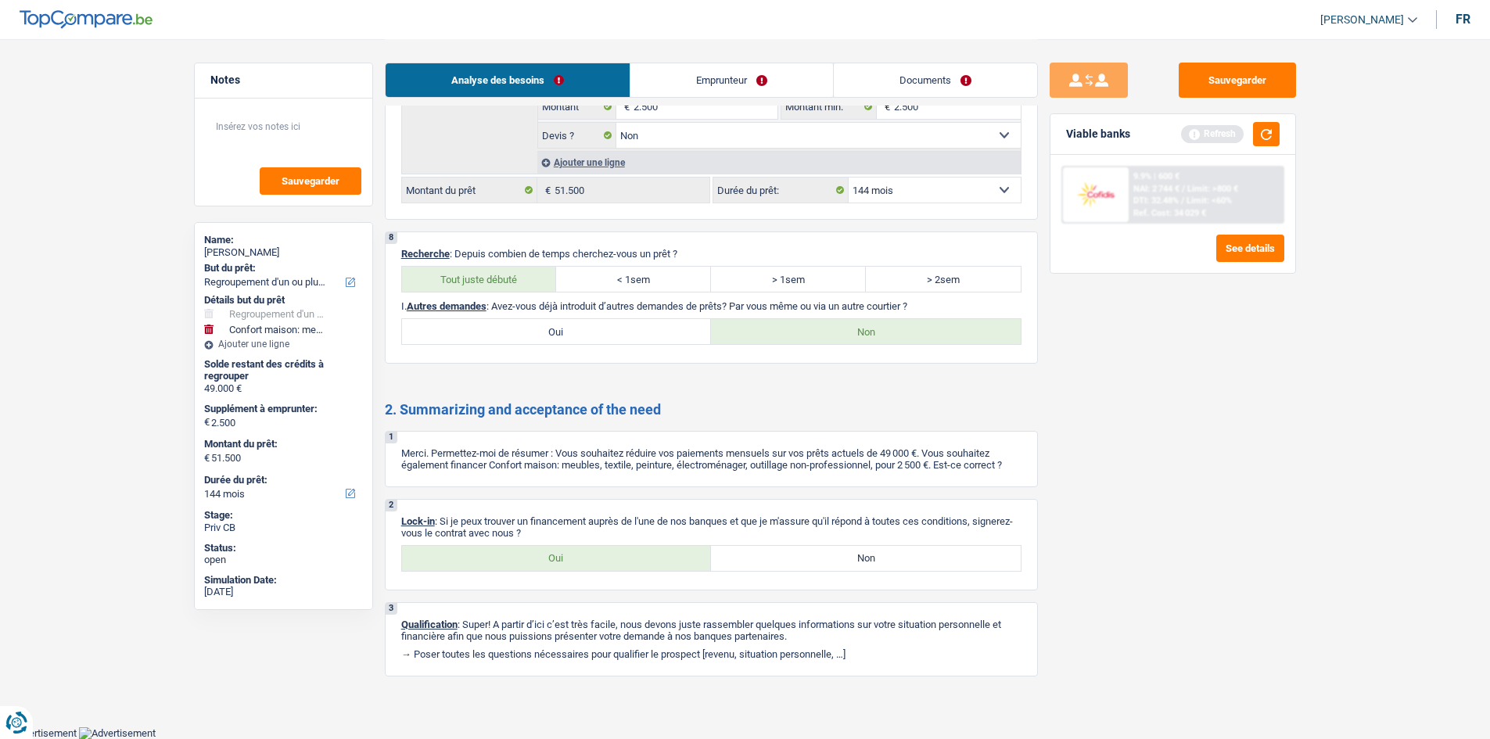
click at [619, 562] on label "Oui" at bounding box center [557, 558] width 310 height 25
click at [619, 562] on input "Oui" at bounding box center [557, 558] width 310 height 25
radio input "true"
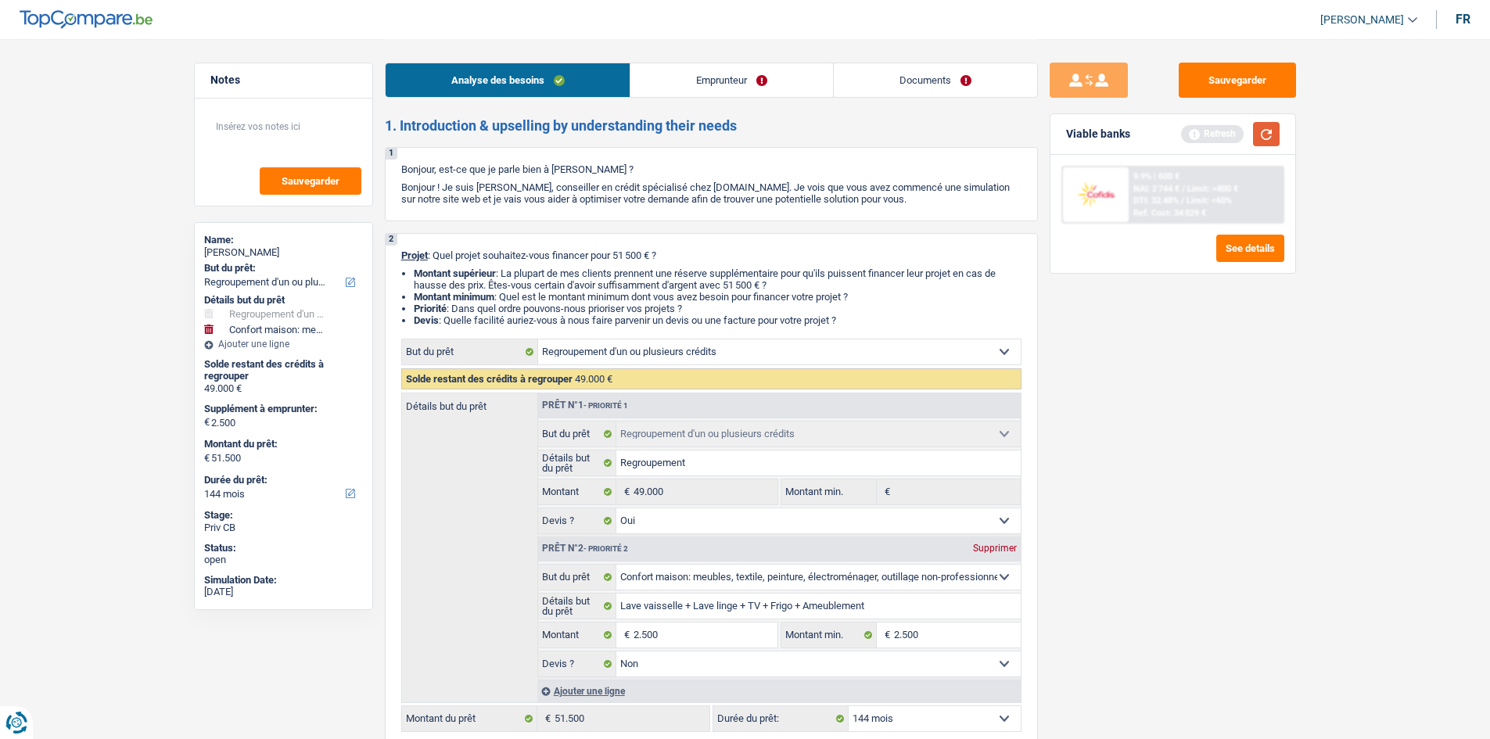
click at [1257, 138] on button "button" at bounding box center [1266, 134] width 27 height 24
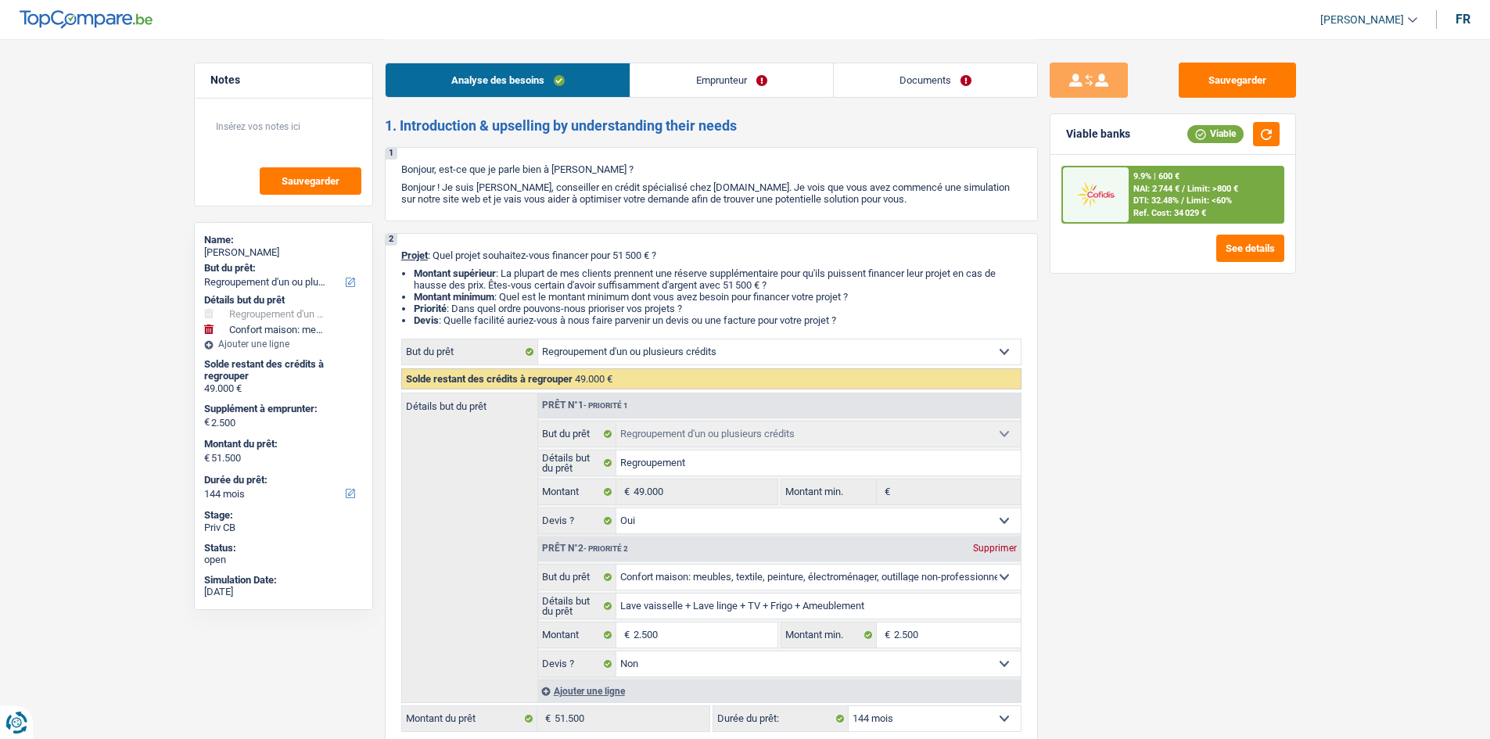
click at [1157, 192] on span "NAI: 2 744 €" at bounding box center [1156, 189] width 46 height 10
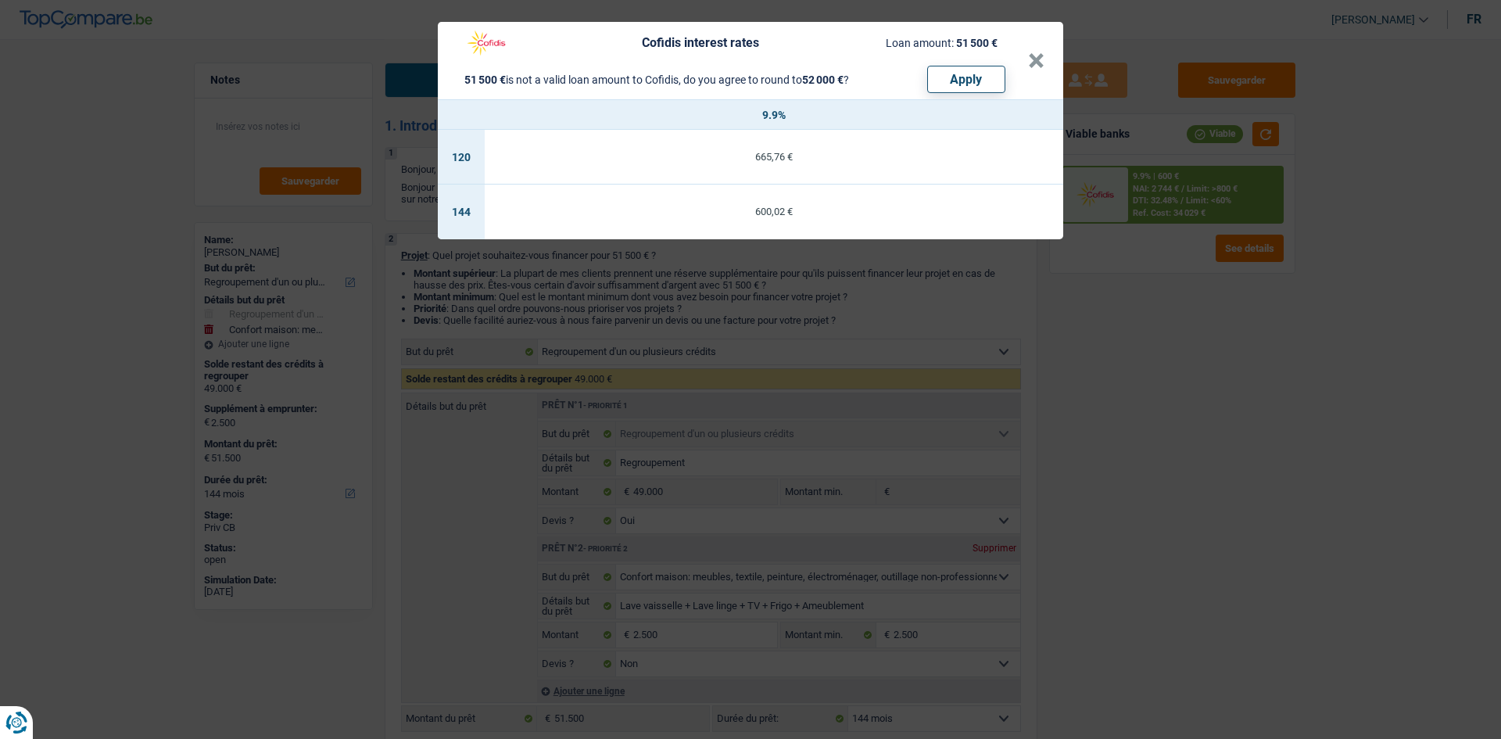
drag, startPoint x: 886, startPoint y: 226, endPoint x: 1045, endPoint y: 289, distance: 170.9
click at [886, 224] on td "600,02 €" at bounding box center [774, 212] width 579 height 55
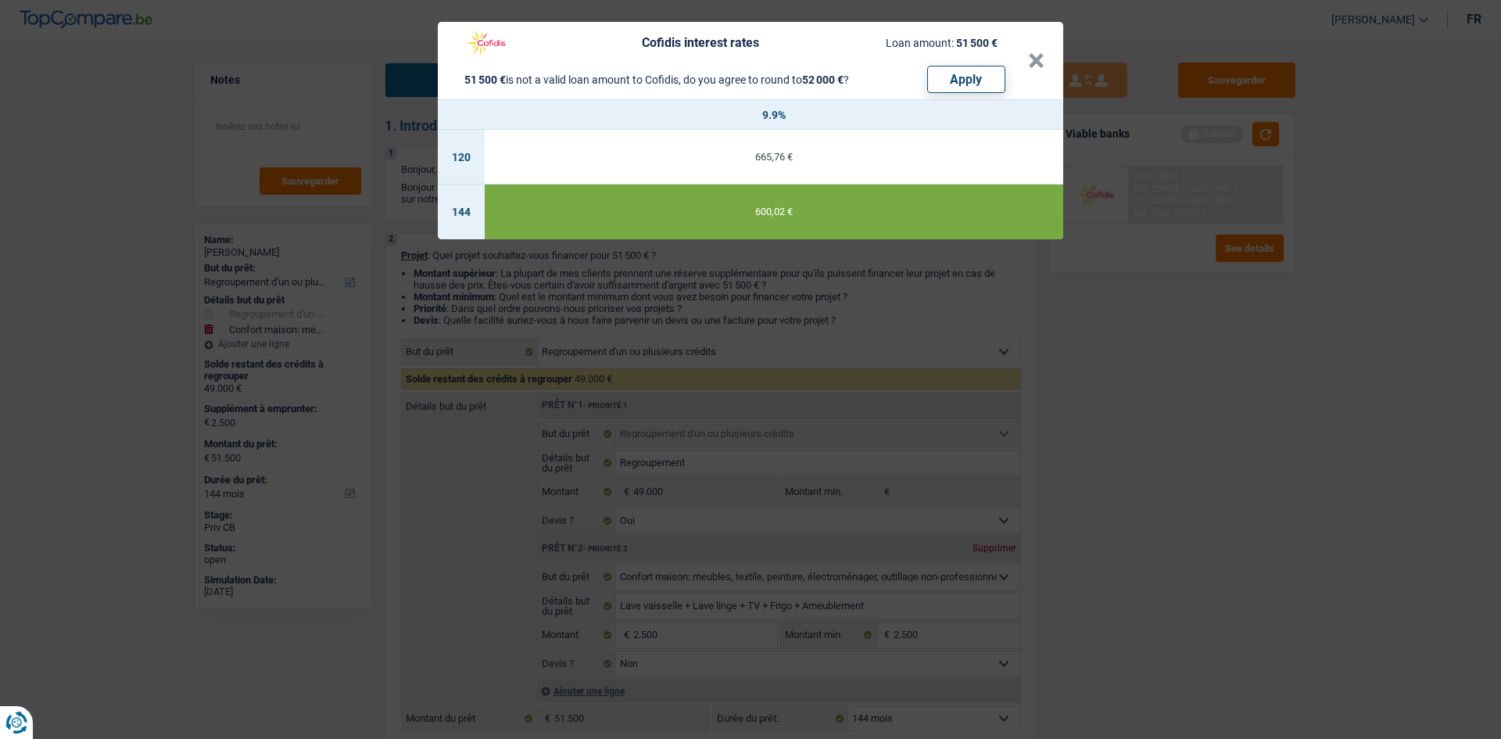
click at [1297, 386] on div "Cofidis interest rates Loan amount: 51 500 € 51 500 € is not a valid loan amoun…" at bounding box center [750, 369] width 1501 height 739
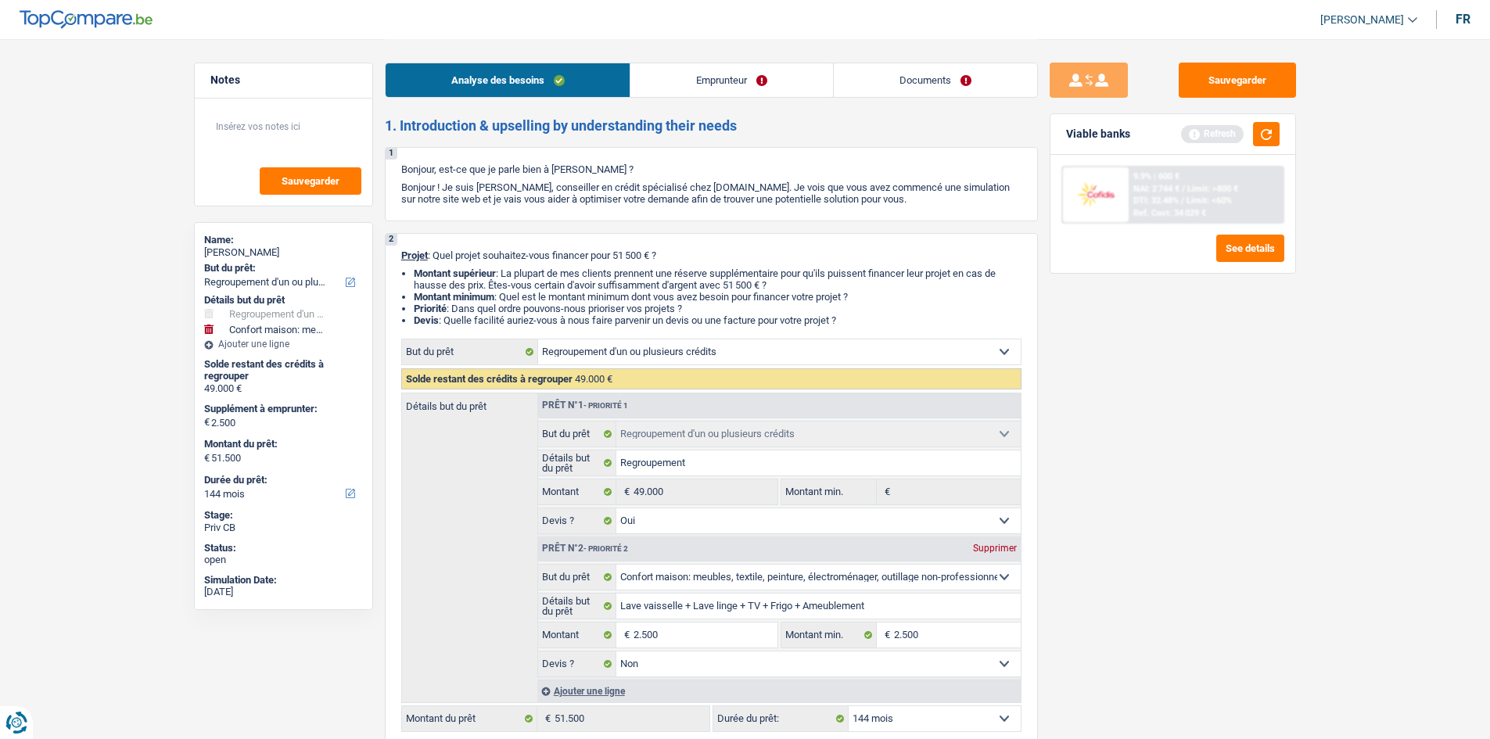
click at [1239, 489] on div "Sauvegarder Viable banks Refresh 9.9% | 600 € NAI: 2 744 € / Limit: >800 € DTI:…" at bounding box center [1173, 388] width 270 height 651
click at [720, 82] on link "Emprunteur" at bounding box center [731, 80] width 203 height 34
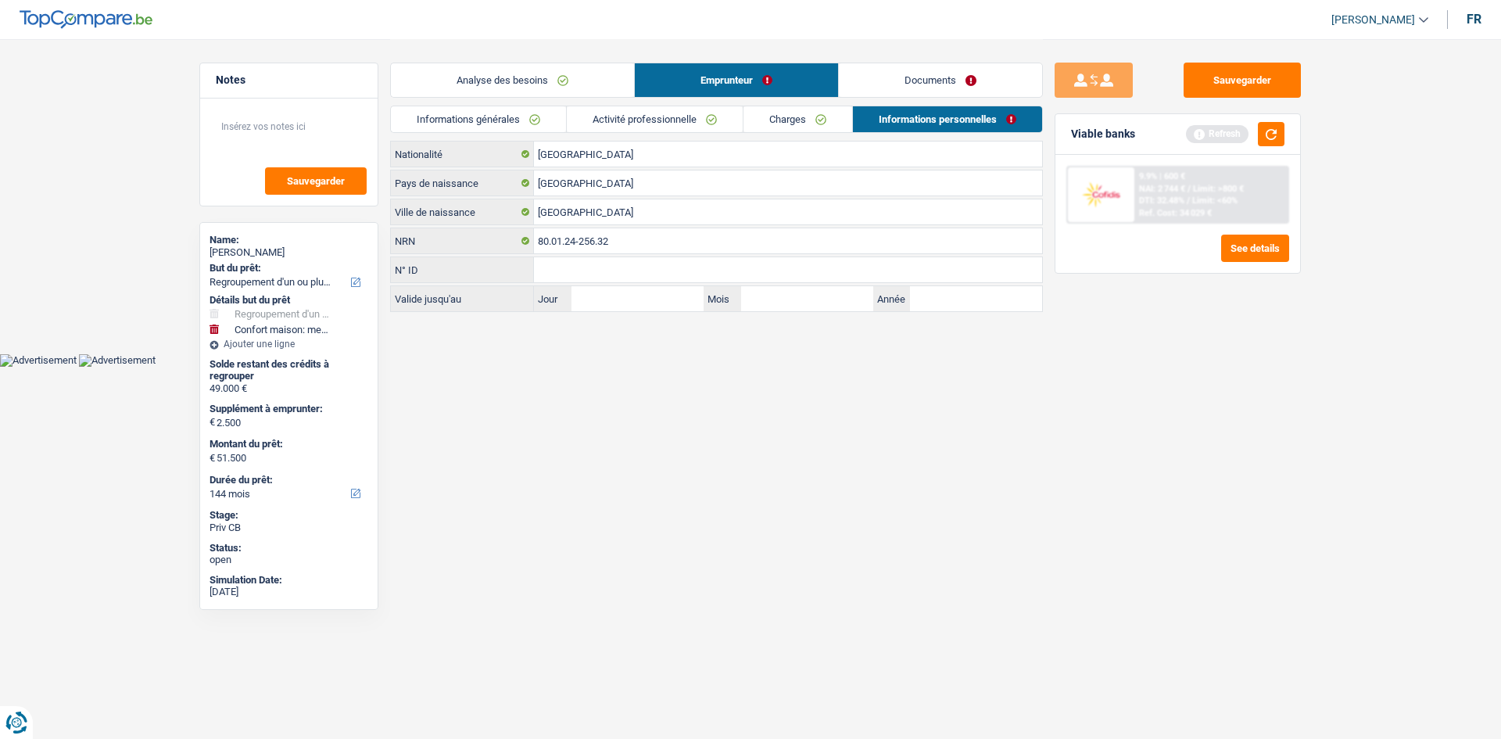
drag, startPoint x: 485, startPoint y: 108, endPoint x: 637, endPoint y: 120, distance: 153.0
click at [486, 110] on link "Informations générales" at bounding box center [478, 119] width 175 height 26
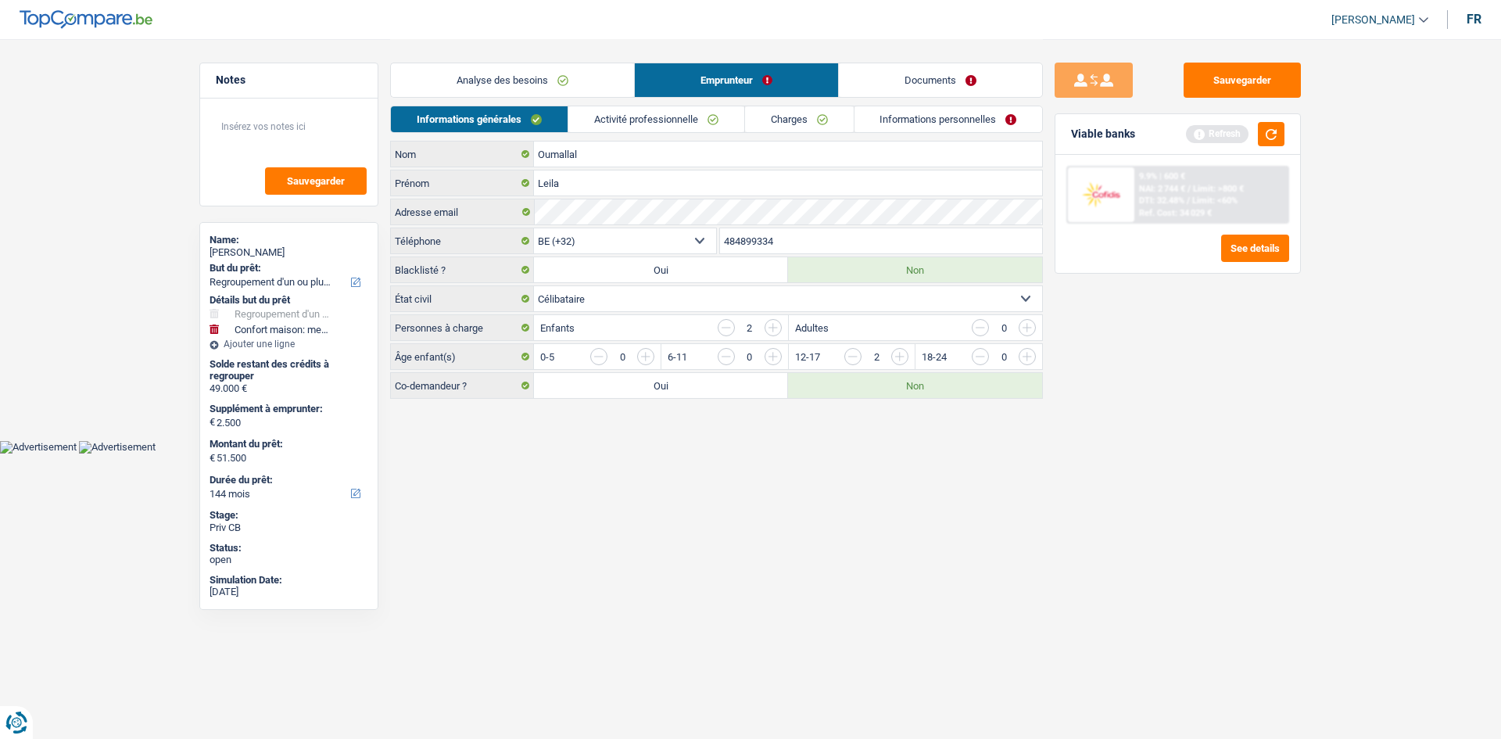
click at [640, 122] on link "Activité professionnelle" at bounding box center [656, 119] width 176 height 26
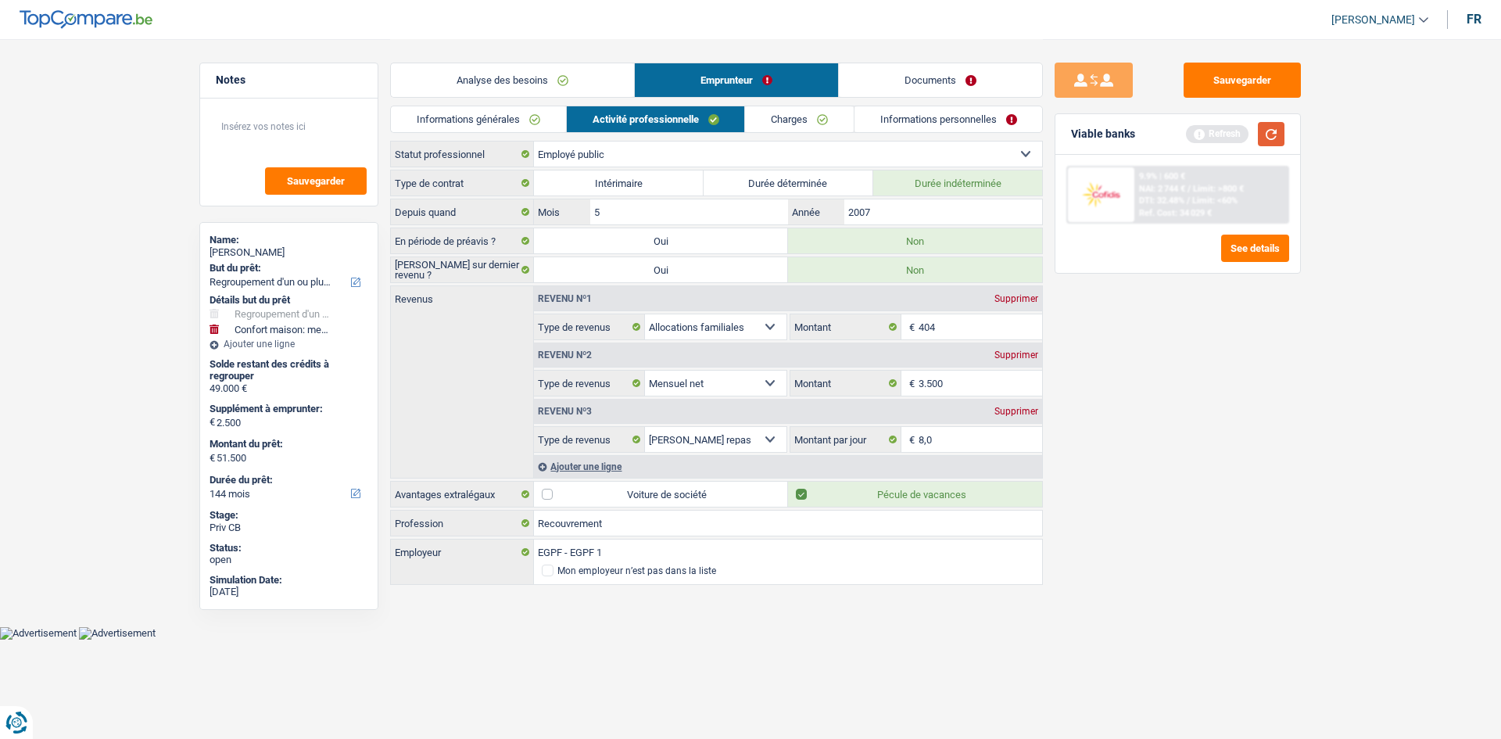
click at [1264, 134] on button "button" at bounding box center [1271, 134] width 27 height 24
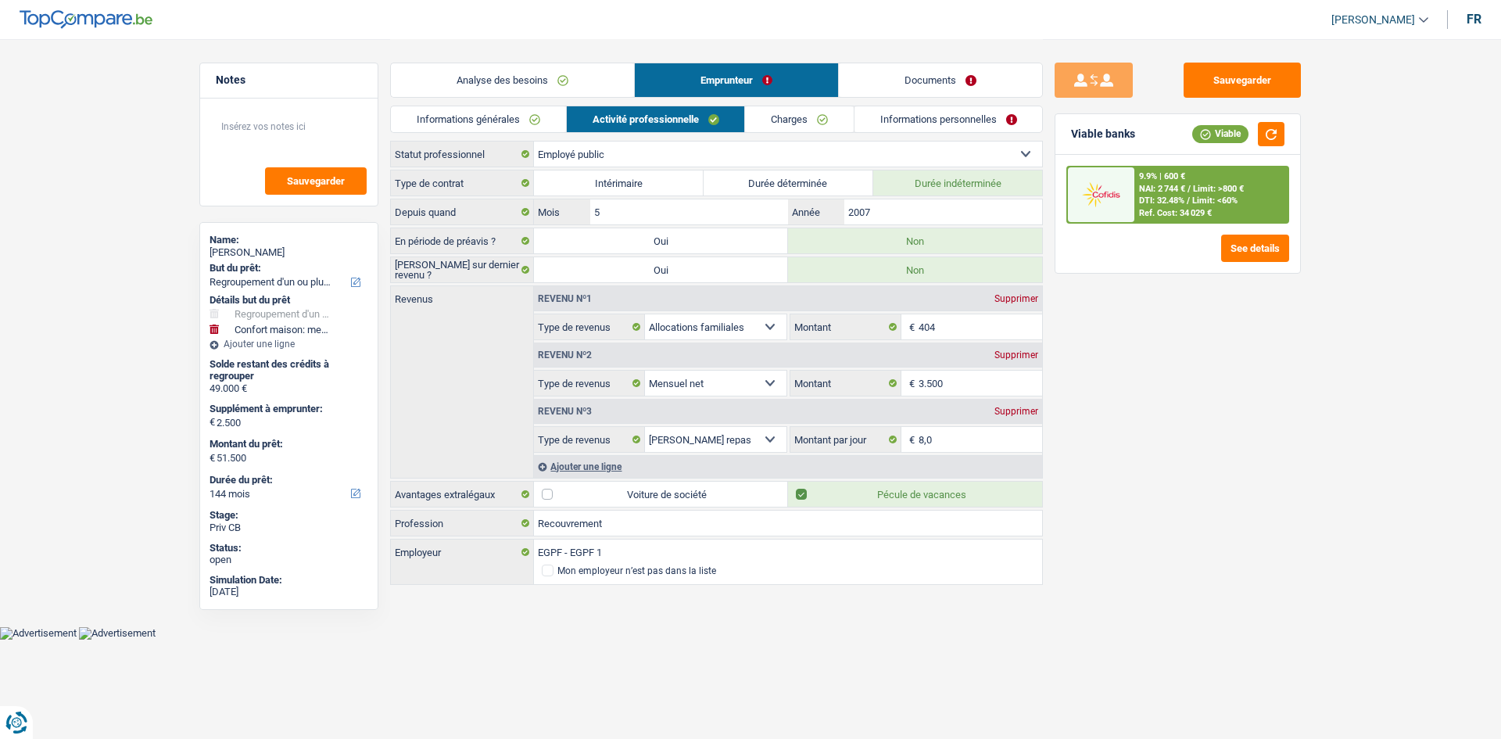
click at [805, 118] on link "Charges" at bounding box center [799, 119] width 109 height 26
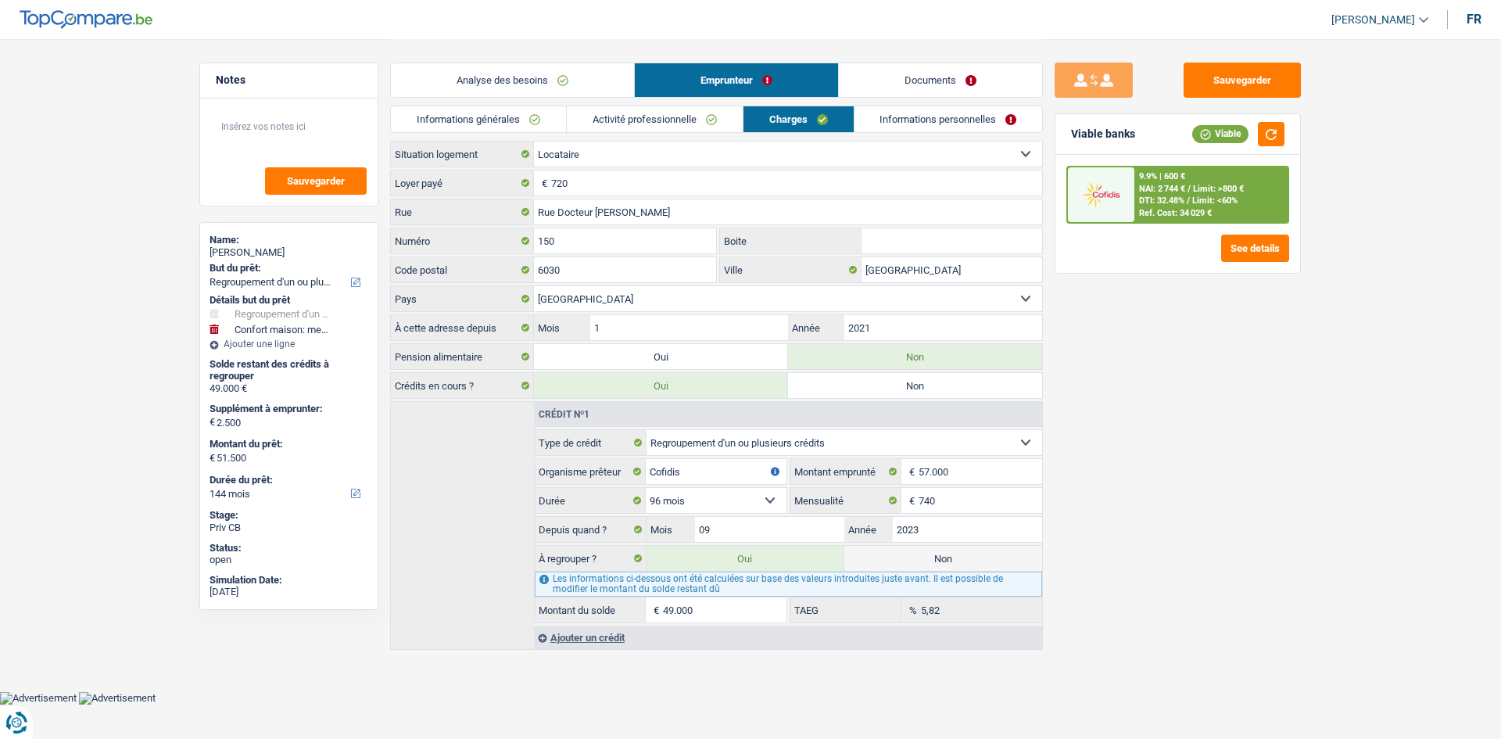
click at [991, 114] on link "Informations personnelles" at bounding box center [949, 119] width 188 height 26
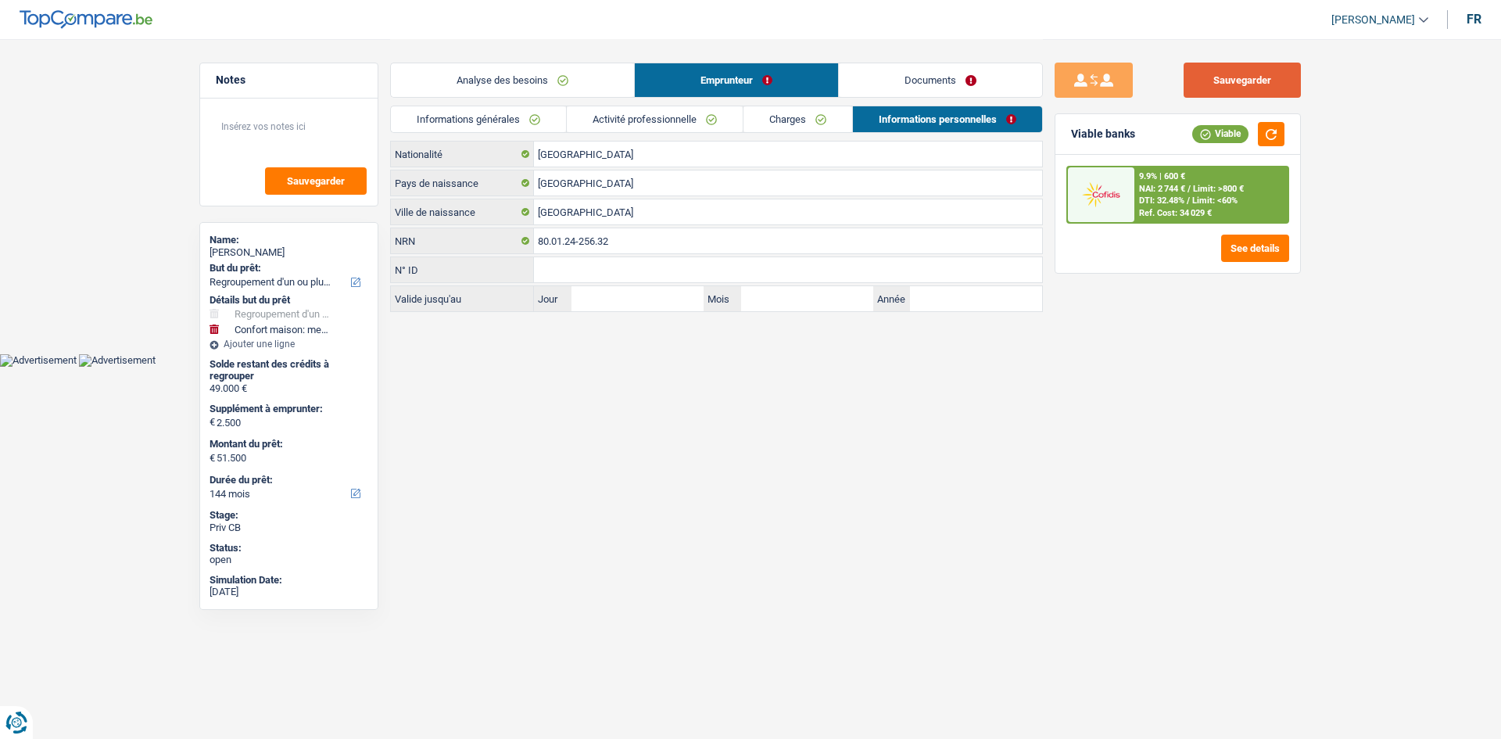
click at [1245, 83] on button "Sauvegarder" at bounding box center [1242, 80] width 117 height 35
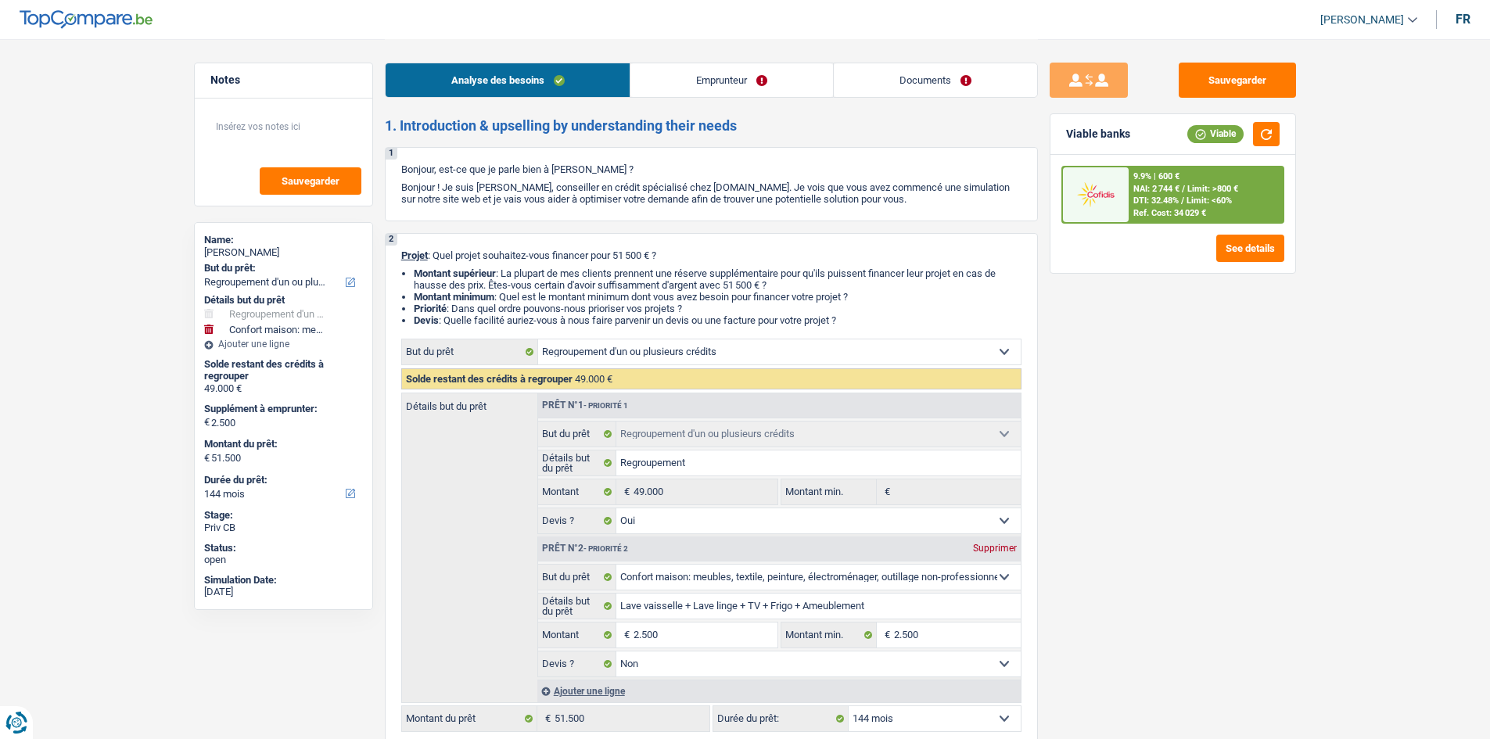
select select "refinancing"
select select "household"
select select "144"
select select "refinancing"
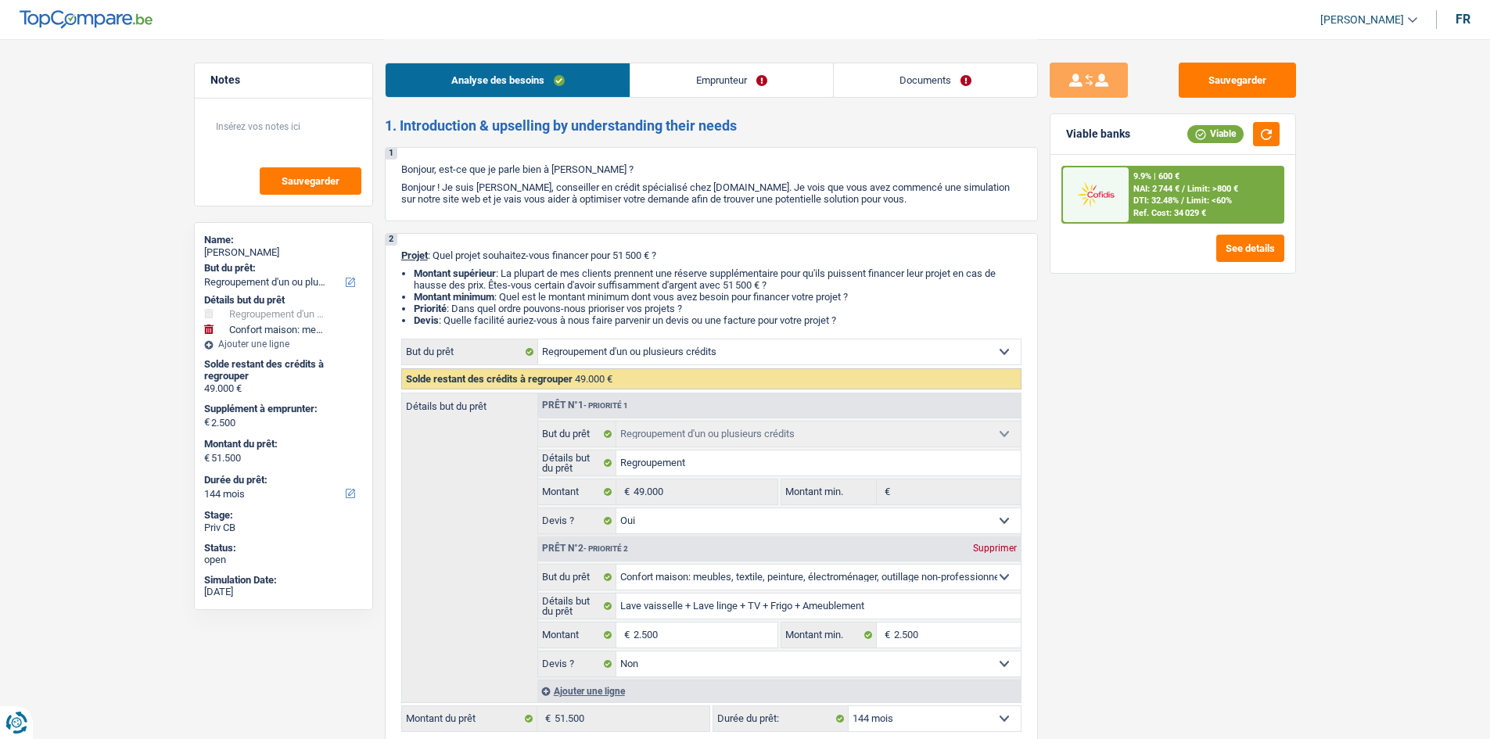
select select "refinancing"
select select "yes"
select select "household"
select select "false"
select select "144"
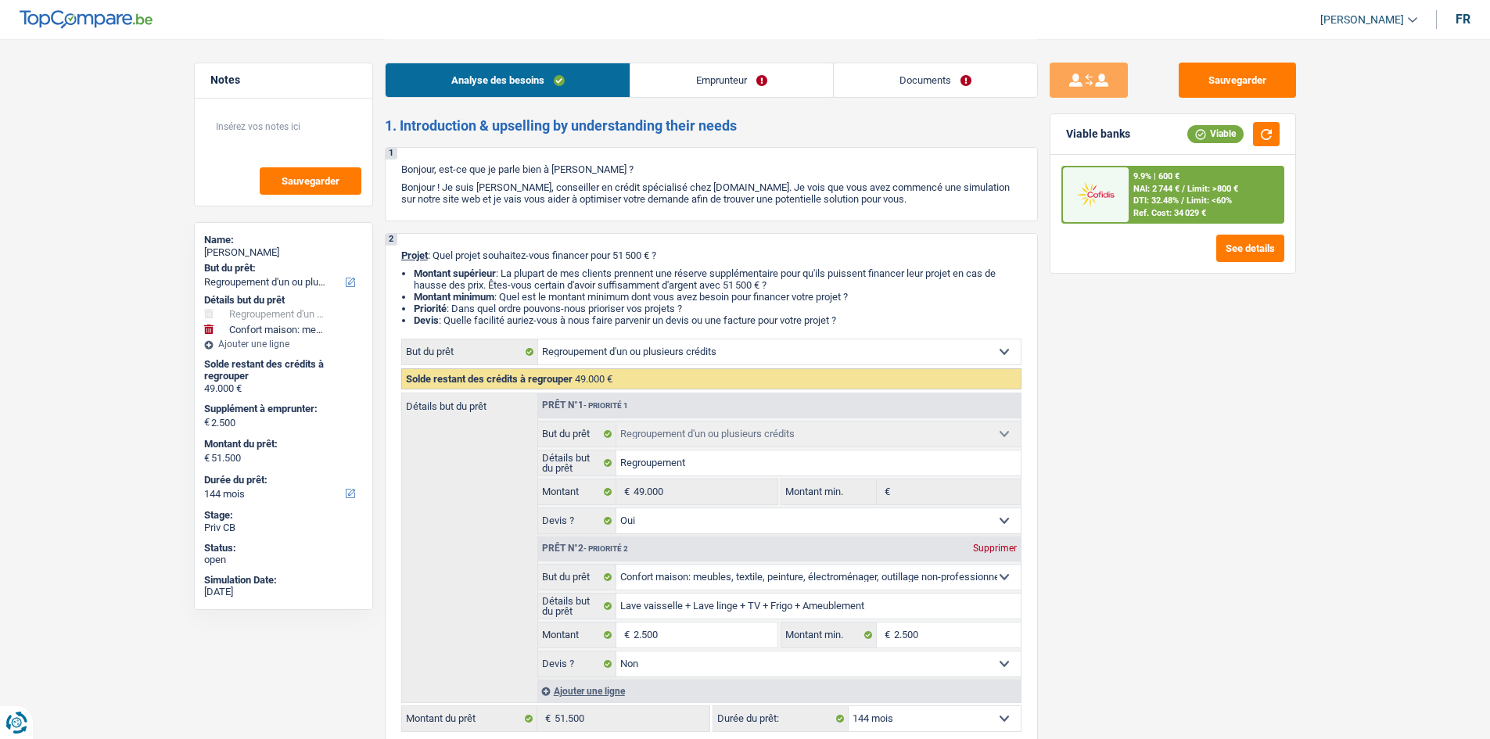
select select "publicEmployee"
select select "familyAllowances"
select select "netSalary"
select select "mealVouchers"
select select "rents"
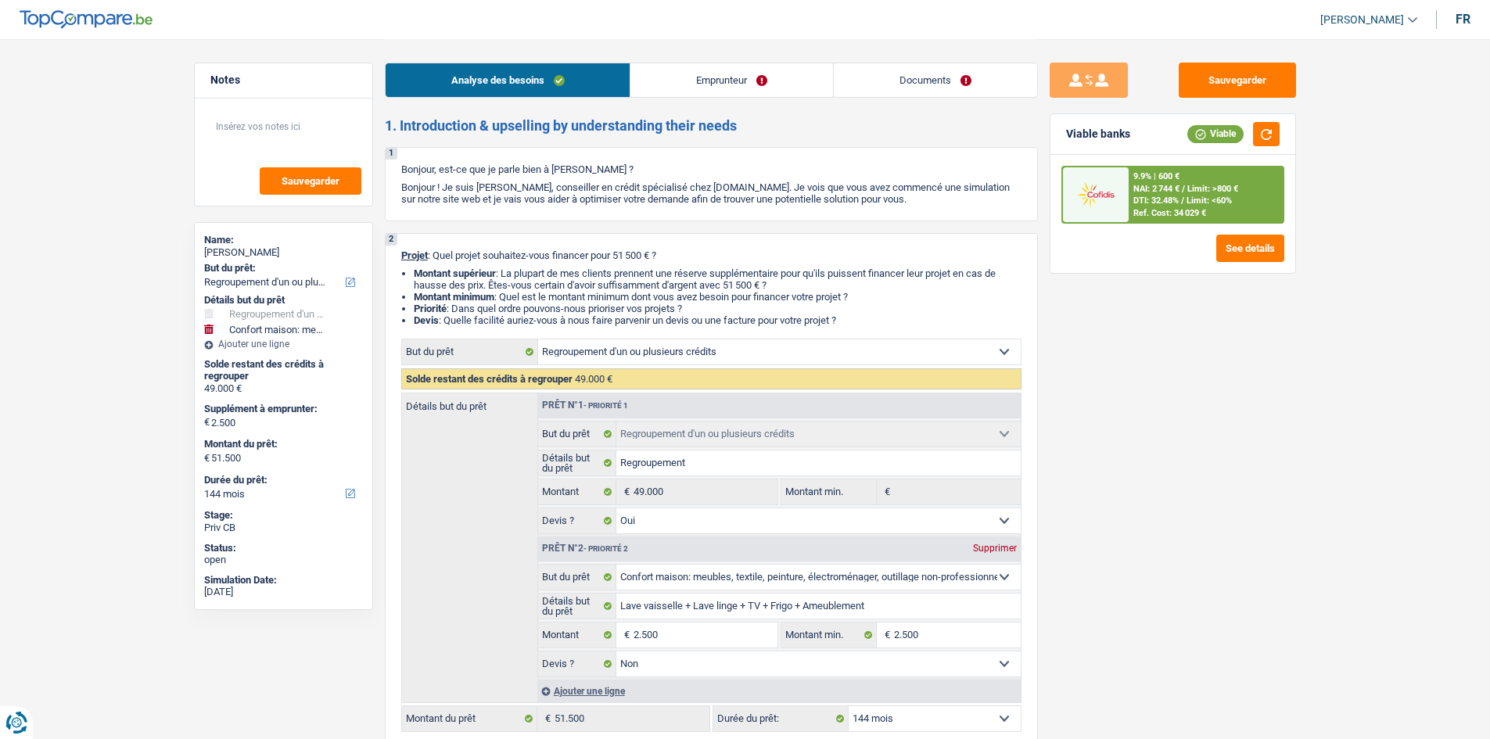
select select "creditConsolidation"
select select "96"
select select "refinancing"
select select "yes"
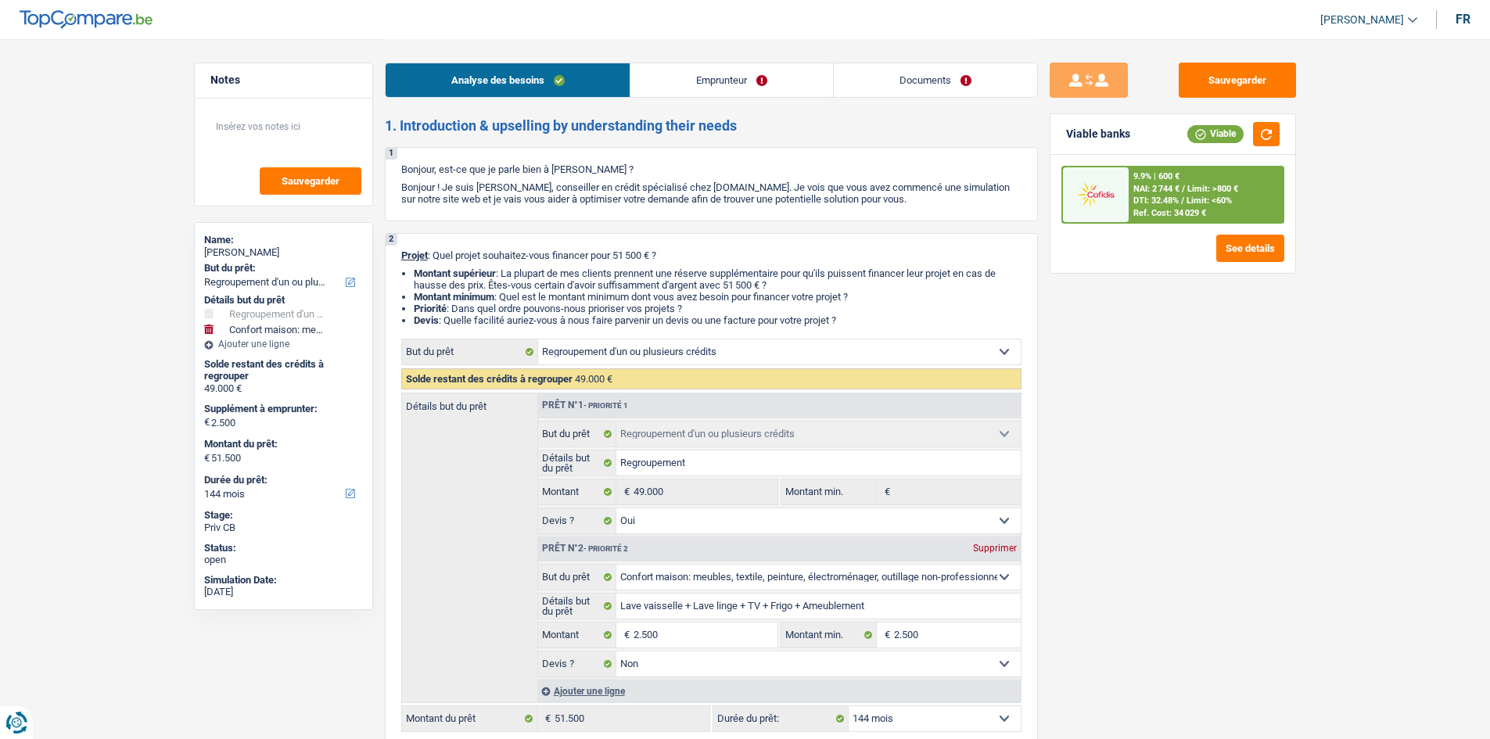
select select "household"
select select "false"
select select "144"
click at [276, 136] on textarea at bounding box center [284, 132] width 156 height 47
paste textarea "A faire sur 144 mois"
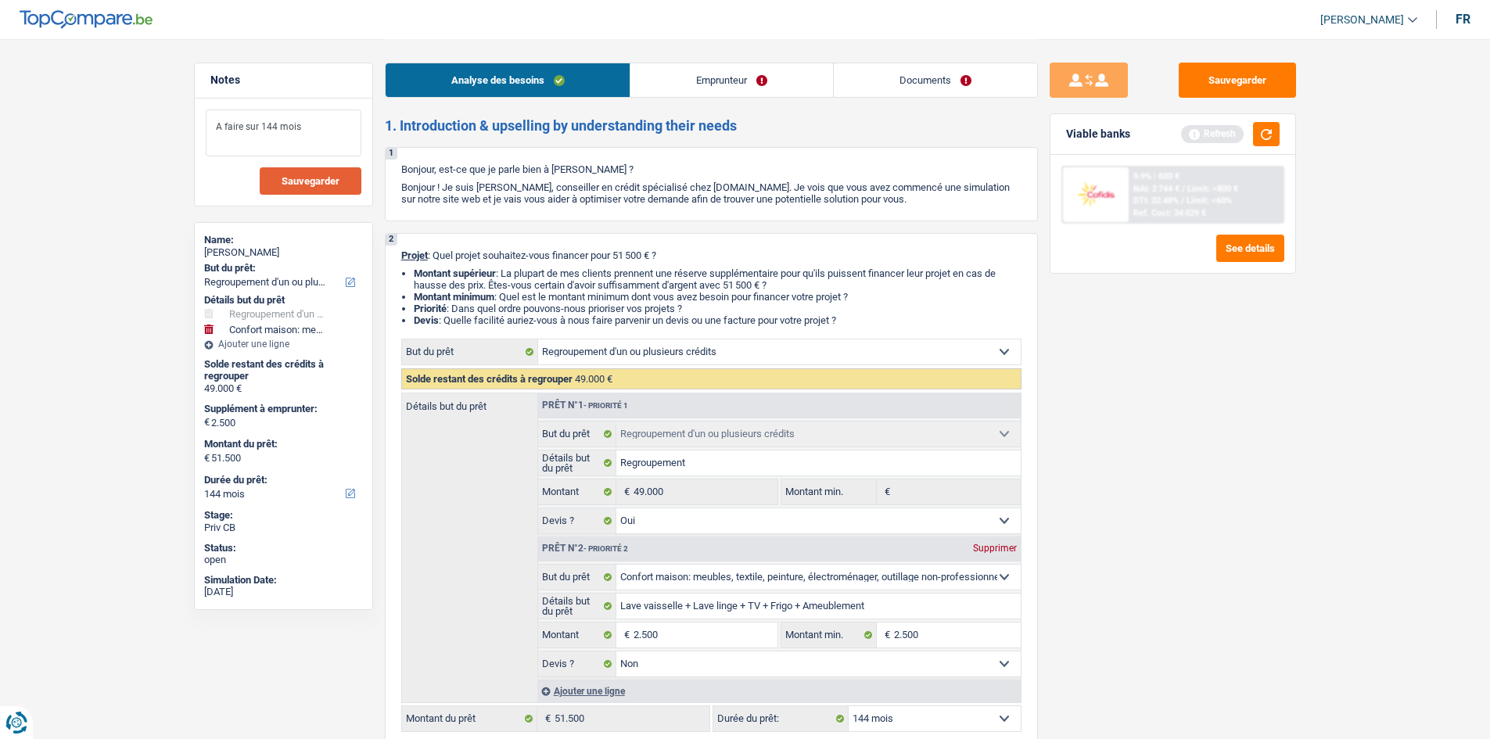
type textarea "A faire sur 144 mois"
click at [332, 181] on span "Sauvegarder" at bounding box center [310, 181] width 58 height 10
click at [1260, 131] on button "button" at bounding box center [1266, 134] width 27 height 24
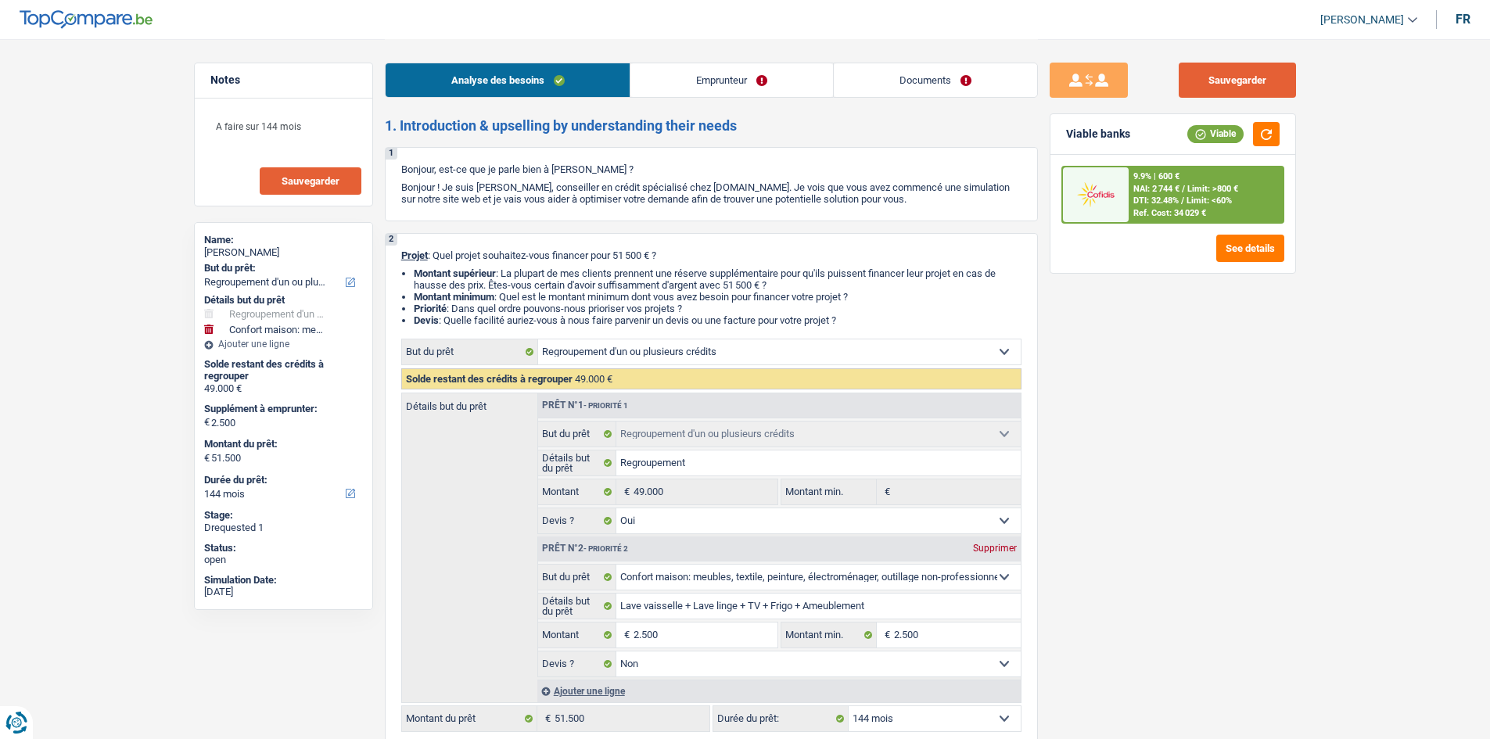
click at [1267, 84] on button "Sauvegarder" at bounding box center [1236, 80] width 117 height 35
click at [1246, 89] on button "Sauvegarder" at bounding box center [1236, 80] width 117 height 35
